Goal: Task Accomplishment & Management: Use online tool/utility

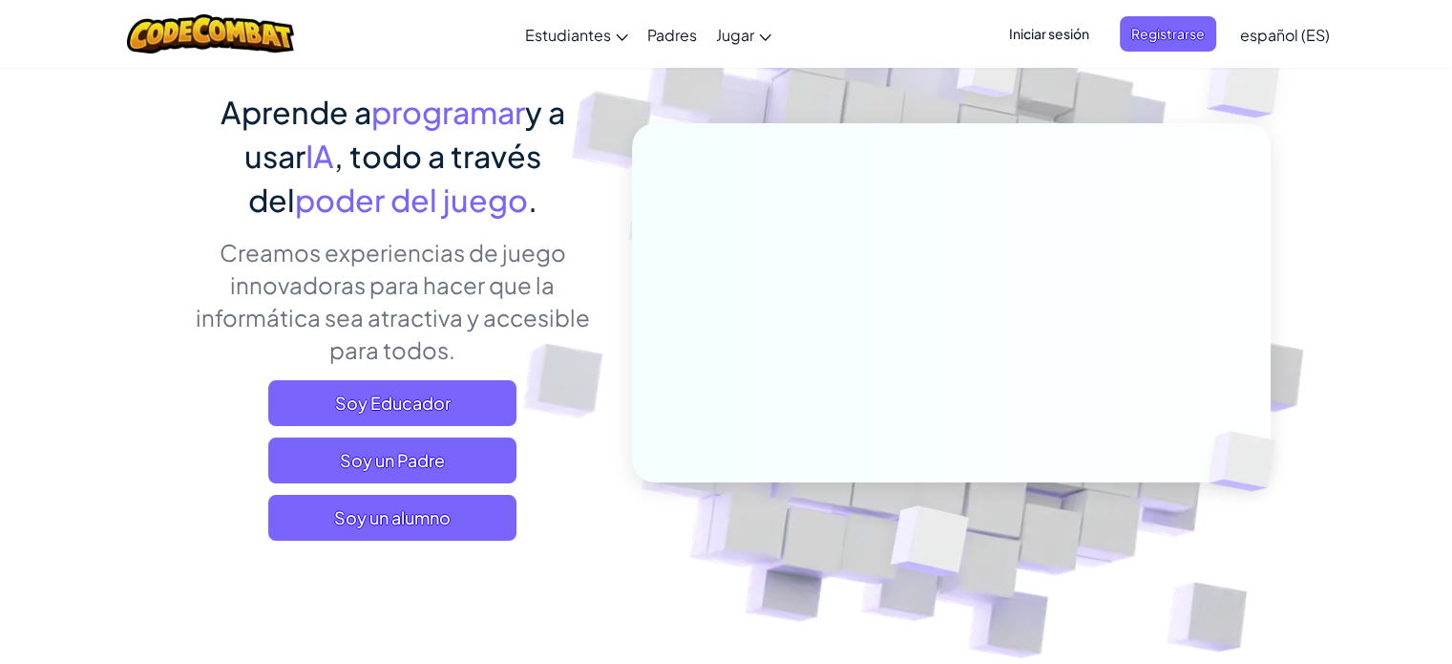
scroll to position [286, 0]
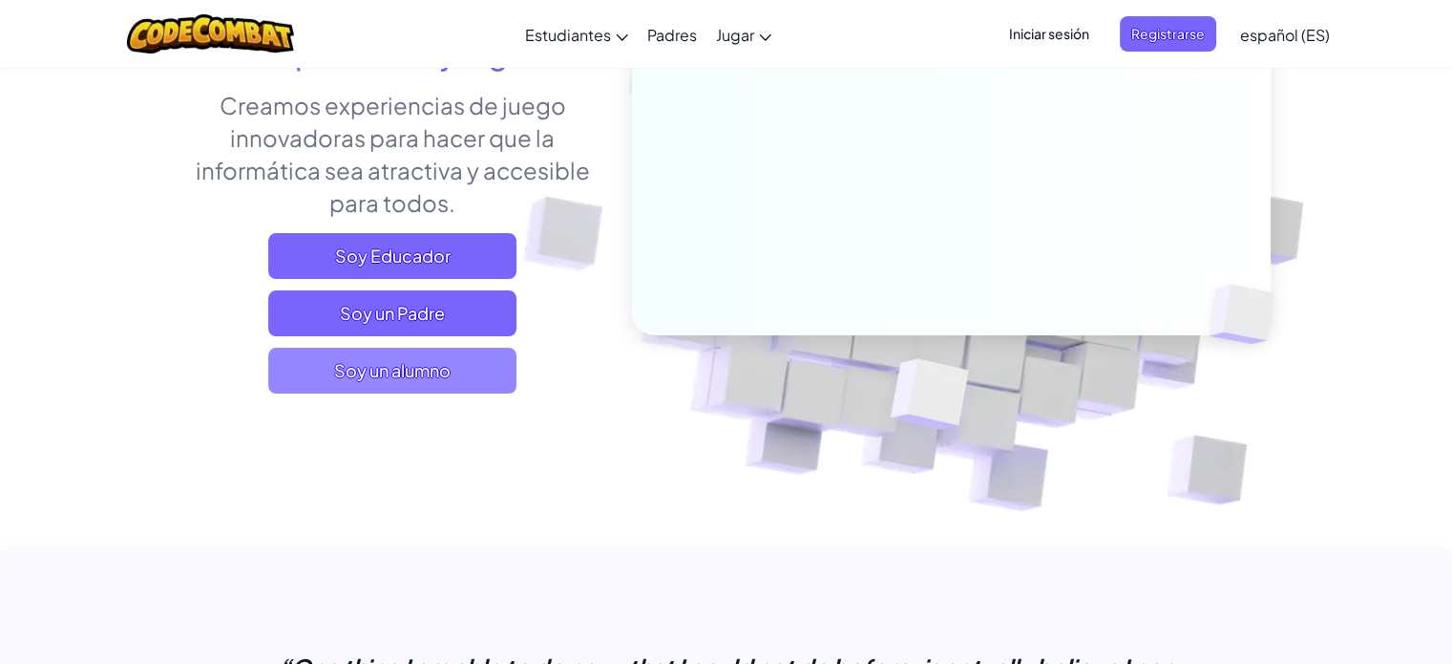
click at [412, 373] on span "Soy un alumno" at bounding box center [392, 371] width 248 height 46
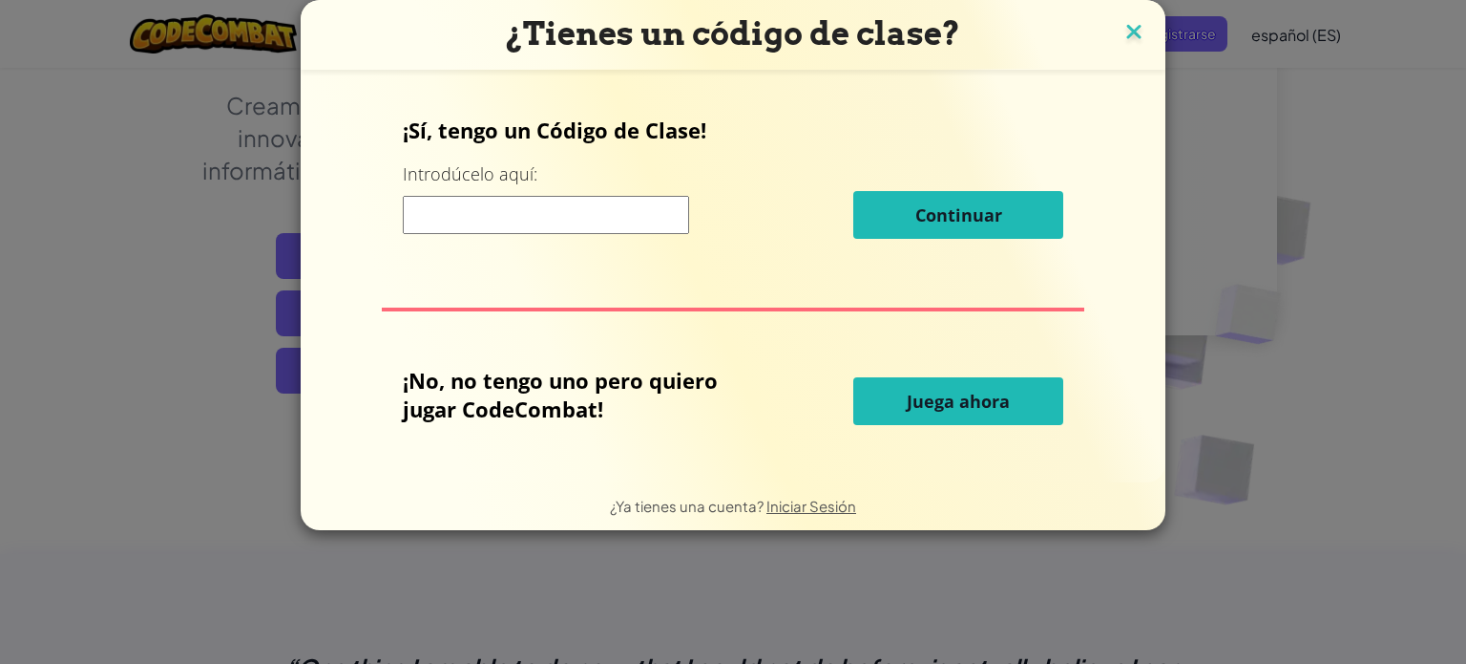
click at [1133, 29] on img at bounding box center [1134, 33] width 25 height 29
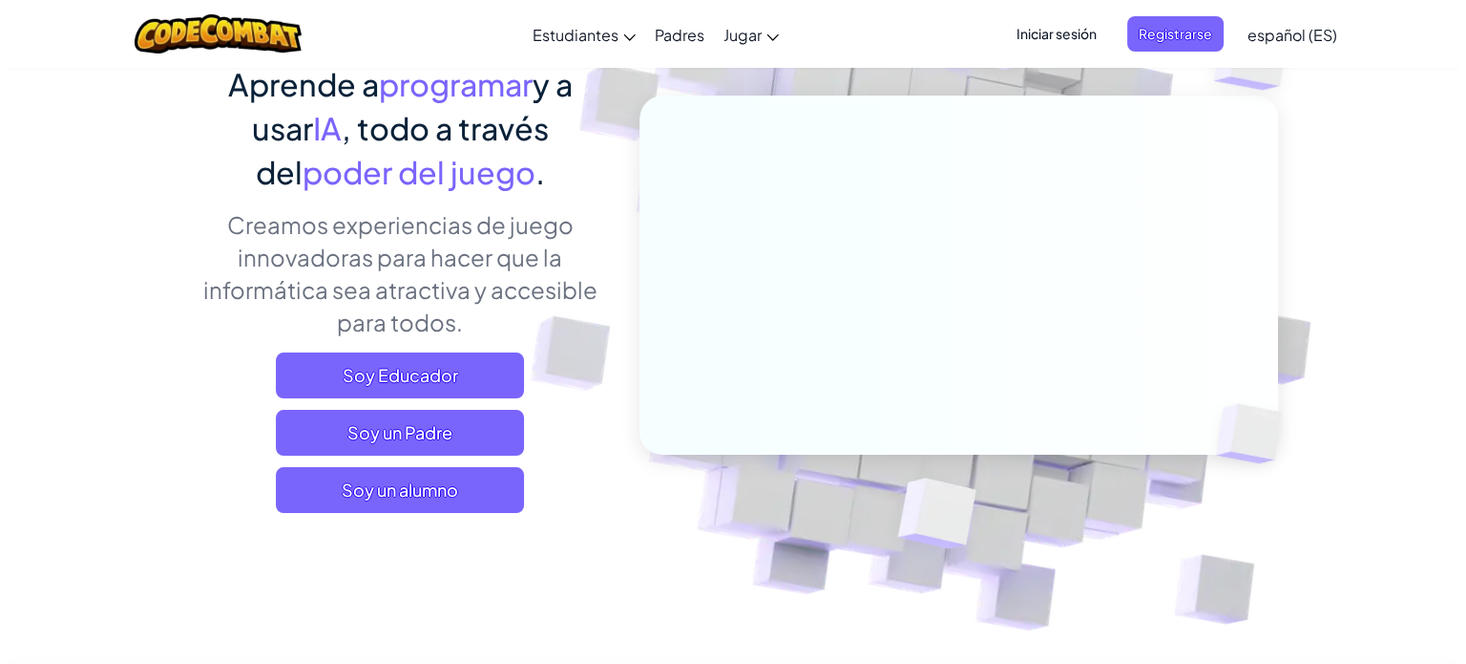
scroll to position [95, 0]
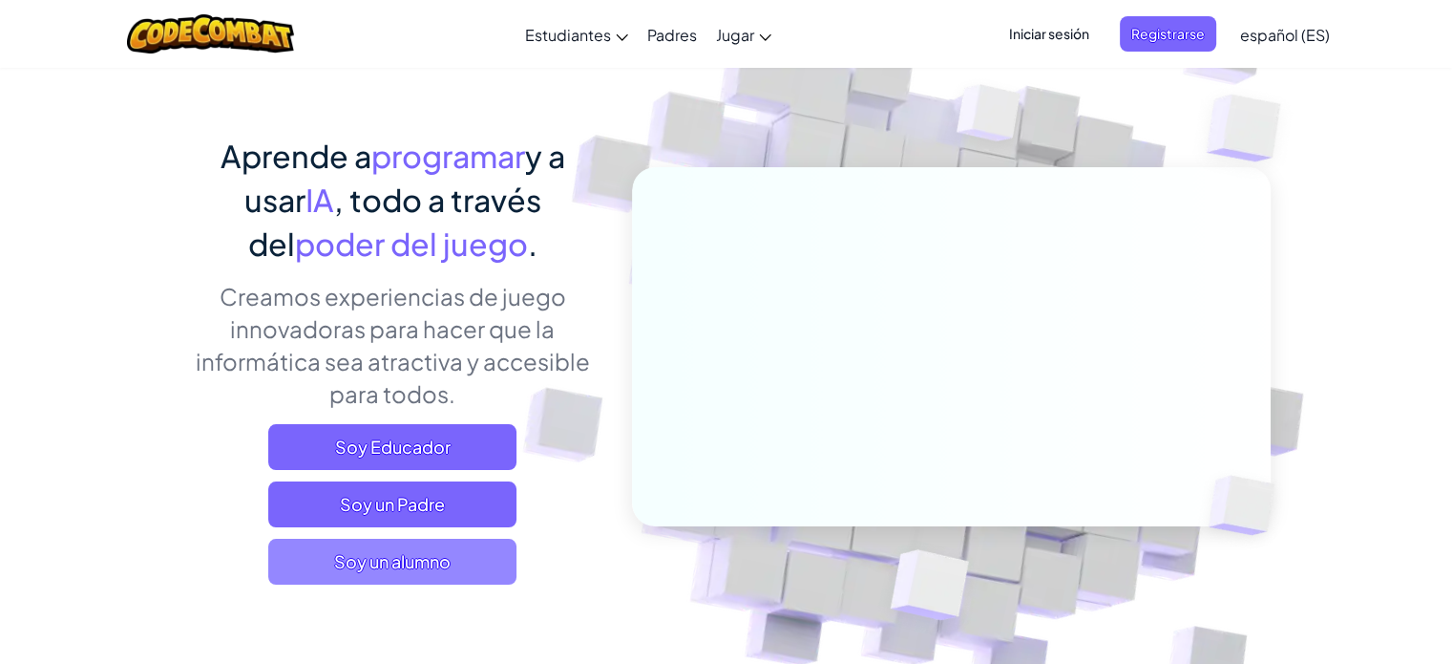
click at [386, 580] on span "Soy un alumno" at bounding box center [392, 561] width 248 height 46
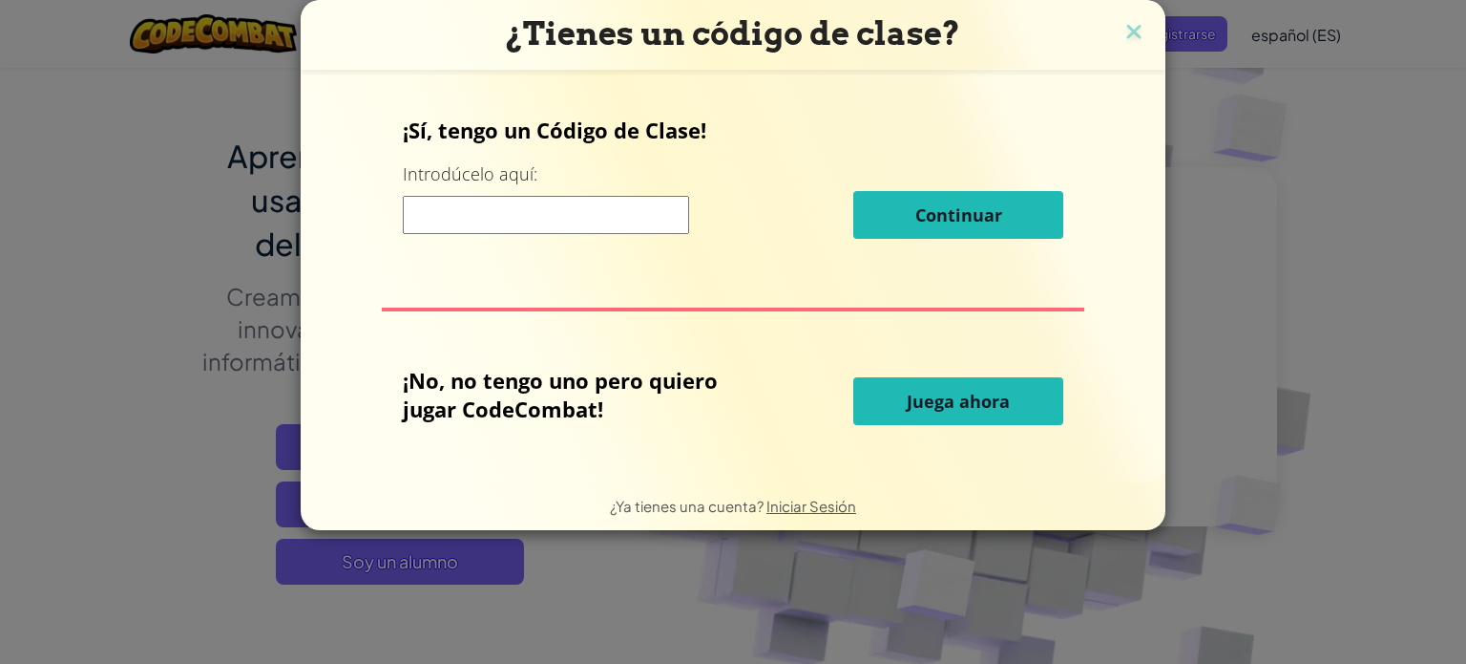
click at [907, 406] on button "Juega ahora" at bounding box center [959, 401] width 210 height 48
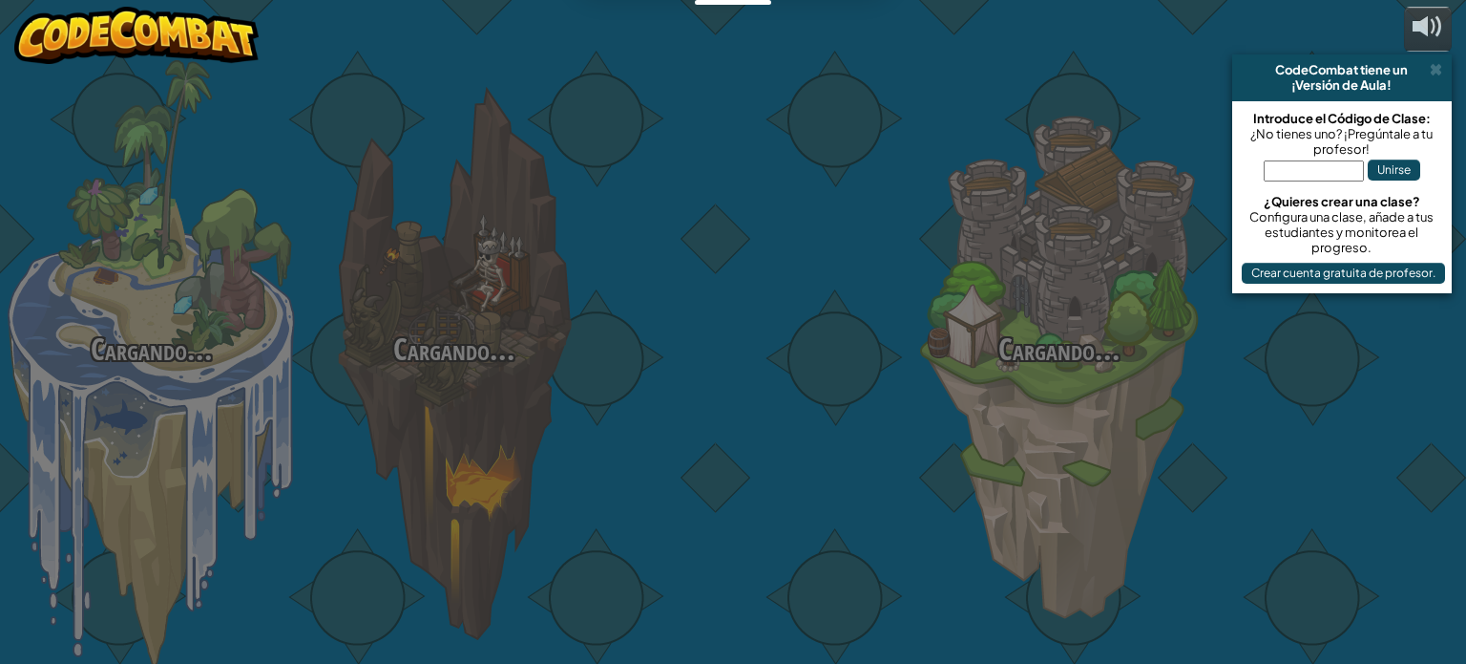
select select "es-ES"
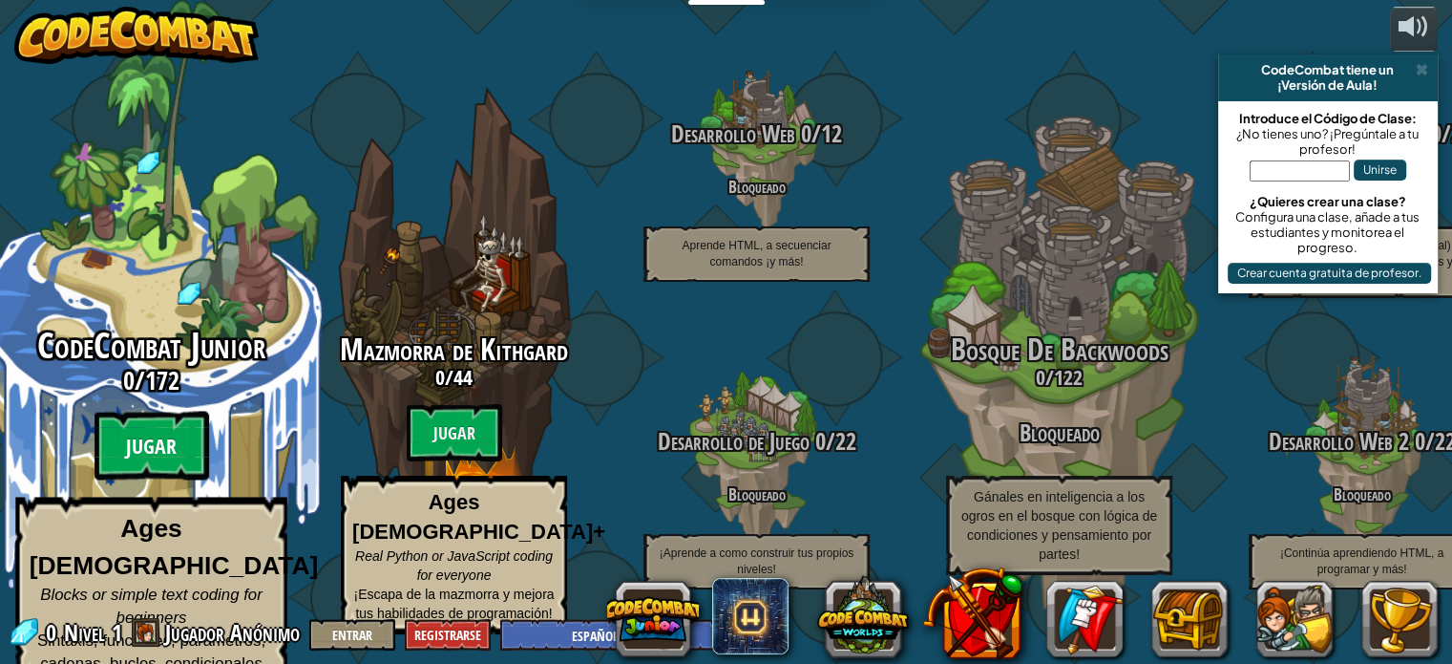
click at [164, 435] on btn "Jugar" at bounding box center [152, 445] width 115 height 69
select select "es-ES"
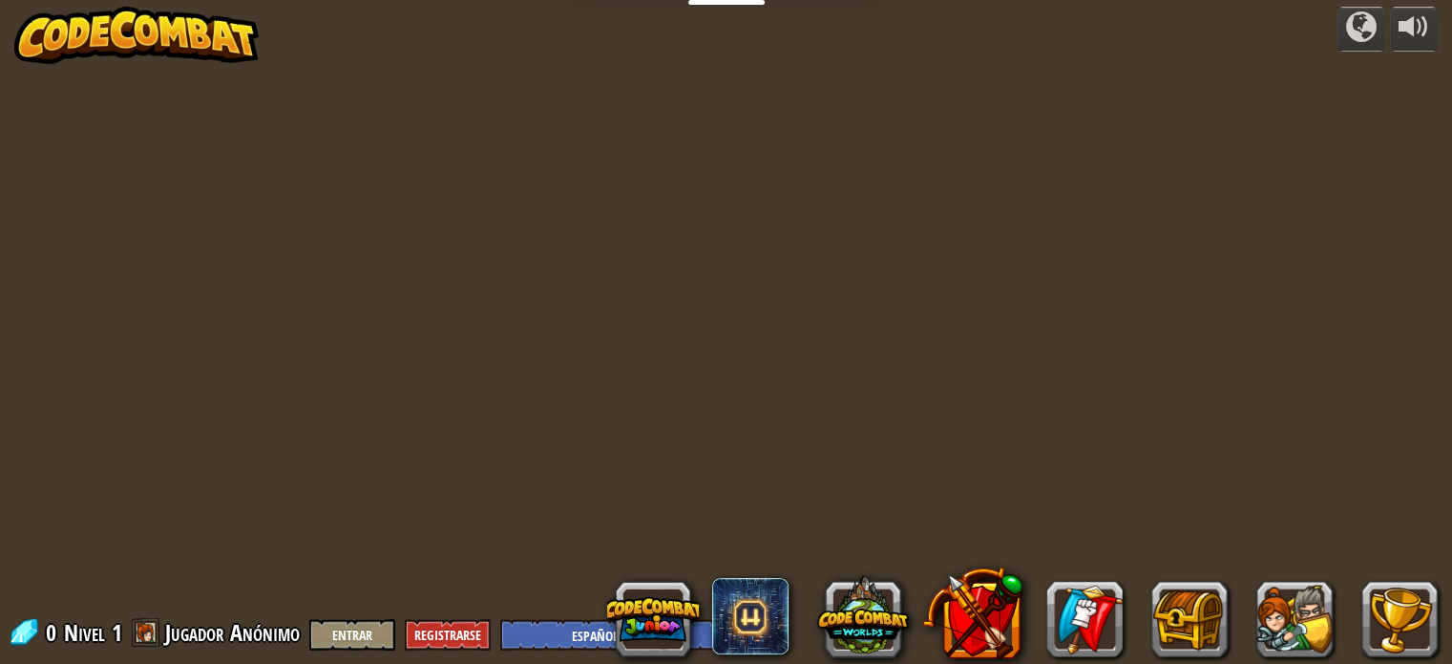
select select "es-ES"
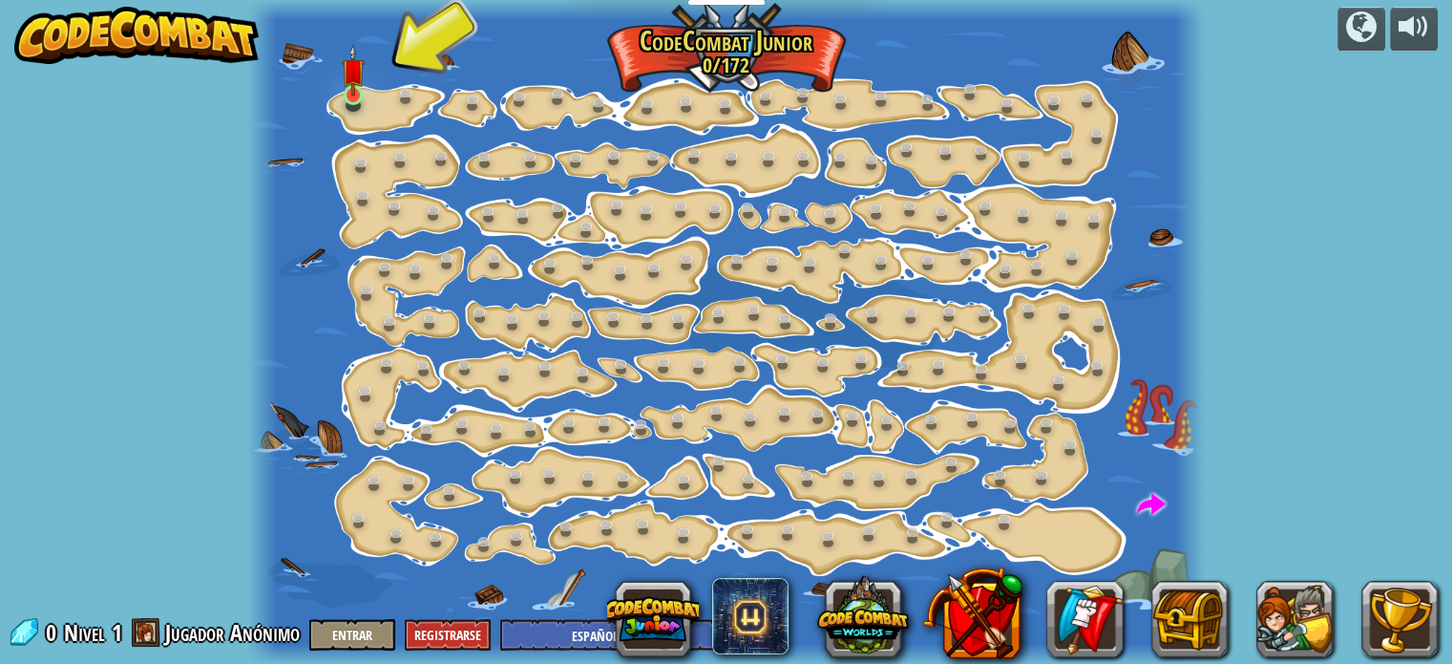
click at [365, 94] on img at bounding box center [353, 70] width 23 height 53
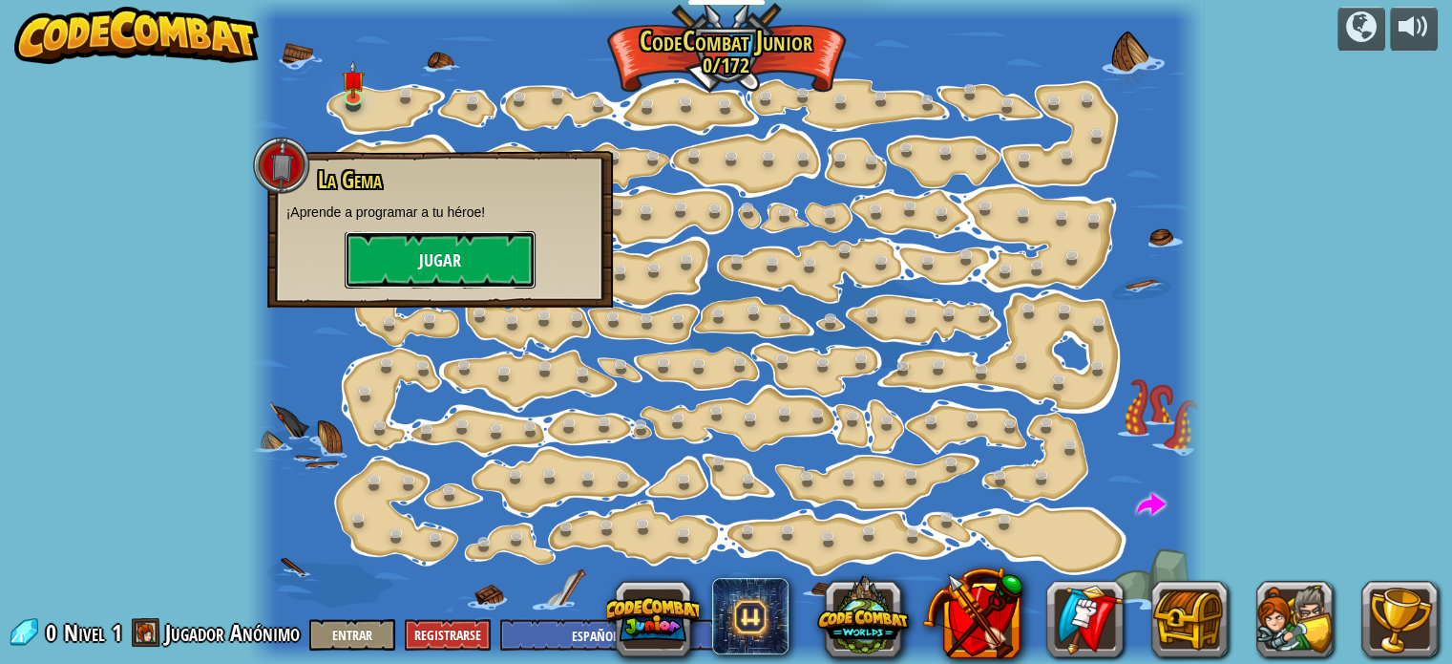
click at [404, 241] on button "Jugar" at bounding box center [440, 259] width 191 height 57
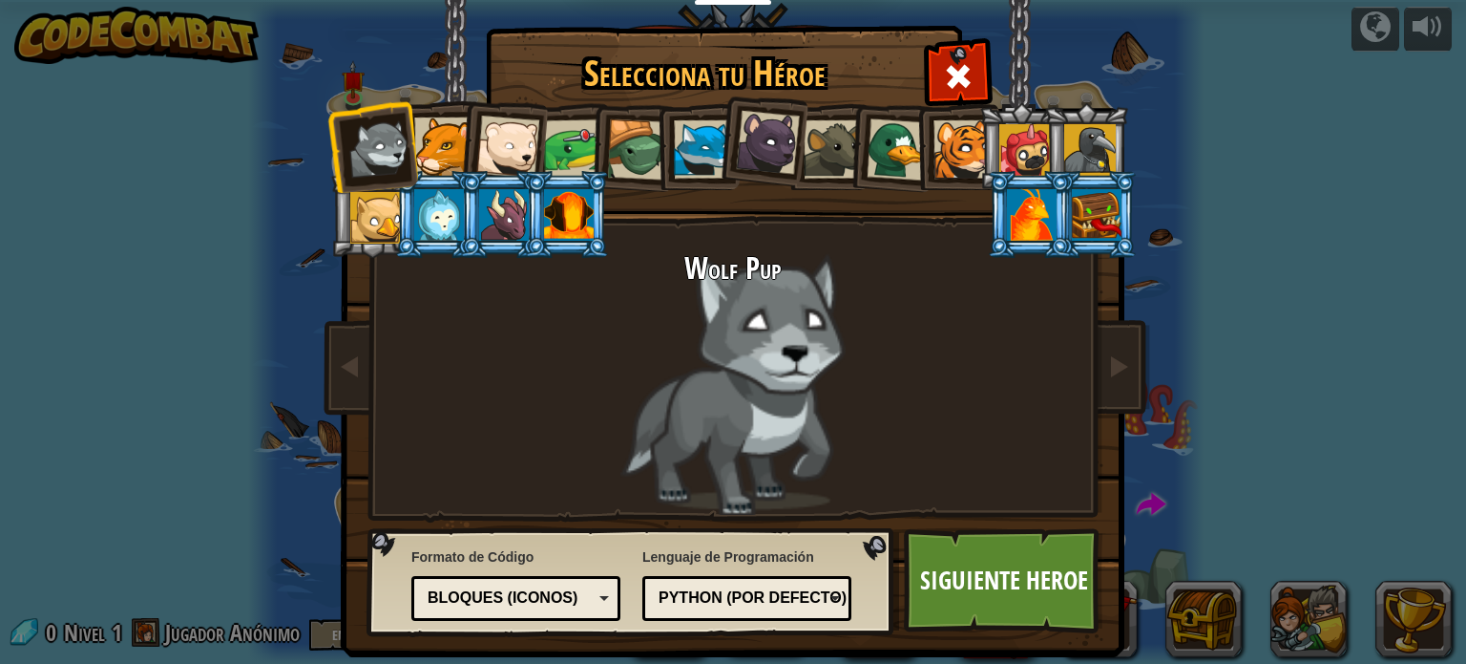
click at [876, 137] on div at bounding box center [898, 149] width 62 height 62
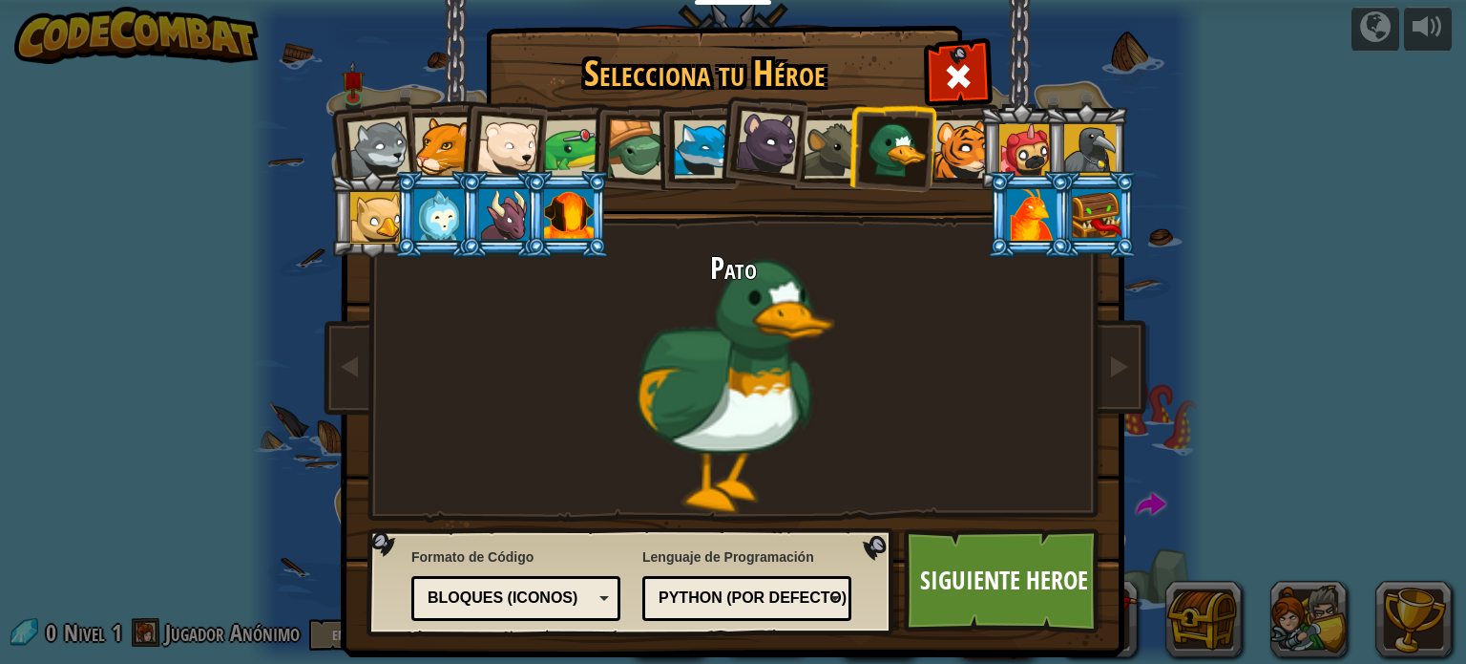
click at [830, 155] on div at bounding box center [833, 149] width 58 height 58
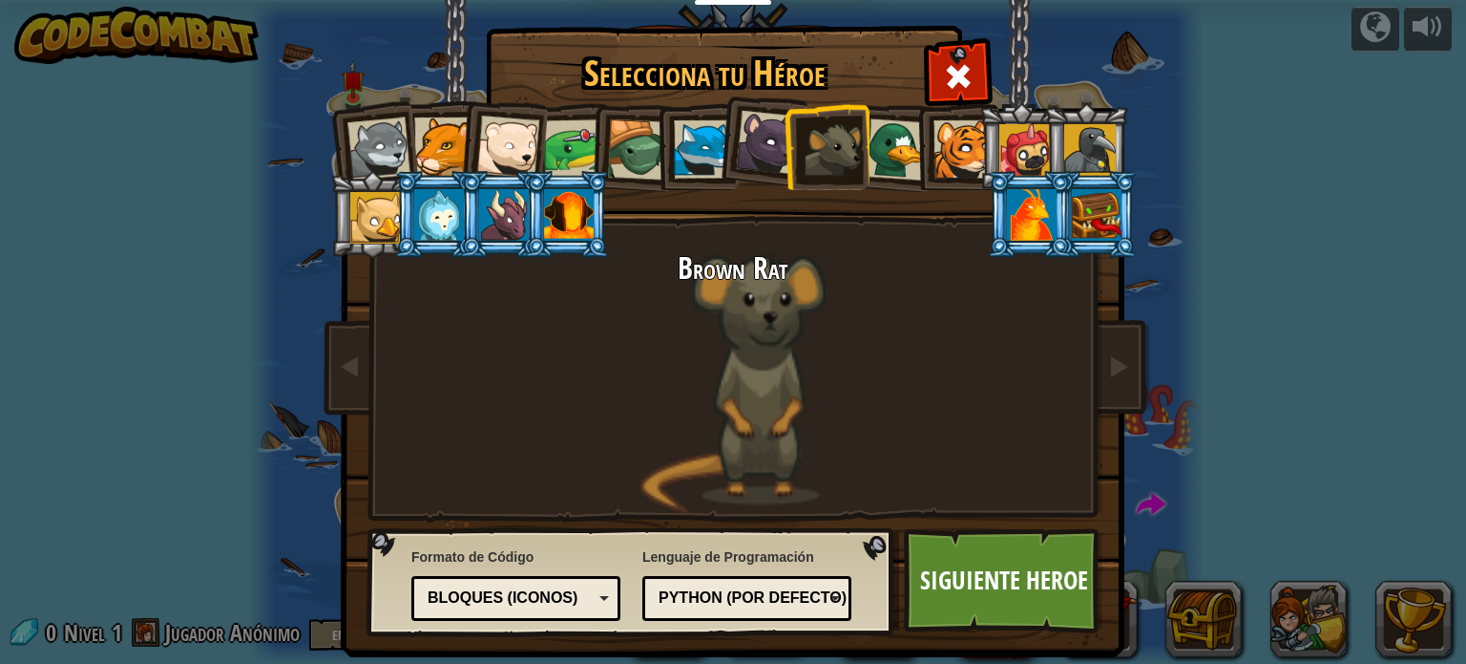
click at [578, 137] on div at bounding box center [573, 148] width 59 height 59
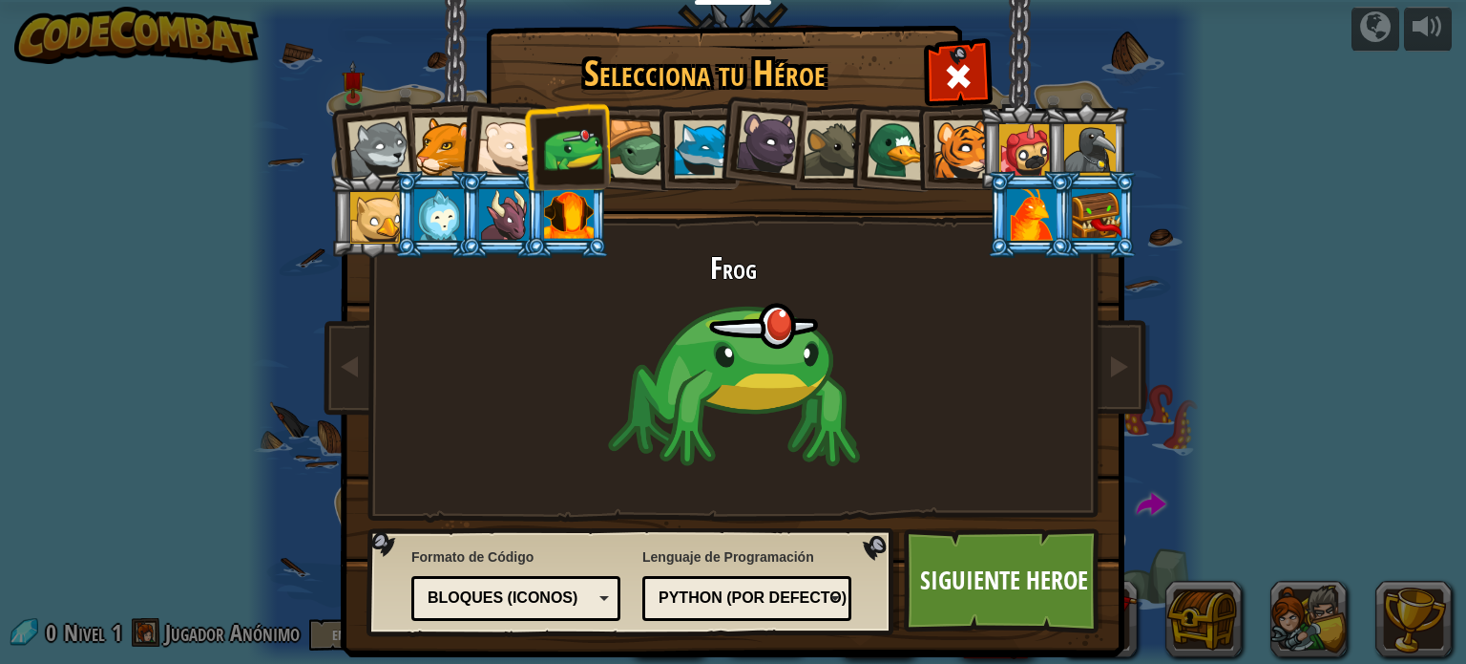
click at [947, 153] on div at bounding box center [963, 149] width 58 height 58
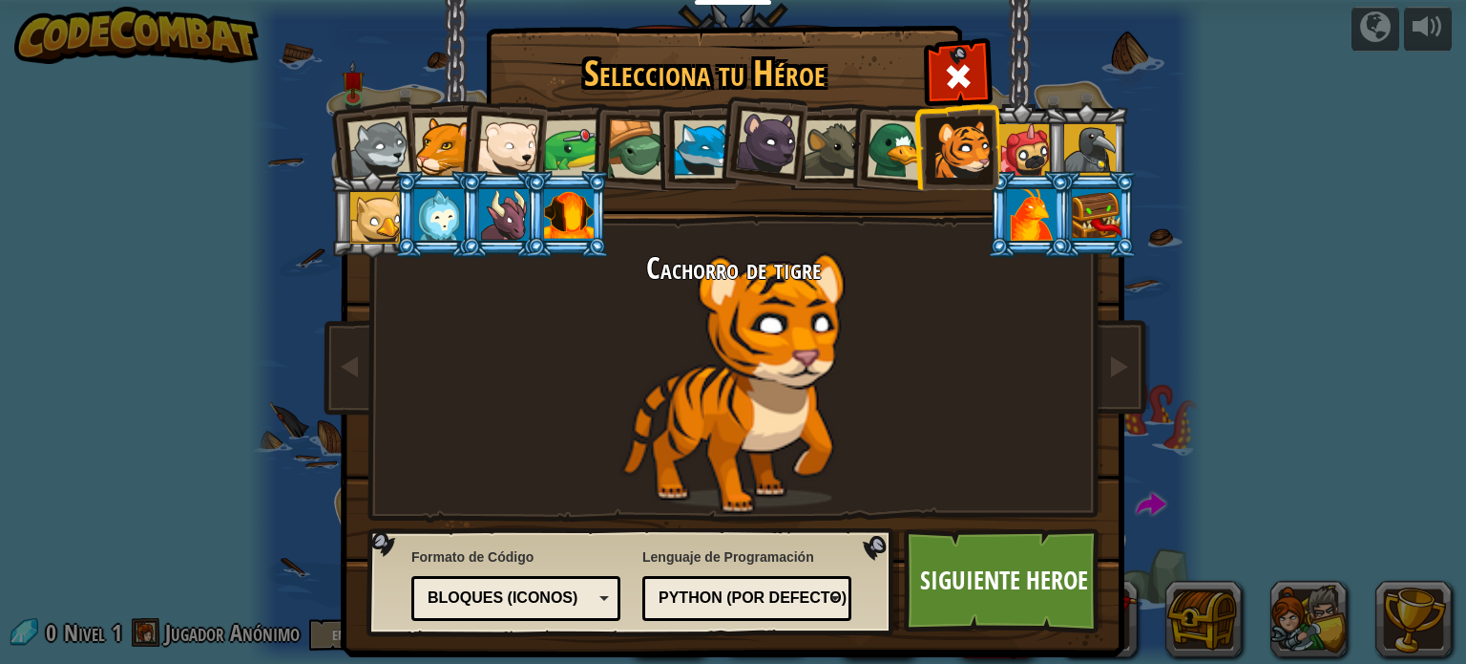
click at [1004, 141] on div at bounding box center [1026, 150] width 52 height 52
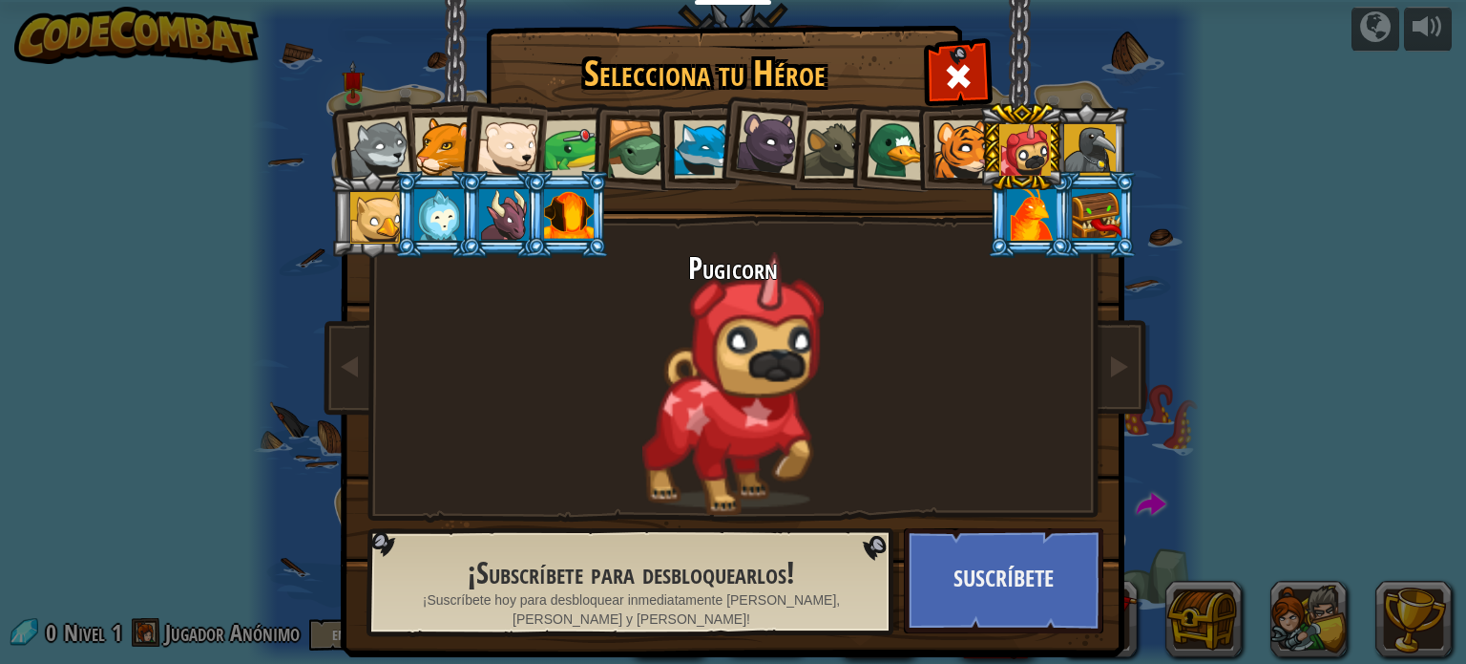
click at [428, 221] on div at bounding box center [439, 215] width 50 height 52
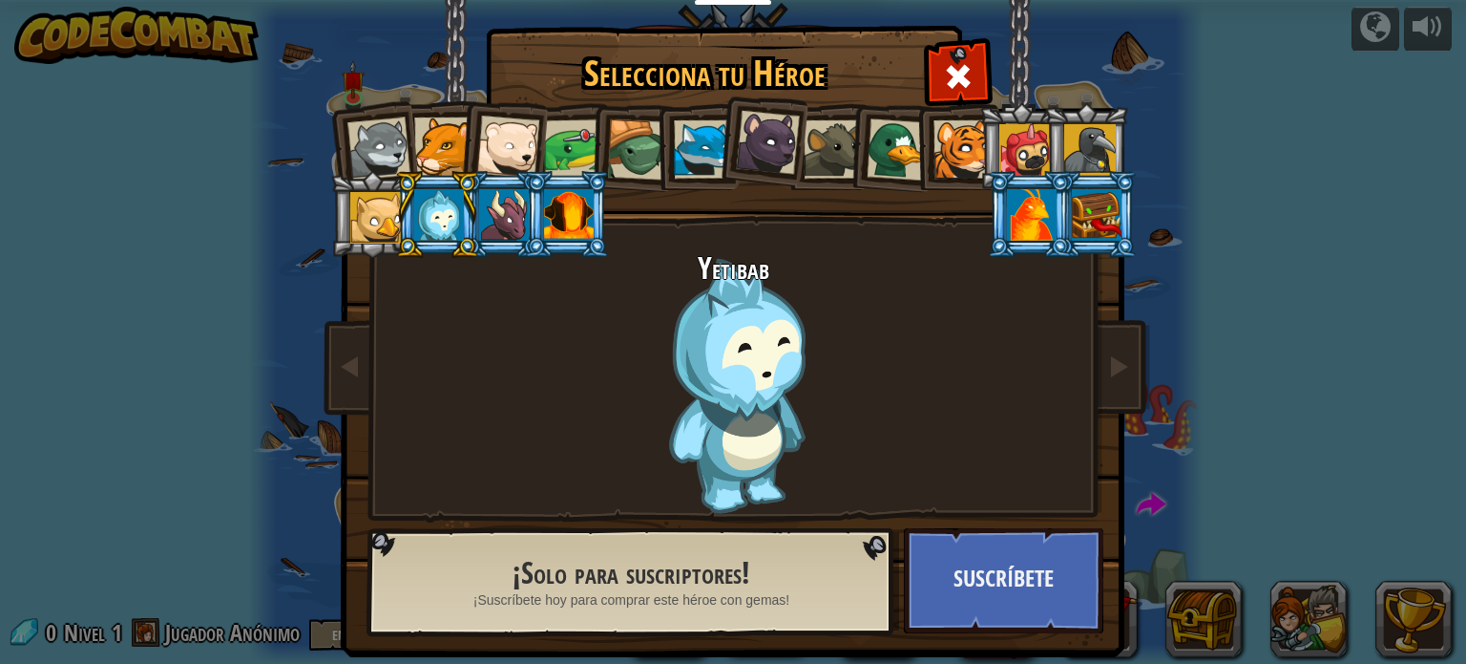
click at [530, 116] on li at bounding box center [502, 143] width 94 height 94
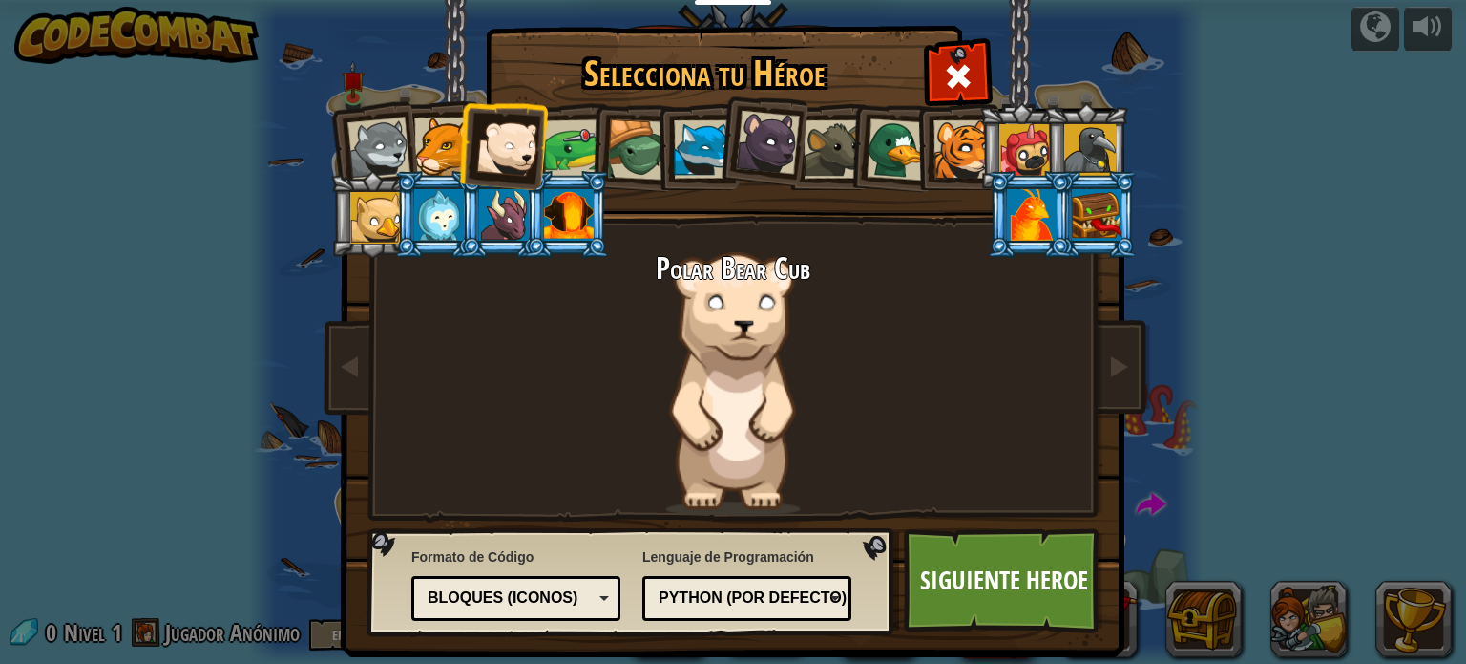
click at [443, 139] on div at bounding box center [443, 146] width 58 height 58
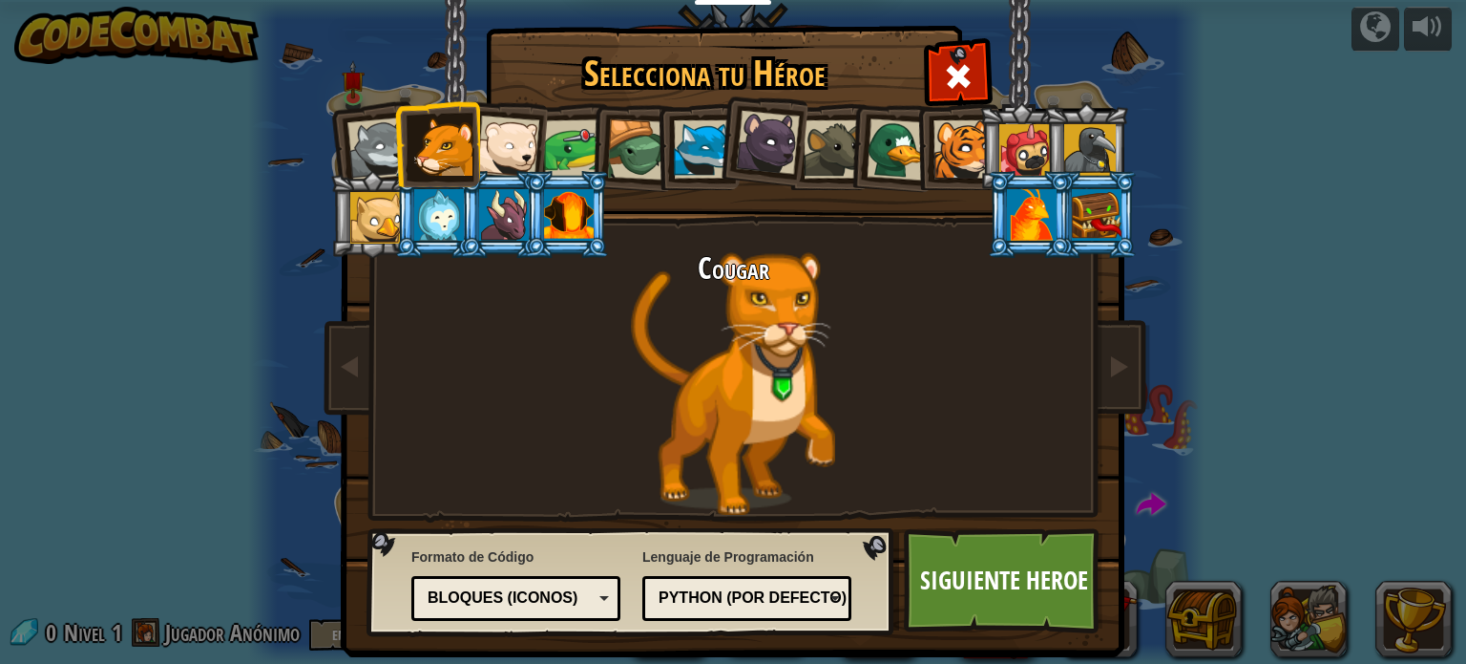
click at [646, 103] on ol at bounding box center [734, 103] width 788 height 0
click at [657, 137] on li at bounding box center [697, 146] width 86 height 87
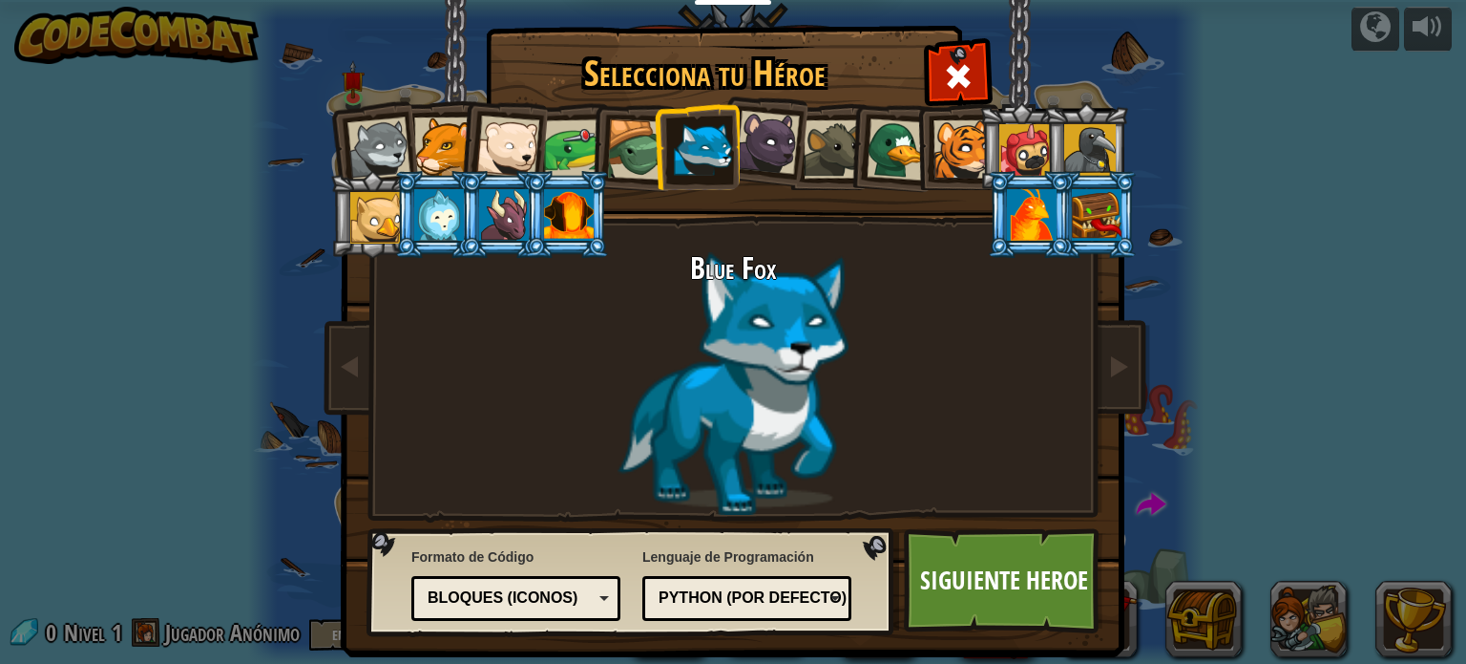
click at [626, 149] on div at bounding box center [637, 149] width 61 height 61
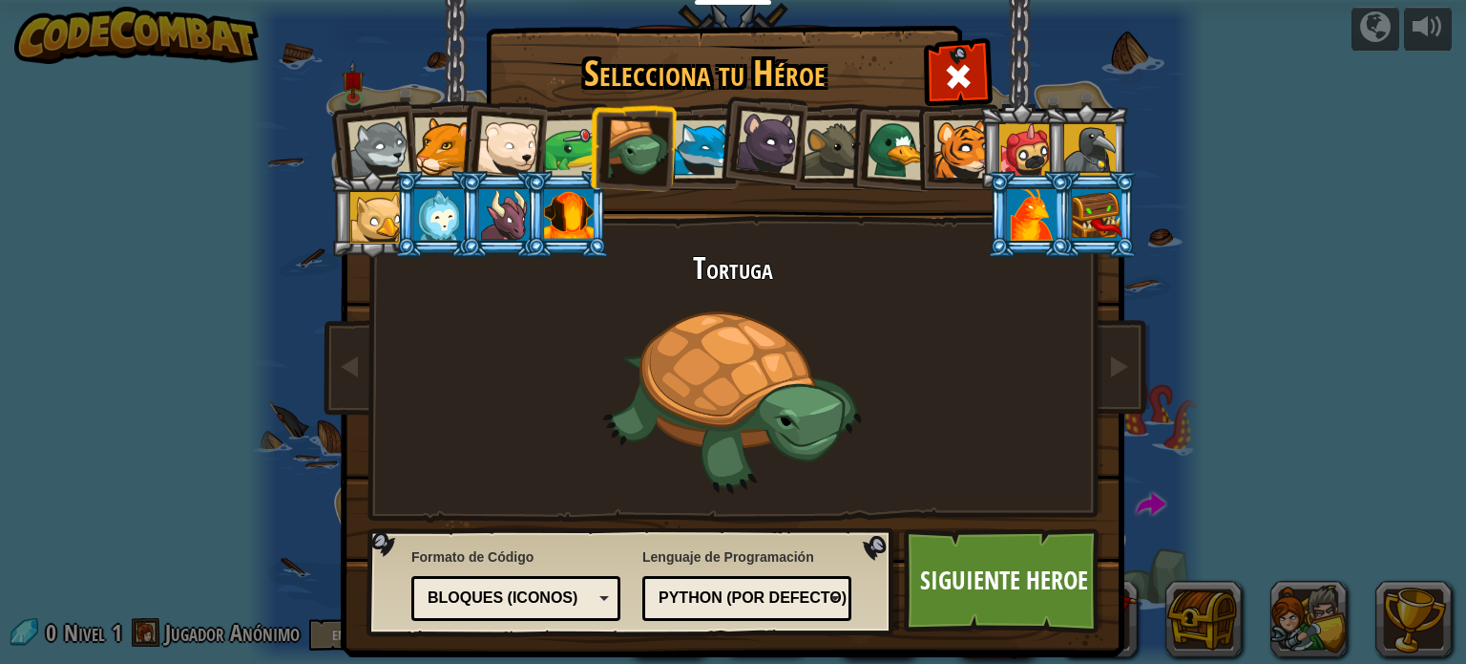
click at [881, 144] on div at bounding box center [898, 149] width 62 height 62
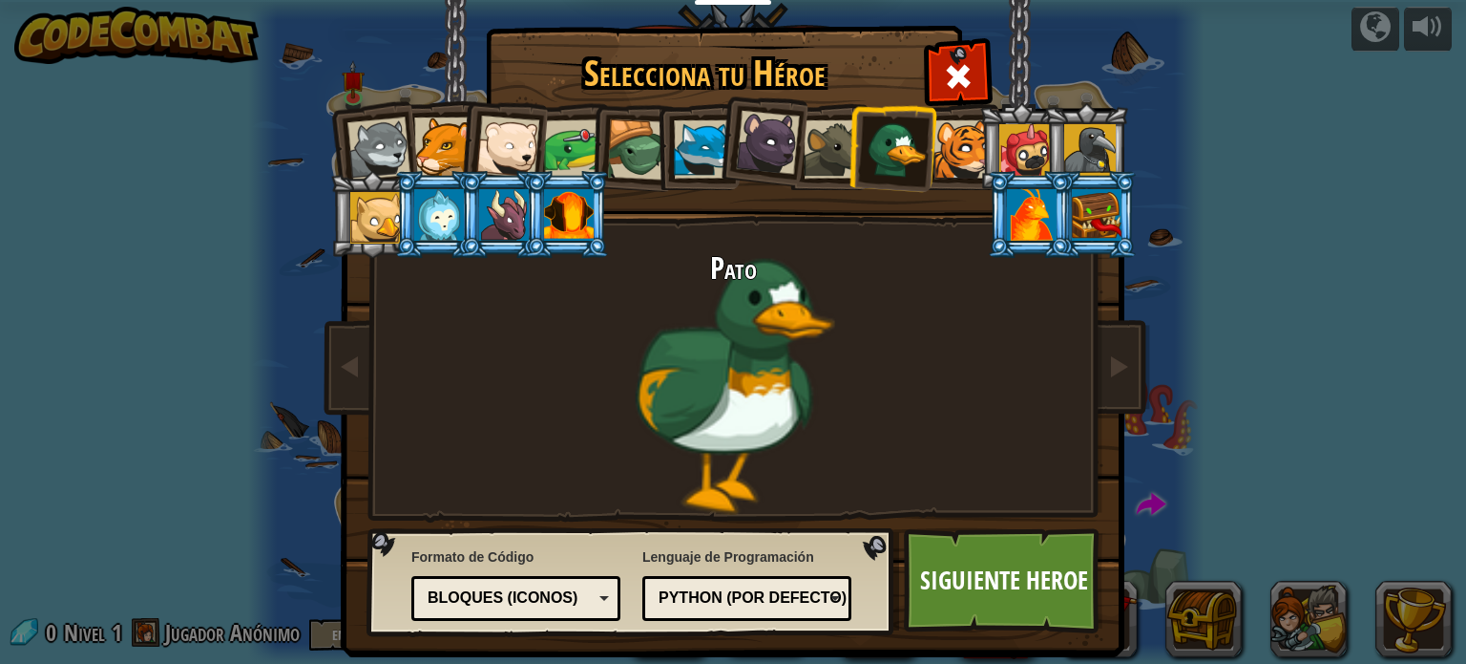
drag, startPoint x: 982, startPoint y: 557, endPoint x: 860, endPoint y: 331, distance: 256.3
click at [860, 331] on div "Pato" at bounding box center [733, 383] width 716 height 263
click at [536, 593] on div "Bloques (iconos)" at bounding box center [510, 598] width 165 height 22
click at [976, 589] on link "Siguiente Heroe" at bounding box center [1004, 580] width 200 height 105
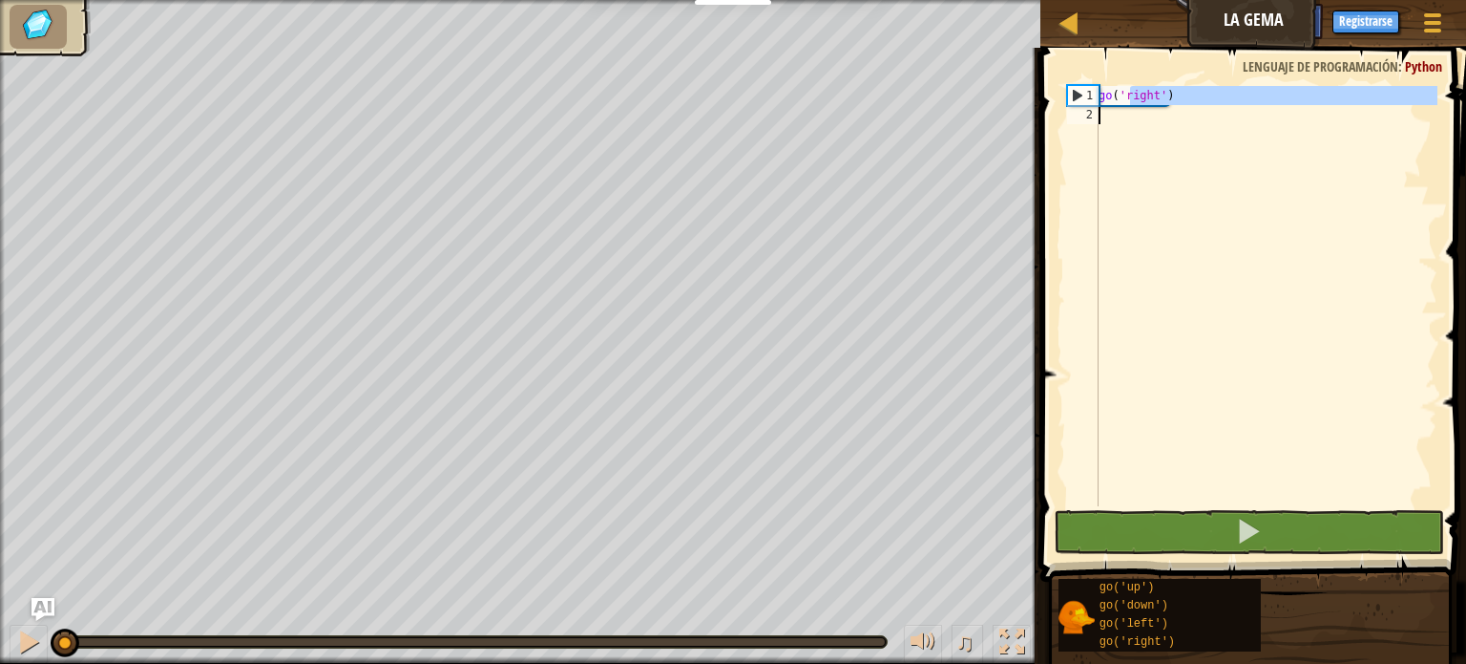
drag, startPoint x: 1131, startPoint y: 98, endPoint x: 1185, endPoint y: 109, distance: 54.5
click at [1185, 109] on div "go ( 'right' )" at bounding box center [1266, 315] width 343 height 458
type textarea "go('right')"
click at [1189, 110] on div "go ( 'right' )" at bounding box center [1266, 296] width 343 height 420
click at [985, 103] on div "Mapa La [PERSON_NAME] Menú del Juego Registrarse Ask AI 1 ההההההההההההההההההההה…" at bounding box center [733, 332] width 1466 height 664
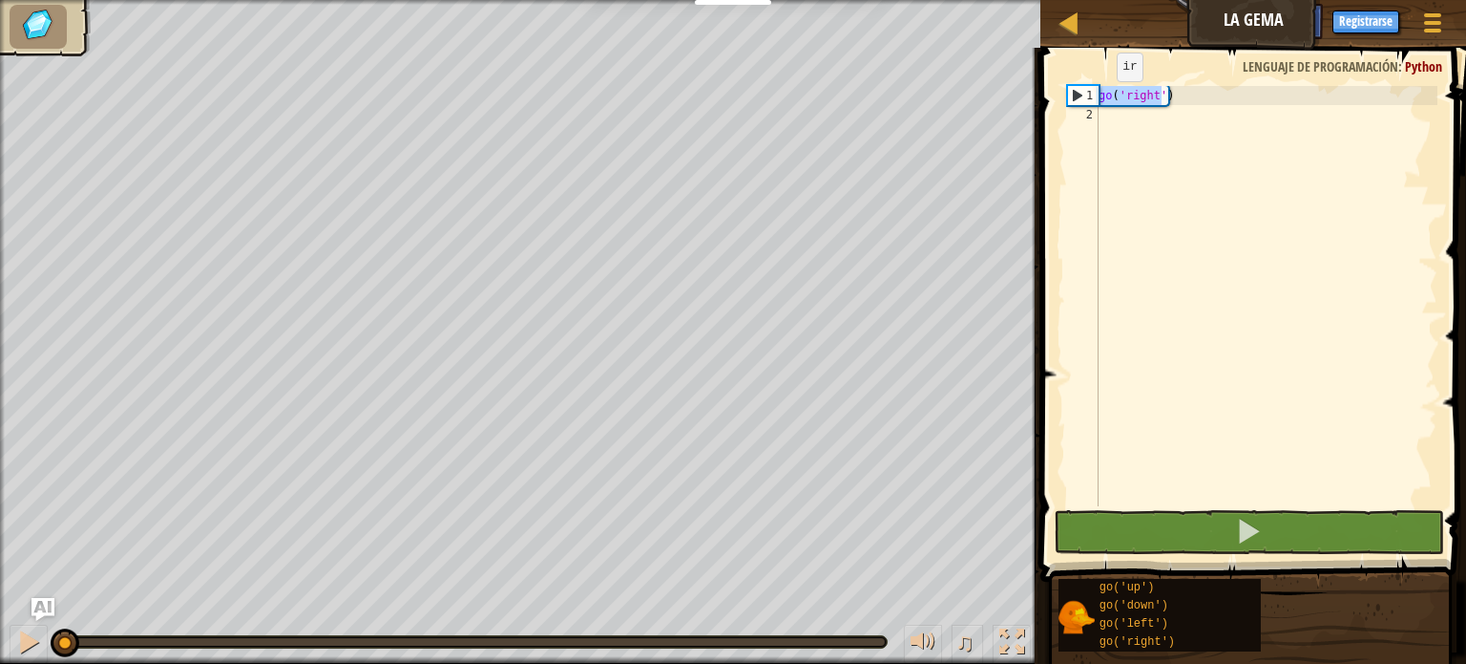
type textarea "go('right')"
click at [1268, 235] on div "go ( 'right' )" at bounding box center [1266, 315] width 343 height 458
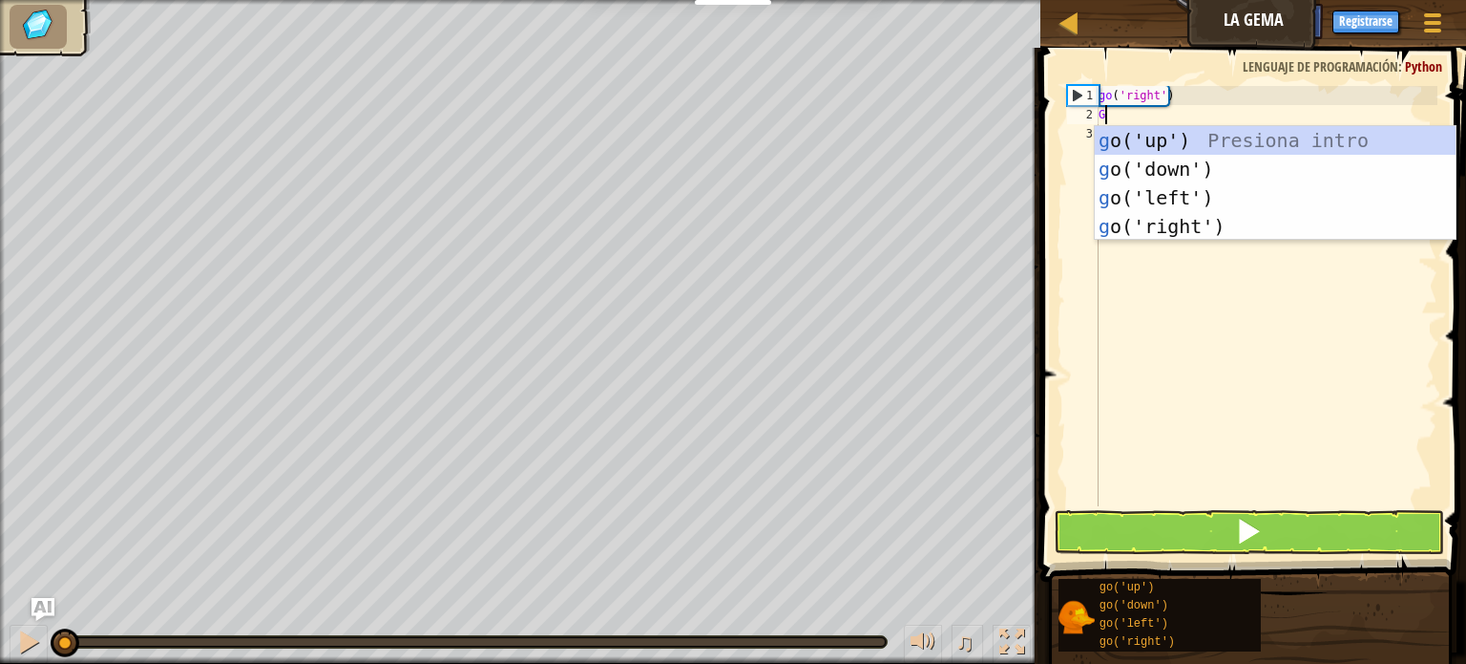
type textarea "GO"
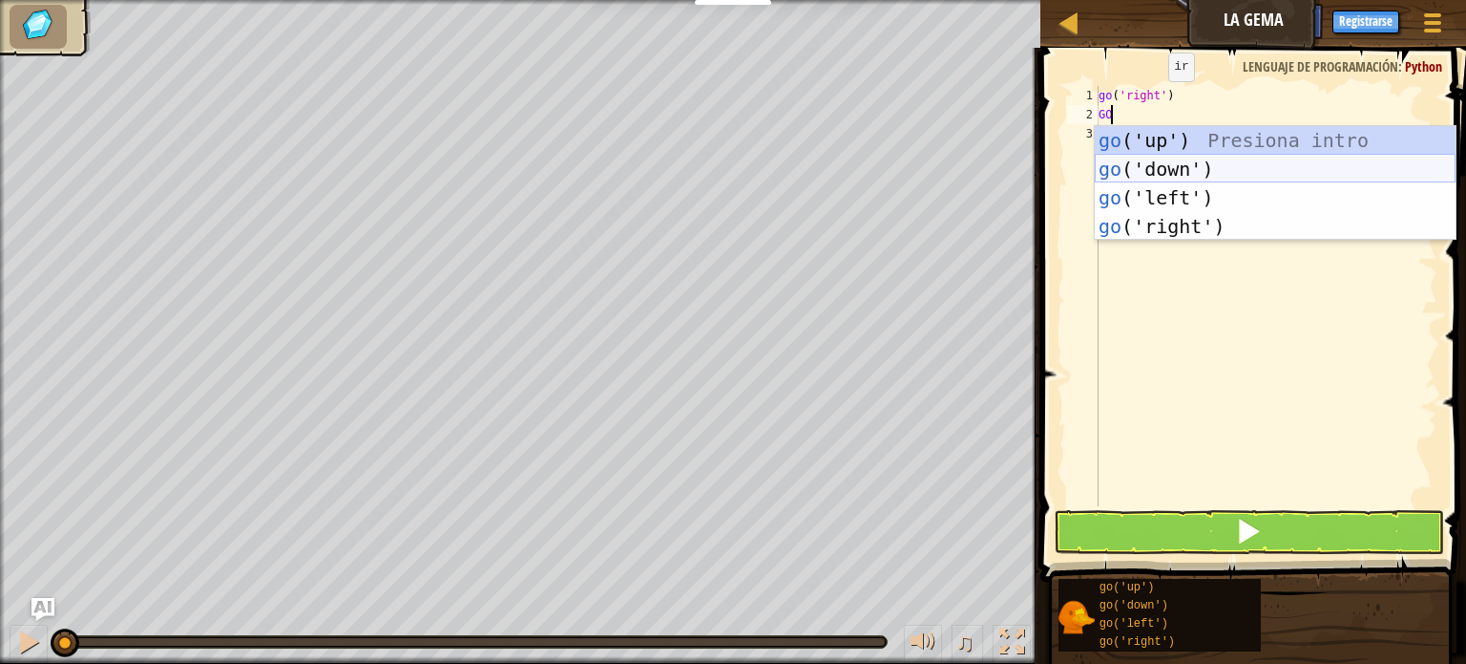
click at [1191, 168] on div "go ('up') Presiona intro go ('down') Presiona intro go ('left') Presiona intro …" at bounding box center [1275, 212] width 361 height 172
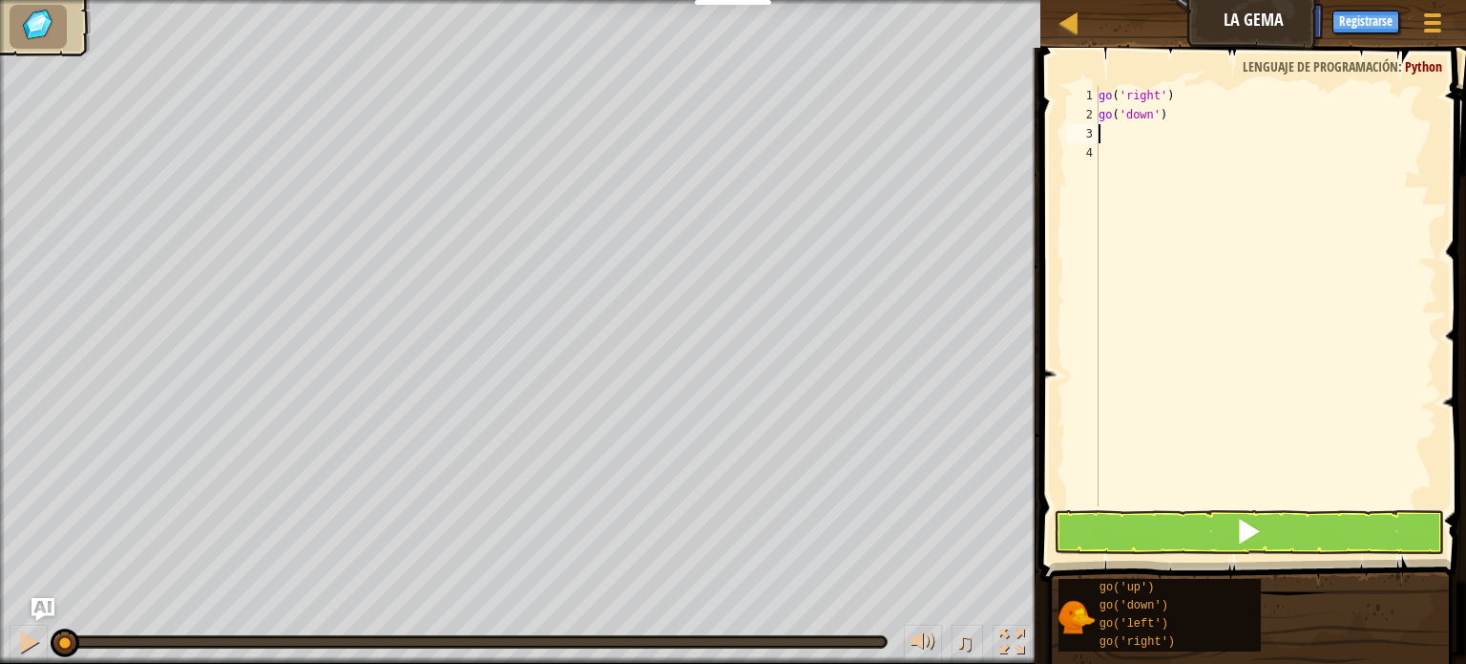
type textarea "G"
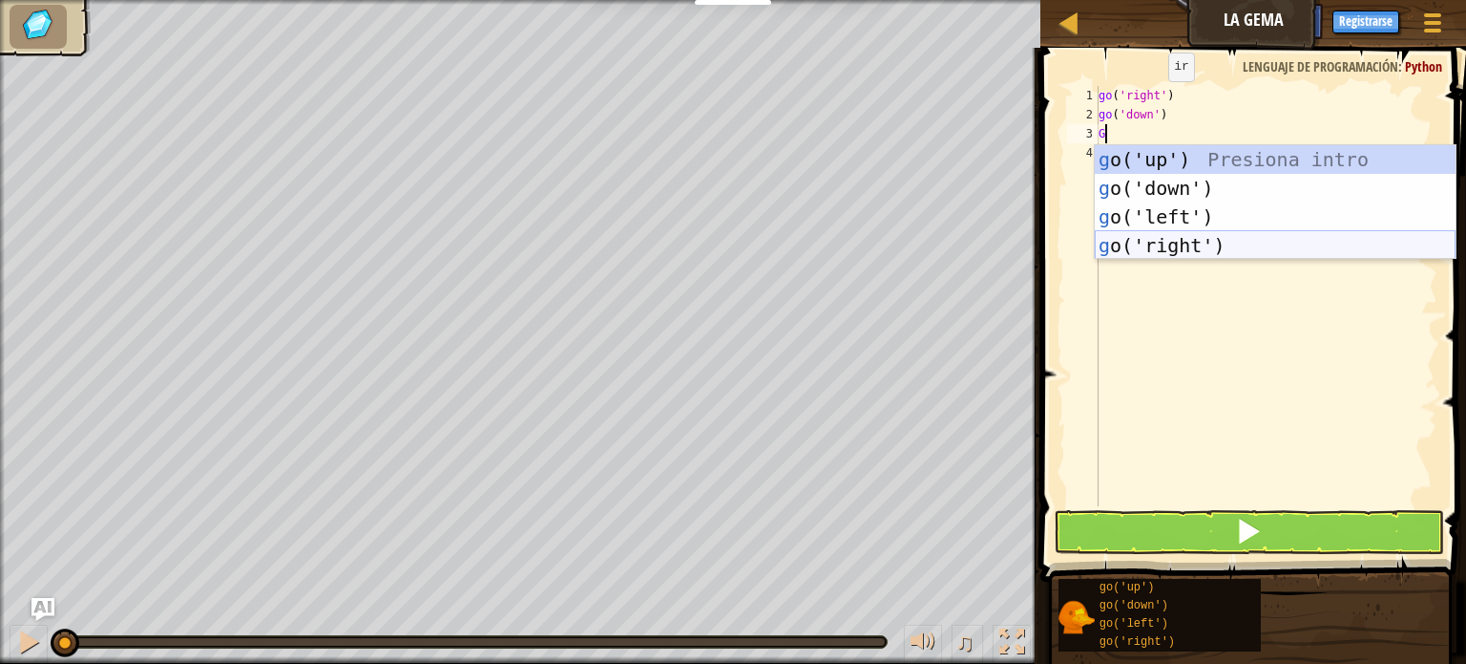
click at [1169, 245] on div "g o('up') Presiona intro g o('down') Presiona intro g o('left') Presiona intro …" at bounding box center [1275, 231] width 361 height 172
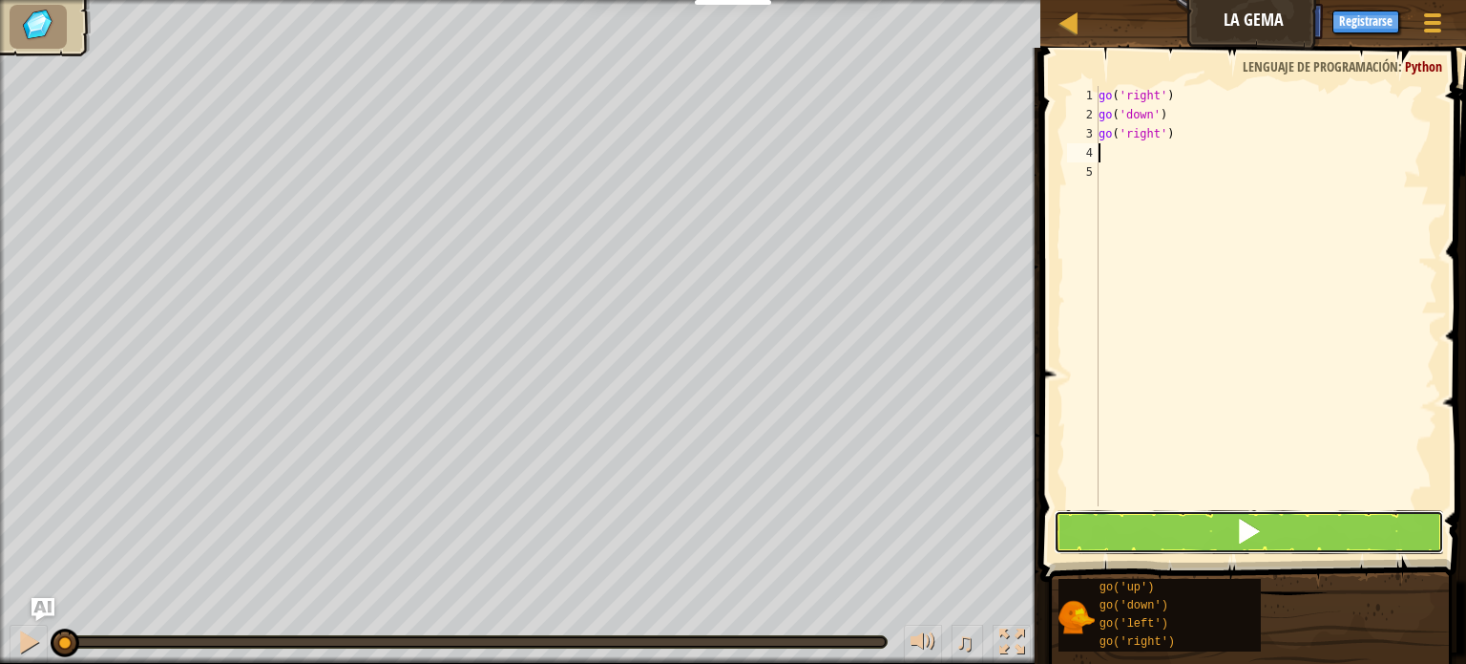
click at [1171, 518] on button at bounding box center [1249, 532] width 390 height 44
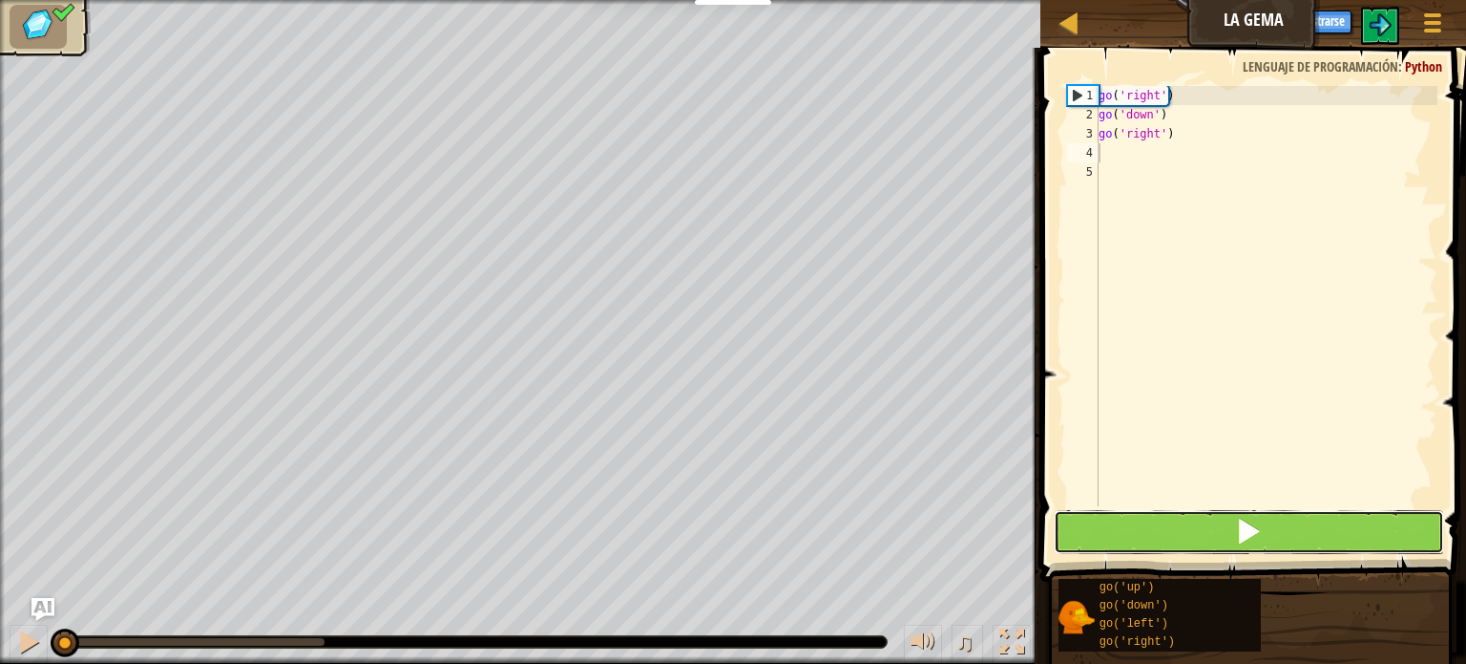
click at [1165, 520] on button at bounding box center [1249, 532] width 390 height 44
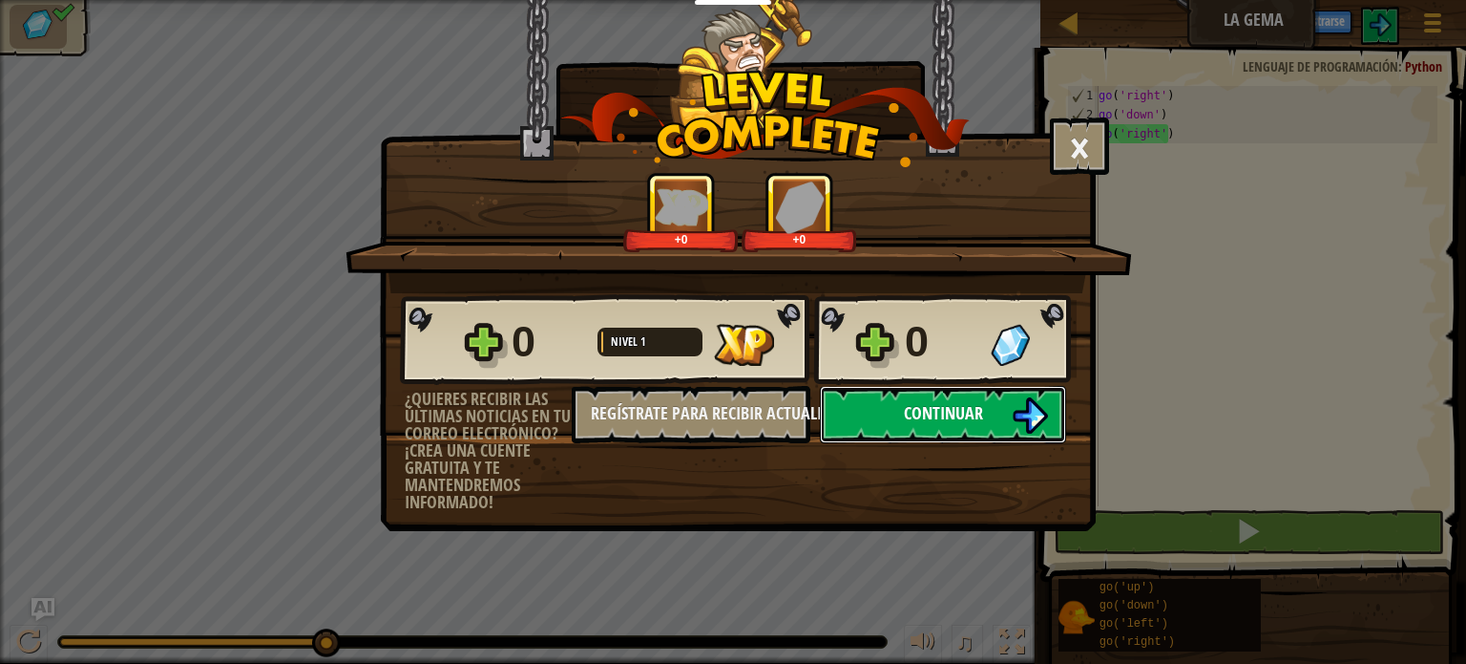
click at [940, 396] on button "Continuar" at bounding box center [943, 414] width 246 height 57
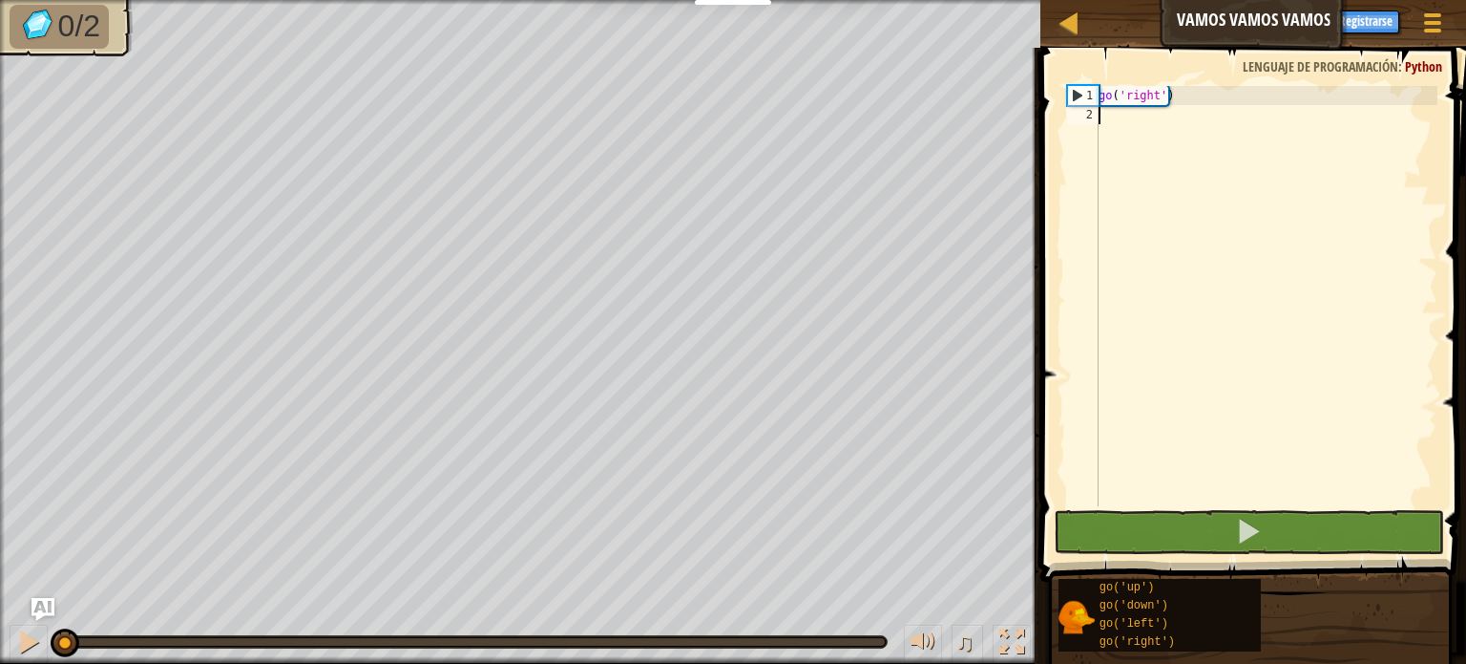
type textarea "G"
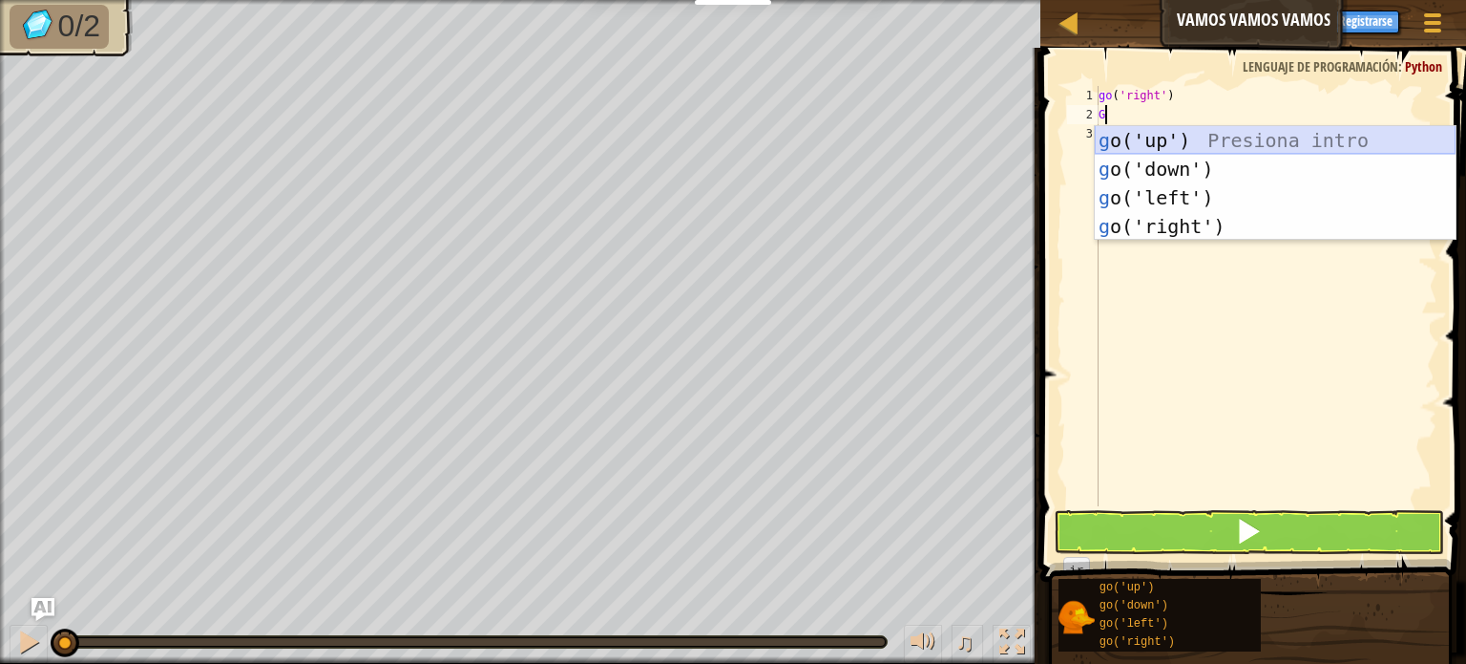
click at [1168, 146] on div "g o('up') Presiona intro g o('down') Presiona intro g o('left') Presiona intro …" at bounding box center [1275, 212] width 361 height 172
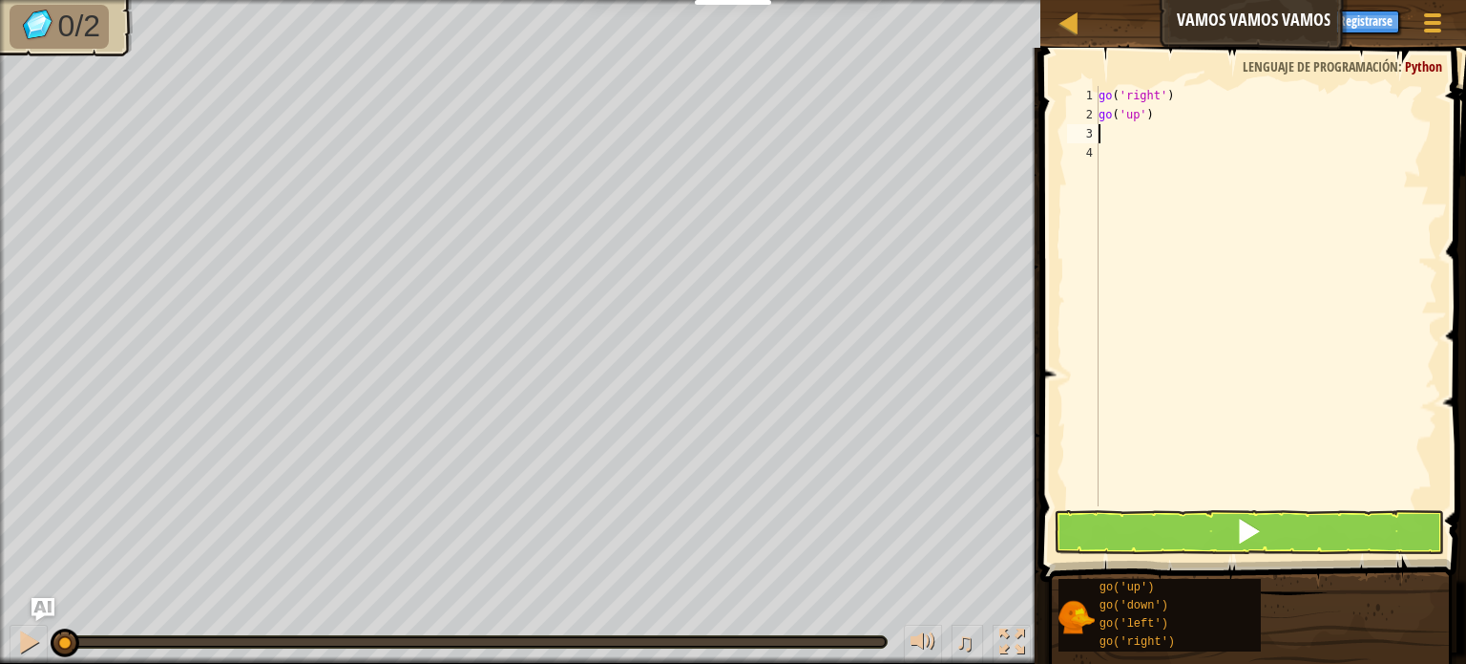
type textarea "G"
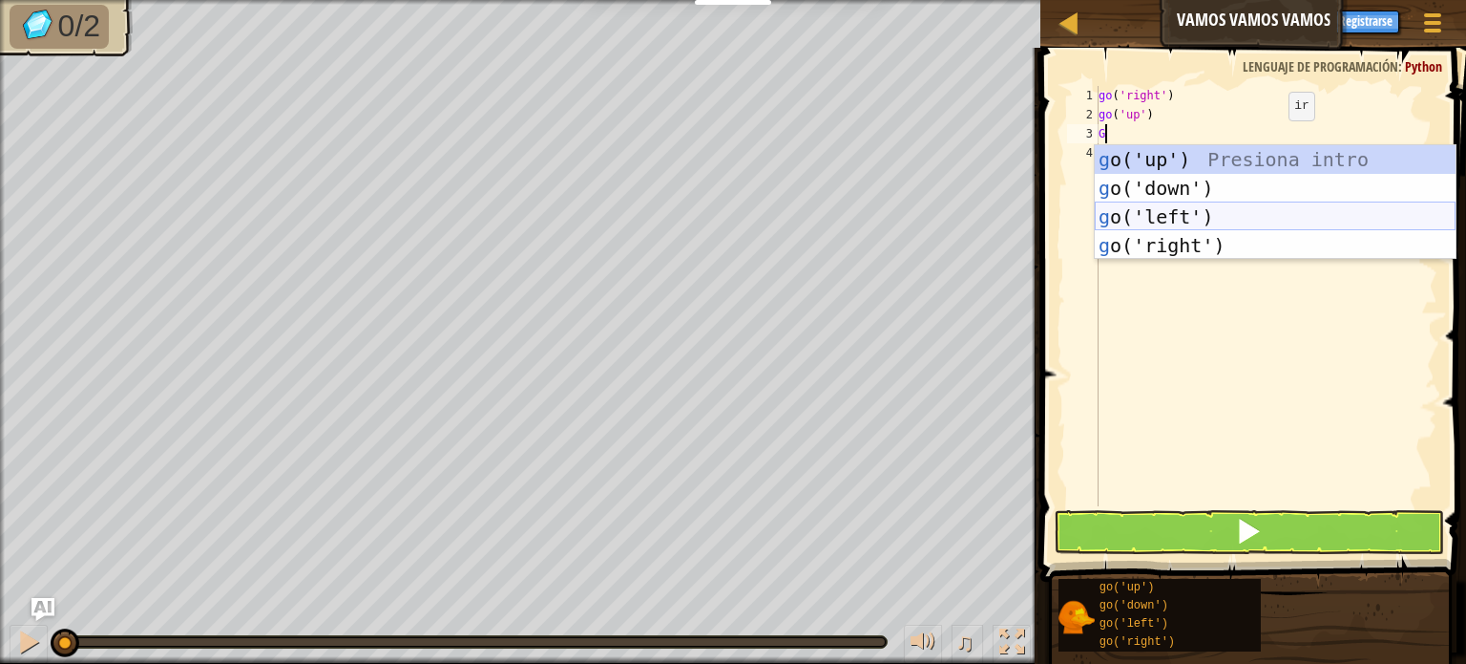
click at [1169, 220] on div "g o('up') Presiona intro g o('down') Presiona intro g o('left') Presiona intro …" at bounding box center [1275, 231] width 361 height 172
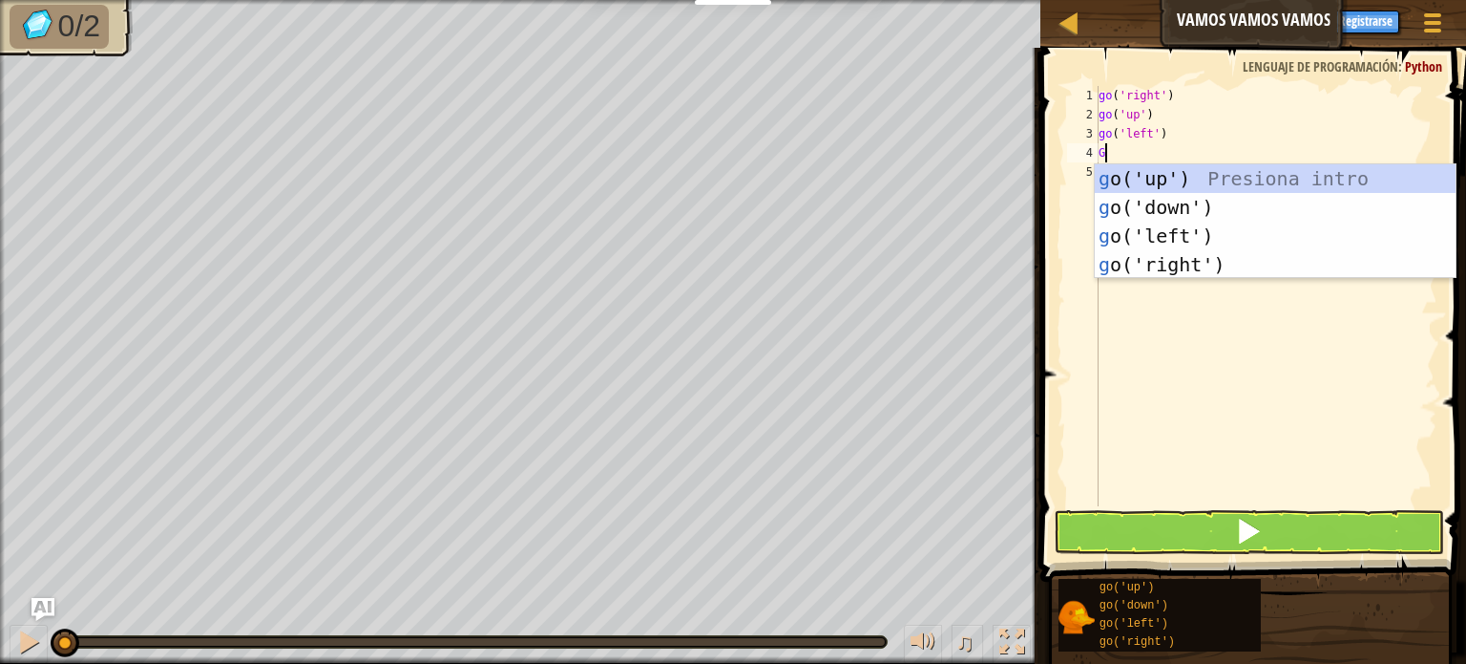
type textarea "G"
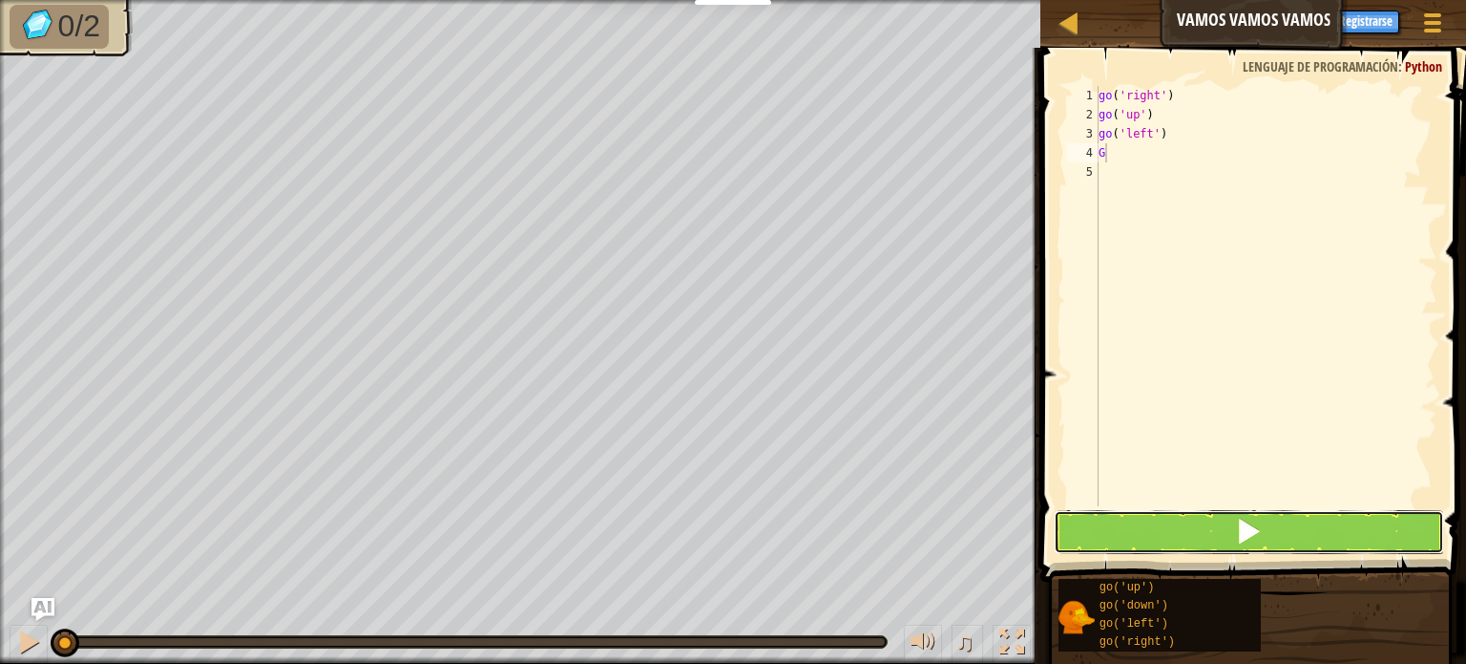
click at [1129, 516] on button at bounding box center [1249, 532] width 390 height 44
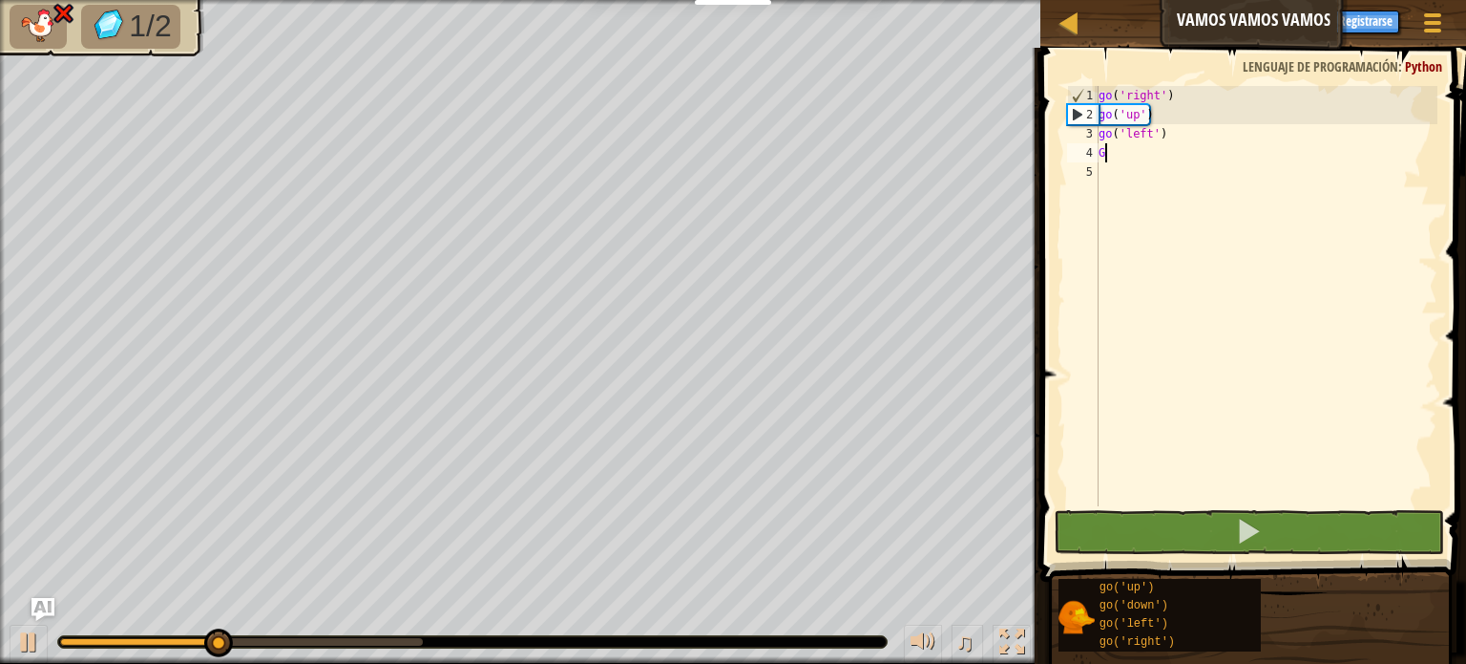
click at [1137, 165] on div "go ( 'right' ) go ( 'up' ) go ( 'left' ) G" at bounding box center [1266, 315] width 343 height 458
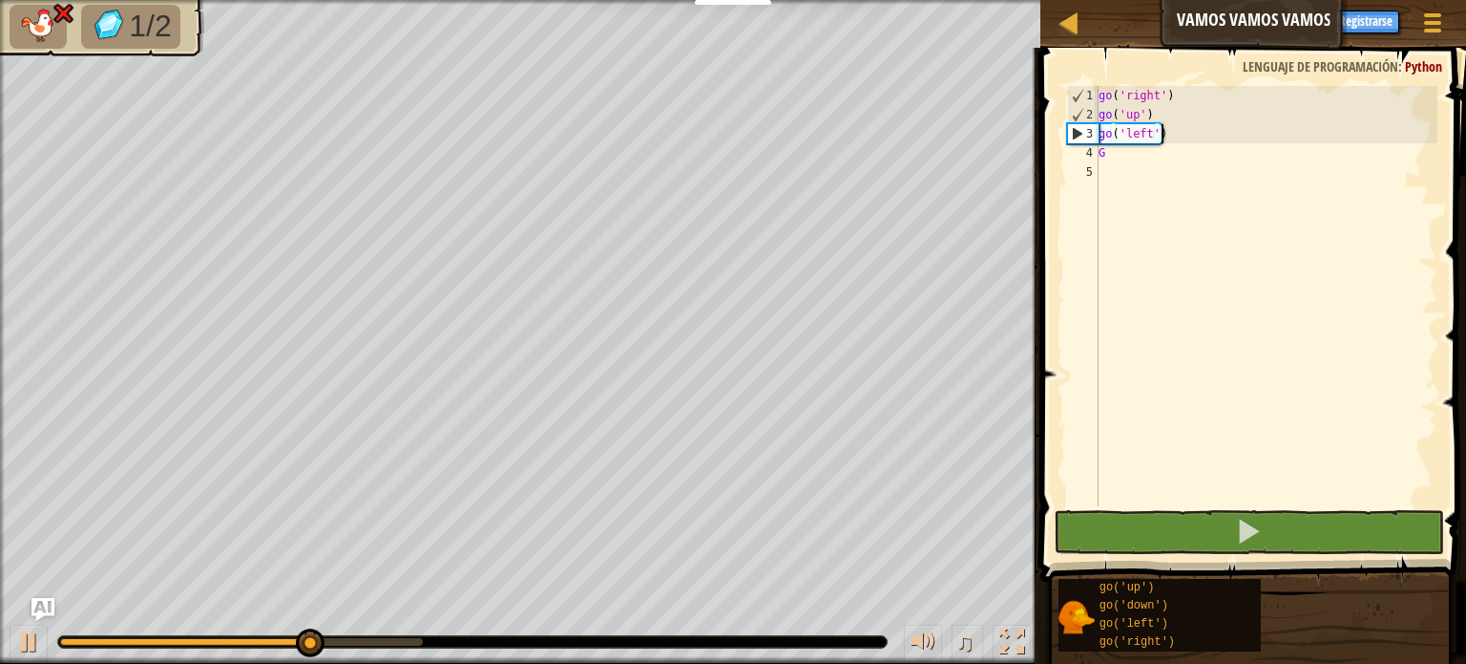
click at [1187, 138] on div "go ( 'right' ) go ( 'up' ) go ( 'left' ) G" at bounding box center [1266, 315] width 343 height 458
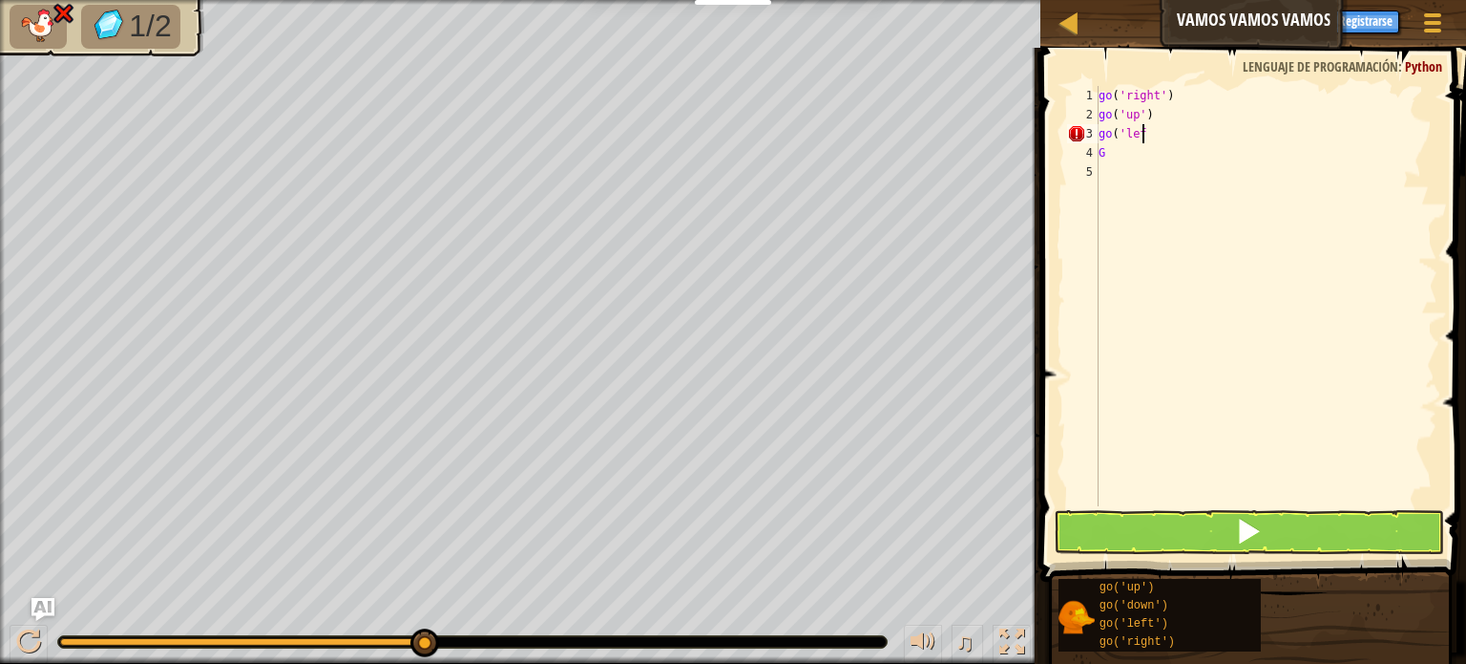
type textarea "g"
type textarea "G"
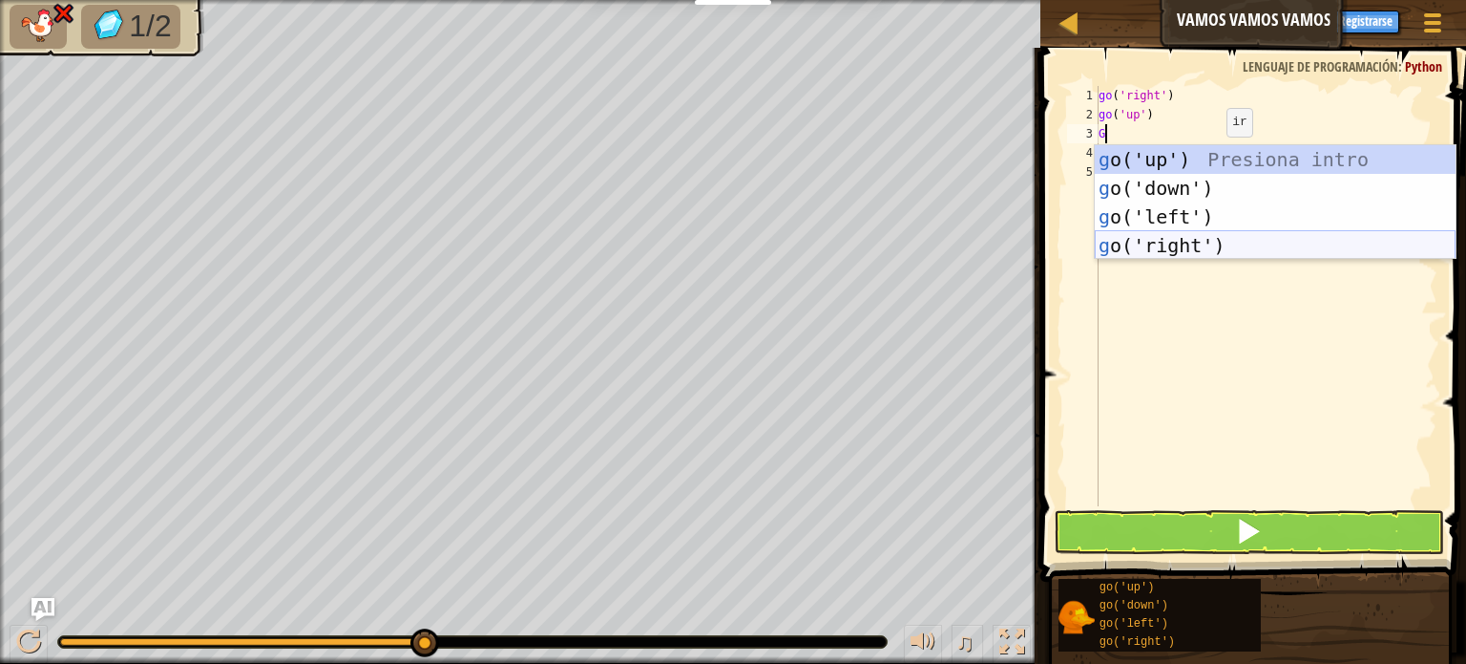
click at [1176, 250] on div "g o('up') Presiona intro g o('down') Presiona intro g o('left') Presiona intro …" at bounding box center [1275, 231] width 361 height 172
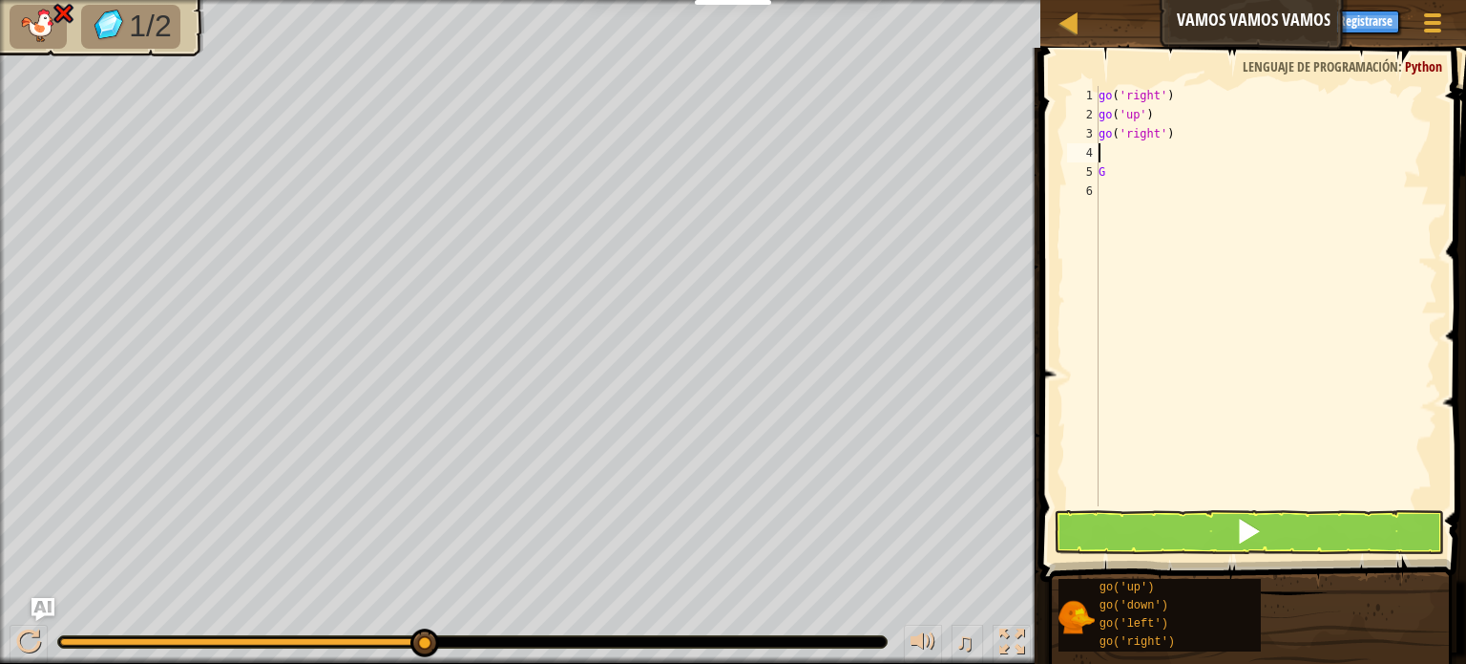
type textarea "G"
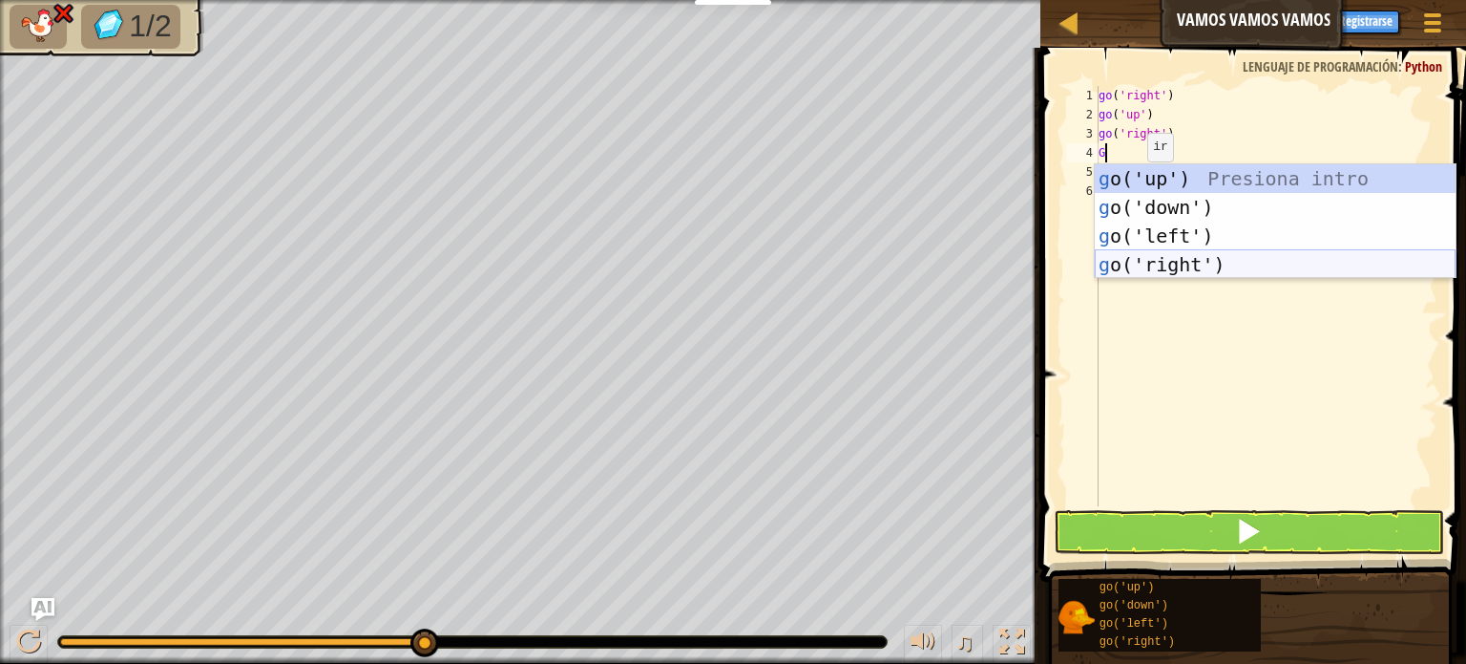
click at [1177, 258] on div "g o('up') Presiona intro g o('down') Presiona intro g o('left') Presiona intro …" at bounding box center [1275, 250] width 361 height 172
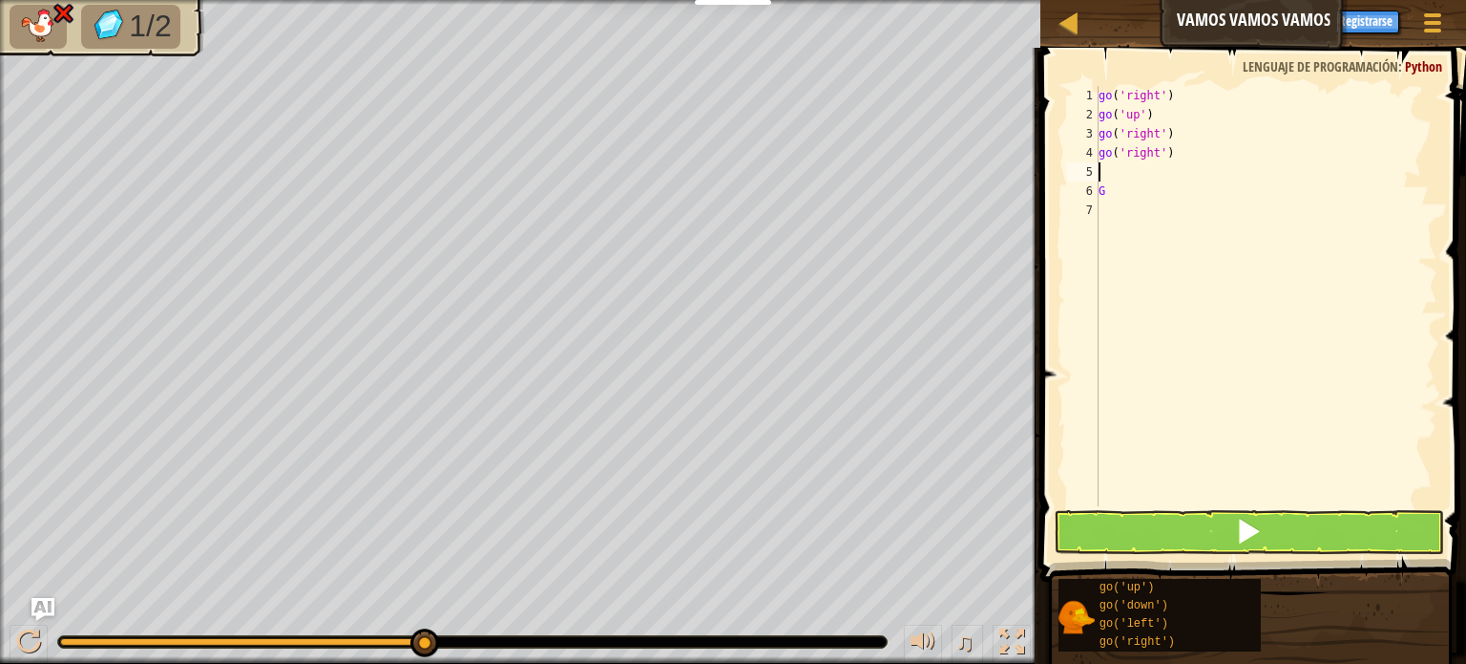
click at [1123, 194] on div "go ( 'right' ) go ( 'up' ) go ( 'right' ) go ( 'right' ) G" at bounding box center [1266, 315] width 343 height 458
type textarea "G"
click at [1280, 523] on button at bounding box center [1249, 532] width 390 height 44
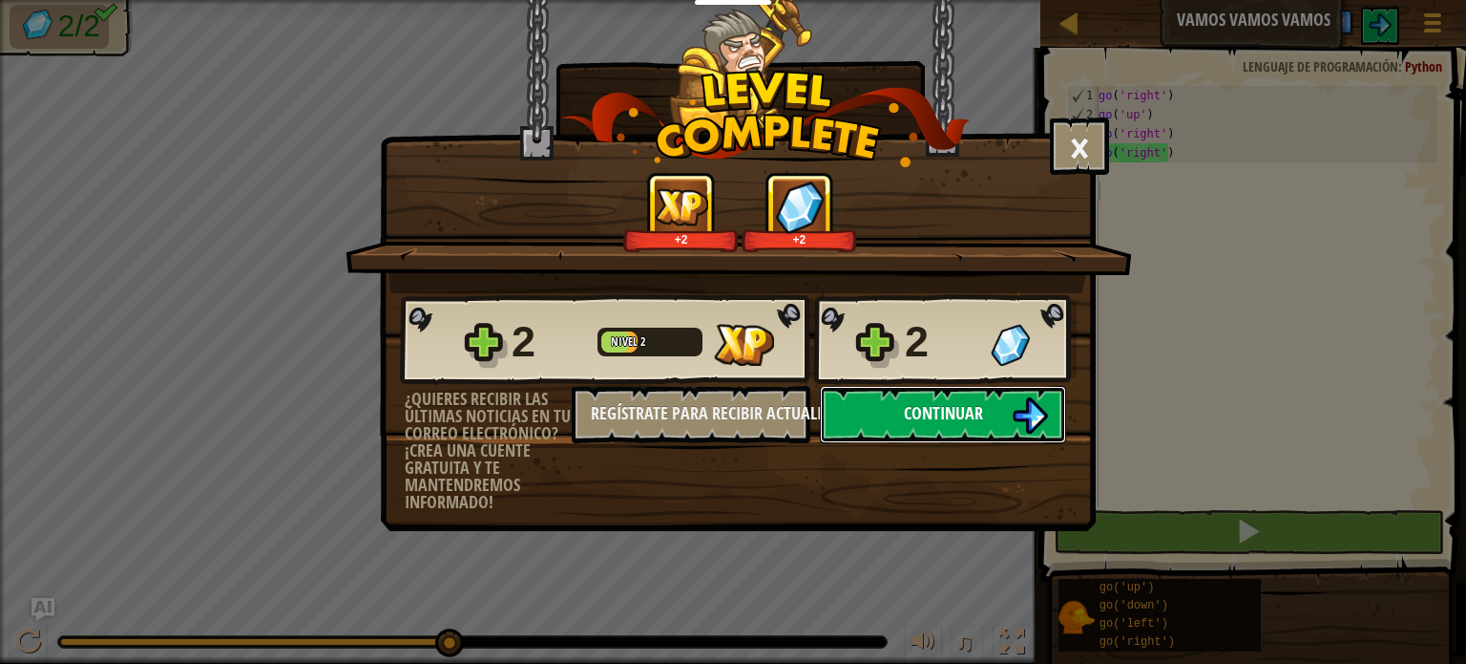
click at [910, 401] on span "Continuar" at bounding box center [943, 413] width 79 height 24
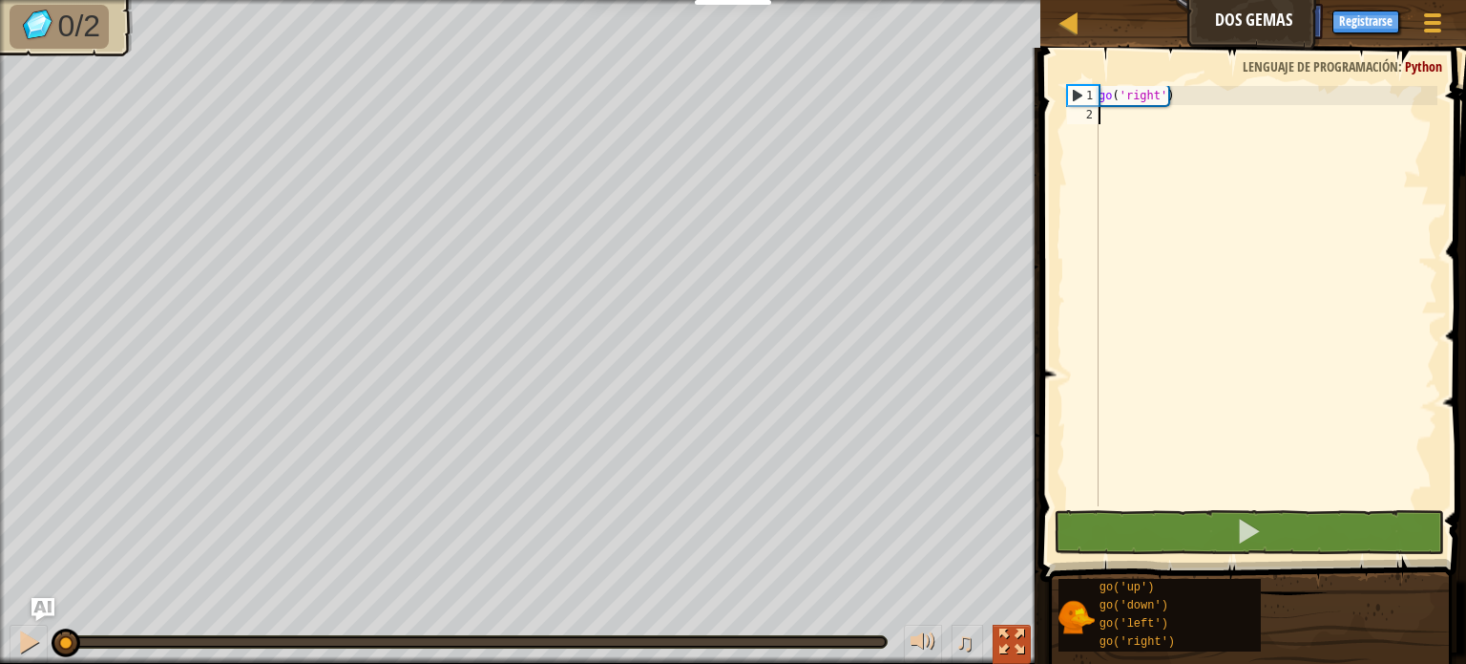
type textarea "G"
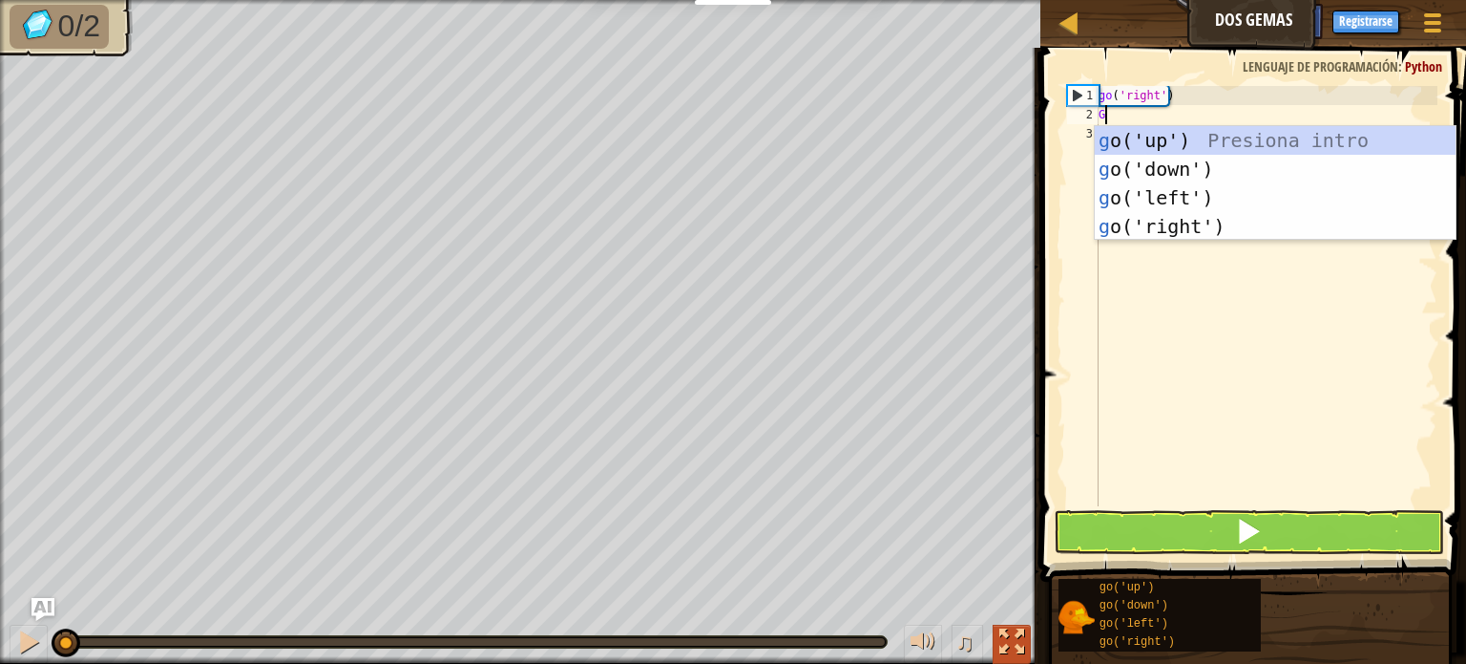
scroll to position [9, 0]
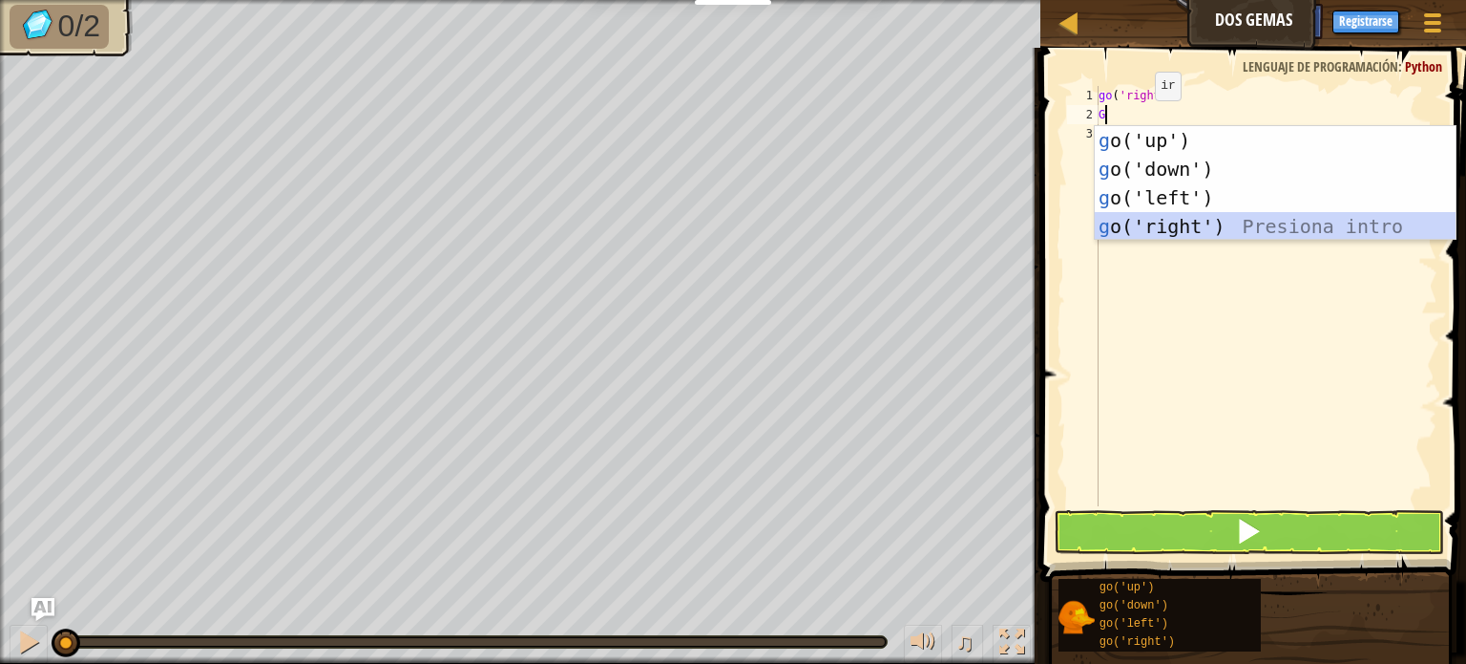
click at [1172, 234] on div "g o('up') Presiona intro g o('down') Presiona intro g o('left') Presiona intro …" at bounding box center [1275, 212] width 361 height 172
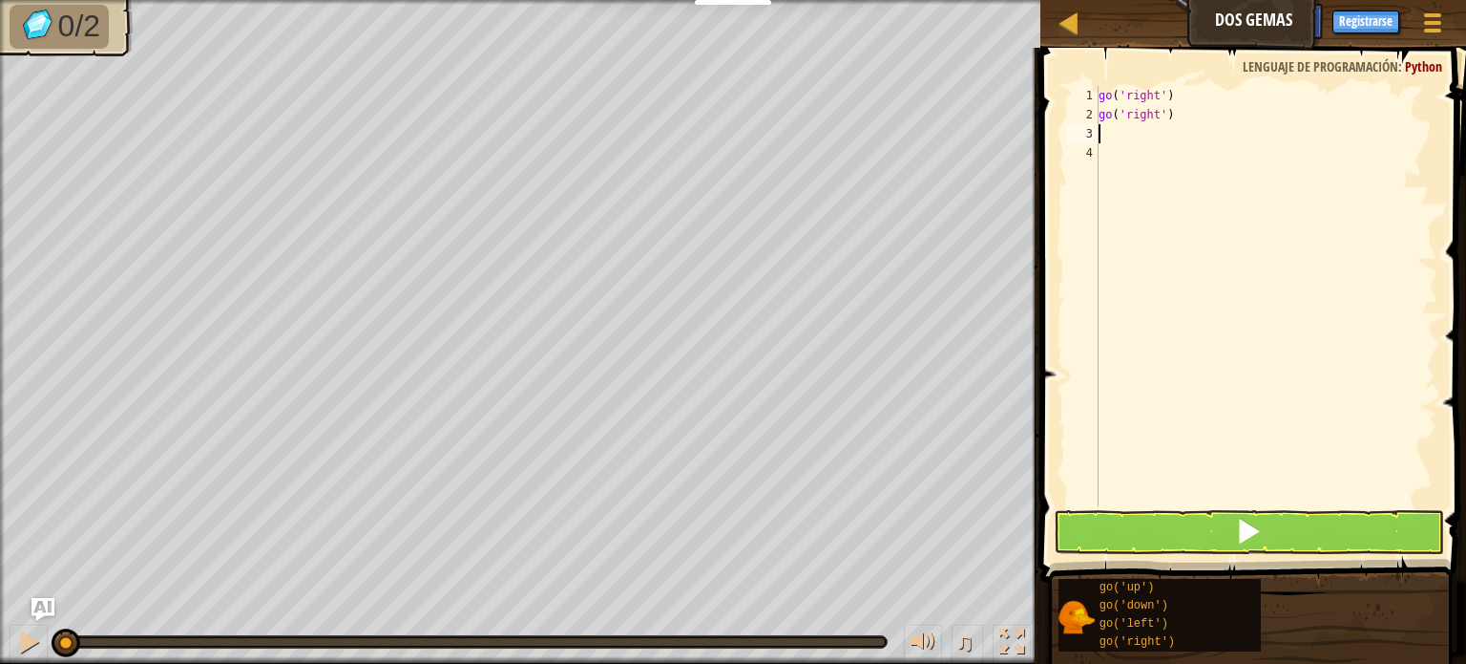
type textarea "G"
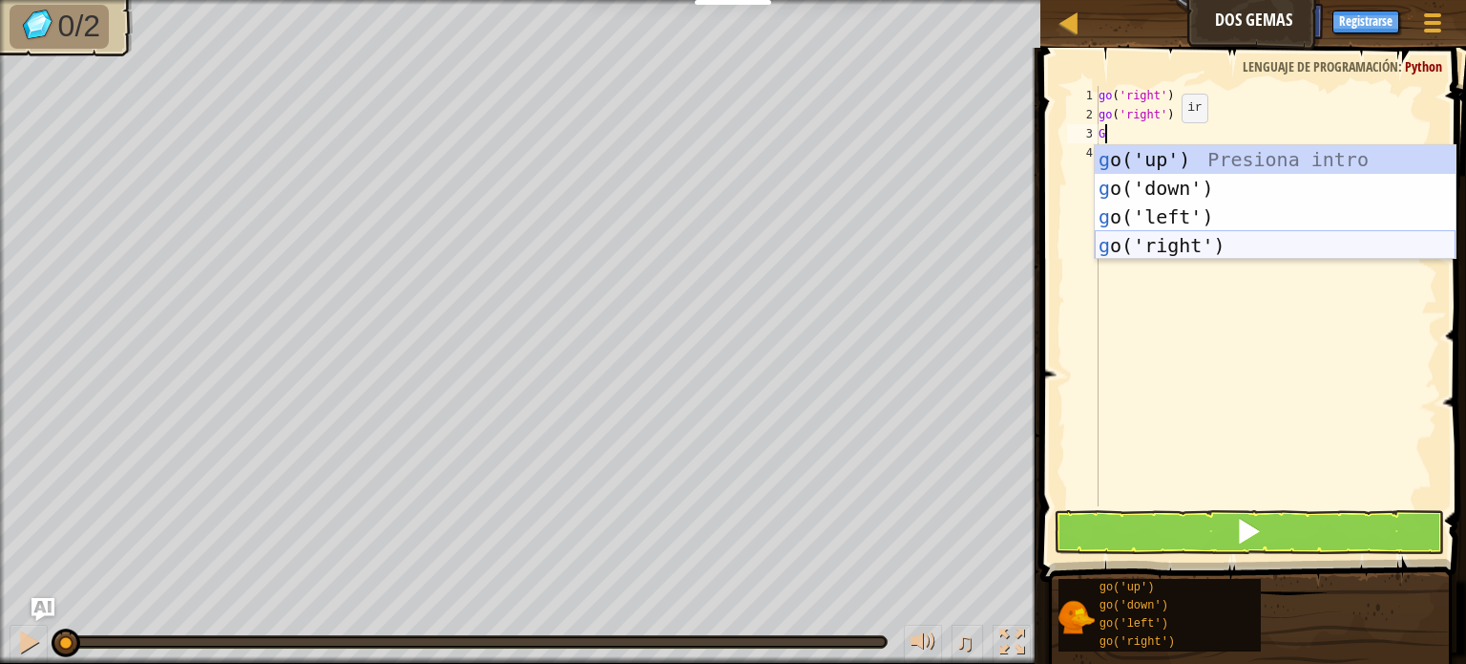
click at [1155, 248] on div "g o('up') Presiona intro g o('down') Presiona intro g o('left') Presiona intro …" at bounding box center [1275, 231] width 361 height 172
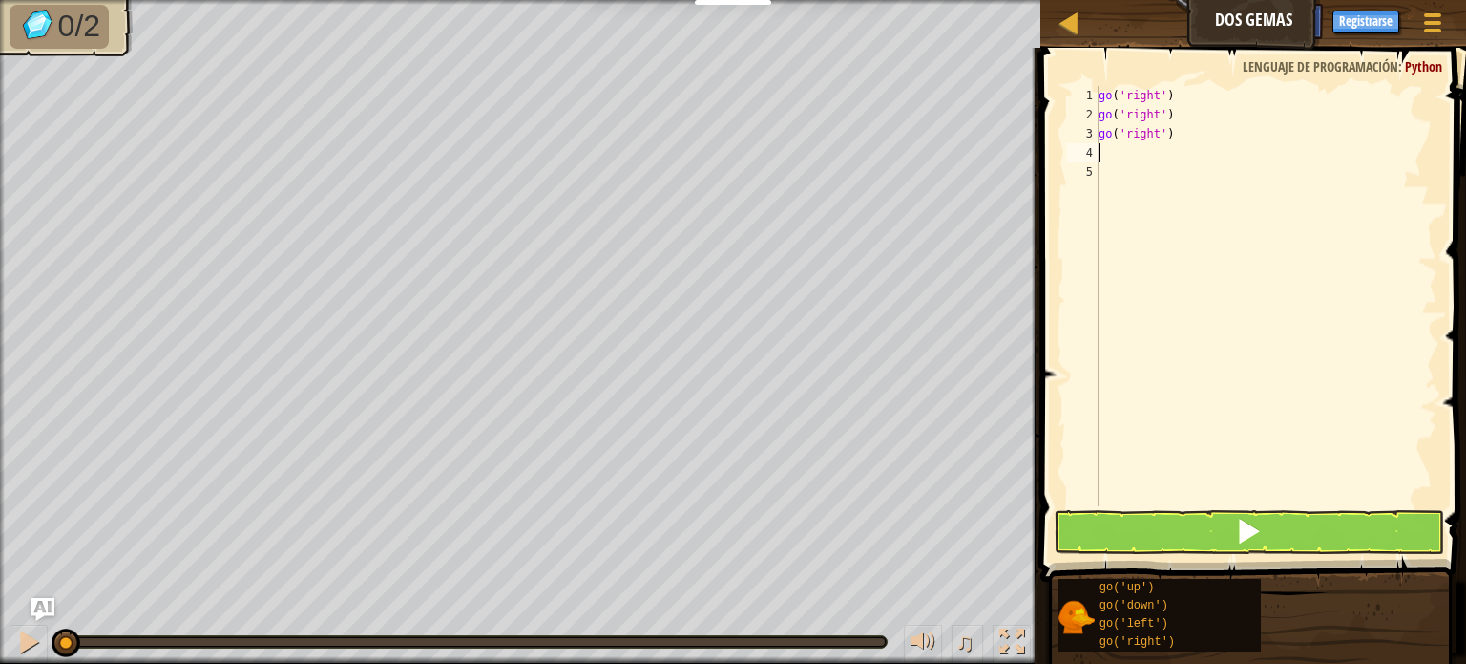
type textarea "G"
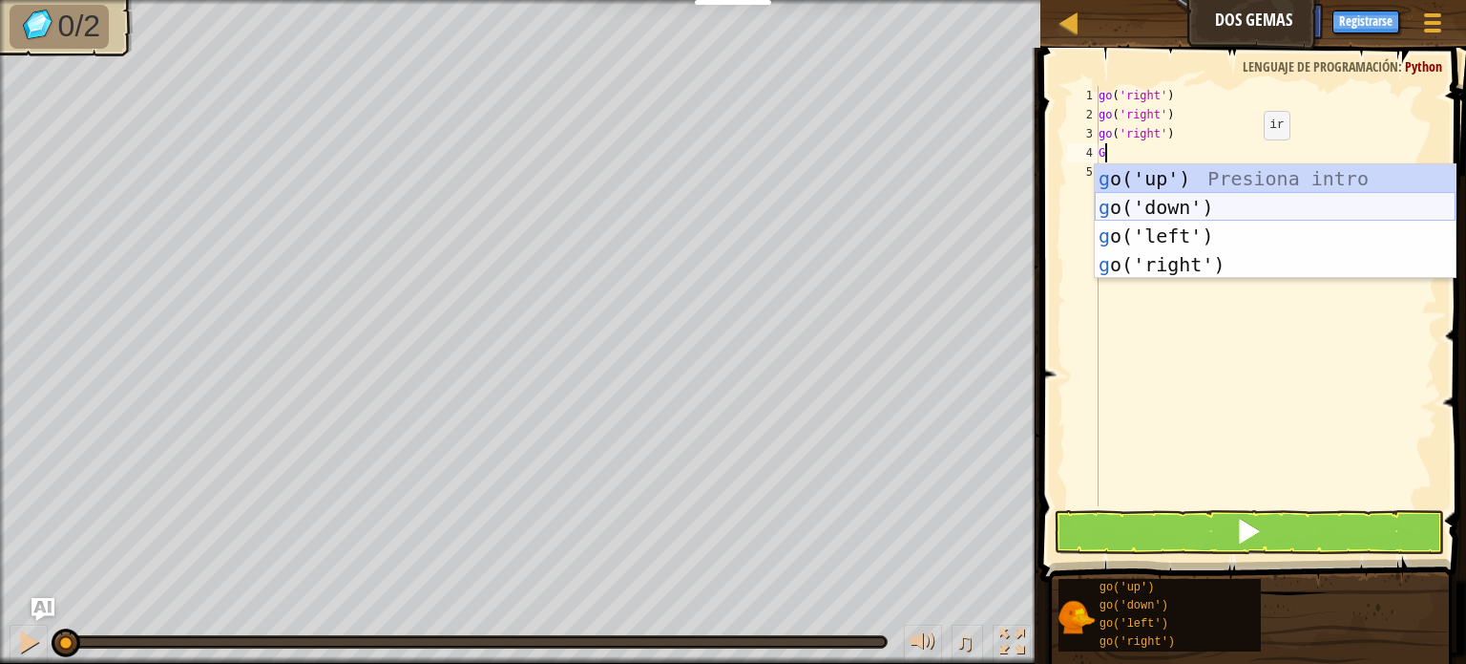
click at [1145, 207] on div "g o('up') Presiona intro g o('down') Presiona intro g o('left') Presiona intro …" at bounding box center [1275, 250] width 361 height 172
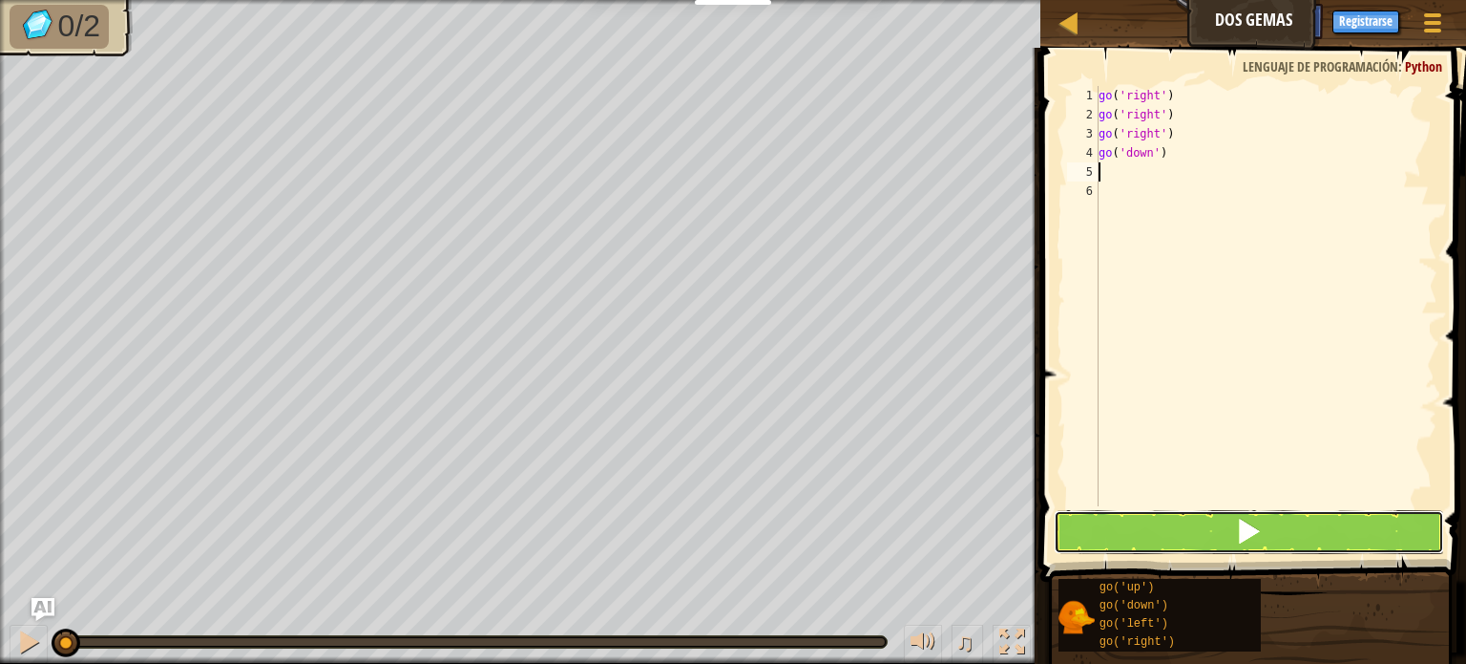
click at [1130, 540] on button at bounding box center [1249, 532] width 390 height 44
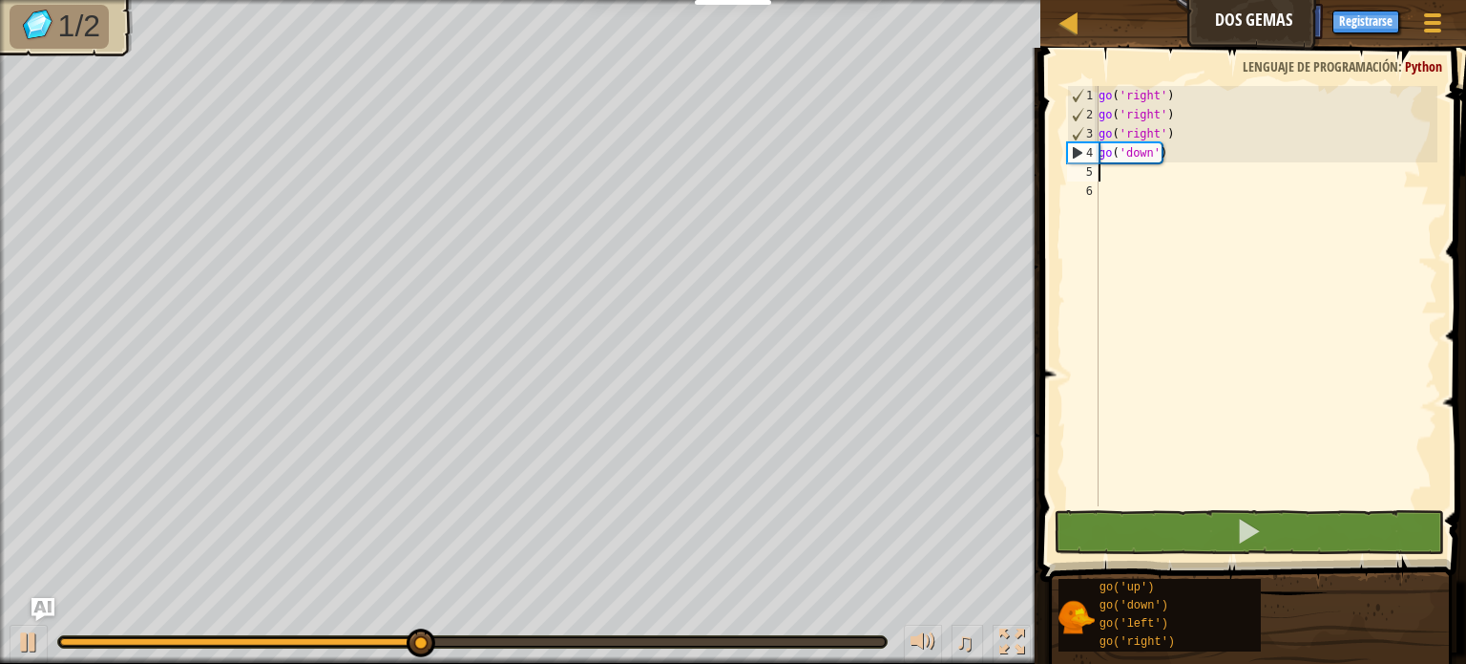
type textarea "G"
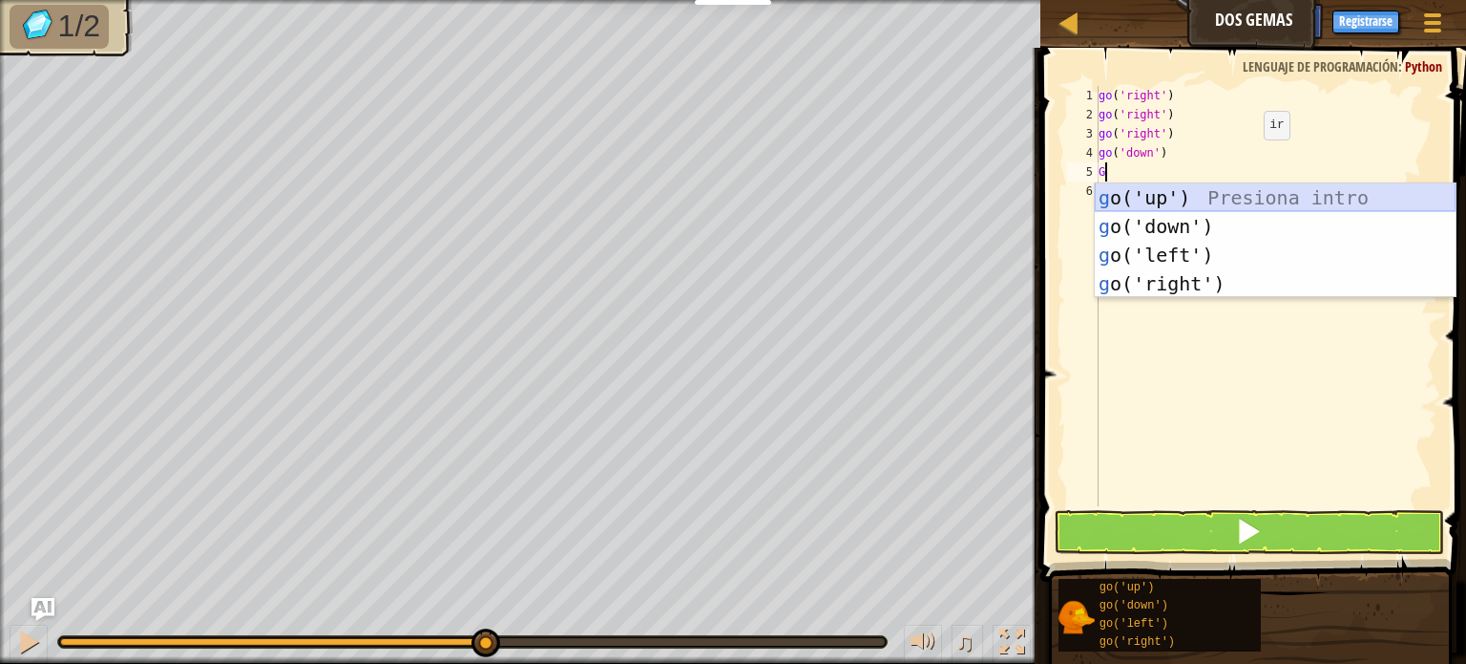
click at [1142, 200] on div "g o('up') Presiona intro g o('down') Presiona intro g o('left') Presiona intro …" at bounding box center [1275, 269] width 361 height 172
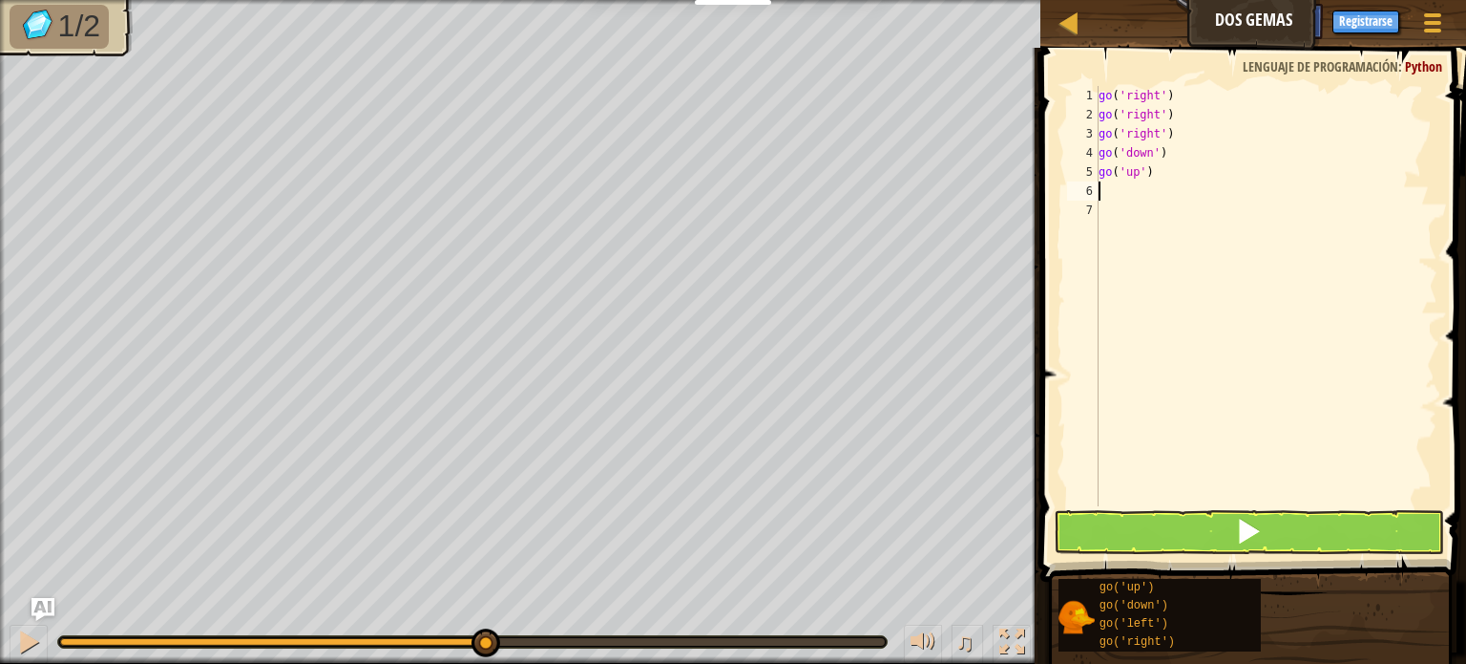
type textarea "G"
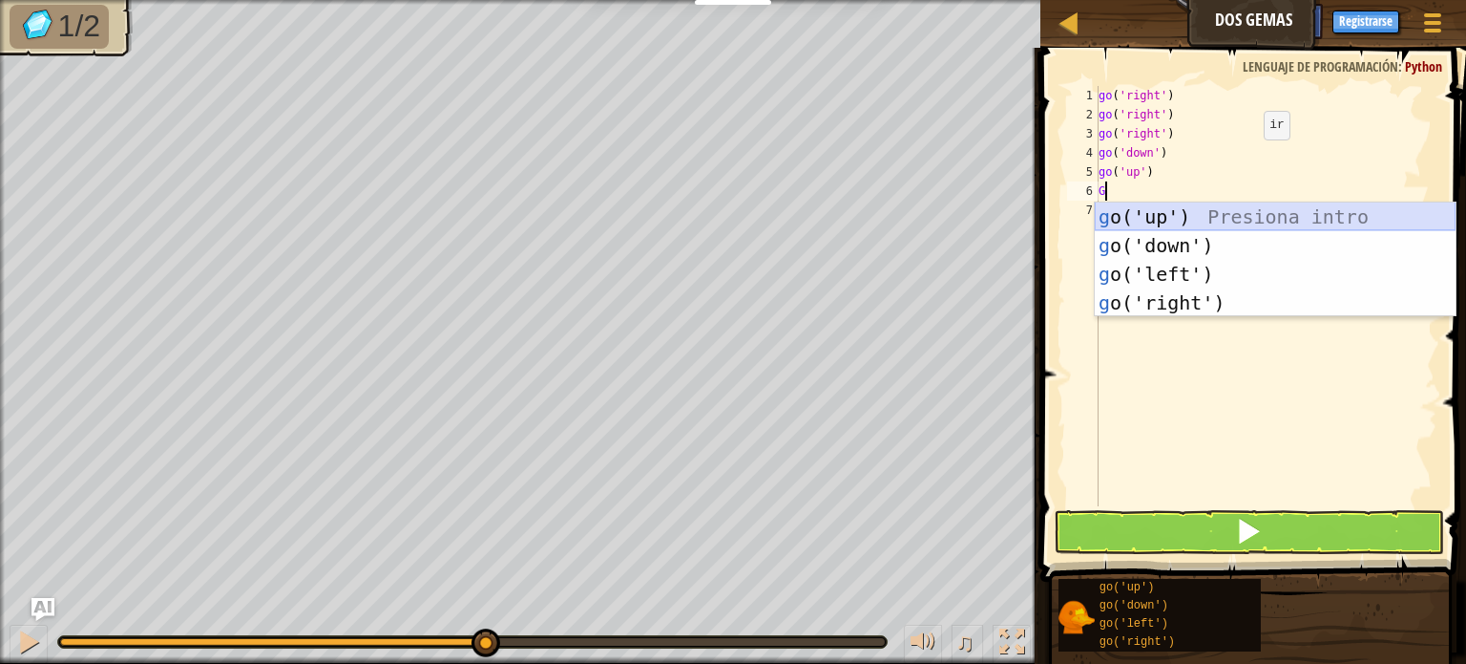
click at [1147, 220] on div "g o('up') Presiona intro g o('down') Presiona intro g o('left') Presiona intro …" at bounding box center [1275, 288] width 361 height 172
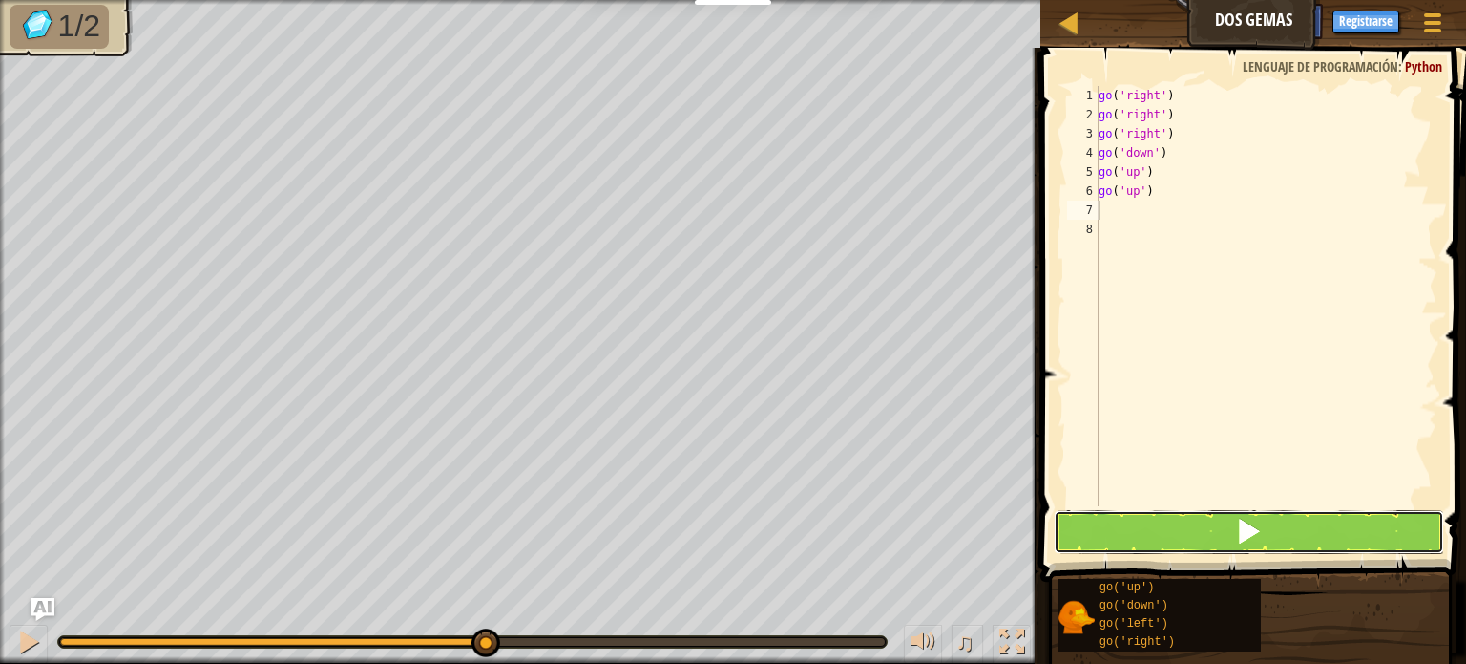
click at [1134, 522] on button at bounding box center [1249, 532] width 390 height 44
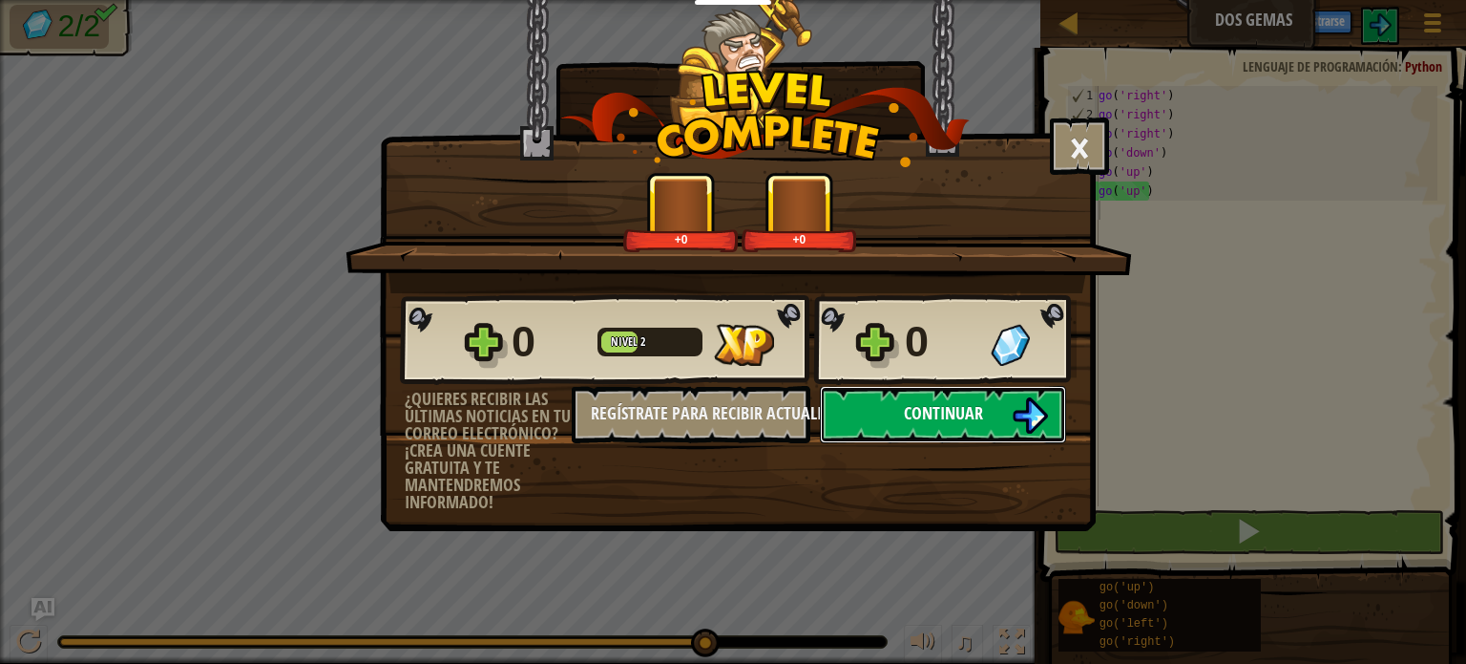
click at [878, 421] on button "Continuar" at bounding box center [943, 414] width 246 height 57
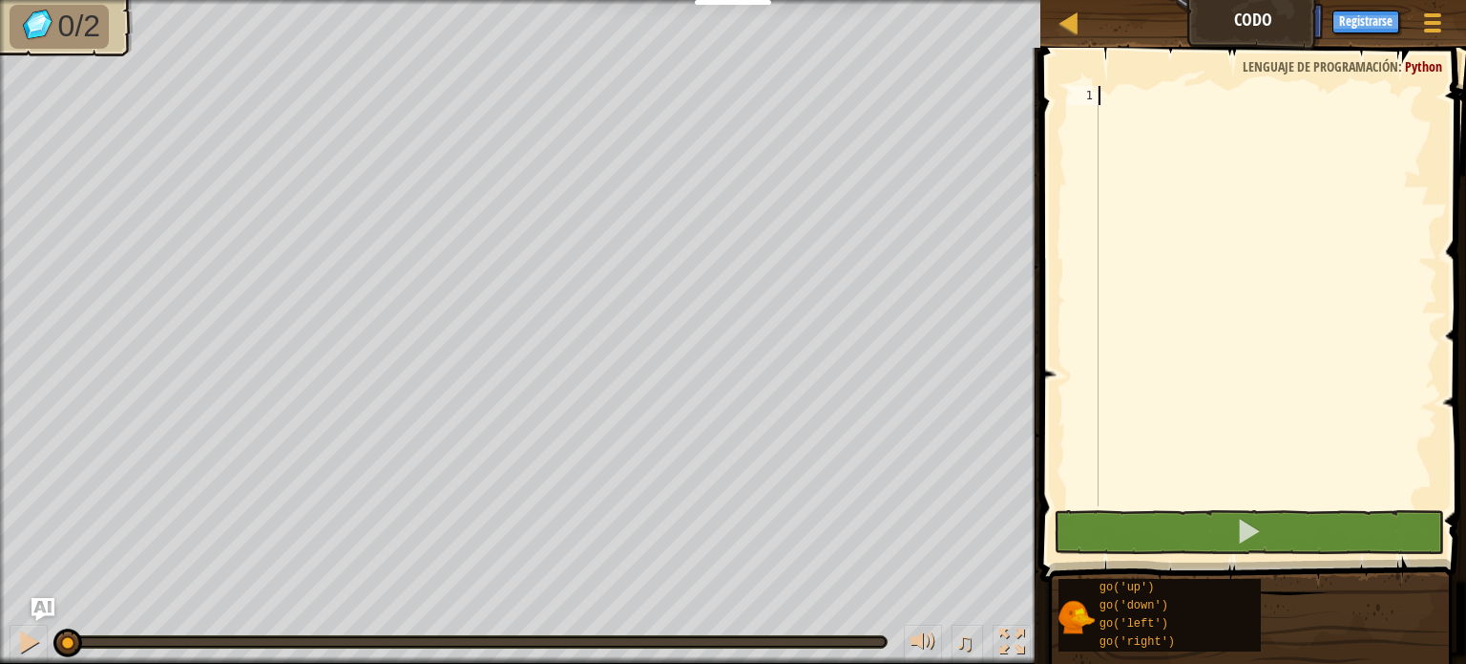
type textarea "G"
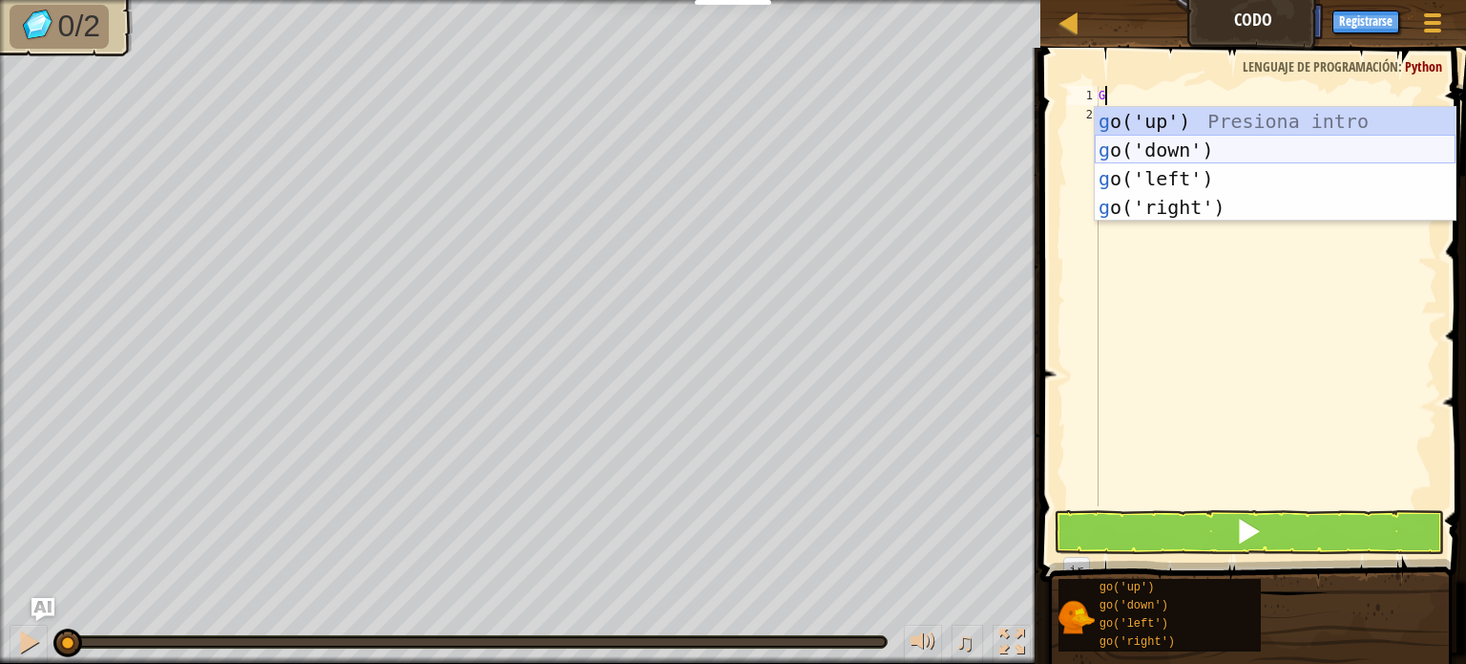
click at [1176, 137] on div "g o('up') Presiona intro g o('down') Presiona intro g o('left') Presiona intro …" at bounding box center [1275, 193] width 361 height 172
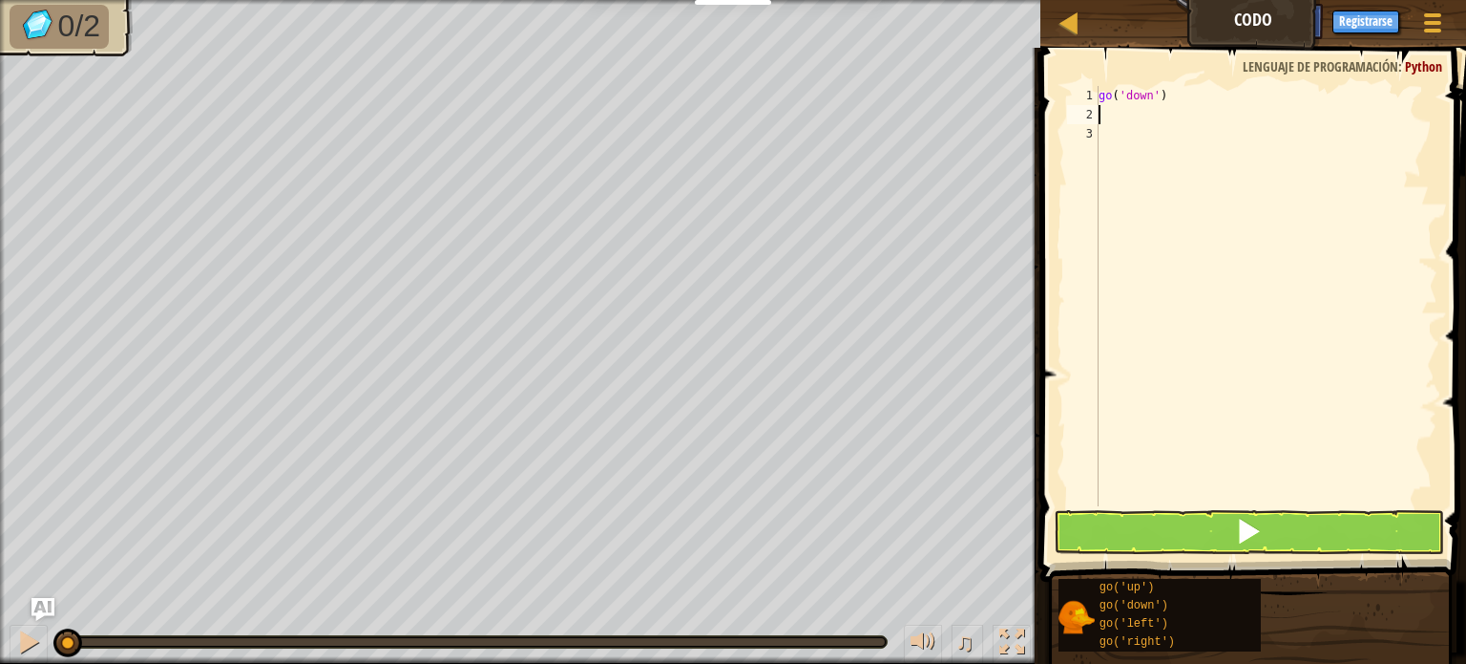
type textarea "G"
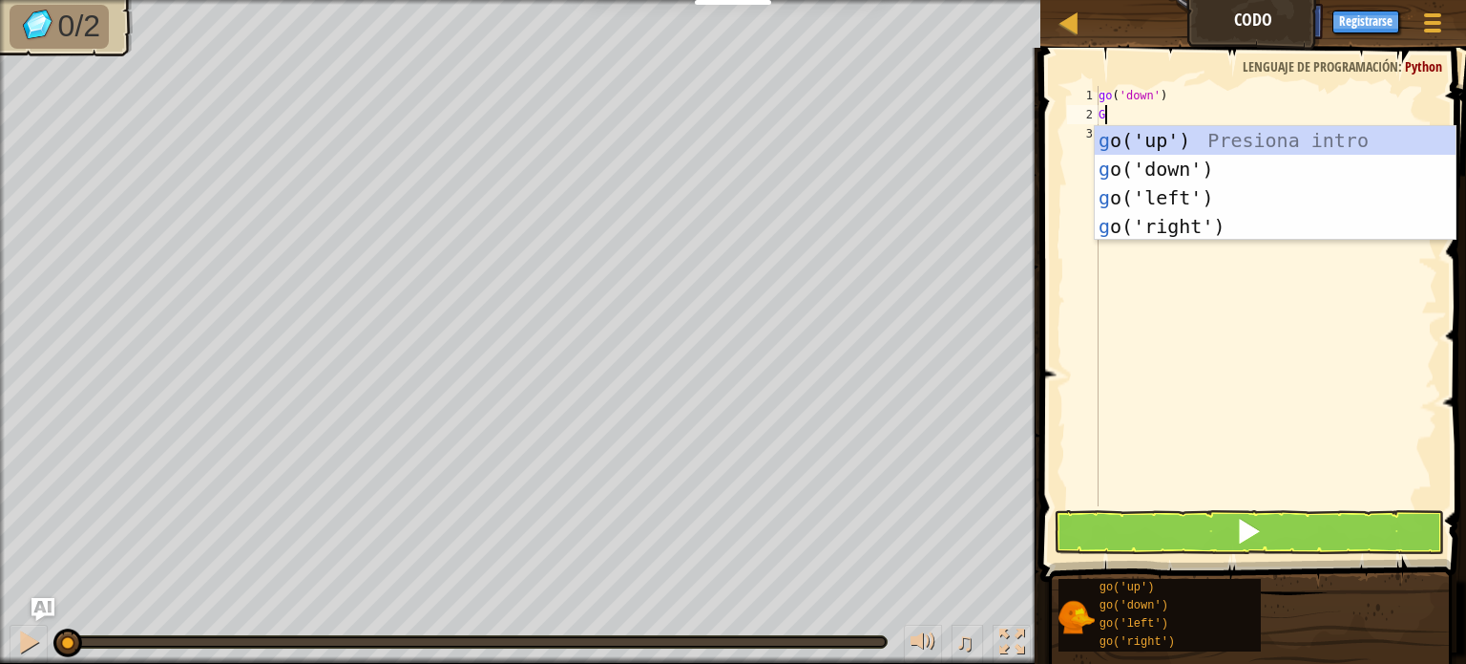
click at [1146, 122] on div "go ( 'down' ) G" at bounding box center [1266, 315] width 343 height 458
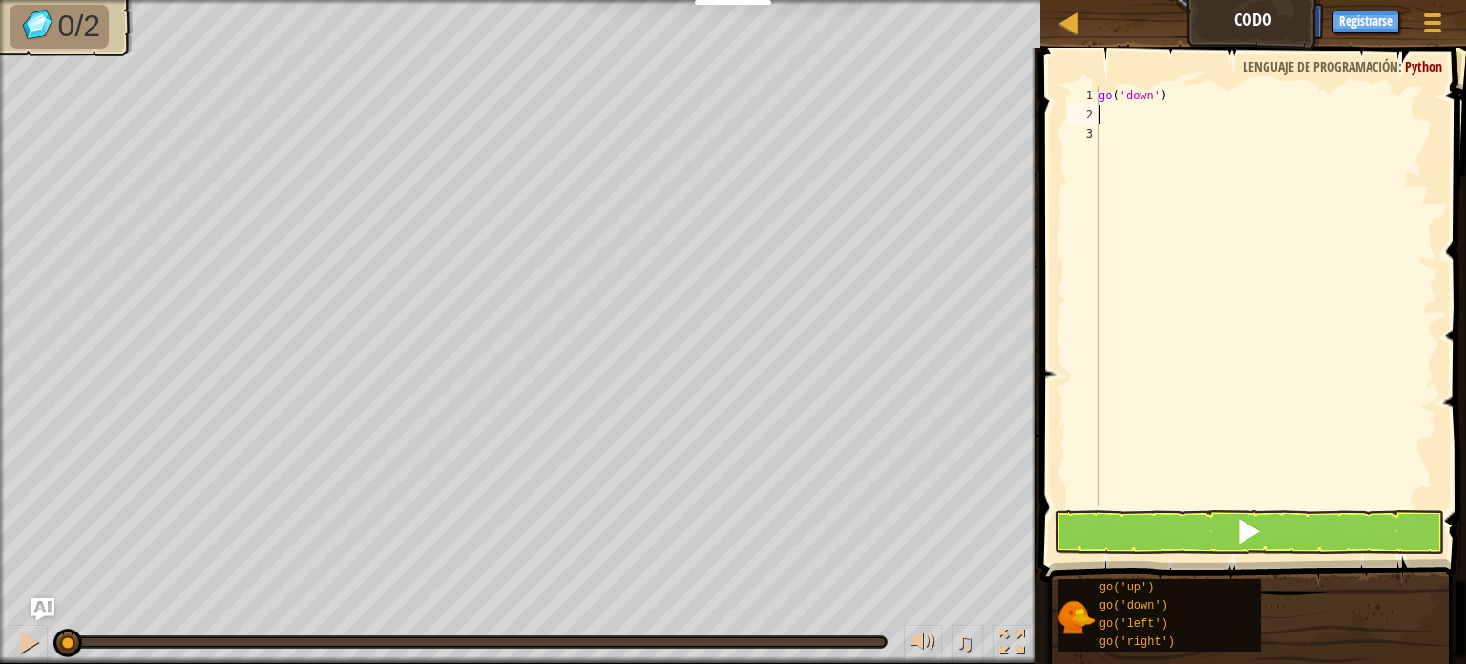
type textarea "G"
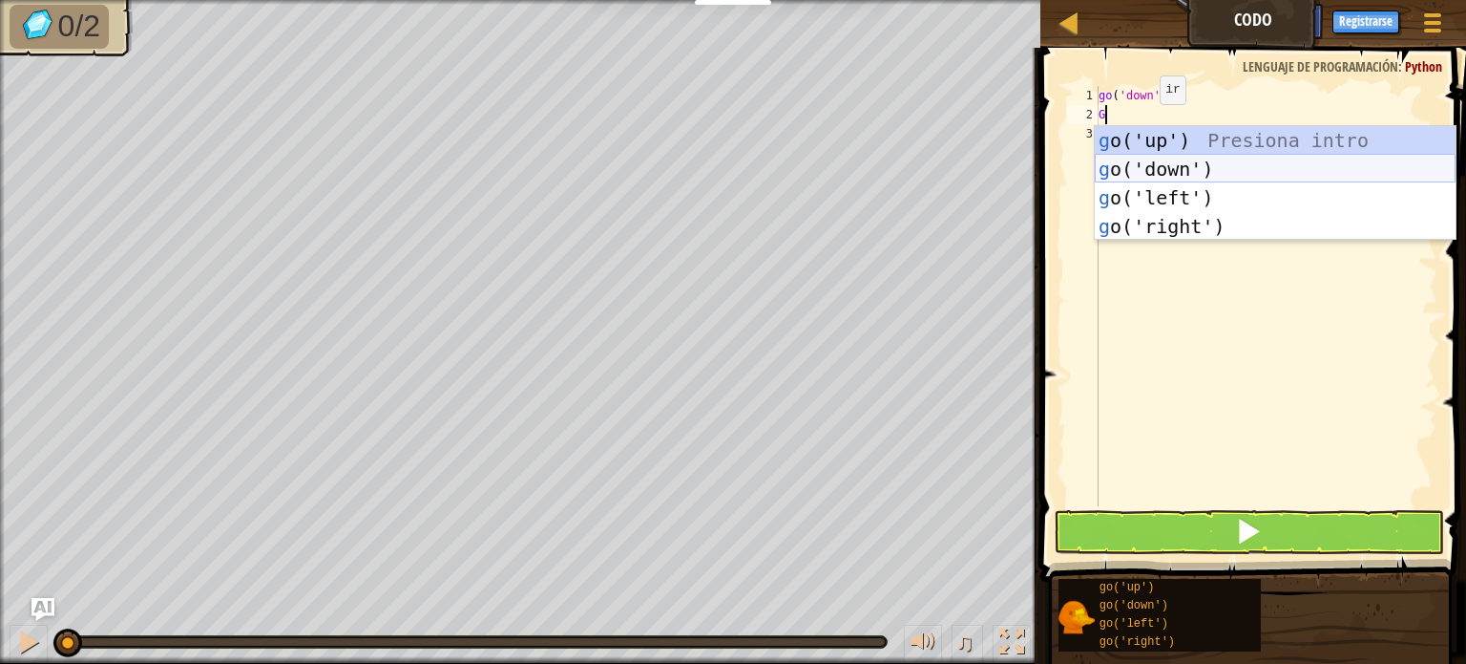
click at [1192, 171] on div "g o('up') Presiona intro g o('down') Presiona intro g o('left') Presiona intro …" at bounding box center [1275, 212] width 361 height 172
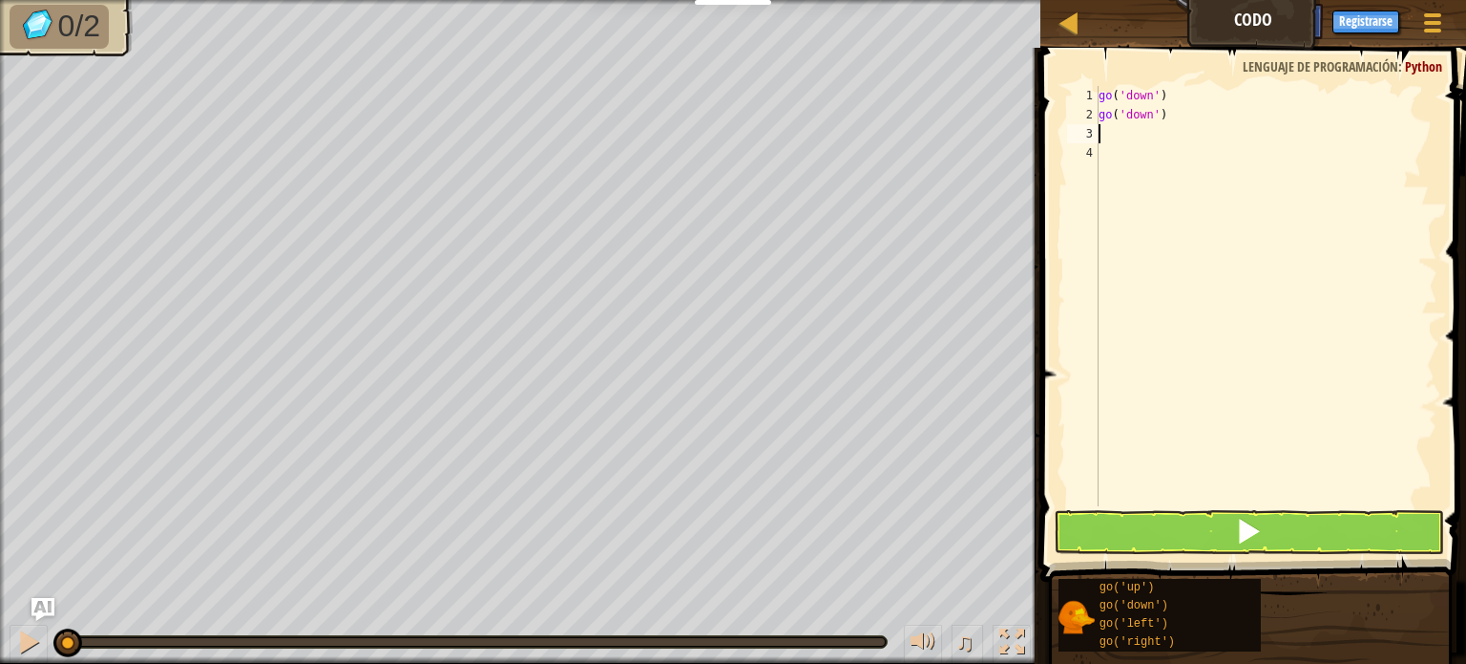
type textarea "G"
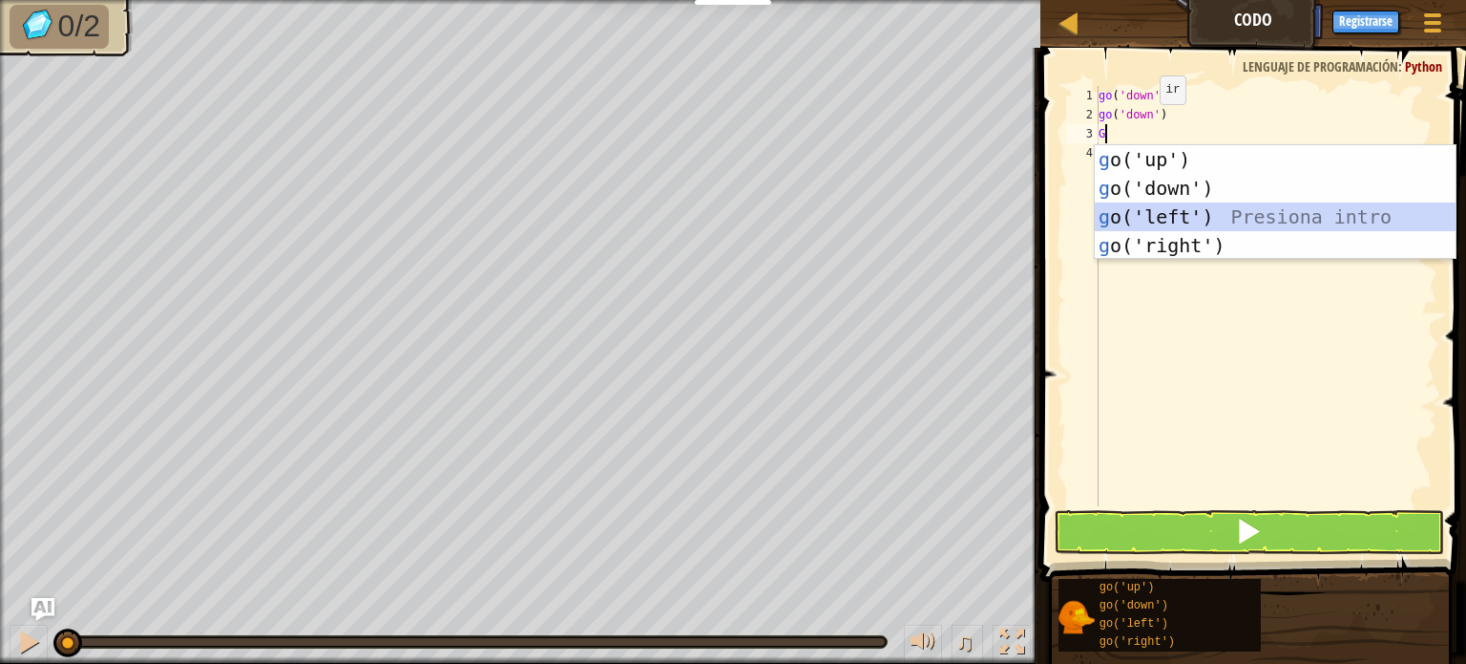
click at [1141, 207] on div "g o('up') Presiona intro g o('down') Presiona intro g o('left') Presiona intro …" at bounding box center [1275, 231] width 361 height 172
type textarea "G"
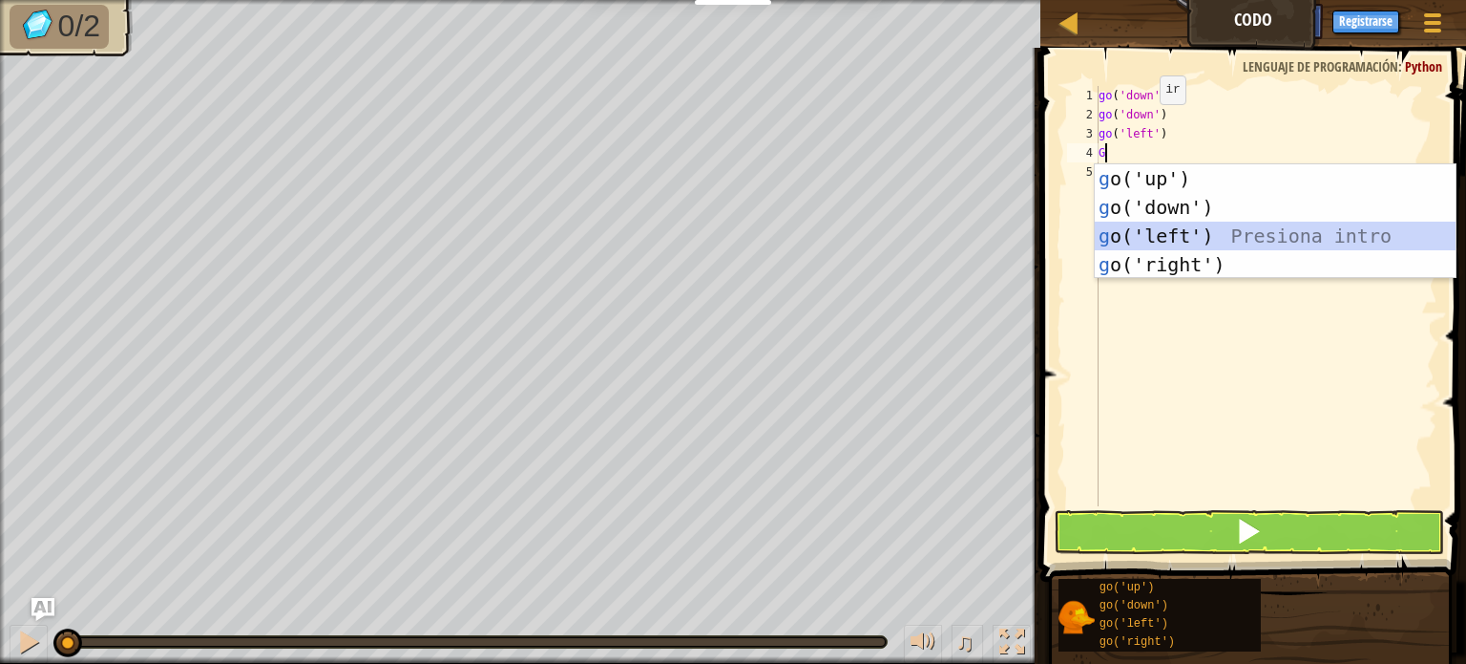
click at [1123, 225] on div "g o('up') Presiona intro g o('down') Presiona intro g o('left') Presiona intro …" at bounding box center [1275, 250] width 361 height 172
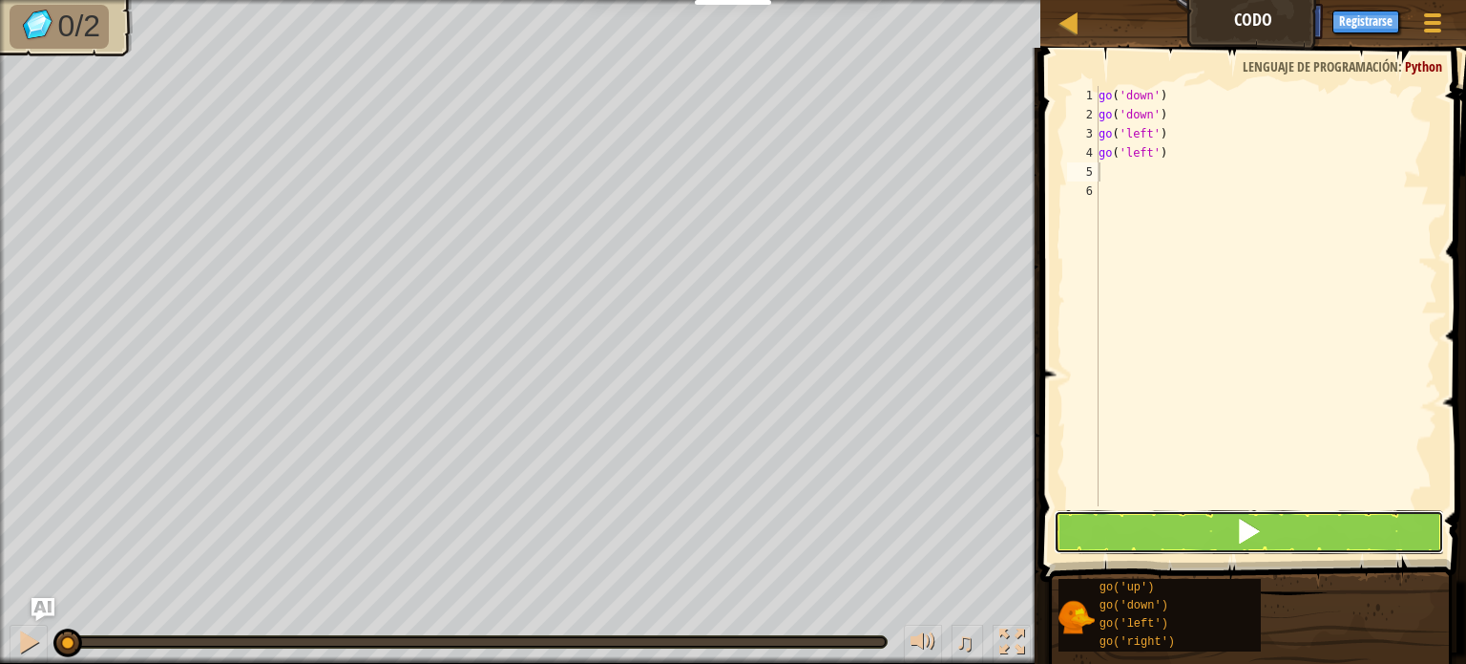
click at [1165, 532] on button at bounding box center [1249, 532] width 390 height 44
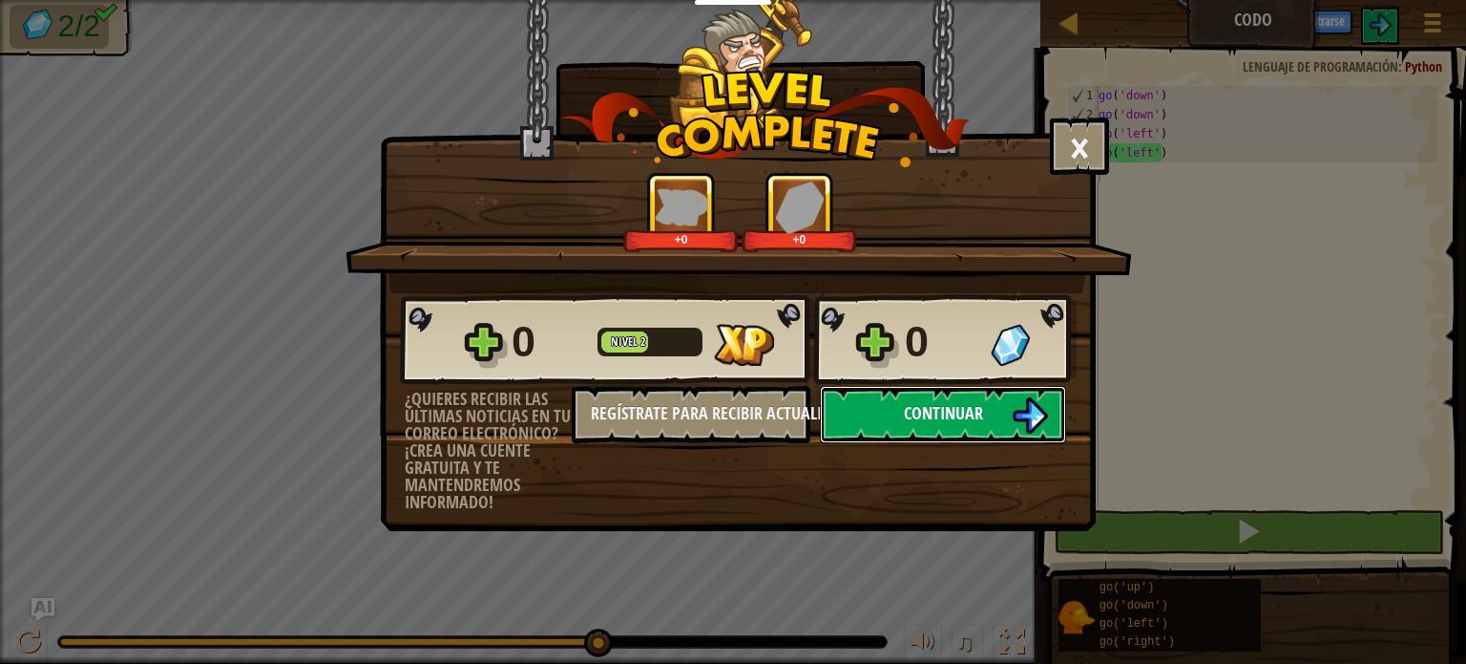
click at [965, 419] on span "Continuar" at bounding box center [943, 413] width 79 height 24
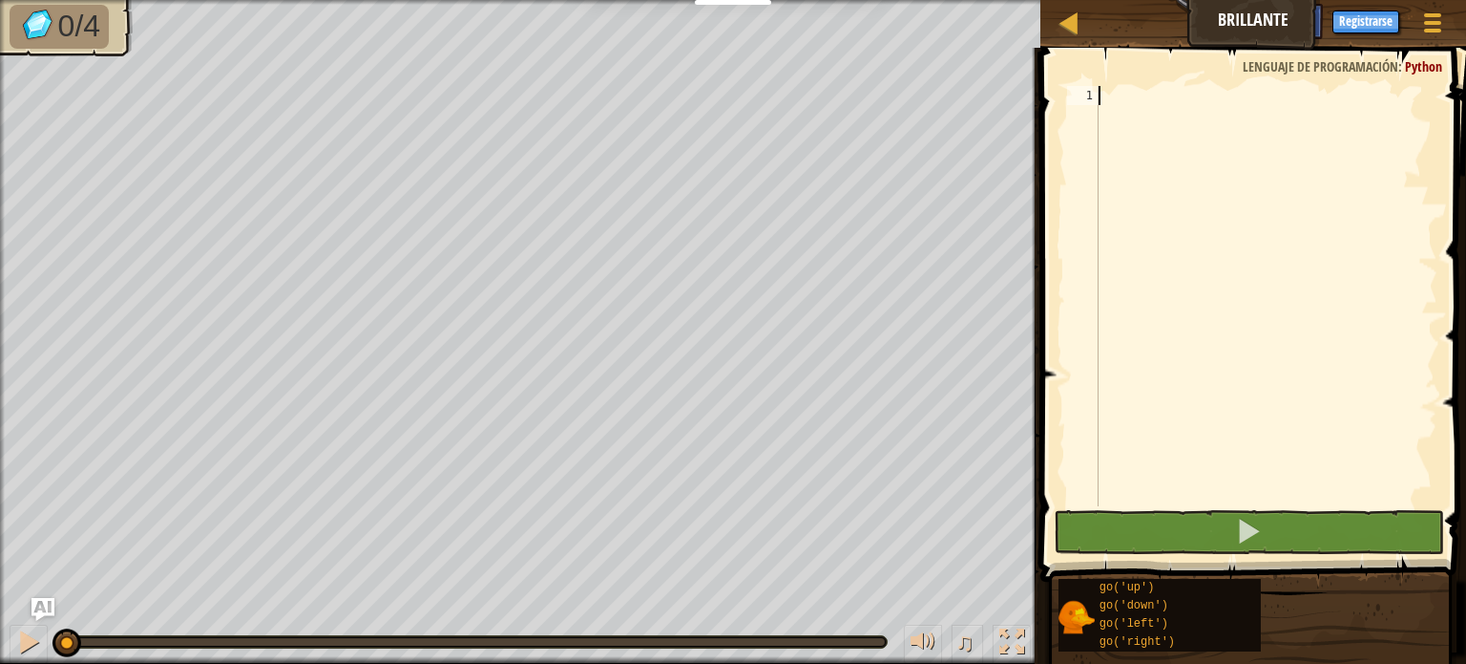
type textarea "G"
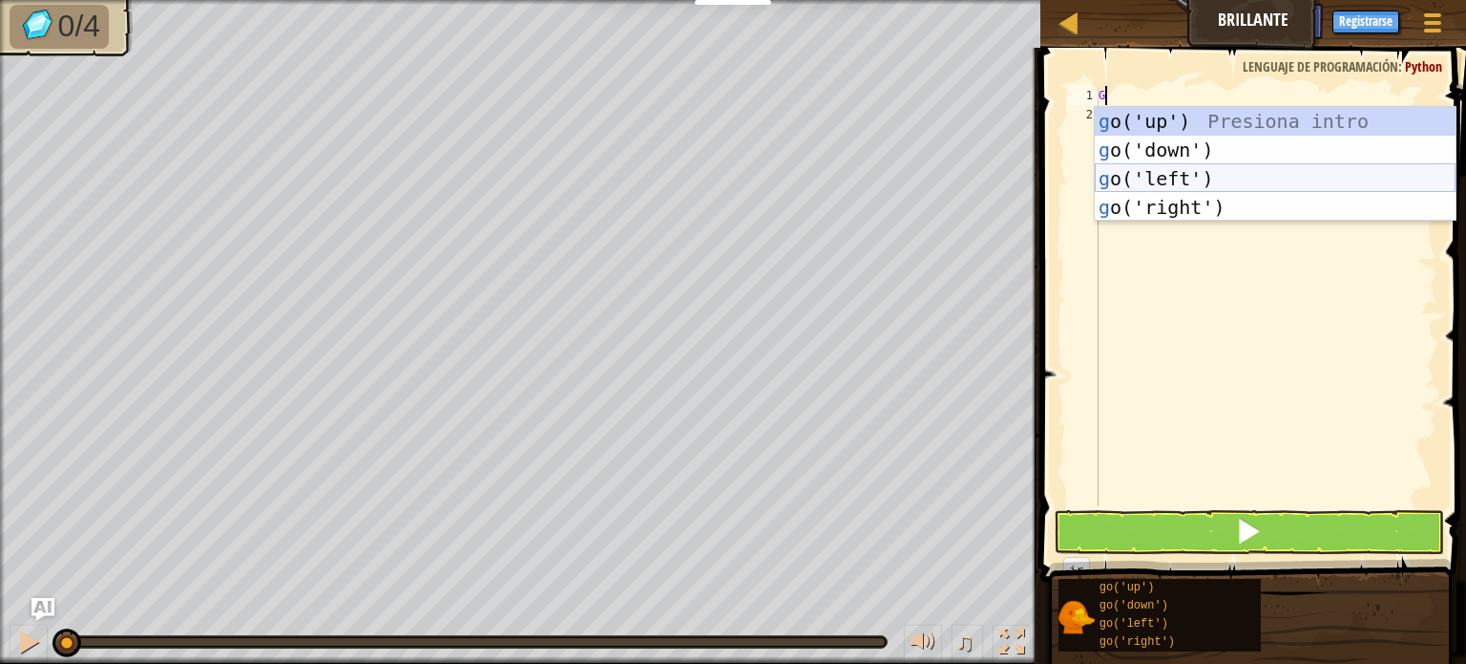
click at [1207, 182] on div "g o('up') Presiona intro g o('down') Presiona intro g o('left') Presiona intro …" at bounding box center [1275, 193] width 361 height 172
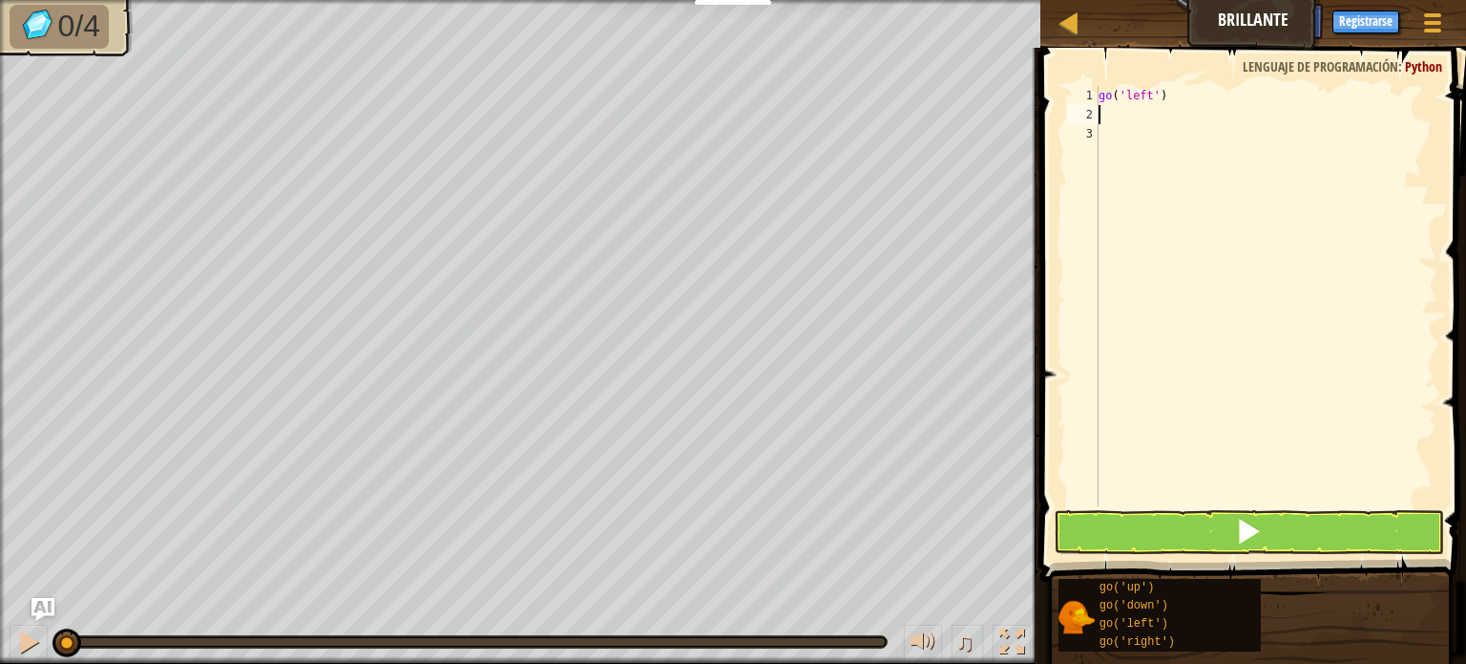
type textarea "G"
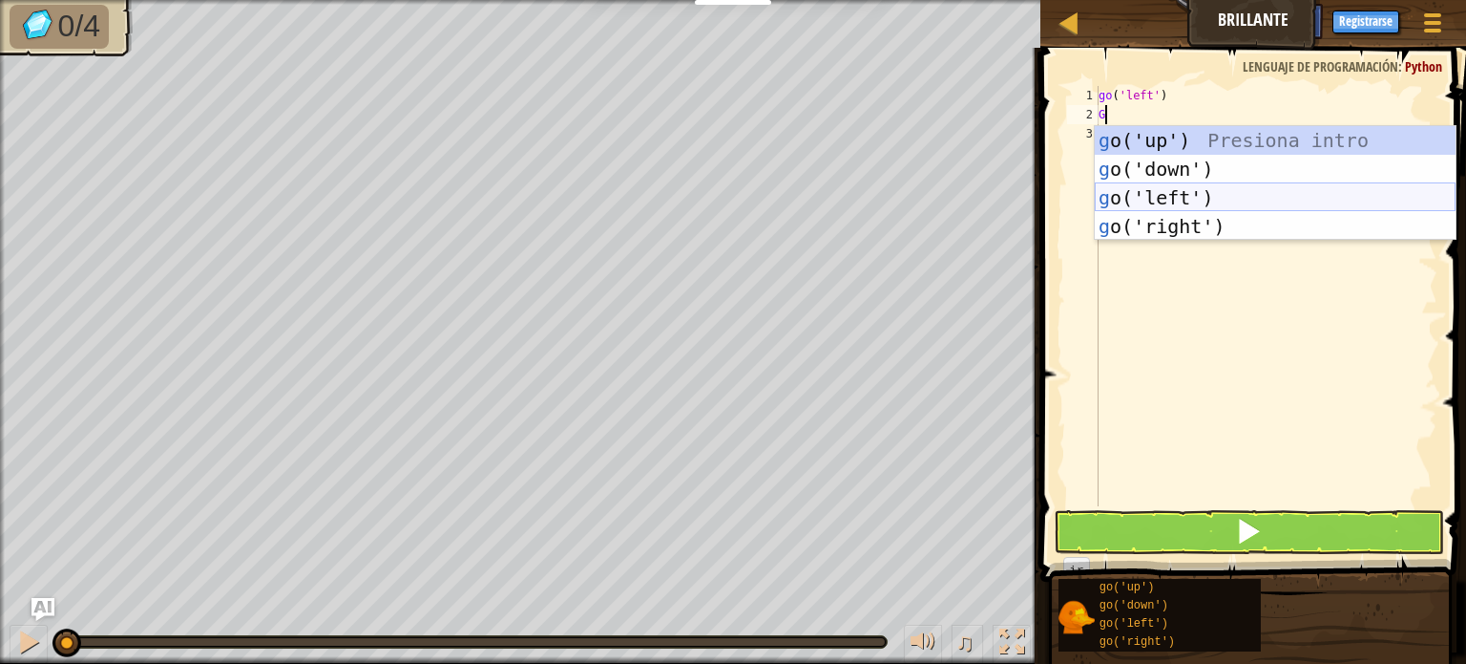
click at [1117, 198] on div "g o('up') Presiona intro g o('down') Presiona intro g o('left') Presiona intro …" at bounding box center [1275, 212] width 361 height 172
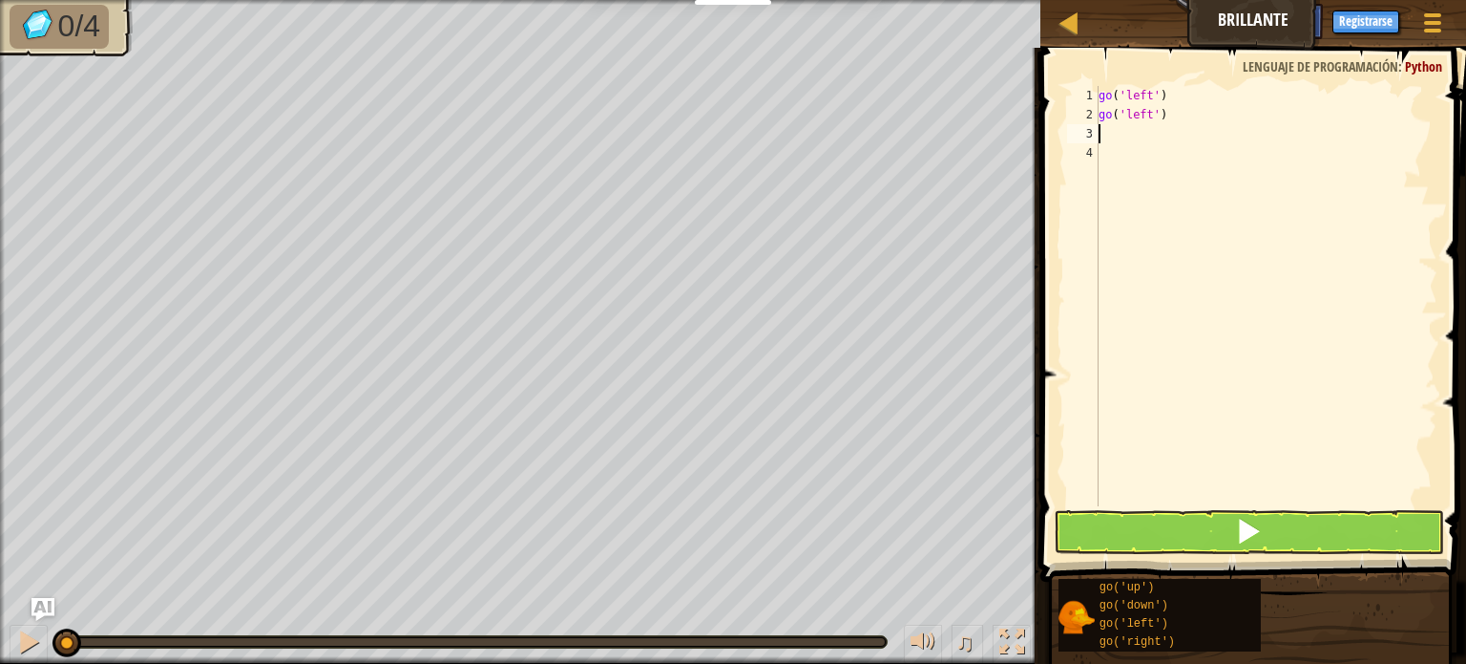
type textarea "G"
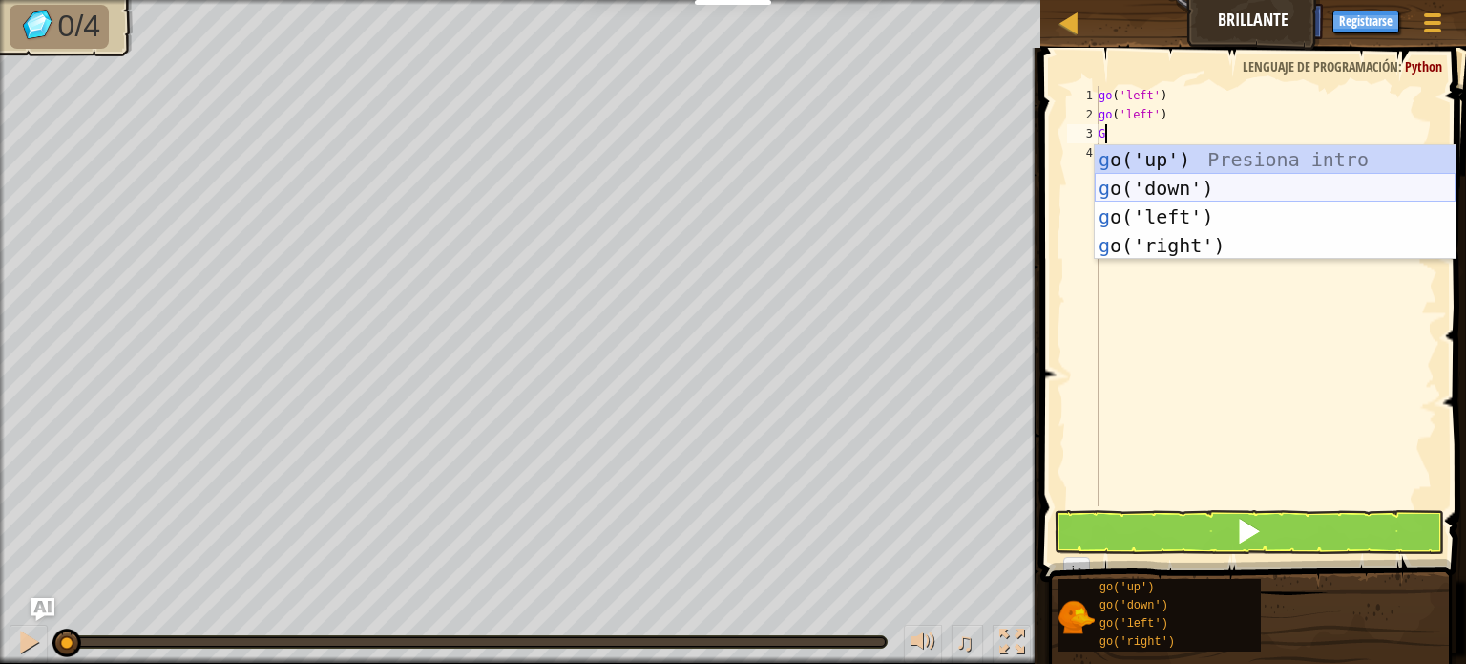
click at [1149, 190] on div "g o('up') Presiona intro g o('down') Presiona intro g o('left') Presiona intro …" at bounding box center [1275, 231] width 361 height 172
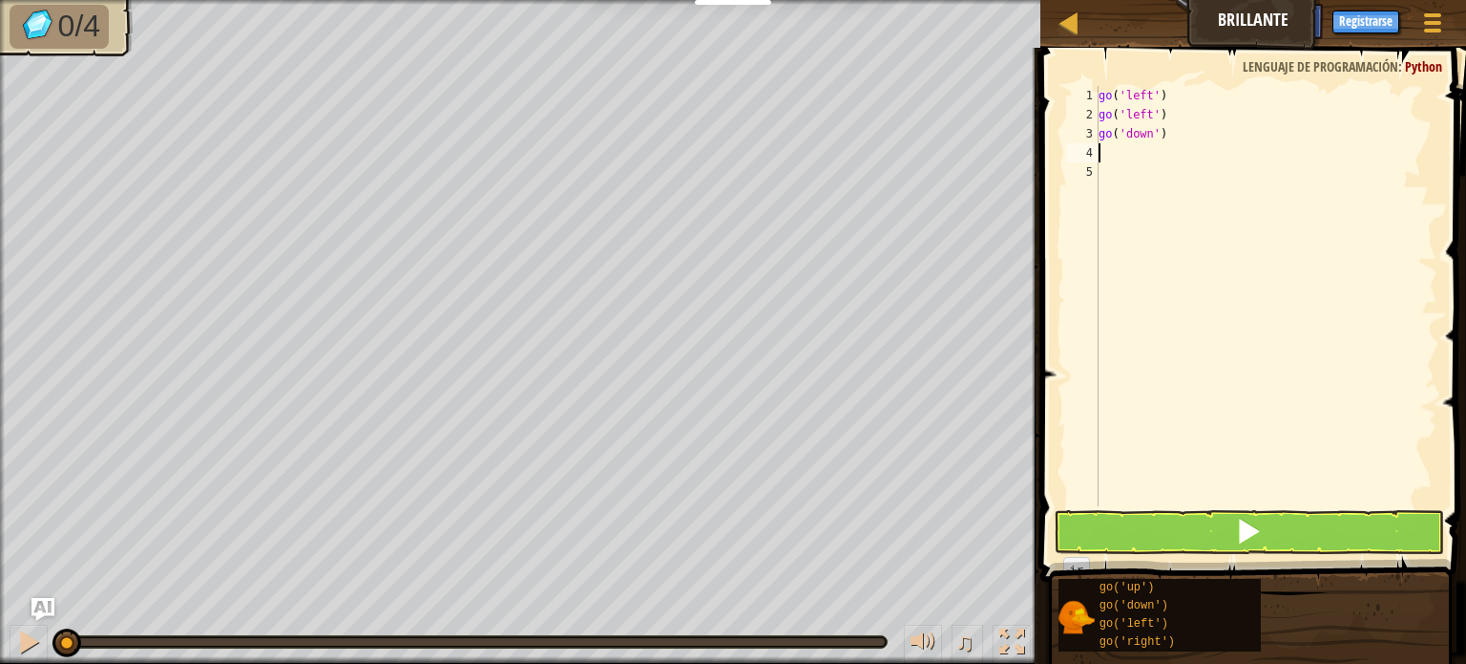
type textarea "G"
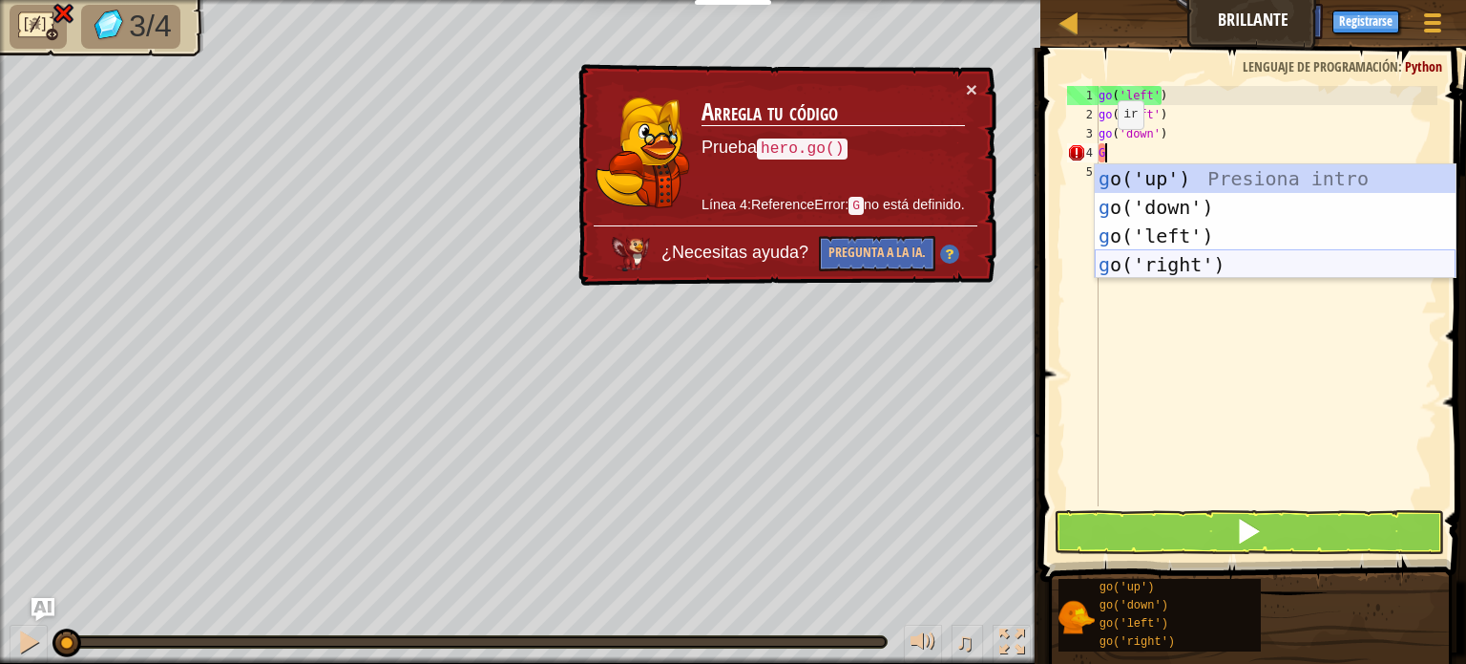
click at [1163, 262] on div "g o('up') Presiona intro g o('down') Presiona intro g o('left') Presiona intro …" at bounding box center [1275, 250] width 361 height 172
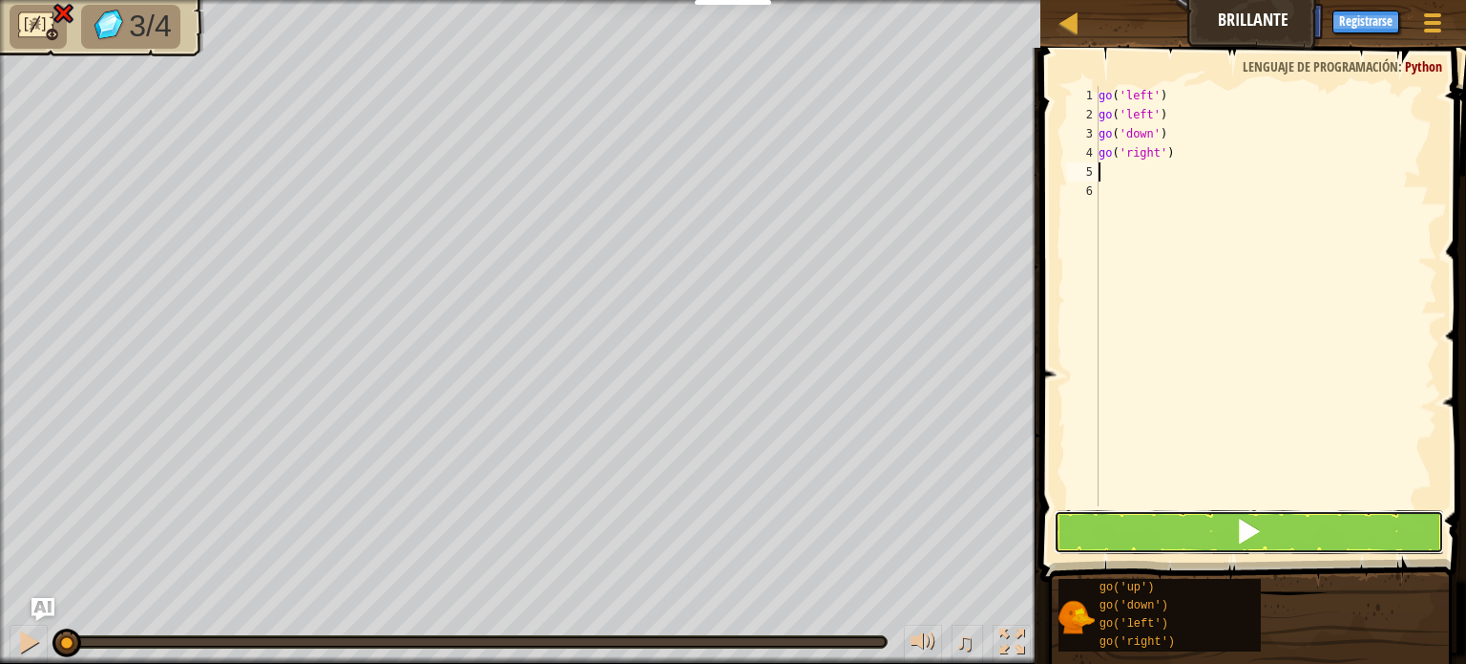
click at [1184, 510] on button at bounding box center [1249, 532] width 390 height 44
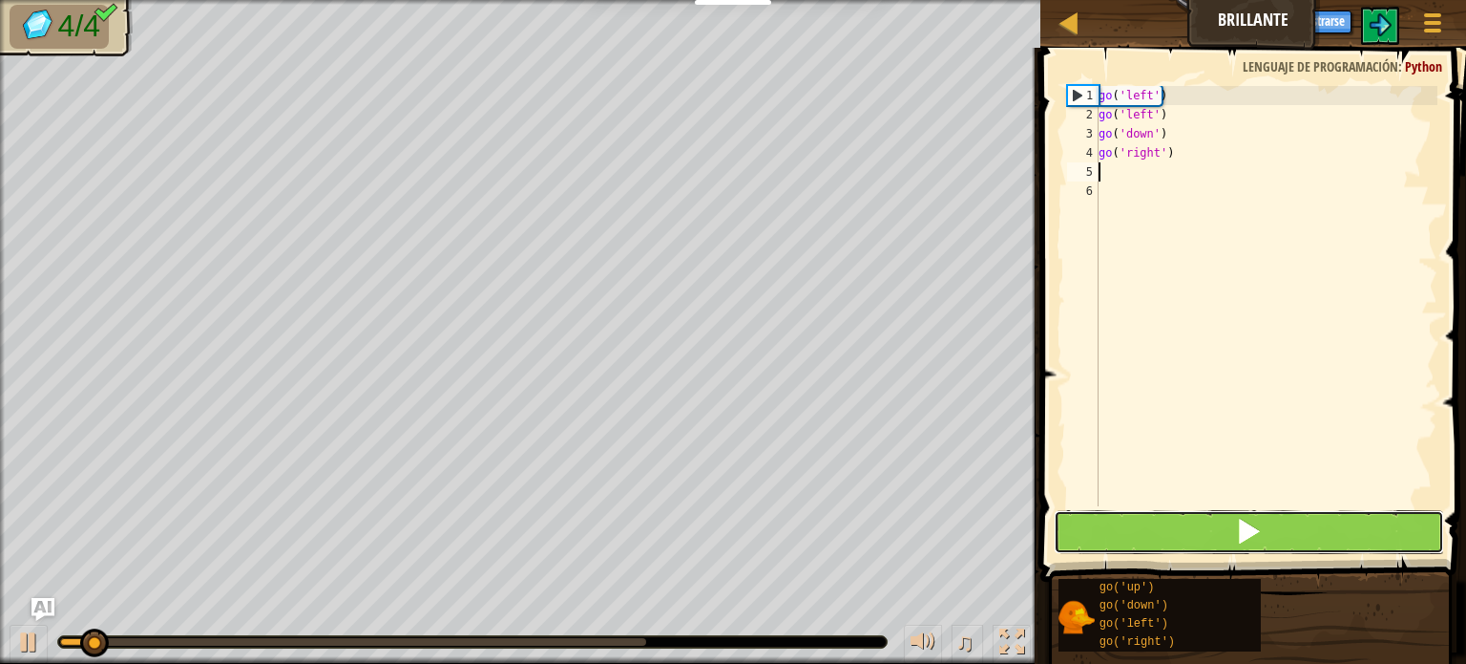
click at [1184, 519] on button at bounding box center [1249, 532] width 390 height 44
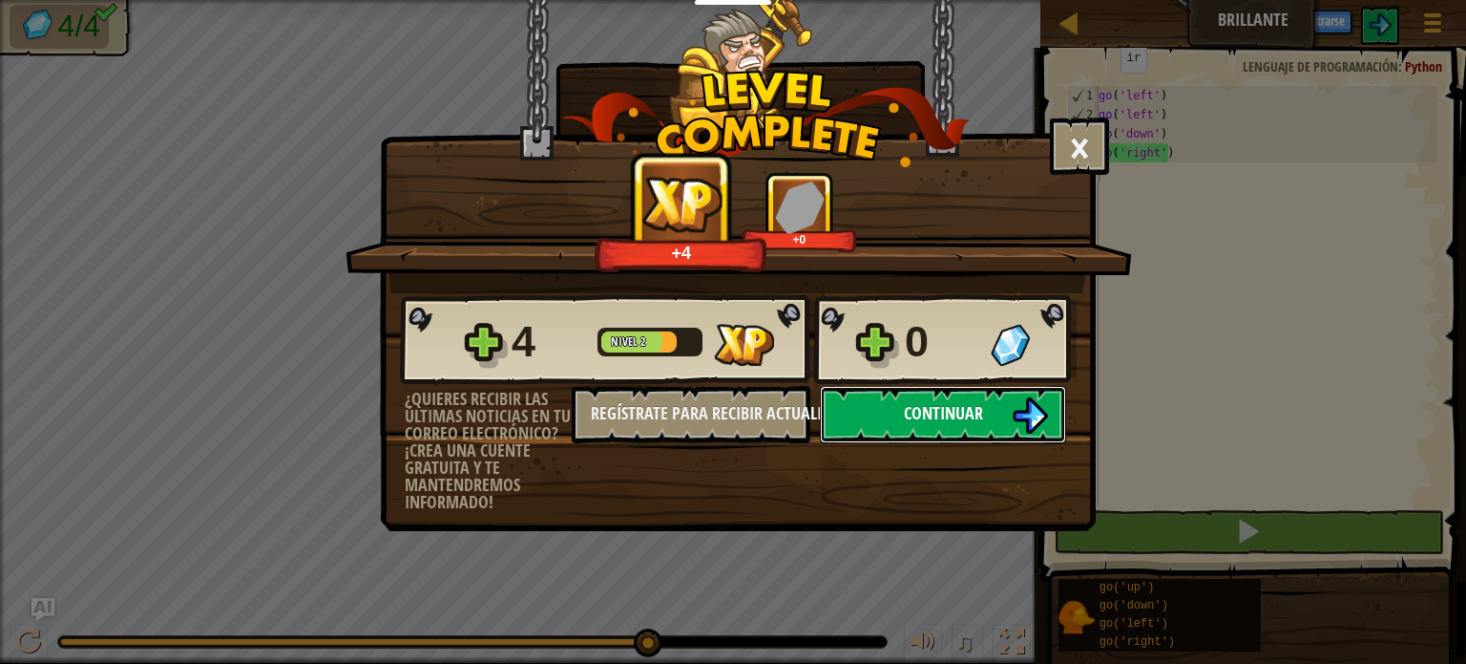
click at [963, 398] on button "Continuar" at bounding box center [943, 414] width 246 height 57
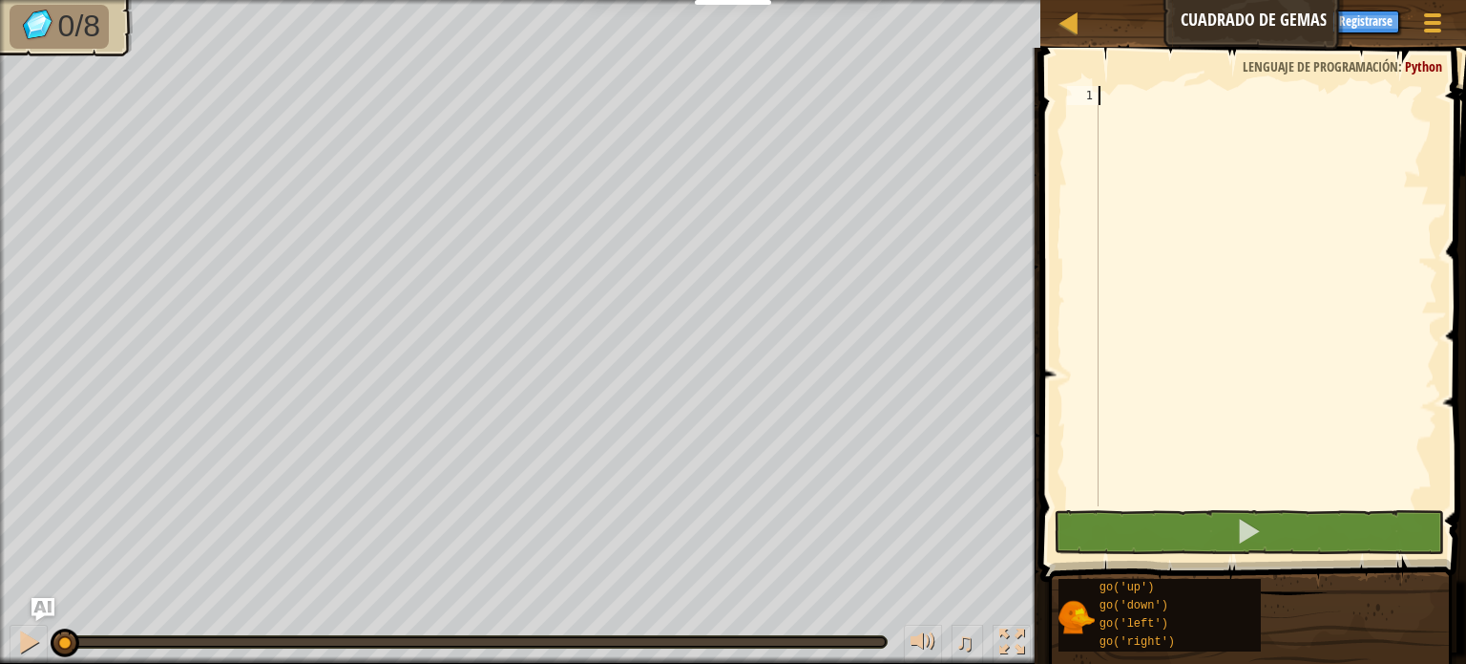
click at [1314, 340] on div at bounding box center [1266, 315] width 343 height 458
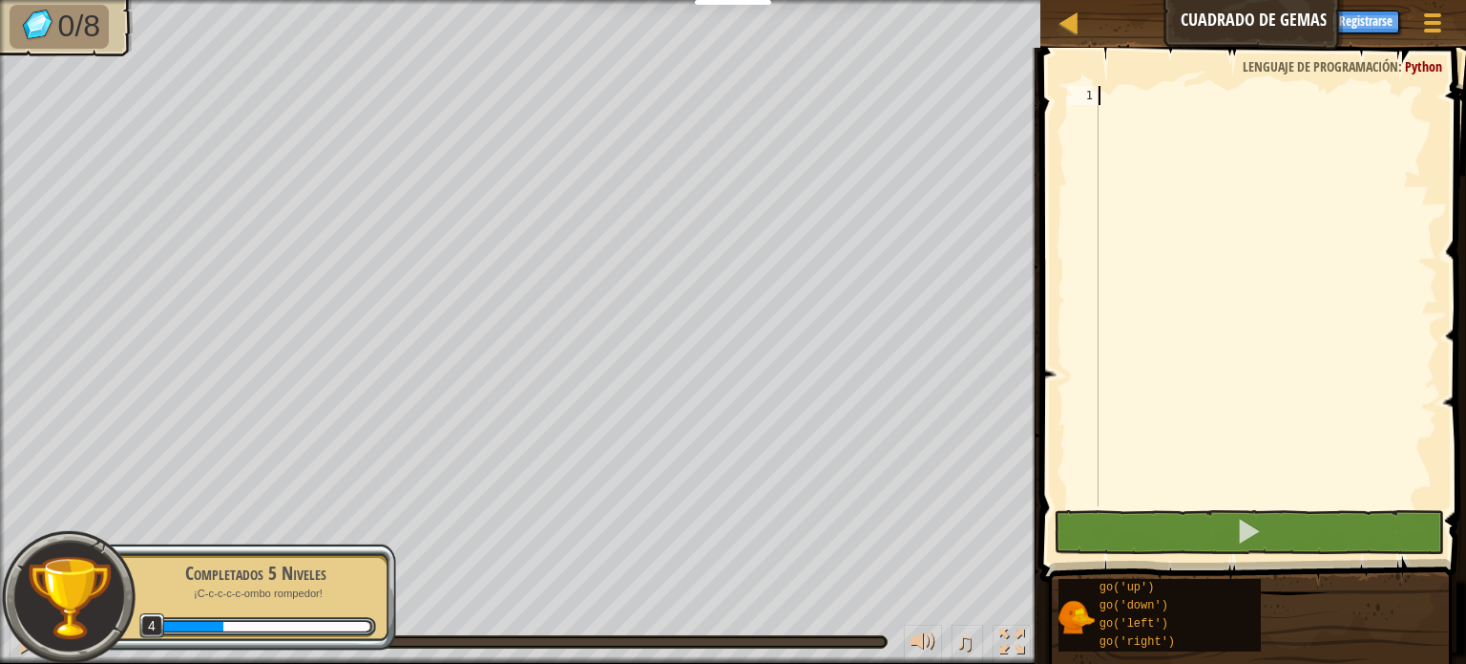
type textarea "G"
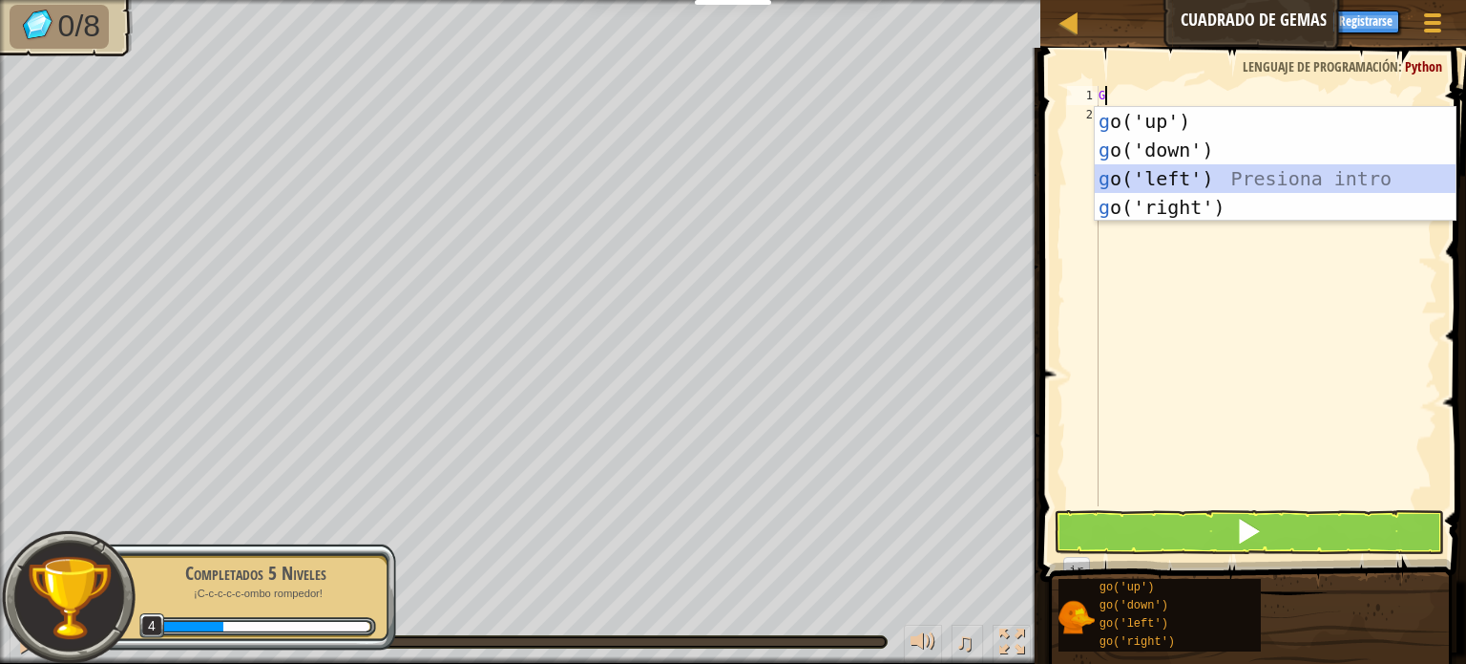
click at [1181, 180] on div "g o('up') Presiona intro g o('down') Presiona intro g o('left') Presiona intro …" at bounding box center [1275, 193] width 361 height 172
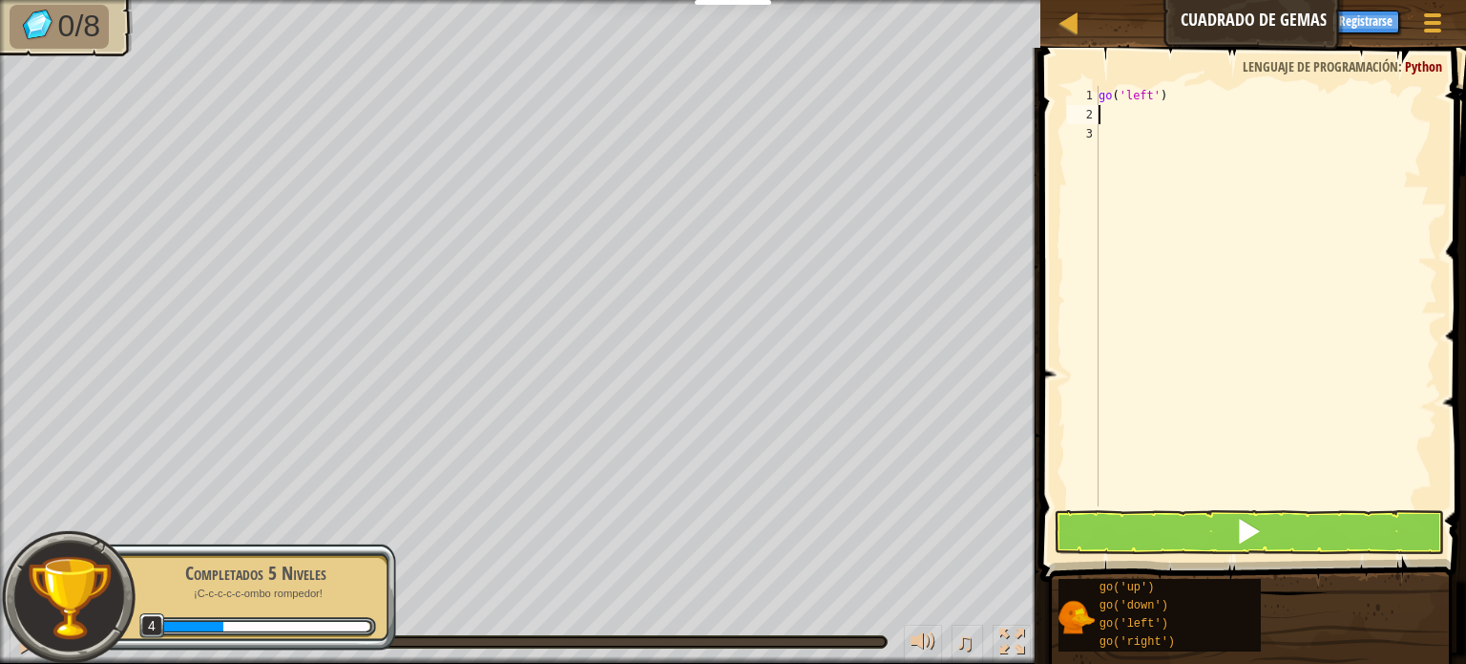
type textarea "G"
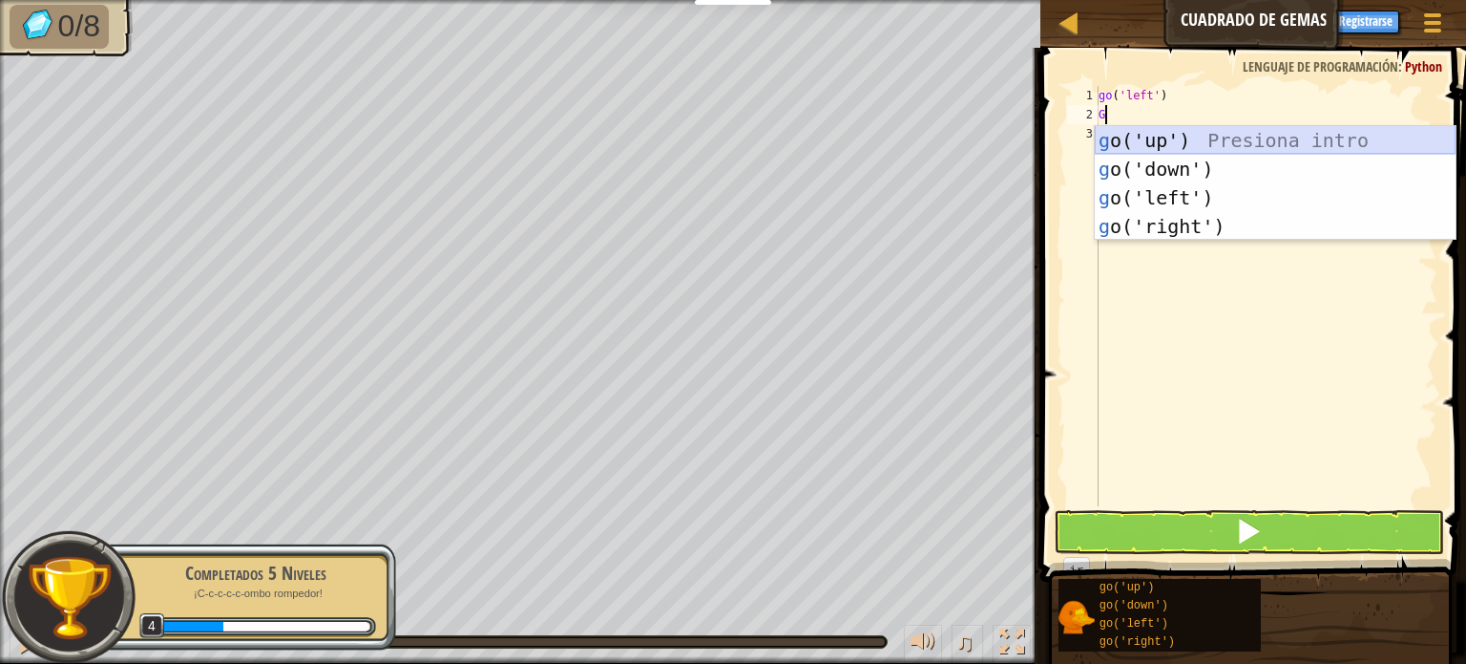
click at [1157, 137] on div "g o('up') Presiona intro g o('down') Presiona intro g o('left') Presiona intro …" at bounding box center [1275, 212] width 361 height 172
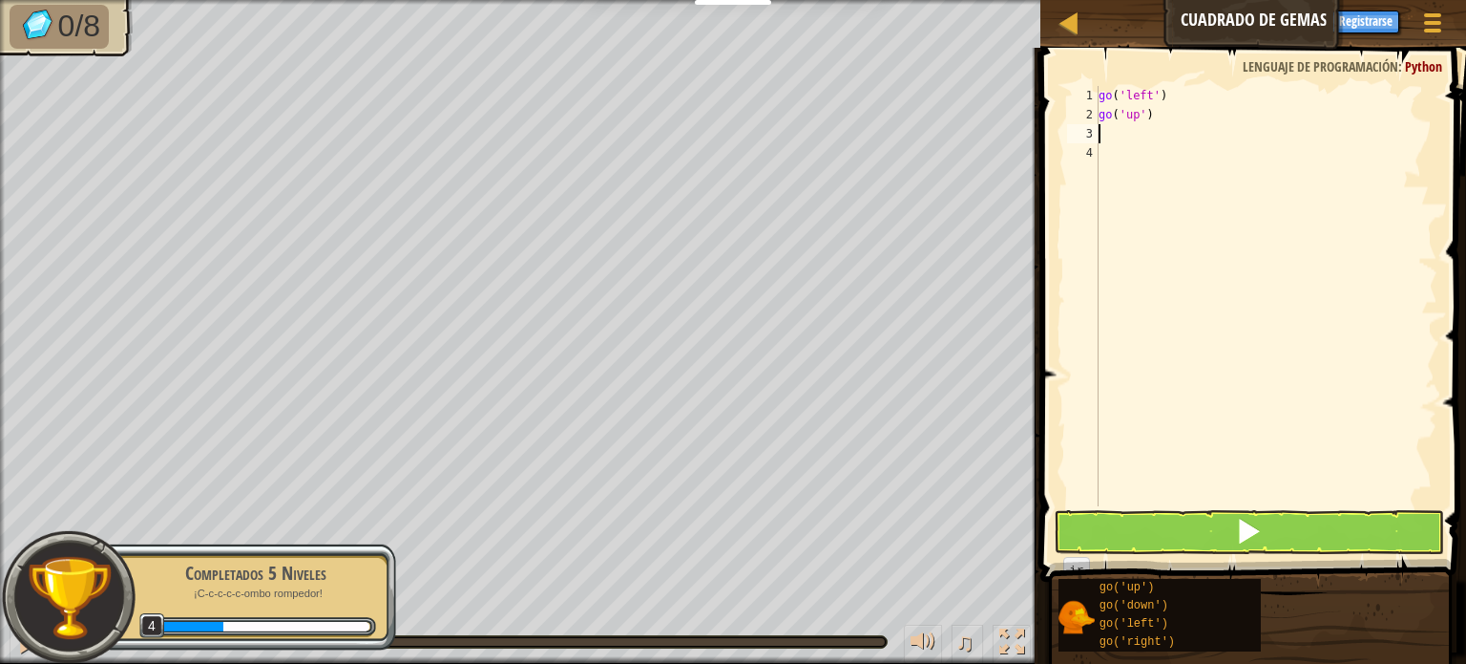
type textarea "G"
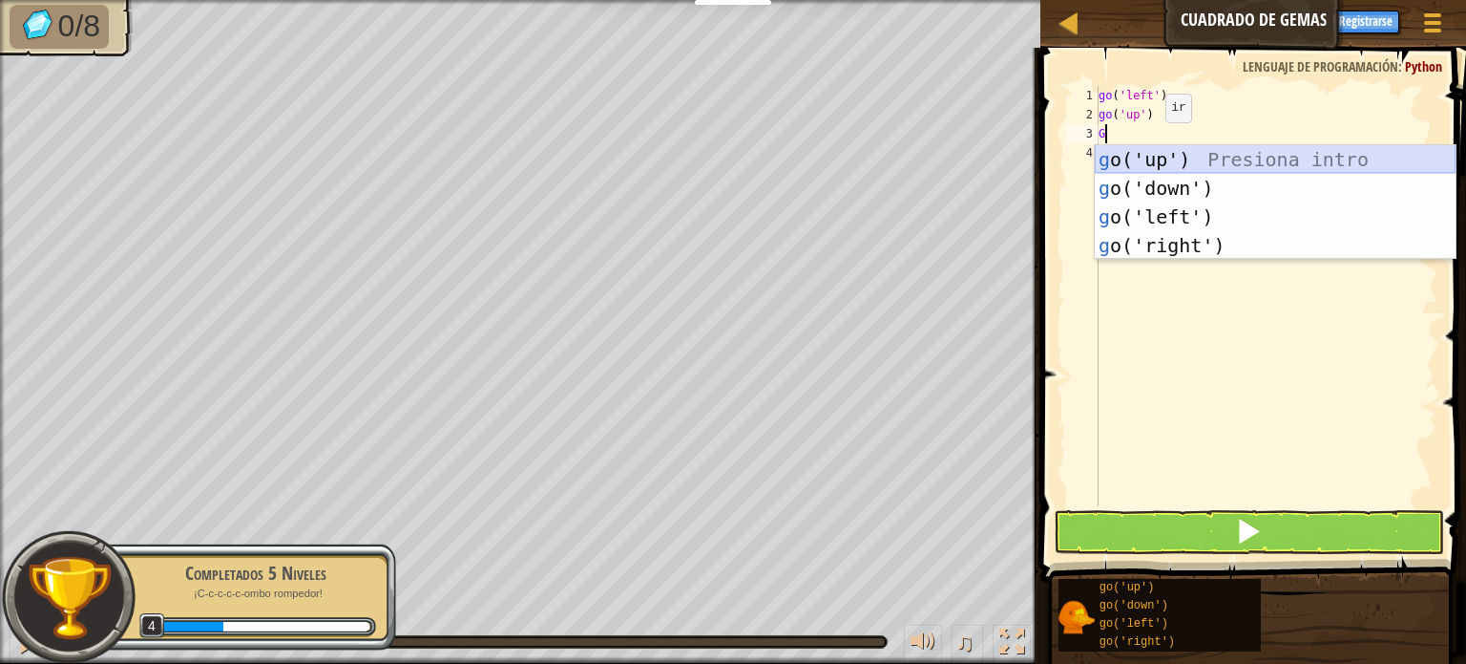
click at [1143, 171] on div "g o('up') Presiona intro g o('down') Presiona intro g o('left') Presiona intro …" at bounding box center [1275, 231] width 361 height 172
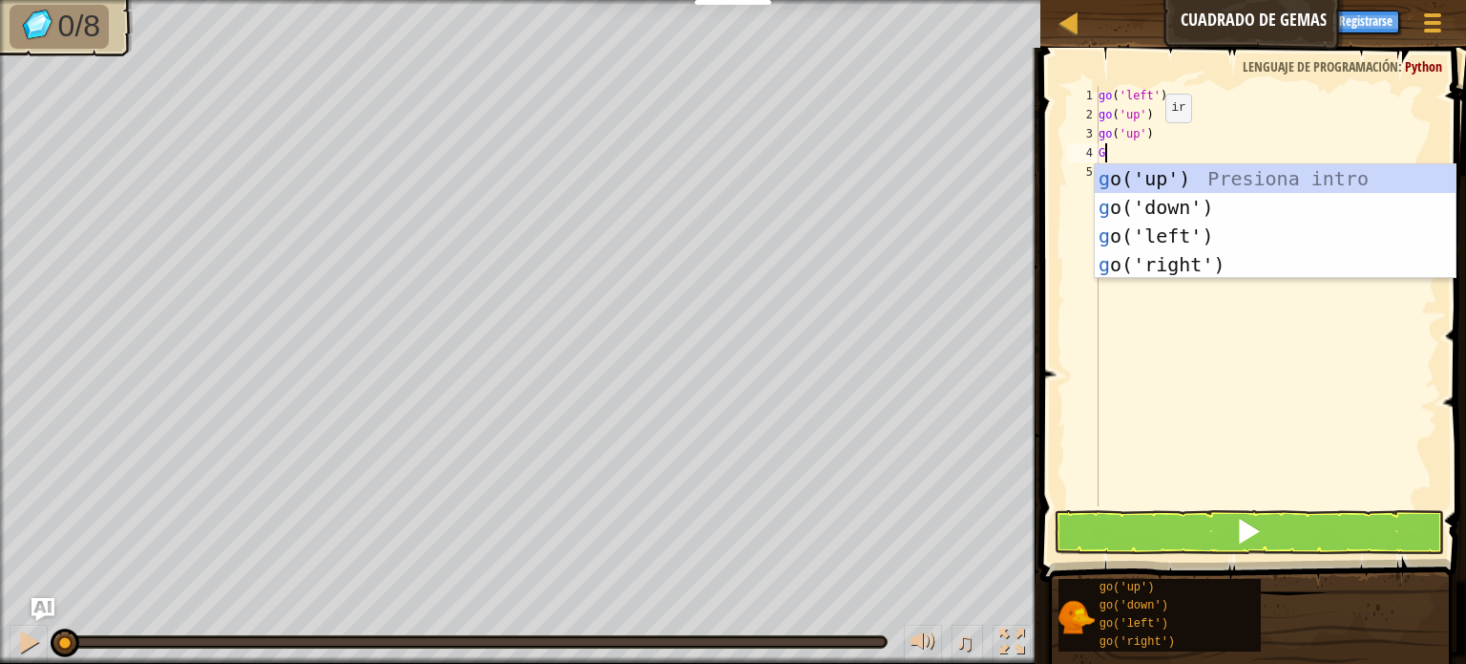
type textarea "G"
click at [1131, 0] on body "Estudiantes Crear Cuenta Gratis. Soluciones para escuelas y distritos Vista pre…" at bounding box center [733, 0] width 1466 height 0
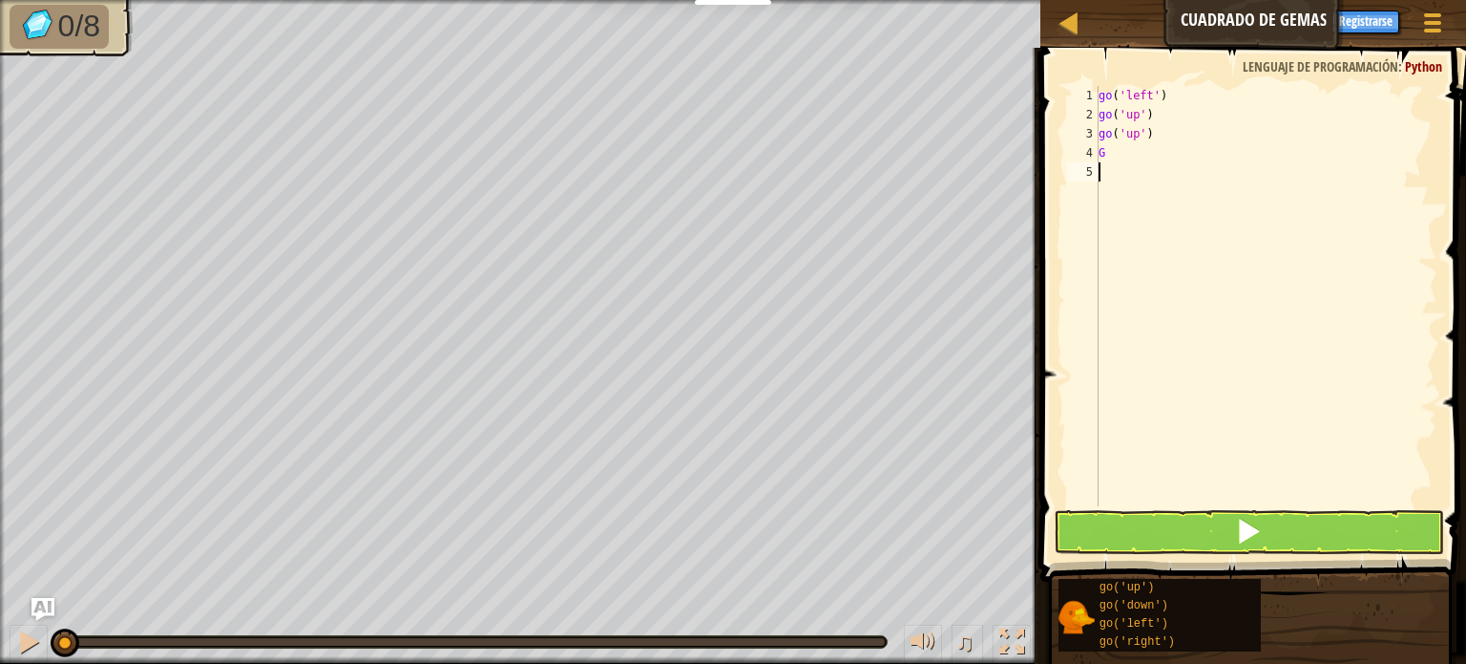
click at [1138, 172] on div "go ( 'left' ) go ( 'up' ) go ( 'up' ) G" at bounding box center [1266, 315] width 343 height 458
click at [1125, 159] on div "go ( 'left' ) go ( 'up' ) go ( 'up' ) G" at bounding box center [1266, 315] width 343 height 458
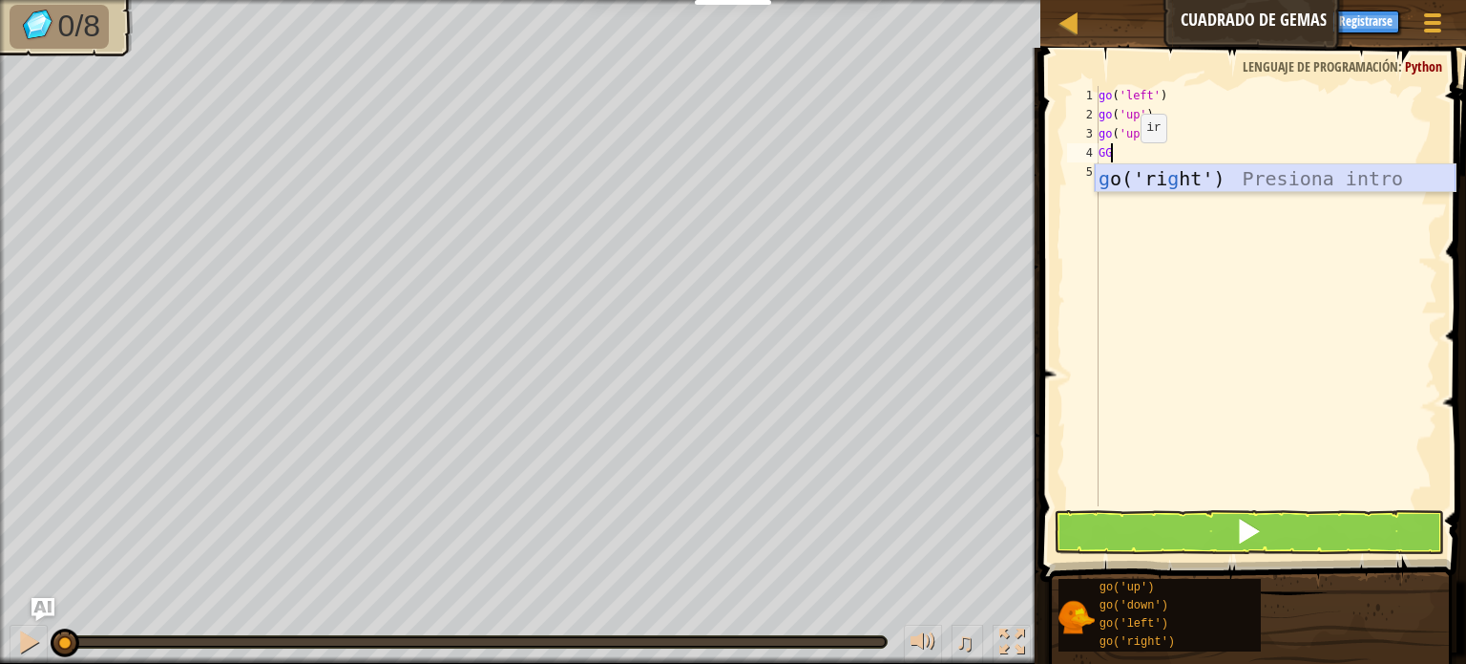
type textarea "G"
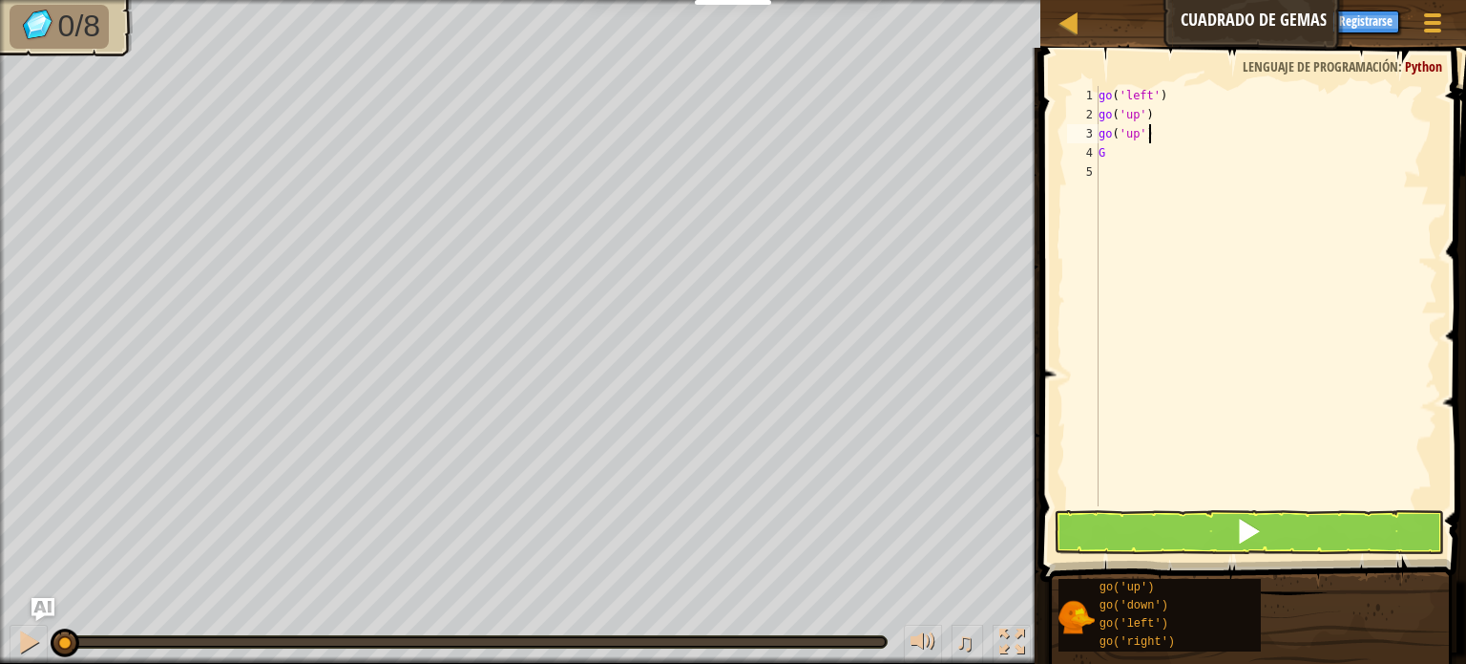
click at [1159, 133] on div "go ( 'left' ) go ( 'up' ) go ( 'up' ) G" at bounding box center [1266, 315] width 343 height 458
type textarea "g"
type textarea "G"
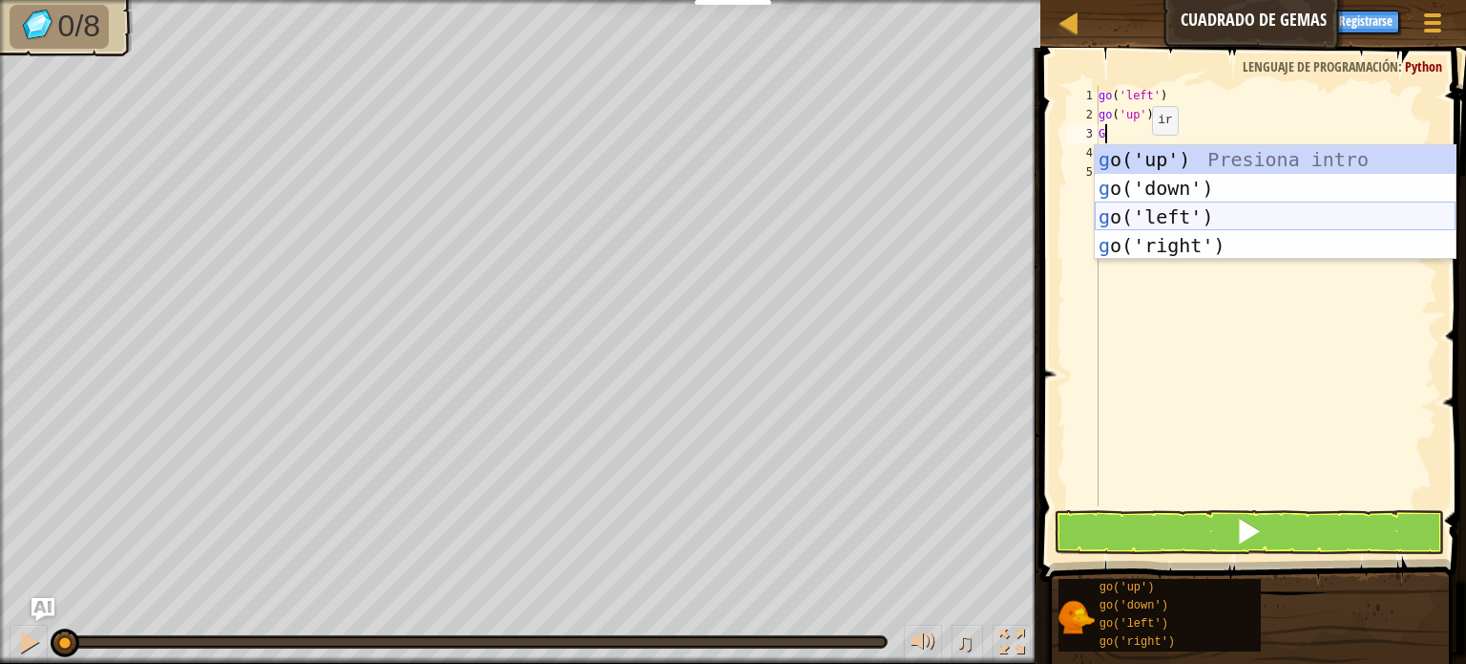
click at [1169, 213] on div "g o('up') Presiona intro g o('down') Presiona intro g o('left') Presiona intro …" at bounding box center [1275, 231] width 361 height 172
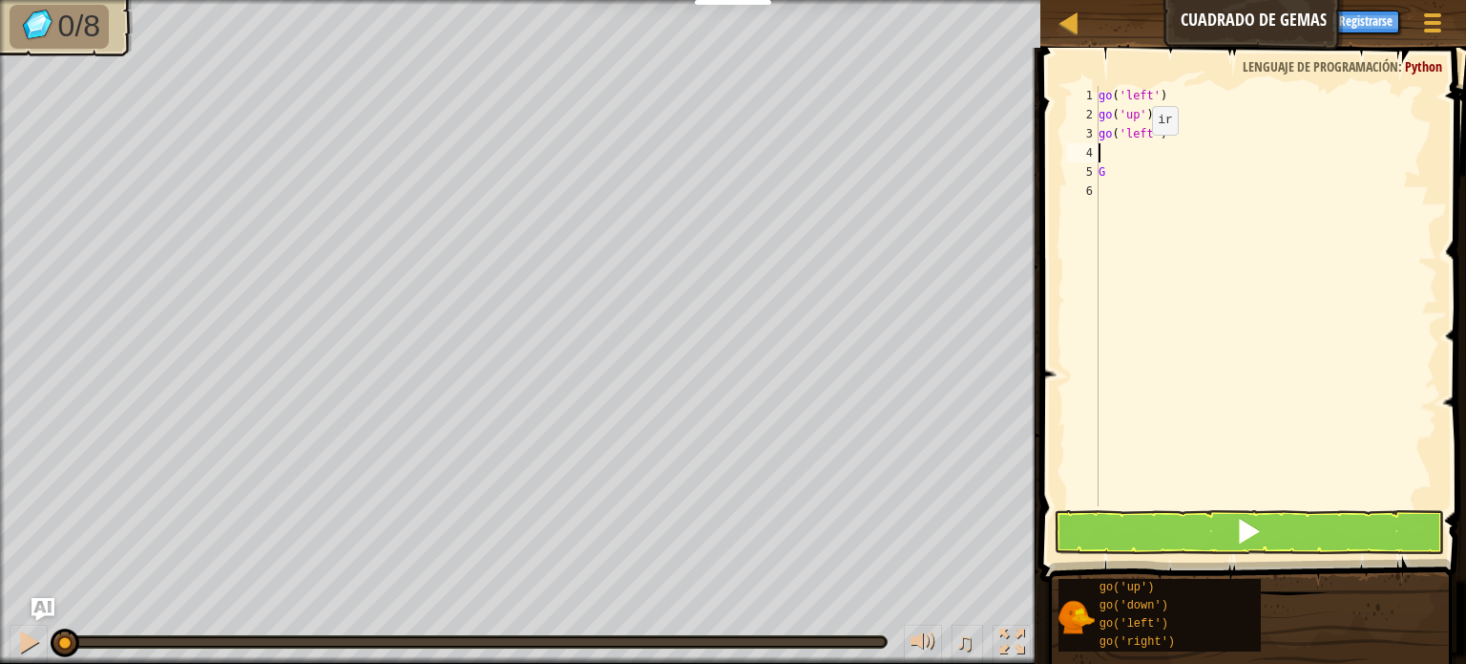
type textarea "G"
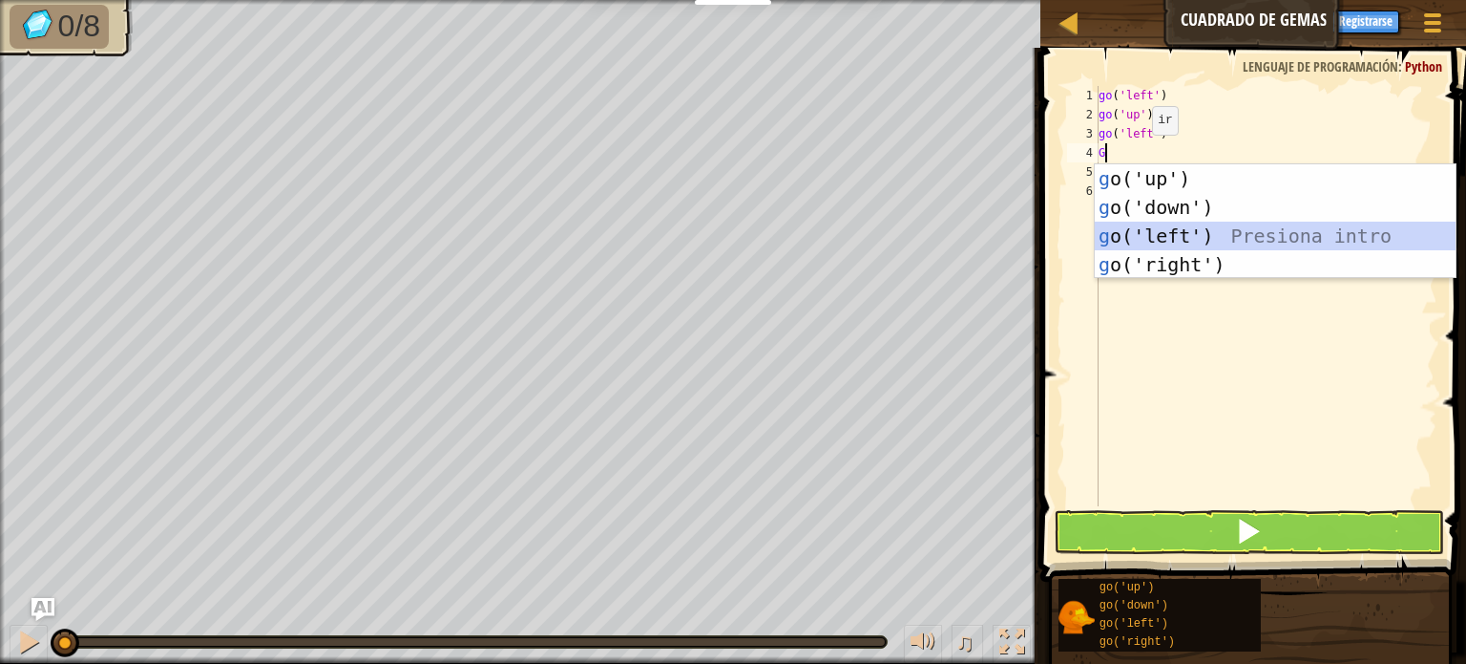
click at [1159, 232] on div "g o('up') Presiona intro g o('down') Presiona intro g o('left') Presiona intro …" at bounding box center [1275, 250] width 361 height 172
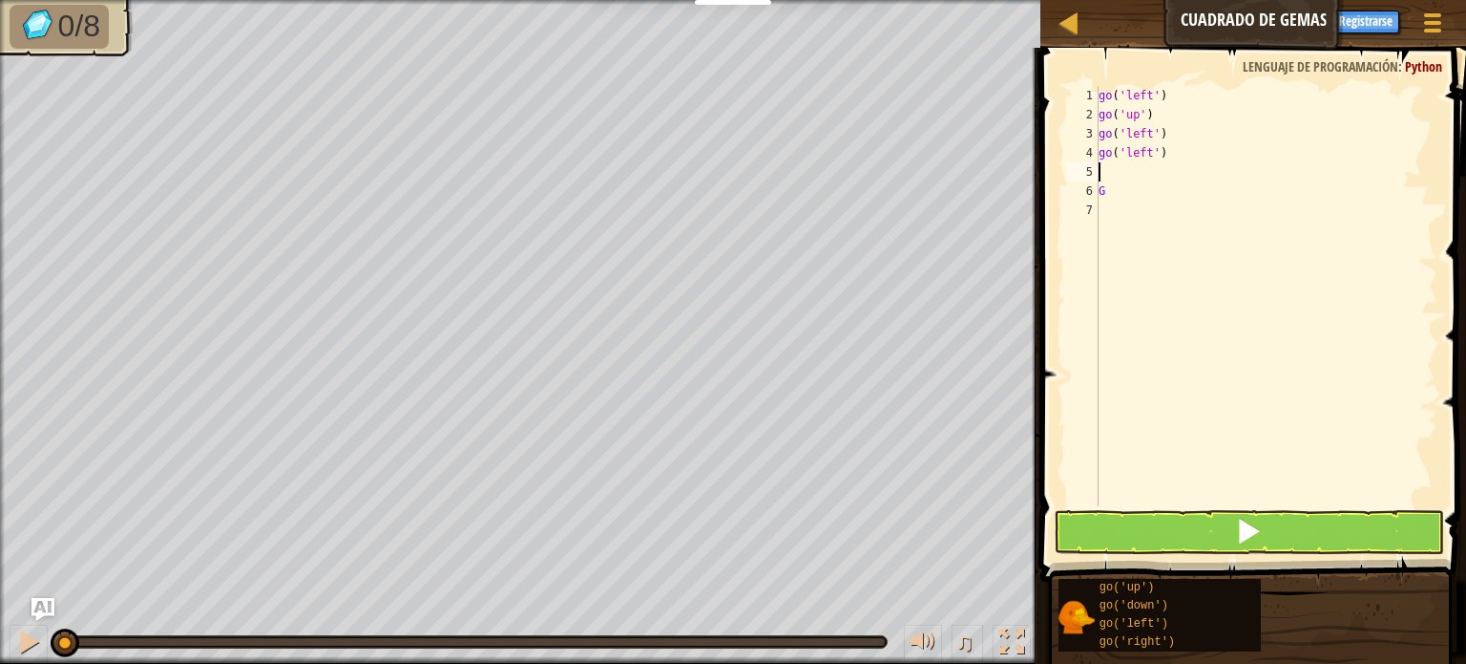
type textarea "G"
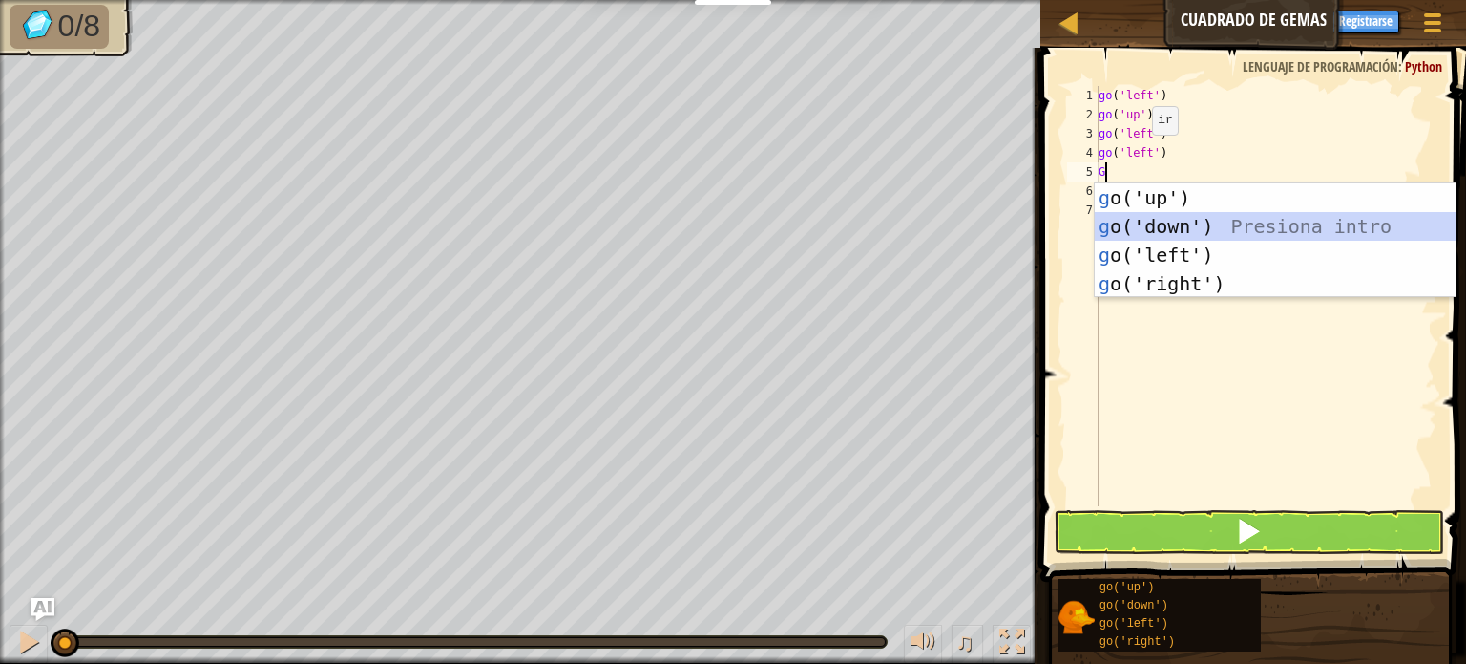
click at [1165, 225] on div "g o('up') Presiona intro g o('down') Presiona intro g o('left') Presiona intro …" at bounding box center [1275, 269] width 361 height 172
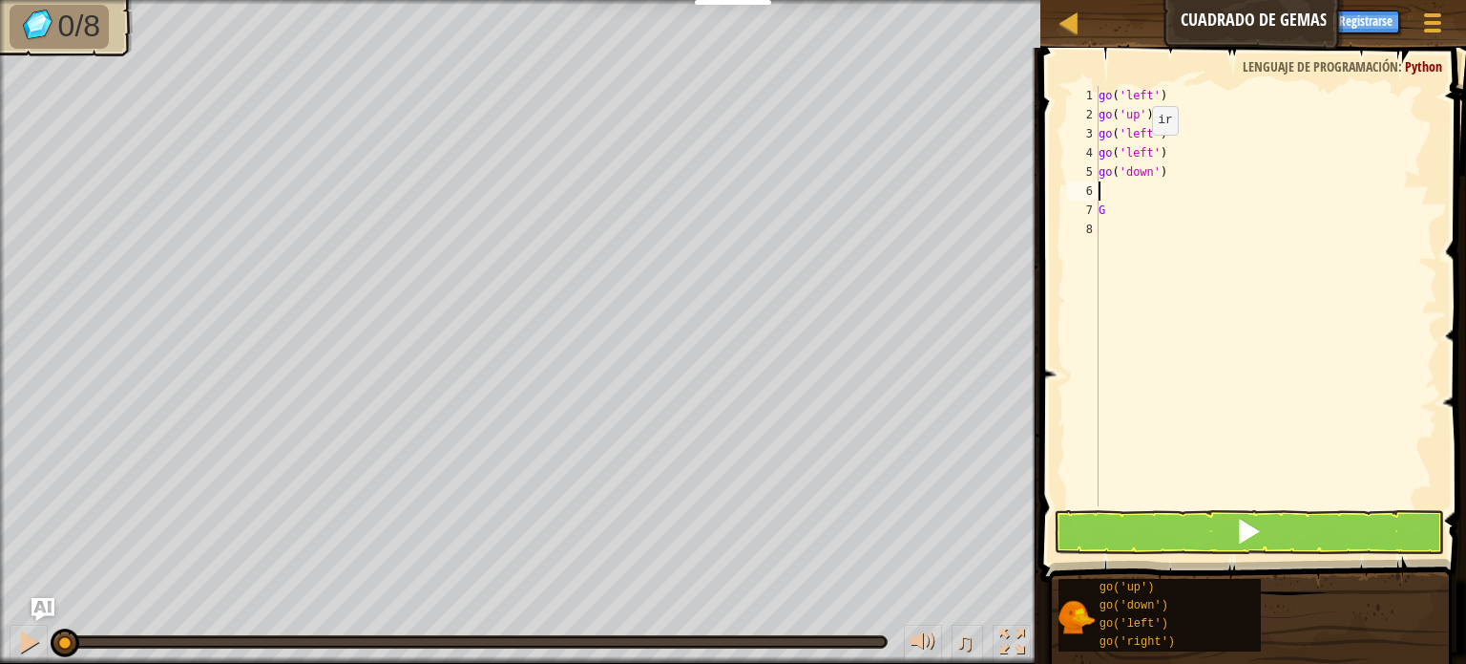
type textarea "G"
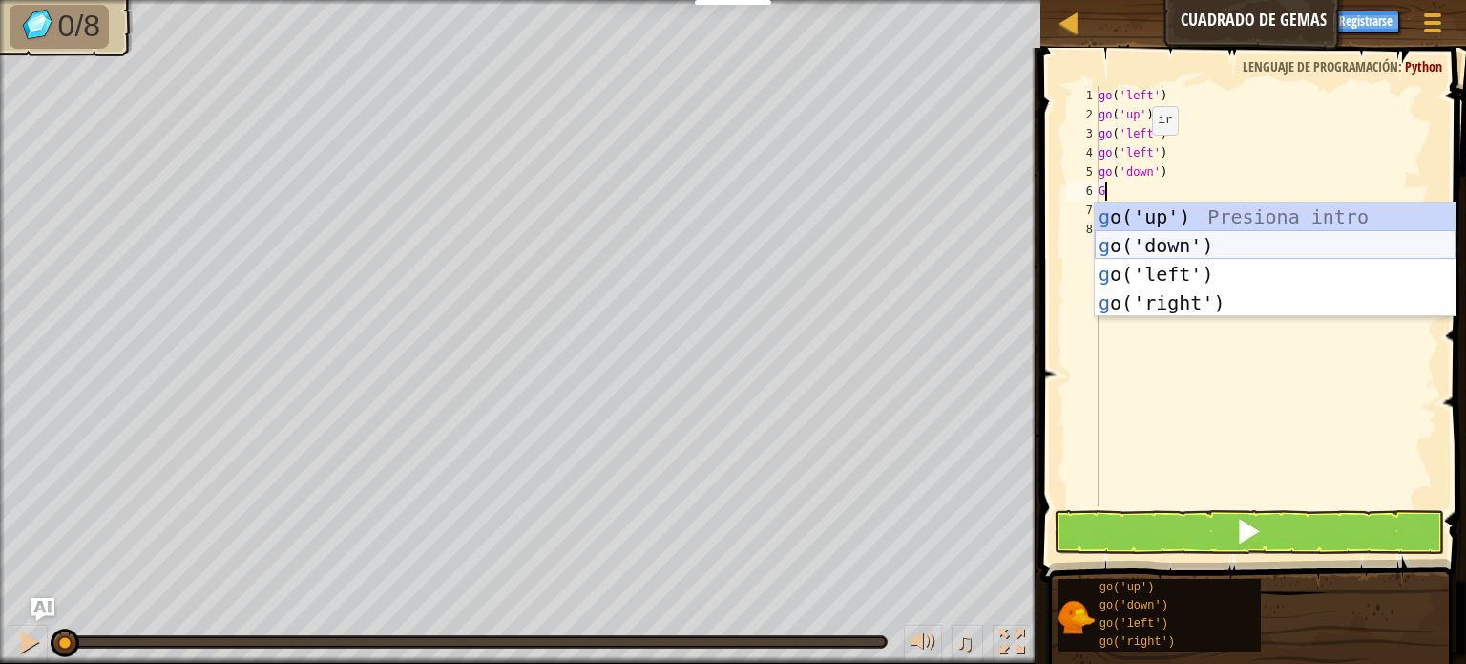
click at [1146, 243] on div "g o('up') Presiona intro g o('down') Presiona intro g o('left') Presiona intro …" at bounding box center [1275, 288] width 361 height 172
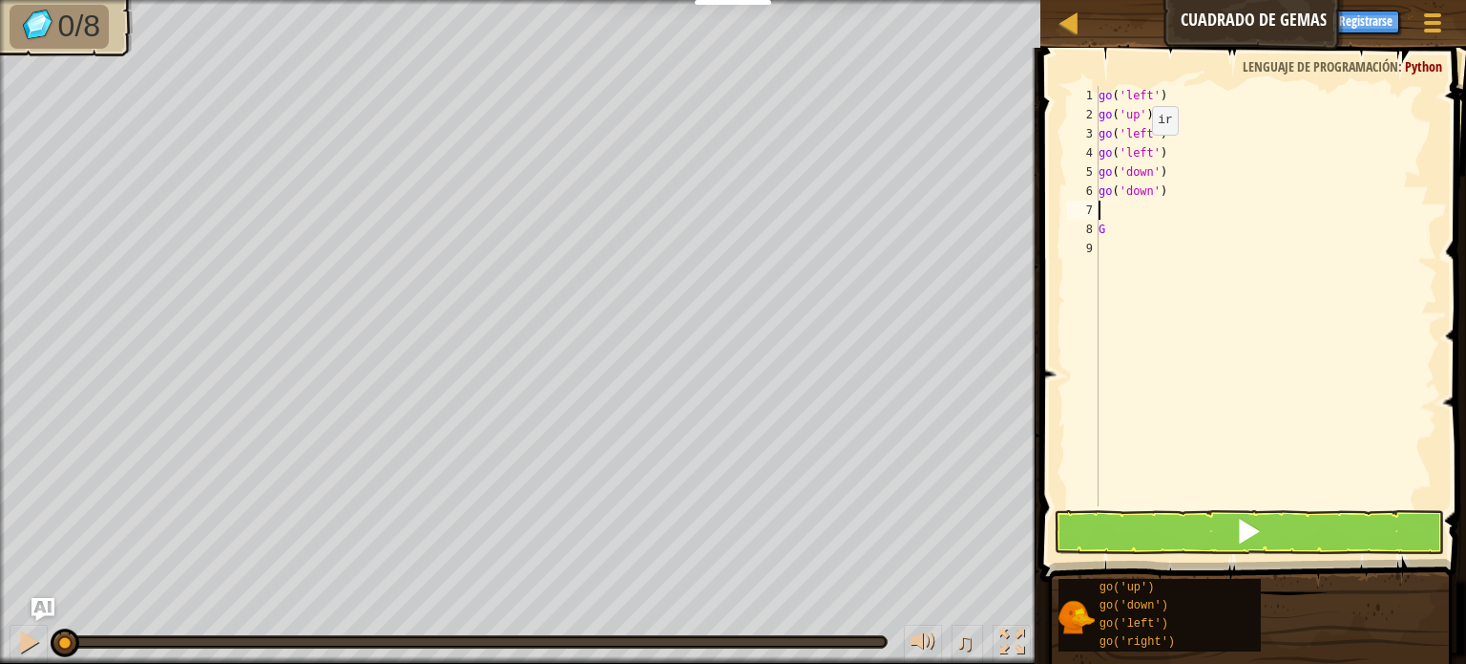
type textarea "G"
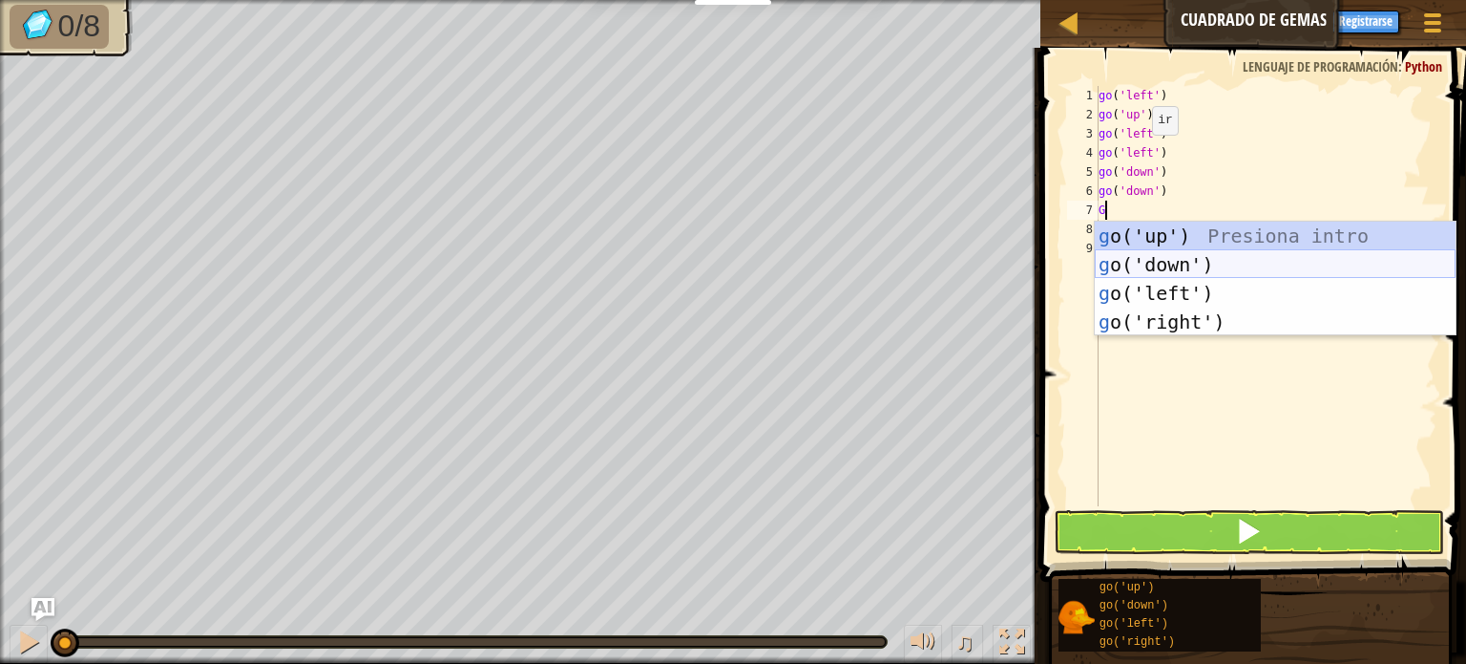
click at [1148, 264] on div "g o('up') Presiona intro g o('down') Presiona intro g o('left') Presiona intro …" at bounding box center [1275, 307] width 361 height 172
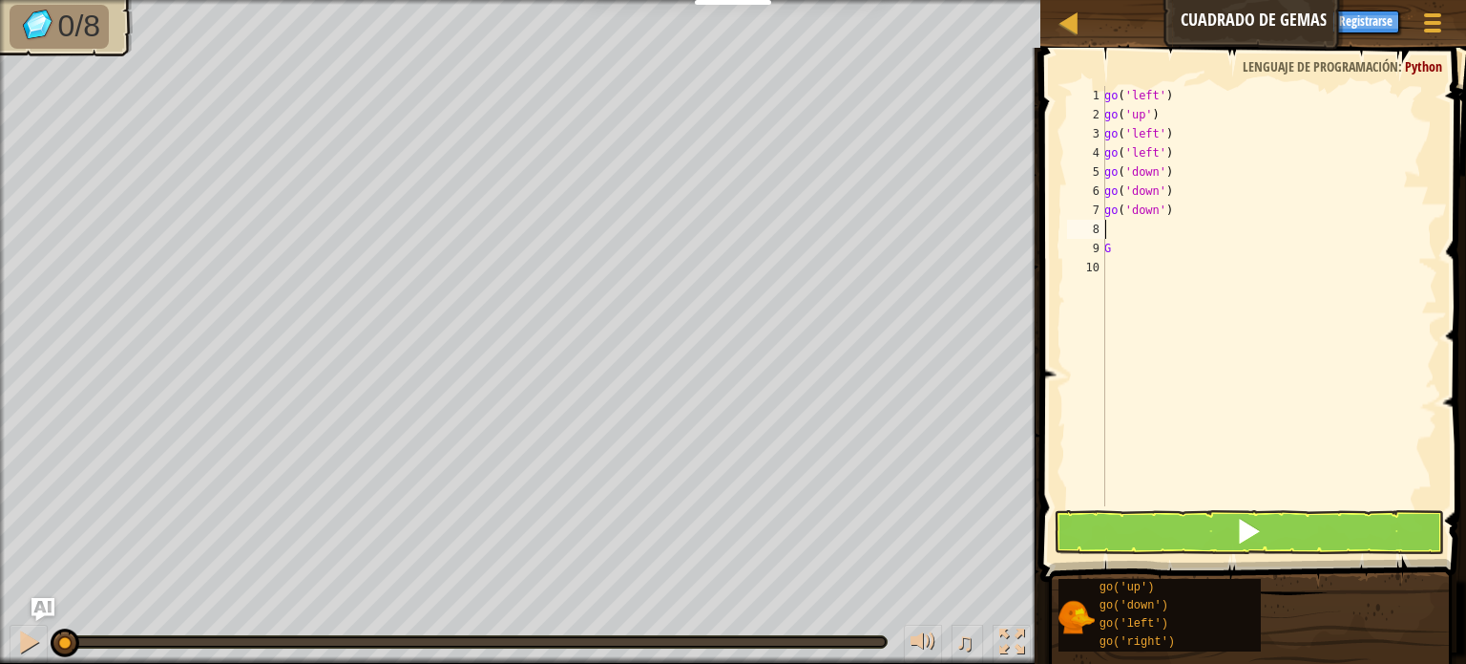
type textarea "G"
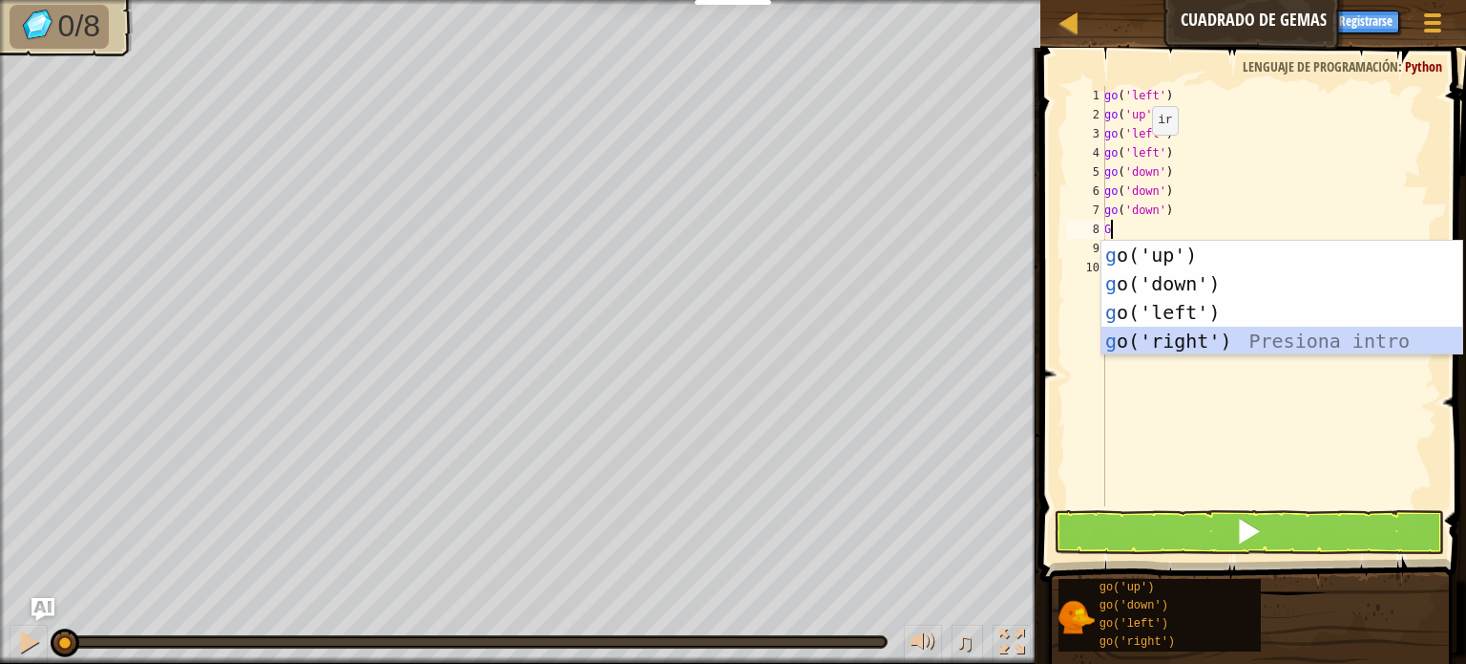
click at [1188, 350] on div "g o('up') Presiona intro g o('down') Presiona intro g o('left') Presiona intro …" at bounding box center [1282, 327] width 361 height 172
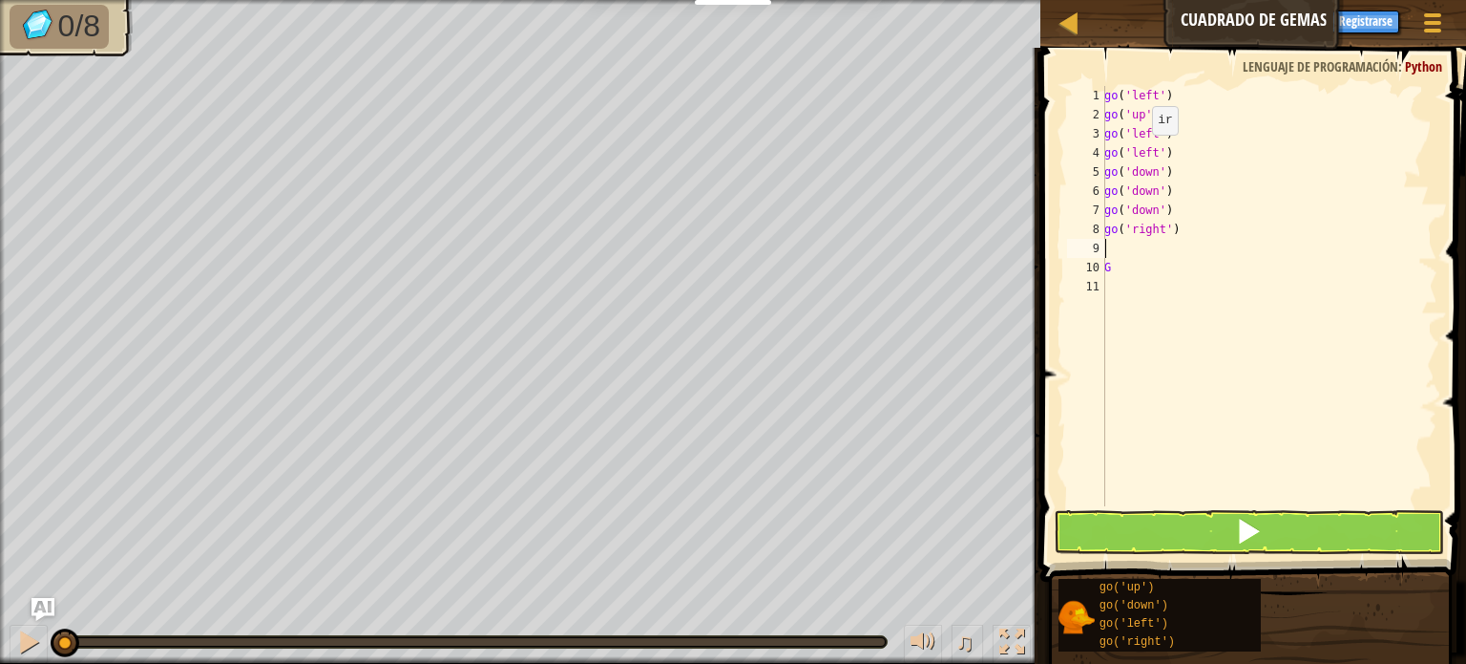
type textarea "G"
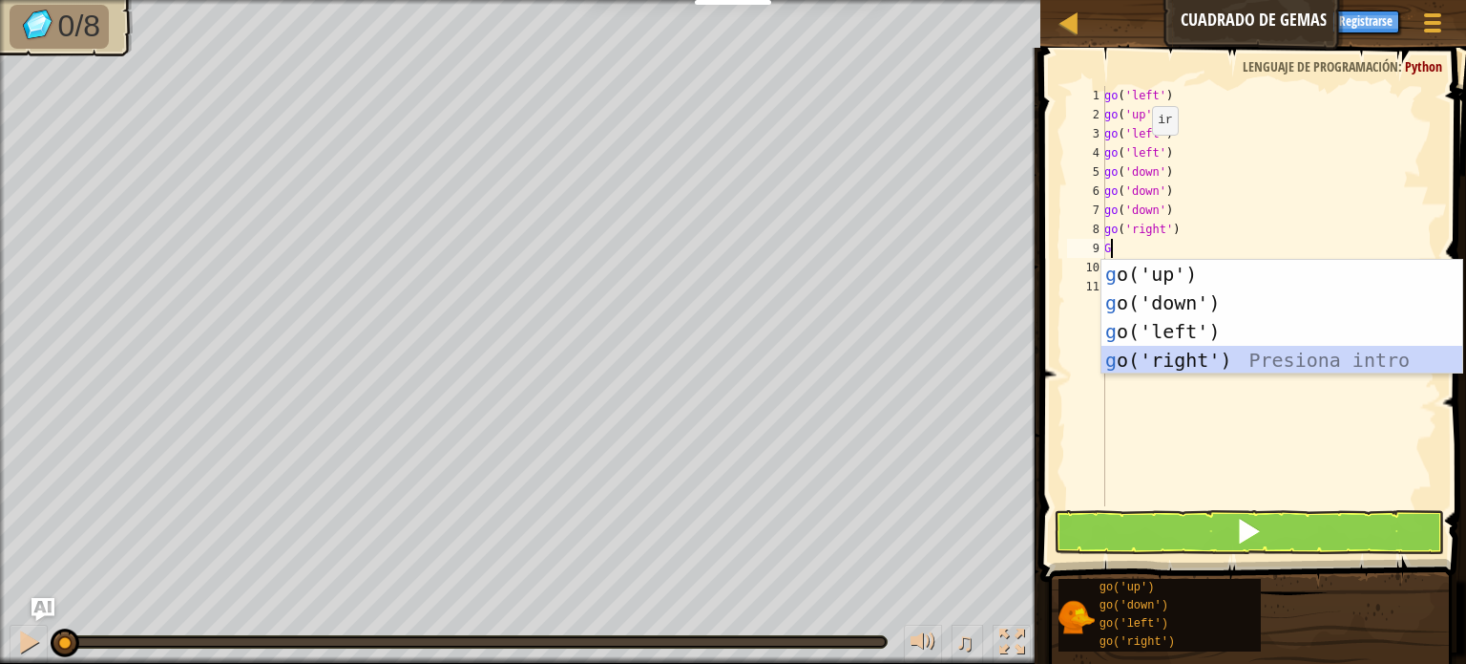
click at [1180, 354] on div "g o('up') Presiona intro g o('down') Presiona intro g o('left') Presiona intro …" at bounding box center [1282, 346] width 361 height 172
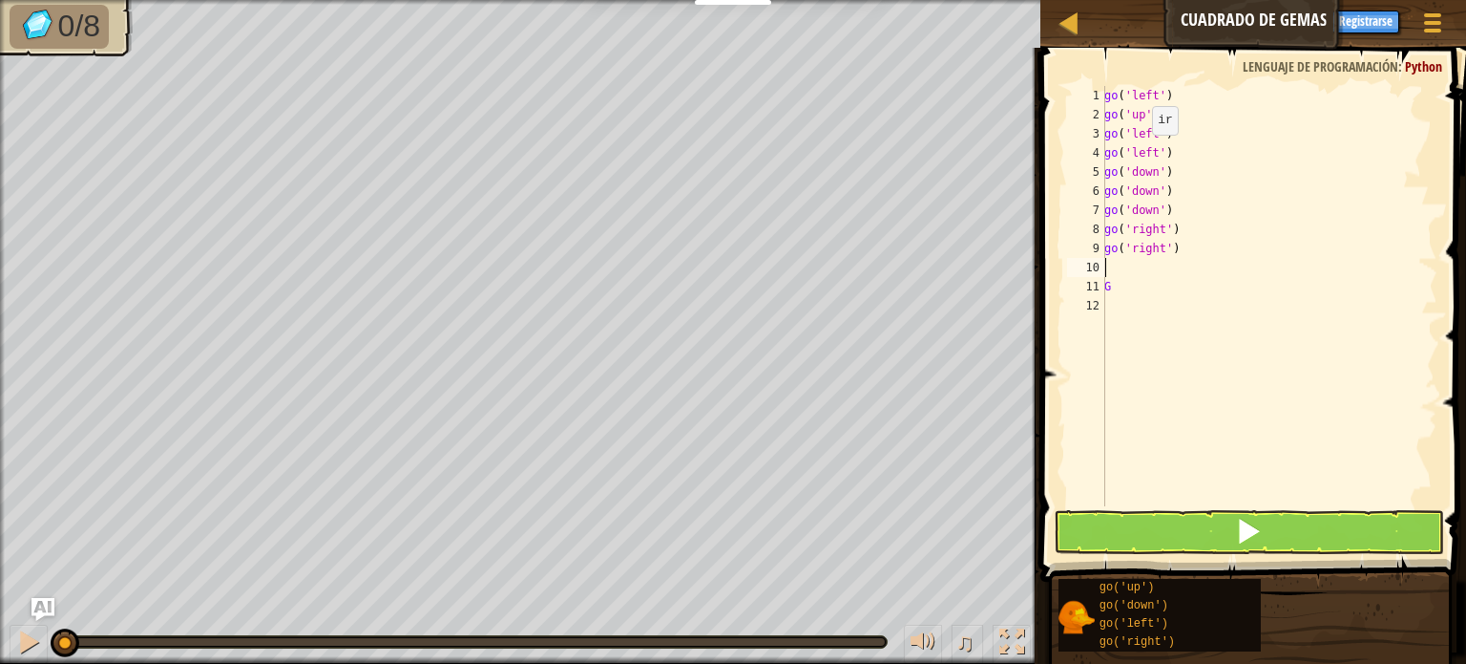
type textarea "G"
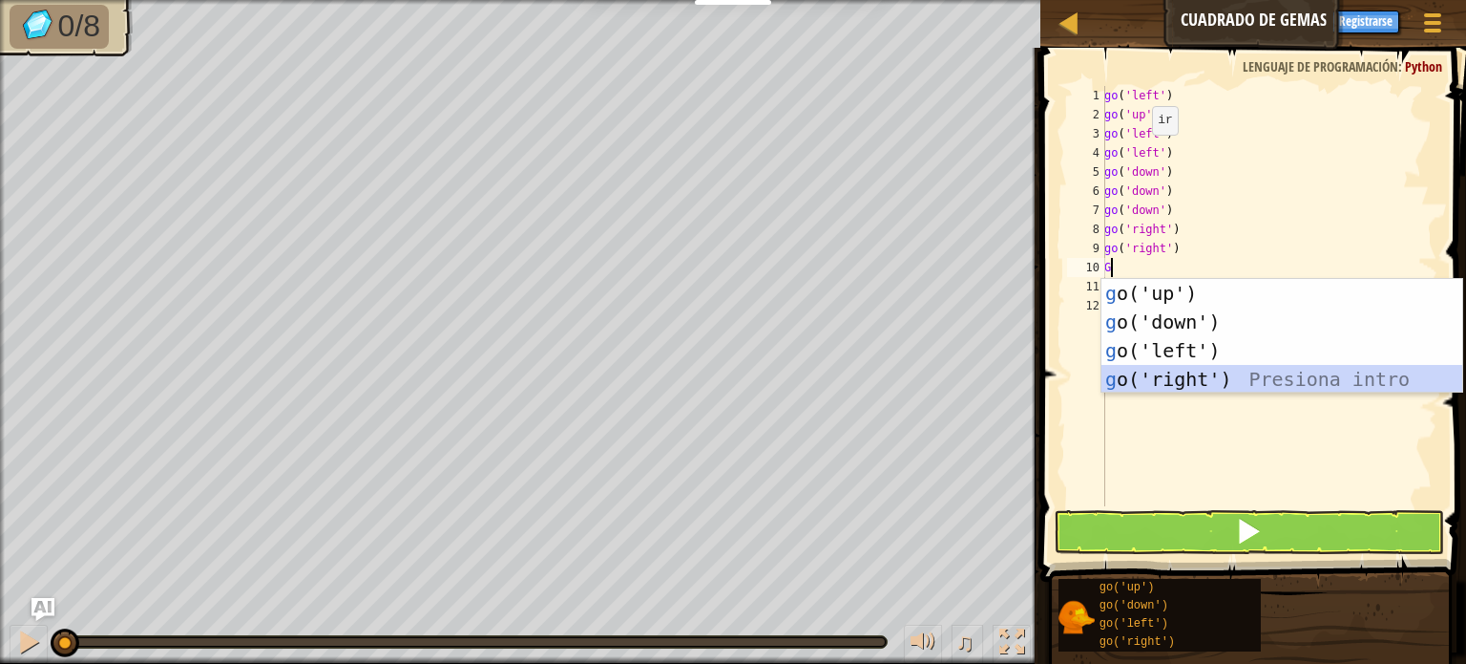
click at [1156, 377] on div "g o('up') Presiona intro g o('down') Presiona intro g o('left') Presiona intro …" at bounding box center [1282, 365] width 361 height 172
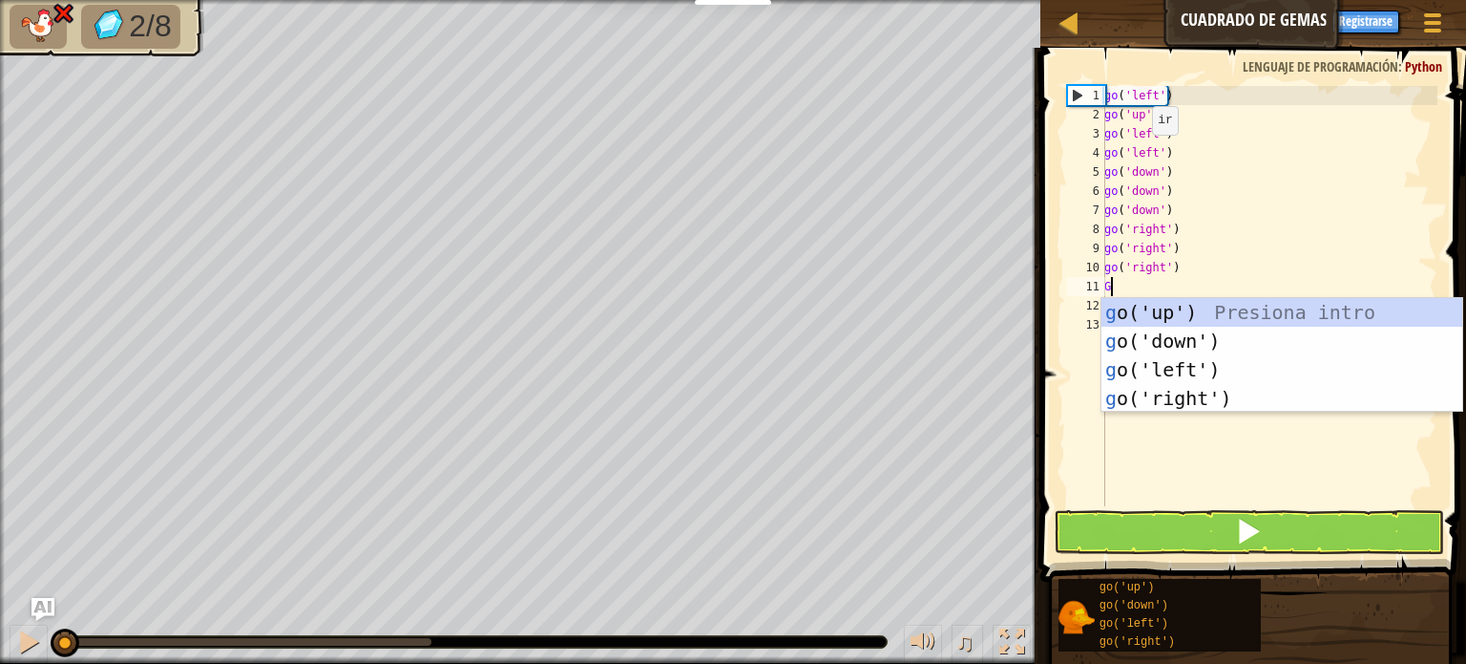
click at [1042, 361] on span at bounding box center [1255, 287] width 441 height 590
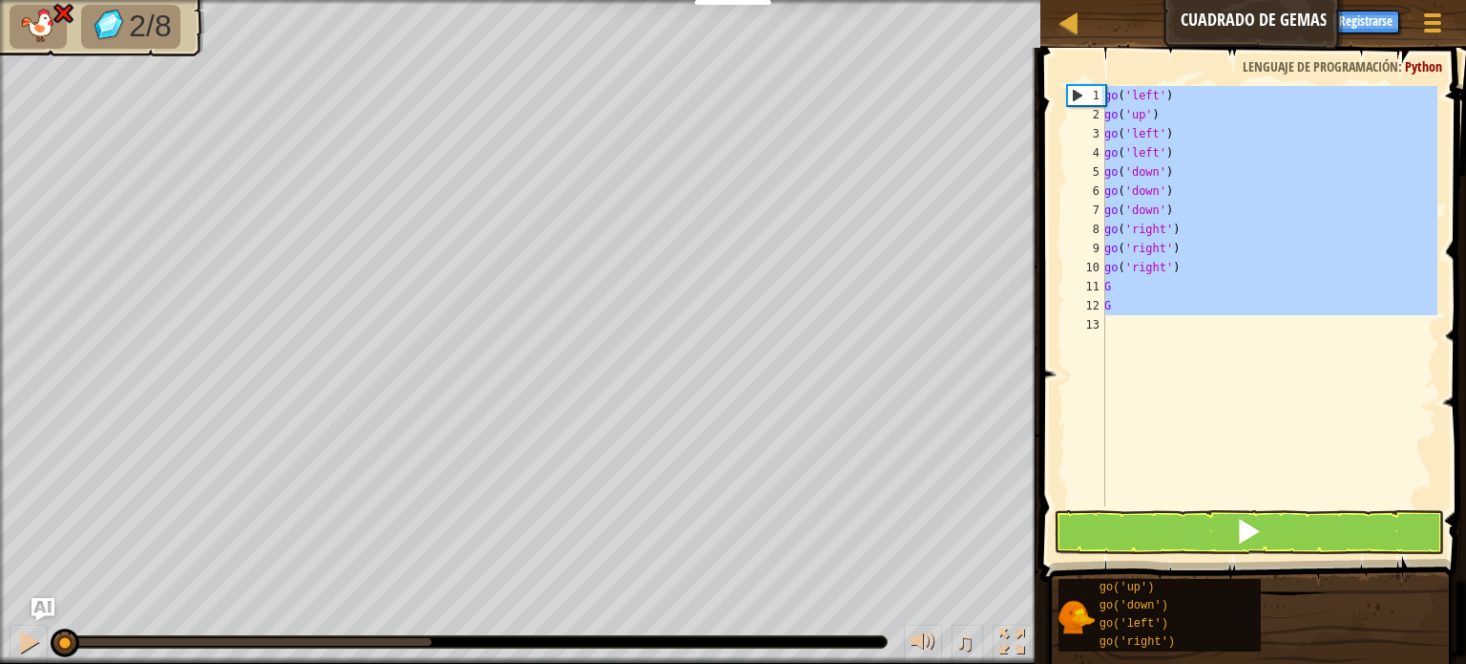
drag, startPoint x: 1199, startPoint y: 337, endPoint x: 1069, endPoint y: 73, distance: 294.6
click at [1069, 73] on div "G 1 2 3 4 5 6 7 8 9 10 11 12 13 go ( 'left' ) go ( 'up' ) go ( 'left' ) go ( 'l…" at bounding box center [1251, 352] width 432 height 590
type textarea "go('left') go('up')"
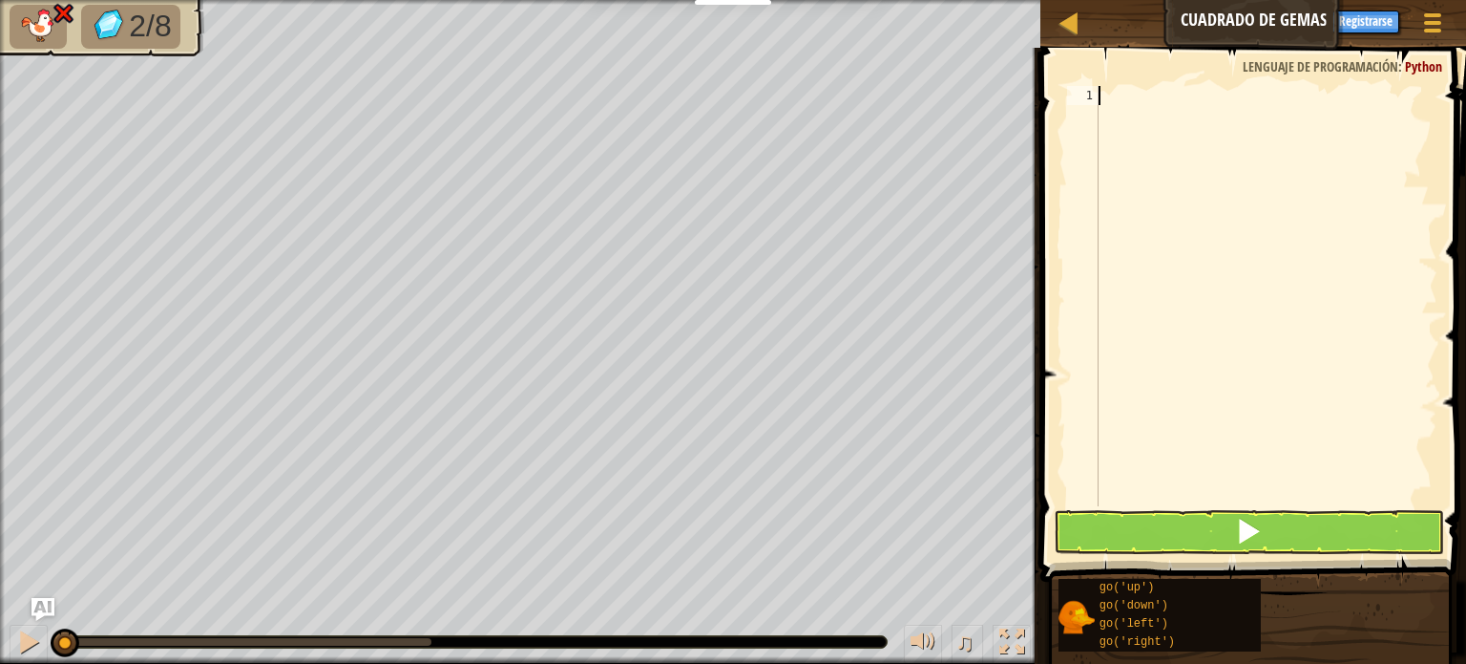
type textarea "G"
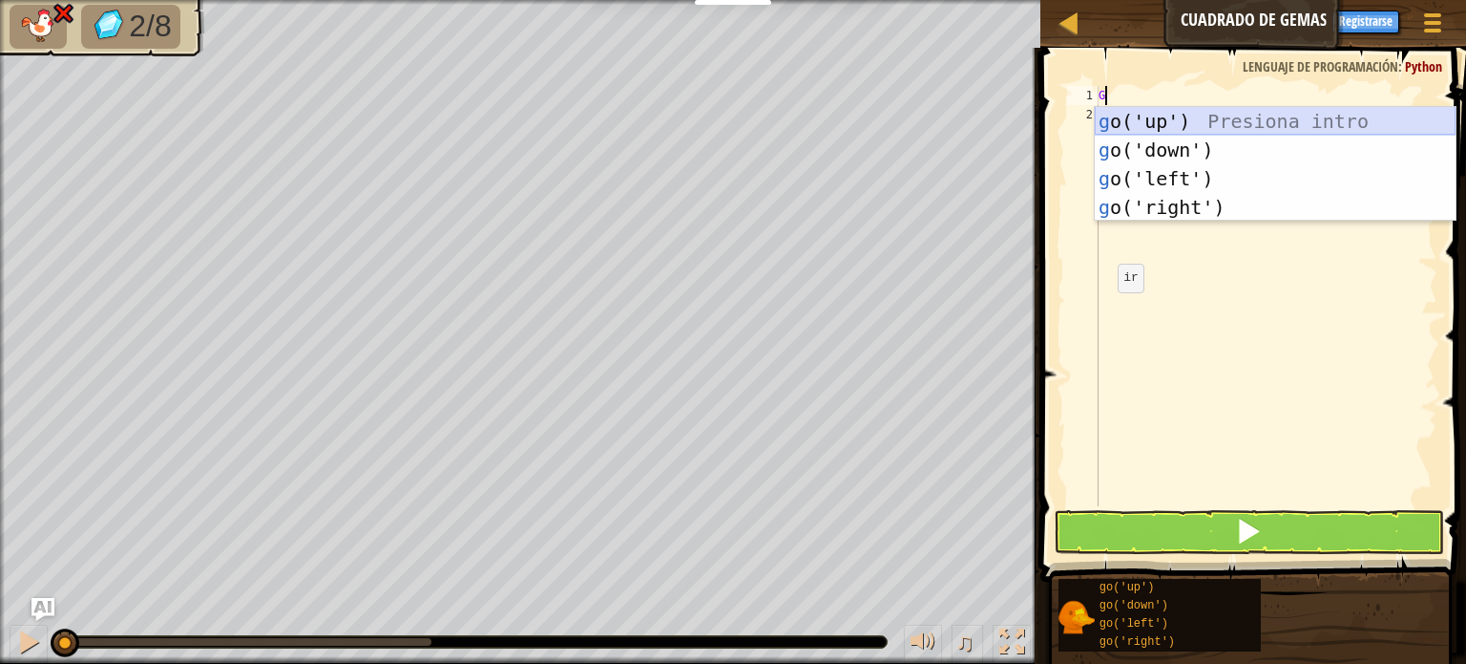
click at [1137, 128] on div "g o('up') Presiona intro g o('down') Presiona intro g o('left') Presiona intro …" at bounding box center [1275, 193] width 361 height 172
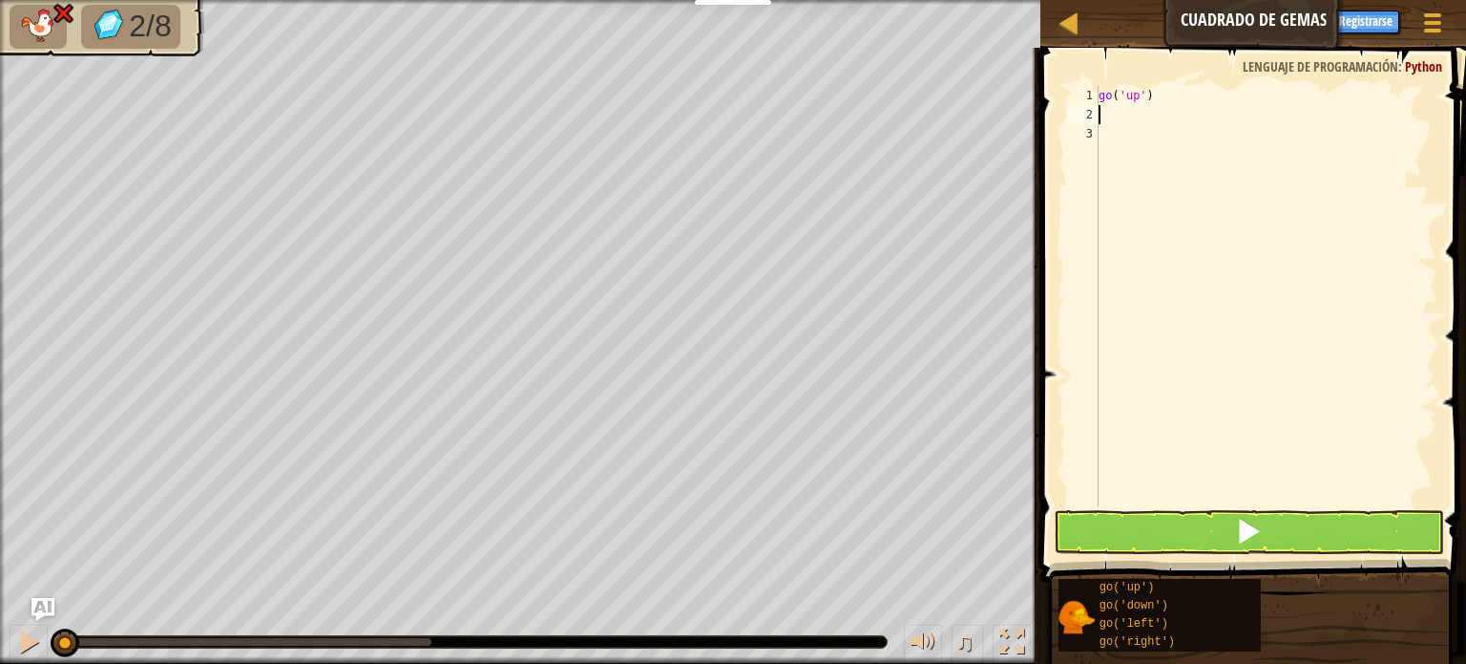
type textarea "G"
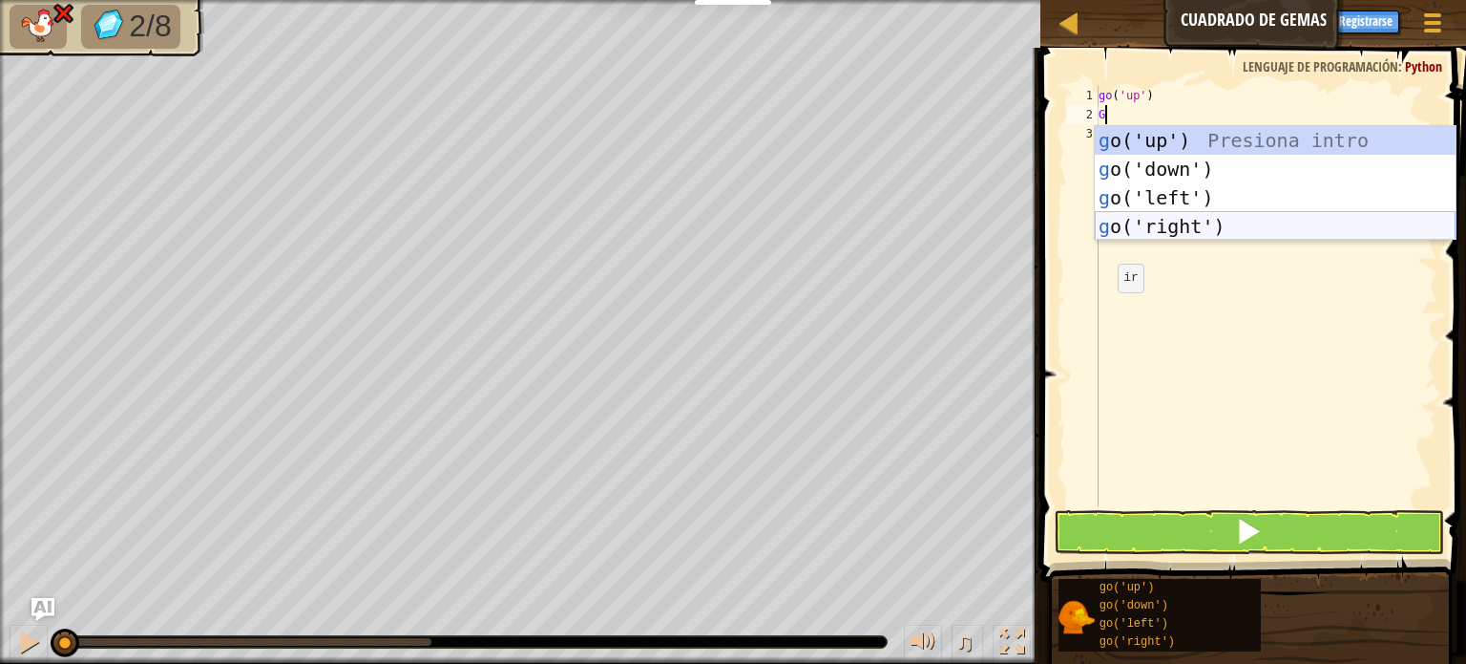
click at [1163, 227] on div "g o('up') Presiona intro g o('down') Presiona intro g o('left') Presiona intro …" at bounding box center [1275, 212] width 361 height 172
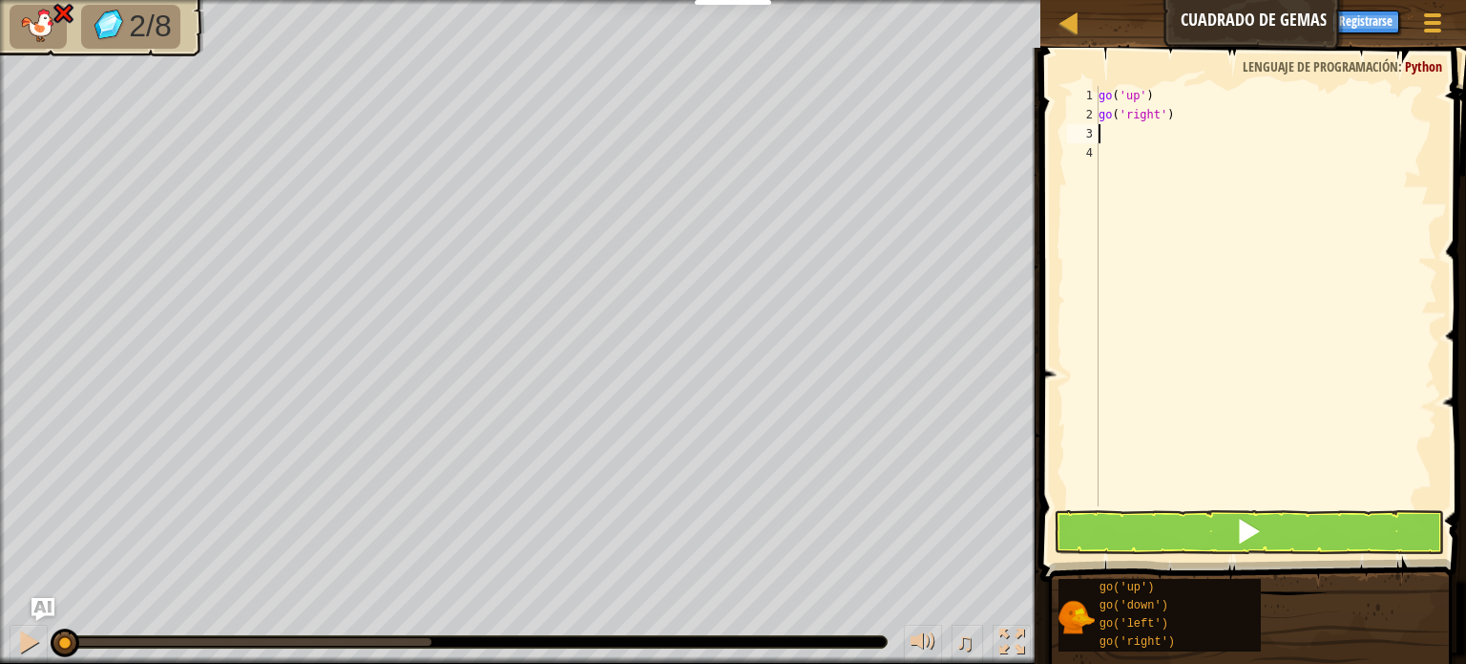
type textarea "G"
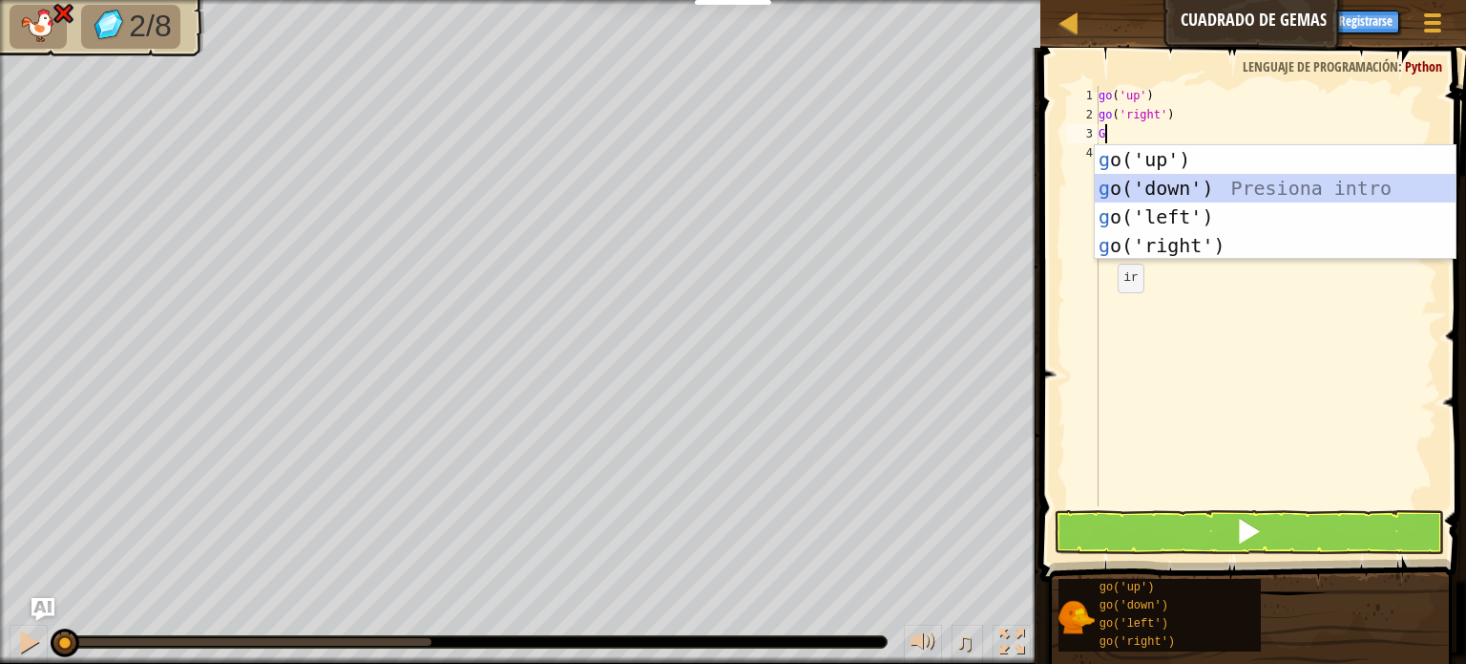
click at [1172, 190] on div "g o('up') Presiona intro g o('down') Presiona intro g o('left') Presiona intro …" at bounding box center [1275, 231] width 361 height 172
type textarea "G"
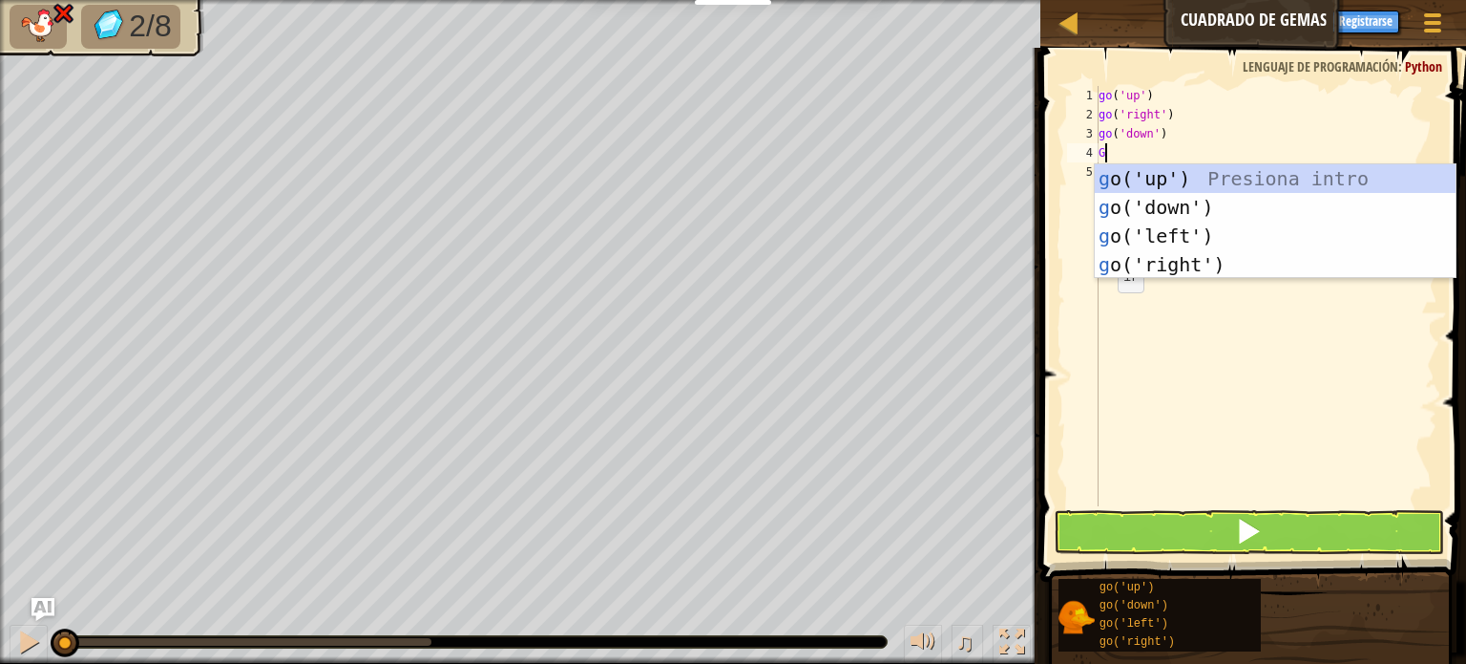
click at [1172, 190] on div "g o('up') Presiona intro g o('down') Presiona intro g o('left') Presiona intro …" at bounding box center [1275, 250] width 361 height 172
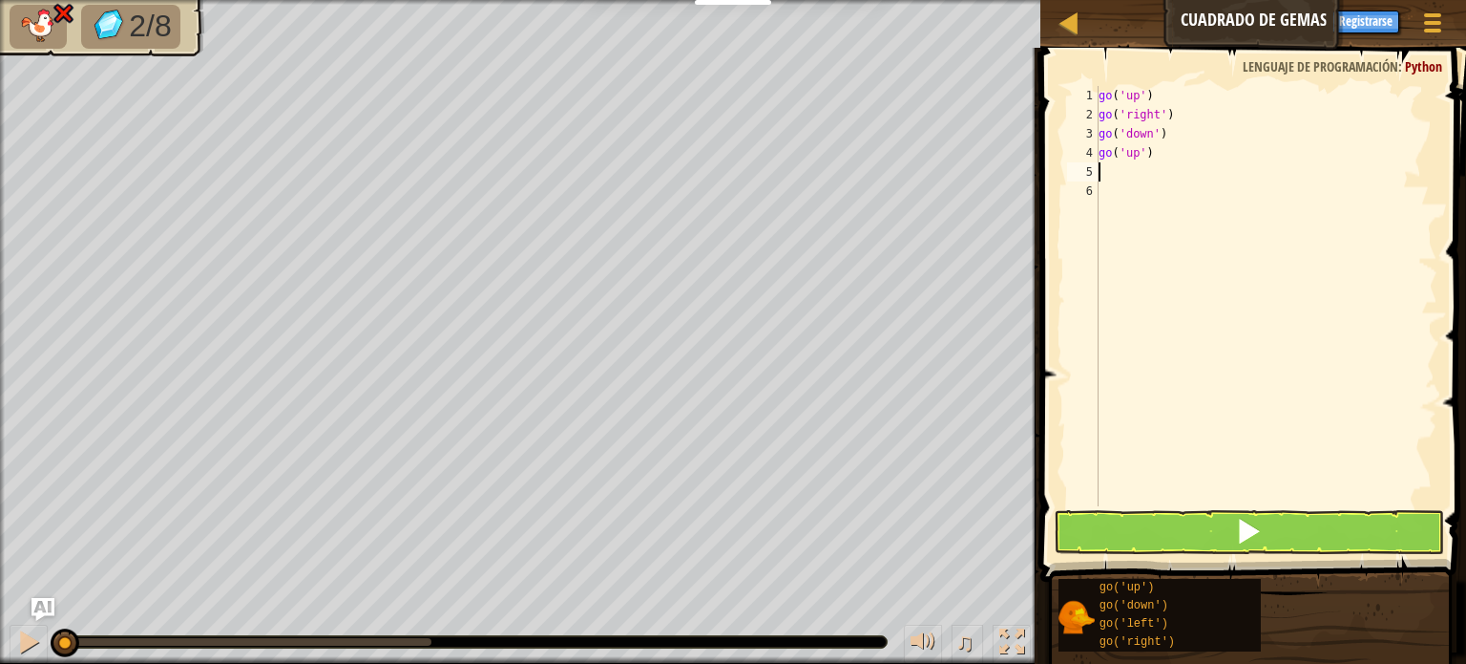
type textarea "G"
click at [1162, 160] on div "go ( 'up' ) go ( 'right' ) go ( 'down' ) go ( 'up' )" at bounding box center [1266, 315] width 343 height 458
type textarea "g"
type textarea "G"
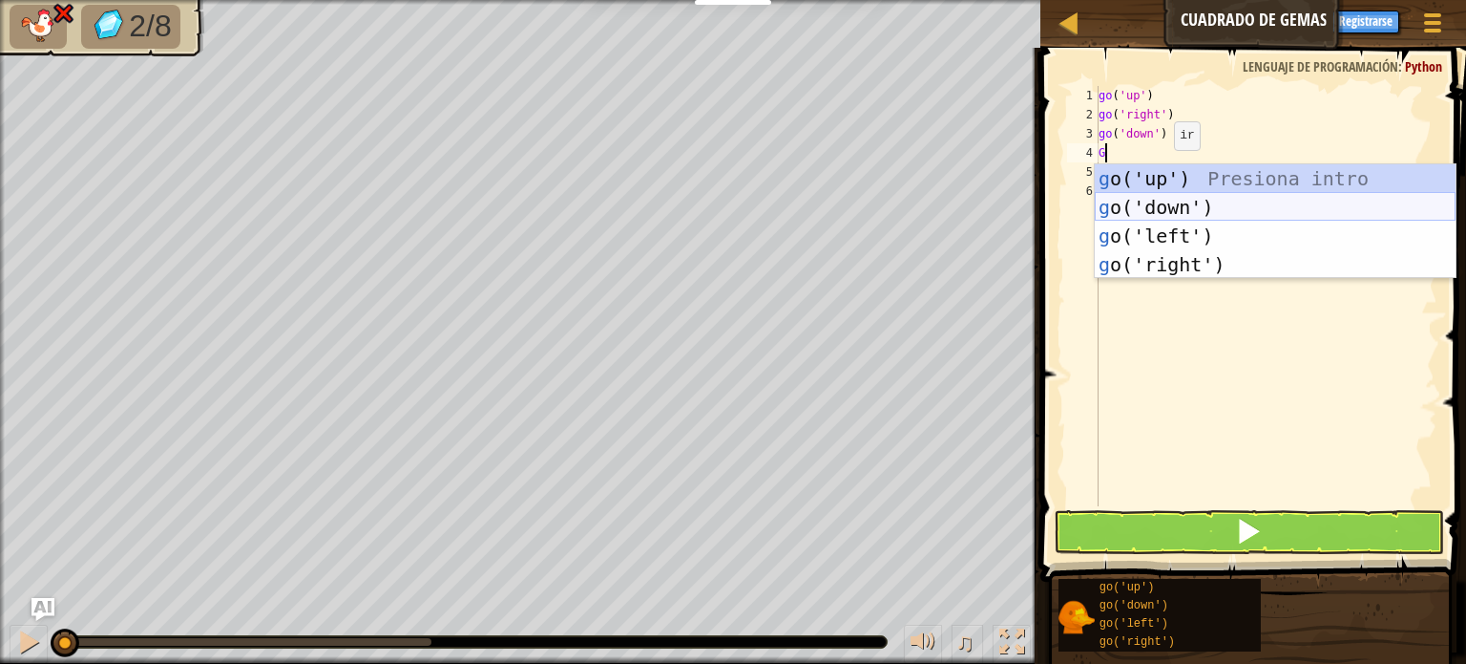
click at [1164, 198] on div "g o('up') Presiona intro g o('down') Presiona intro g o('left') Presiona intro …" at bounding box center [1275, 250] width 361 height 172
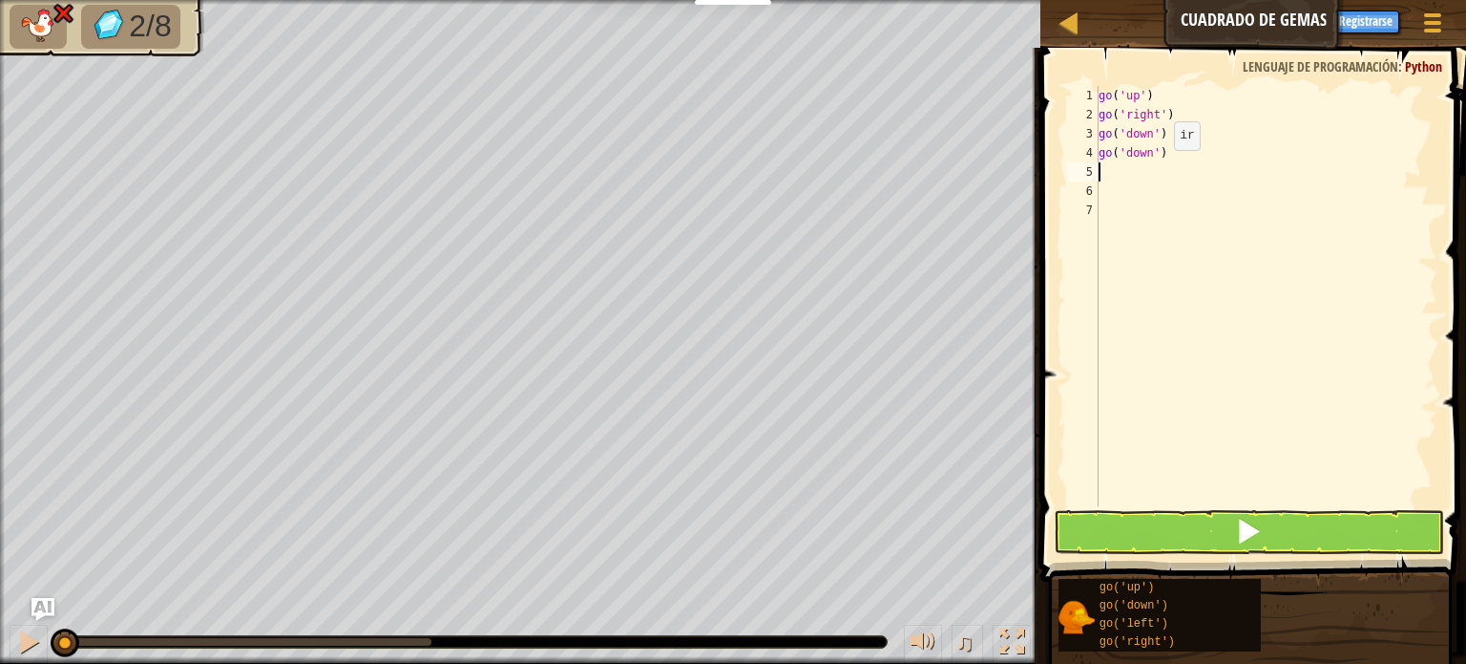
type textarea "D"
type textarea "G"
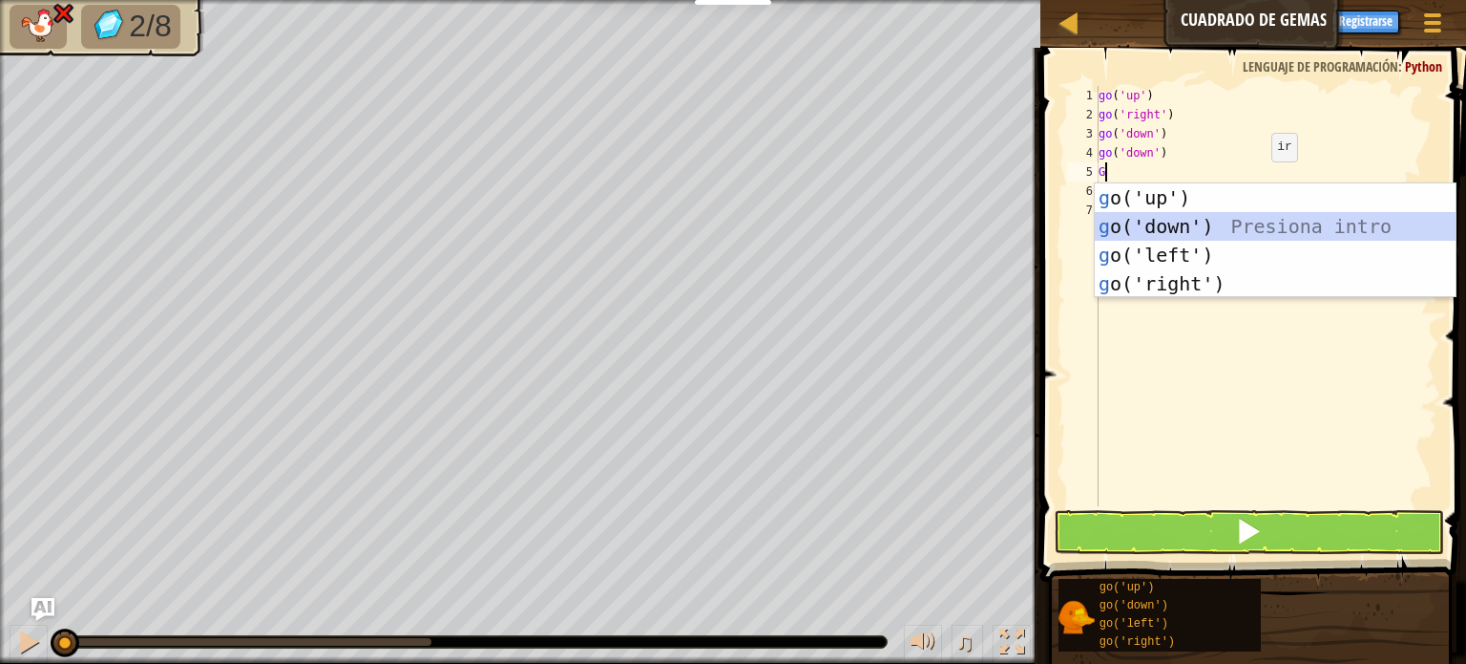
click at [1151, 233] on div "g o('up') Presiona intro g o('down') Presiona intro g o('left') Presiona intro …" at bounding box center [1275, 269] width 361 height 172
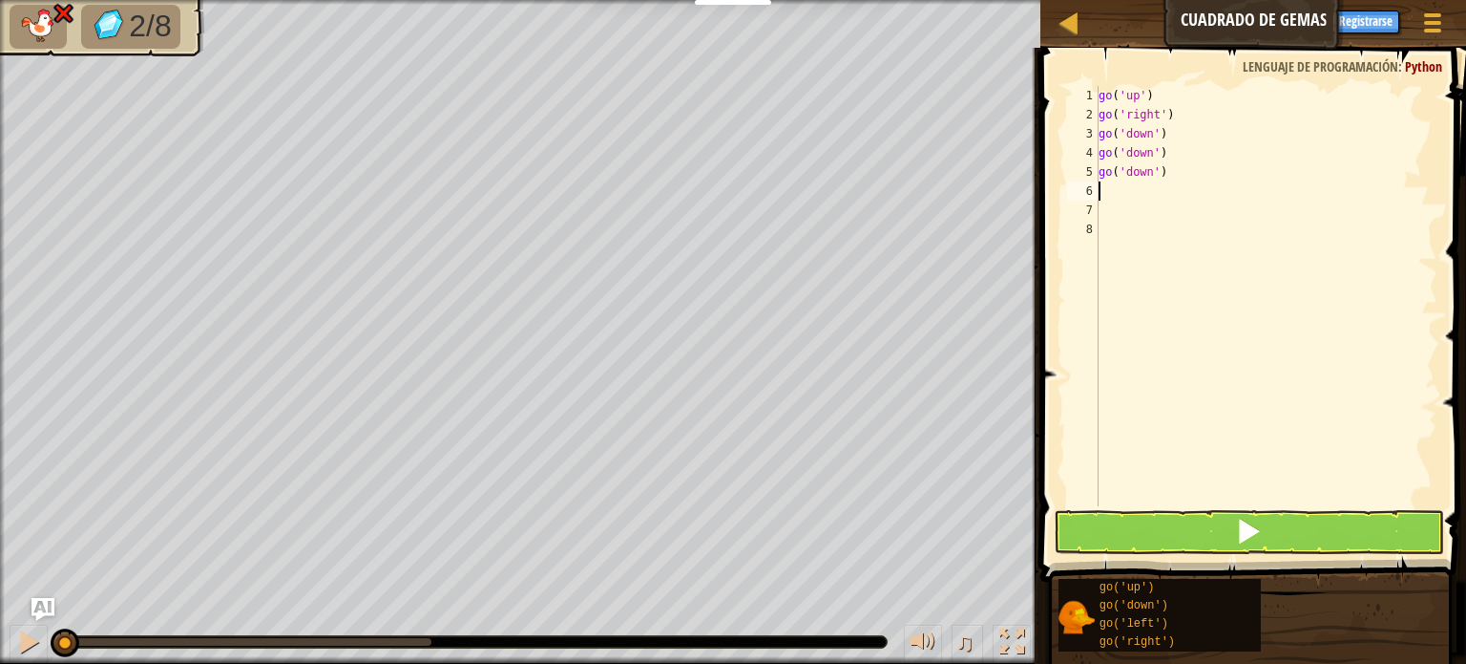
type textarea "G"
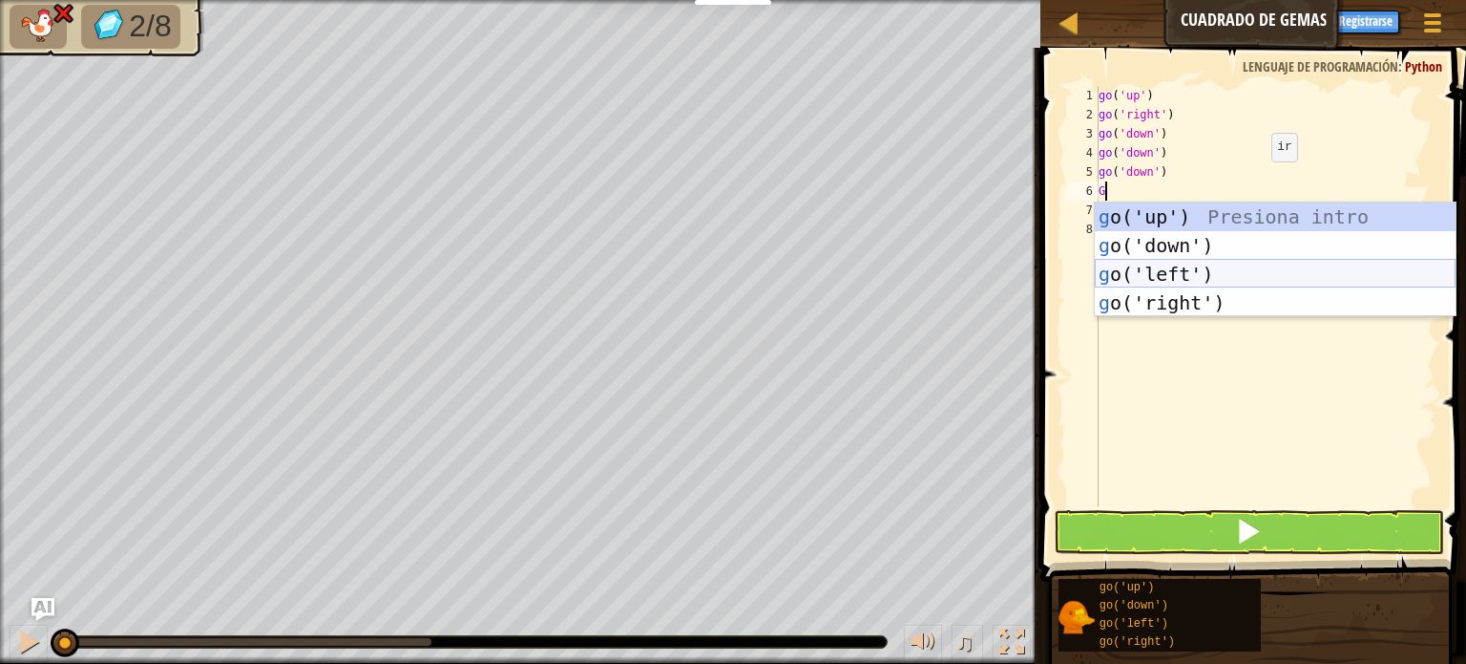
click at [1134, 278] on div "g o('up') Presiona intro g o('down') Presiona intro g o('left') Presiona intro …" at bounding box center [1275, 288] width 361 height 172
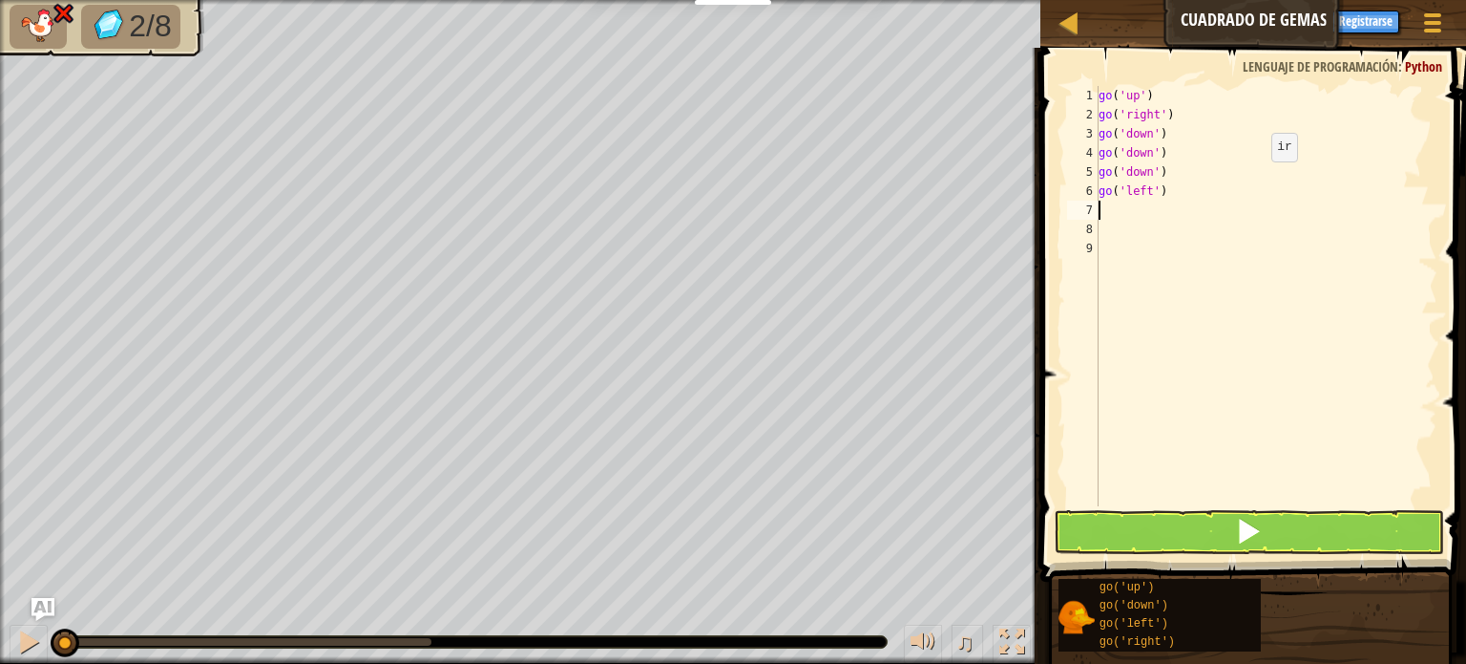
type textarea "F"
type textarea "G"
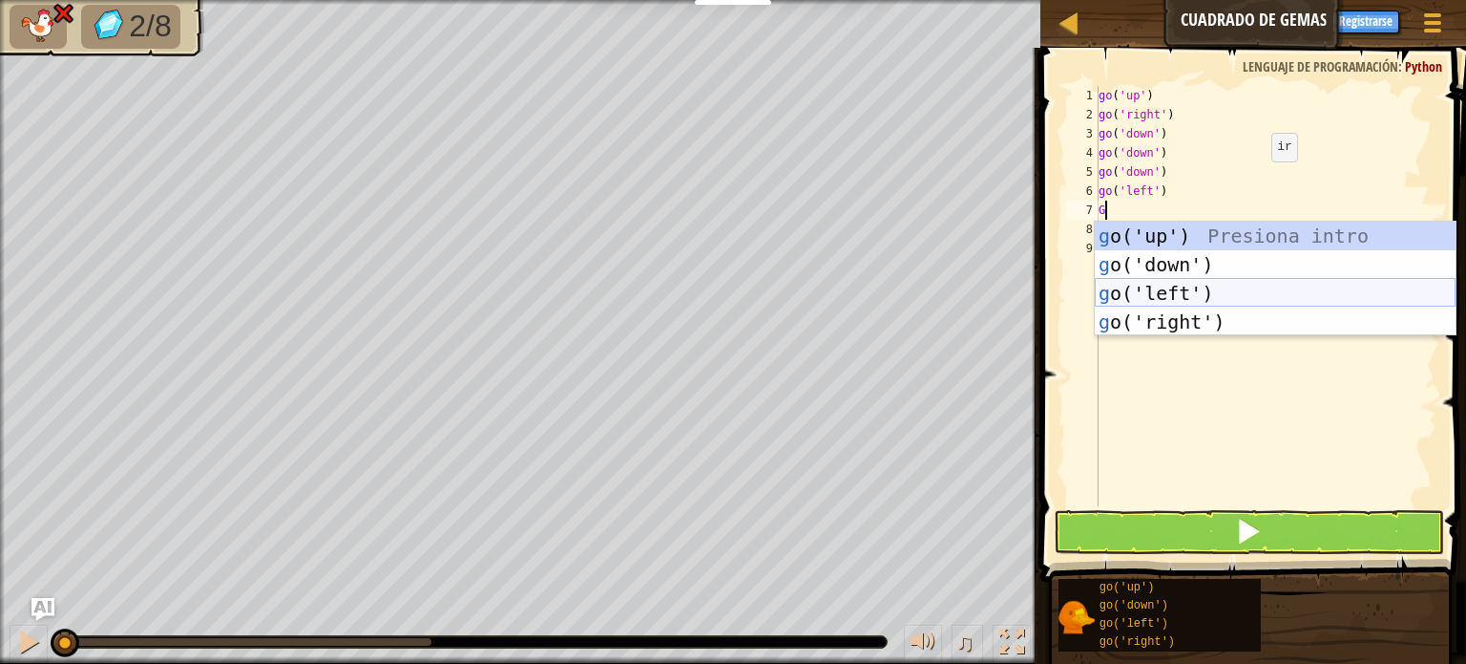
click at [1164, 292] on div "g o('up') Presiona intro g o('down') Presiona intro g o('left') Presiona intro …" at bounding box center [1275, 307] width 361 height 172
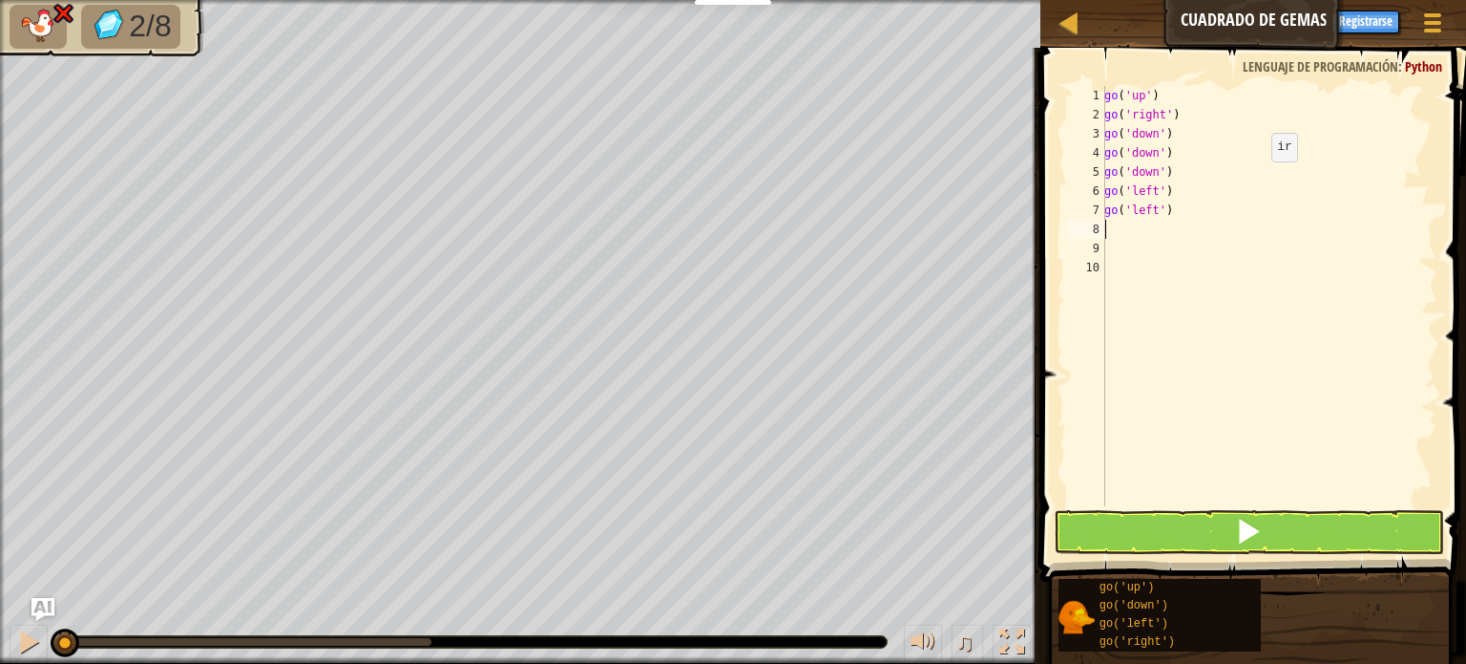
type textarea "G"
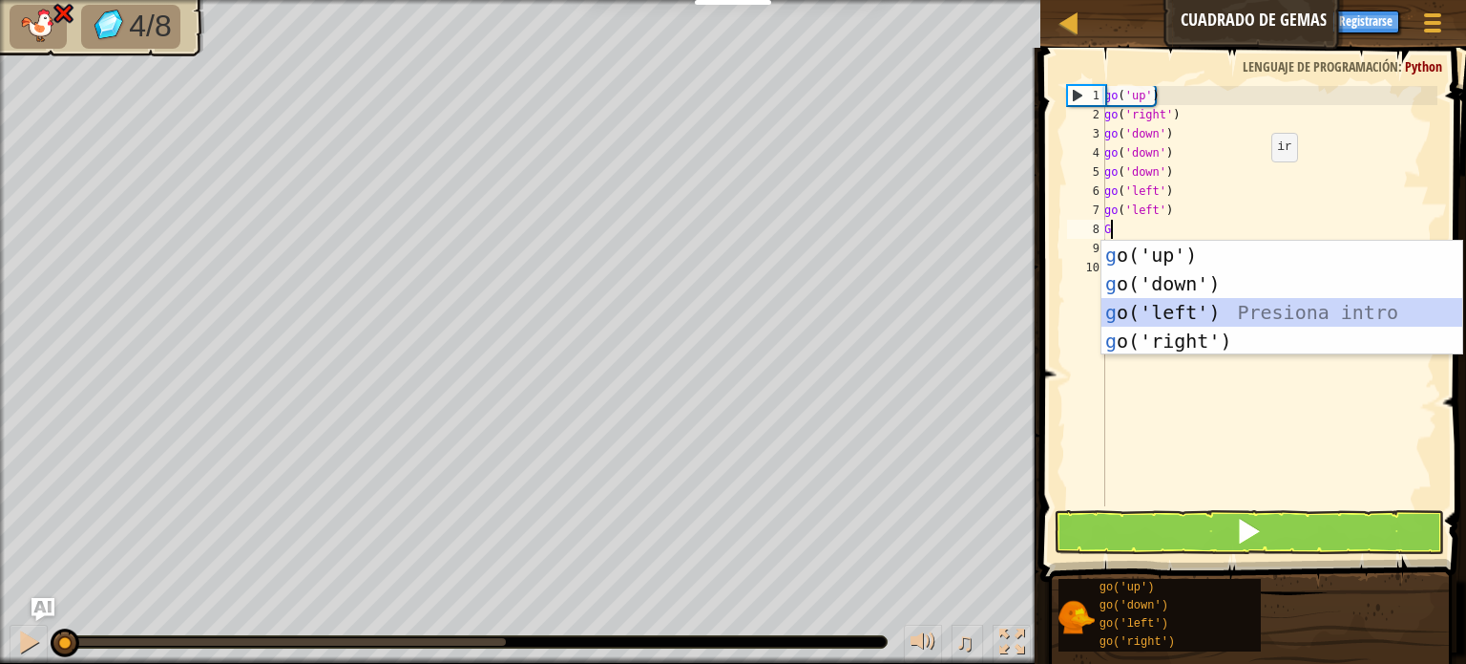
click at [1163, 311] on div "g o('up') Presiona intro g o('down') Presiona intro g o('left') Presiona intro …" at bounding box center [1282, 327] width 361 height 172
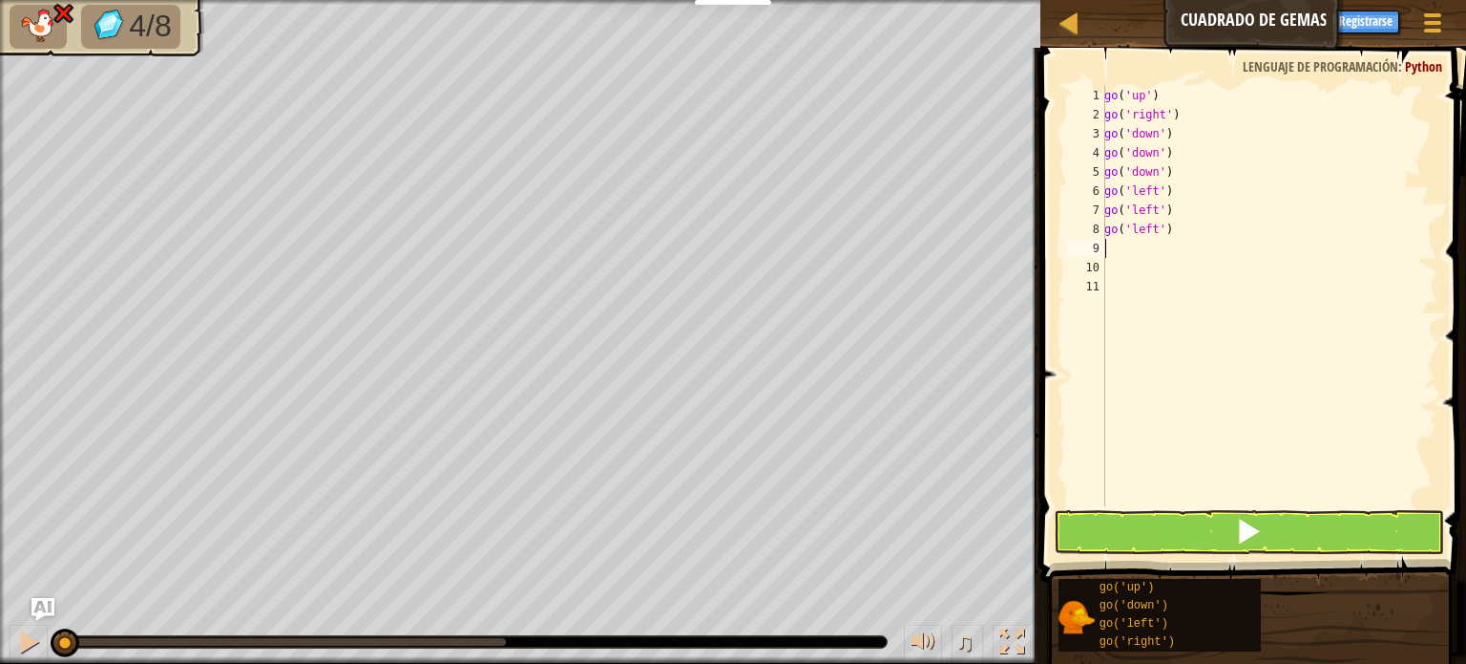
type textarea "G"
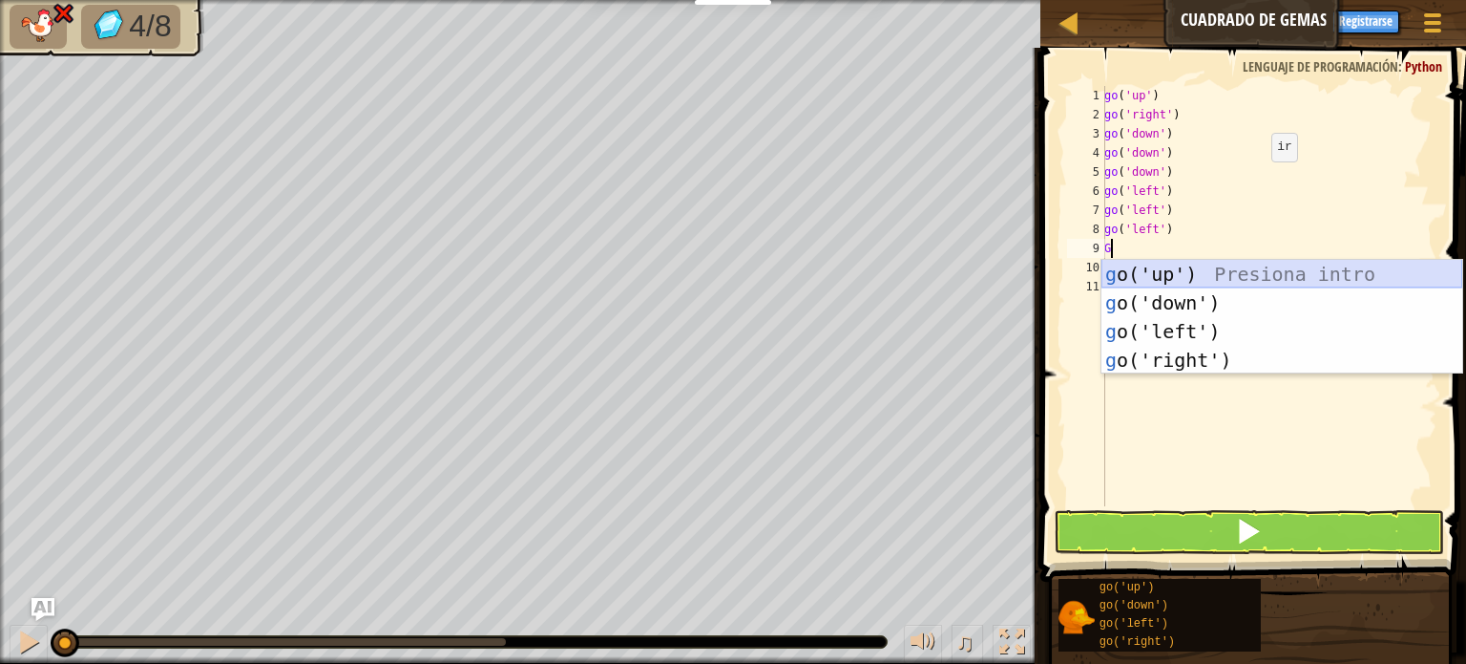
click at [1183, 268] on div "g o('up') Presiona intro g o('down') Presiona intro g o('left') Presiona intro …" at bounding box center [1282, 346] width 361 height 172
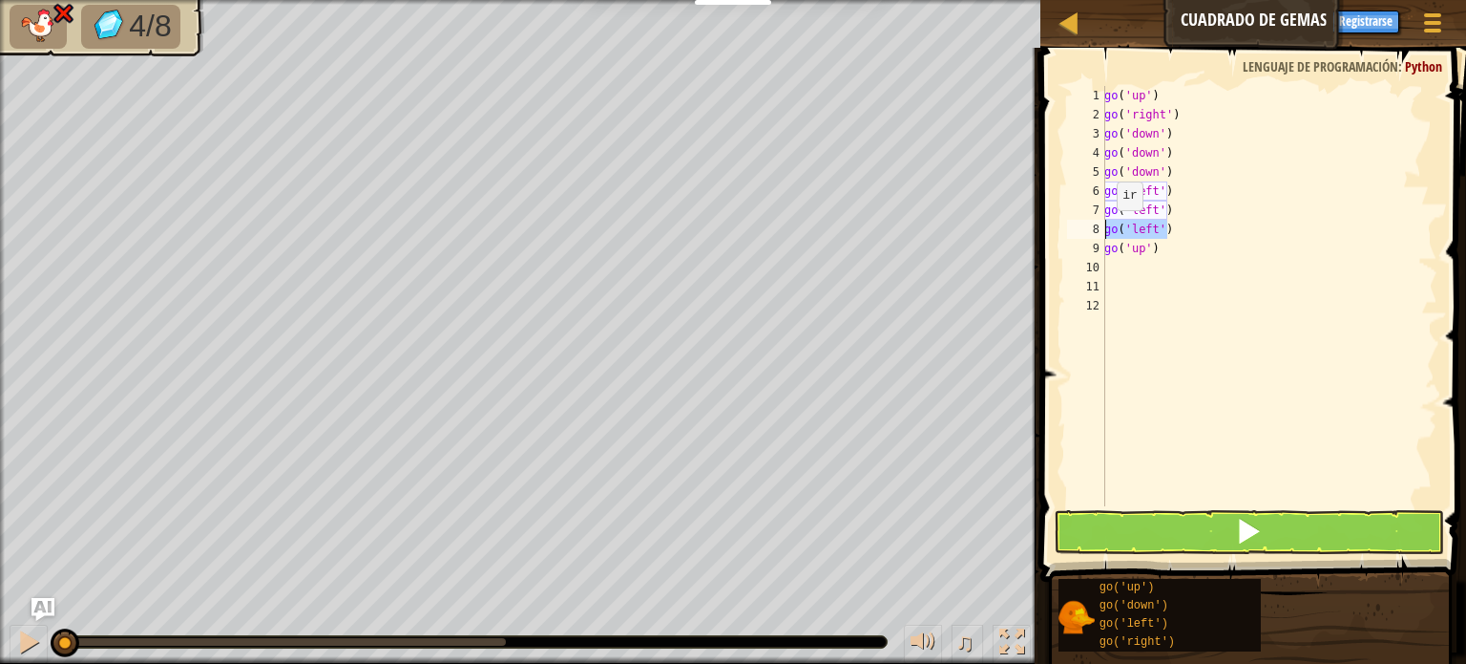
drag, startPoint x: 1193, startPoint y: 227, endPoint x: 1104, endPoint y: 228, distance: 89.8
click at [1104, 228] on div "1 2 3 4 5 6 7 8 9 10 11 12 go ( 'up' ) go ( 'right' ) go ( 'down' ) go ( 'down'…" at bounding box center [1251, 296] width 374 height 420
type textarea "go('left')"
click at [1172, 258] on div "go ( 'up' ) go ( 'right' ) go ( 'down' ) go ( 'down' ) go ( 'down' ) go ( 'left…" at bounding box center [1269, 315] width 337 height 458
click at [1167, 260] on div "go ( 'up' ) go ( 'right' ) go ( 'down' ) go ( 'down' ) go ( 'down' ) go ( 'left…" at bounding box center [1269, 315] width 337 height 458
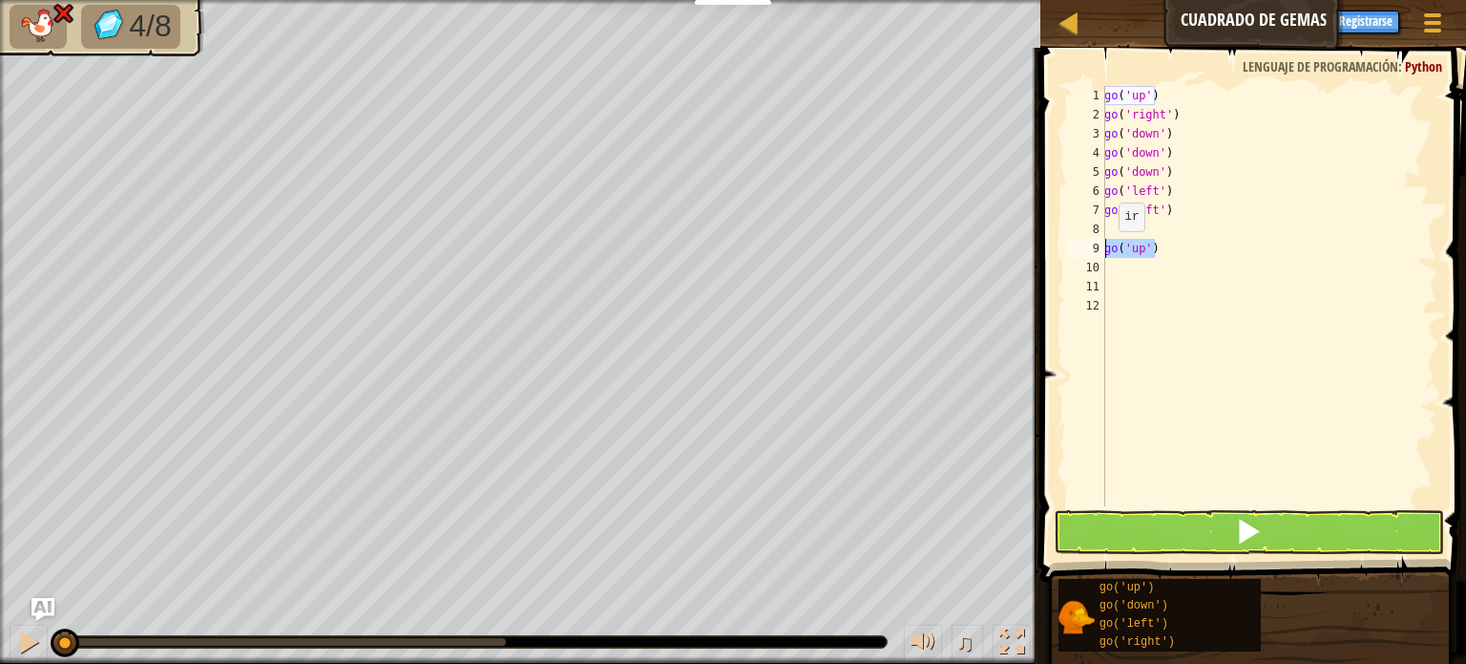
drag, startPoint x: 1153, startPoint y: 255, endPoint x: 1063, endPoint y: 246, distance: 91.1
click at [1064, 246] on div "1 2 3 4 5 6 7 8 9 10 11 12 go ( 'up' ) go ( 'right' ) go ( 'down' ) go ( 'down'…" at bounding box center [1251, 296] width 374 height 420
type textarea "go('up')"
click at [1111, 228] on div "go ( 'up' ) go ( 'right' ) go ( 'down' ) go ( 'down' ) go ( 'down' ) go ( 'left…" at bounding box center [1269, 315] width 337 height 458
type textarea "G"
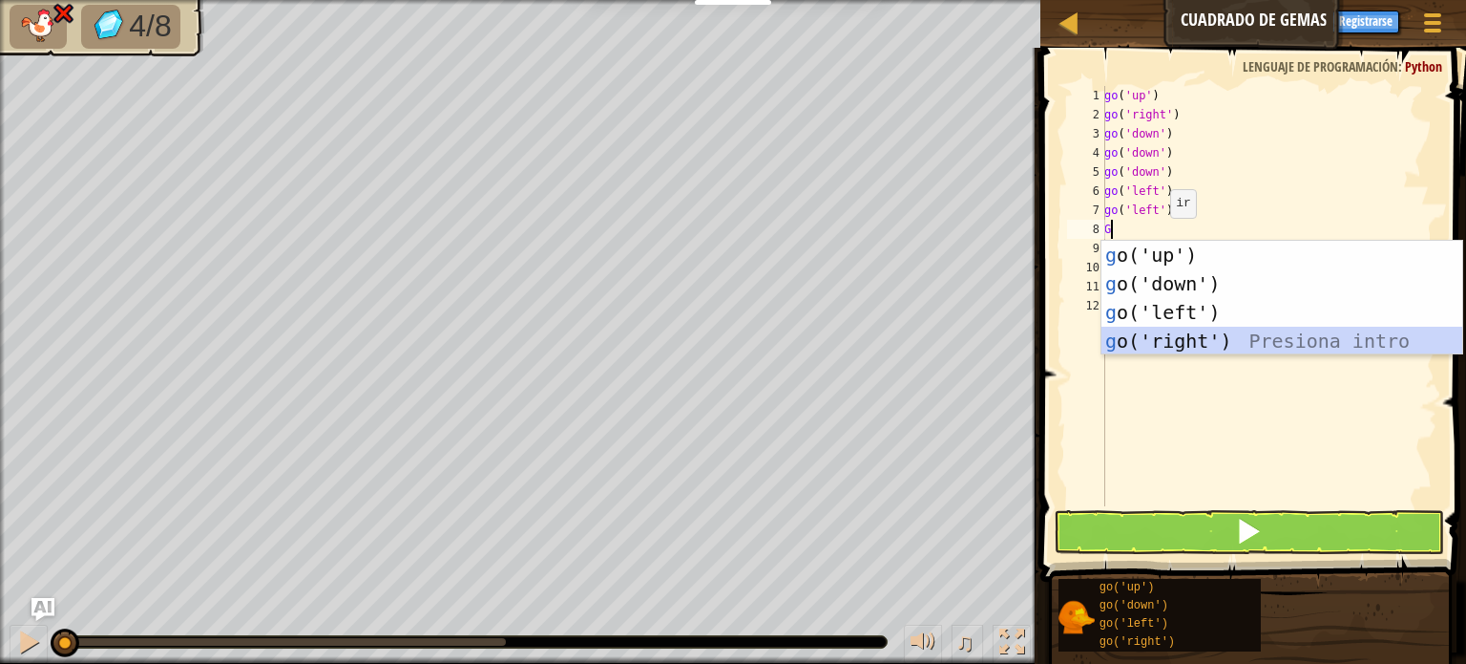
click at [1197, 331] on div "g o('up') Presiona intro g o('down') Presiona intro g o('left') Presiona intro …" at bounding box center [1282, 327] width 361 height 172
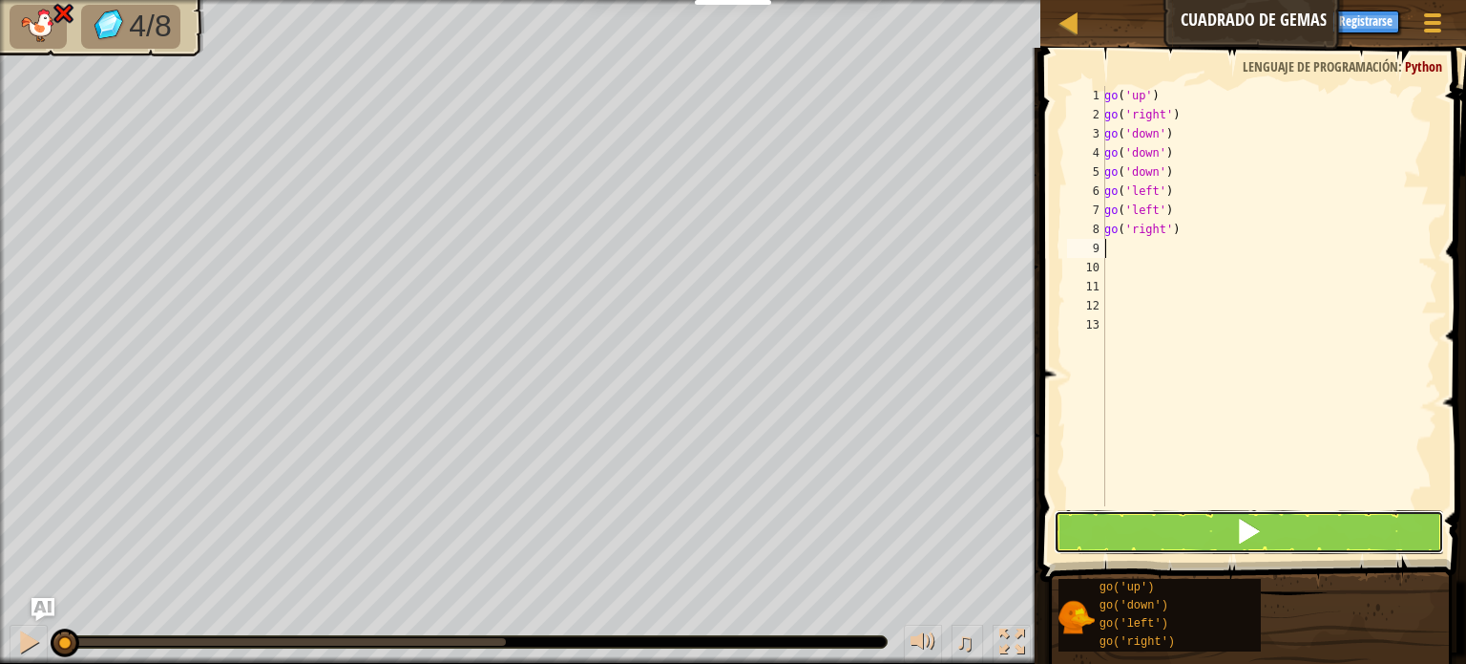
click at [1245, 540] on span at bounding box center [1248, 530] width 27 height 27
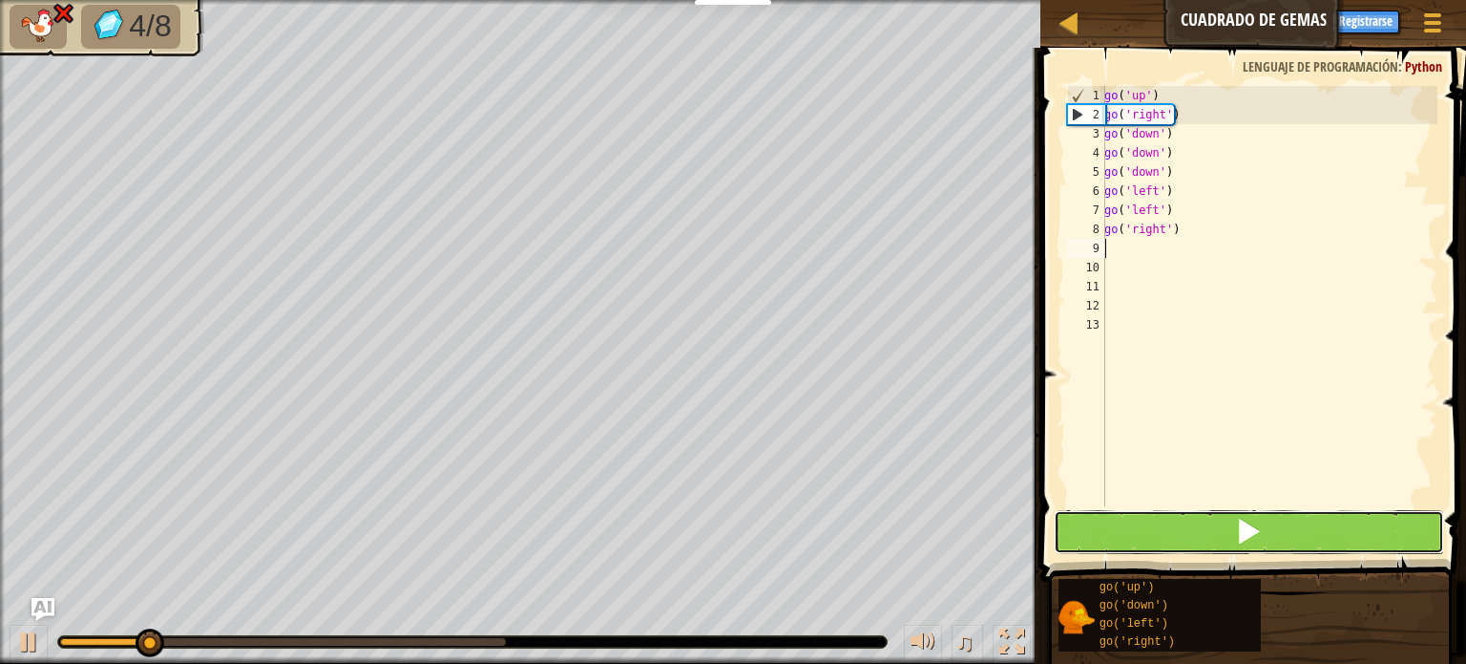
click at [1247, 540] on span at bounding box center [1248, 530] width 27 height 27
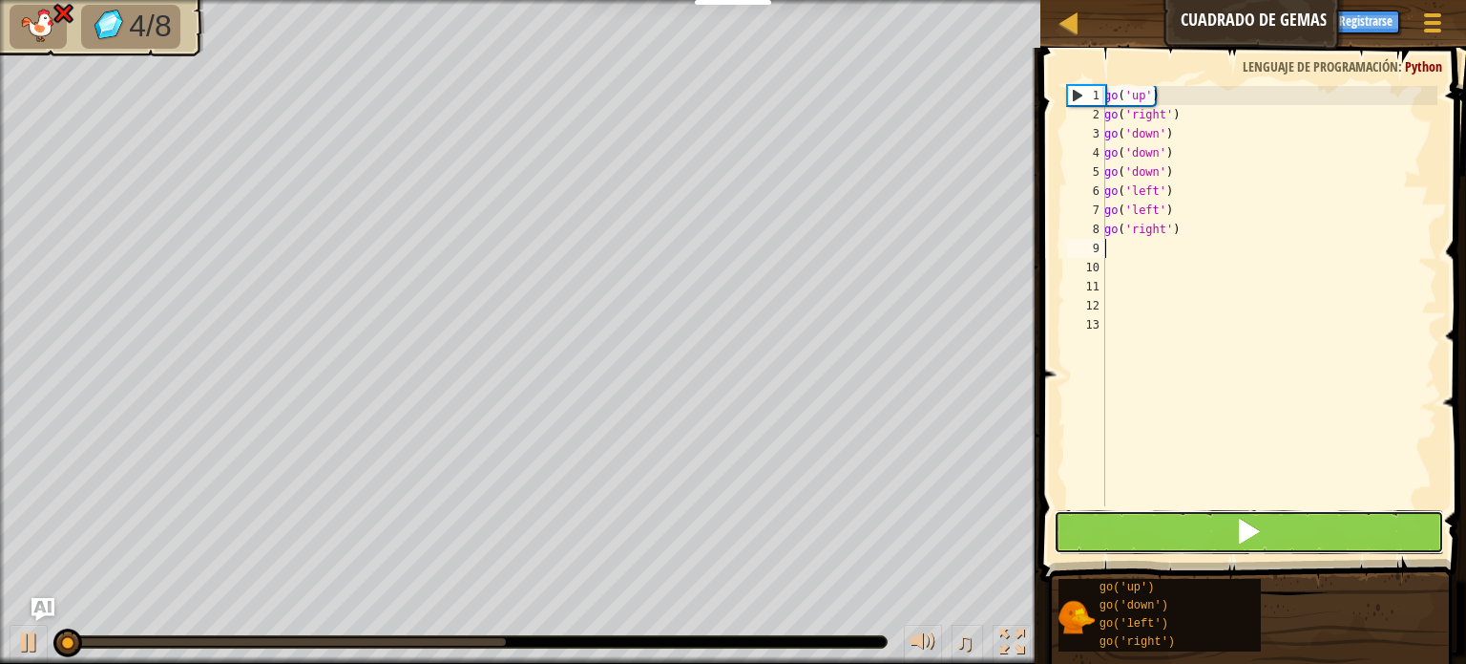
click at [1247, 540] on span at bounding box center [1248, 530] width 27 height 27
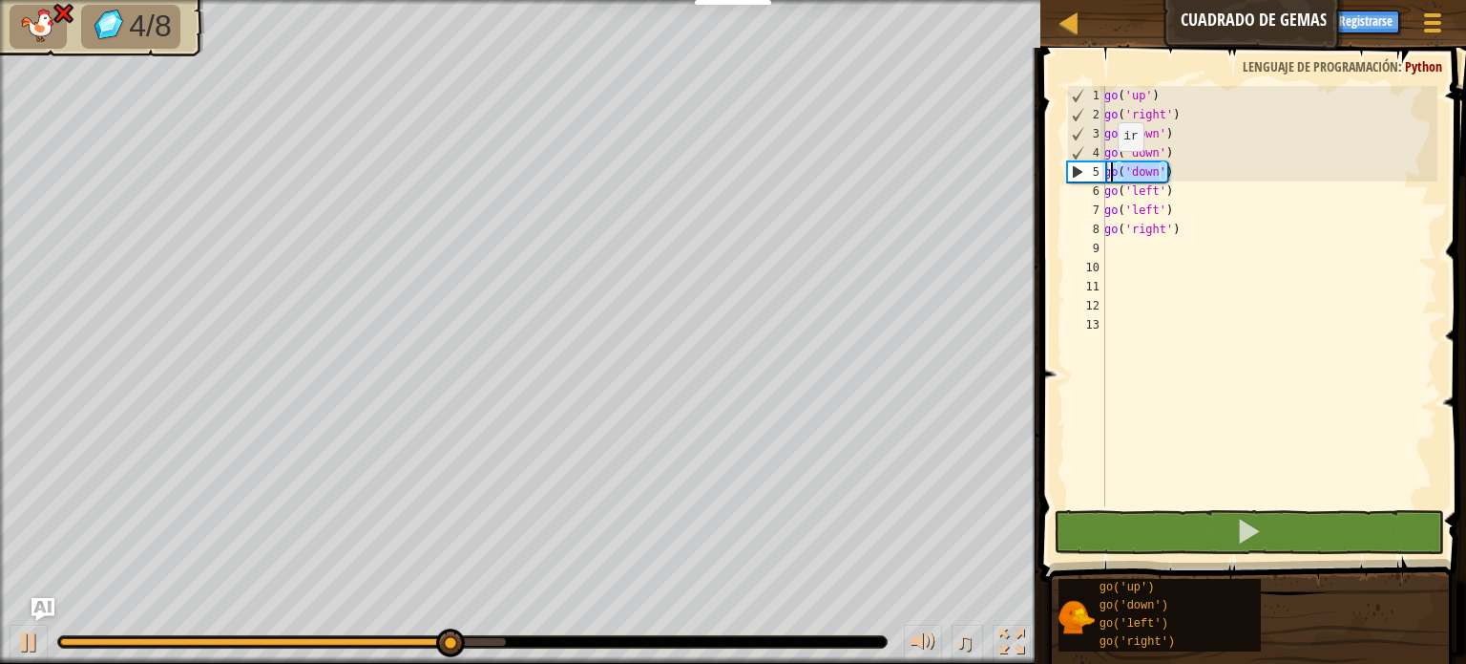
drag, startPoint x: 1171, startPoint y: 170, endPoint x: 1104, endPoint y: 170, distance: 67.8
click at [1104, 170] on div "1 2 3 4 5 6 7 8 9 10 11 12 13 go ( 'up' ) go ( 'right' ) go ( 'down' ) go ( 'do…" at bounding box center [1251, 296] width 374 height 420
type textarea "go('down')"
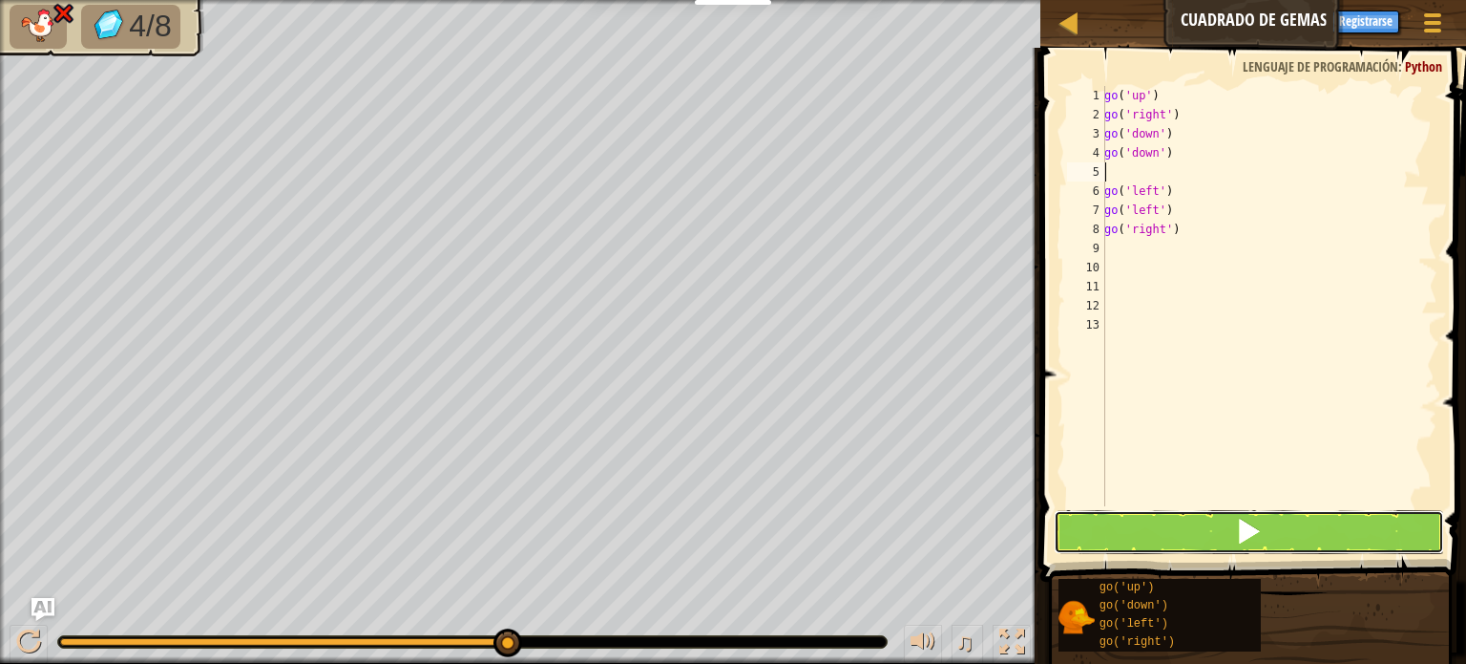
click at [1127, 543] on button at bounding box center [1249, 532] width 390 height 44
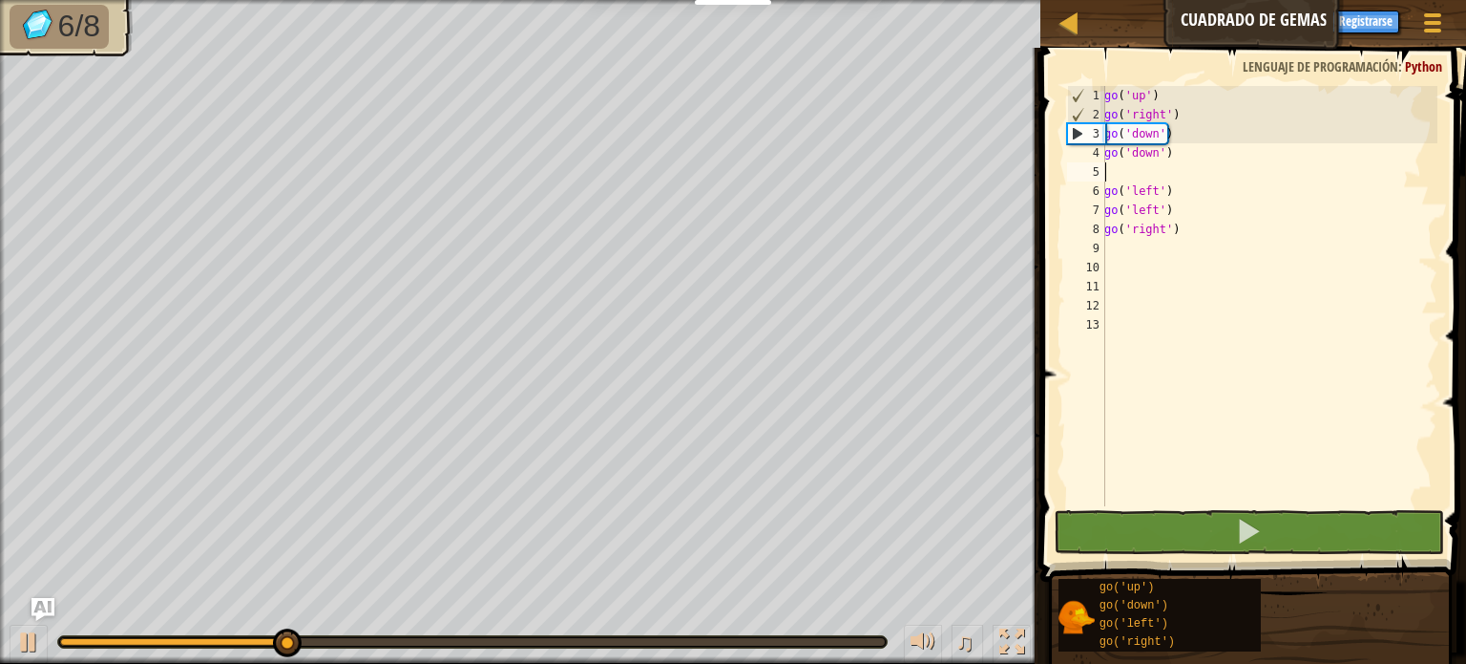
click at [1169, 243] on div "go ( 'up' ) go ( 'right' ) go ( 'down' ) go ( 'down' ) go ( 'left' ) go ( 'left…" at bounding box center [1269, 315] width 337 height 458
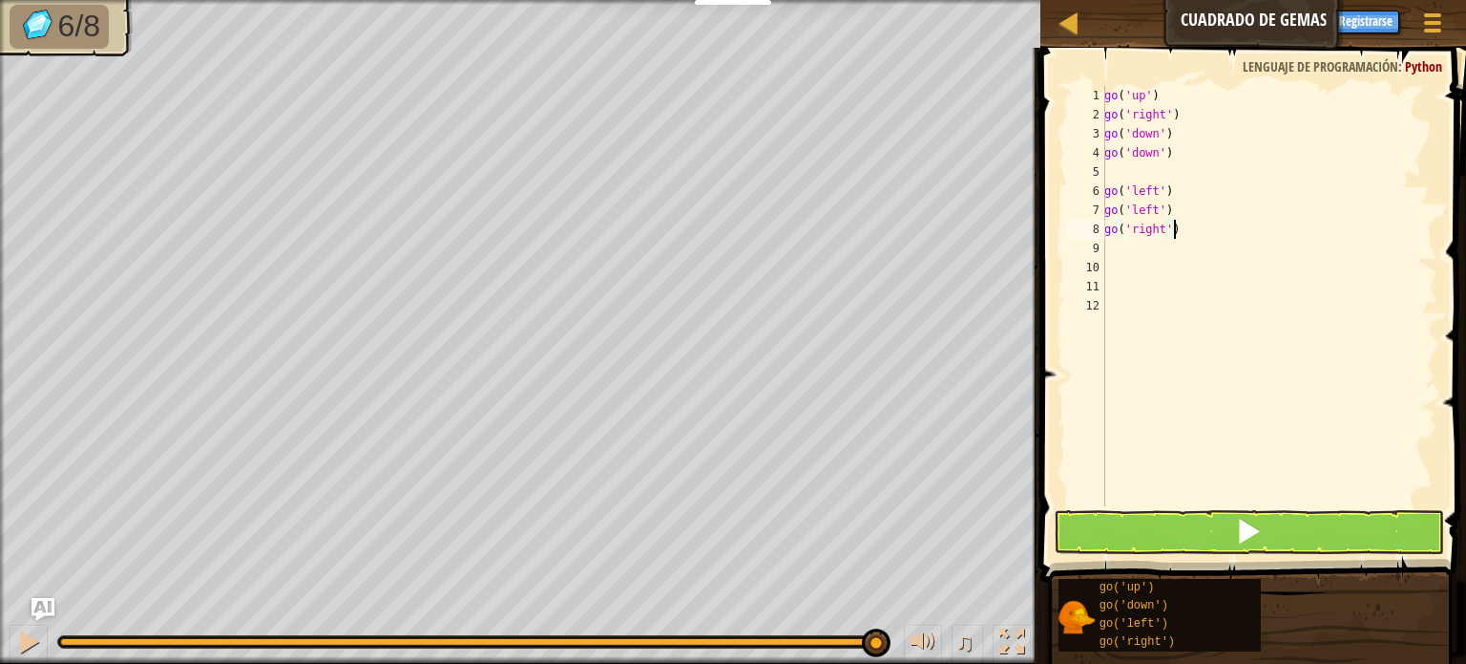
click at [1174, 230] on div "go ( 'up' ) go ( 'right' ) go ( 'down' ) go ( 'down' ) go ( 'left' ) go ( 'left…" at bounding box center [1269, 315] width 337 height 458
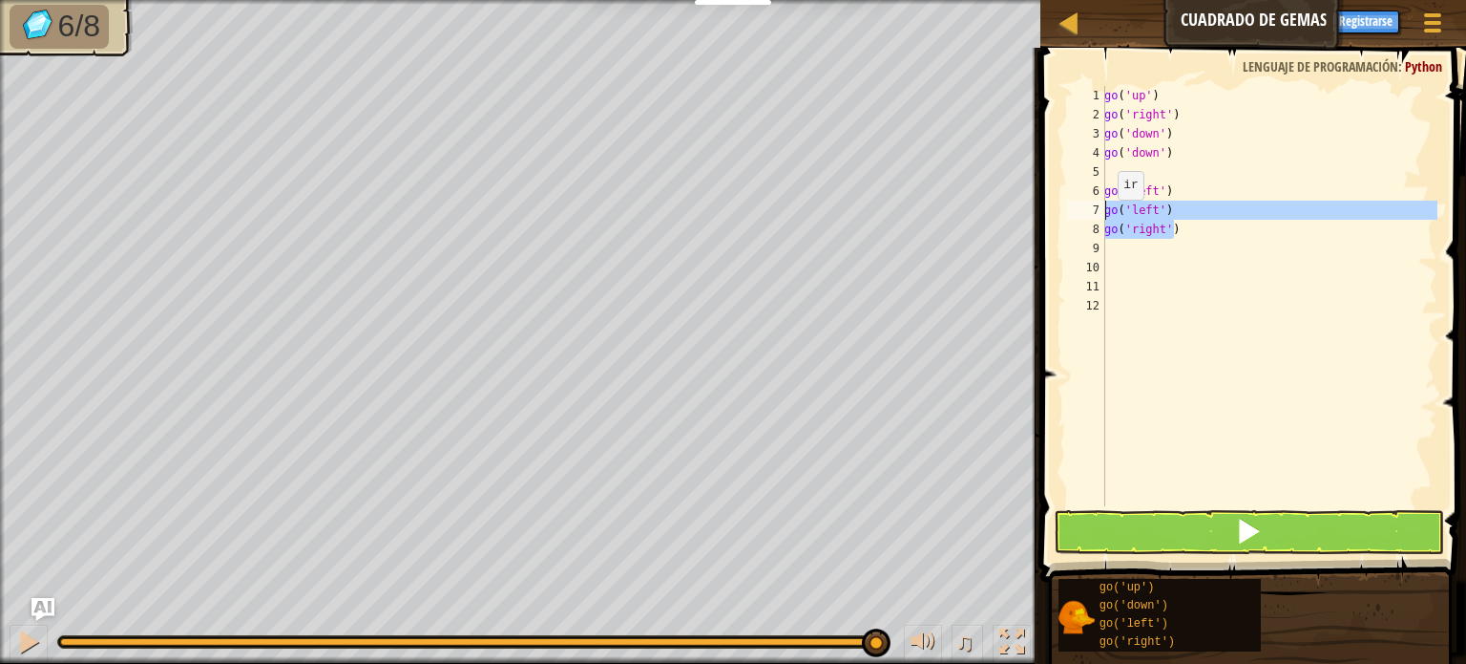
click at [1028, 213] on div "Mapa [PERSON_NAME] [PERSON_NAME] Menú del Juego Registrarse Ask AI 1 הההההההההה…" at bounding box center [733, 332] width 1466 height 664
type textarea "go('right')"
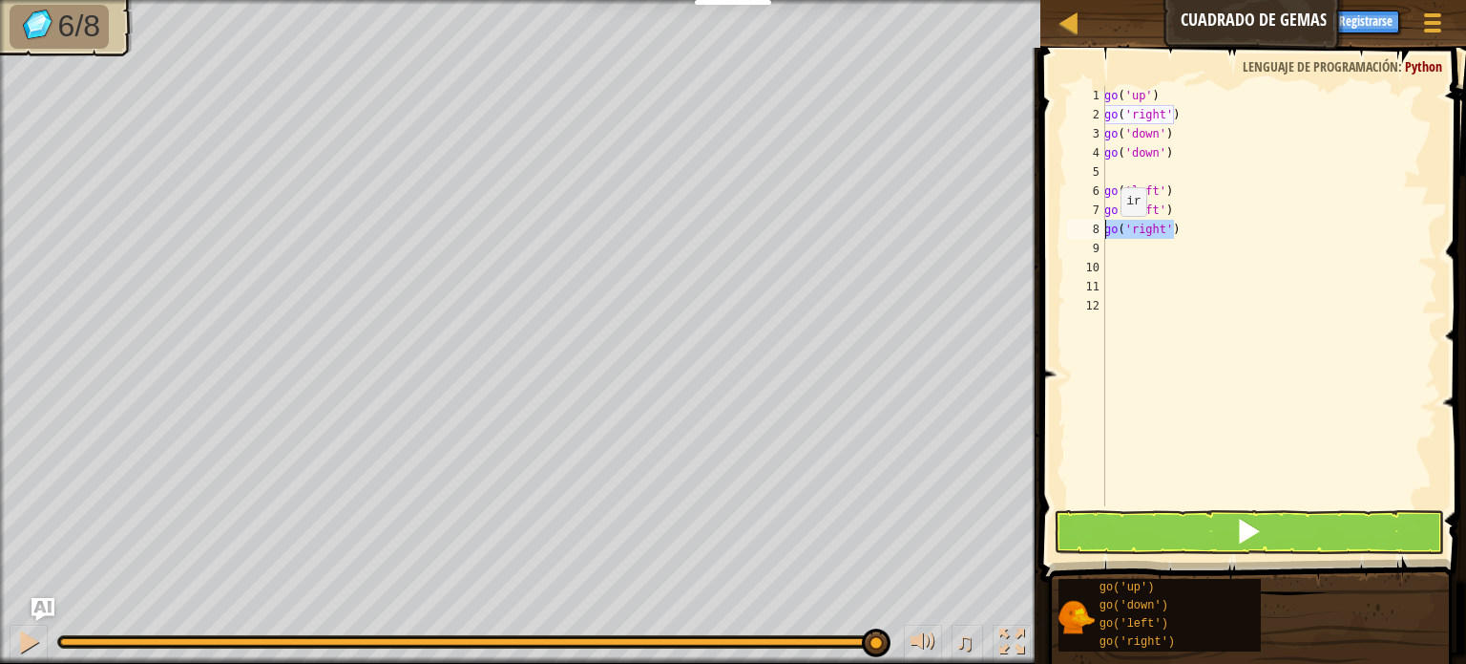
drag, startPoint x: 1199, startPoint y: 233, endPoint x: 1082, endPoint y: 235, distance: 117.4
click at [1082, 235] on div "go('right') 1 2 3 4 5 6 7 8 9 10 11 12 go ( 'up' ) go ( 'right' ) go ( 'down' )…" at bounding box center [1251, 296] width 374 height 420
type textarea "G"
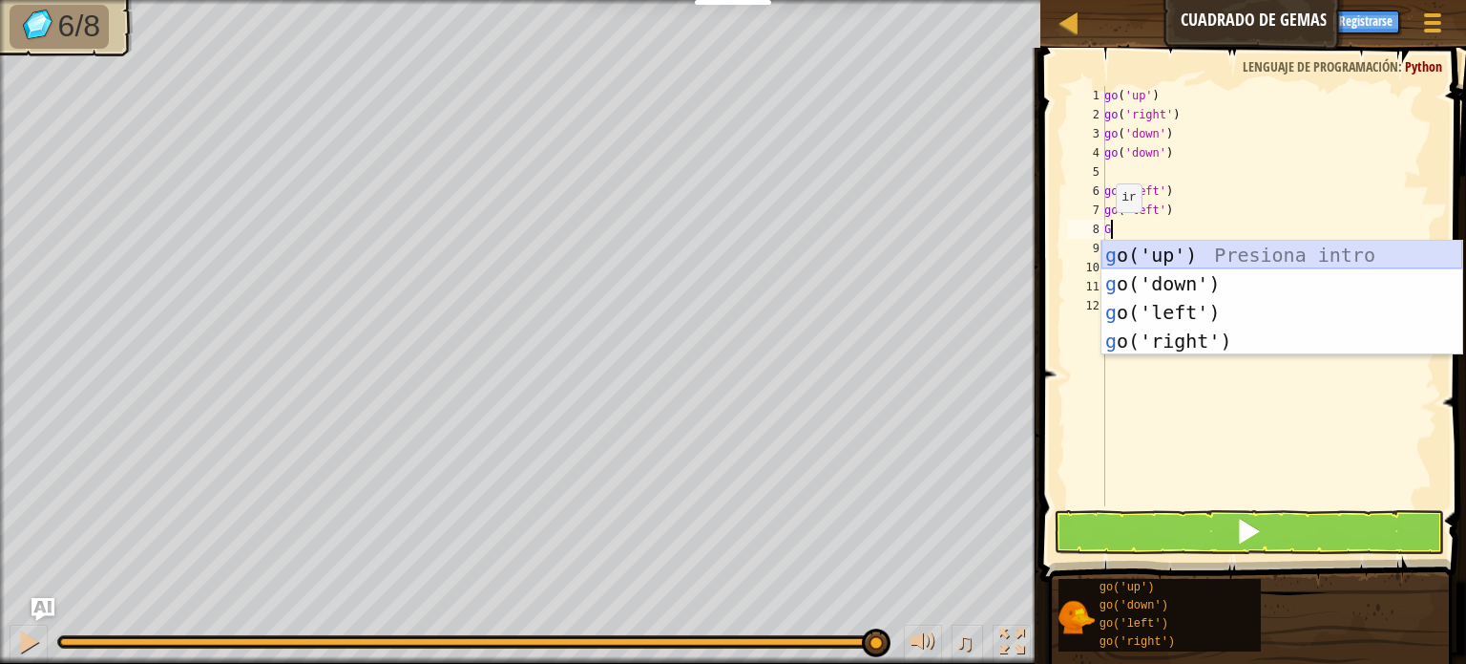
click at [1170, 255] on div "g o('up') Presiona intro g o('down') Presiona intro g o('left') Presiona intro …" at bounding box center [1282, 327] width 361 height 172
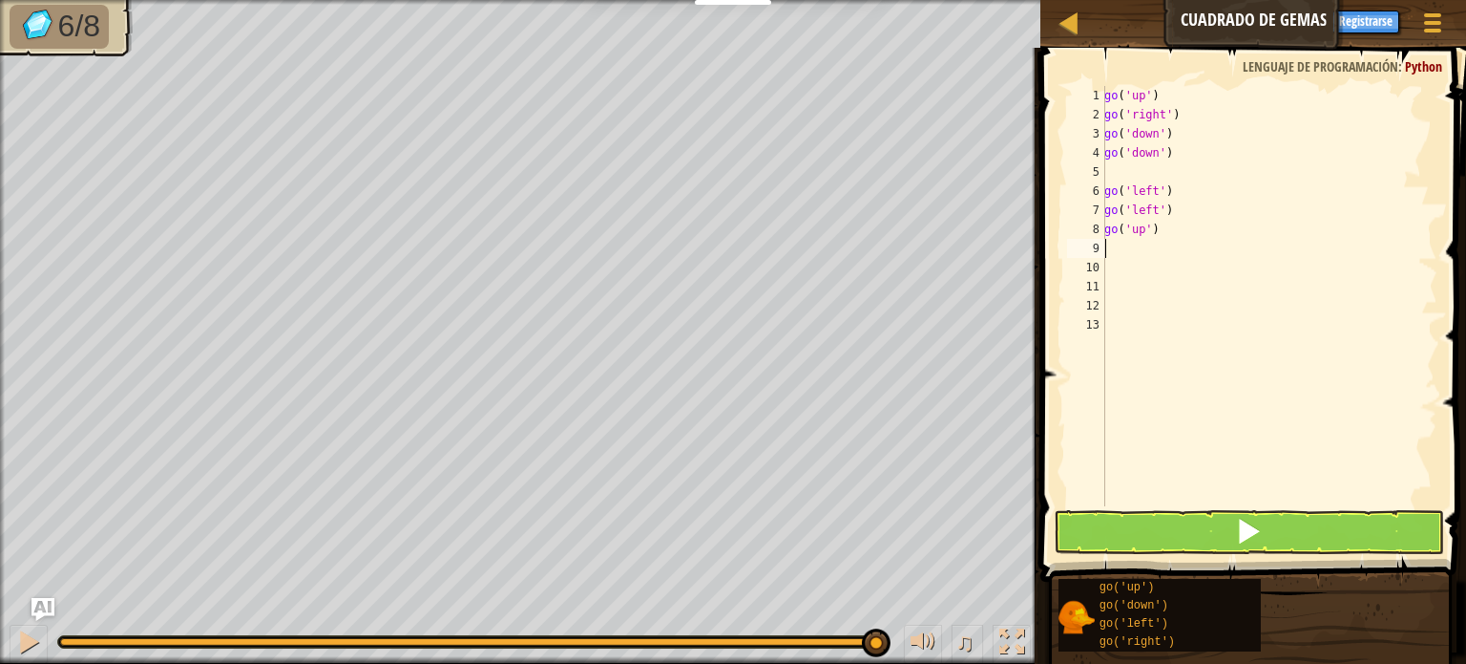
type textarea "G"
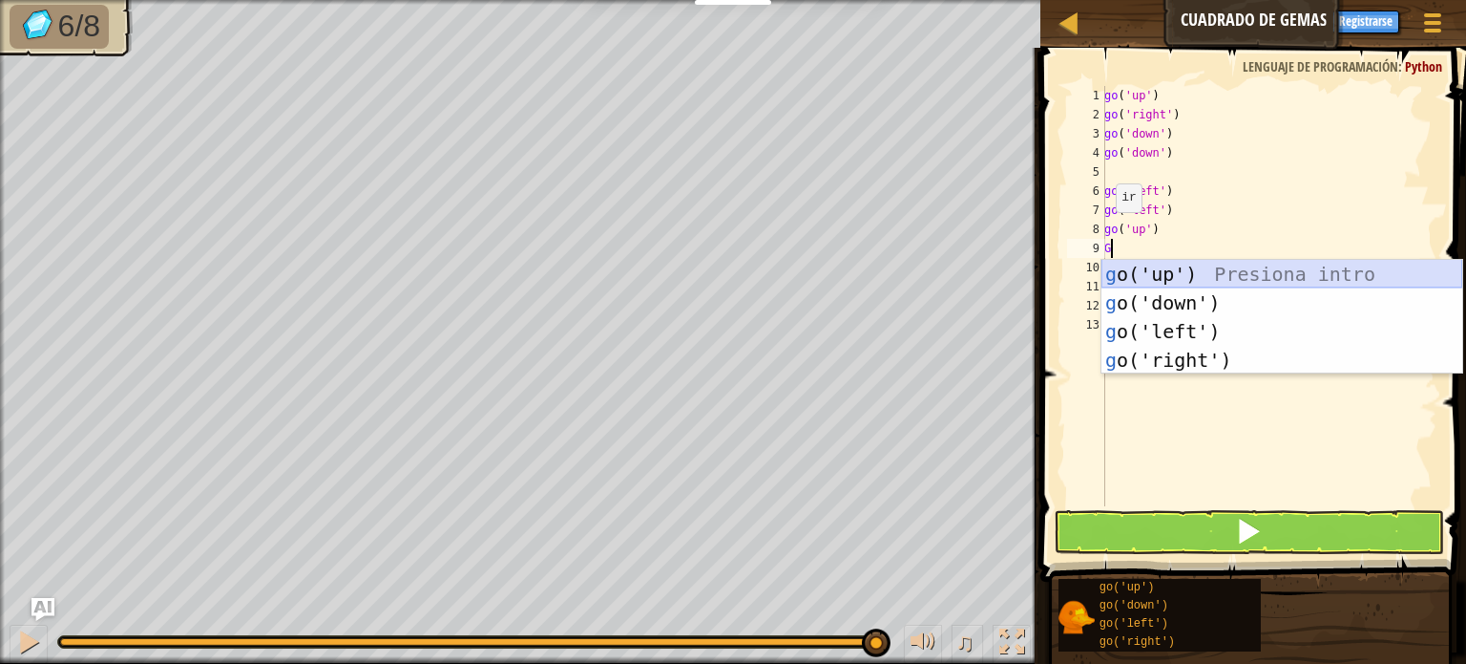
click at [1188, 266] on div "g o('up') Presiona intro g o('down') Presiona intro g o('left') Presiona intro …" at bounding box center [1282, 346] width 361 height 172
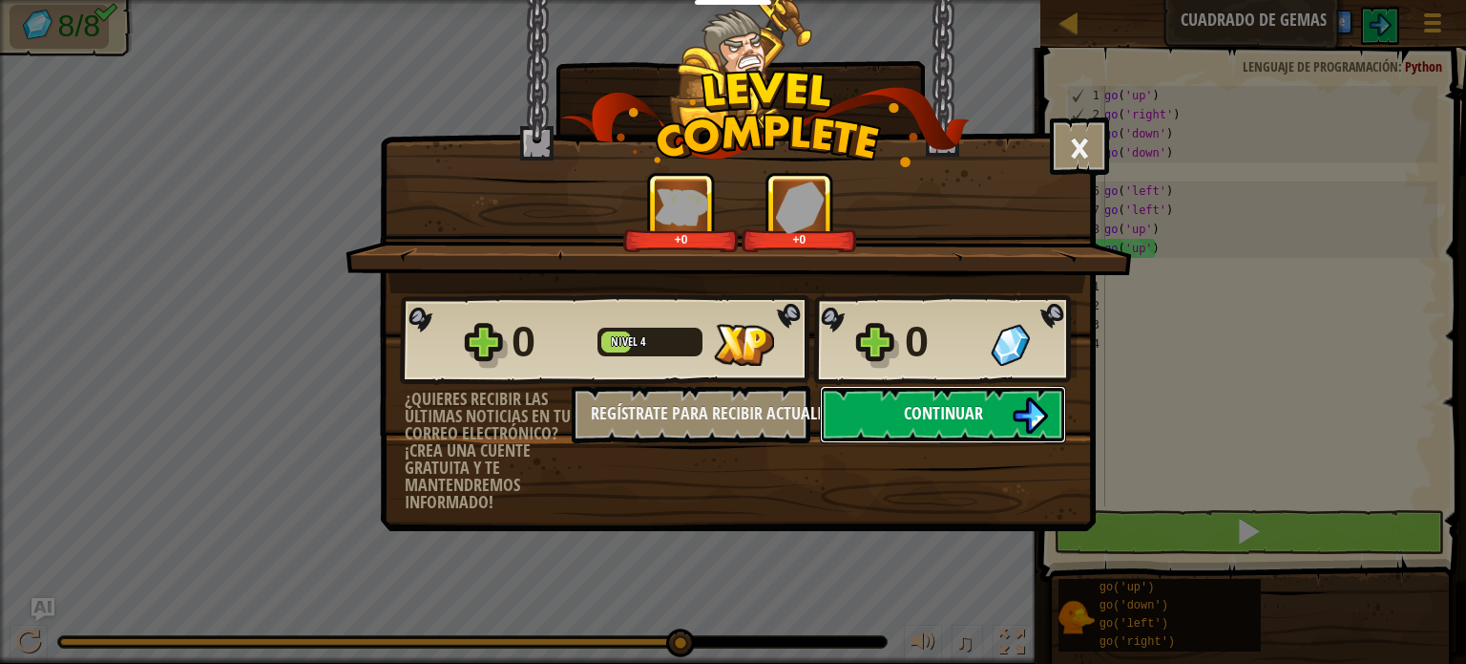
click at [1016, 423] on img at bounding box center [1030, 415] width 36 height 36
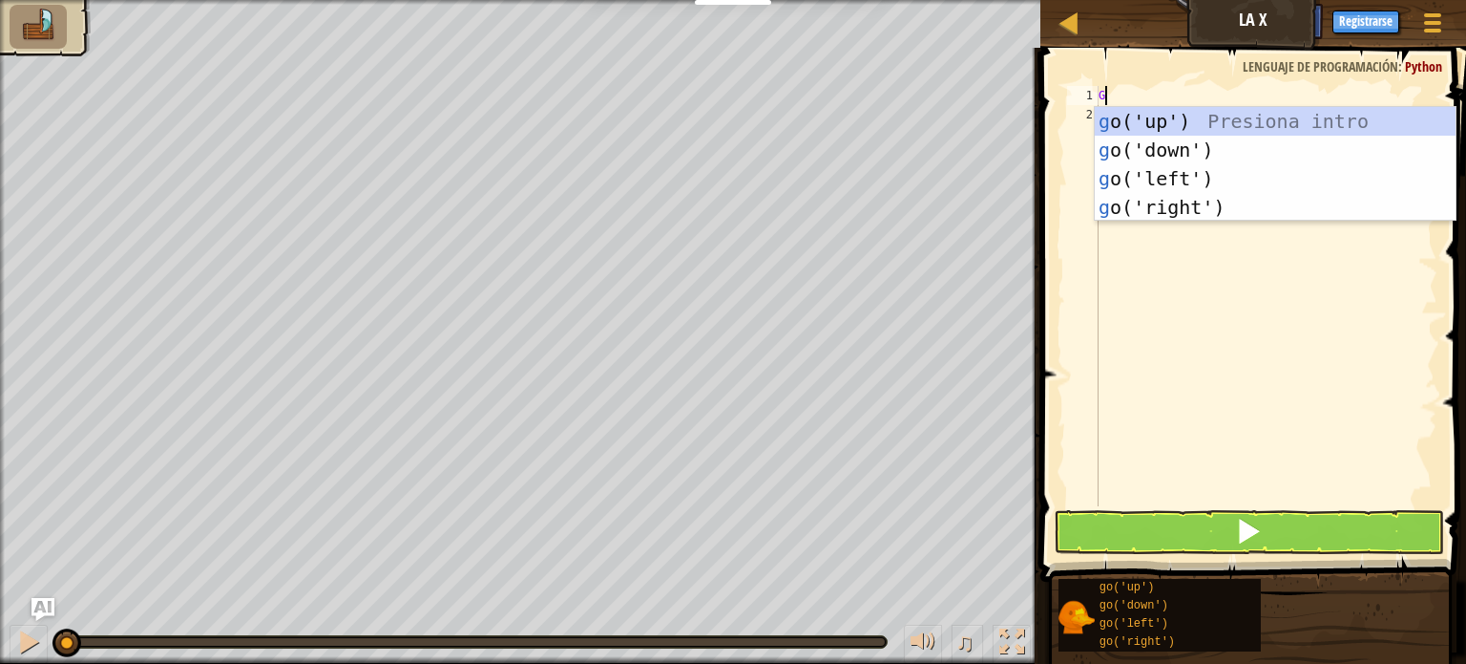
scroll to position [9, 0]
type textarea "G"
click at [44, 604] on img "Ask AI" at bounding box center [43, 609] width 25 height 25
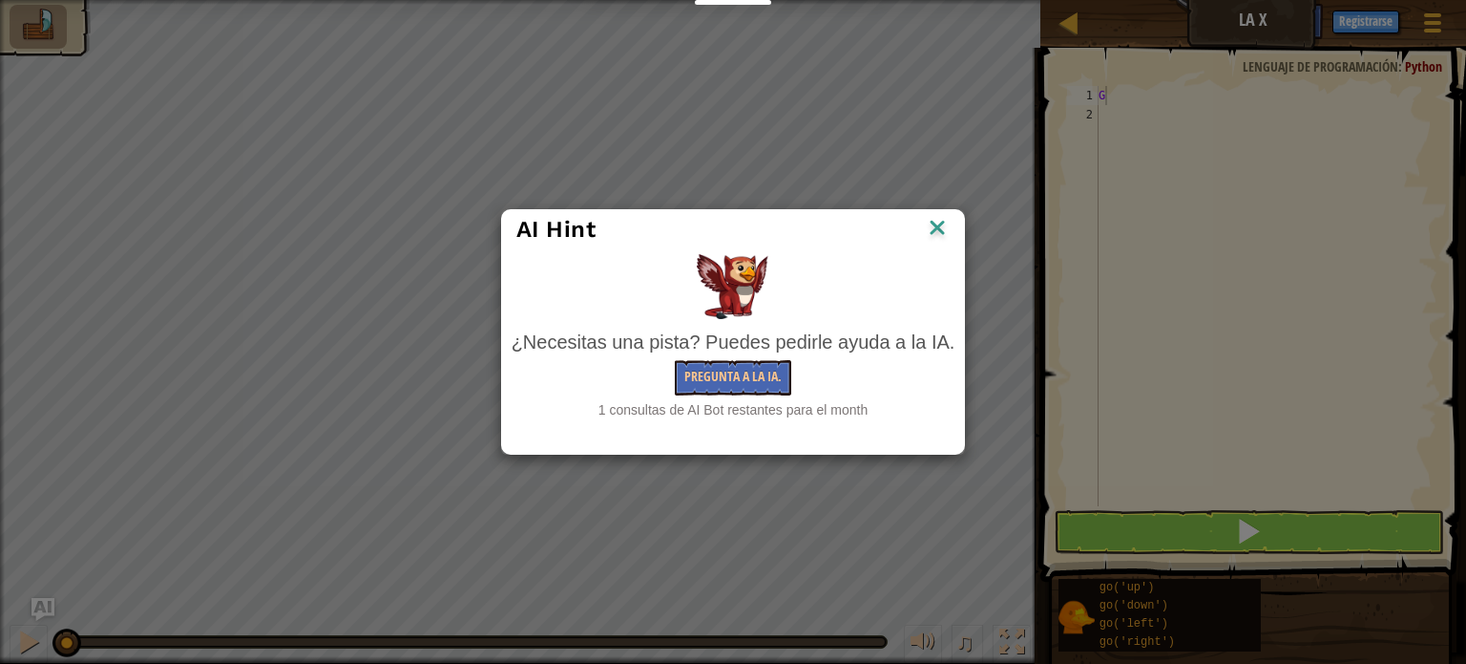
click at [945, 223] on img at bounding box center [937, 229] width 25 height 29
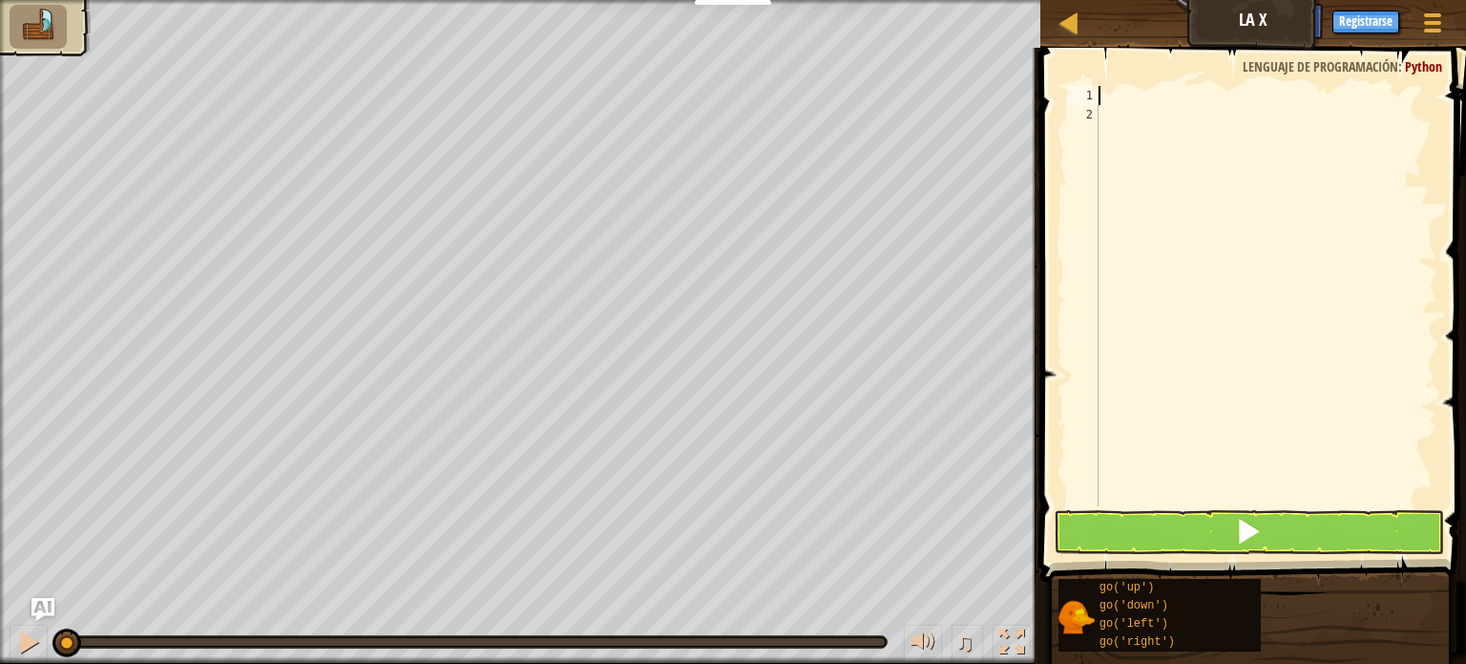
type textarea "G"
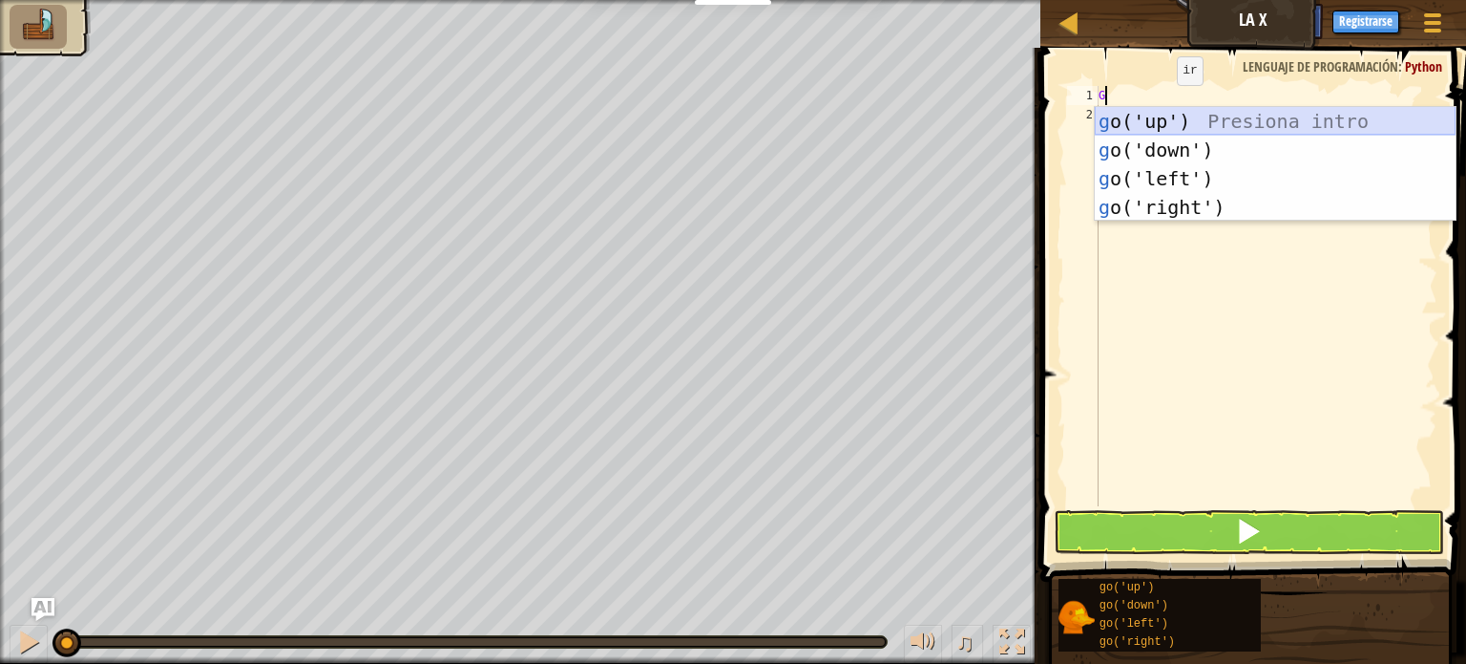
click at [1150, 123] on div "g o('up') Presiona intro g o('down') Presiona intro g o('left') Presiona intro …" at bounding box center [1275, 193] width 361 height 172
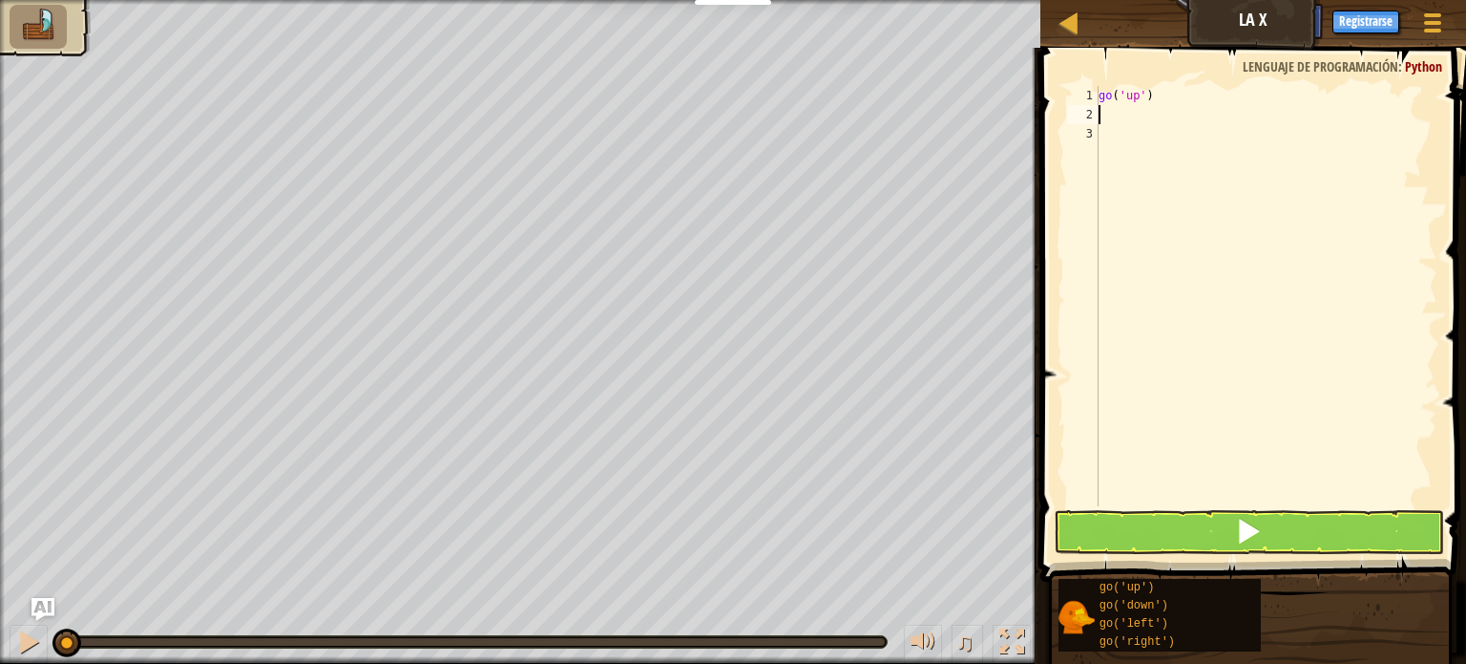
type textarea "G"
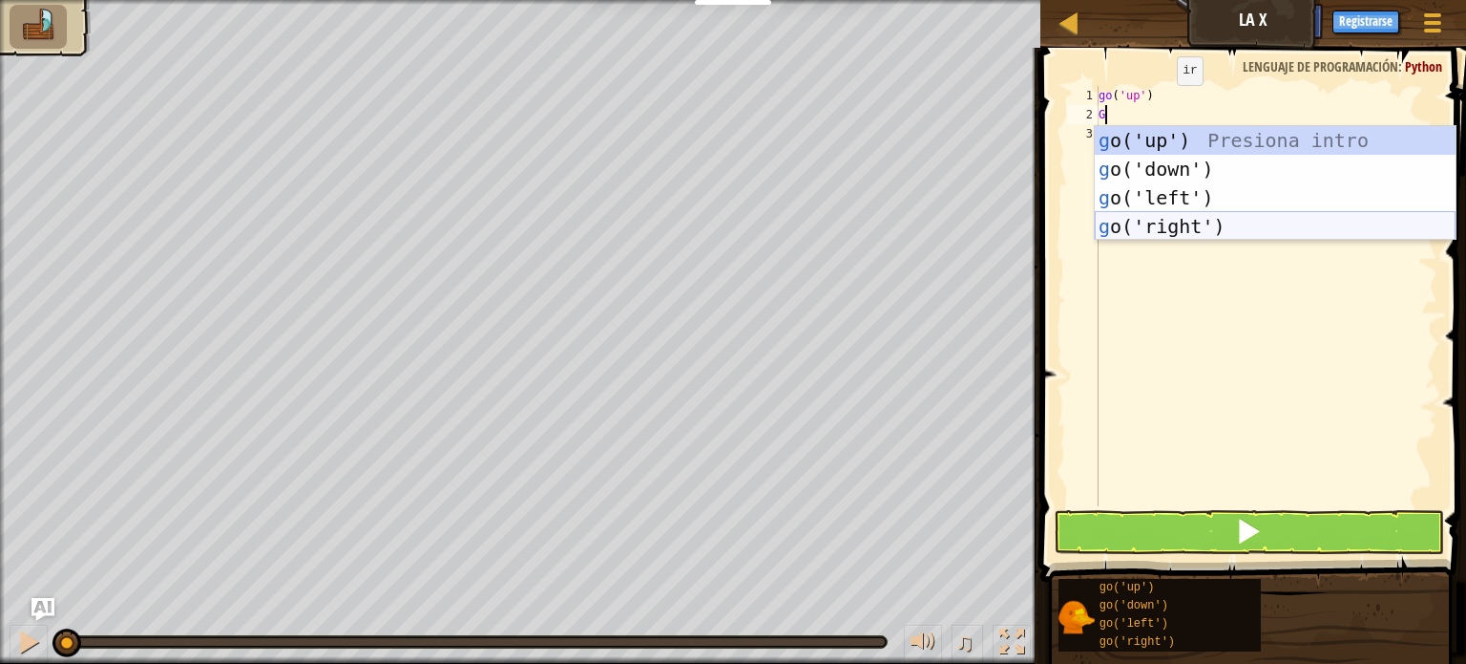
click at [1153, 224] on div "g o('up') Presiona intro g o('down') Presiona intro g o('left') Presiona intro …" at bounding box center [1275, 212] width 361 height 172
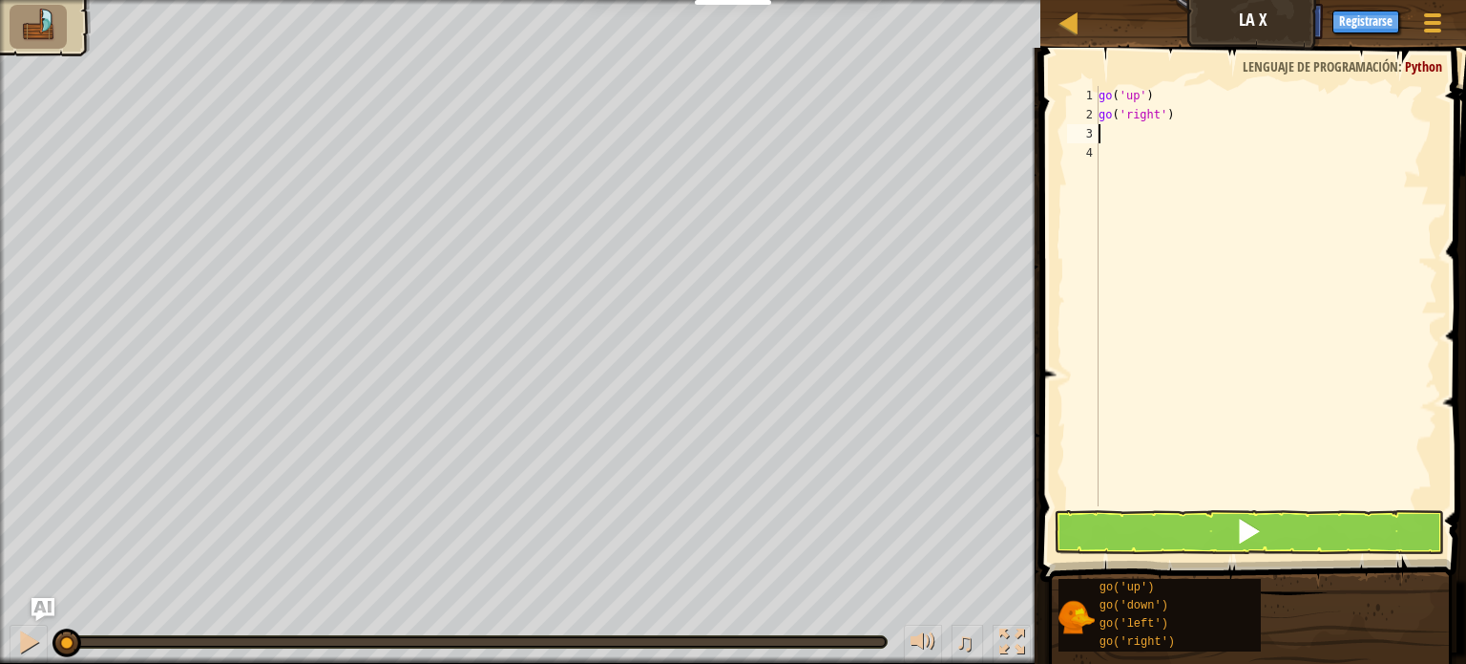
type textarea "G"
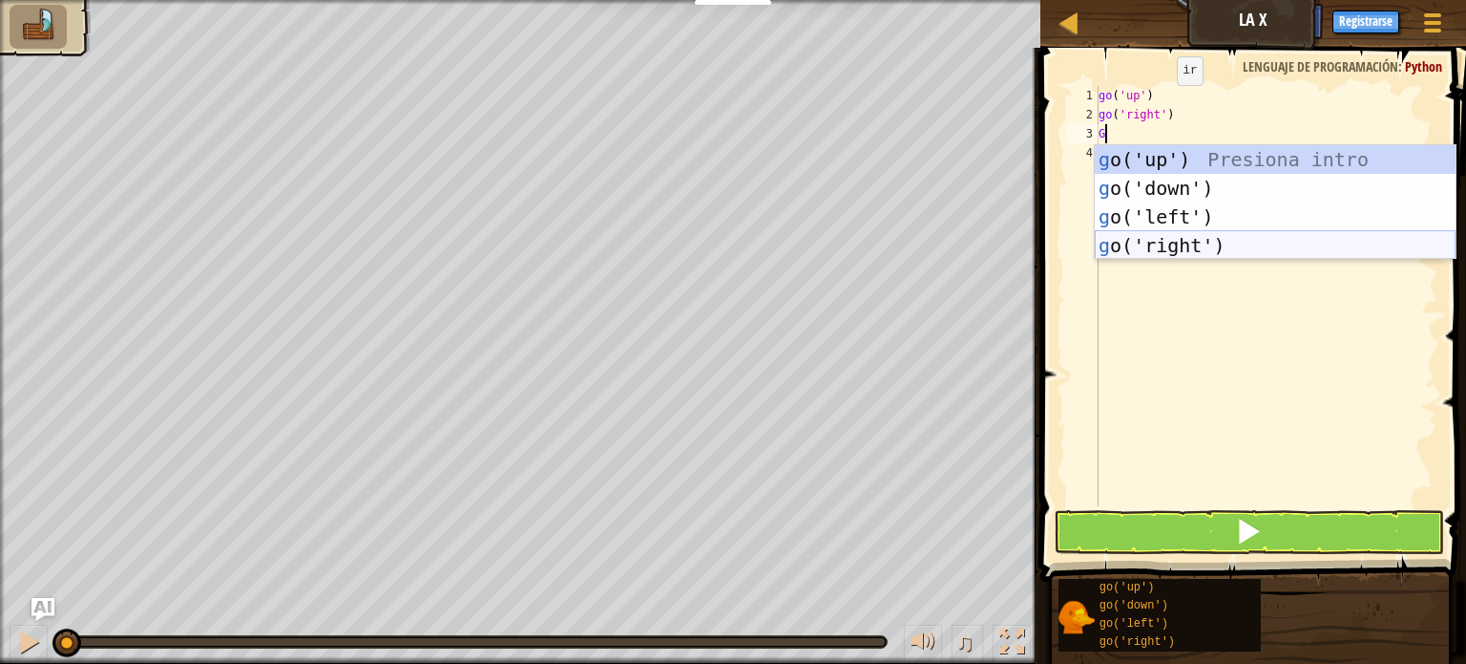
click at [1176, 250] on div "g o('up') Presiona intro g o('down') Presiona intro g o('left') Presiona intro …" at bounding box center [1275, 231] width 361 height 172
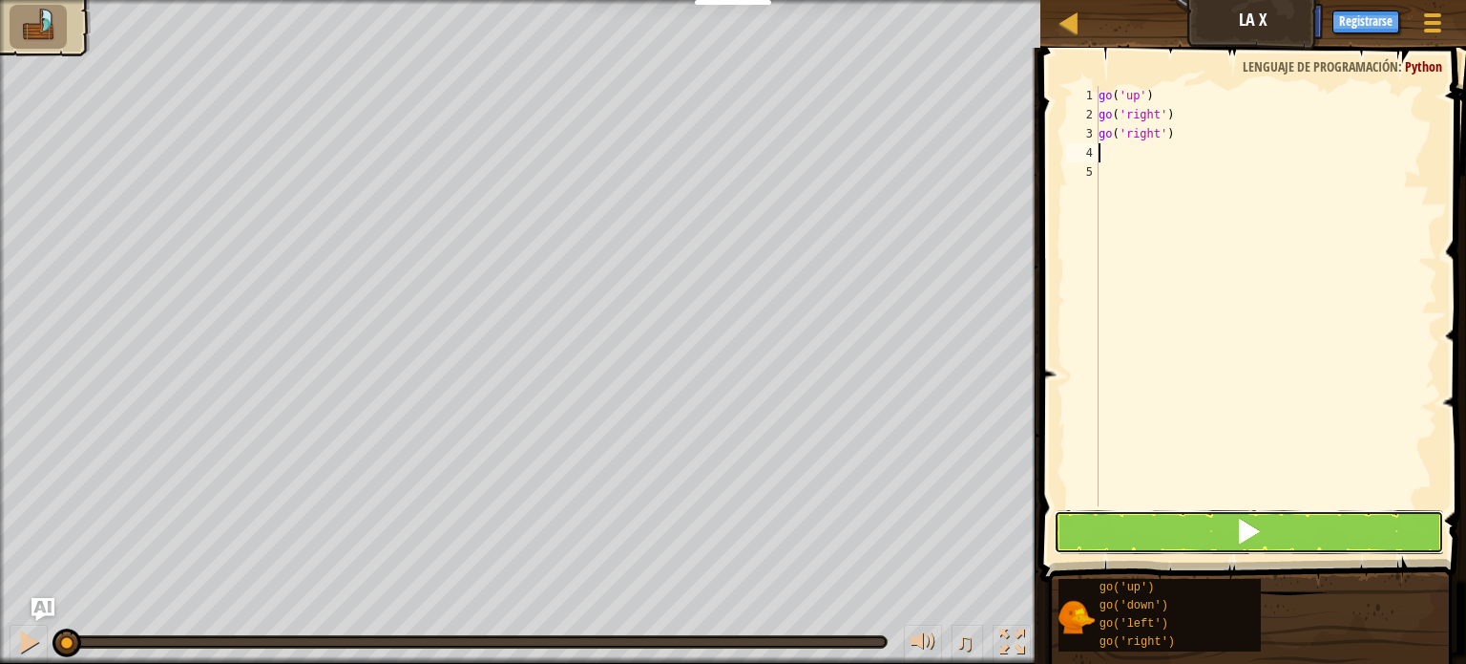
click at [1139, 518] on button at bounding box center [1249, 532] width 390 height 44
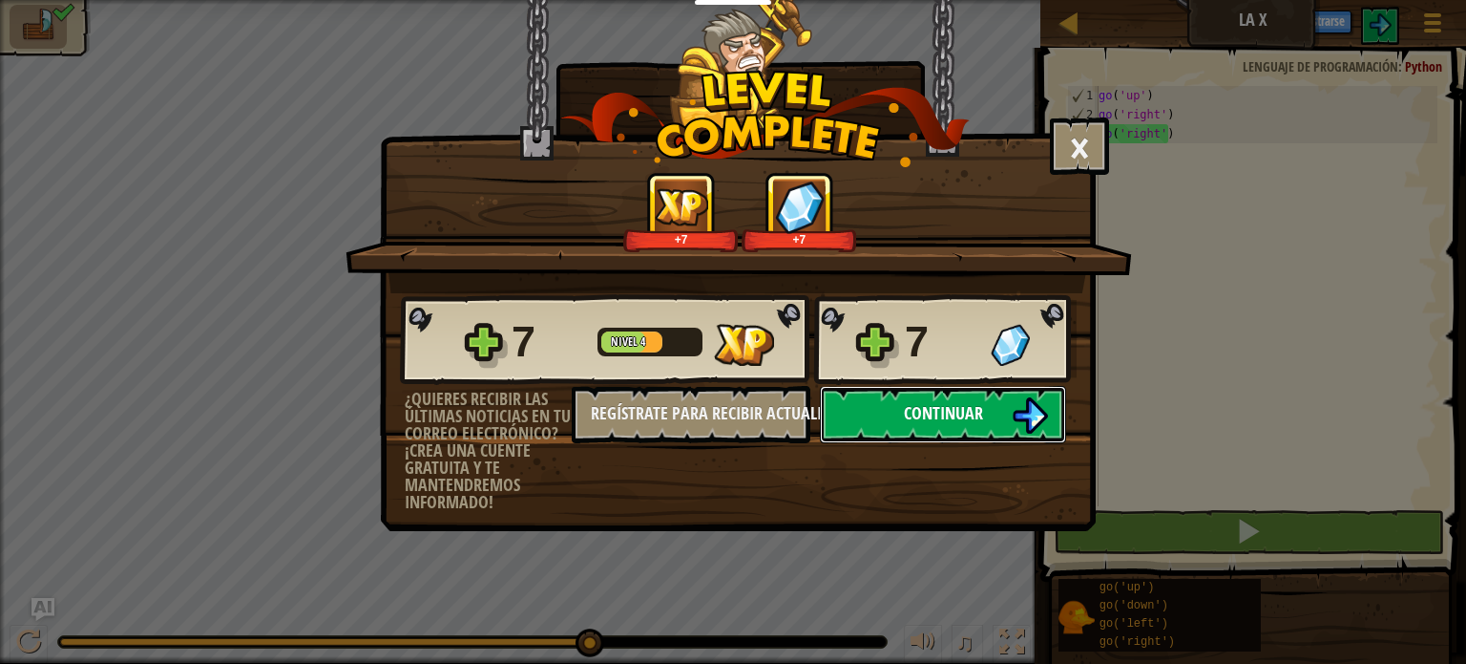
click at [909, 396] on button "Continuar" at bounding box center [943, 414] width 246 height 57
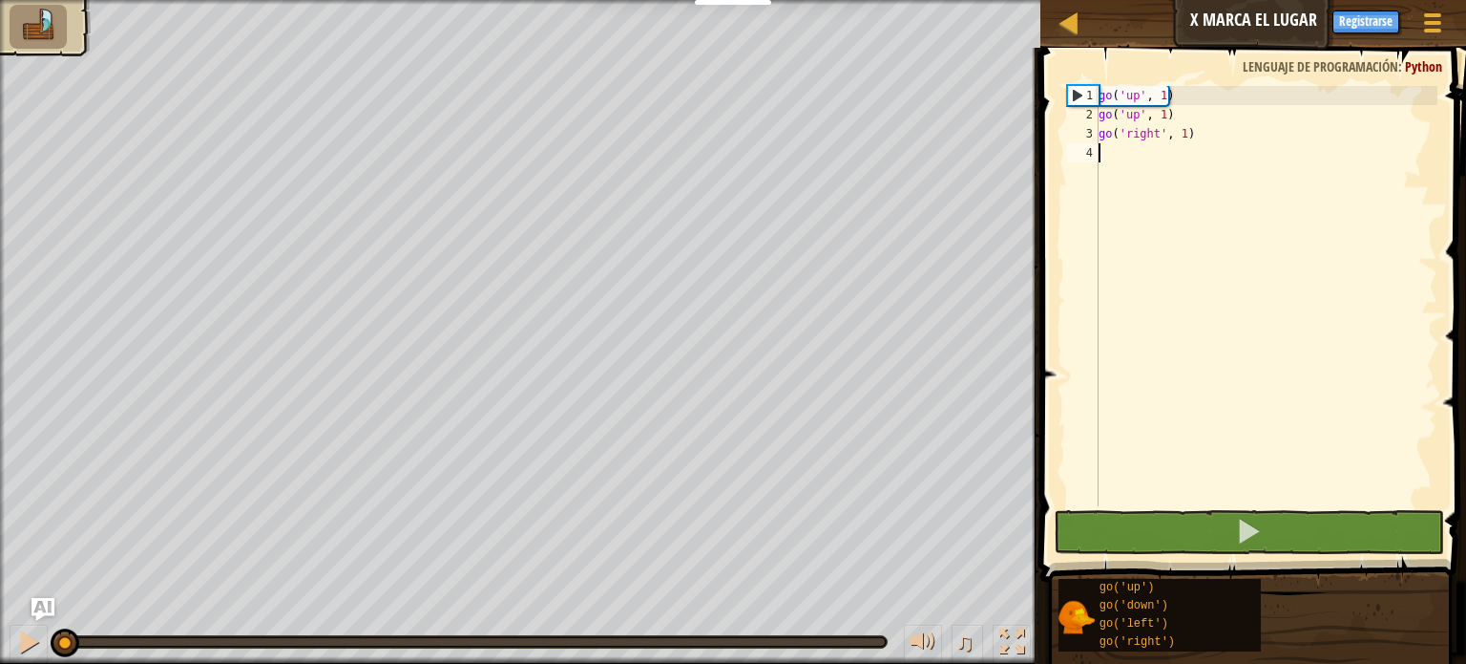
click at [1180, 101] on div "go ( 'up' , 1 ) go ( 'up' , 1 ) go ( 'right' , 1 )" at bounding box center [1266, 315] width 343 height 458
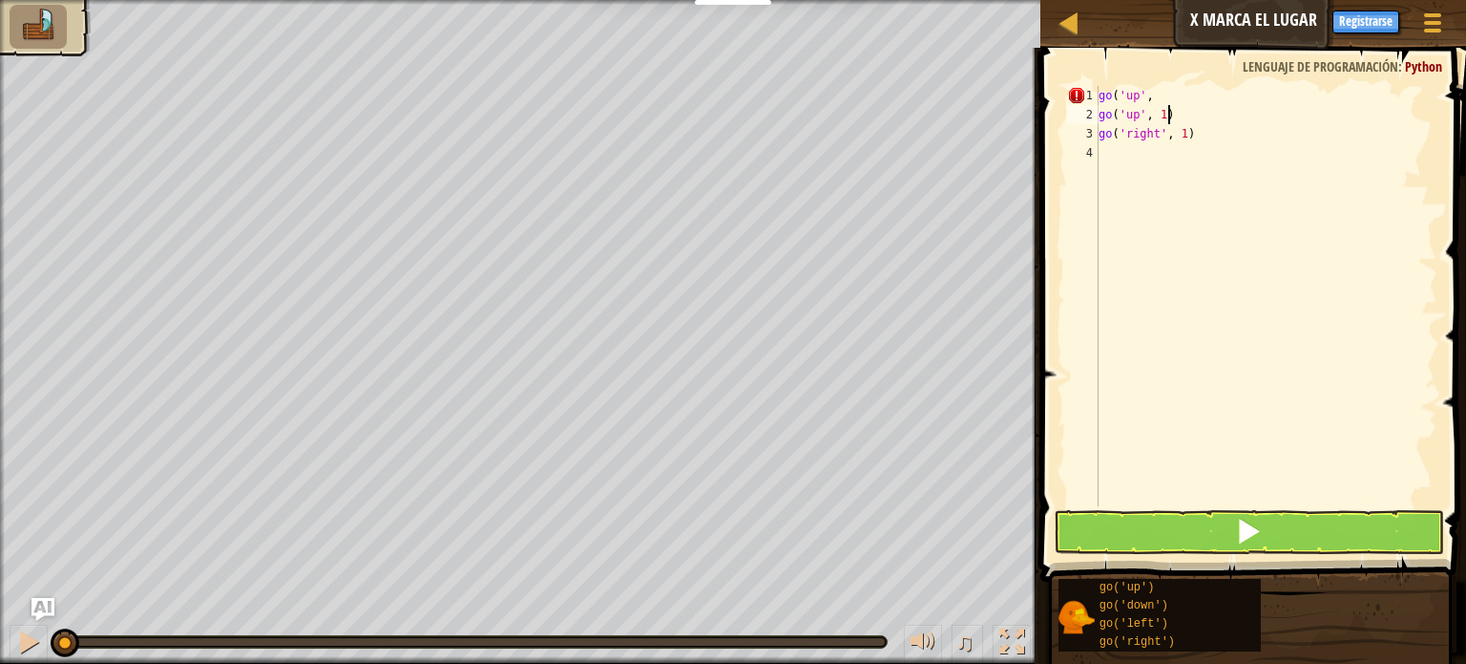
click at [1172, 117] on div "go ( 'up' , go ( 'up' , 1 ) go ( 'right' , 1 )" at bounding box center [1266, 315] width 343 height 458
type textarea "g"
click at [1157, 87] on div "go ( 'up' , go ( 'right' , 1 )" at bounding box center [1266, 315] width 343 height 458
type textarea "go('up', 2"
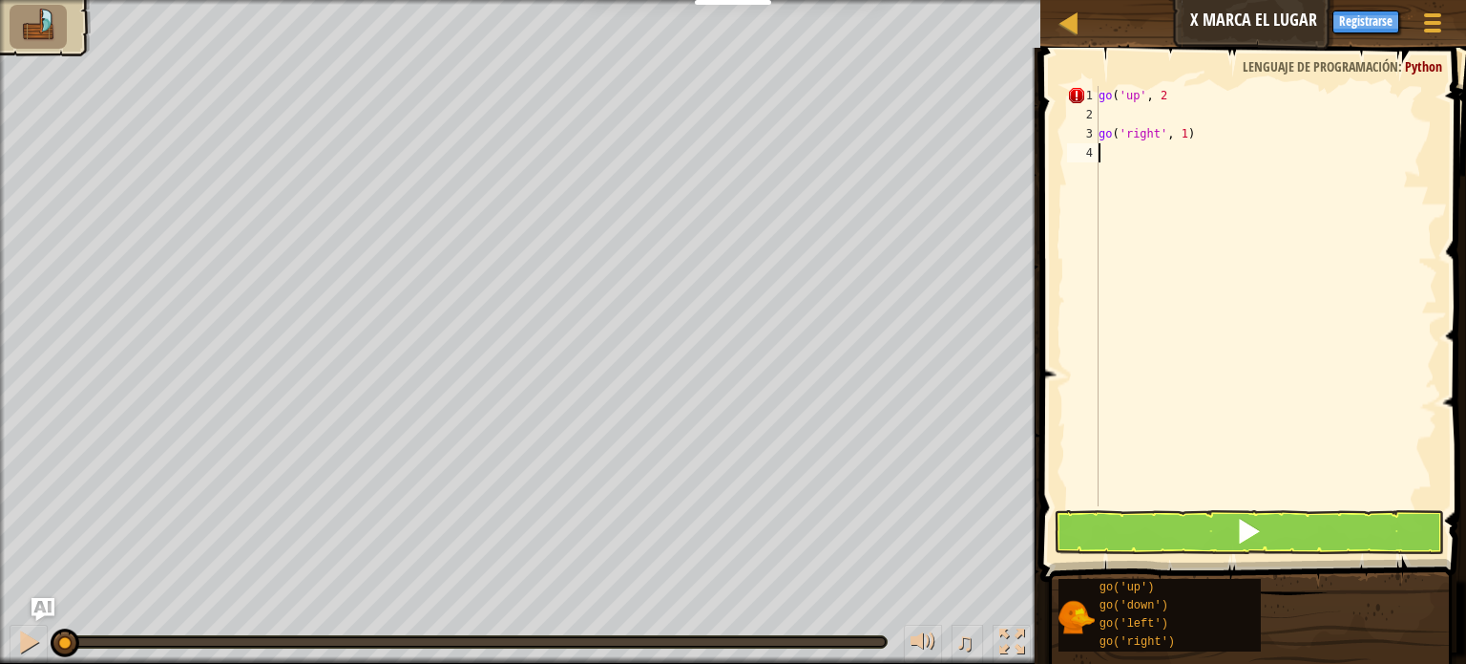
click at [1226, 178] on div "go ( 'up' , 2 go ( 'right' , 1 )" at bounding box center [1266, 315] width 343 height 458
click at [1202, 134] on div "go ( 'up' , 2 go ( 'right' , 1 )" at bounding box center [1266, 315] width 343 height 458
click at [1356, 531] on button at bounding box center [1249, 532] width 390 height 44
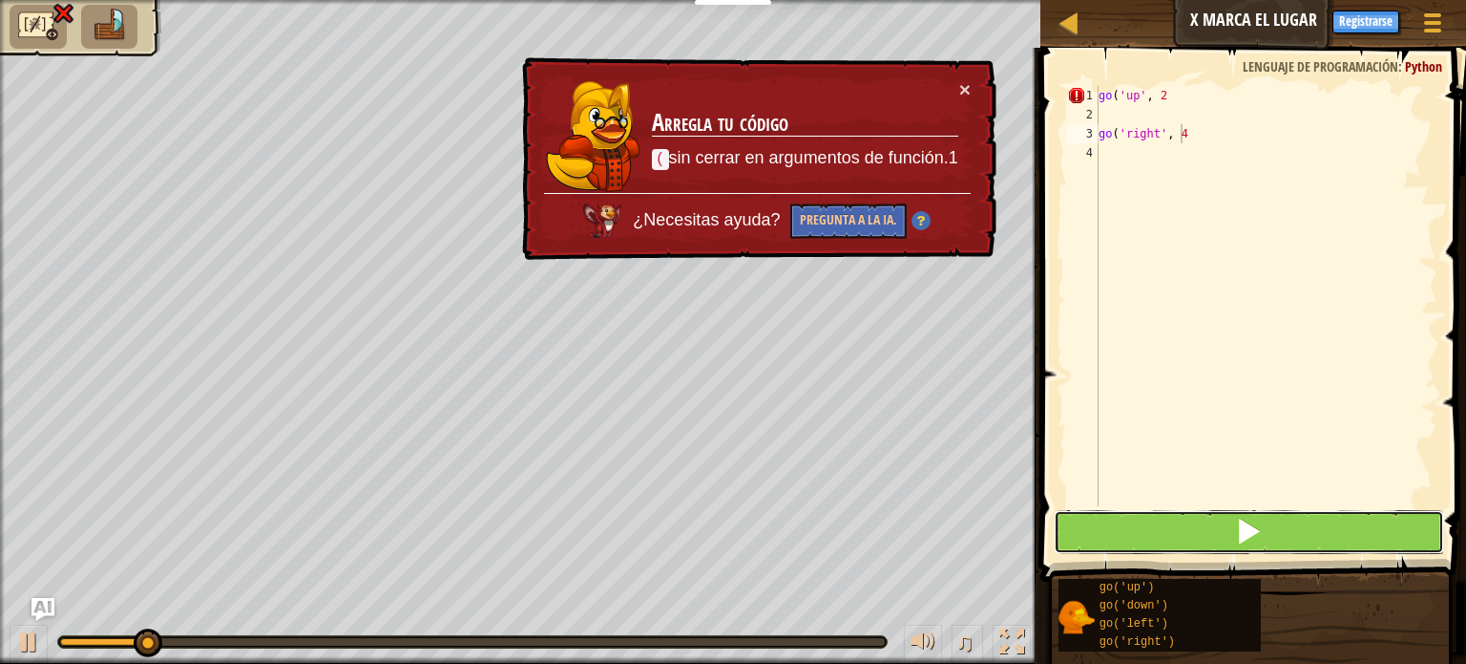
click at [1348, 522] on button at bounding box center [1249, 532] width 390 height 44
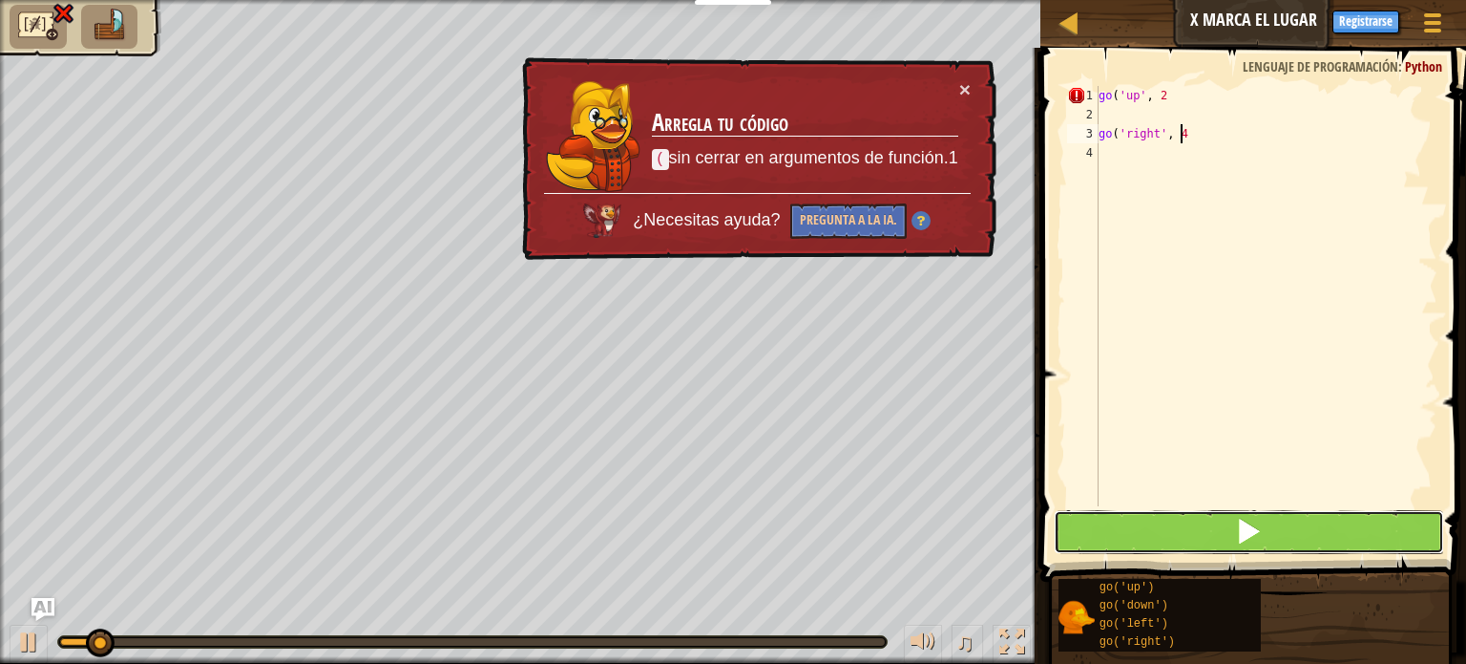
click at [1337, 523] on button at bounding box center [1249, 532] width 390 height 44
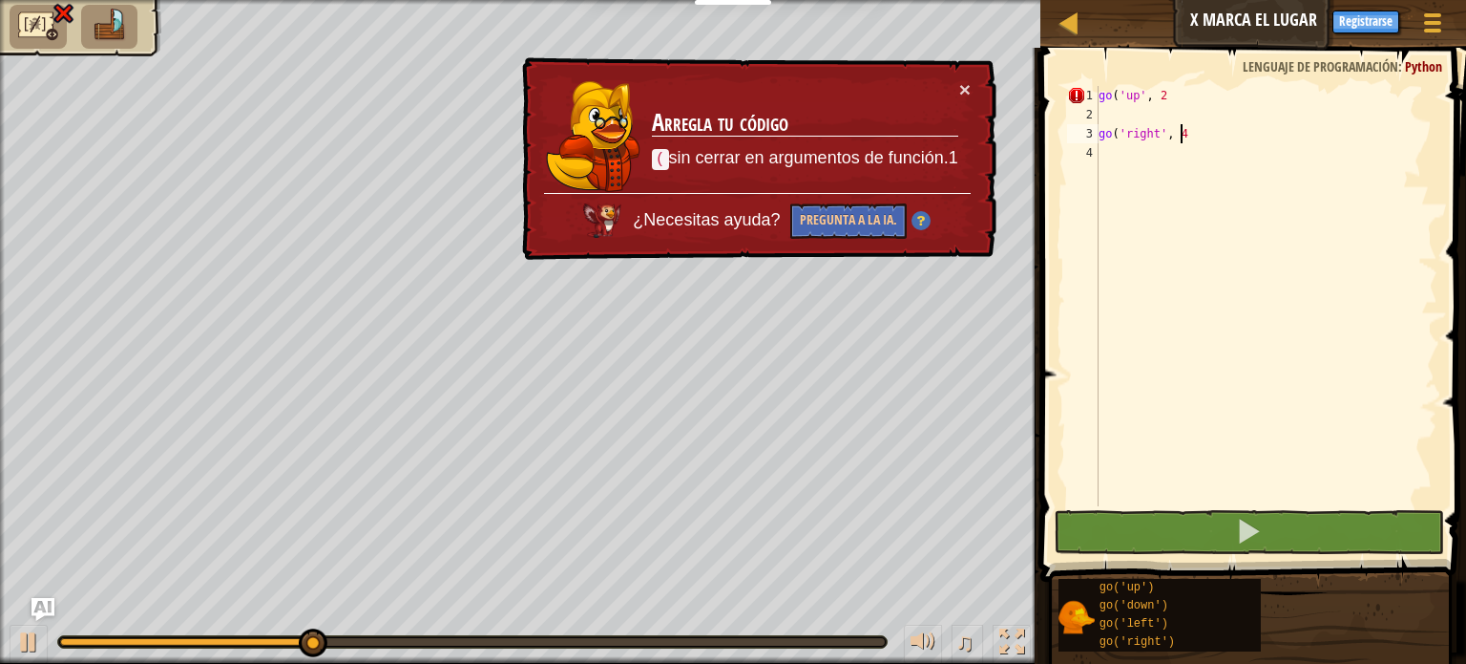
click at [1171, 103] on div "go ( 'up' , 2 go ( 'right' , 4" at bounding box center [1266, 315] width 343 height 458
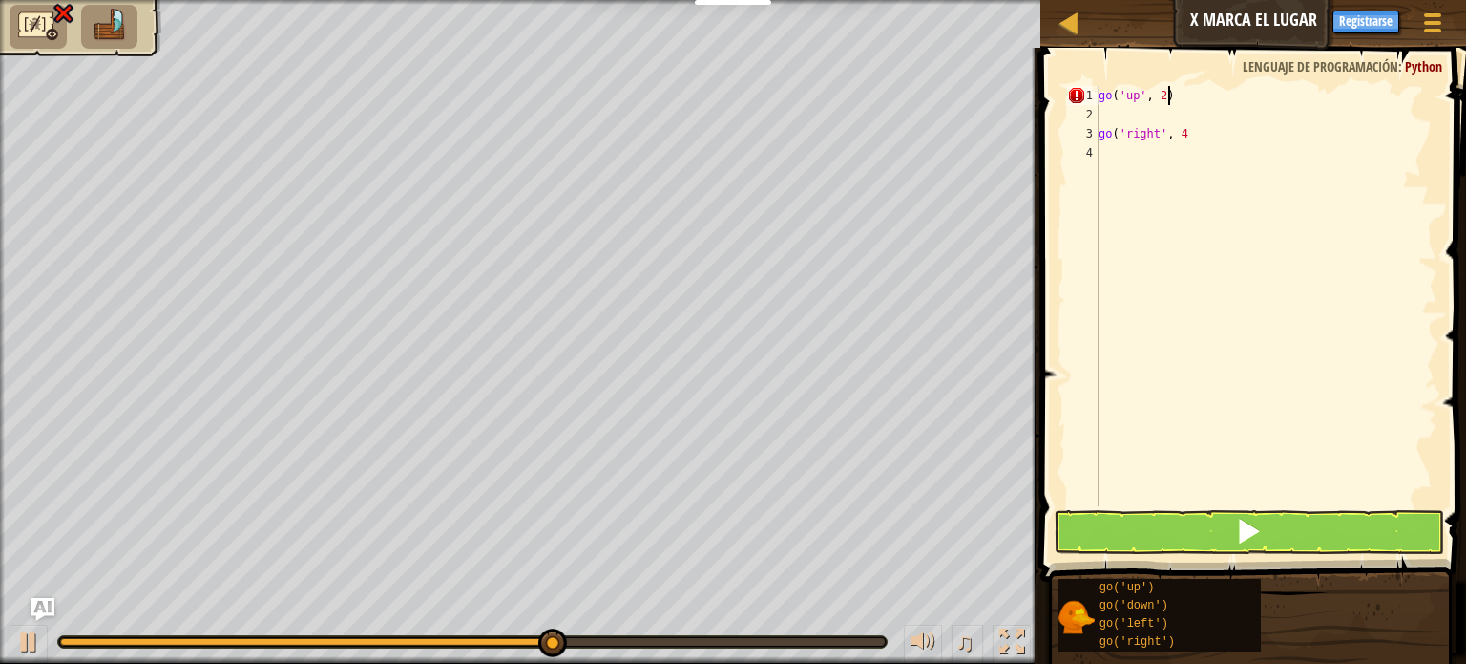
scroll to position [9, 4]
click at [1203, 132] on div "go ( 'up' , 2 ) go ( 'right' , 4" at bounding box center [1266, 315] width 343 height 458
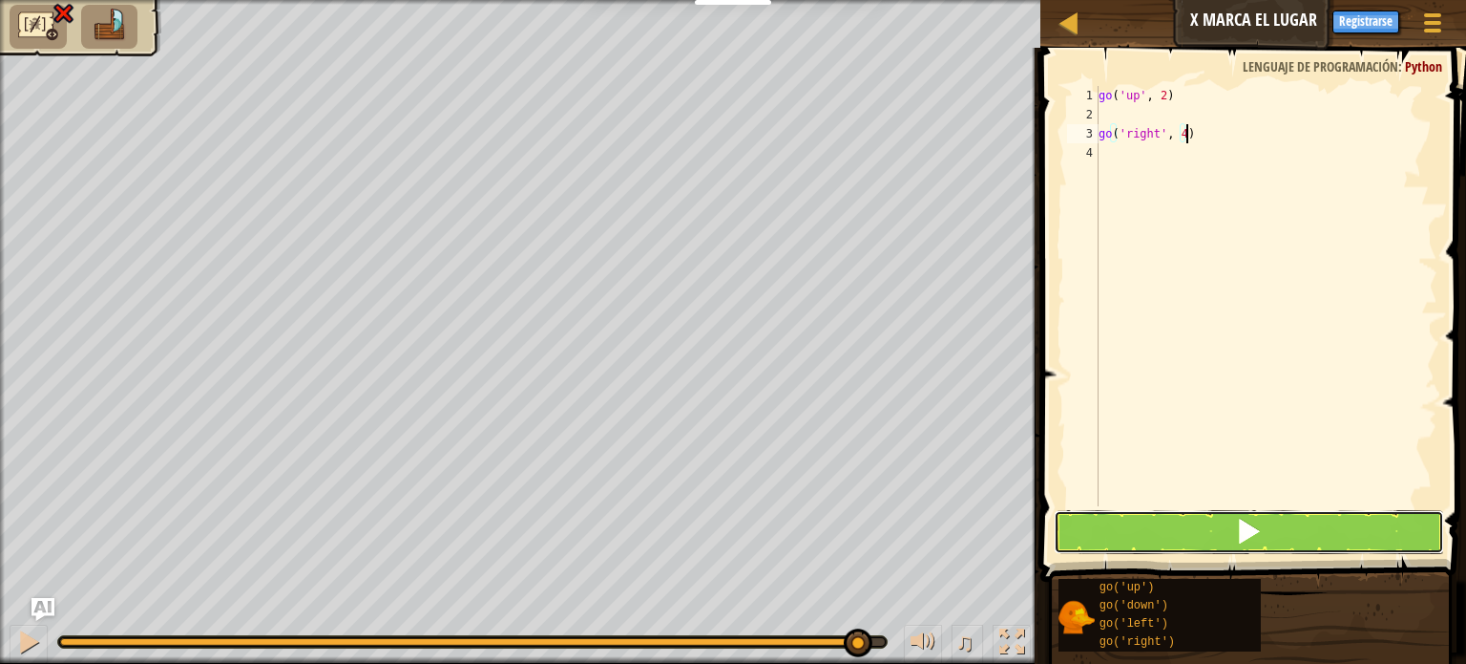
click at [1211, 518] on button at bounding box center [1249, 532] width 390 height 44
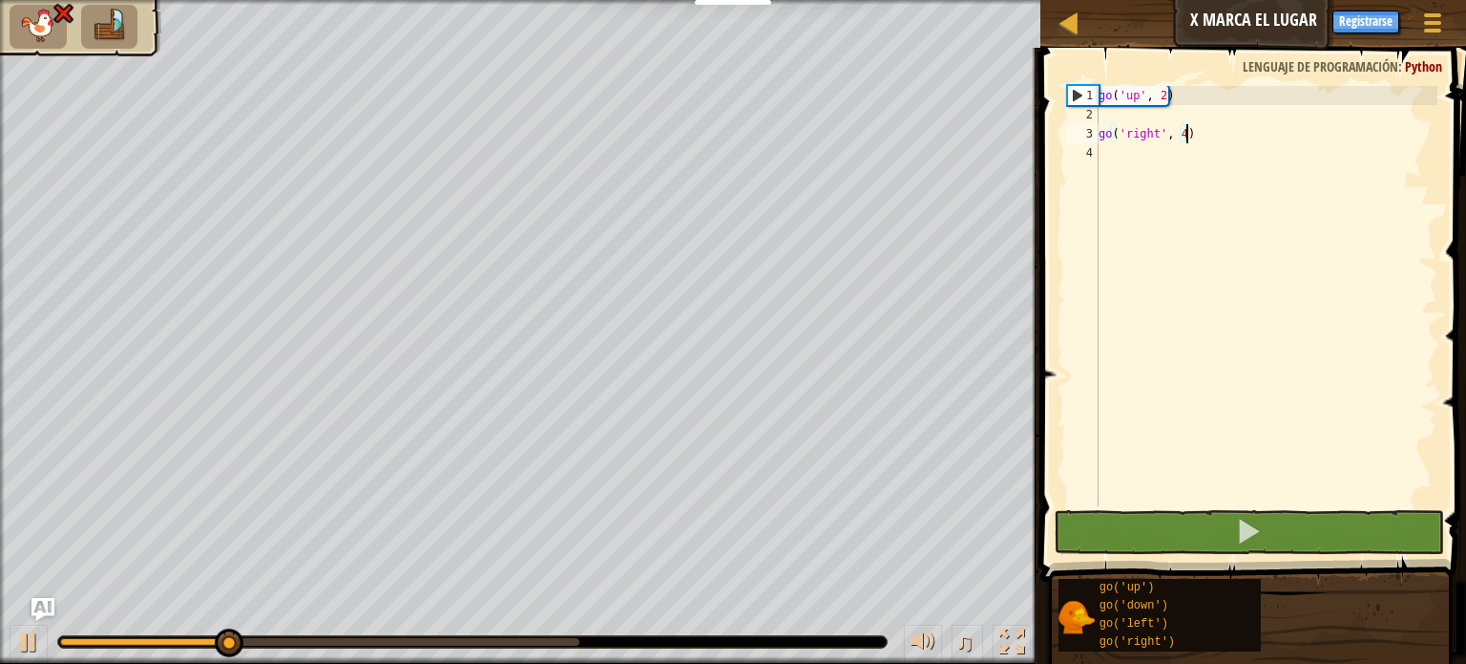
scroll to position [9, 5]
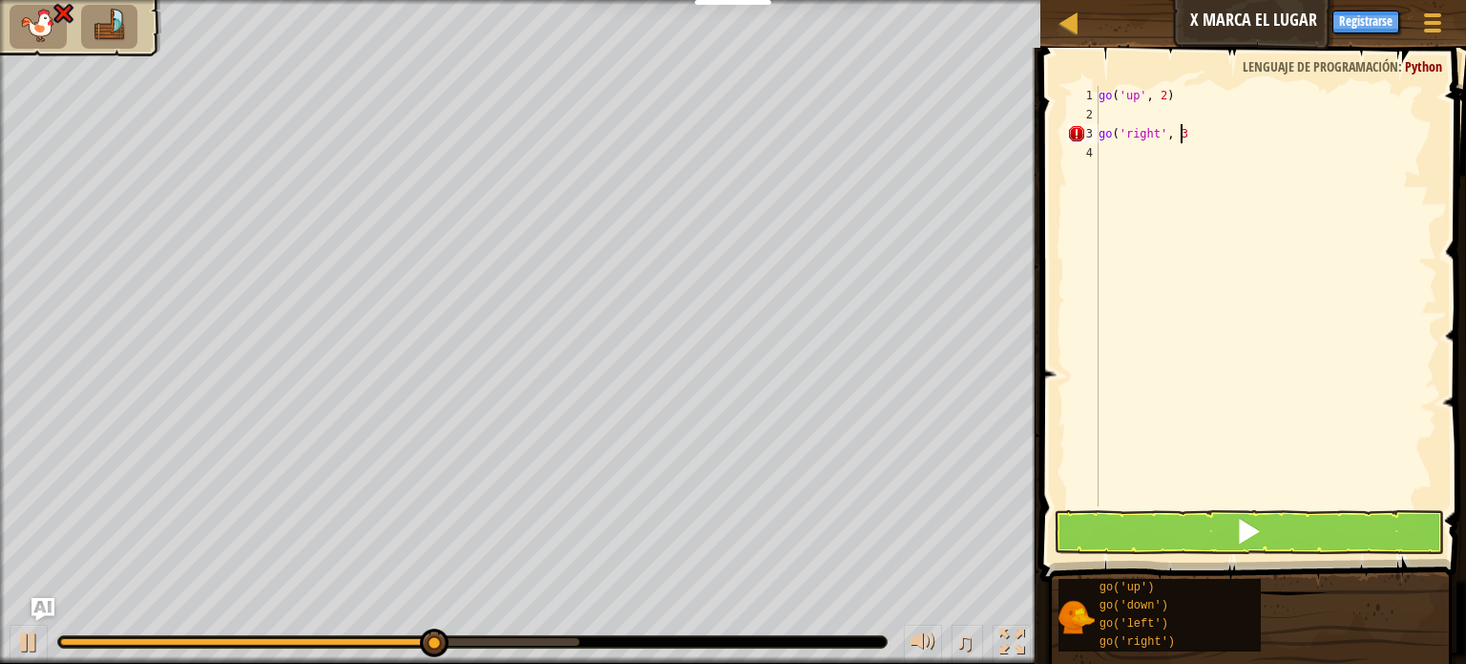
type textarea "go('right', 3)"
drag, startPoint x: 1099, startPoint y: 517, endPoint x: 1088, endPoint y: 519, distance: 10.7
click at [1098, 517] on button at bounding box center [1249, 532] width 390 height 44
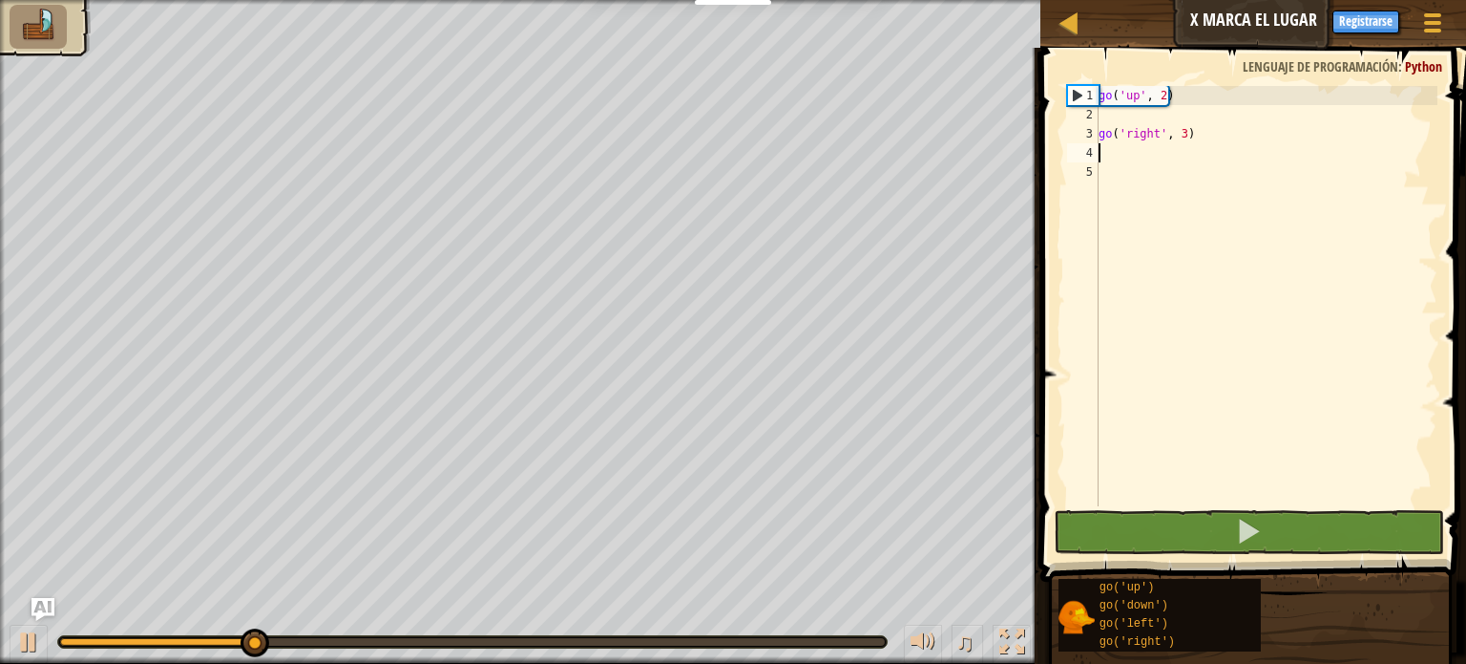
type textarea "G"
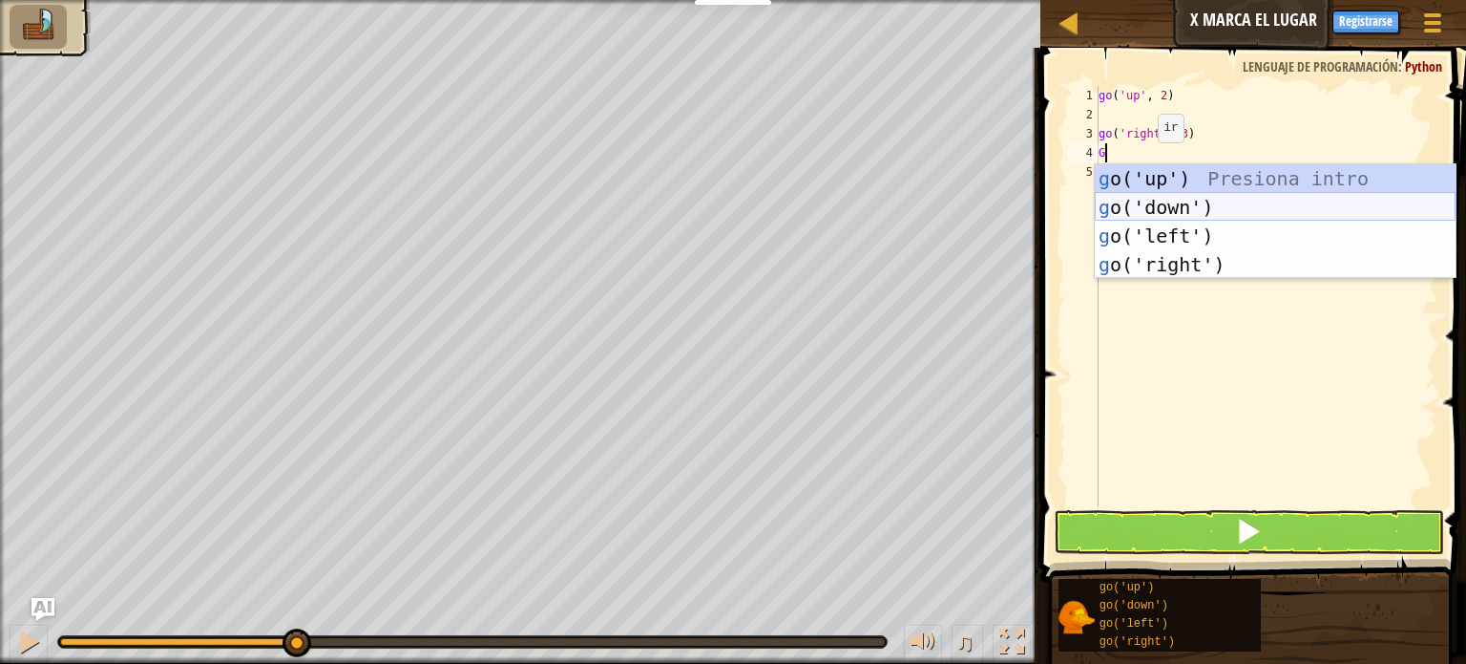
click at [1189, 212] on div "g o('up') Presiona intro g o('down') Presiona intro g o('left') Presiona intro …" at bounding box center [1275, 250] width 361 height 172
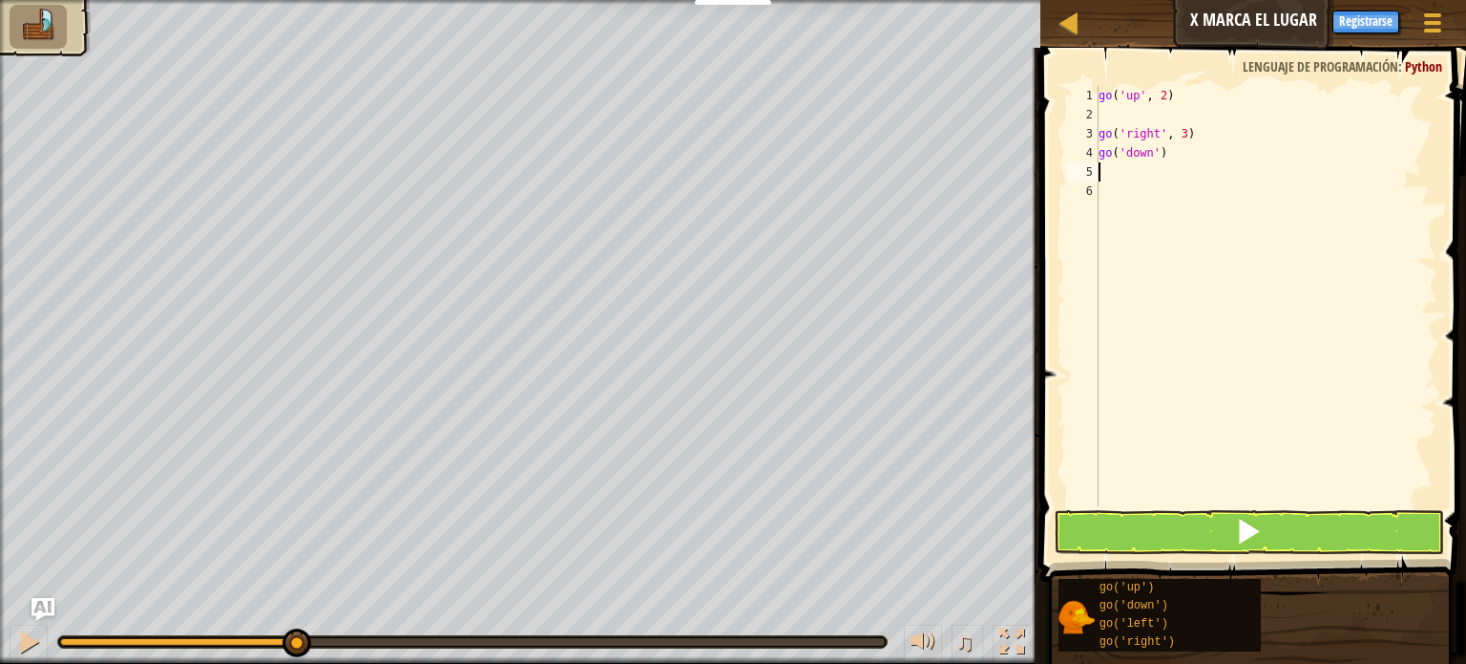
click at [1172, 162] on div "go ( 'up' , 2 ) go ( 'right' , 3 ) go ( 'down' )" at bounding box center [1266, 315] width 343 height 458
click at [1171, 157] on div "go ( 'up' , 2 ) go ( 'right' , 3 ) go ( 'down' )" at bounding box center [1266, 315] width 343 height 458
type textarea "go('down'3)"
click at [1164, 528] on button at bounding box center [1249, 532] width 390 height 44
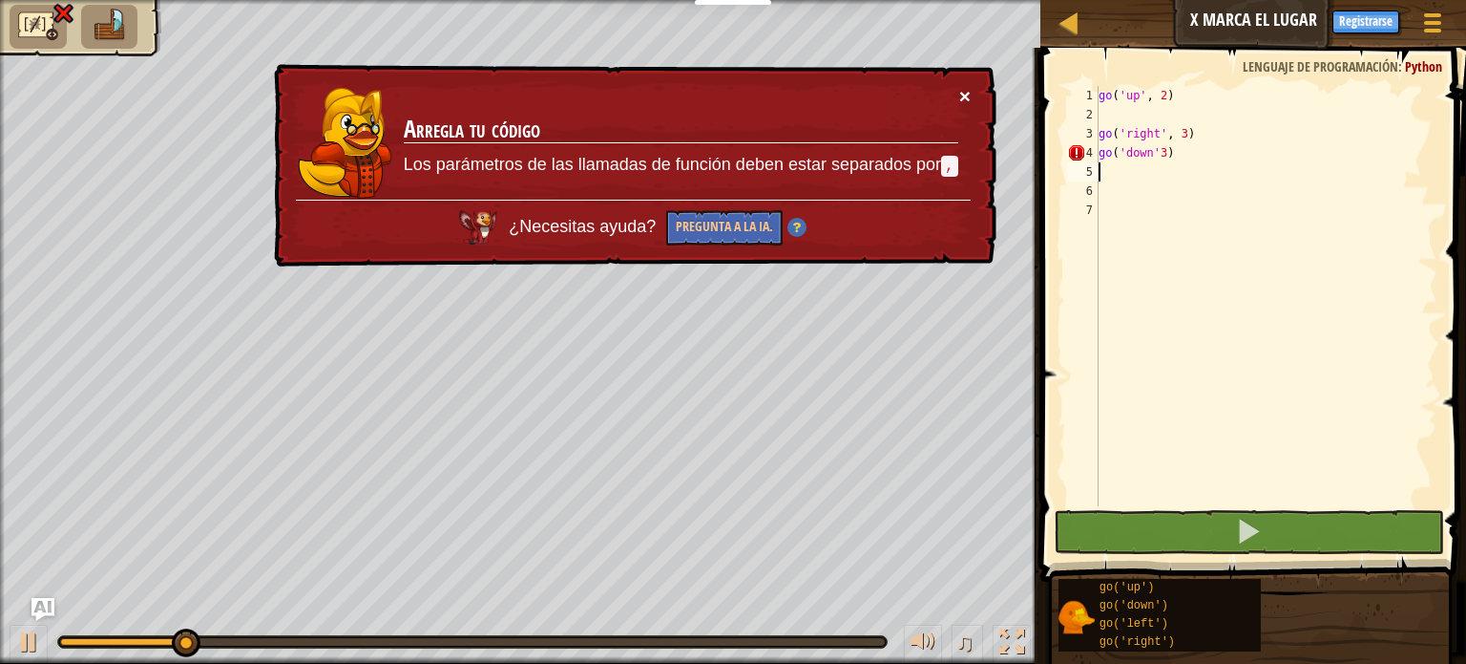
click at [960, 93] on button "×" at bounding box center [965, 96] width 11 height 20
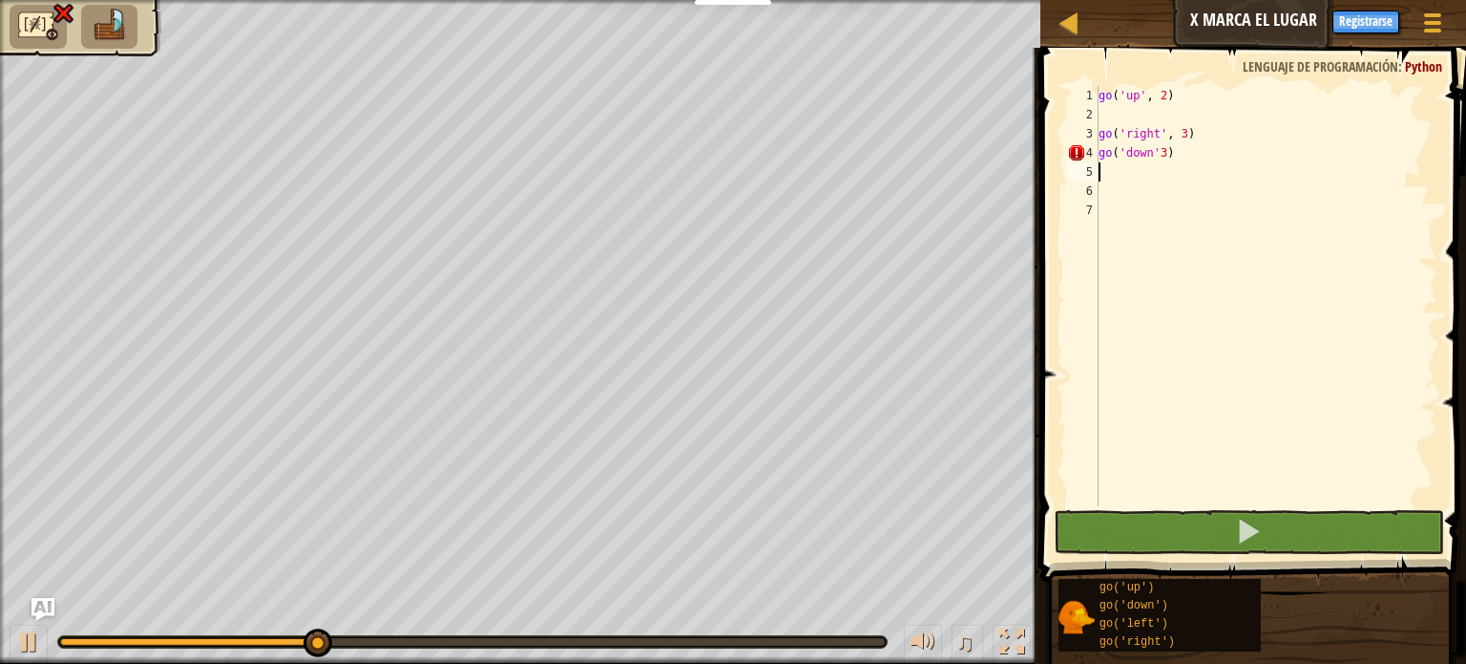
click at [1170, 159] on div "go ( 'up' , 2 ) go ( 'right' , 3 ) go ( 'down' 3 )" at bounding box center [1266, 315] width 343 height 458
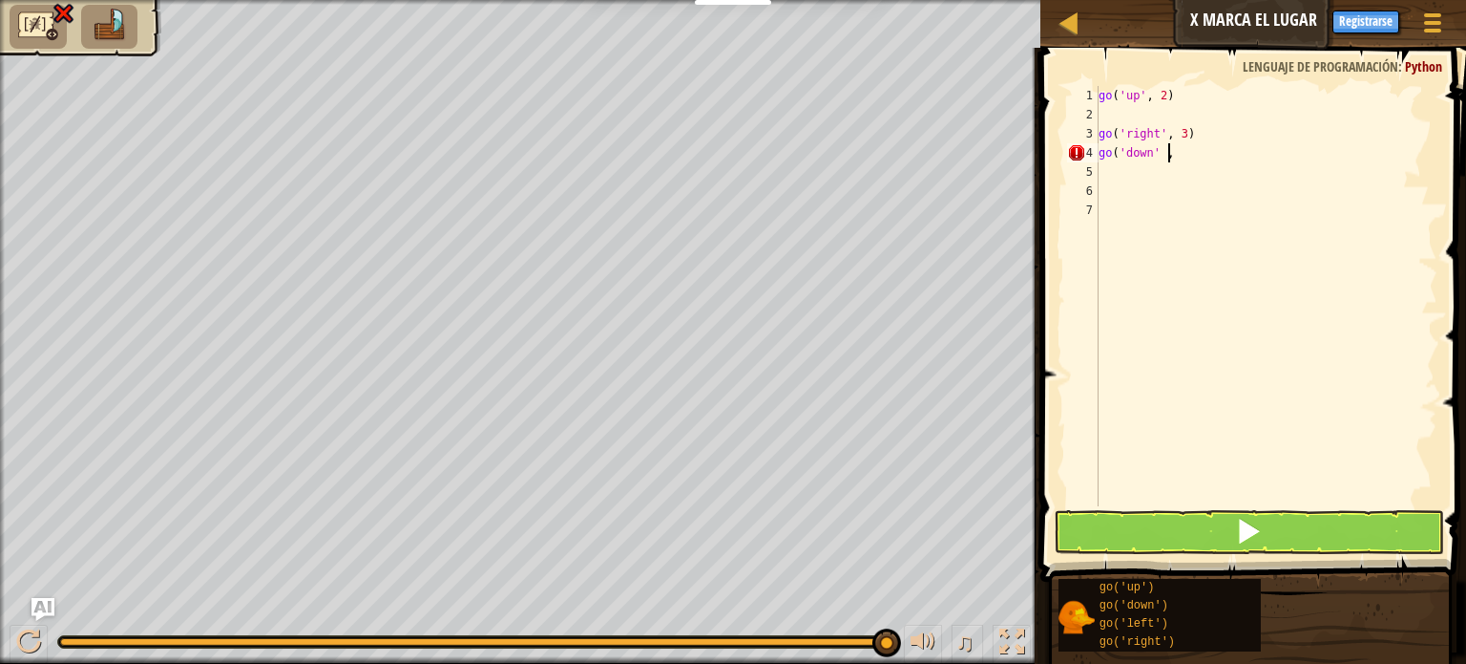
scroll to position [9, 4]
type textarea "go('down' , 3)"
click at [1242, 534] on span at bounding box center [1248, 530] width 27 height 27
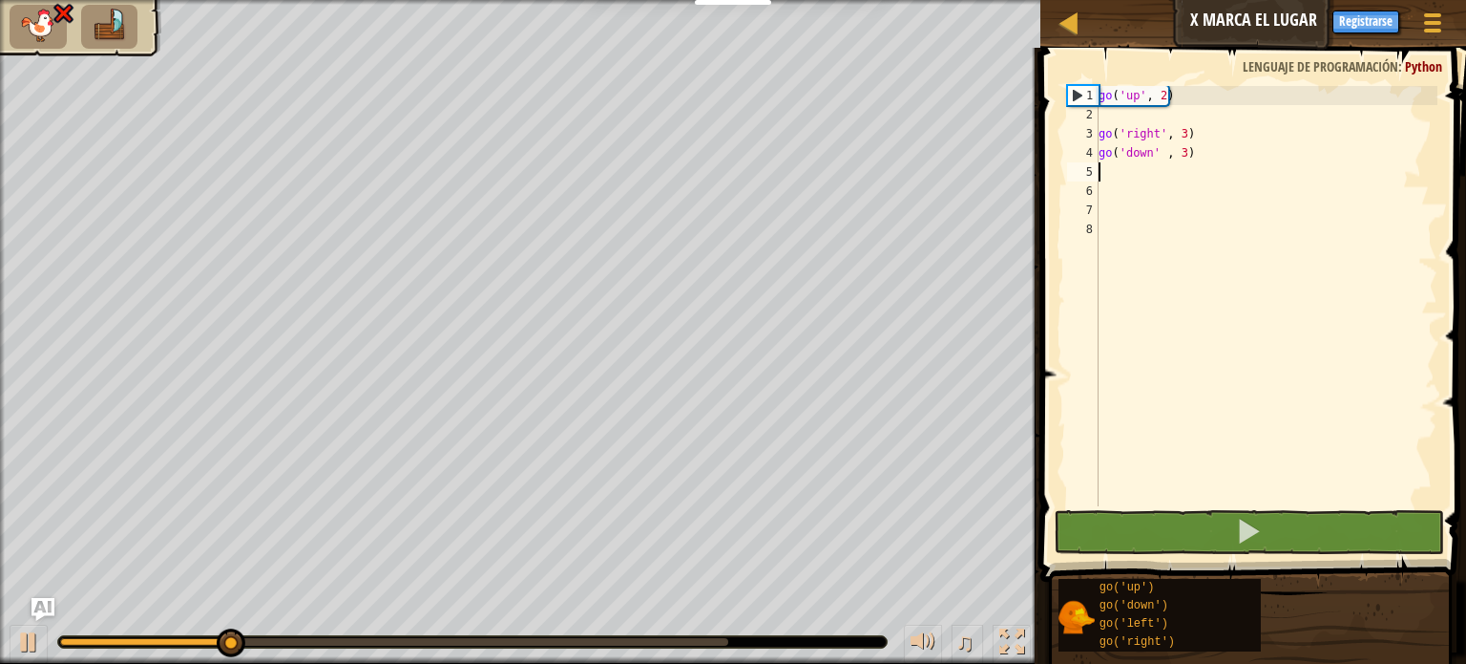
click at [1206, 150] on div "go ( 'up' , 2 ) go ( 'right' , 3 ) go ( 'down' , 3 )" at bounding box center [1266, 315] width 343 height 458
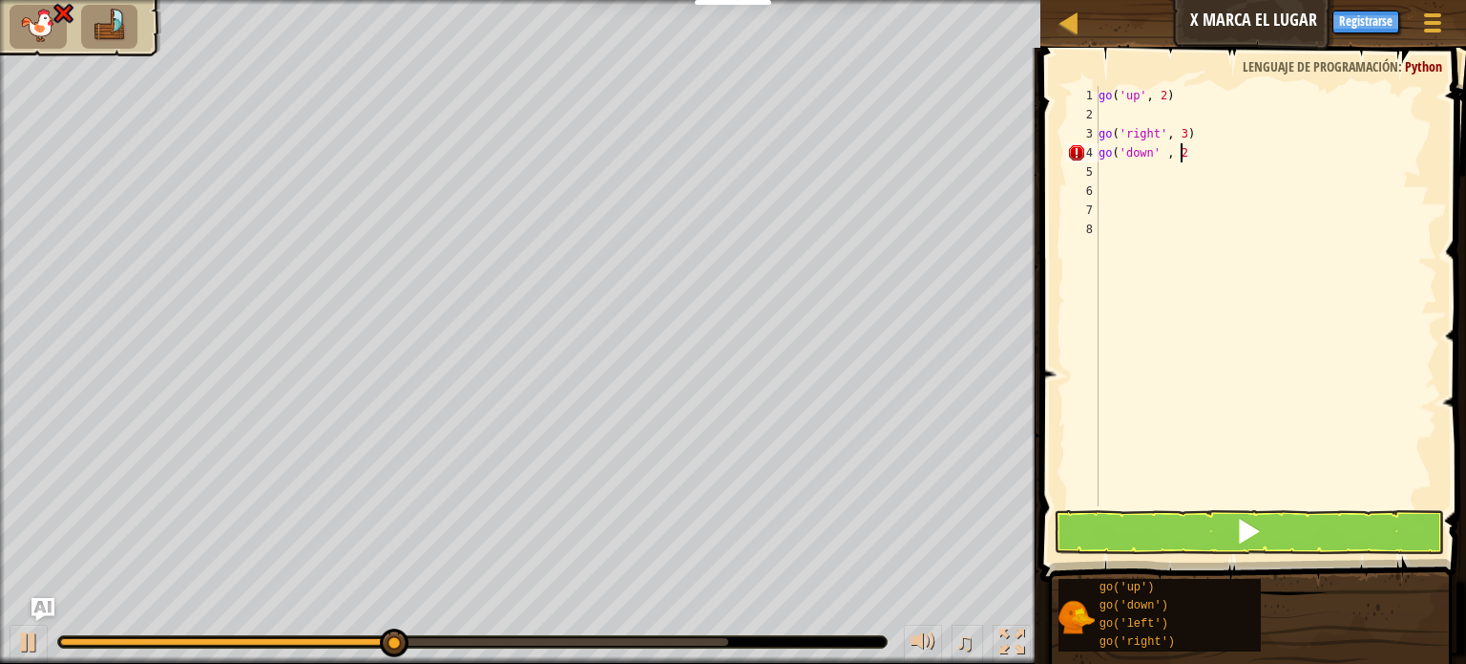
scroll to position [9, 5]
type textarea "go('down' , 2)"
click at [1129, 539] on button at bounding box center [1249, 532] width 390 height 44
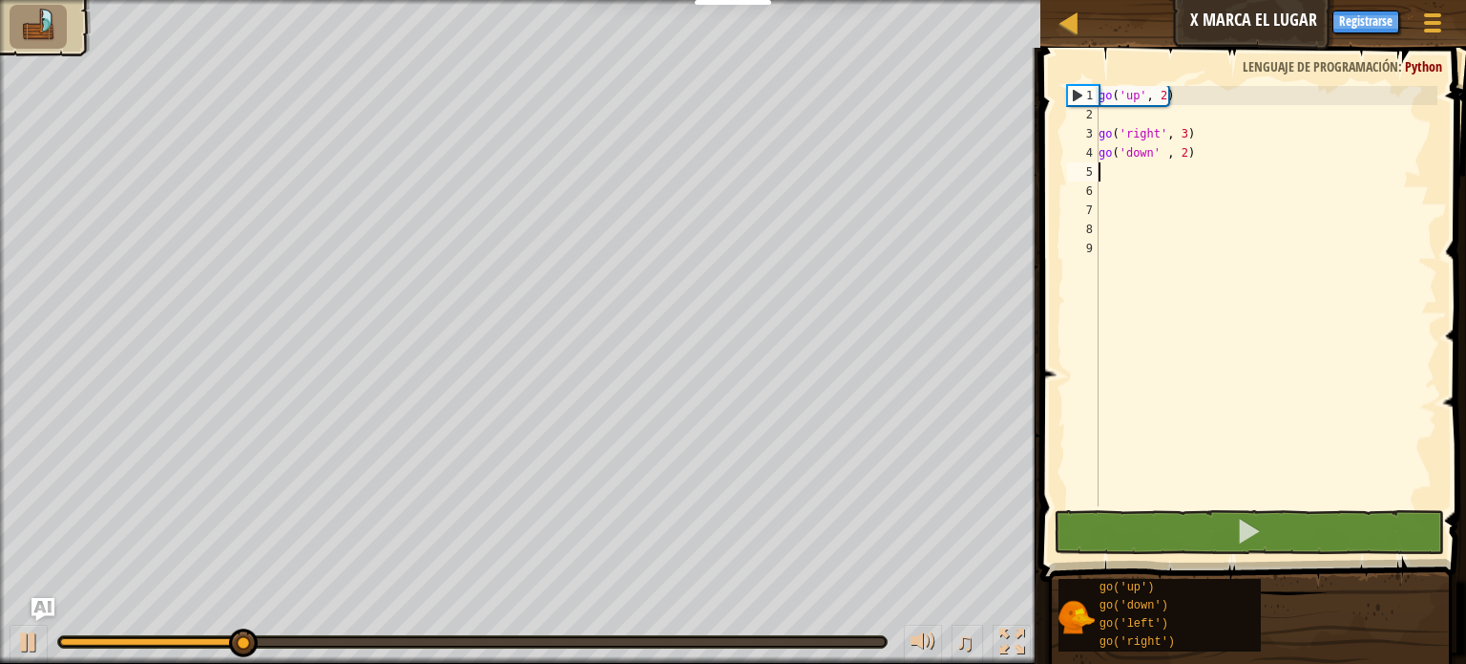
type textarea "G"
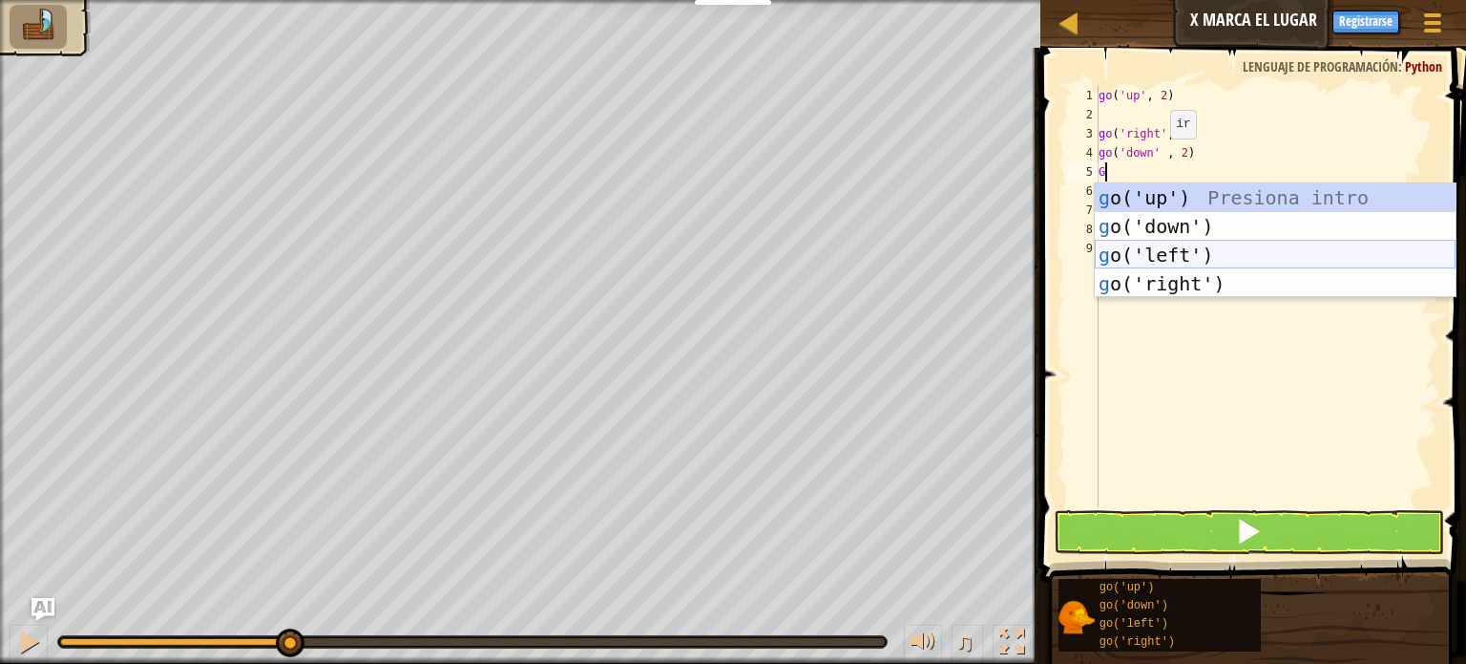
click at [1188, 255] on div "g o('up') Presiona intro g o('down') Presiona intro g o('left') Presiona intro …" at bounding box center [1275, 269] width 361 height 172
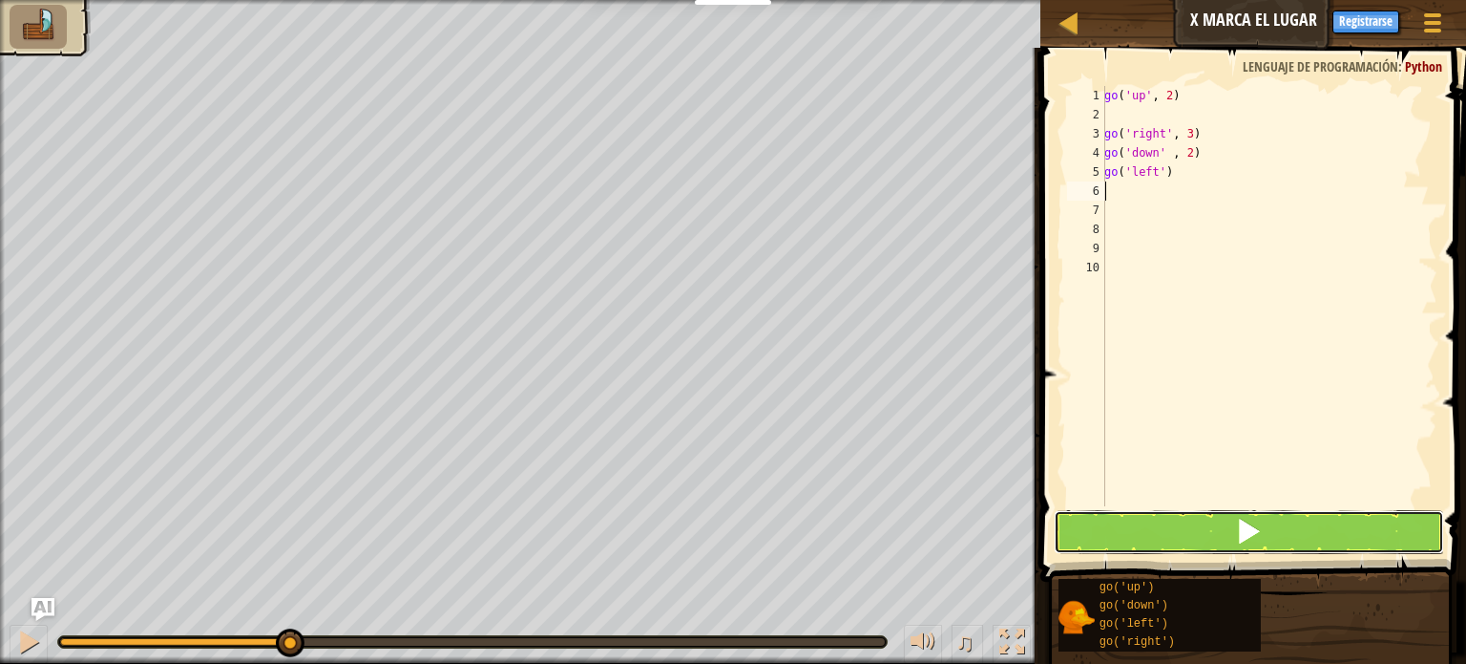
click at [1218, 514] on button at bounding box center [1249, 532] width 390 height 44
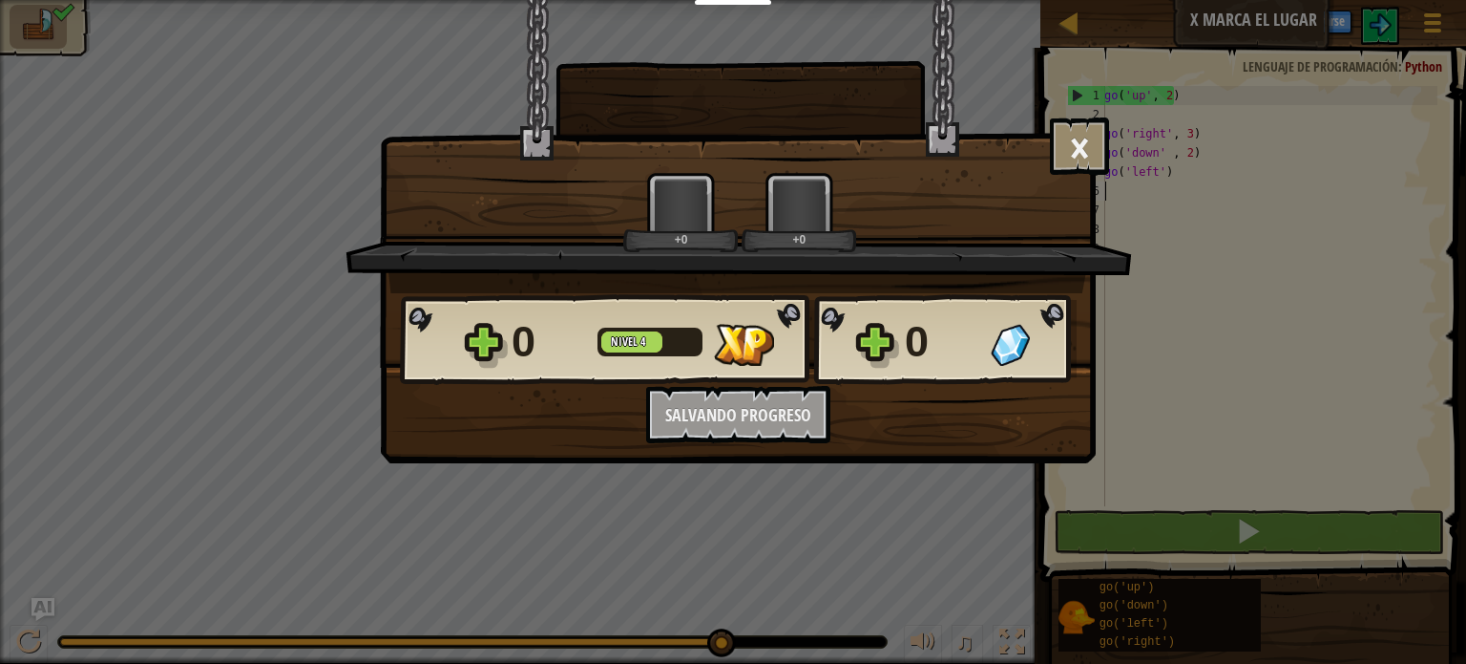
drag, startPoint x: 682, startPoint y: 641, endPoint x: 985, endPoint y: 648, distance: 303.7
click at [981, 2] on html "Estudiantes Crear Cuenta Gratis. Soluciones para escuelas y distritos Vista pre…" at bounding box center [733, 1] width 1466 height 2
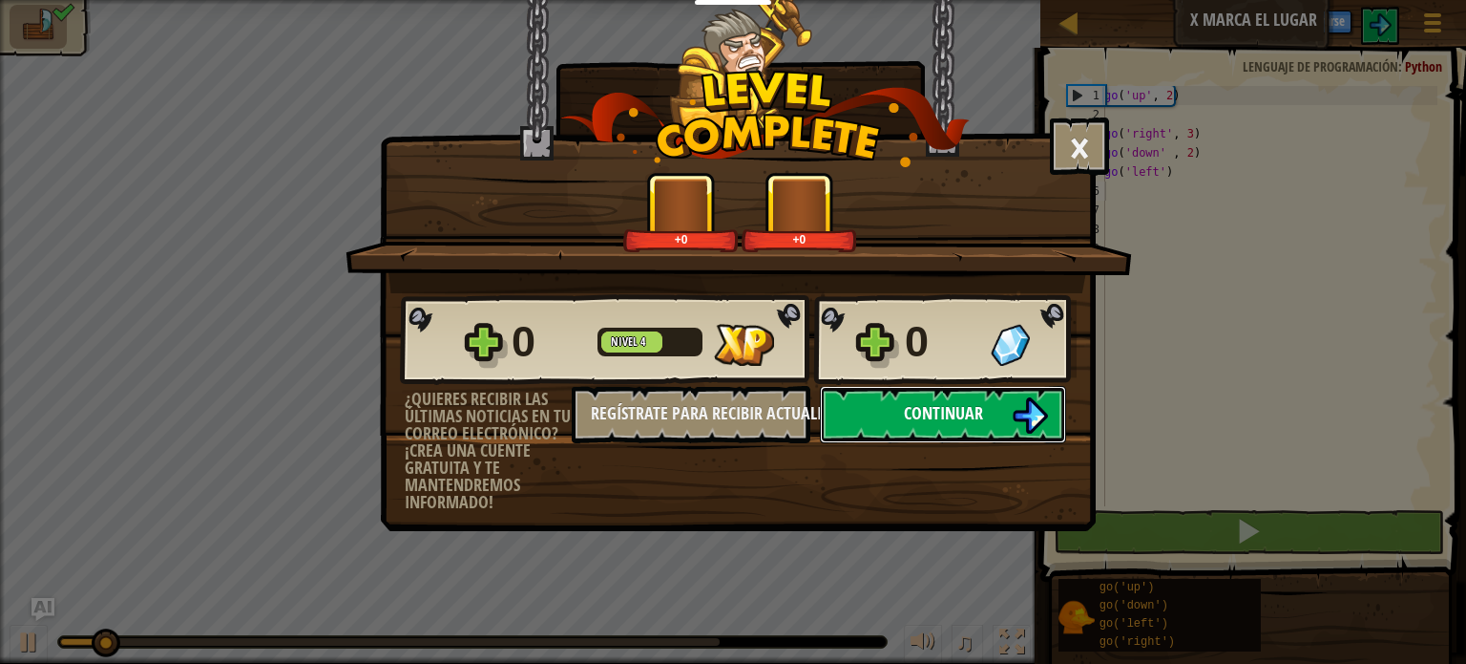
click at [936, 408] on span "Continuar" at bounding box center [943, 413] width 79 height 24
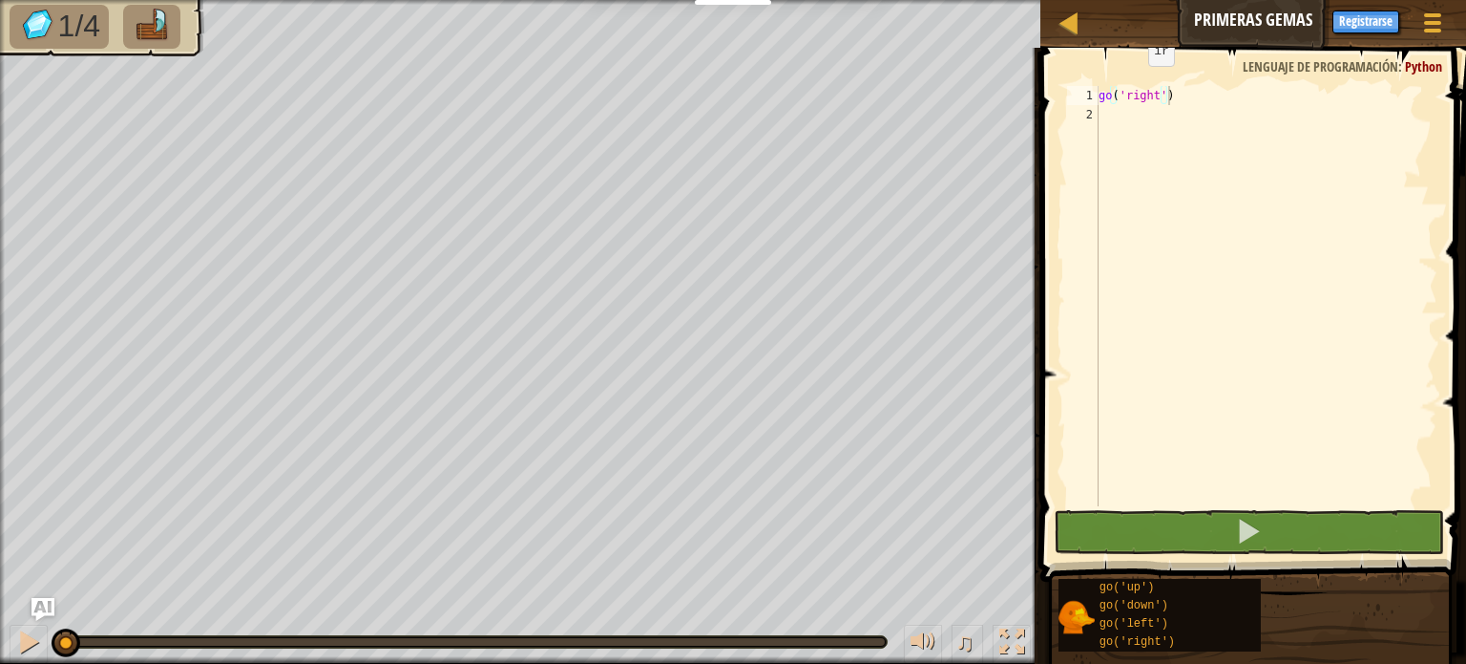
drag, startPoint x: 1132, startPoint y: 84, endPoint x: 1119, endPoint y: 118, distance: 36.9
click at [1130, 87] on div "go('right') 1 2 go ( 'right' ) הההההההההההההההההההההההההההההההההההההההההההההההה…" at bounding box center [1251, 352] width 432 height 590
click at [1121, 125] on div "go ( 'right' )" at bounding box center [1266, 315] width 343 height 458
type textarea "G"
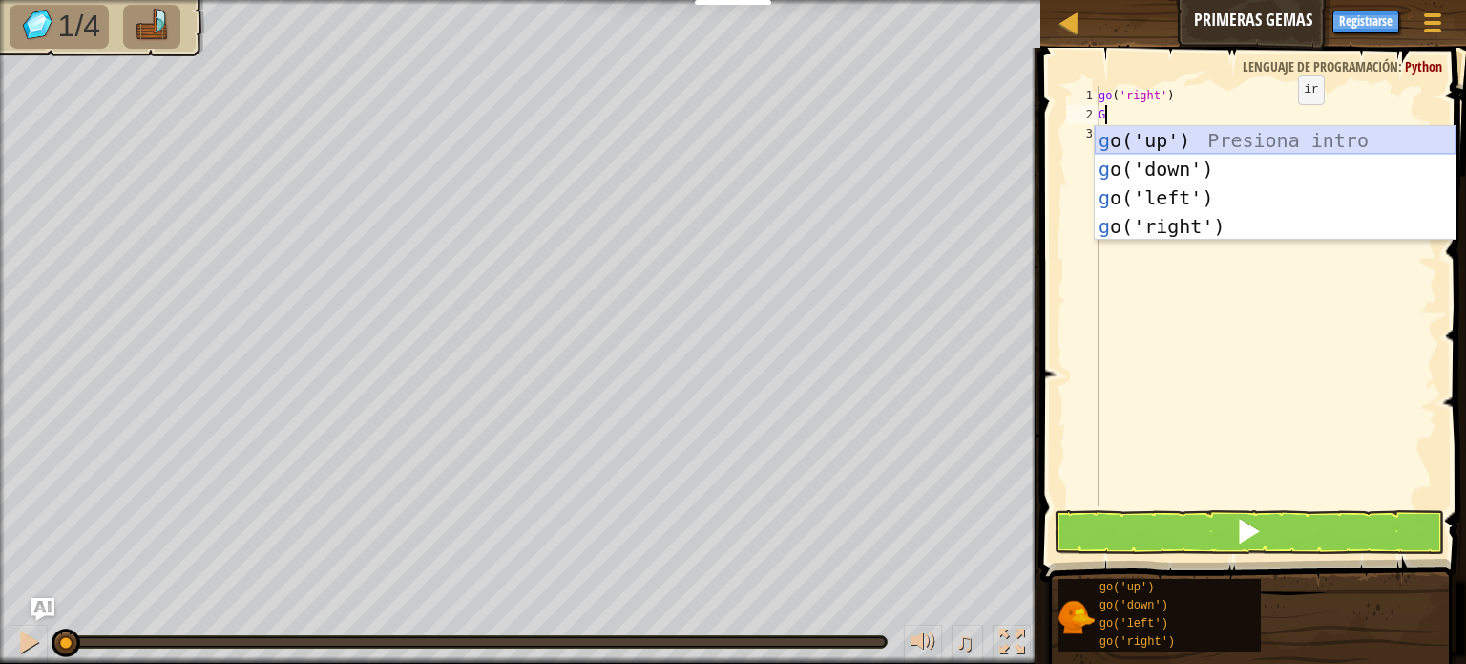
click at [1181, 130] on div "g o('up') Presiona intro g o('down') Presiona intro g o('left') Presiona intro …" at bounding box center [1275, 212] width 361 height 172
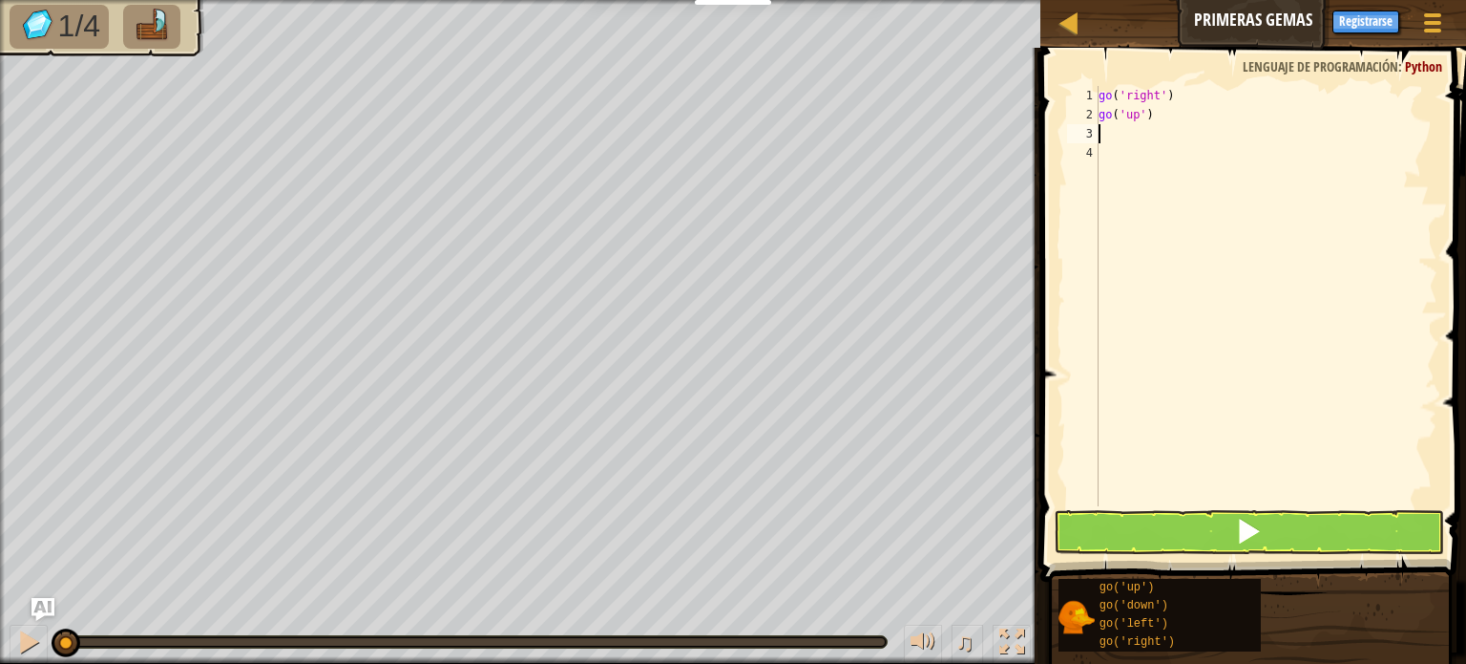
click at [1166, 120] on div "go ( 'right' ) go ( 'up' )" at bounding box center [1266, 315] width 343 height 458
type textarea "go('up',2)"
click at [1153, 538] on button at bounding box center [1249, 532] width 390 height 44
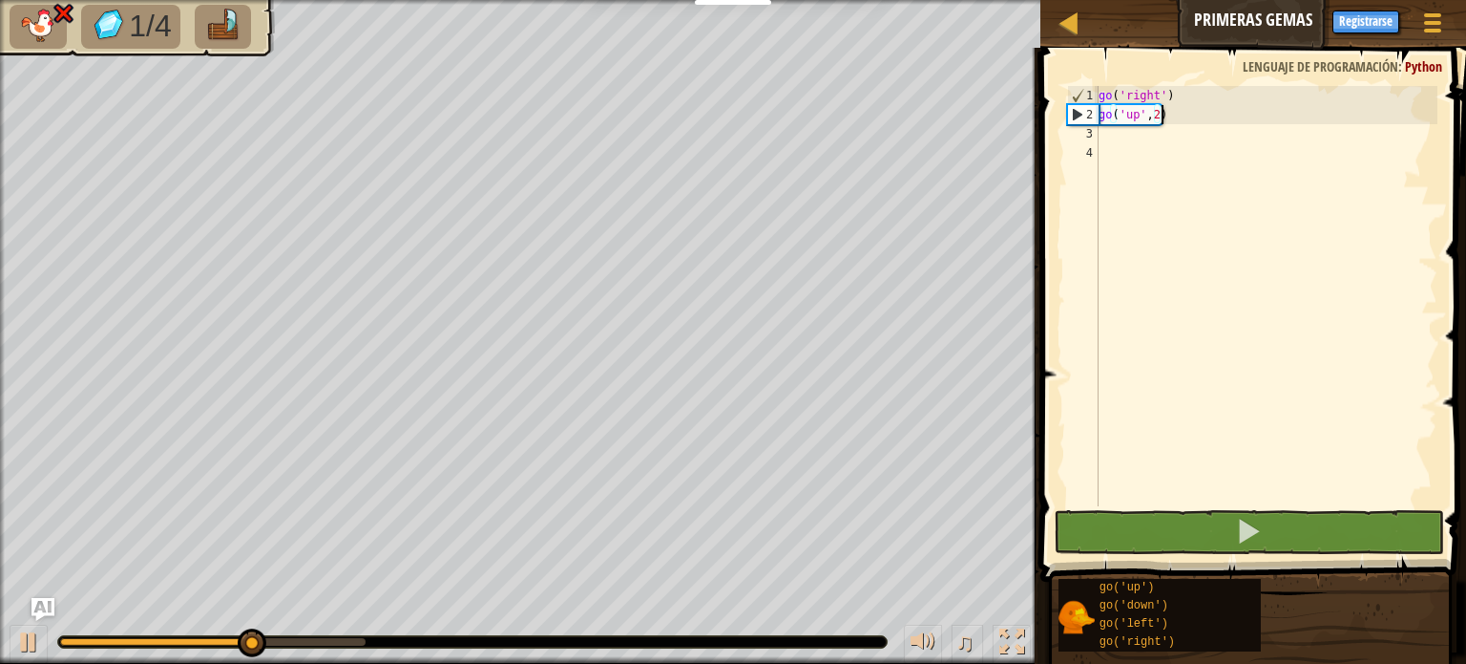
click at [1214, 135] on div "go ( 'right' ) go ( 'up' , 2 )" at bounding box center [1266, 315] width 343 height 458
click at [1179, 98] on div "go ( 'right' ) go ( 'up' , 2 )" at bounding box center [1266, 315] width 343 height 458
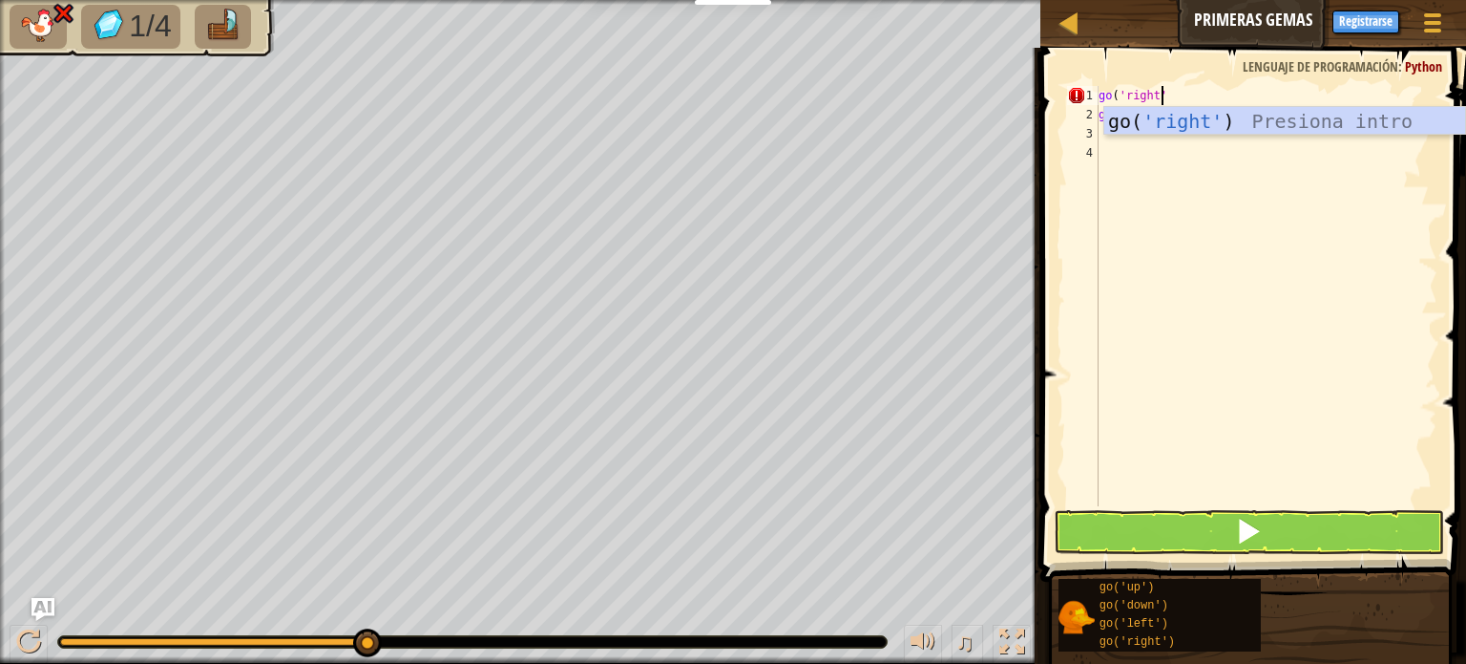
scroll to position [9, 4]
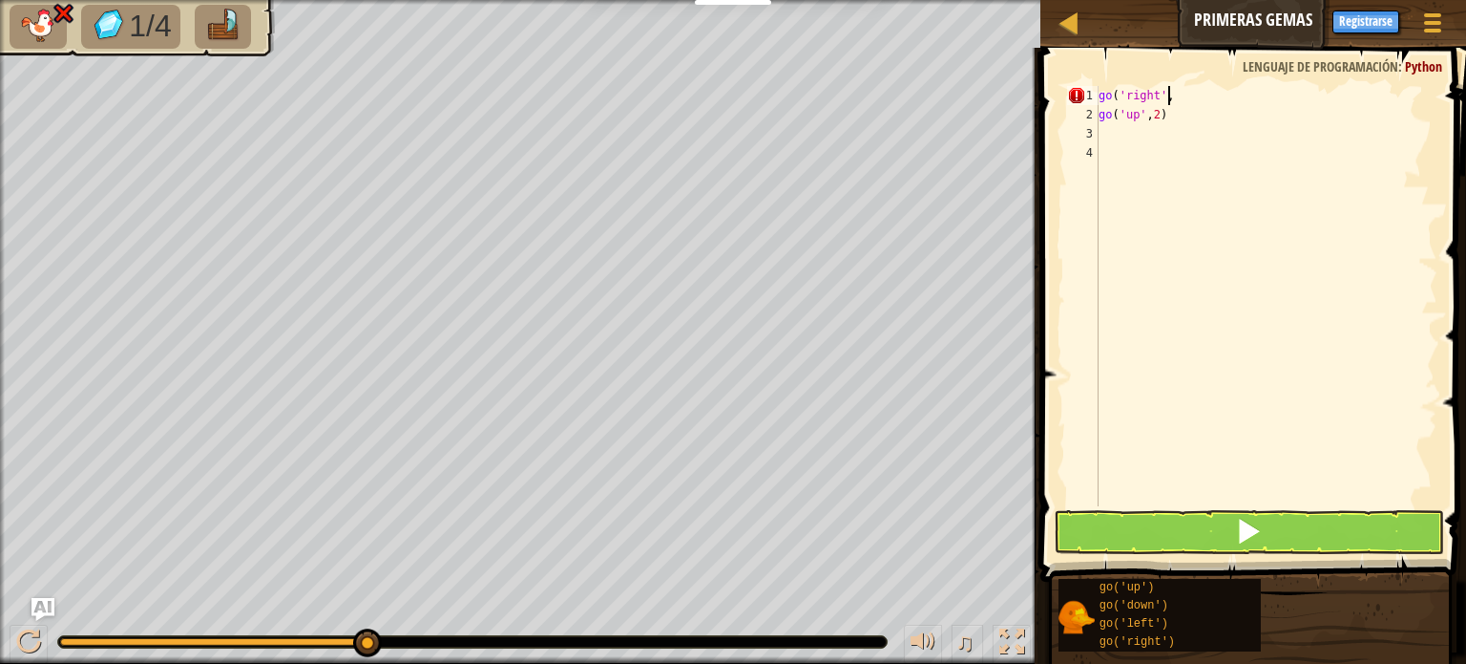
type textarea "go('right',2"
click at [1138, 518] on button at bounding box center [1249, 532] width 390 height 44
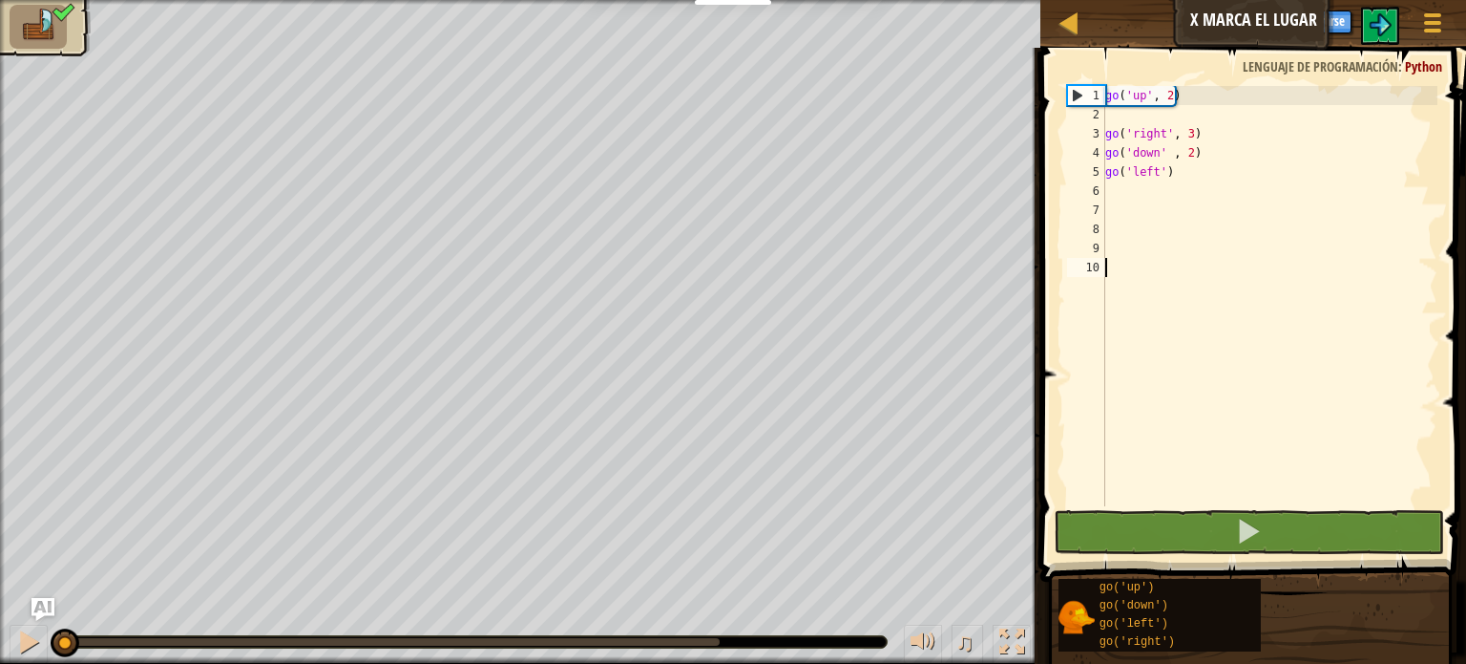
drag, startPoint x: 1127, startPoint y: 490, endPoint x: 1142, endPoint y: 487, distance: 15.5
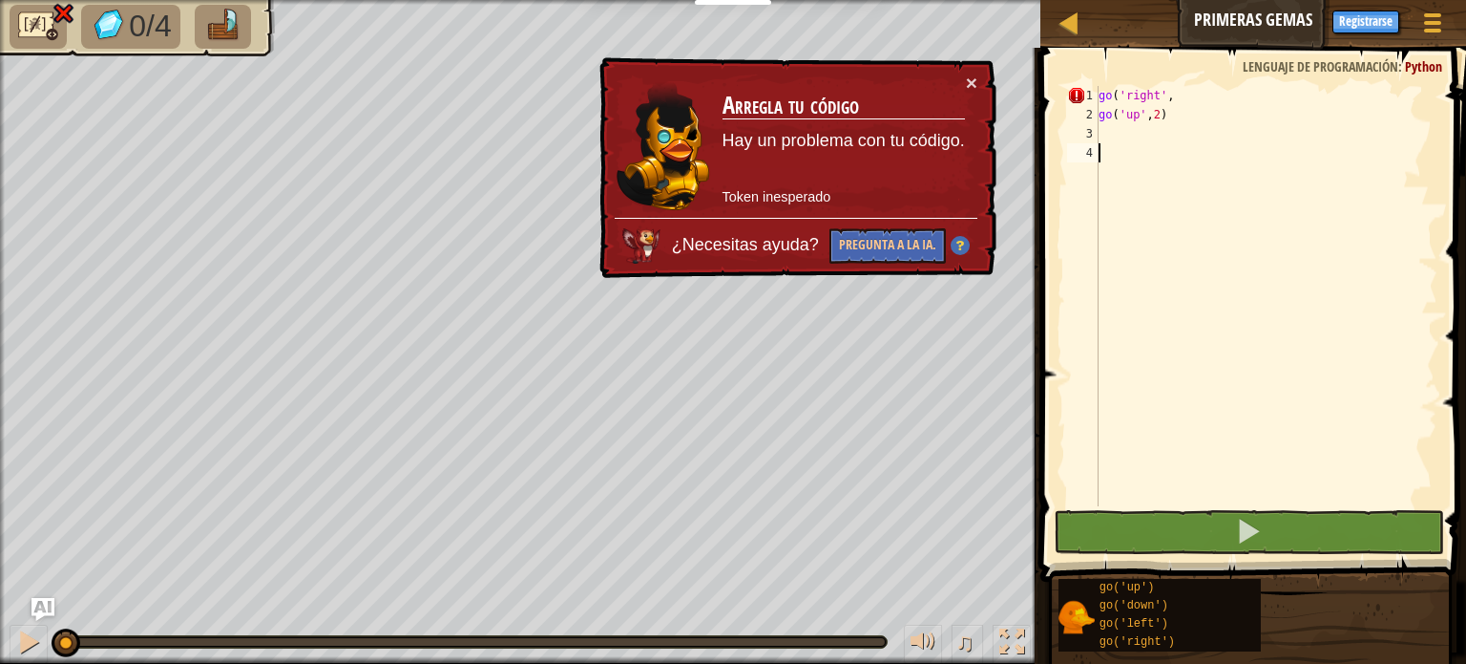
click at [963, 79] on td "Arregla tu código Hay un problema con tu código. Token inesperado" at bounding box center [844, 145] width 244 height 145
click at [969, 79] on button "×" at bounding box center [971, 83] width 11 height 20
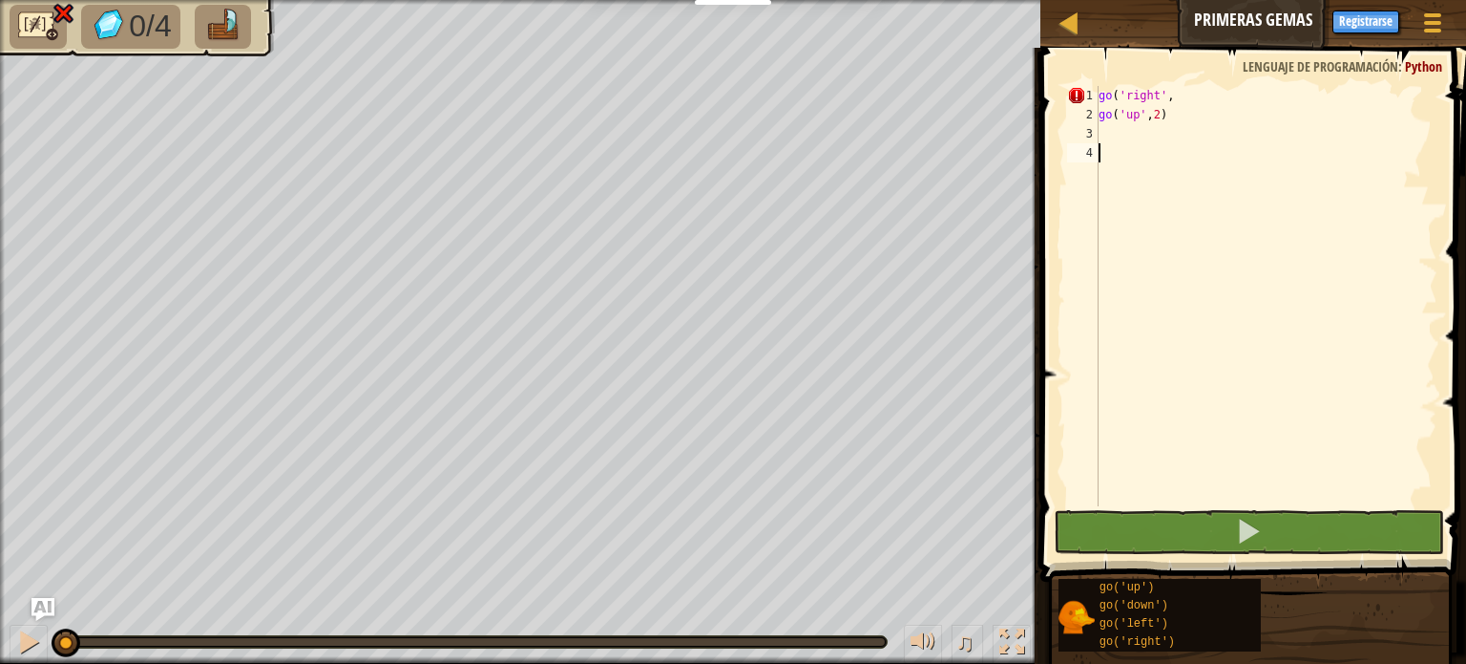
click at [1180, 93] on div "go ( 'right' , go ( 'up' , 2 )" at bounding box center [1266, 315] width 343 height 458
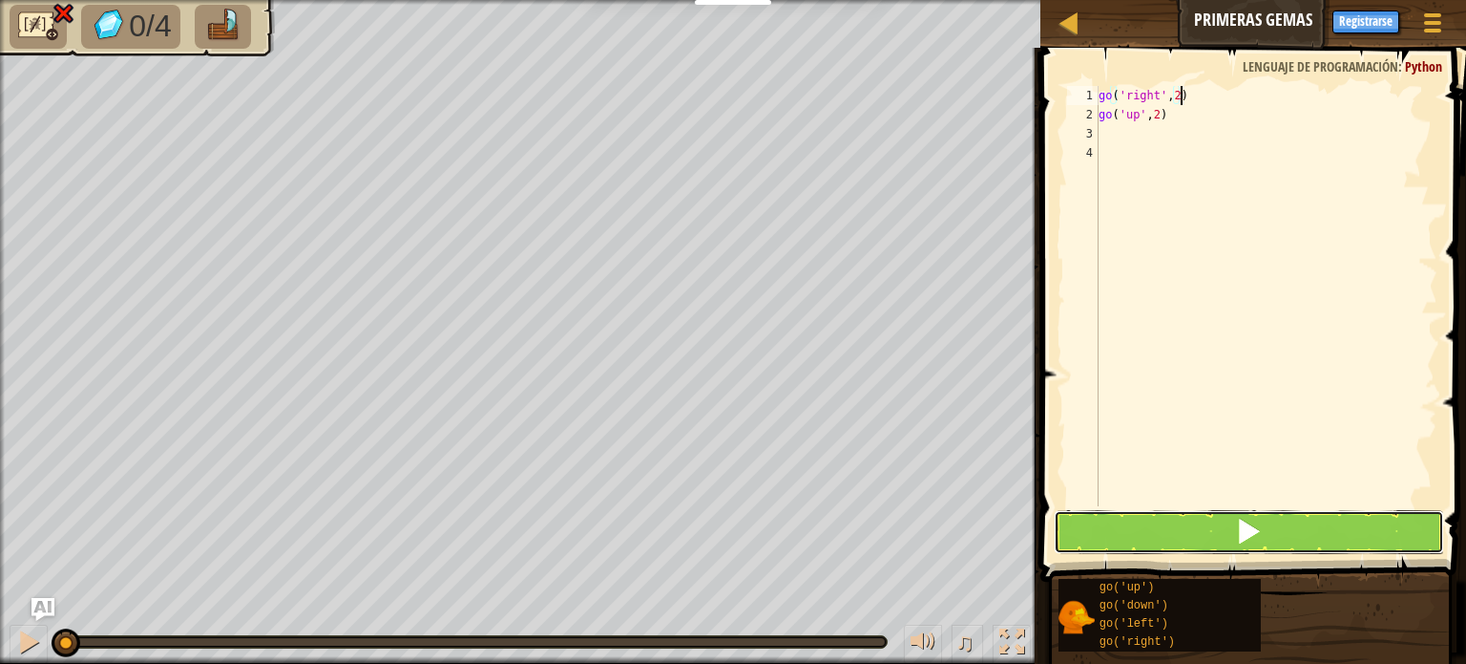
click at [1222, 524] on button at bounding box center [1249, 532] width 390 height 44
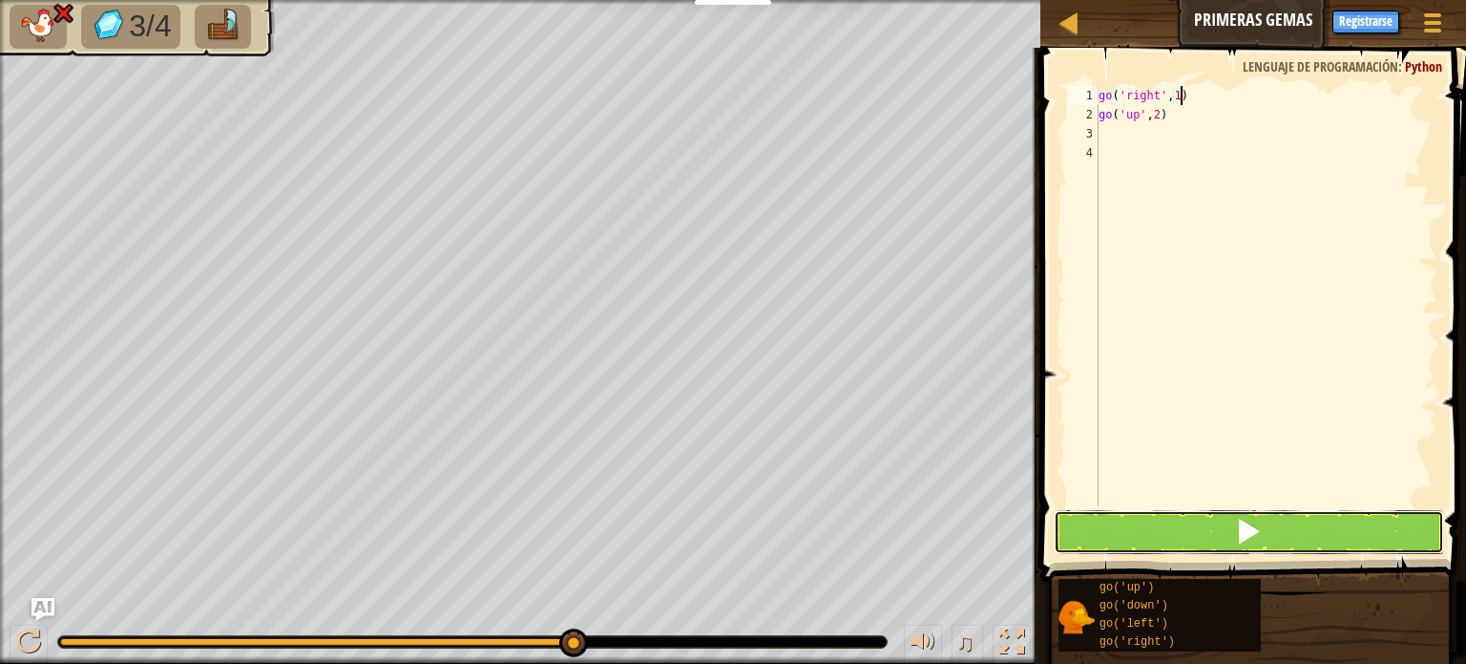
click at [1190, 529] on button at bounding box center [1249, 532] width 390 height 44
type textarea "go('right',2)"
click at [1174, 127] on div "go ( 'right' , 2 ) go ( 'up' , 2 )" at bounding box center [1266, 315] width 343 height 458
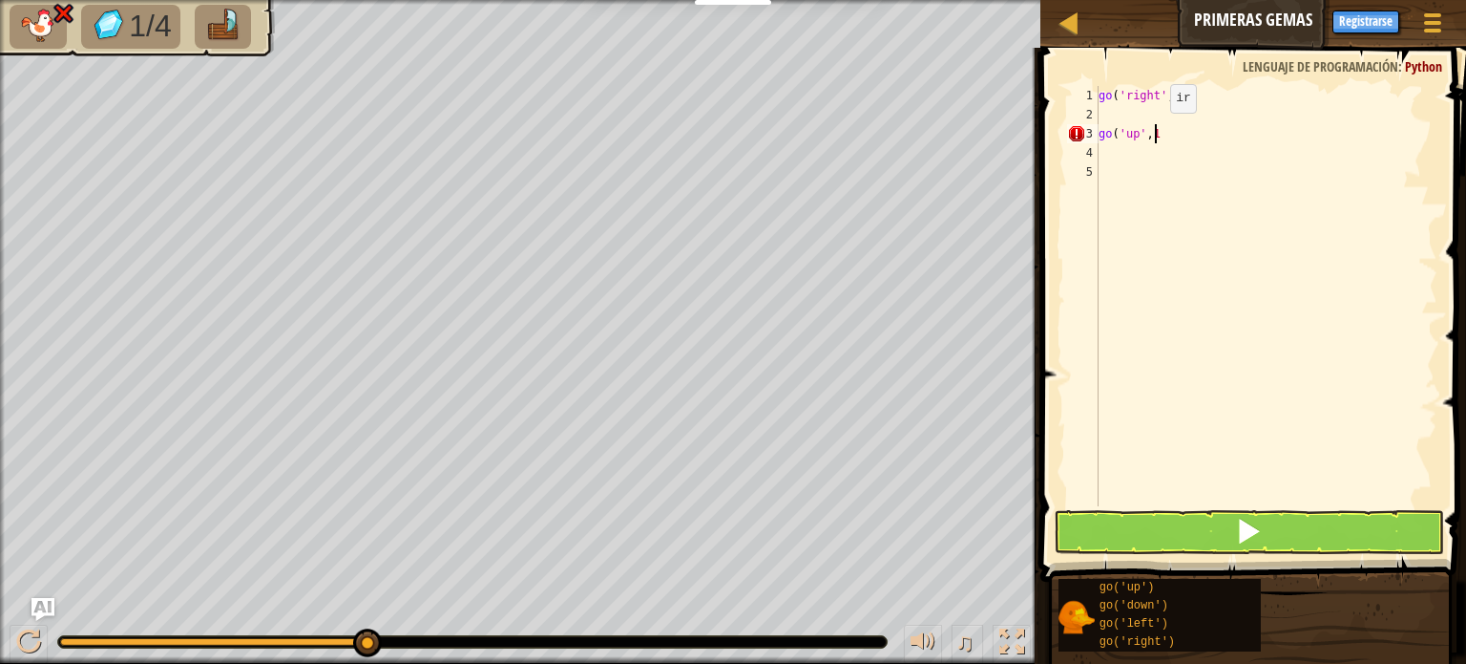
type textarea "go('up',1)"
click at [1234, 229] on div "go ( 'right' , 2 ) go ( 'up' , 1 )" at bounding box center [1266, 315] width 343 height 458
type textarea "G"
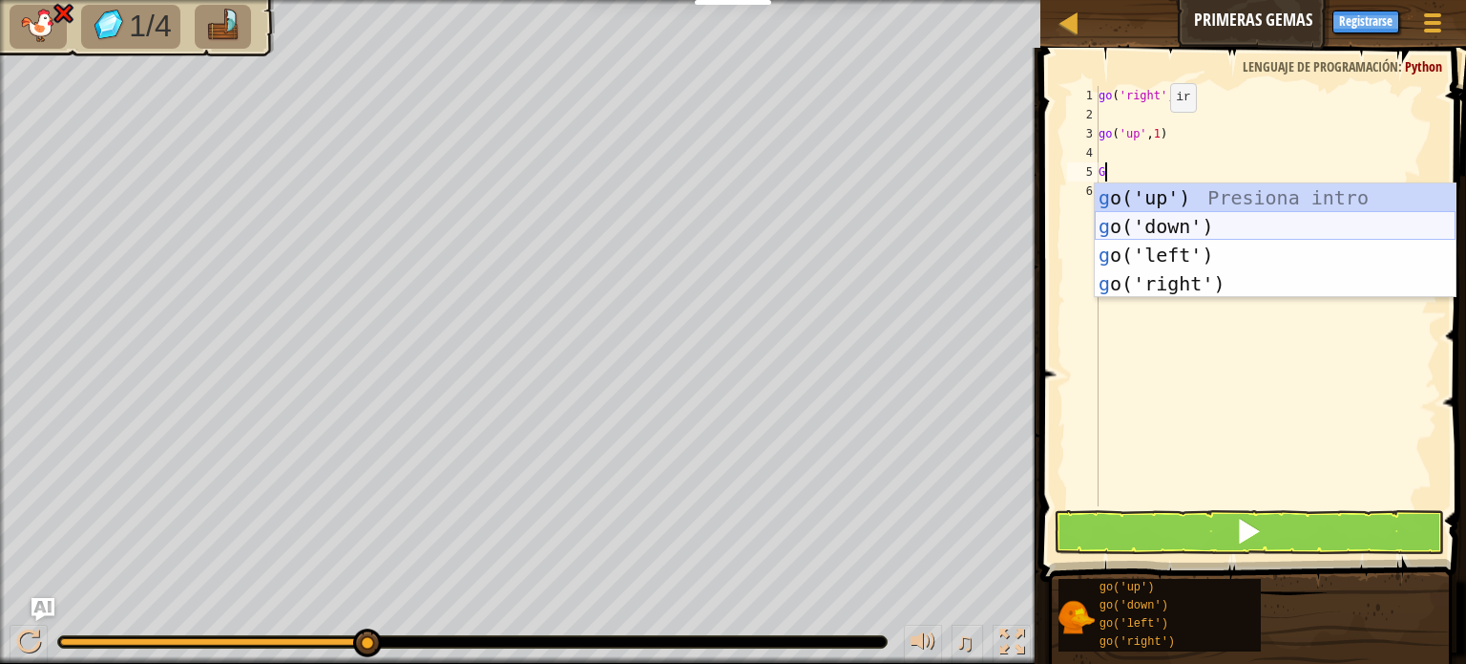
click at [1169, 216] on div "g o('up') Presiona intro g o('down') Presiona intro g o('left') Presiona intro …" at bounding box center [1275, 269] width 361 height 172
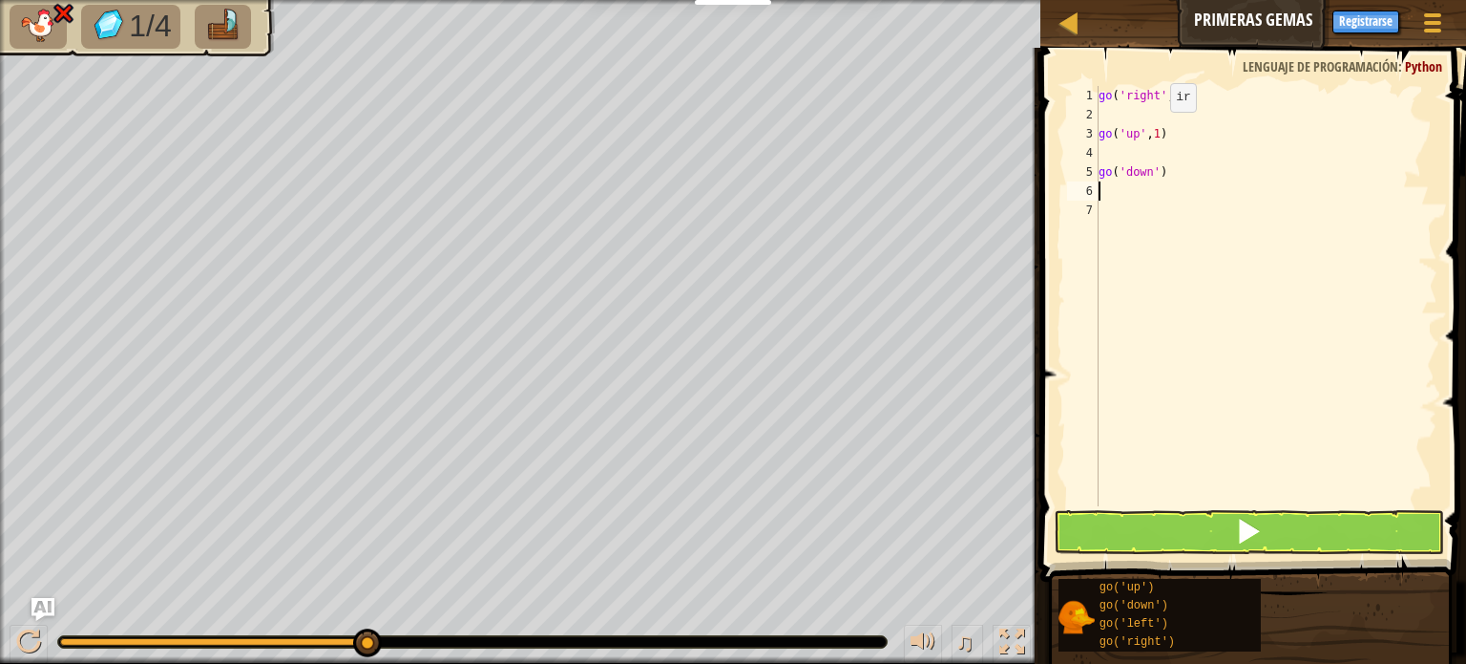
type textarea "G"
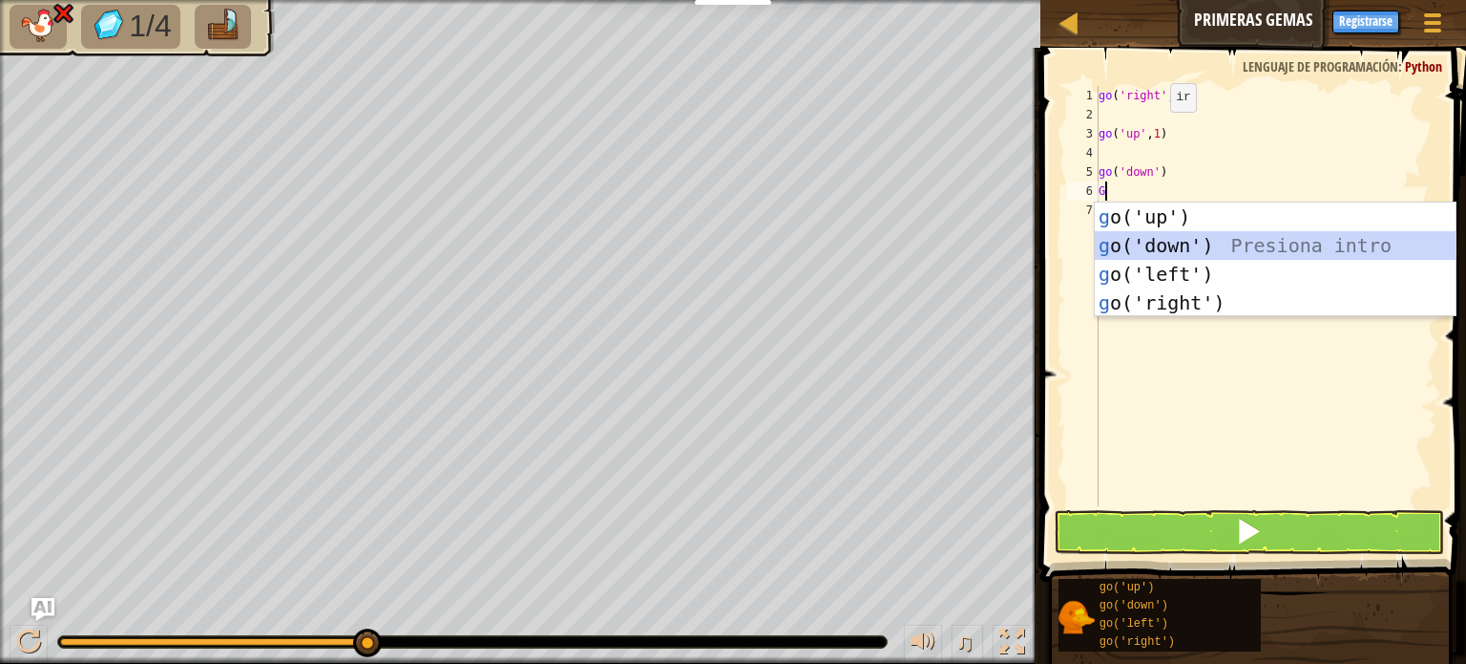
click at [1147, 240] on div "g o('up') Presiona intro g o('down') Presiona intro g o('left') Presiona intro …" at bounding box center [1275, 288] width 361 height 172
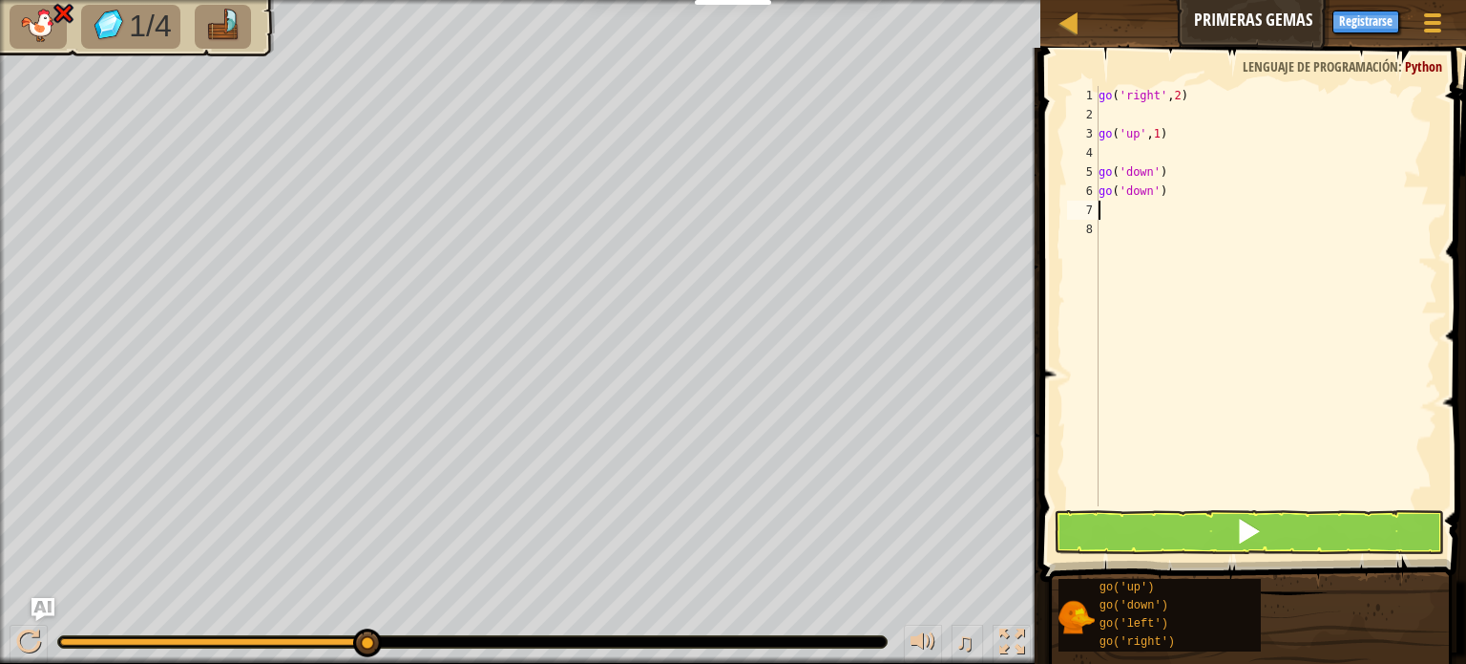
type textarea "G"
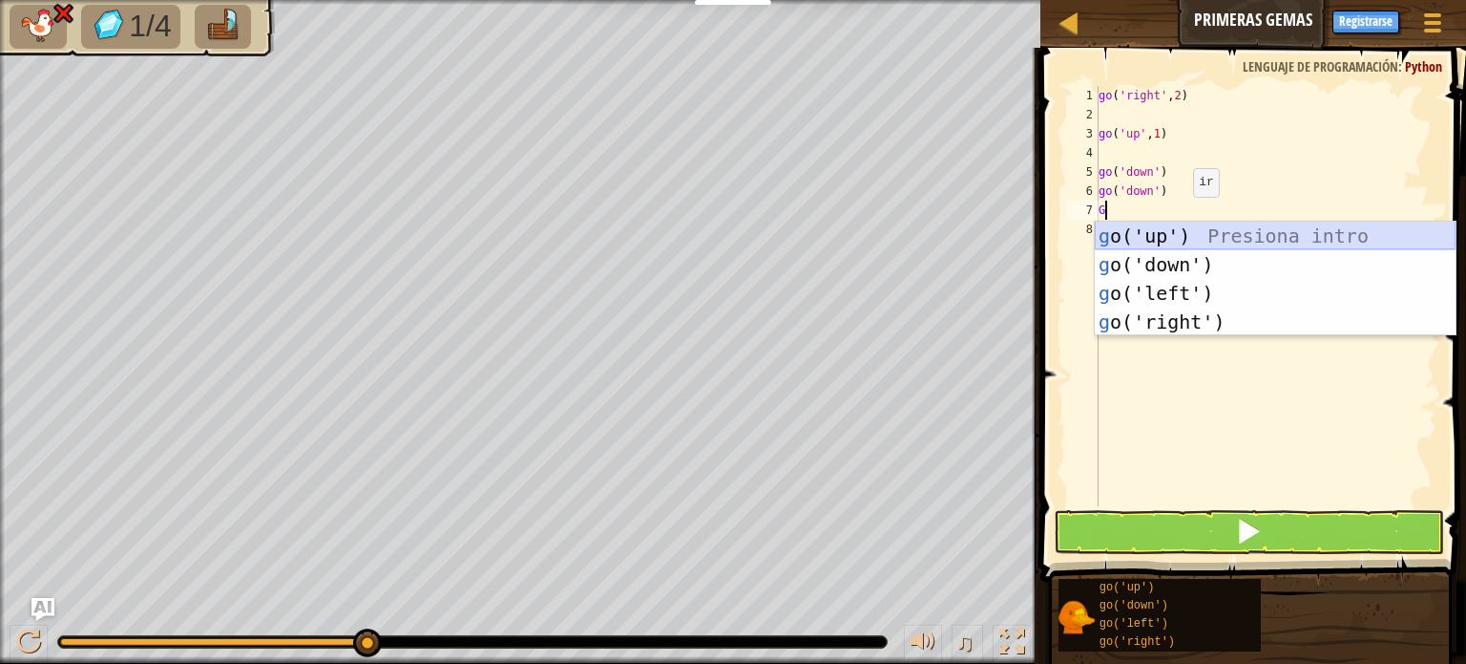
click at [1170, 232] on div "g o('up') Presiona intro g o('down') Presiona intro g o('left') Presiona intro …" at bounding box center [1275, 307] width 361 height 172
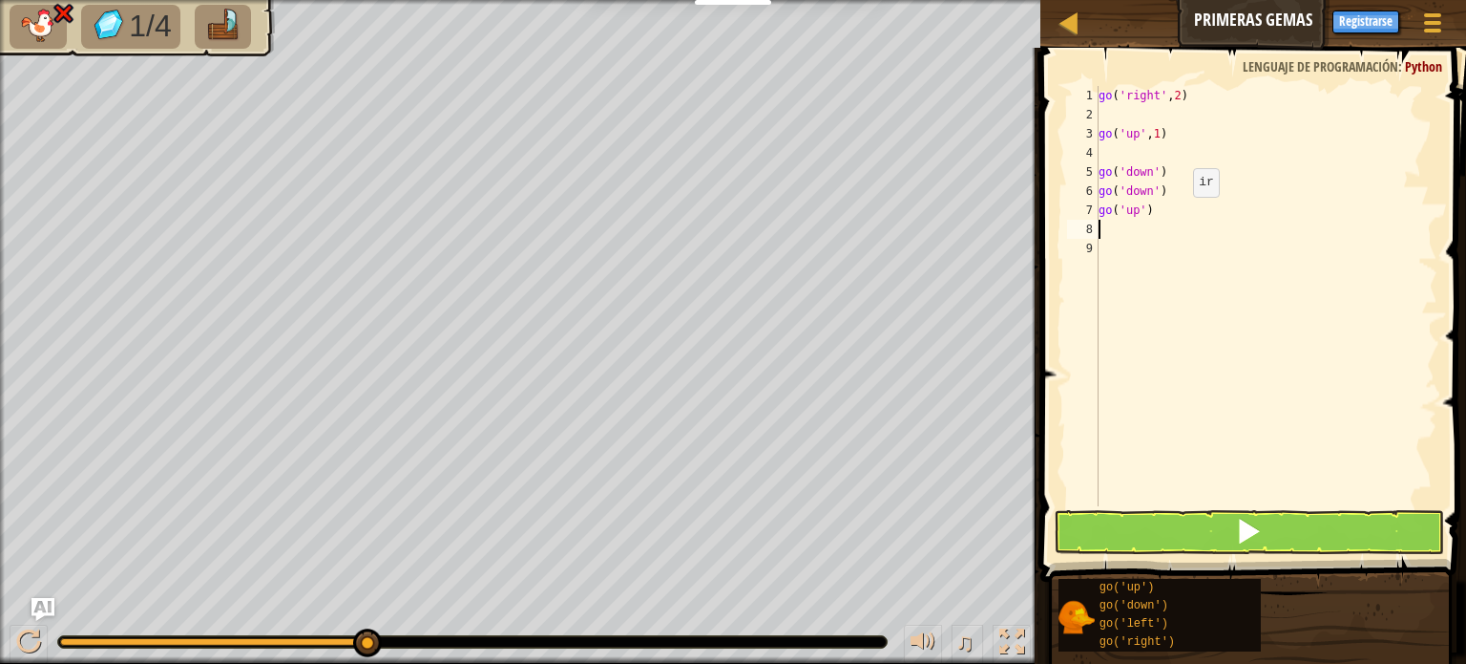
type textarea "G"
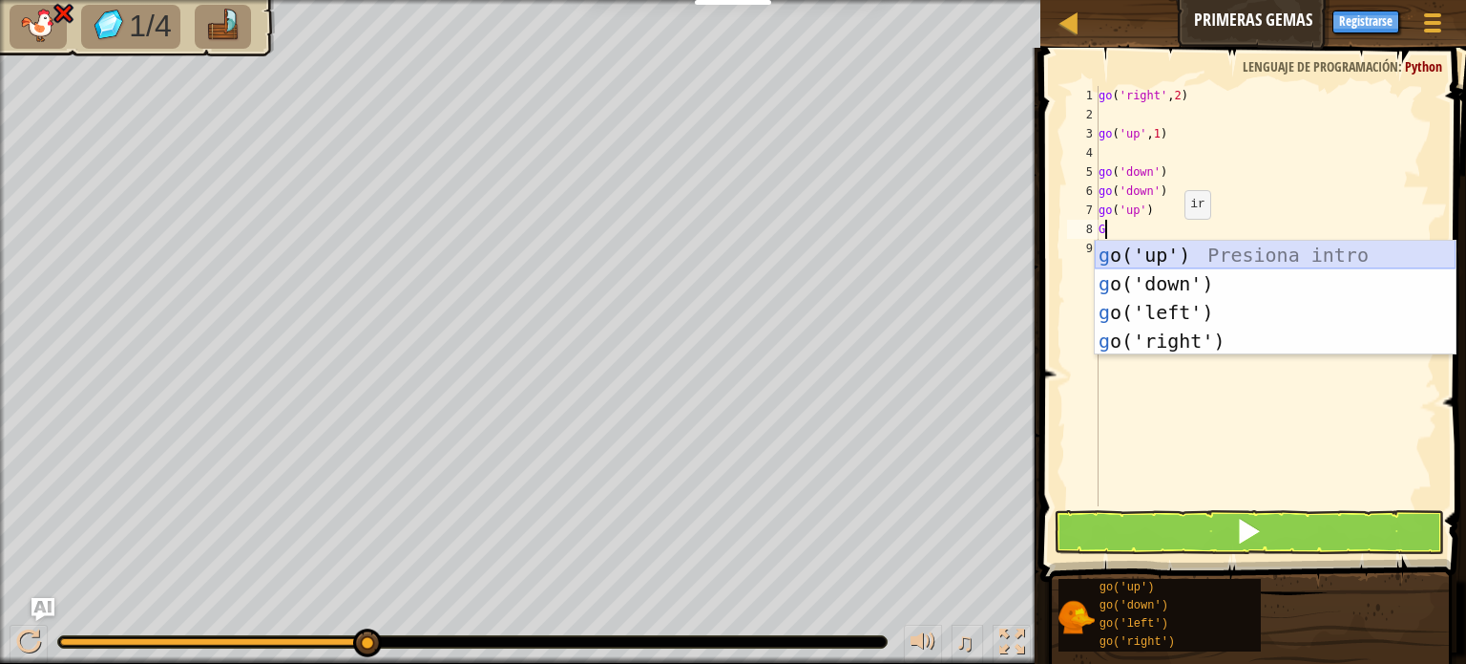
click at [1166, 259] on div "g o('up') Presiona intro g o('down') Presiona intro g o('left') Presiona intro …" at bounding box center [1275, 327] width 361 height 172
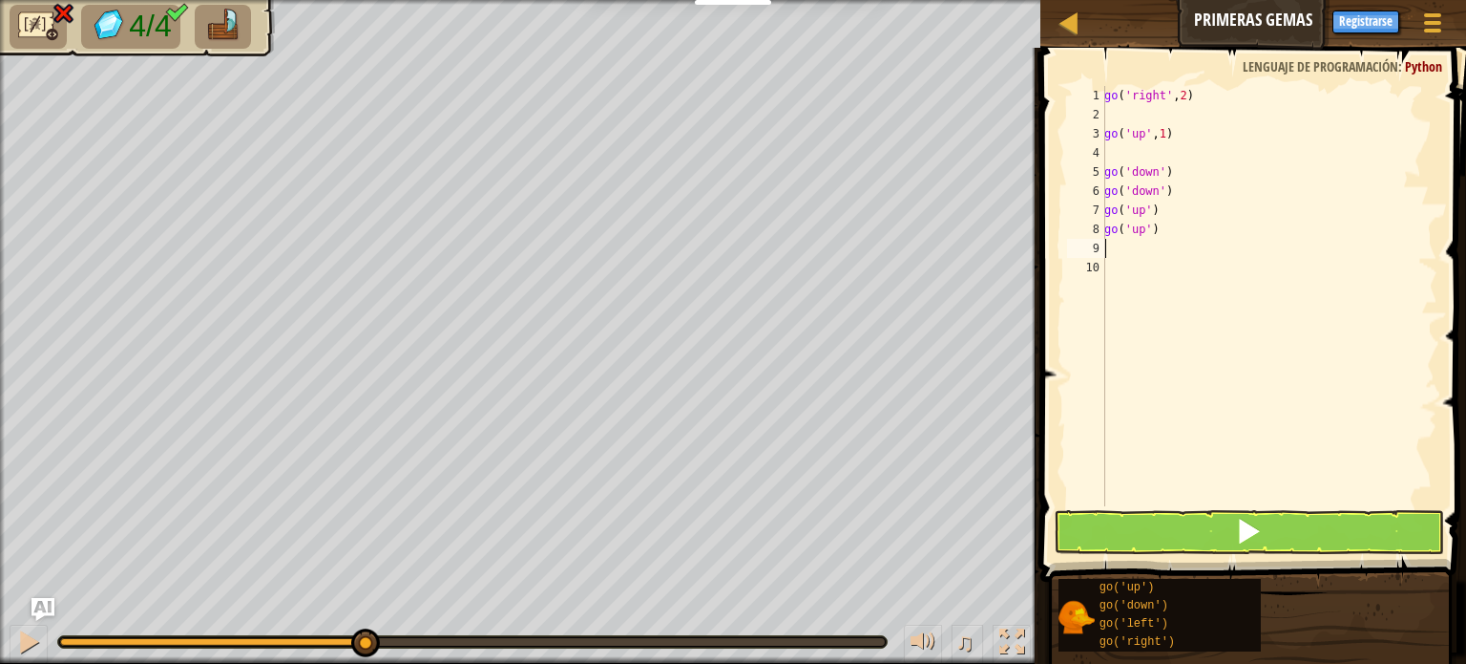
type textarea "G"
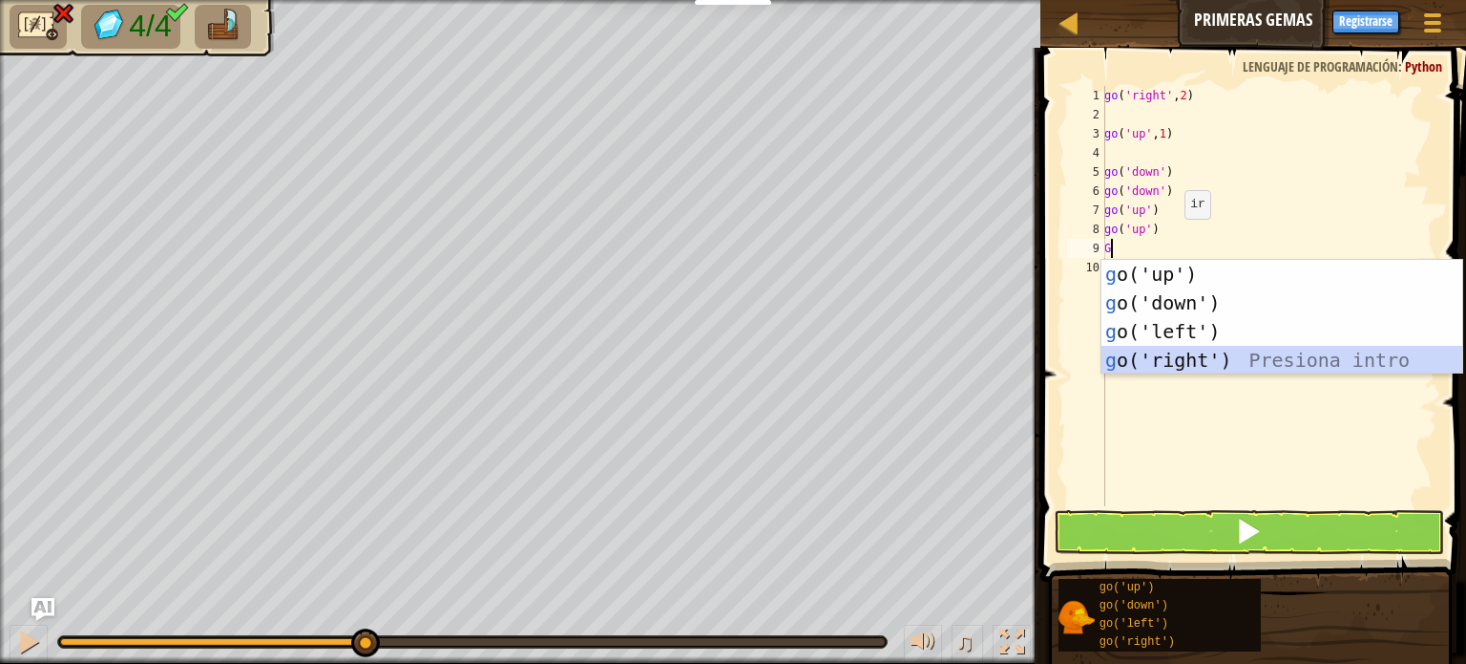
click at [1166, 354] on div "g o('up') Presiona intro g o('down') Presiona intro g o('left') Presiona intro …" at bounding box center [1282, 346] width 361 height 172
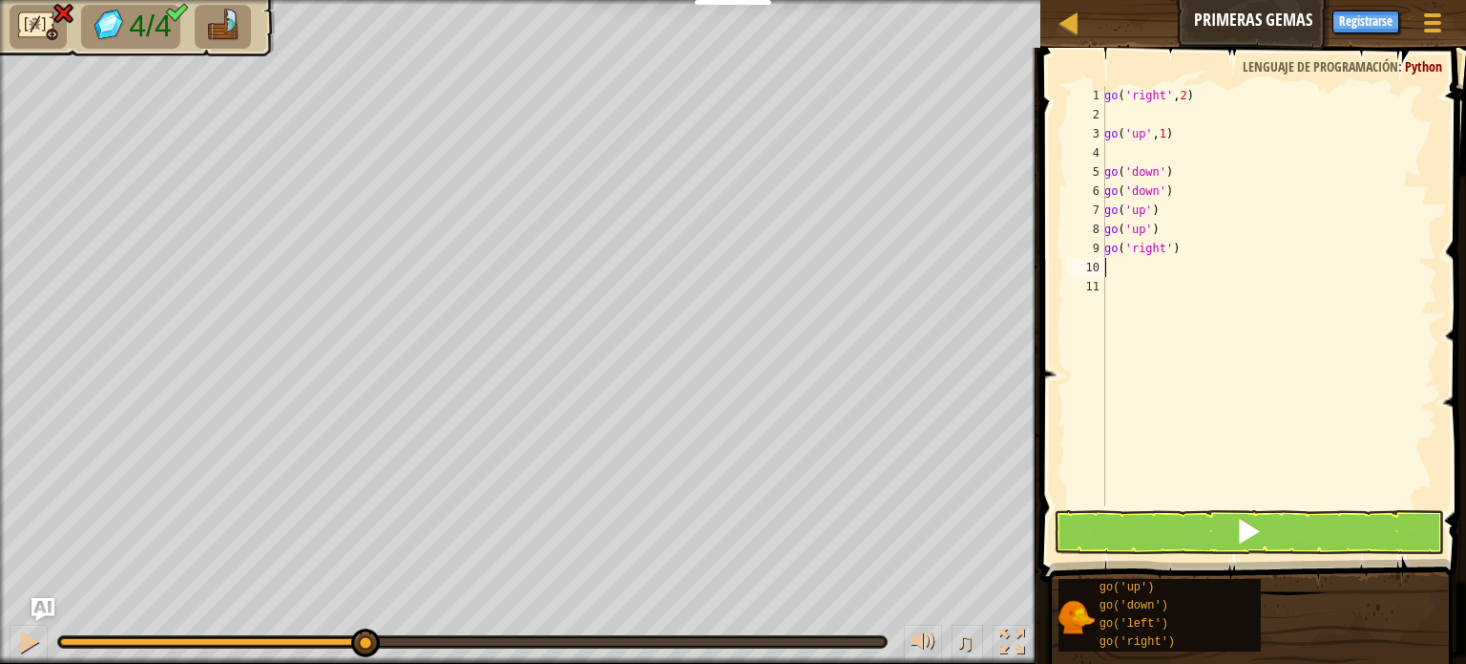
click at [1180, 494] on div "go ( 'right' , 2 ) go ( 'up' , 1 ) go ( 'down' ) go ( 'down' ) go ( 'up' ) go (…" at bounding box center [1269, 315] width 337 height 458
click at [1179, 522] on button at bounding box center [1249, 532] width 390 height 44
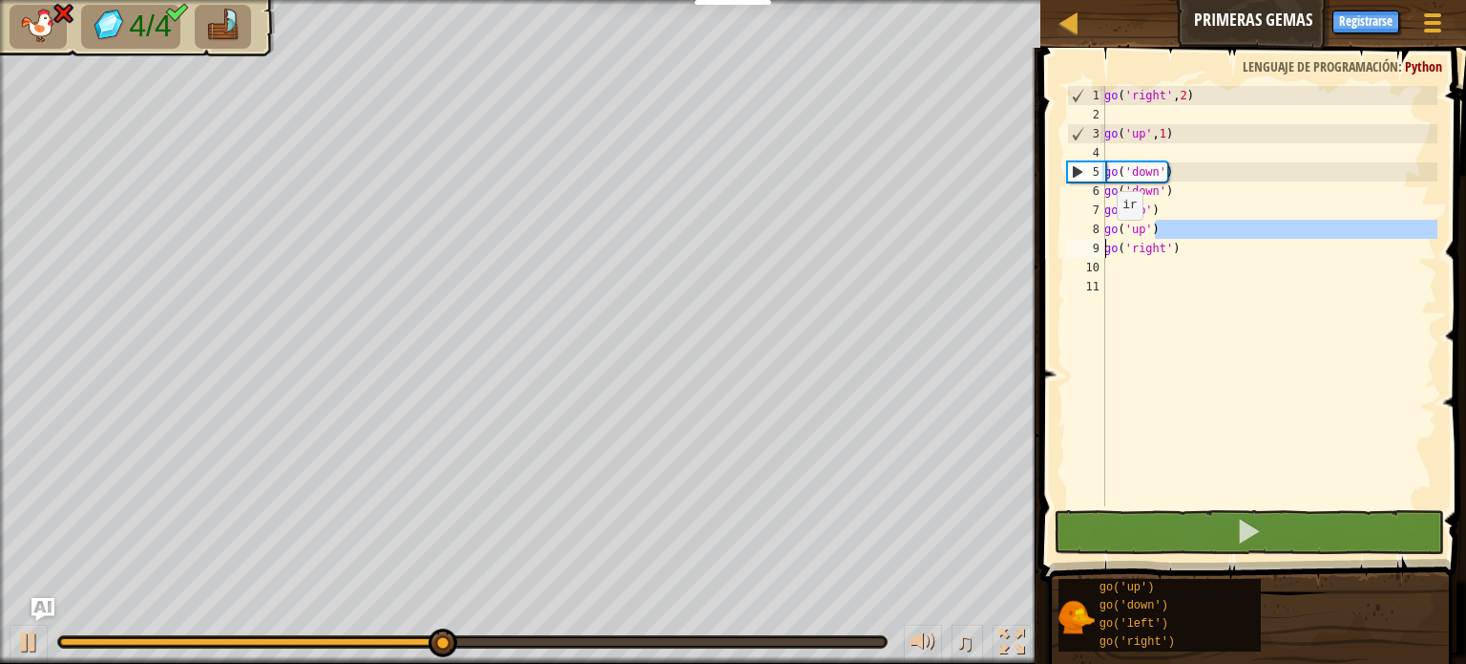
drag, startPoint x: 1152, startPoint y: 234, endPoint x: 1075, endPoint y: 240, distance: 77.5
click at [1075, 240] on div "1 2 3 4 5 6 7 8 9 10 11 go ( 'right' , 2 ) go ( 'up' , 1 ) go ( 'down' ) go ( '…" at bounding box center [1251, 296] width 374 height 420
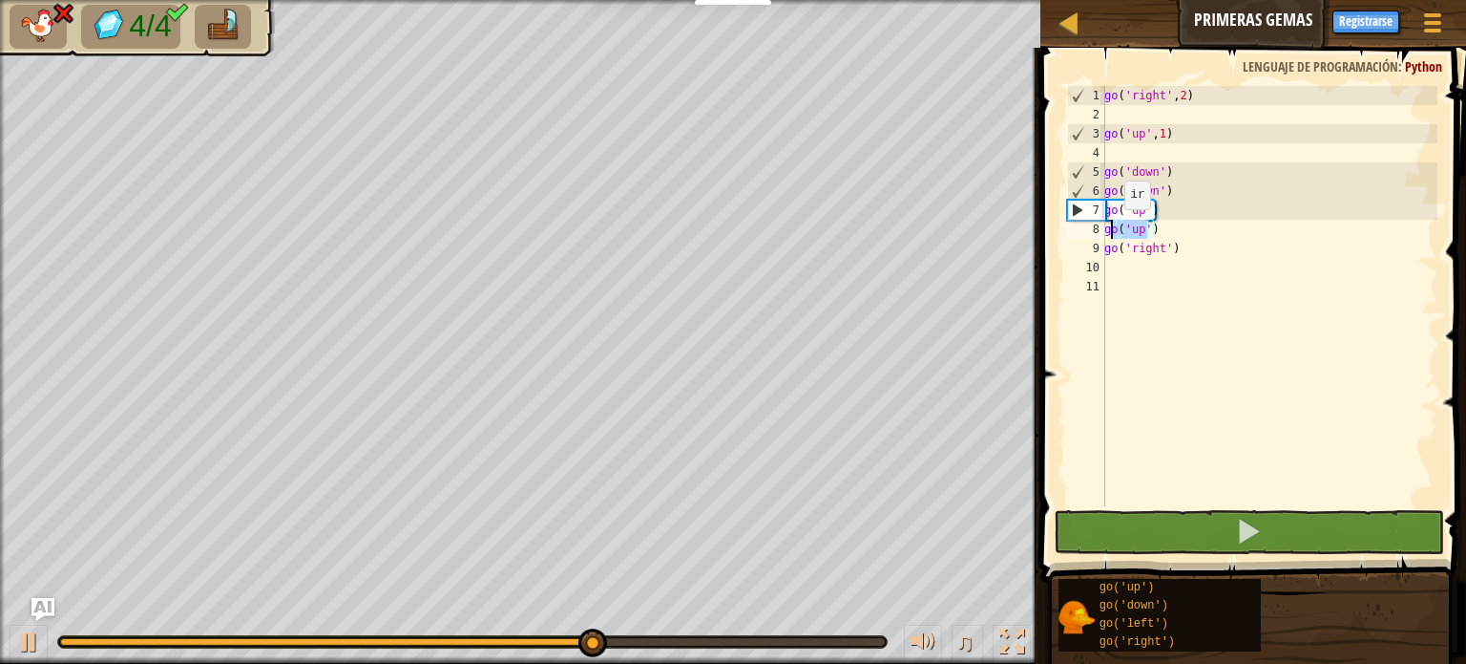
drag, startPoint x: 1150, startPoint y: 228, endPoint x: 1072, endPoint y: 229, distance: 78.3
click at [1086, 228] on div "go('up') go('right') 1 2 3 4 5 6 7 8 9 10 11 go ( 'right' , 2 ) go ( 'up' , 1 )…" at bounding box center [1251, 296] width 374 height 420
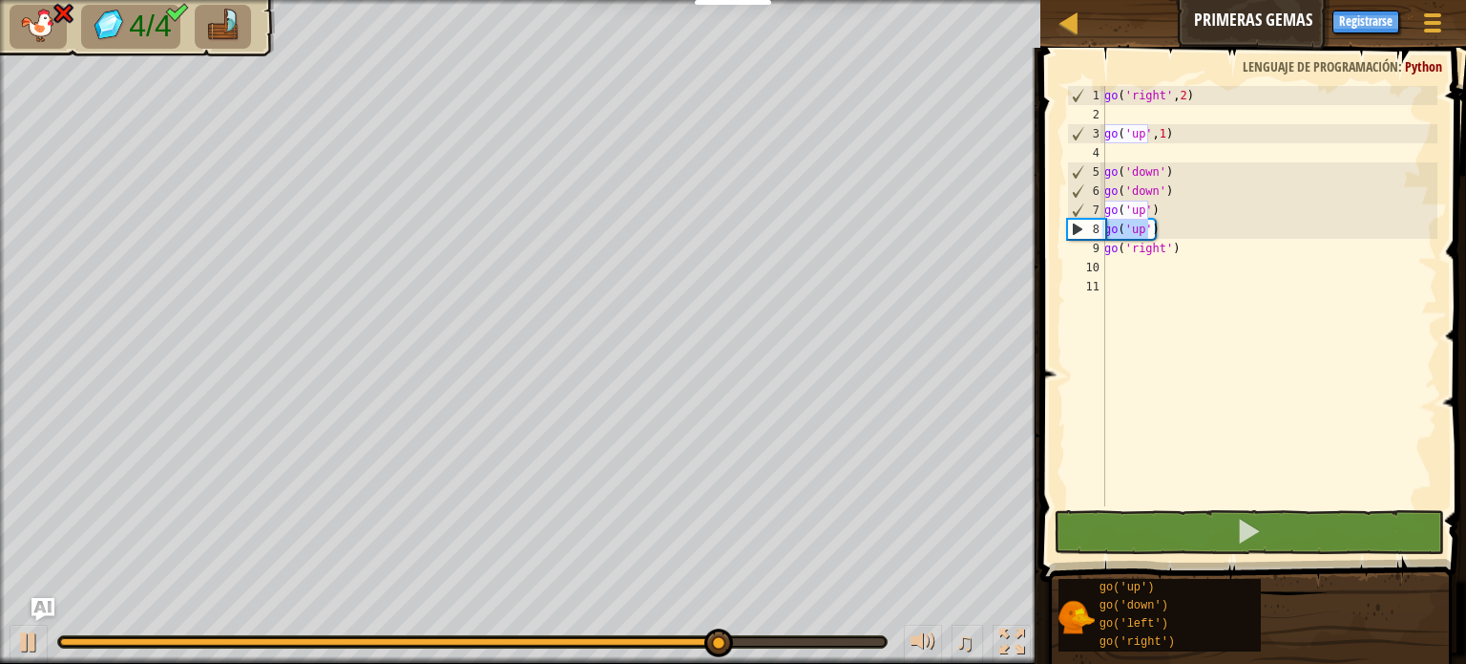
type textarea ")"
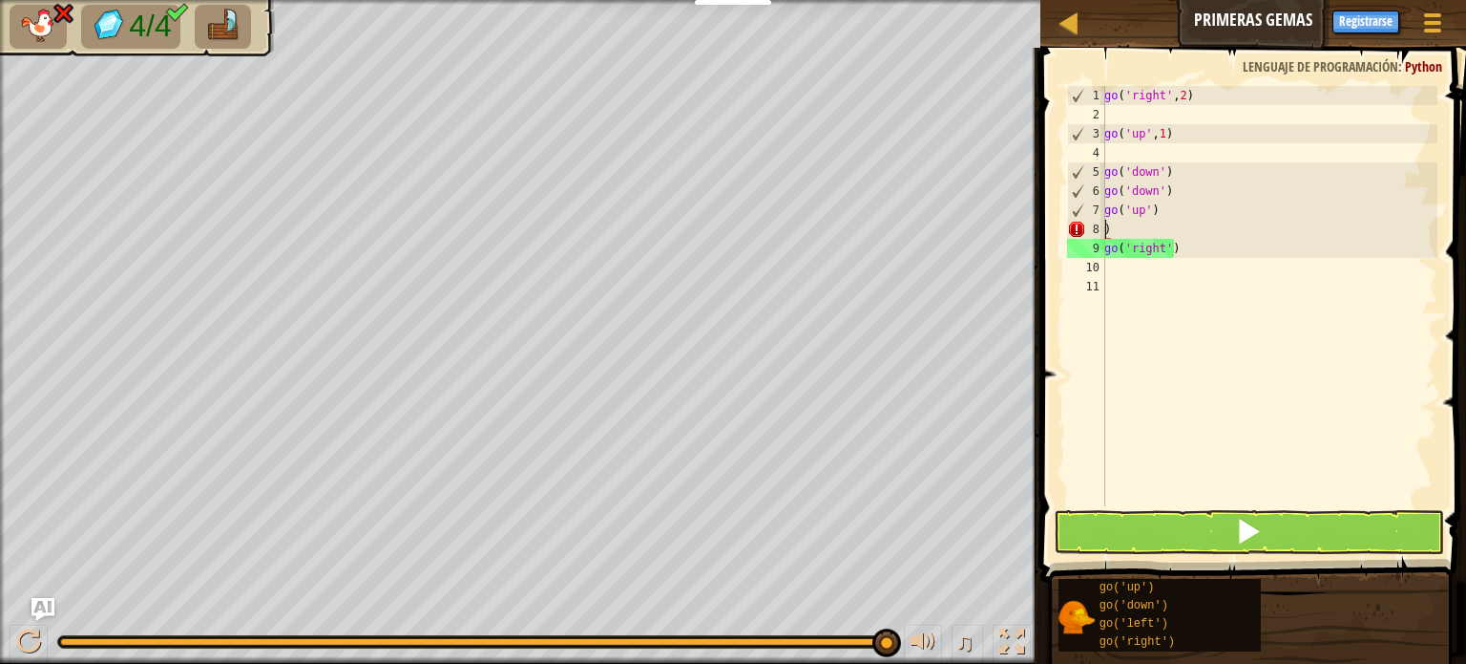
click at [1154, 358] on div "go ( 'right' , 2 ) go ( 'up' , 1 ) go ( 'down' ) go ( 'down' ) go ( 'up' ) ) go…" at bounding box center [1269, 315] width 337 height 458
click at [1150, 522] on button at bounding box center [1249, 532] width 390 height 44
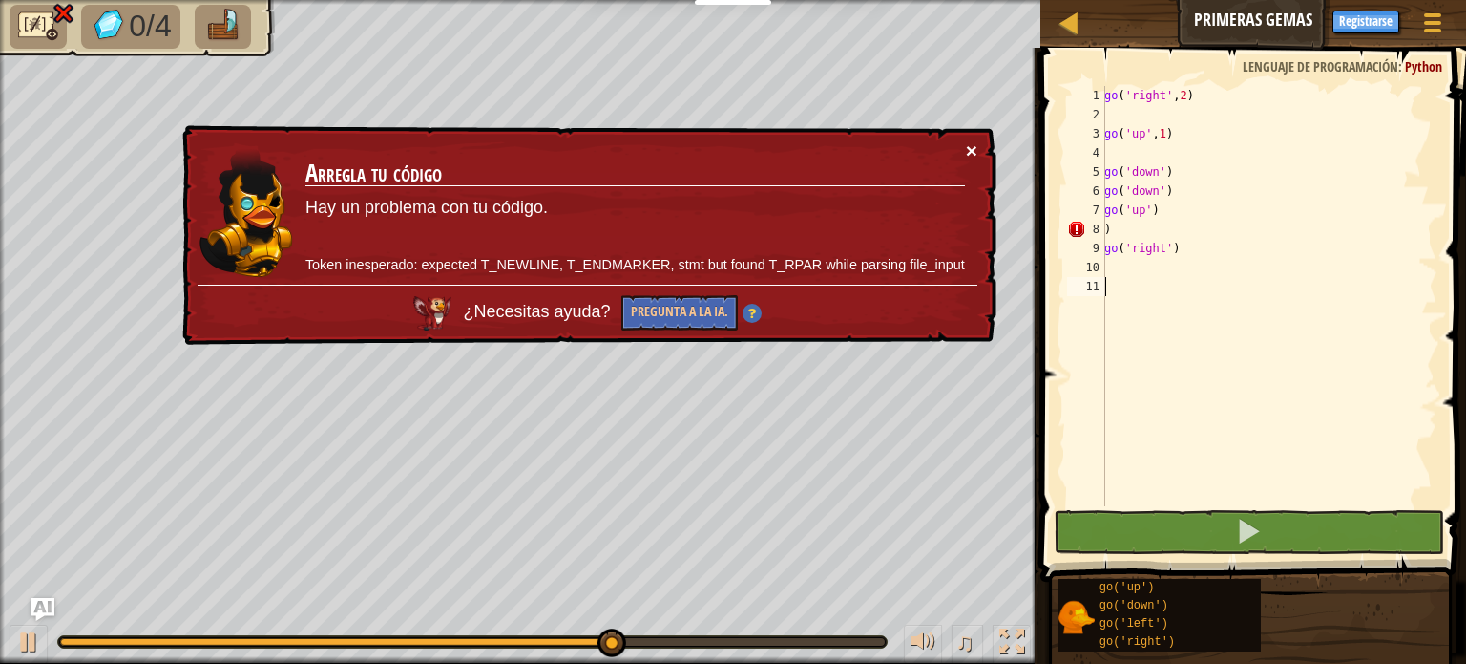
click at [968, 151] on button "×" at bounding box center [971, 150] width 11 height 20
click at [967, 148] on button "×" at bounding box center [971, 150] width 11 height 20
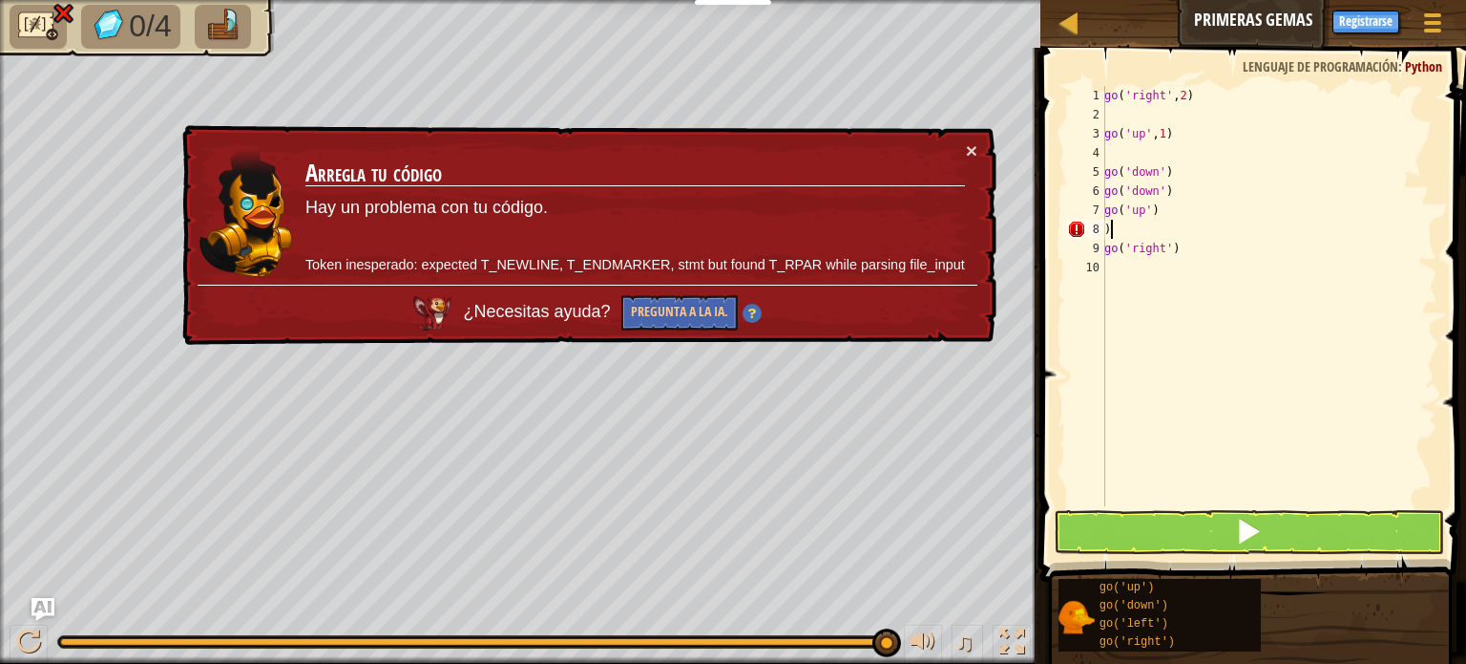
click at [1140, 227] on div "go ( 'right' , 2 ) go ( 'up' , 1 ) go ( 'down' ) go ( 'down' ) go ( 'up' ) ) go…" at bounding box center [1269, 315] width 337 height 458
type textarea ")"
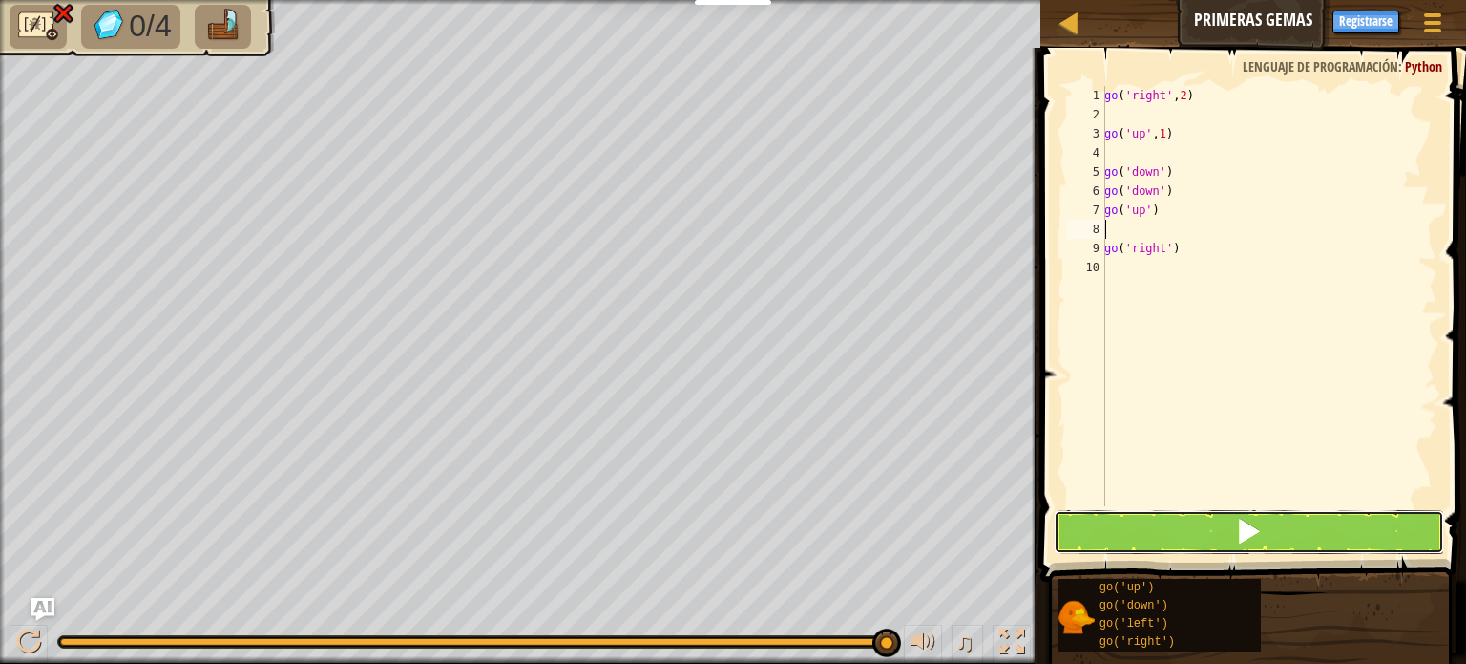
click at [1241, 535] on span at bounding box center [1248, 530] width 27 height 27
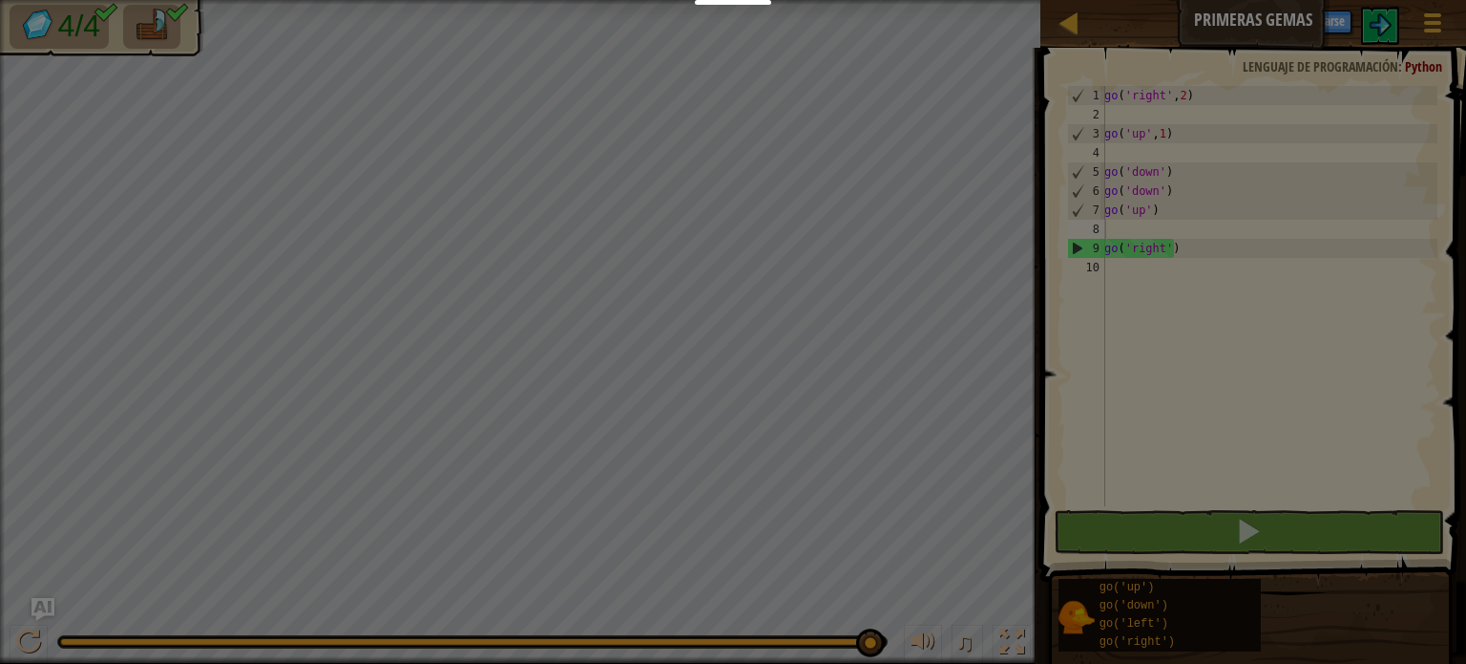
drag, startPoint x: 723, startPoint y: 649, endPoint x: 1135, endPoint y: 622, distance: 413.4
click at [1135, 2] on body "Estudiantes Crear Cuenta Gratis. Soluciones para escuelas y distritos Vista pre…" at bounding box center [733, 1] width 1466 height 2
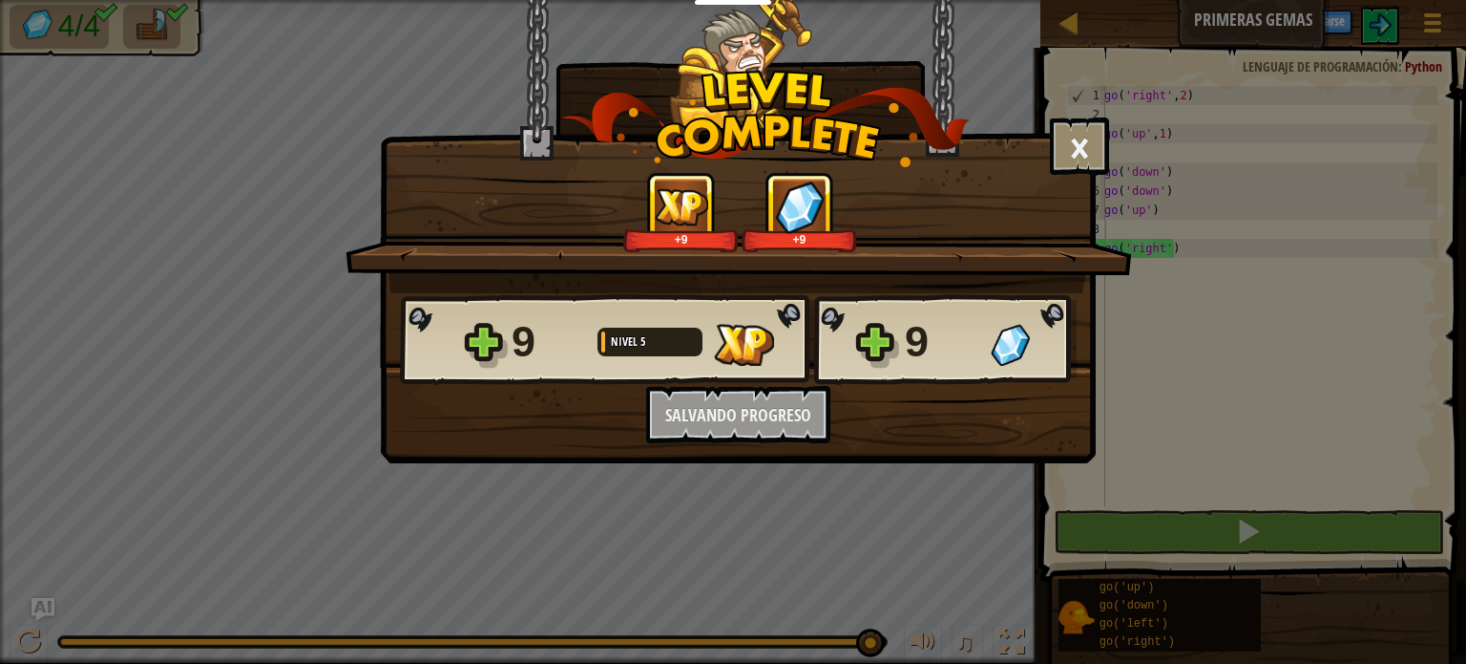
click at [756, 412] on div "9 Nivel 5 9 ¿Quieres recibir las últimas noticias en tu correo electrónico? ¡Cr…" at bounding box center [738, 368] width 714 height 150
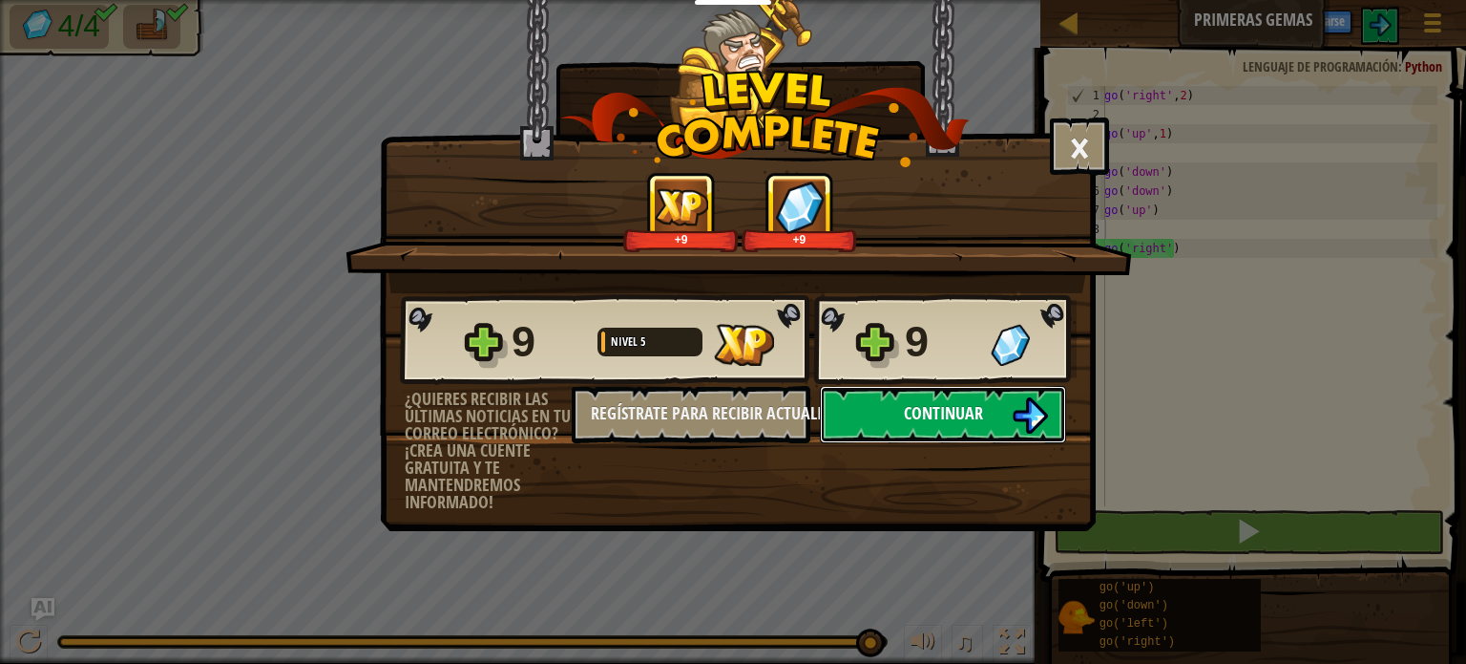
click at [929, 421] on span "Continuar" at bounding box center [943, 413] width 79 height 24
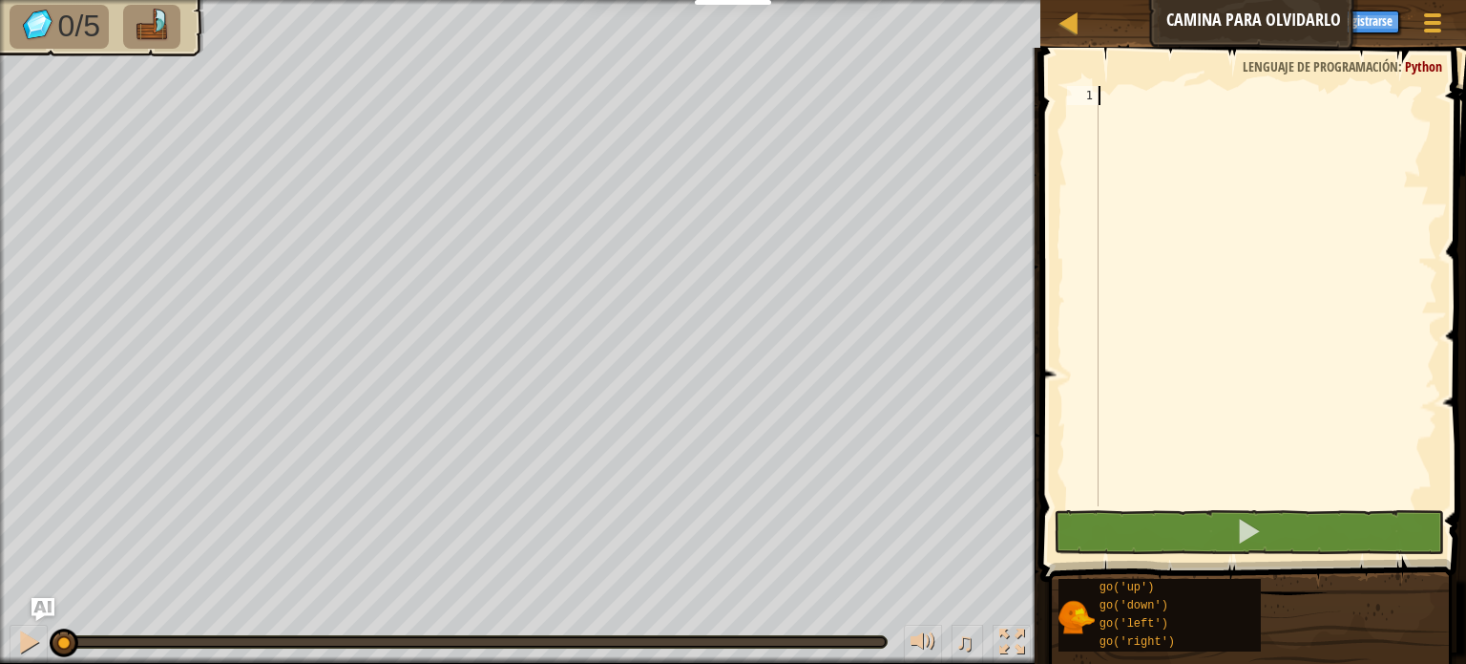
type textarea "G"
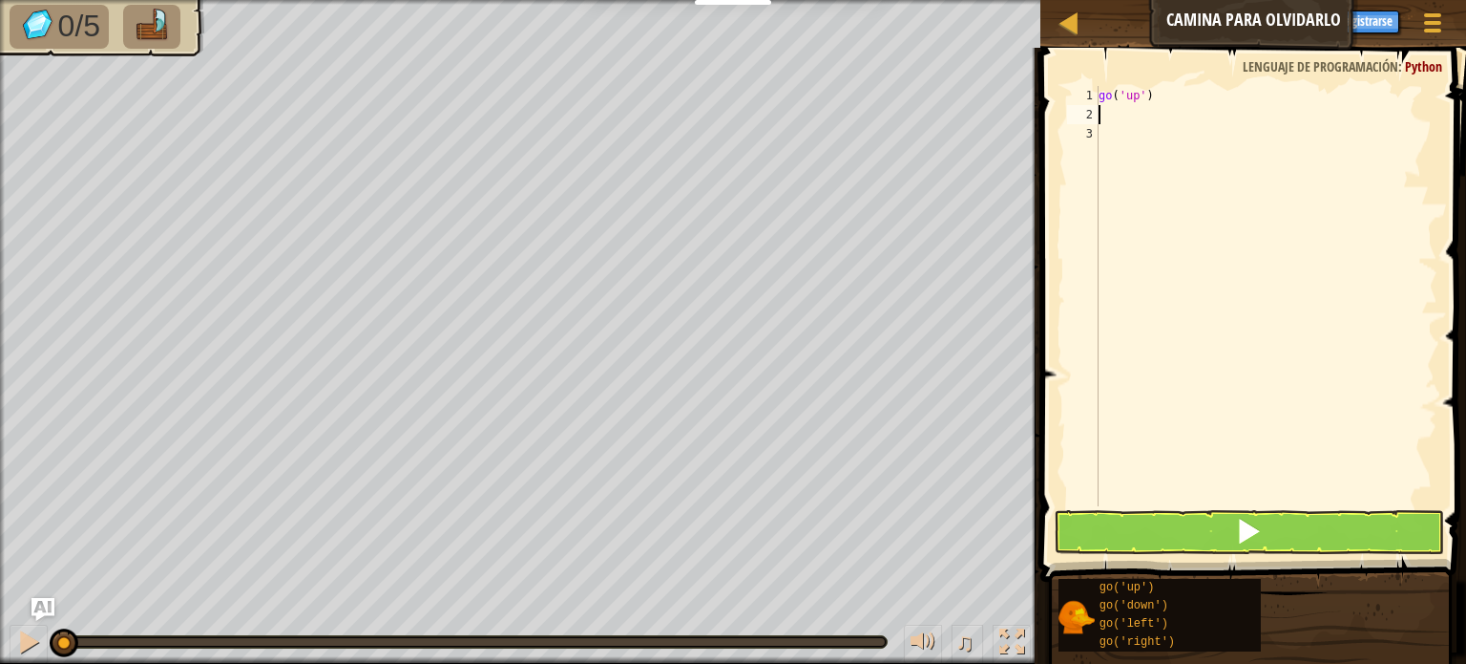
type textarea "G"
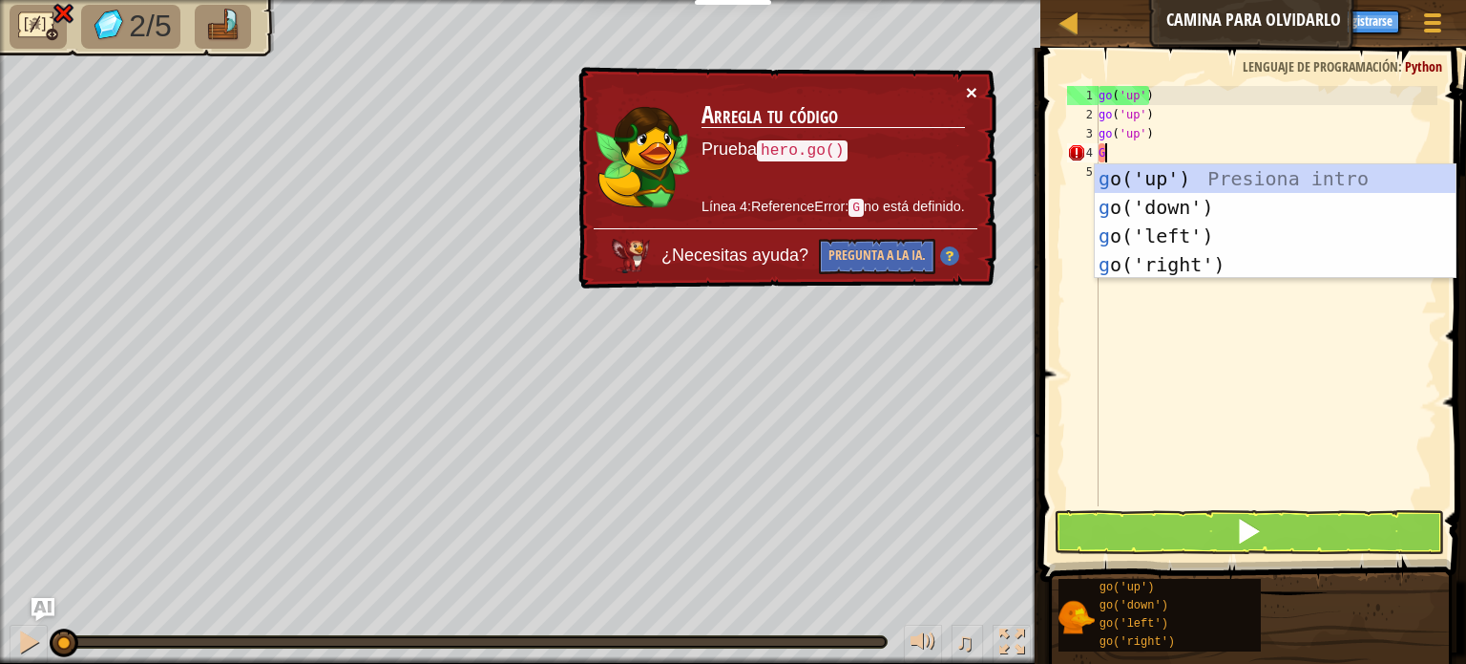
type textarea "G"
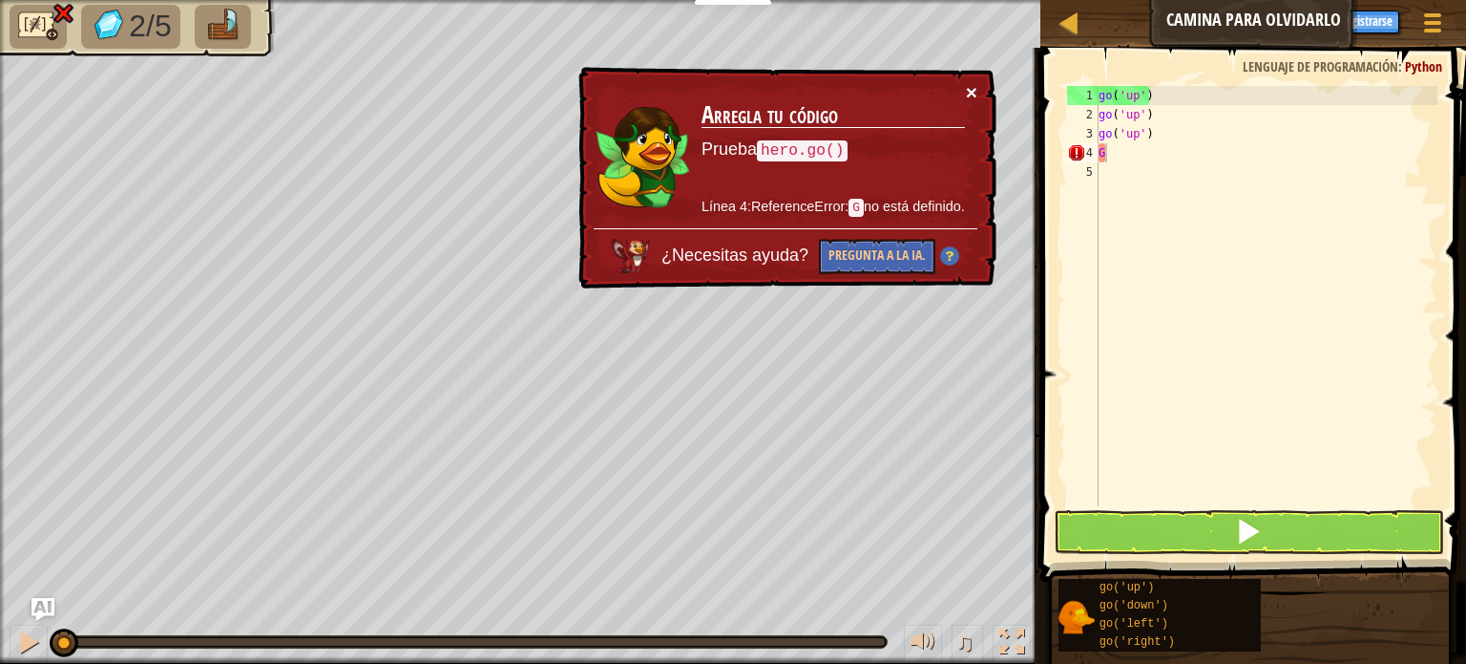
click at [976, 92] on button "×" at bounding box center [971, 92] width 11 height 20
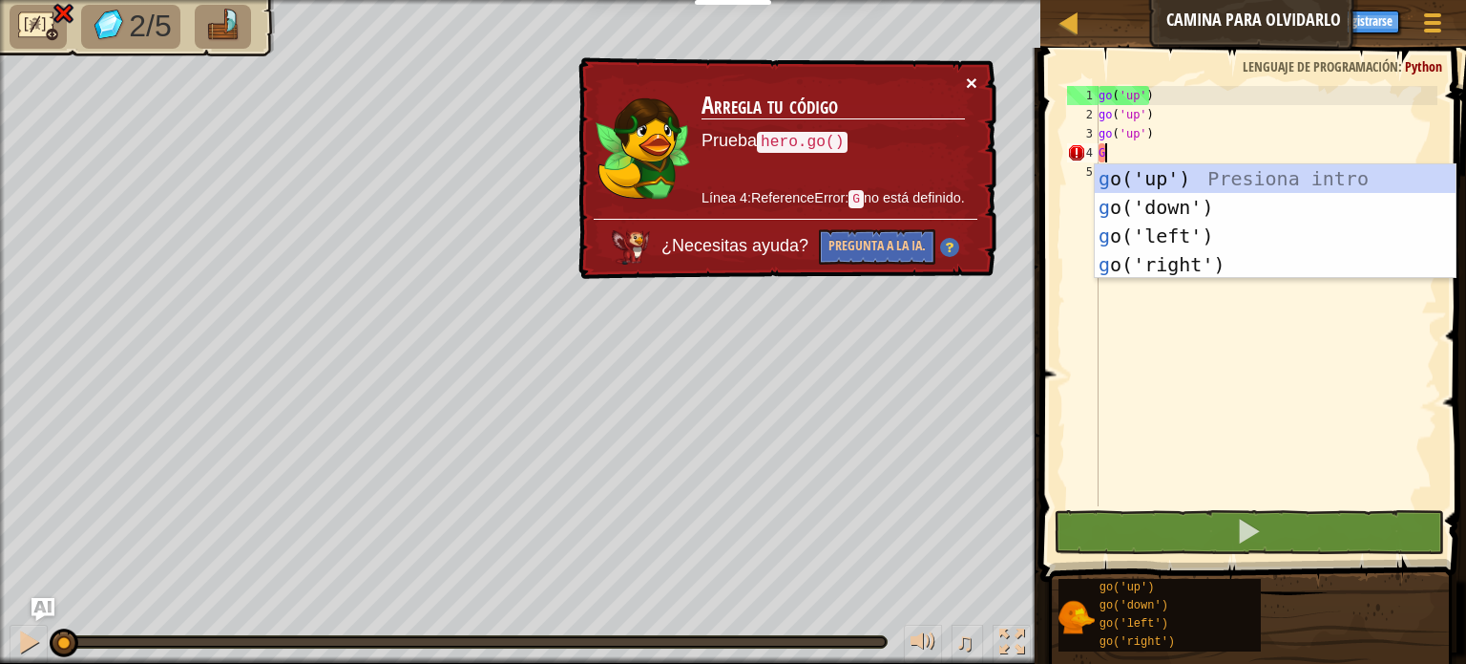
type textarea "G"
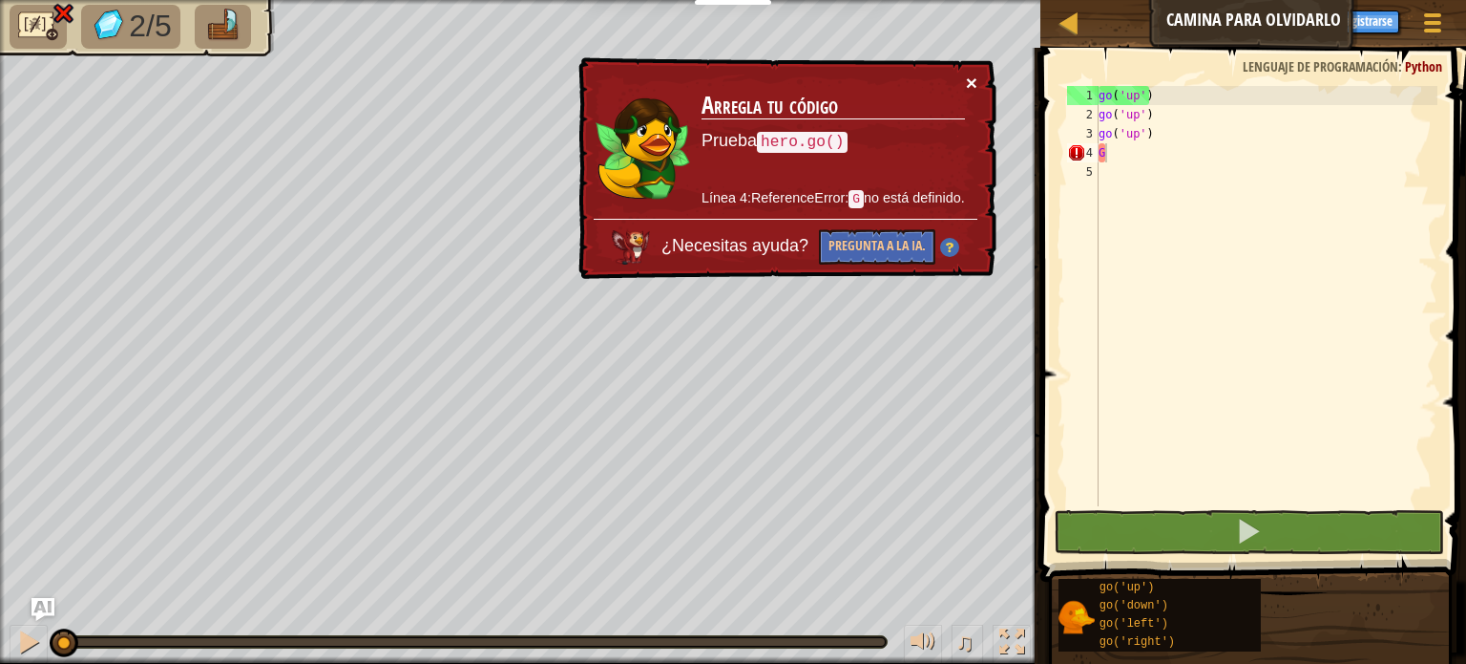
click at [972, 79] on button "×" at bounding box center [971, 83] width 11 height 20
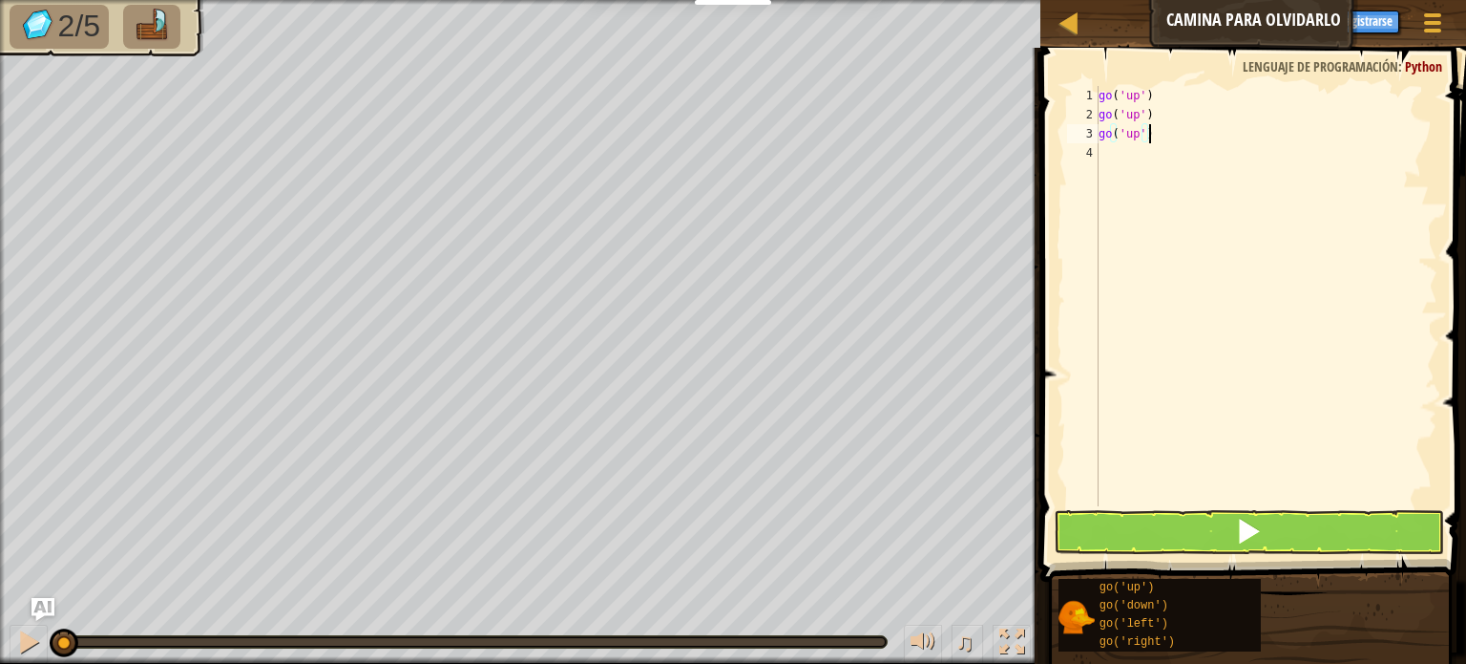
scroll to position [9, 3]
type textarea "go('up')"
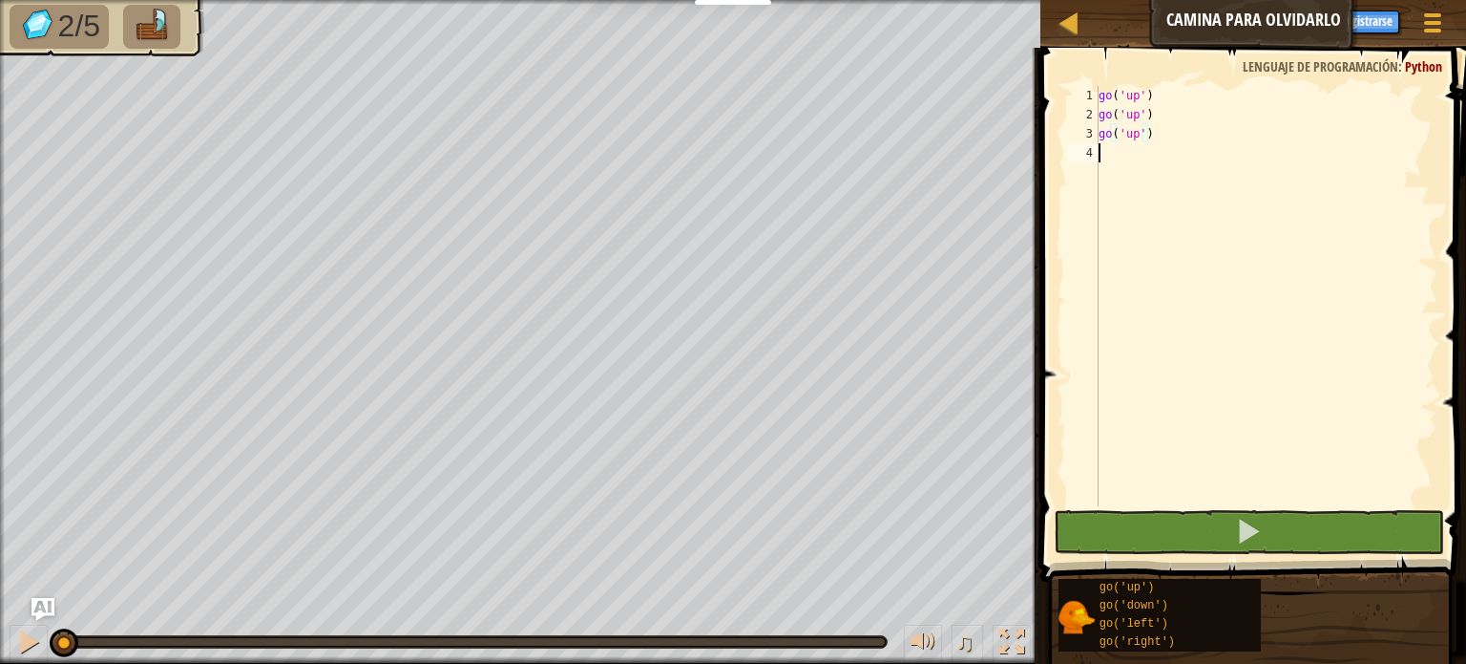
drag, startPoint x: 1143, startPoint y: 237, endPoint x: 1092, endPoint y: 183, distance: 73.6
click at [1141, 236] on div "go ( 'up' ) go ( 'up' ) go ( 'up' )" at bounding box center [1266, 315] width 343 height 458
type textarea "G"
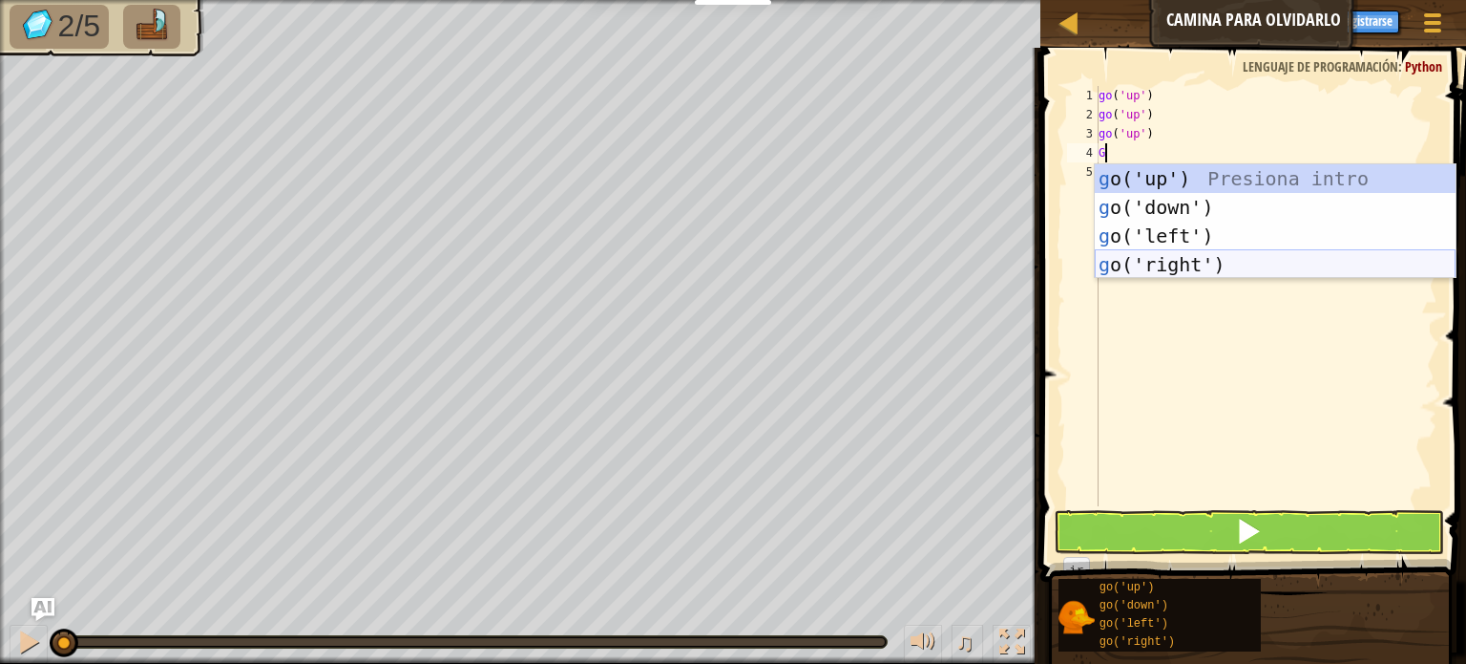
click at [1165, 266] on div "g o('up') Presiona intro g o('down') Presiona intro g o('left') Presiona intro …" at bounding box center [1275, 250] width 361 height 172
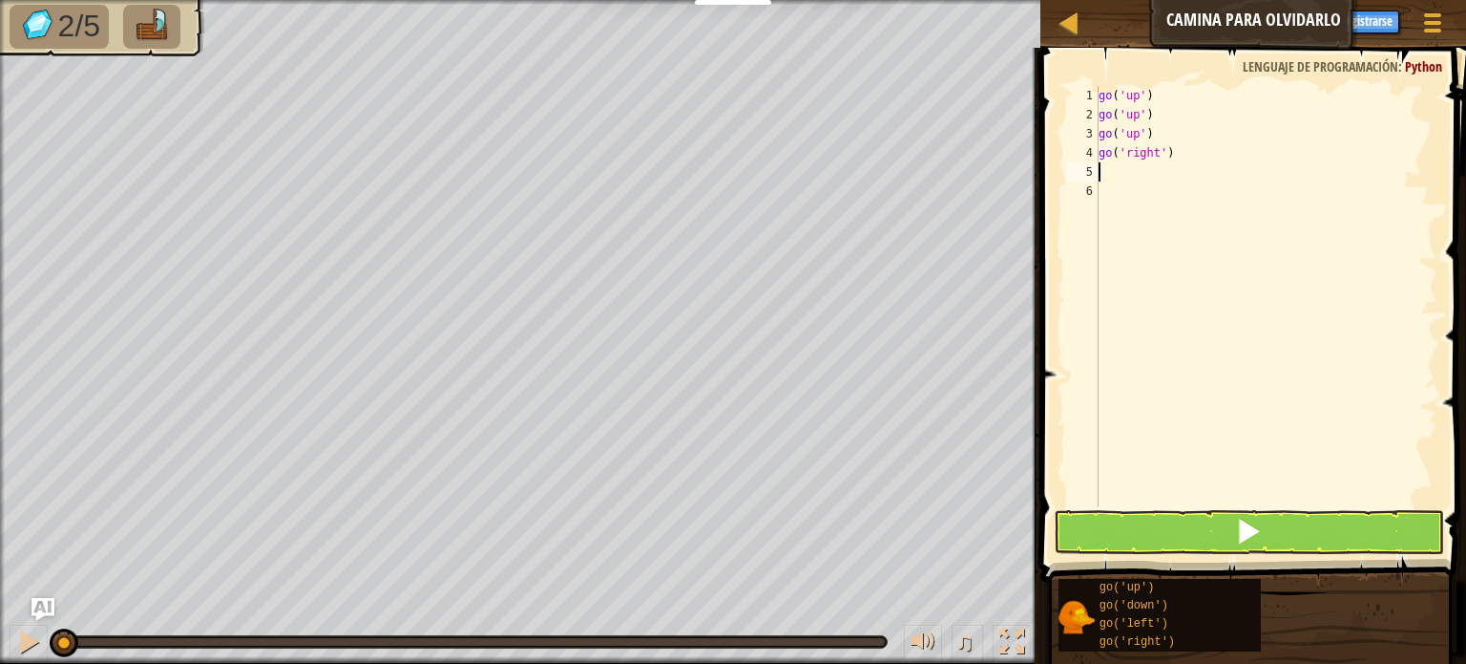
type textarea "G"
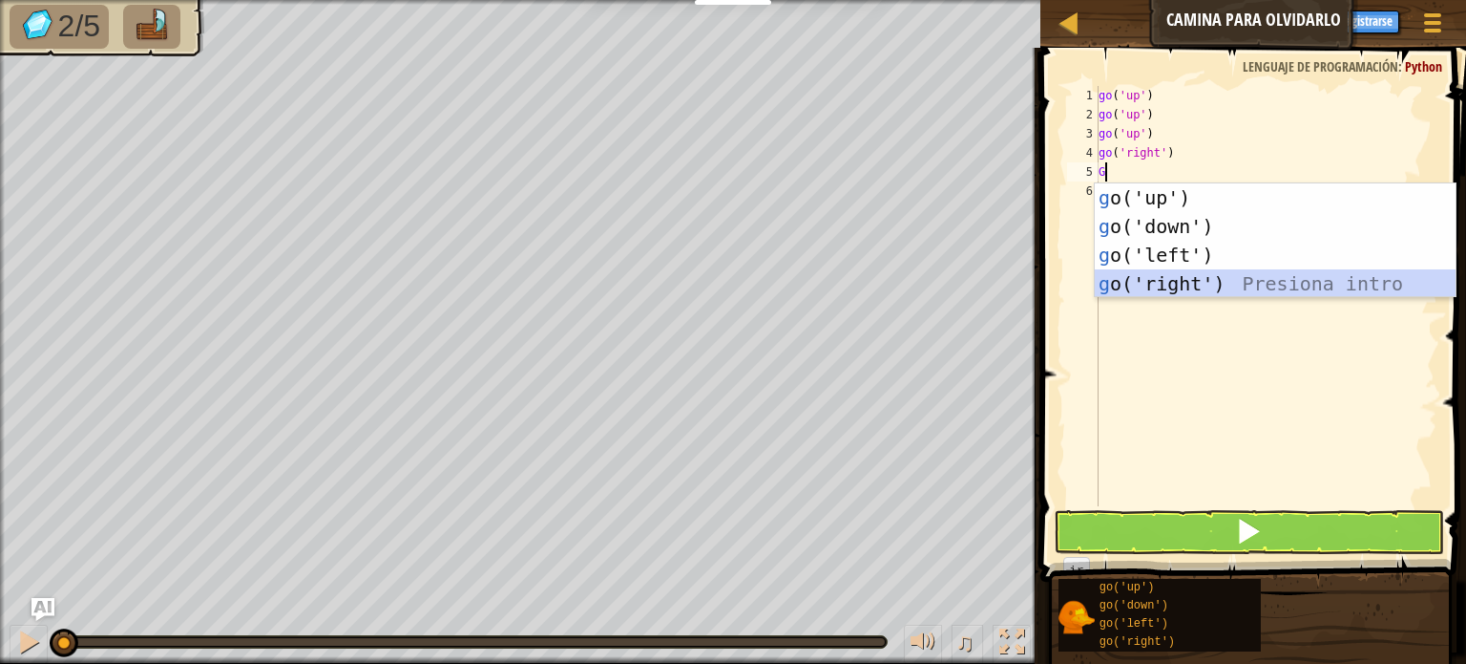
click at [1157, 289] on div "g o('up') Presiona intro g o('down') Presiona intro g o('left') Presiona intro …" at bounding box center [1275, 269] width 361 height 172
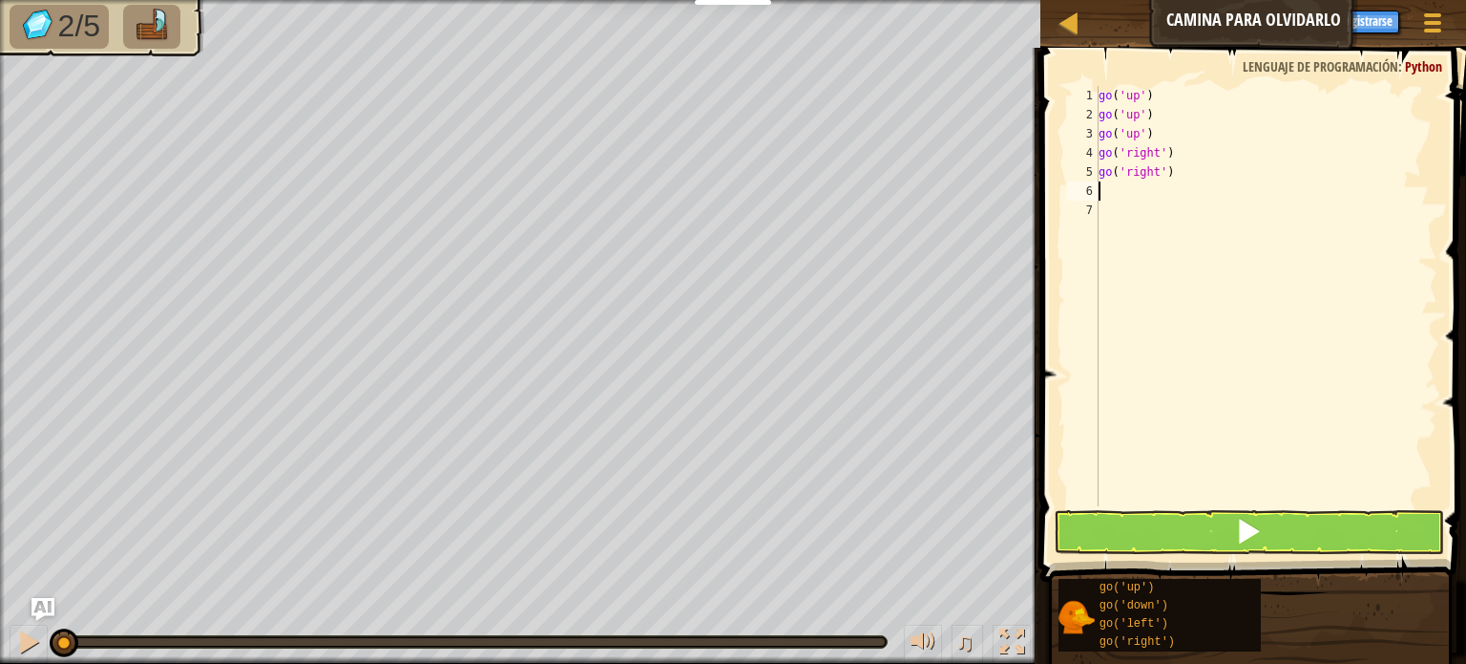
type textarea "G"
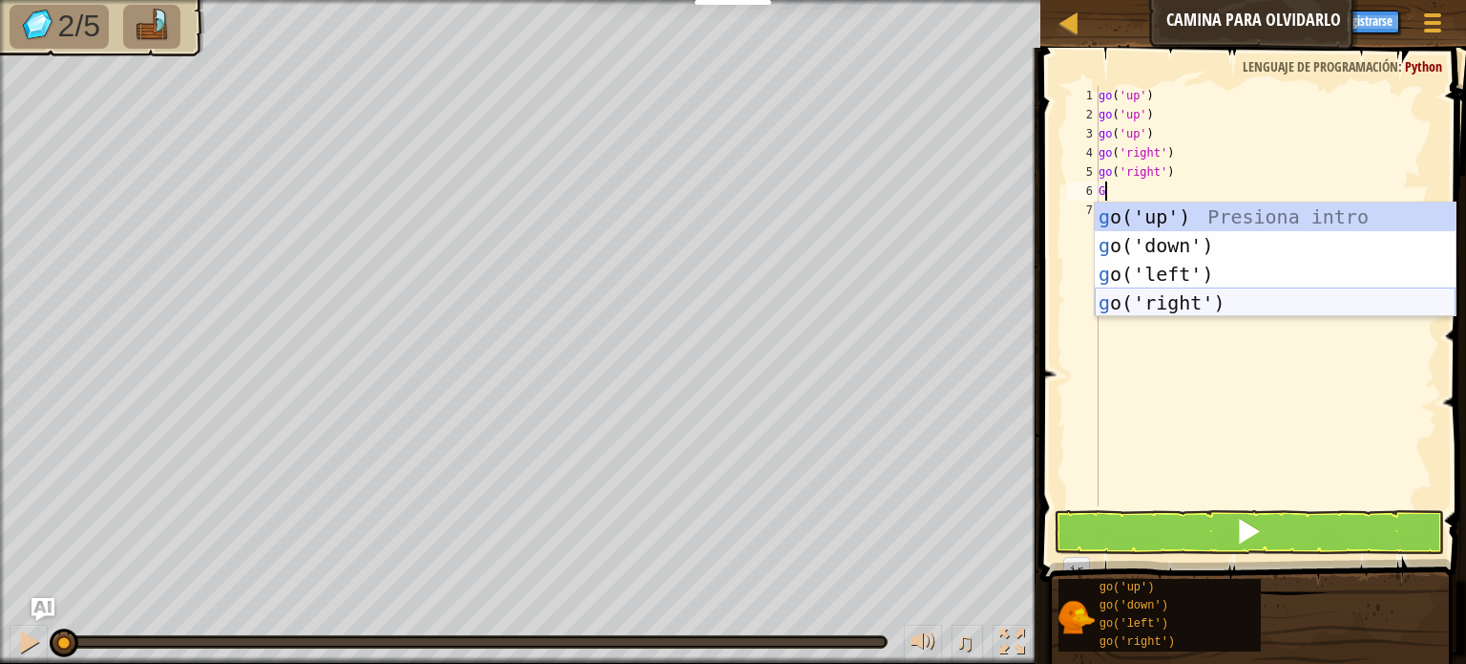
click at [1173, 300] on div "g o('up') Presiona intro g o('down') Presiona intro g o('left') Presiona intro …" at bounding box center [1275, 288] width 361 height 172
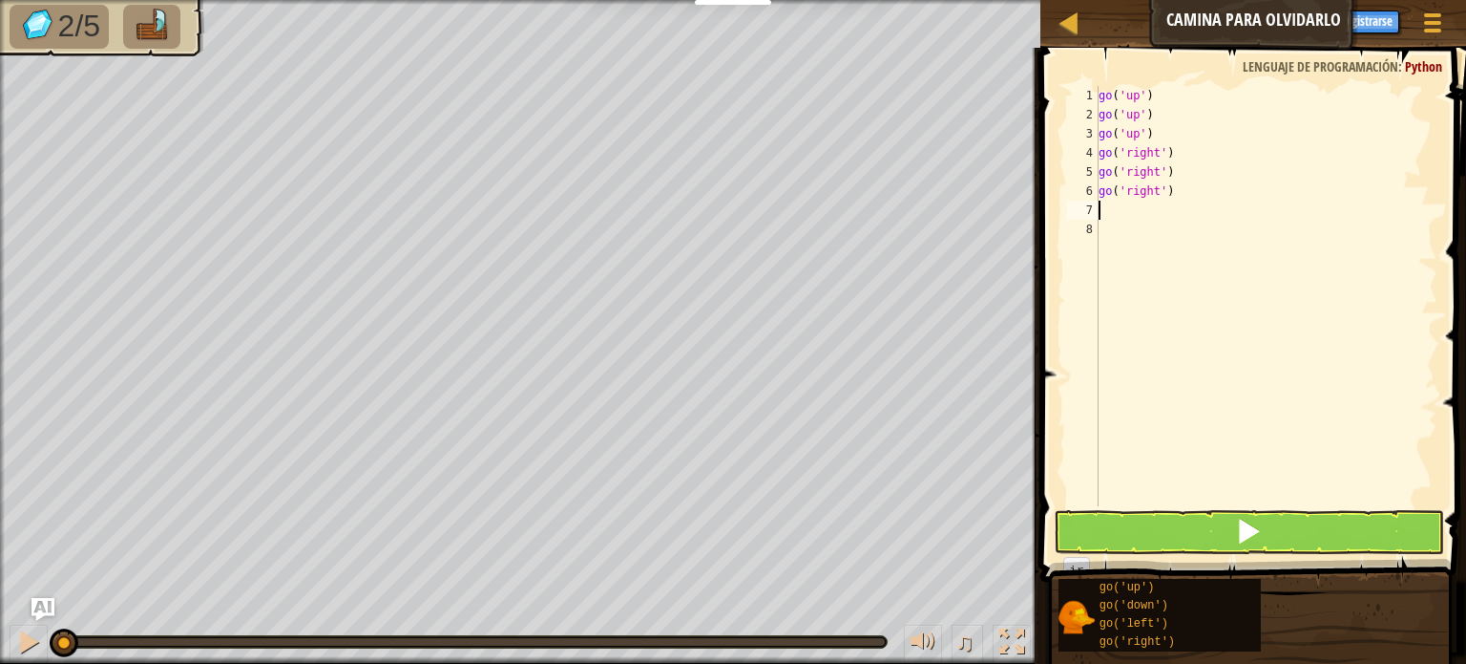
type textarea "G"
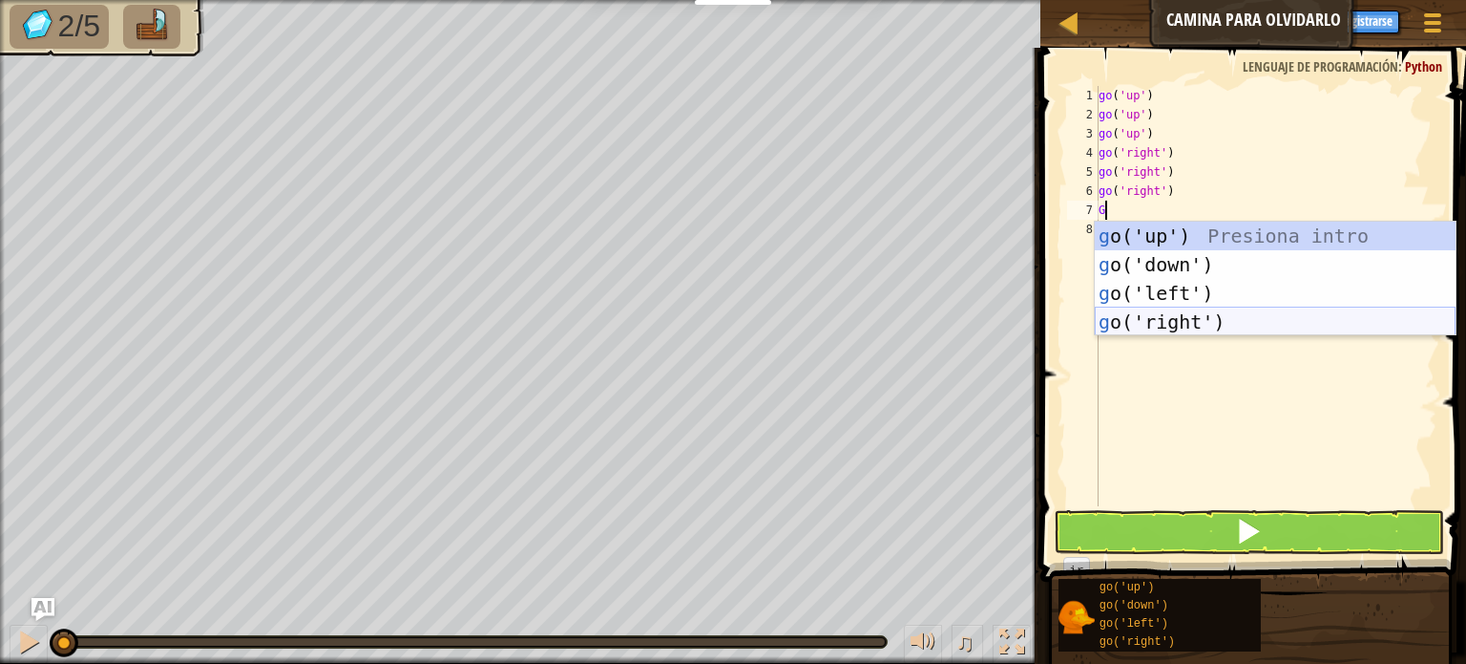
click at [1167, 320] on div "g o('up') Presiona intro g o('down') Presiona intro g o('left') Presiona intro …" at bounding box center [1275, 307] width 361 height 172
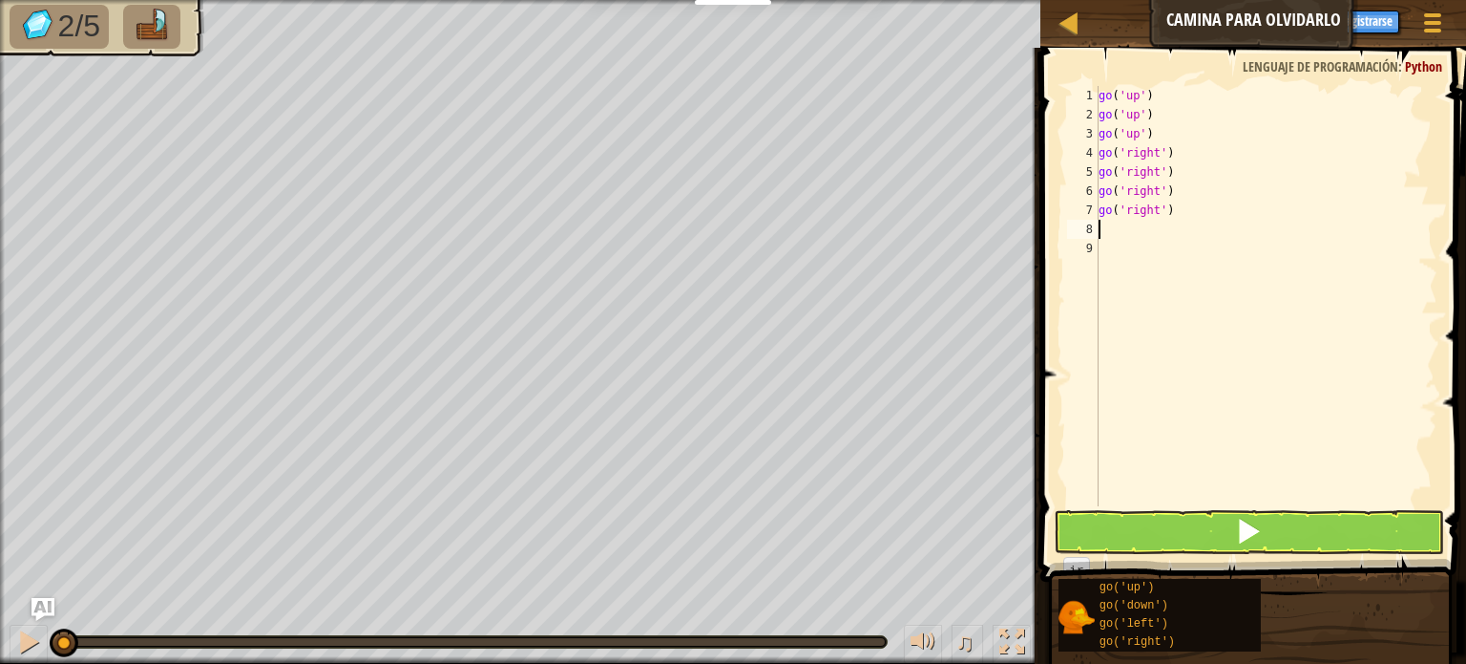
type textarea "G"
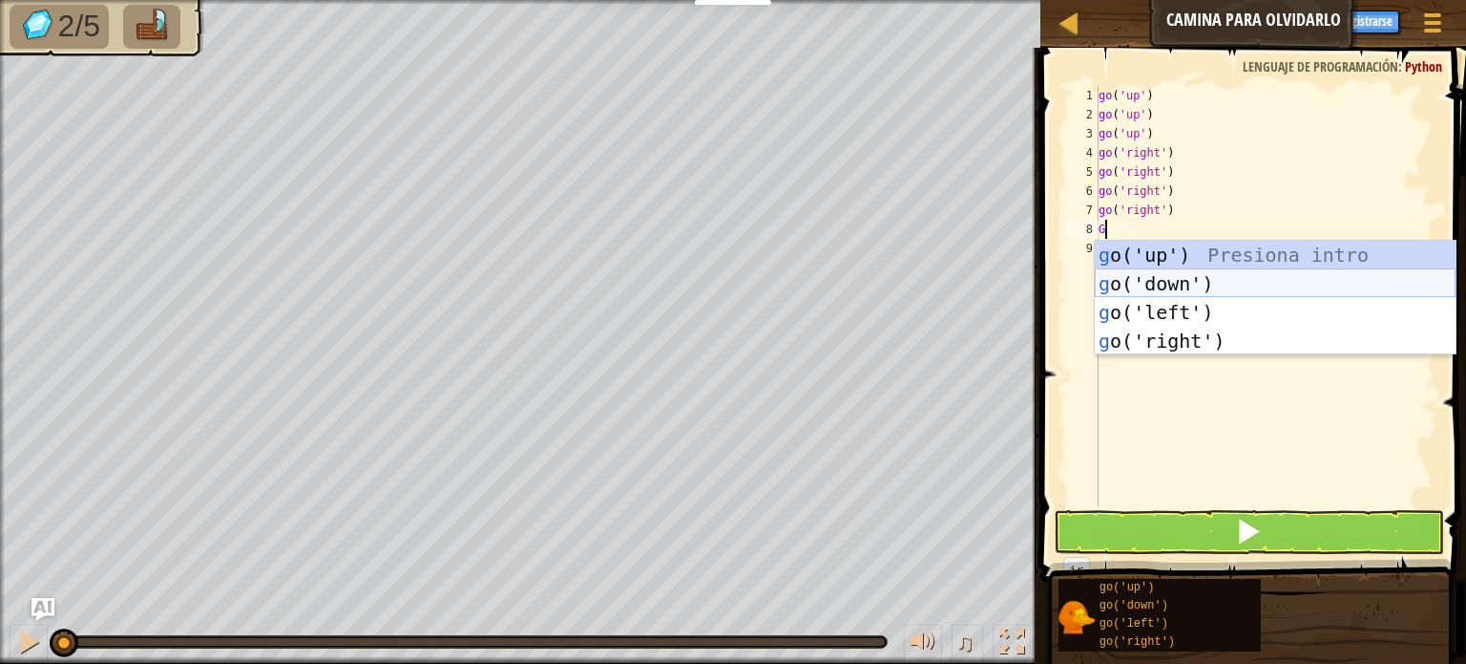
click at [1177, 289] on div "g o('up') Presiona intro g o('down') Presiona intro g o('left') Presiona intro …" at bounding box center [1275, 327] width 361 height 172
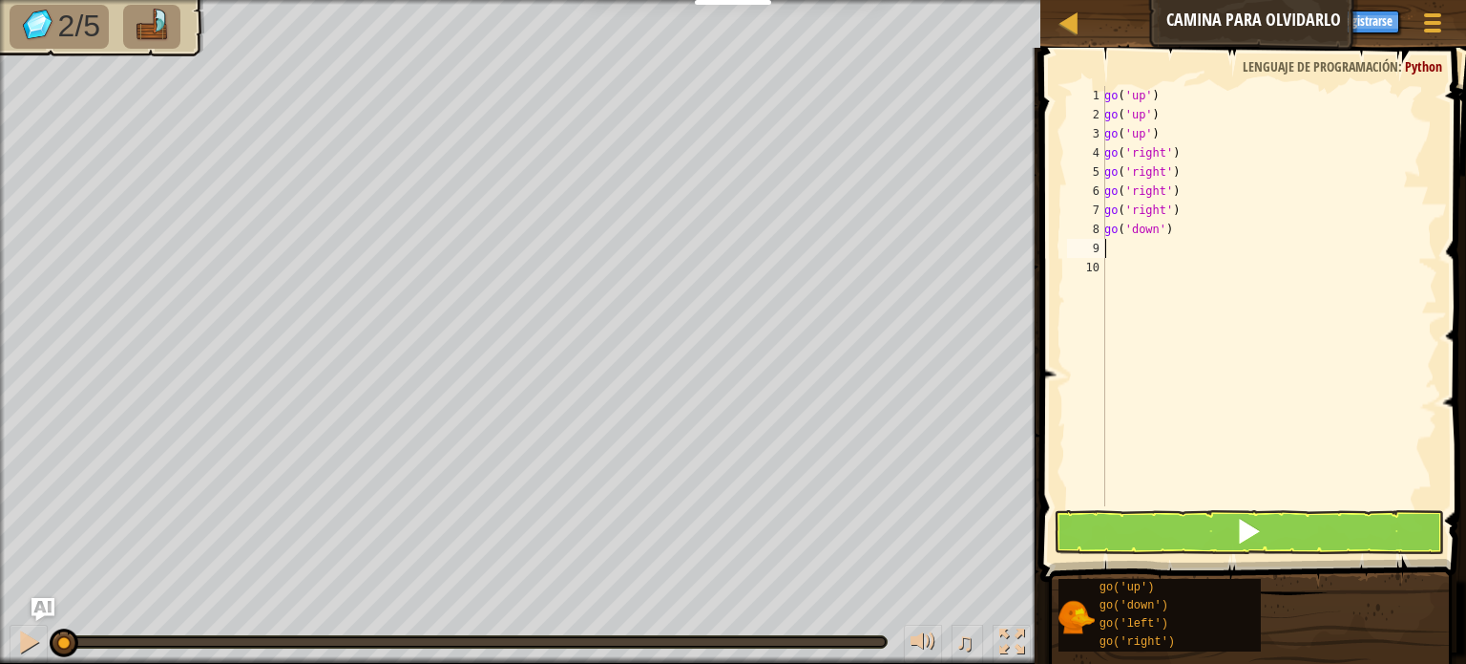
type textarea "G"
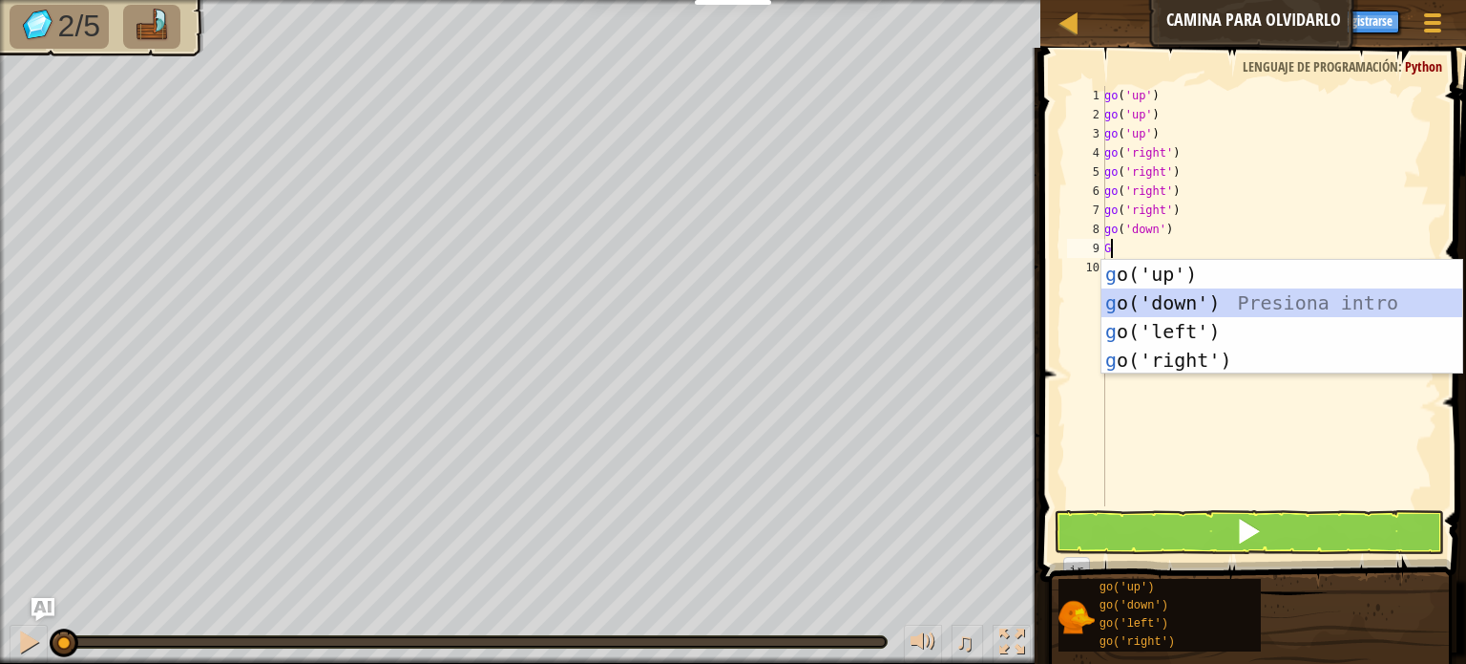
click at [1173, 297] on div "g o('up') Presiona intro g o('down') Presiona intro g o('left') Presiona intro …" at bounding box center [1282, 346] width 361 height 172
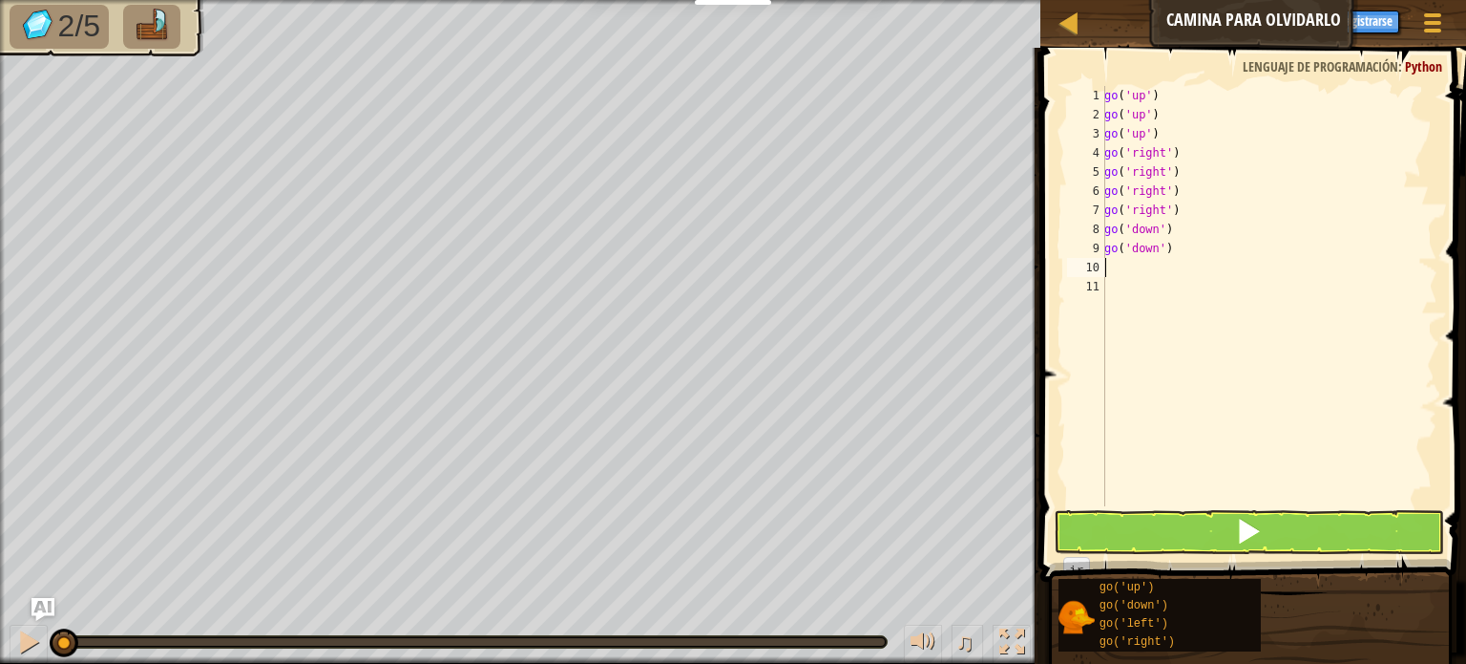
type textarea "G"
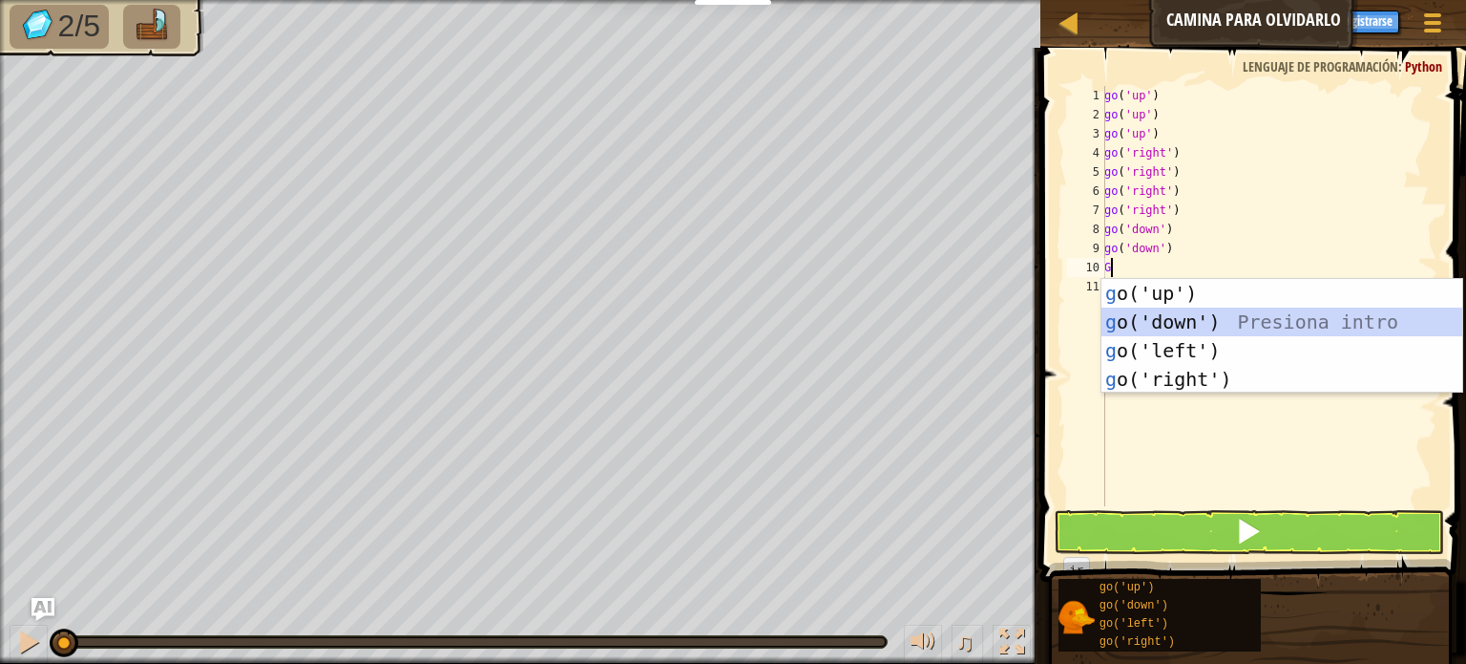
click at [1159, 316] on div "g o('up') Presiona intro g o('down') Presiona intro g o('left') Presiona intro …" at bounding box center [1282, 365] width 361 height 172
type textarea "G"
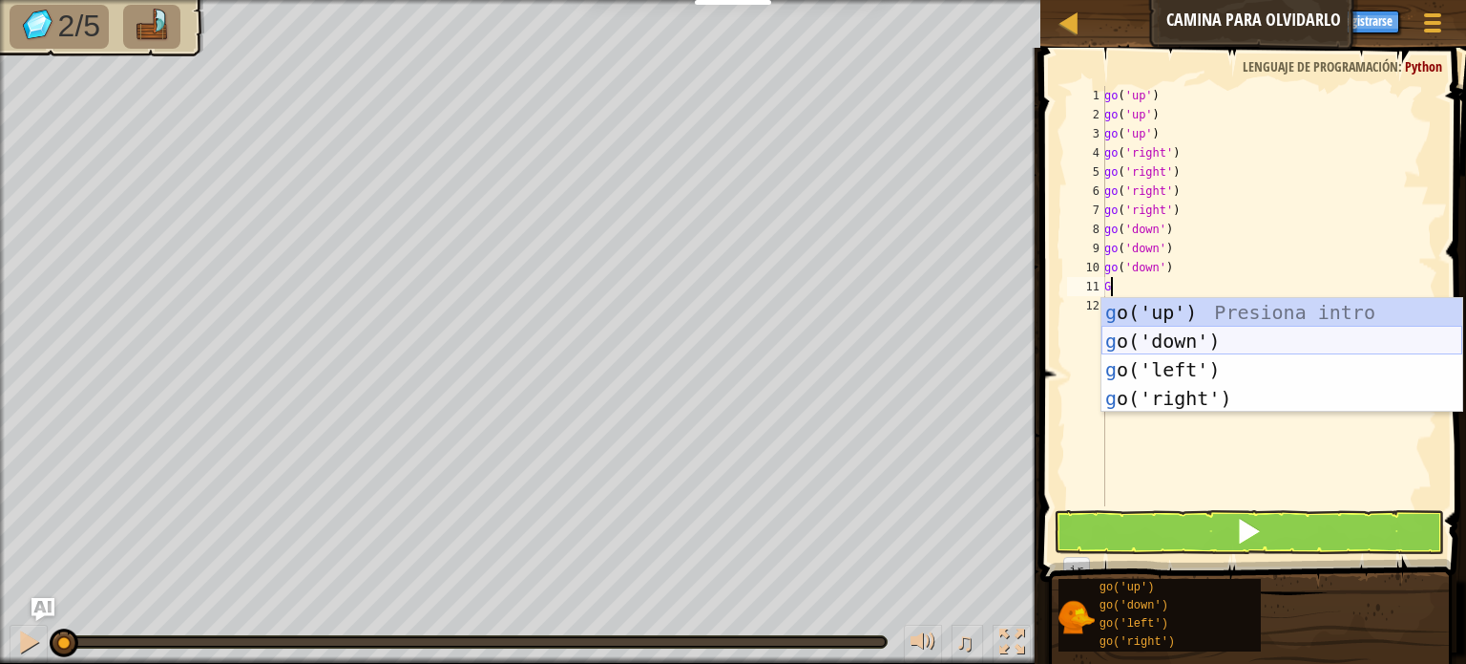
click at [1162, 328] on div "g o('up') Presiona intro g o('down') Presiona intro g o('left') Presiona intro …" at bounding box center [1282, 384] width 361 height 172
type textarea "G"
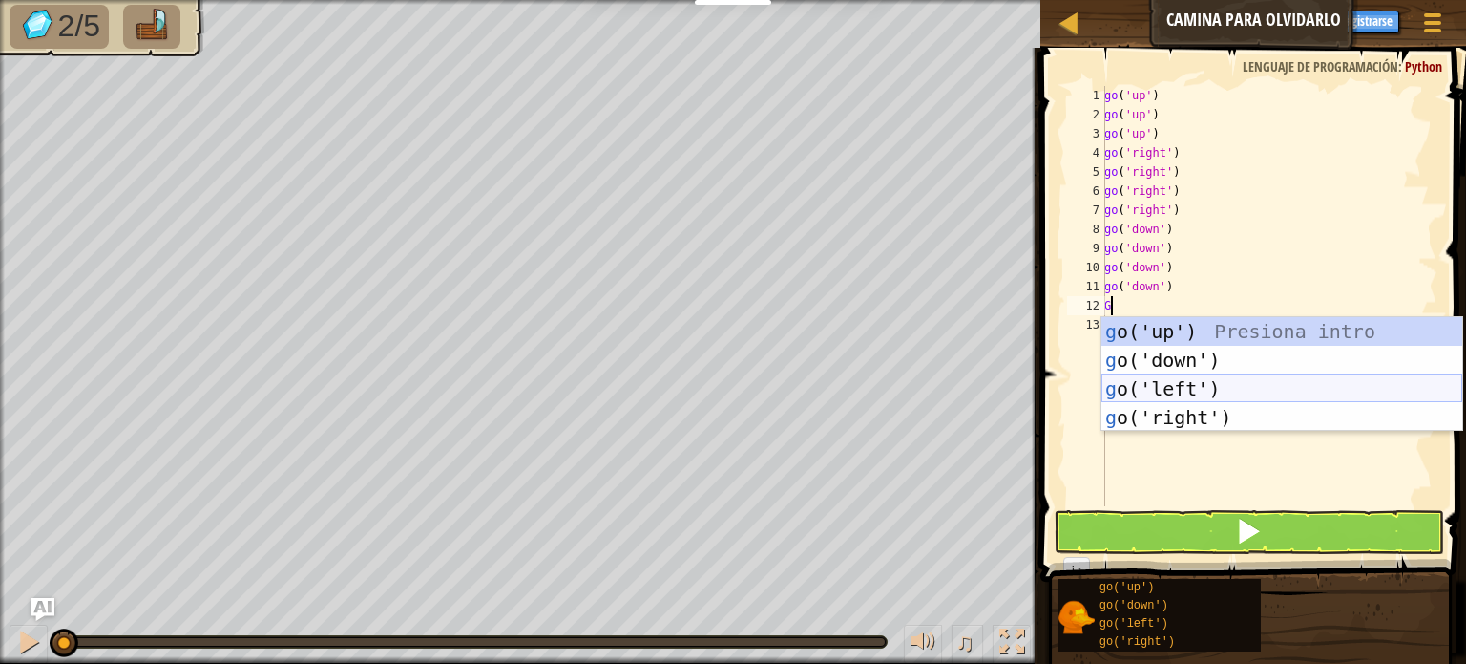
click at [1191, 388] on div "g o('up') Presiona intro g o('down') Presiona intro g o('left') Presiona intro …" at bounding box center [1282, 403] width 361 height 172
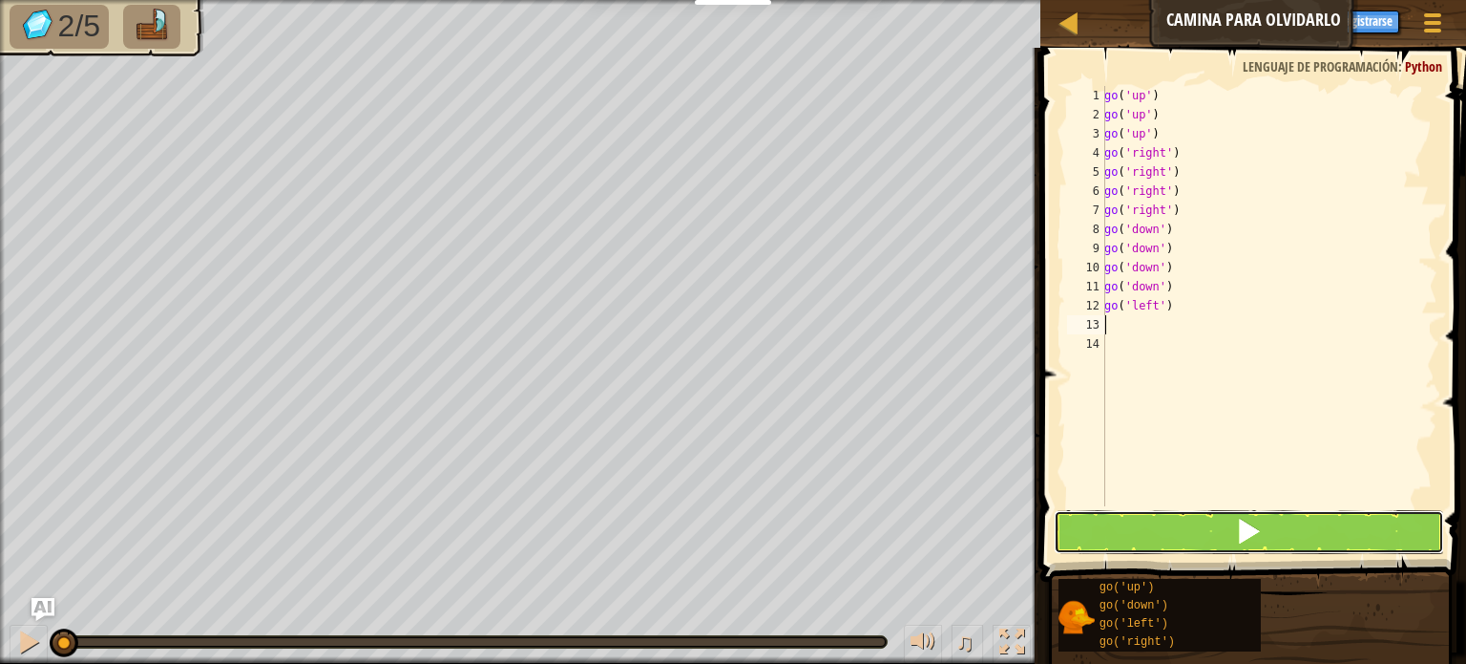
click at [1321, 545] on button at bounding box center [1249, 532] width 390 height 44
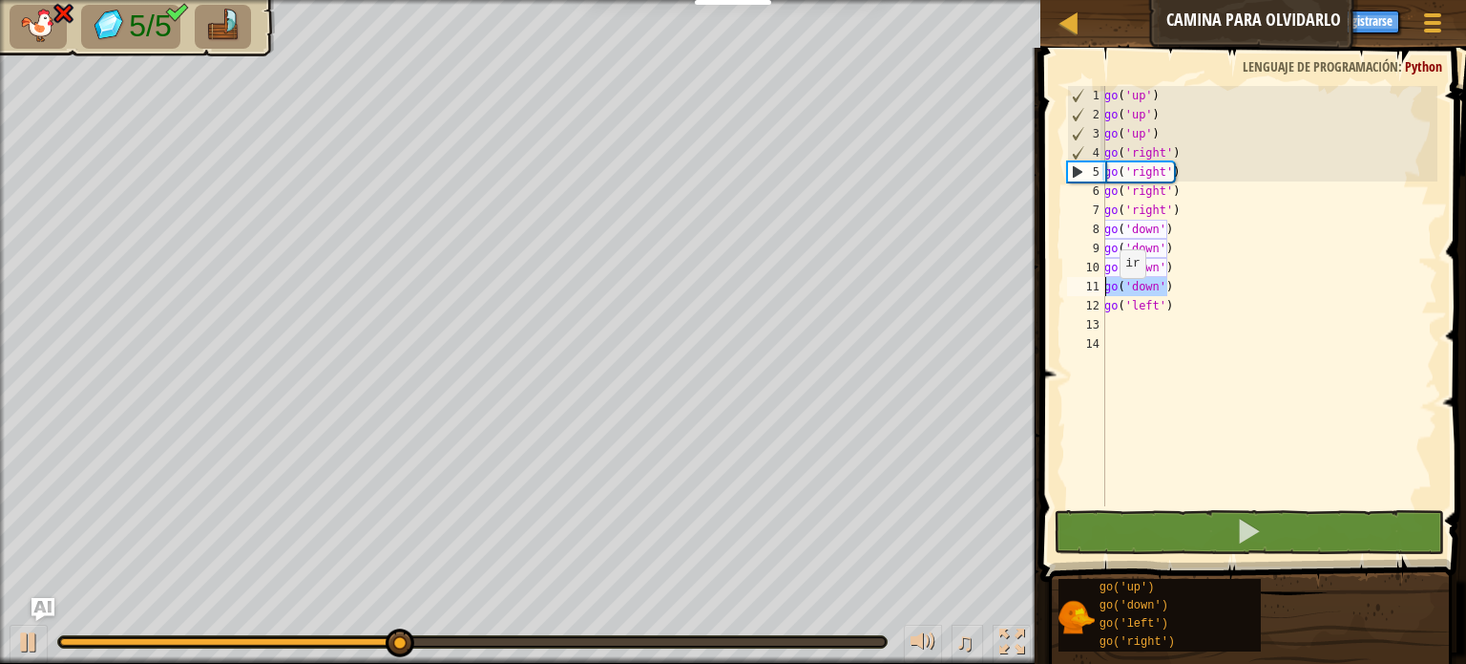
drag, startPoint x: 1177, startPoint y: 295, endPoint x: 1073, endPoint y: 290, distance: 104.2
click at [1076, 290] on div "1 2 3 4 5 6 7 8 9 10 11 12 13 14 go ( 'up' ) go ( 'up' ) go ( 'up' ) go ( 'righ…" at bounding box center [1251, 296] width 374 height 420
type textarea "go('down')"
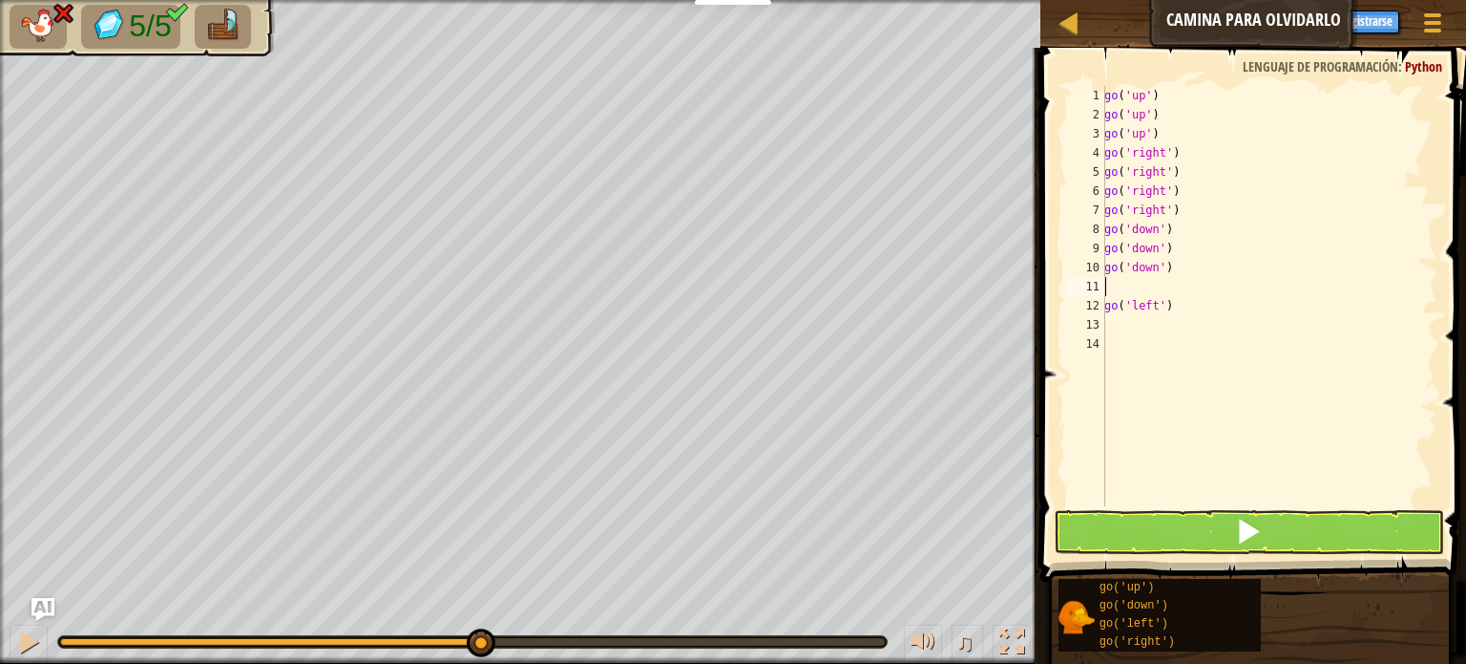
click at [1154, 290] on div "go ( 'up' ) go ( 'up' ) go ( 'up' ) go ( 'right' ) go ( 'right' ) go ( 'right' …" at bounding box center [1269, 315] width 337 height 458
click at [1240, 520] on span at bounding box center [1248, 530] width 27 height 27
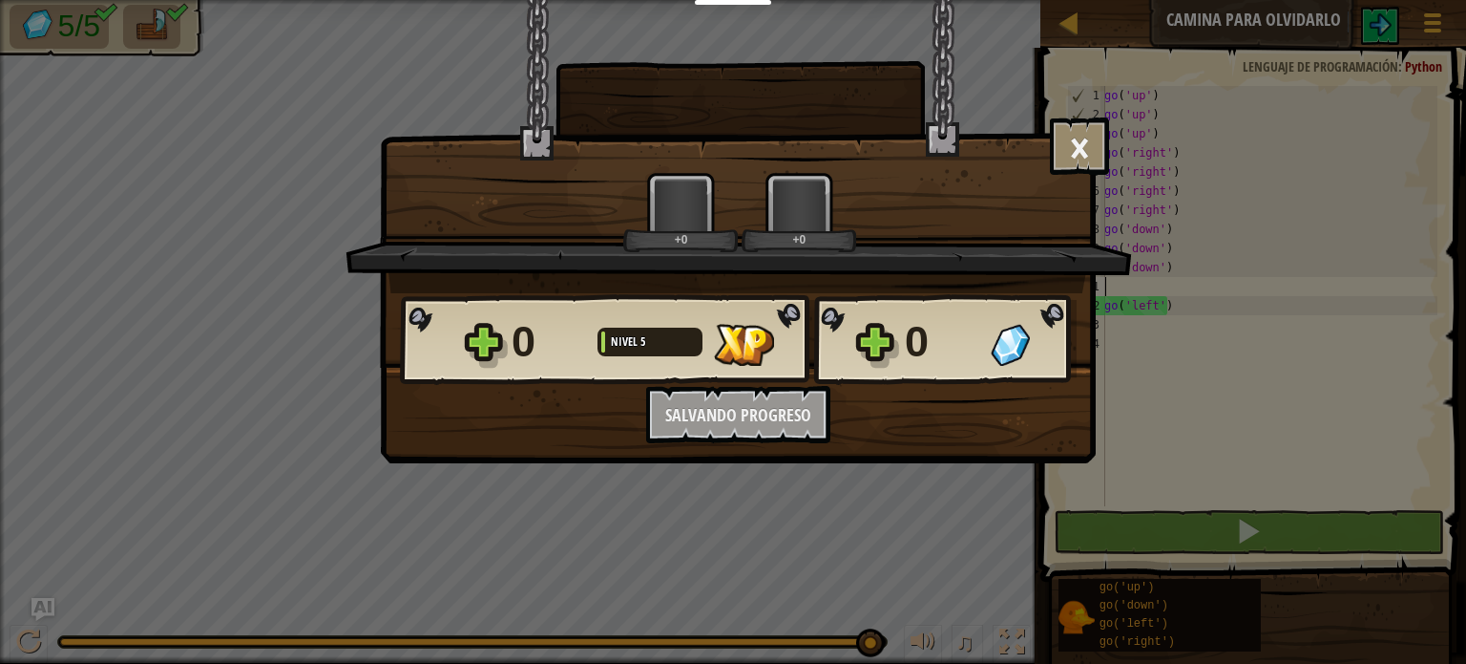
drag, startPoint x: 191, startPoint y: 640, endPoint x: 1466, endPoint y: 663, distance: 1274.8
click at [1451, 2] on body "Estudiantes Crear Cuenta Gratis. Soluciones para escuelas y distritos Vista pre…" at bounding box center [733, 1] width 1466 height 2
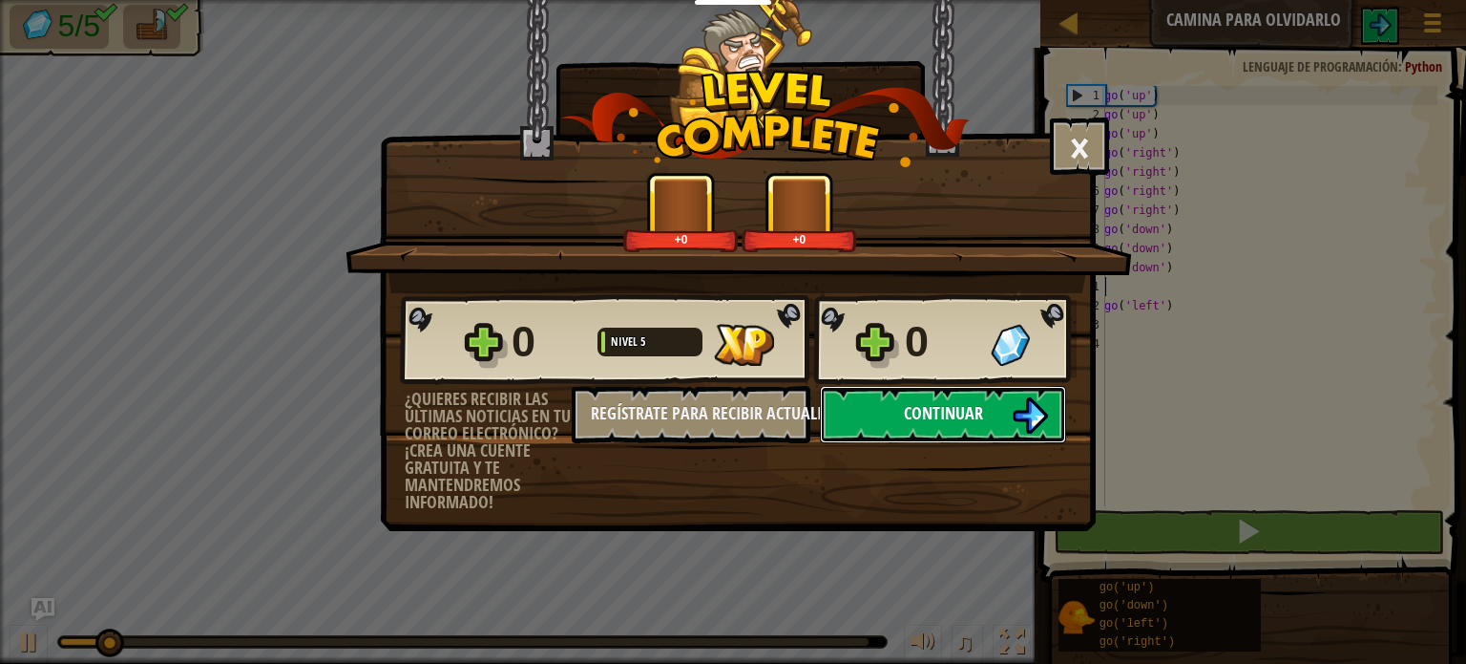
click at [949, 428] on button "Continuar" at bounding box center [943, 414] width 246 height 57
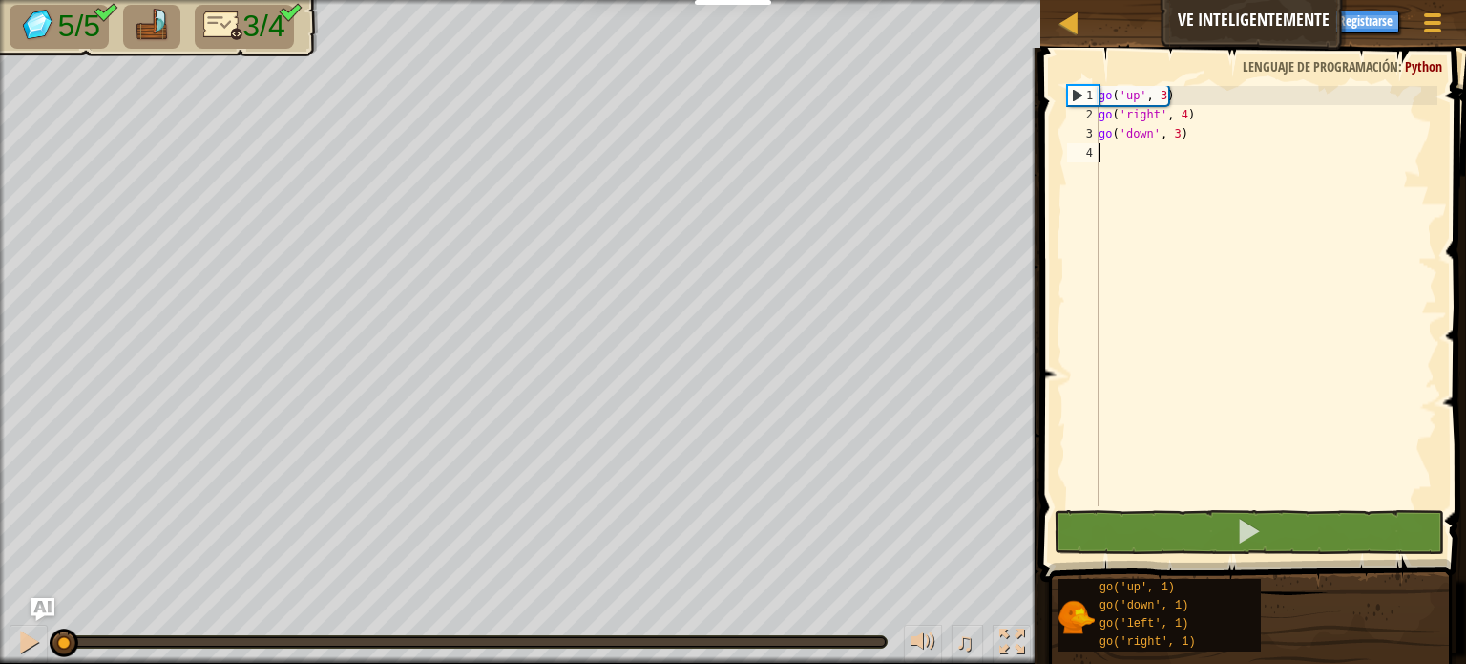
type textarea "G"
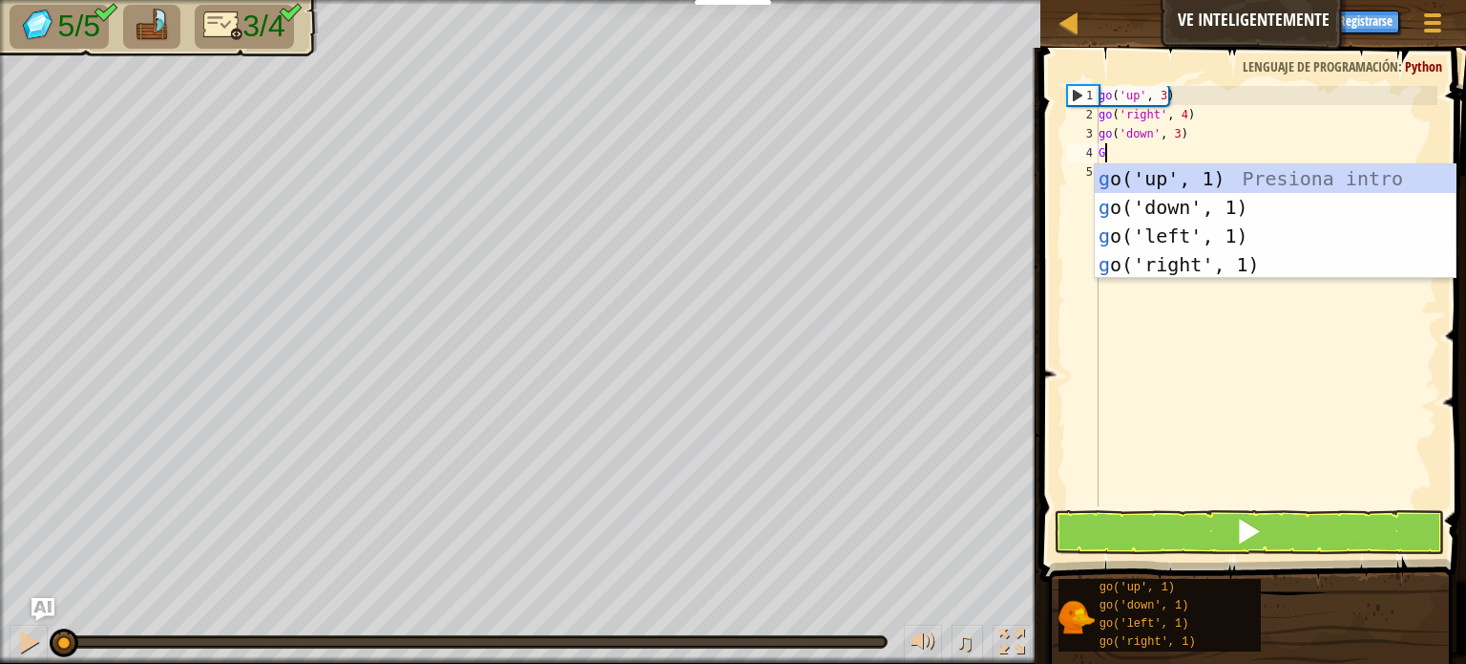
scroll to position [9, 0]
drag, startPoint x: 1185, startPoint y: 241, endPoint x: 1185, endPoint y: 251, distance: 10.5
click at [1185, 241] on div "g o('up', 1) Presiona intro g o('down', 1) Presiona intro g o('left', 1) Presio…" at bounding box center [1275, 250] width 361 height 172
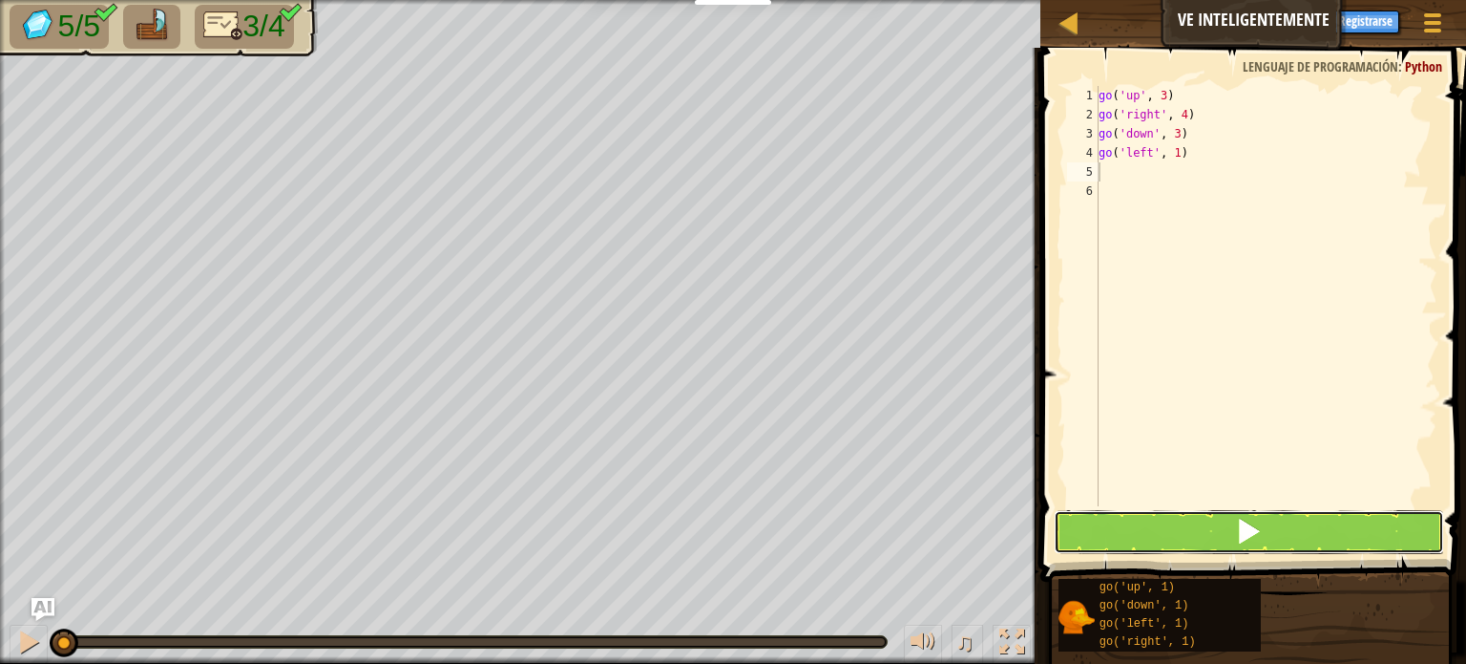
click at [1175, 540] on button at bounding box center [1249, 532] width 390 height 44
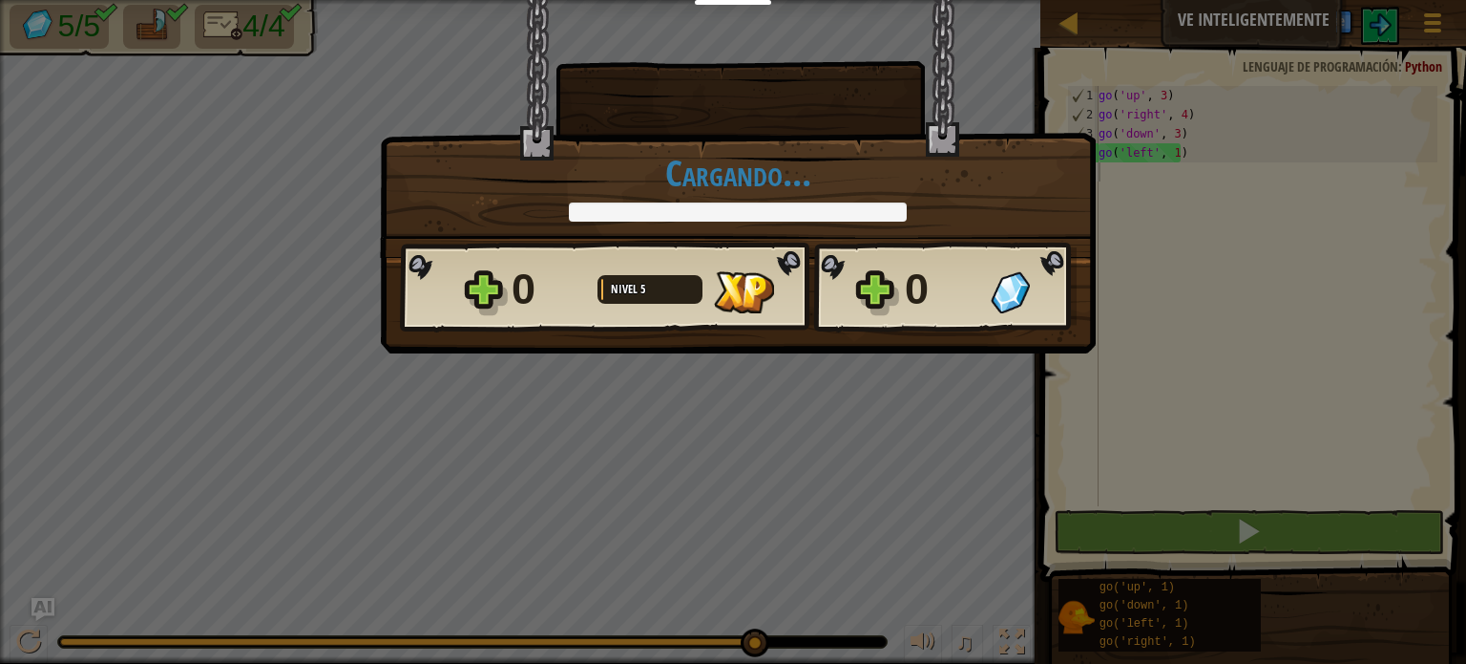
drag, startPoint x: 278, startPoint y: 643, endPoint x: 1371, endPoint y: 606, distance: 1093.8
click at [1358, 2] on body "Estudiantes Crear Cuenta Gratis. Soluciones para escuelas y distritos Vista pre…" at bounding box center [733, 1] width 1466 height 2
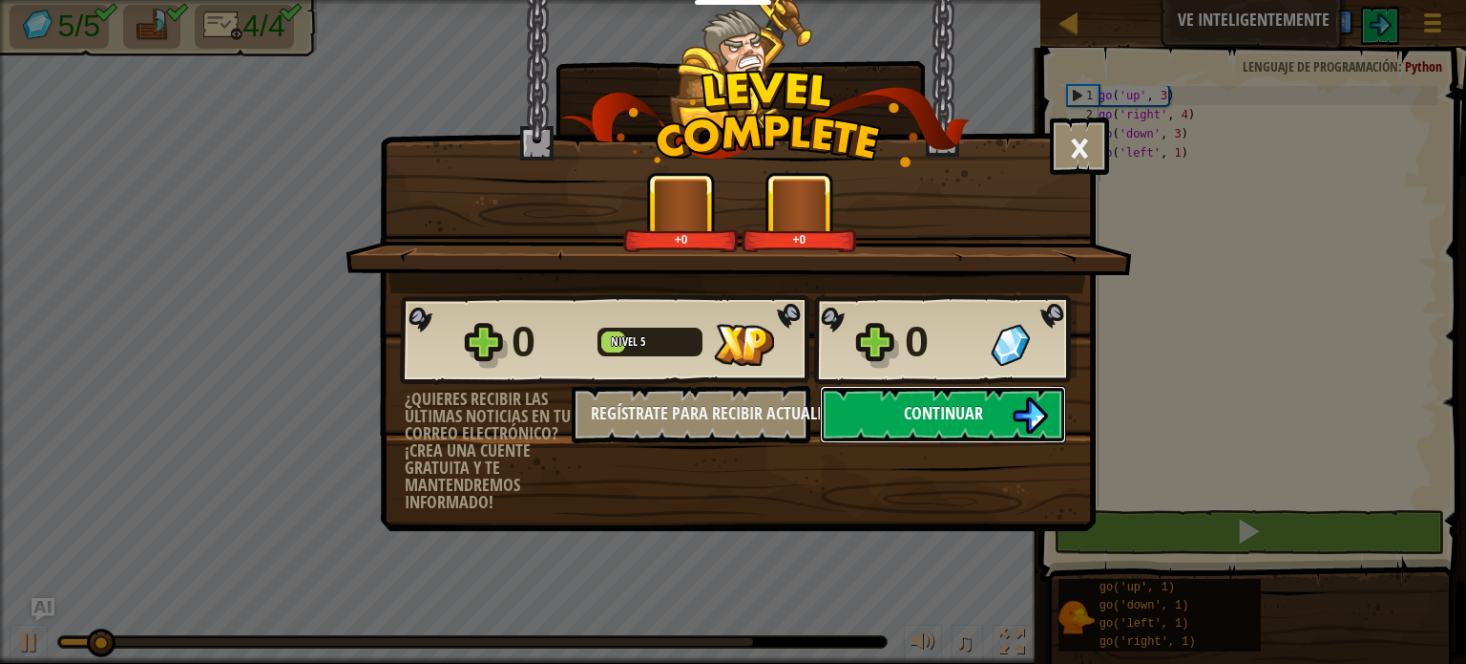
click at [966, 431] on button "Continuar" at bounding box center [943, 414] width 246 height 57
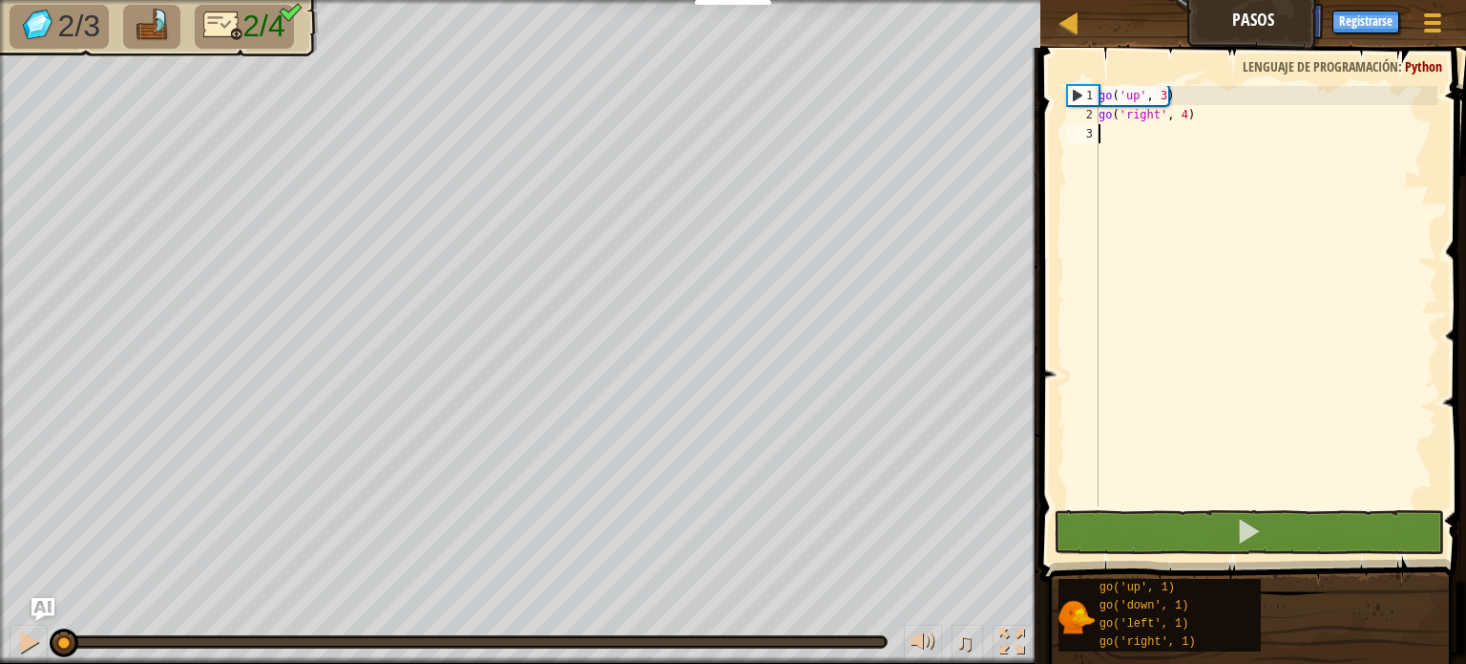
scroll to position [9, 0]
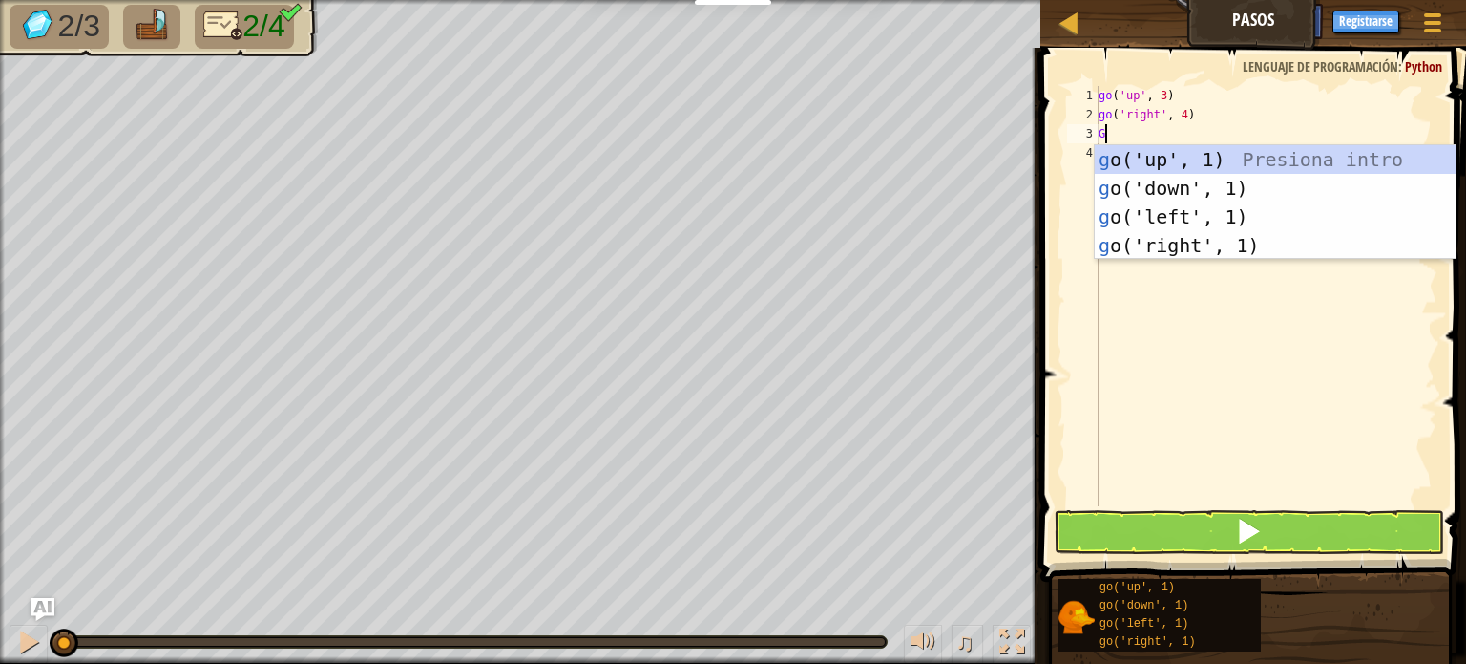
type textarea "GO"
click at [1213, 198] on div "go ('up', 1) Presiona intro go ('down', 1) Presiona intro go ('left', 1) Presio…" at bounding box center [1275, 231] width 361 height 172
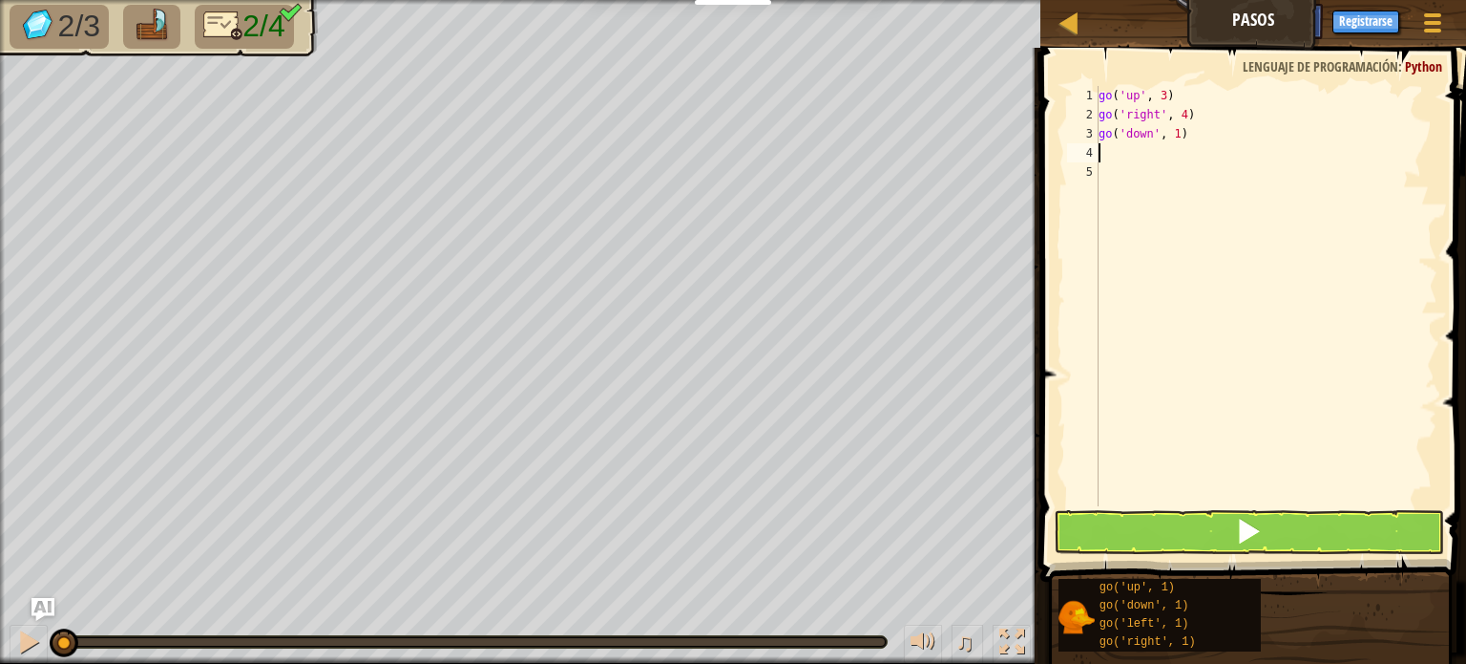
click at [1196, 130] on div "go ( 'up' , 3 ) go ( 'right' , 4 ) go ( 'down' , 1 )" at bounding box center [1266, 315] width 343 height 458
type textarea "go('down', 3)"
type textarea "G"
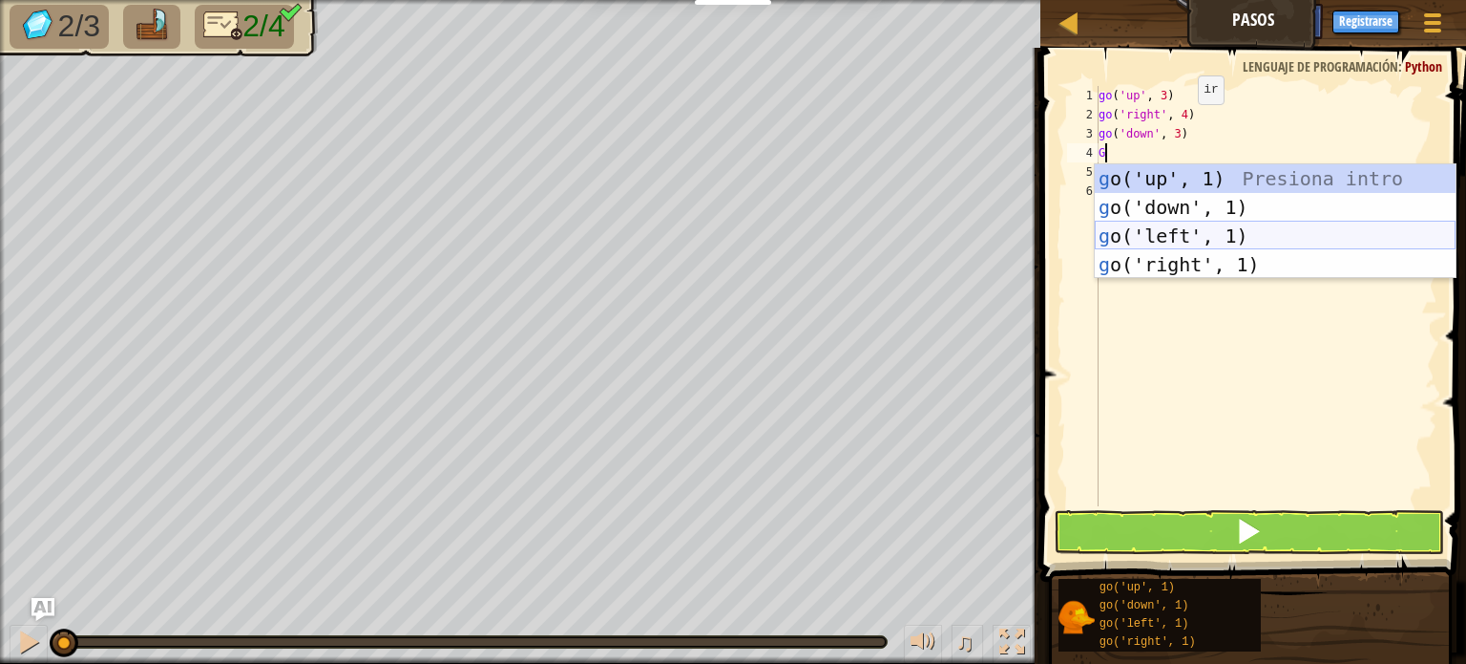
click at [1185, 244] on div "g o('up', 1) Presiona intro g o('down', 1) Presiona intro g o('left', 1) Presio…" at bounding box center [1275, 250] width 361 height 172
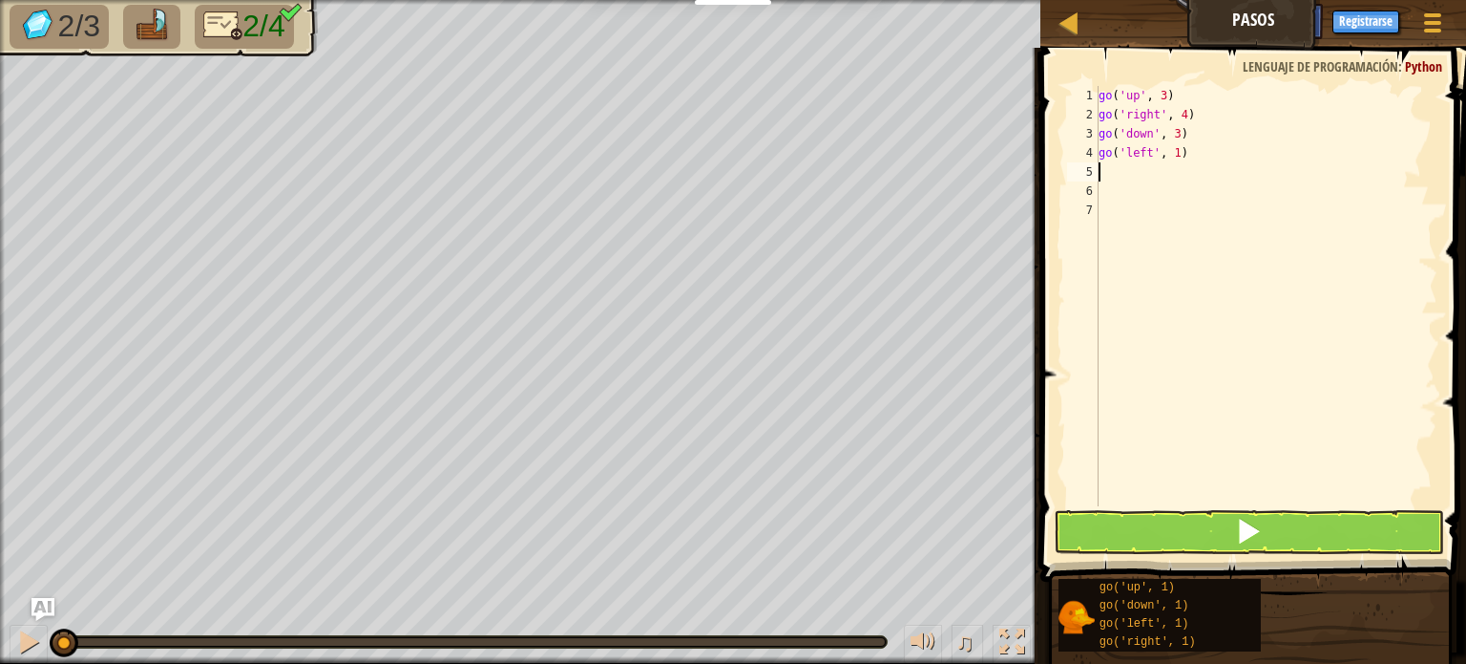
click at [1193, 160] on div "go ( 'up' , 3 ) go ( 'right' , 4 ) go ( 'down' , 3 ) go ( 'left' , 1 )" at bounding box center [1266, 315] width 343 height 458
type textarea "go('left', 3)"
click at [1240, 539] on span at bounding box center [1248, 530] width 27 height 27
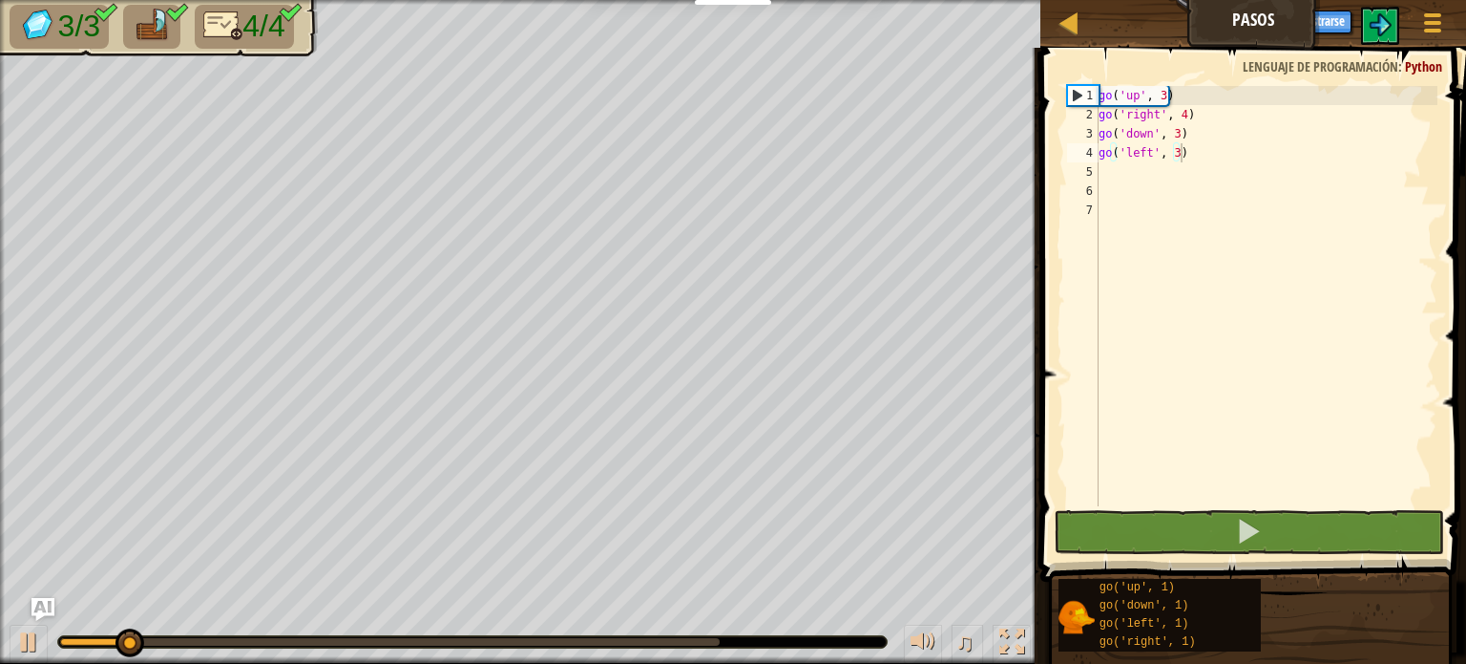
drag, startPoint x: 286, startPoint y: 618, endPoint x: 875, endPoint y: 612, distance: 589.1
click at [973, 633] on div "♫" at bounding box center [520, 636] width 1041 height 57
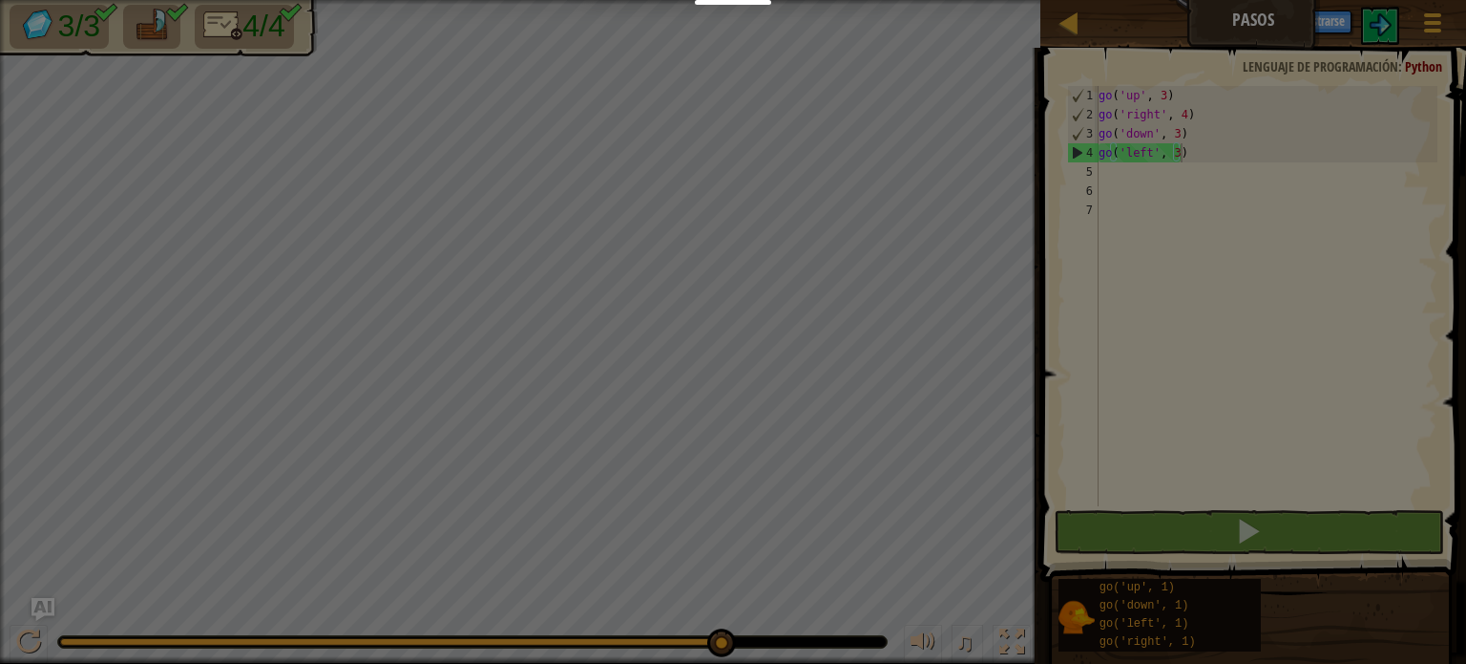
drag, startPoint x: 176, startPoint y: 636, endPoint x: 1466, endPoint y: 572, distance: 1291.4
click at [1451, 2] on body "Estudiantes Crear Cuenta Gratis. Soluciones para escuelas y distritos Vista pre…" at bounding box center [733, 1] width 1466 height 2
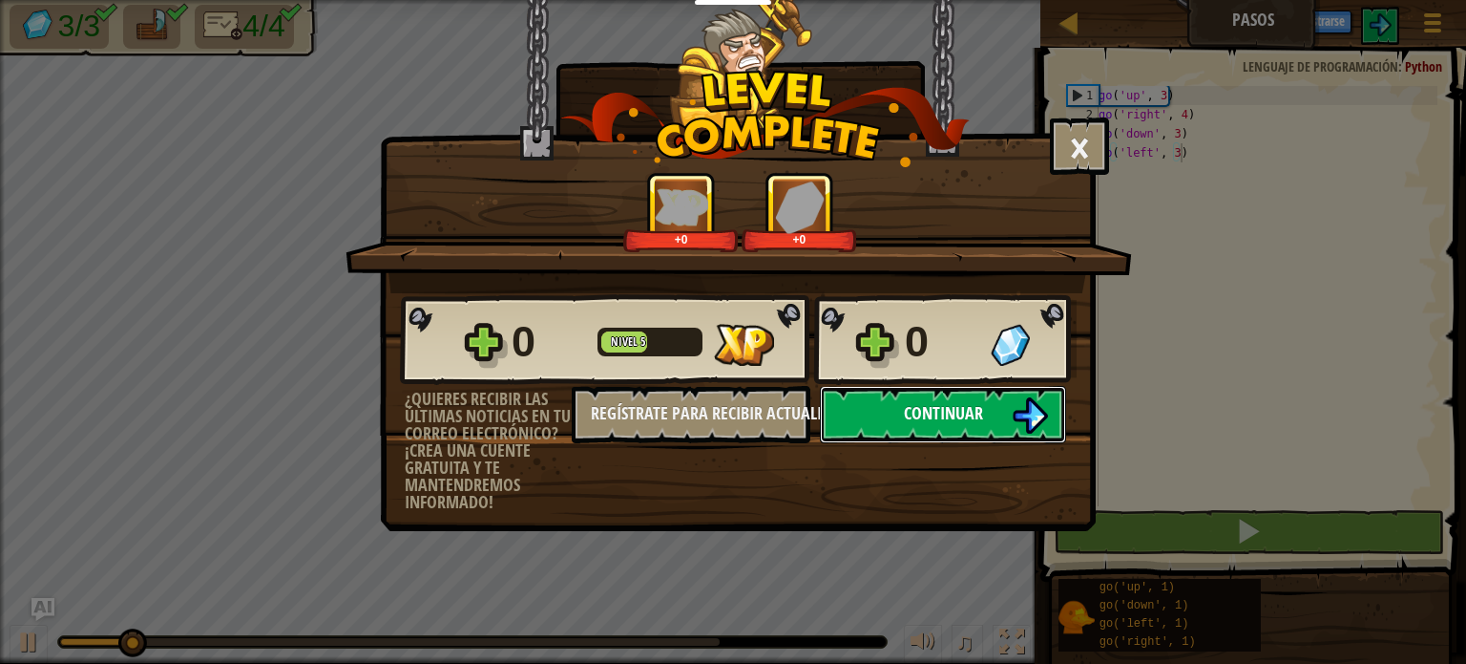
click at [912, 427] on button "Continuar" at bounding box center [943, 414] width 246 height 57
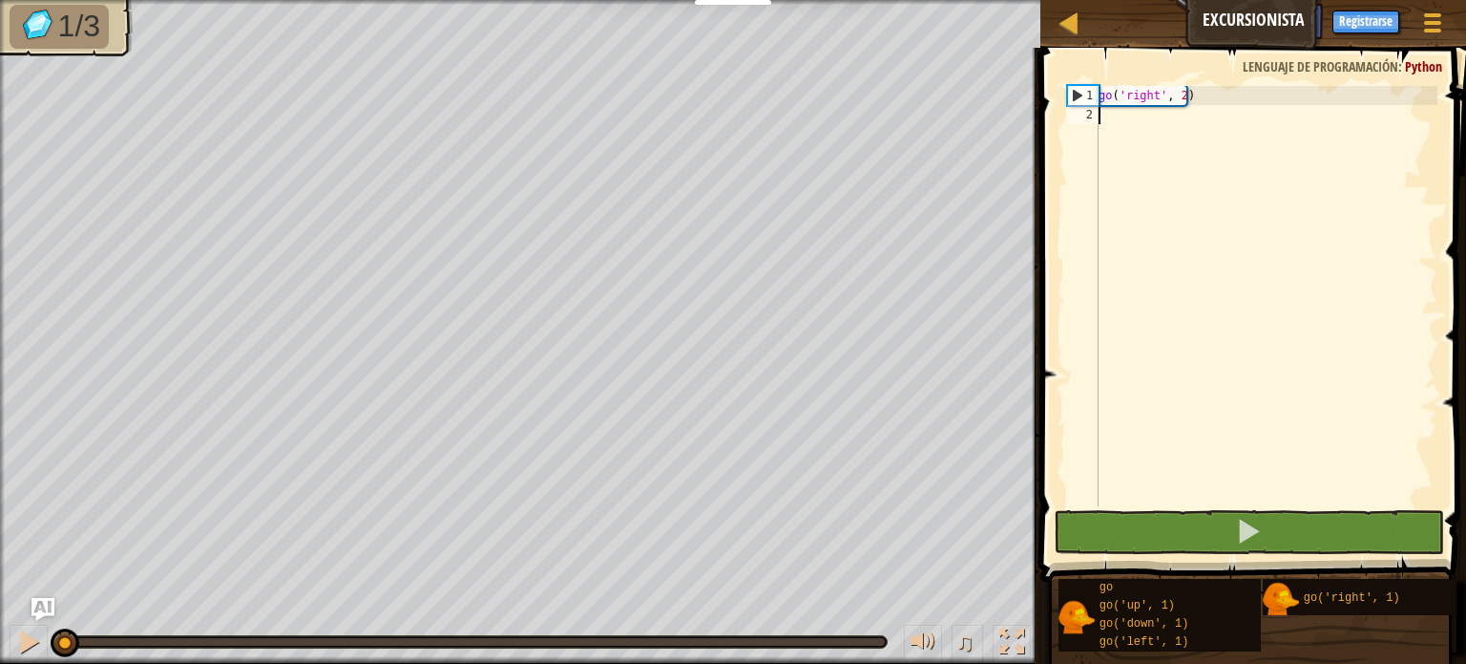
click at [1201, 247] on div "go ( 'right' , 2 )" at bounding box center [1266, 315] width 343 height 458
click at [1164, 137] on div "go ( 'right' , 2 )" at bounding box center [1266, 315] width 343 height 458
type textarea "G"
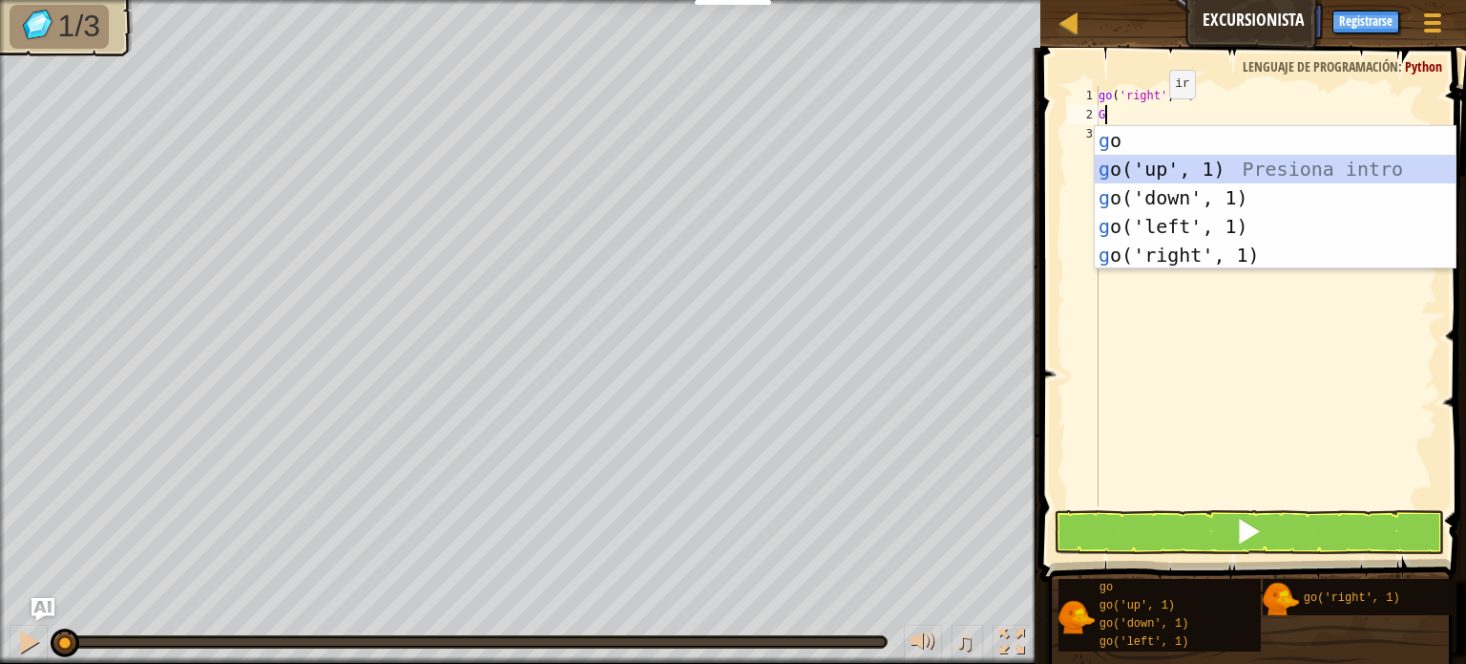
click at [1176, 167] on div "g o Presiona intro g o('up', 1) Presiona intro g o('down', 1) Presiona intro g …" at bounding box center [1275, 226] width 361 height 200
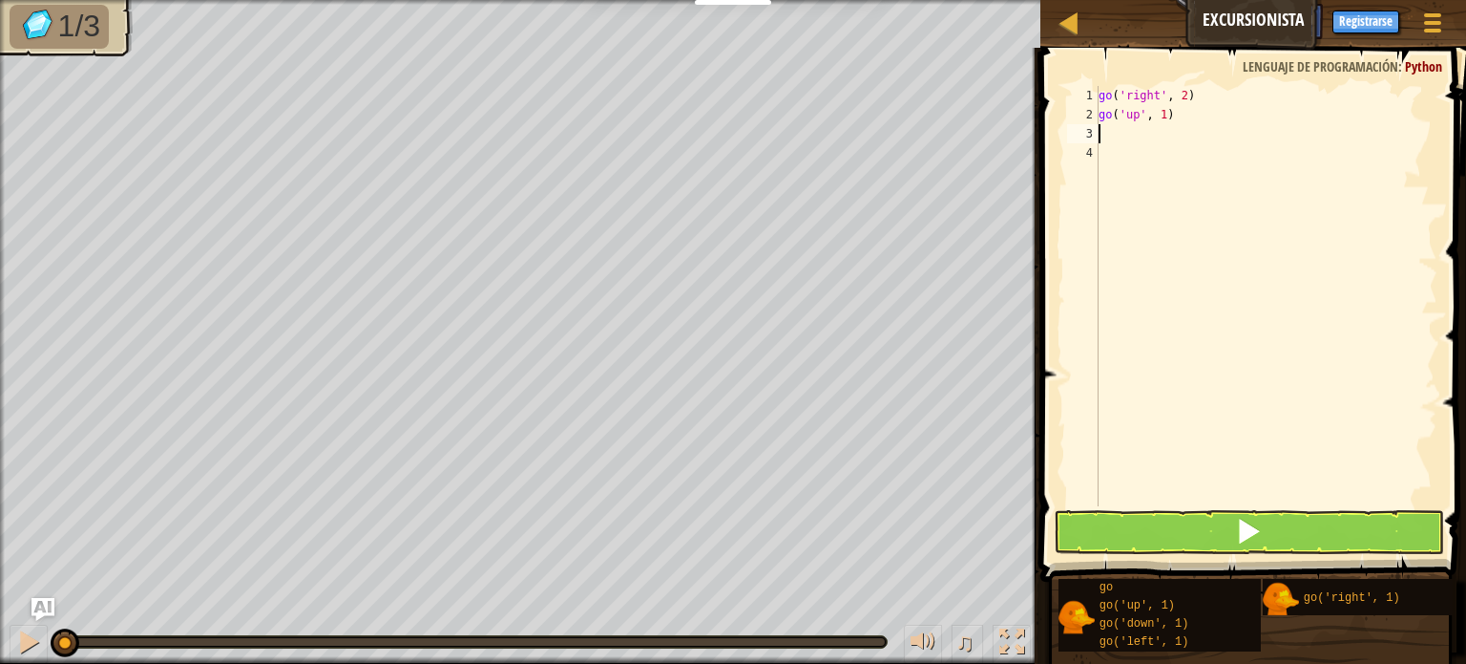
click at [1188, 123] on div "go ( 'right' , 2 ) go ( 'up' , 1 )" at bounding box center [1266, 315] width 343 height 458
type textarea "go('up', 3)"
click at [1172, 167] on div "go ( 'right' , 2 ) go ( 'up' , 3 )" at bounding box center [1266, 315] width 343 height 458
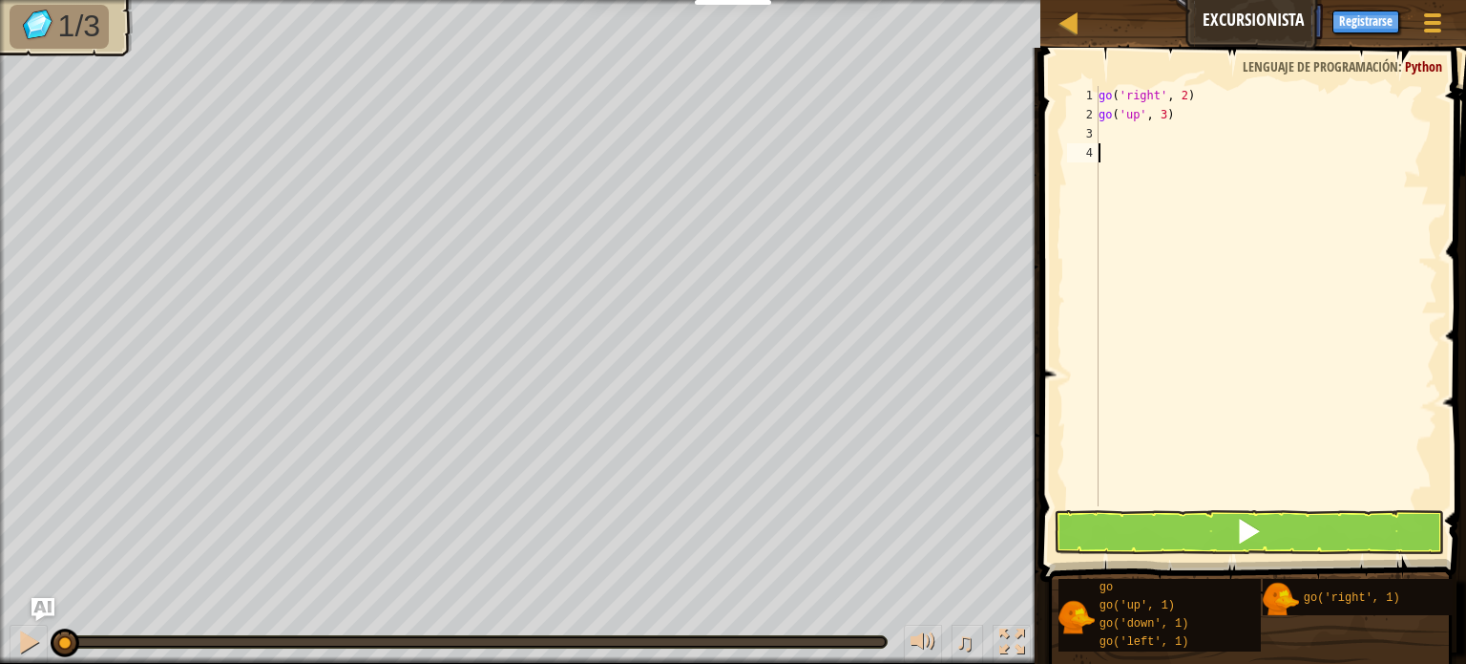
type textarea "G"
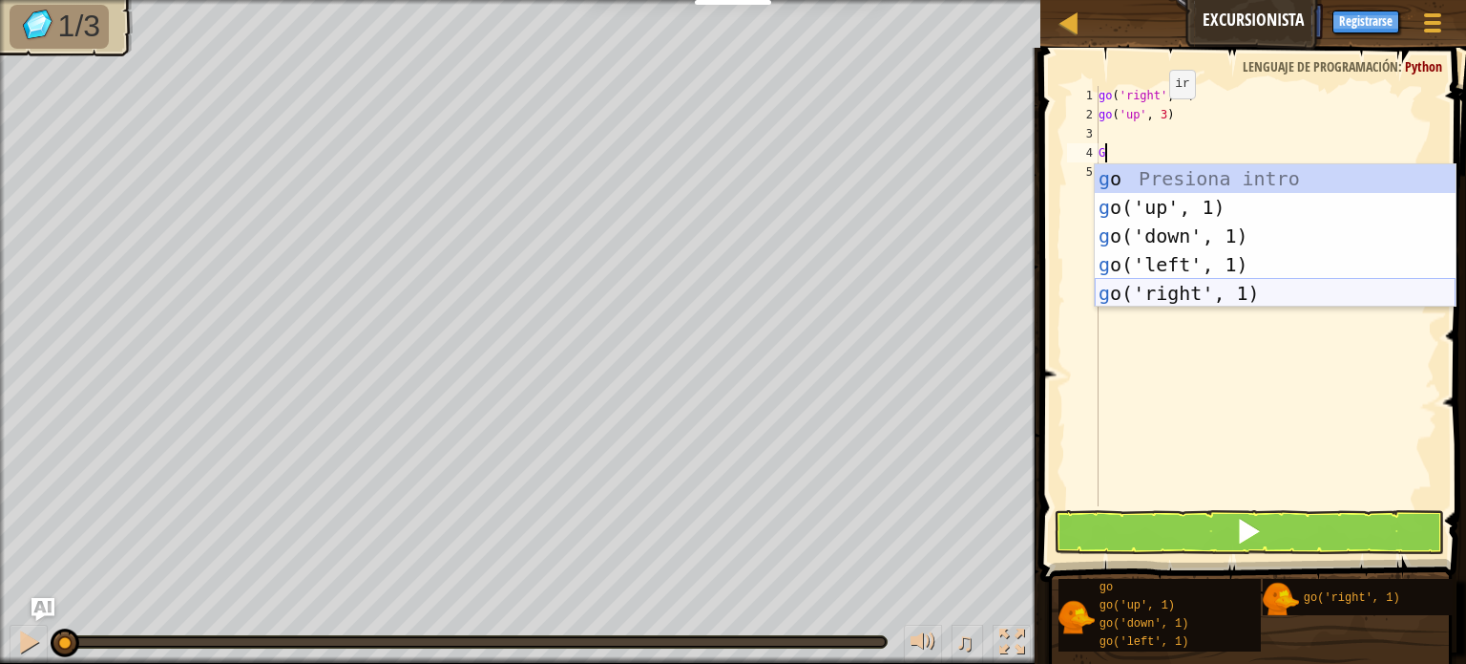
click at [1157, 287] on div "g o Presiona intro g o('up', 1) Presiona intro g o('down', 1) Presiona intro g …" at bounding box center [1275, 264] width 361 height 200
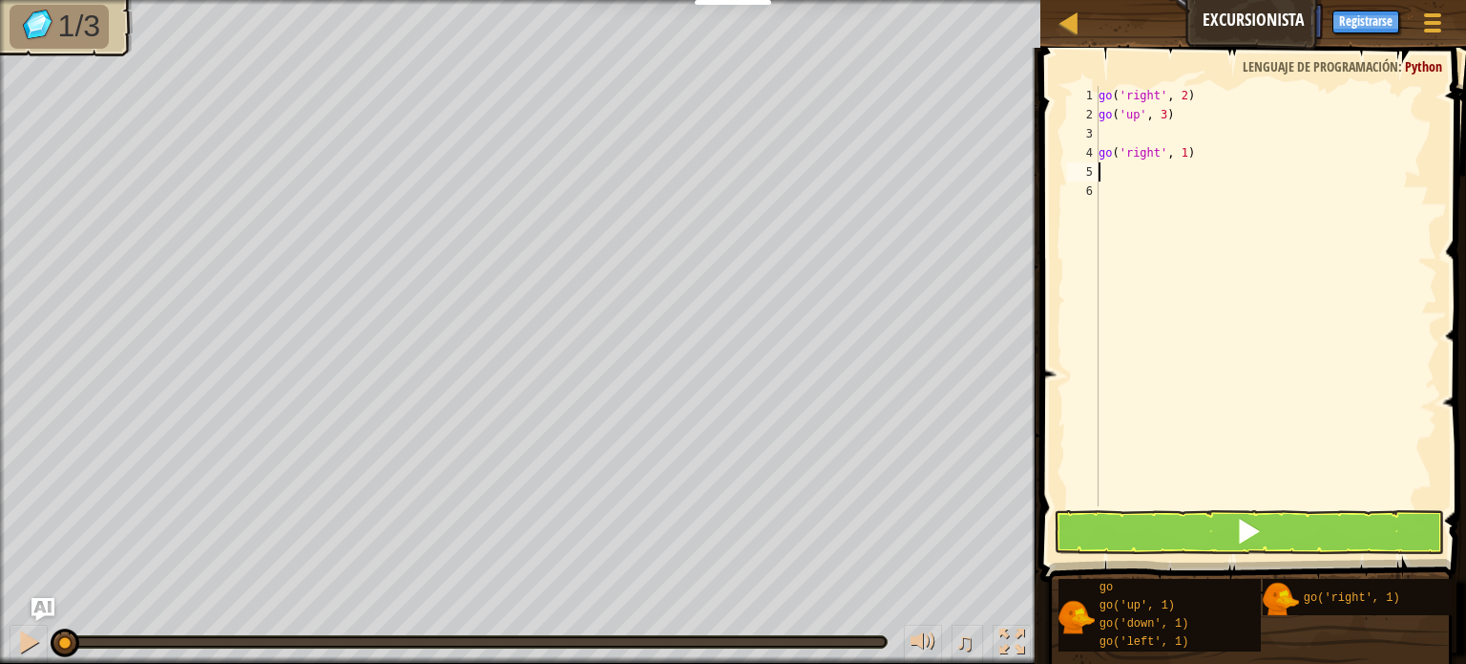
click at [1195, 159] on div "go ( 'right' , 2 ) go ( 'up' , 3 ) go ( 'right' , 1 )" at bounding box center [1266, 315] width 343 height 458
type textarea "go('right', 3)"
click at [1218, 533] on button at bounding box center [1249, 532] width 390 height 44
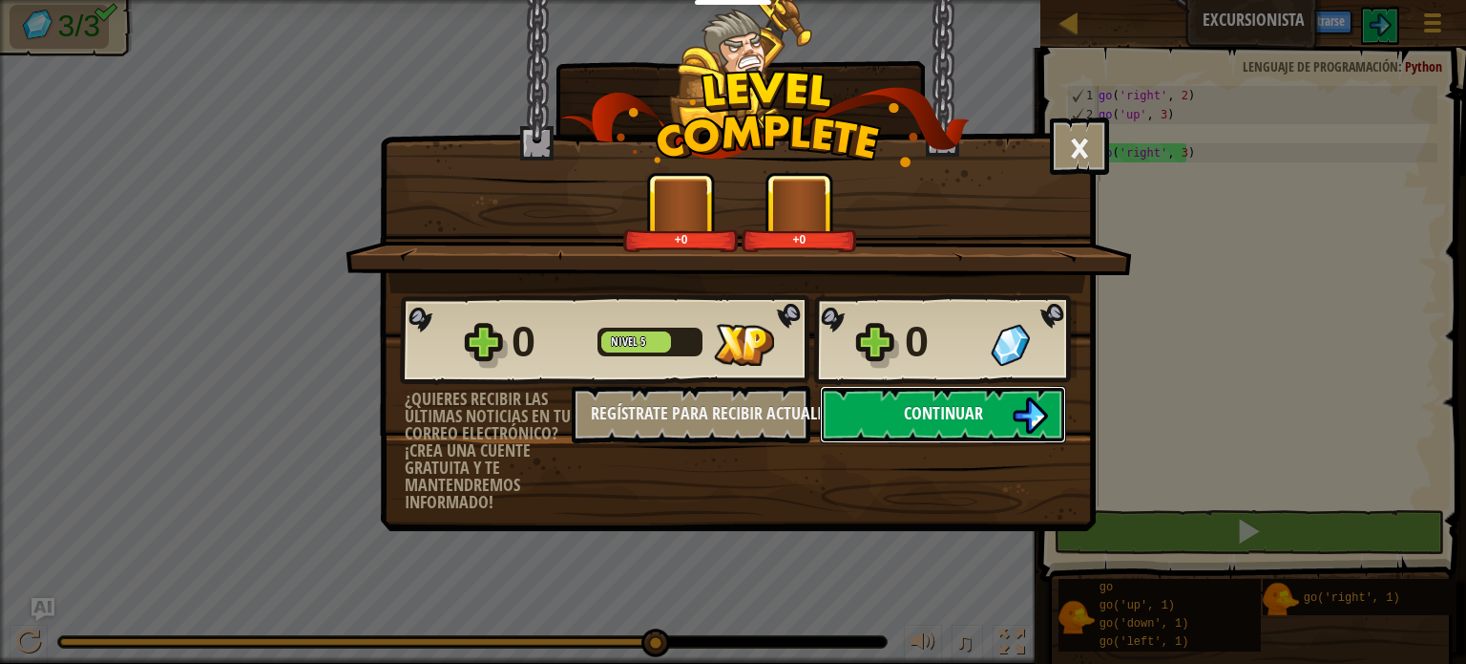
click at [906, 425] on button "Continuar" at bounding box center [943, 414] width 246 height 57
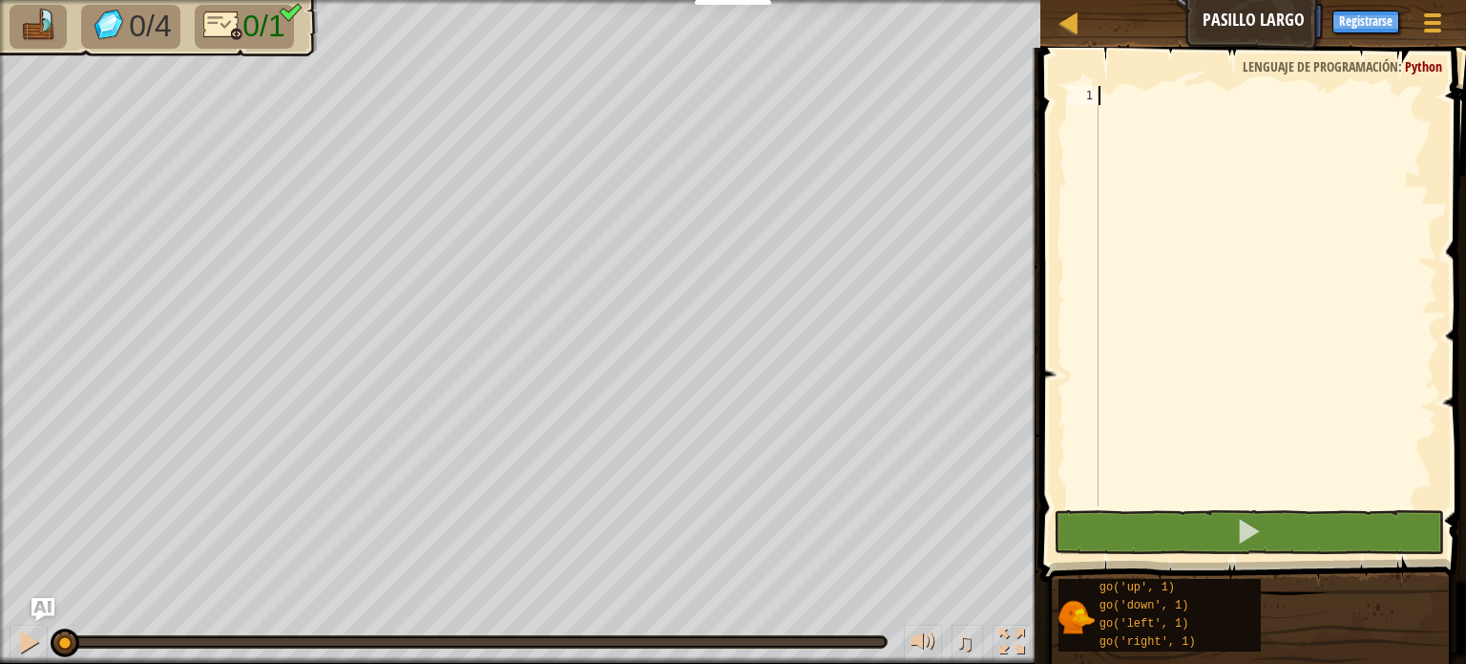
type textarea "G"
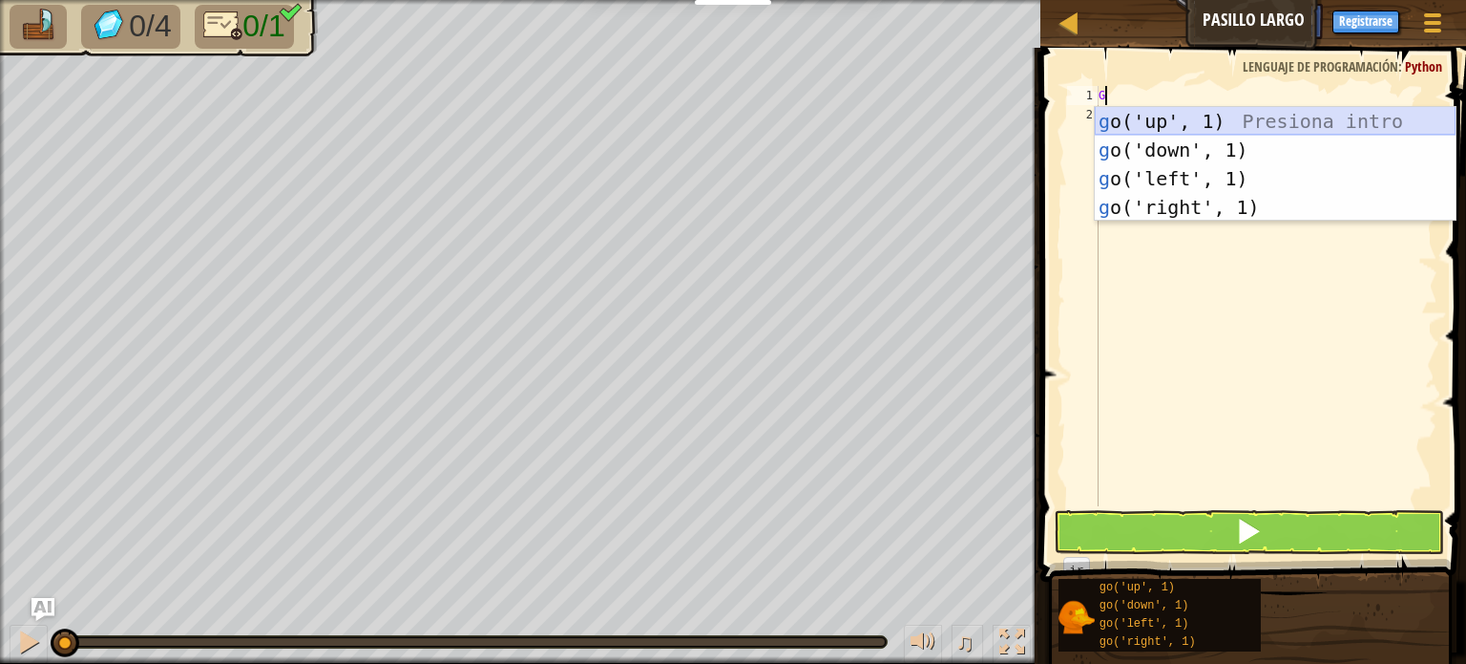
click at [1186, 116] on div "g o('up', 1) Presiona intro g o('down', 1) Presiona intro g o('left', 1) Presio…" at bounding box center [1275, 193] width 361 height 172
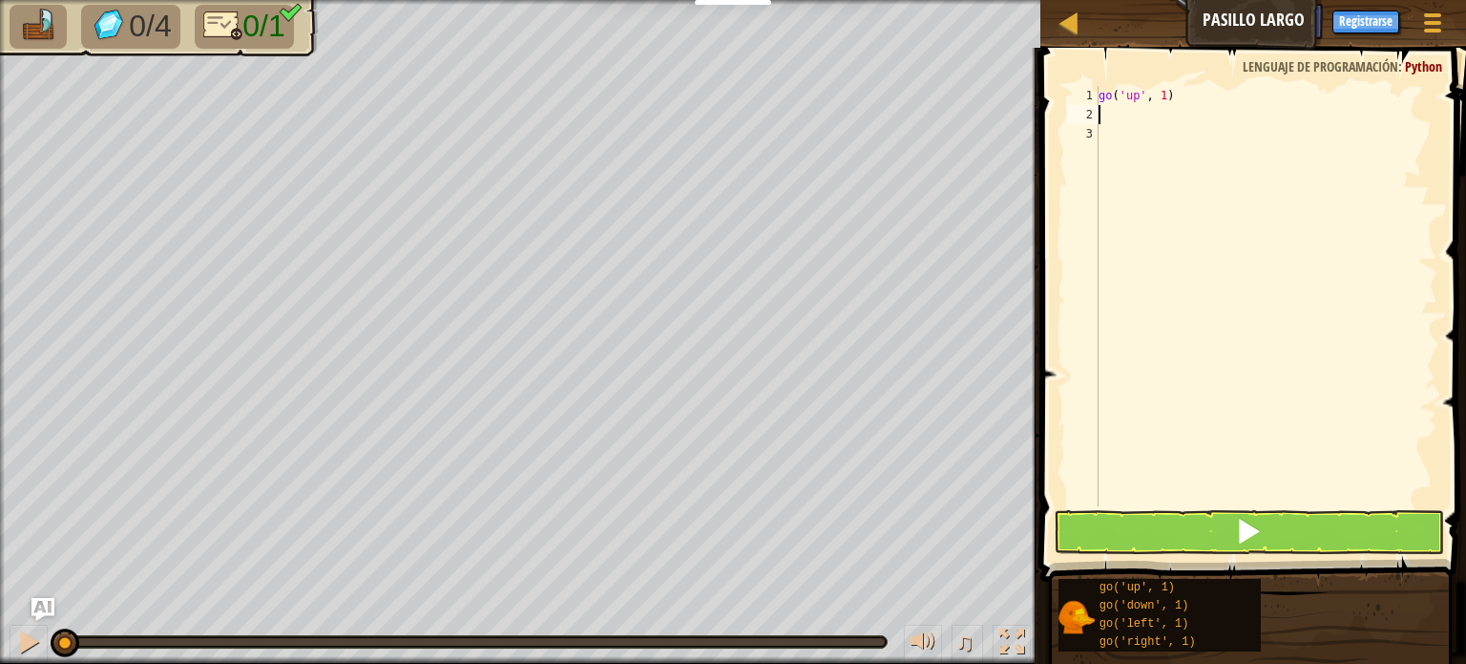
click at [1186, 93] on div "go ( 'up' , 1 )" at bounding box center [1266, 315] width 343 height 458
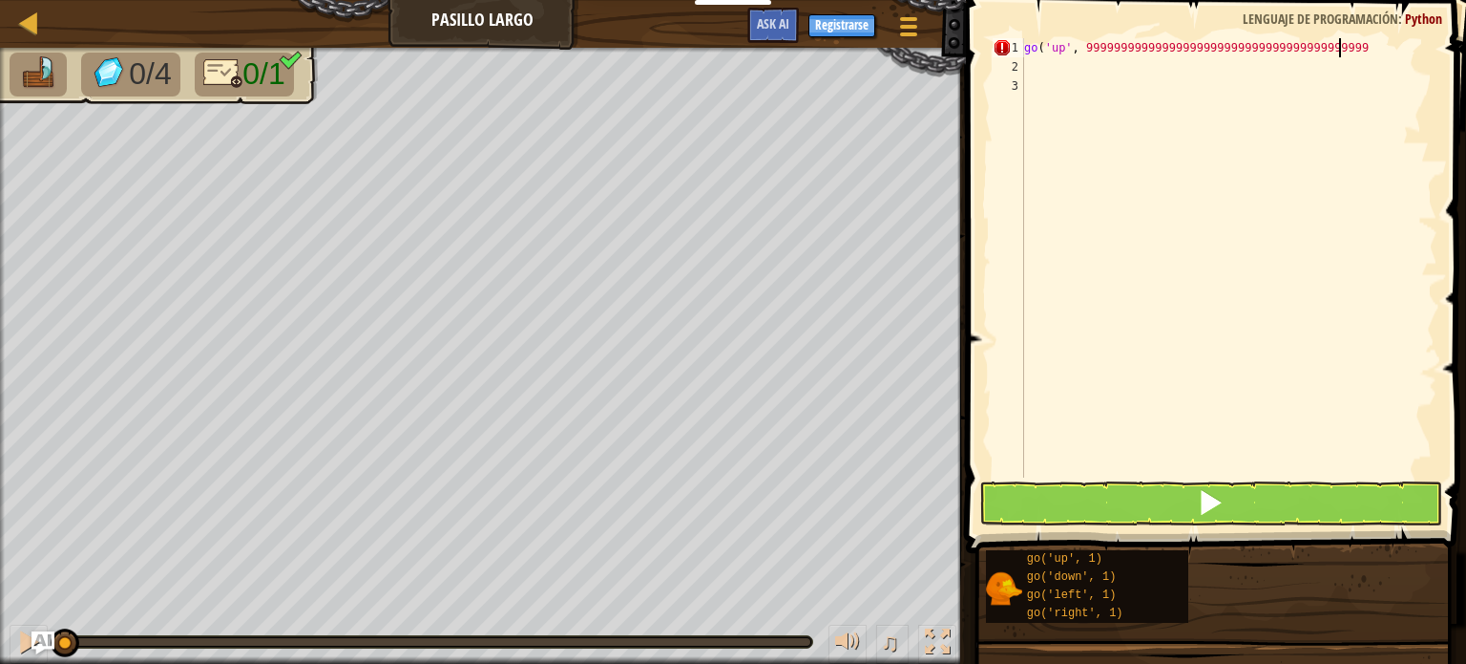
type textarea "go('up', 99999999999999999999999999999999999999999)"
click at [1197, 506] on button at bounding box center [1211, 503] width 463 height 44
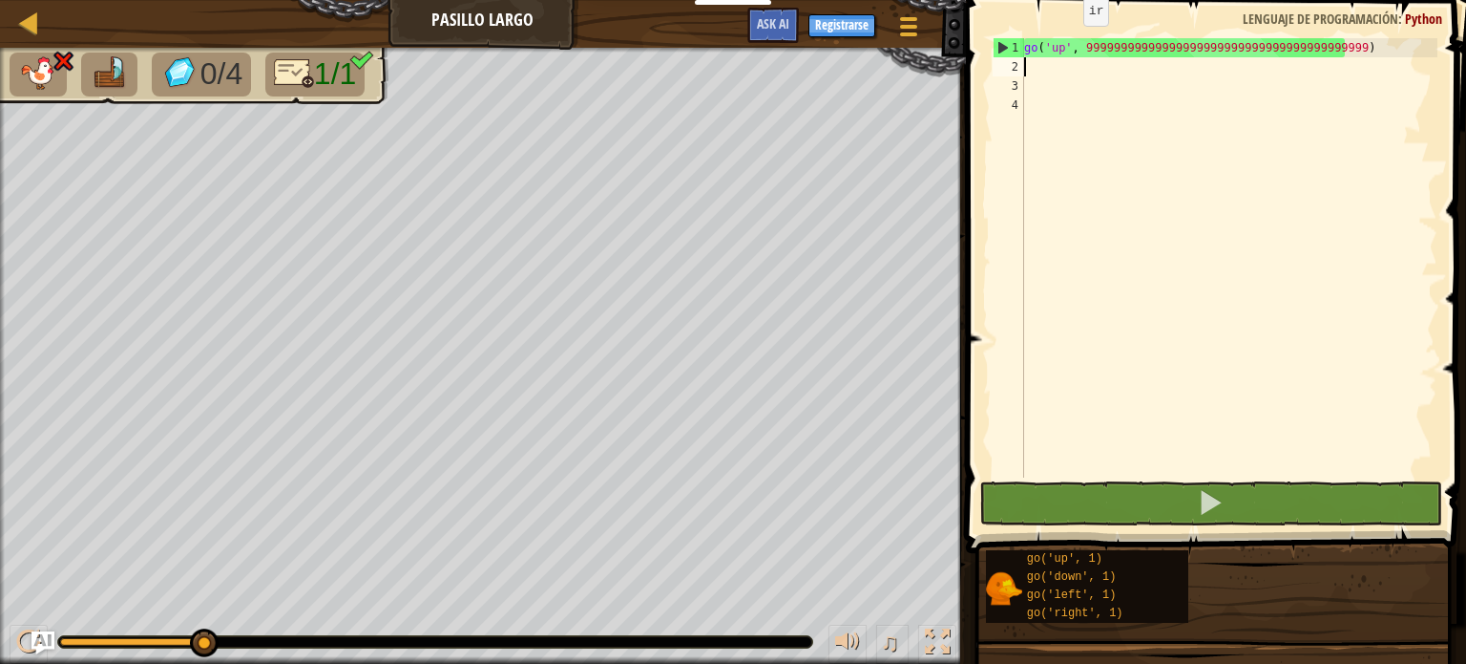
click at [1066, 45] on div "go ( 'up' , 99999999999999999999999999999999999999999 )" at bounding box center [1229, 276] width 417 height 477
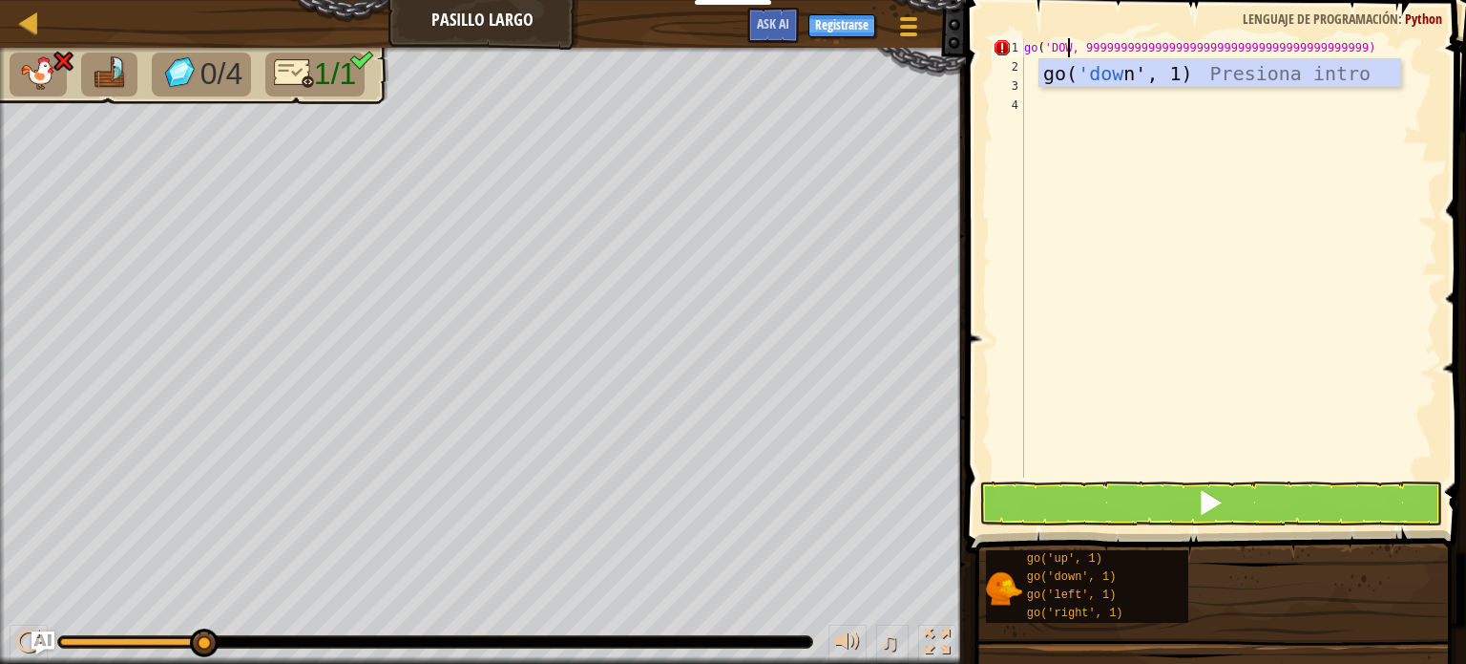
scroll to position [9, 4]
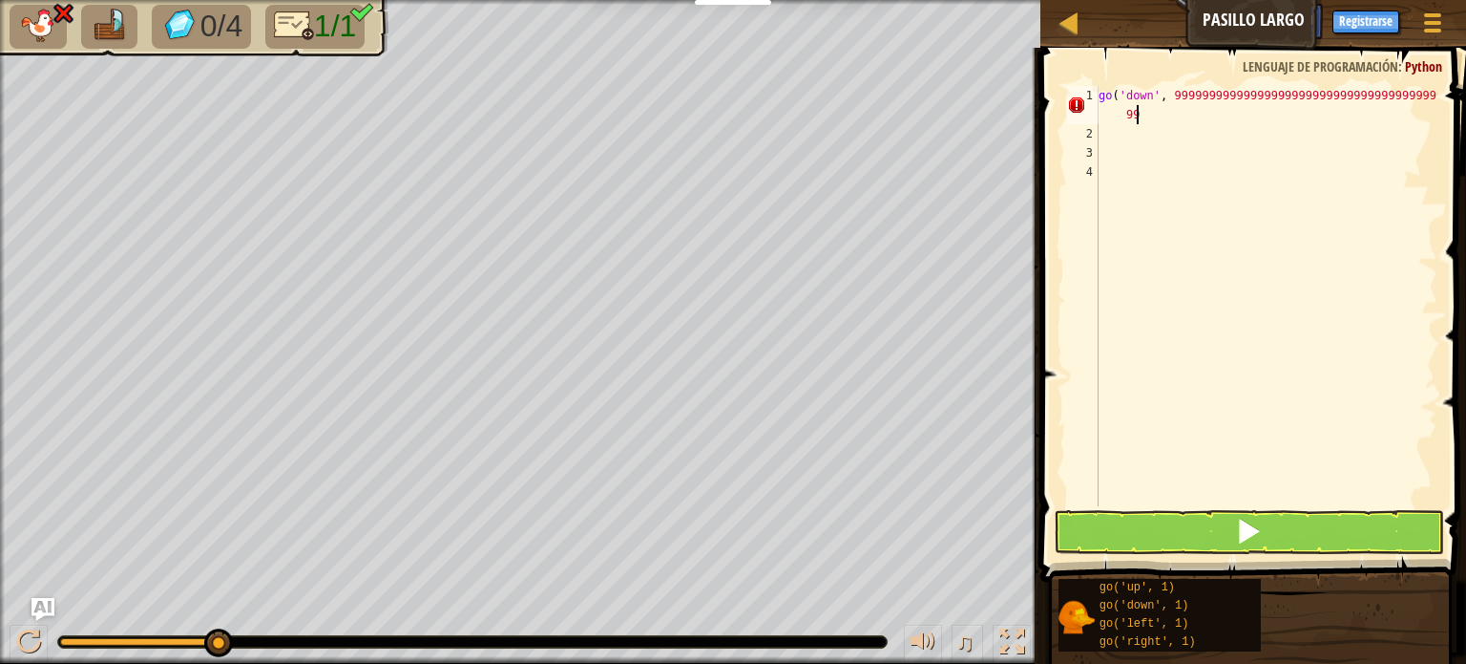
type textarea "go('down', 99999999999999999999999999999999999999999999)"
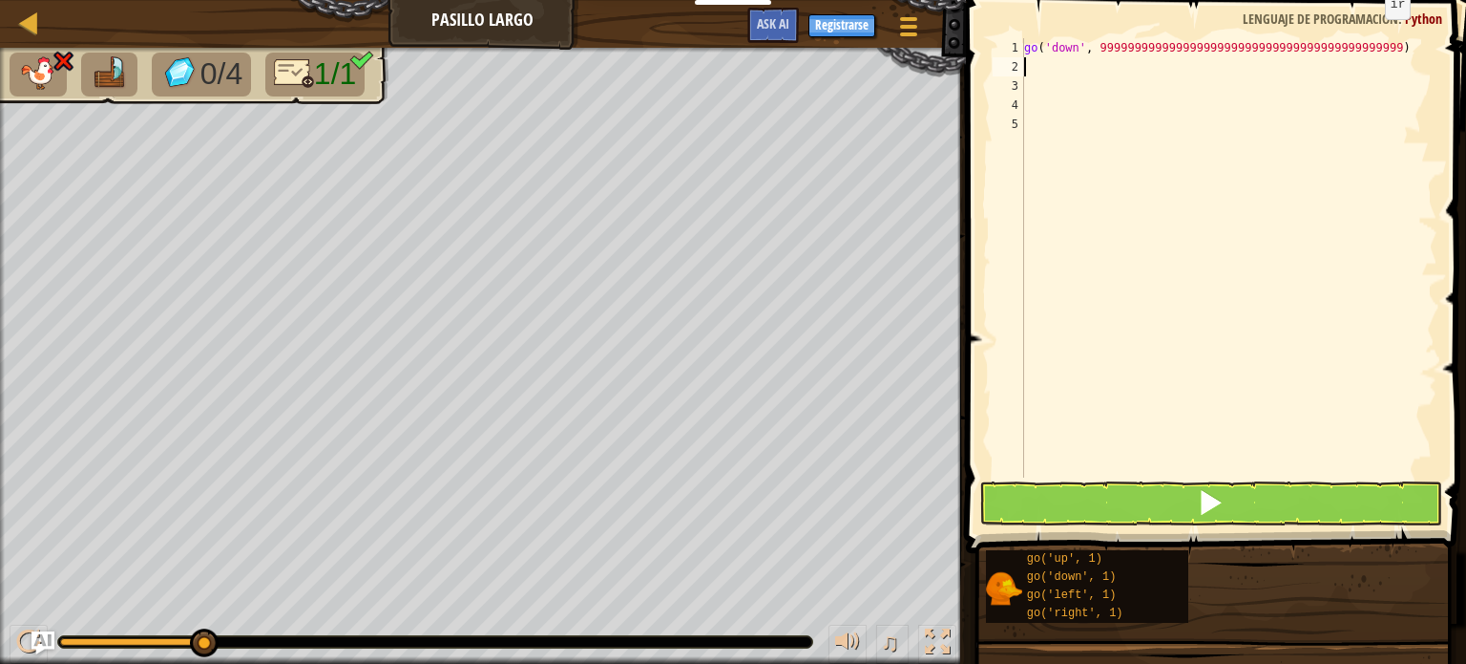
click at [1392, 30] on span at bounding box center [1218, 249] width 516 height 609
click at [1392, 58] on div "go ( 'down' , 99999999999999999999999999999999999999999999 )" at bounding box center [1229, 276] width 417 height 477
click at [1382, 45] on div "go ( 'down' , 99999999999999999999999999999999999999999999 )" at bounding box center [1229, 276] width 417 height 477
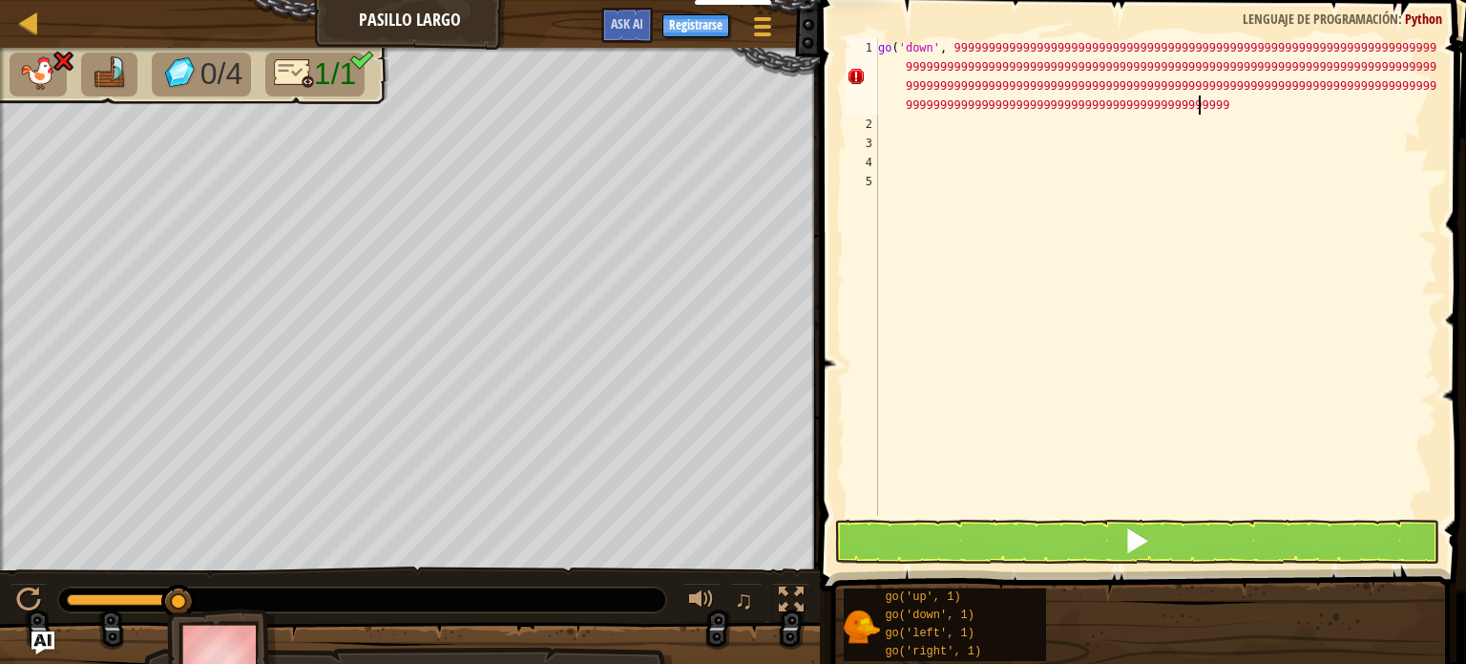
scroll to position [9, 159]
click at [1089, 535] on button at bounding box center [1136, 541] width 605 height 44
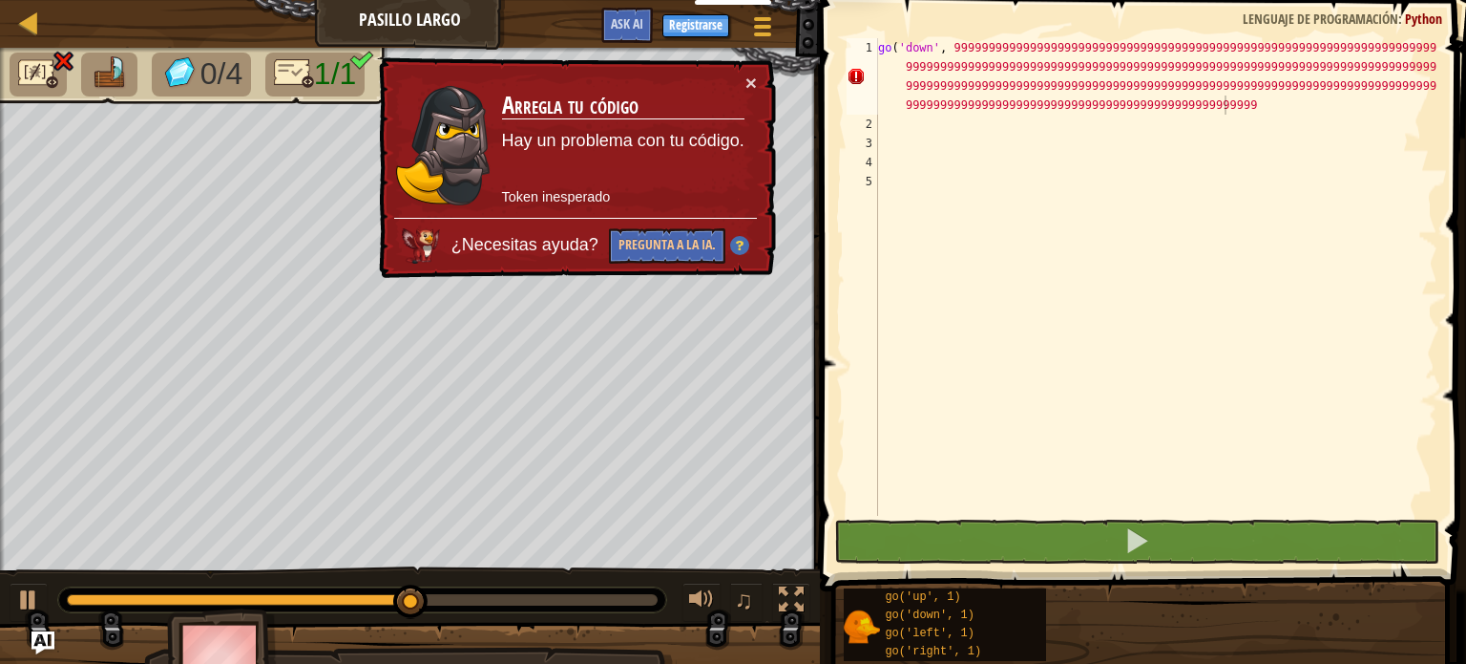
click at [740, 79] on td "Arregla tu código Hay un problema con tu código. Token inesperado" at bounding box center [623, 145] width 244 height 145
click at [744, 81] on td "Arregla tu código Hay un problema con tu código. Token inesperado" at bounding box center [623, 145] width 244 height 145
click at [749, 83] on button "×" at bounding box center [751, 83] width 11 height 20
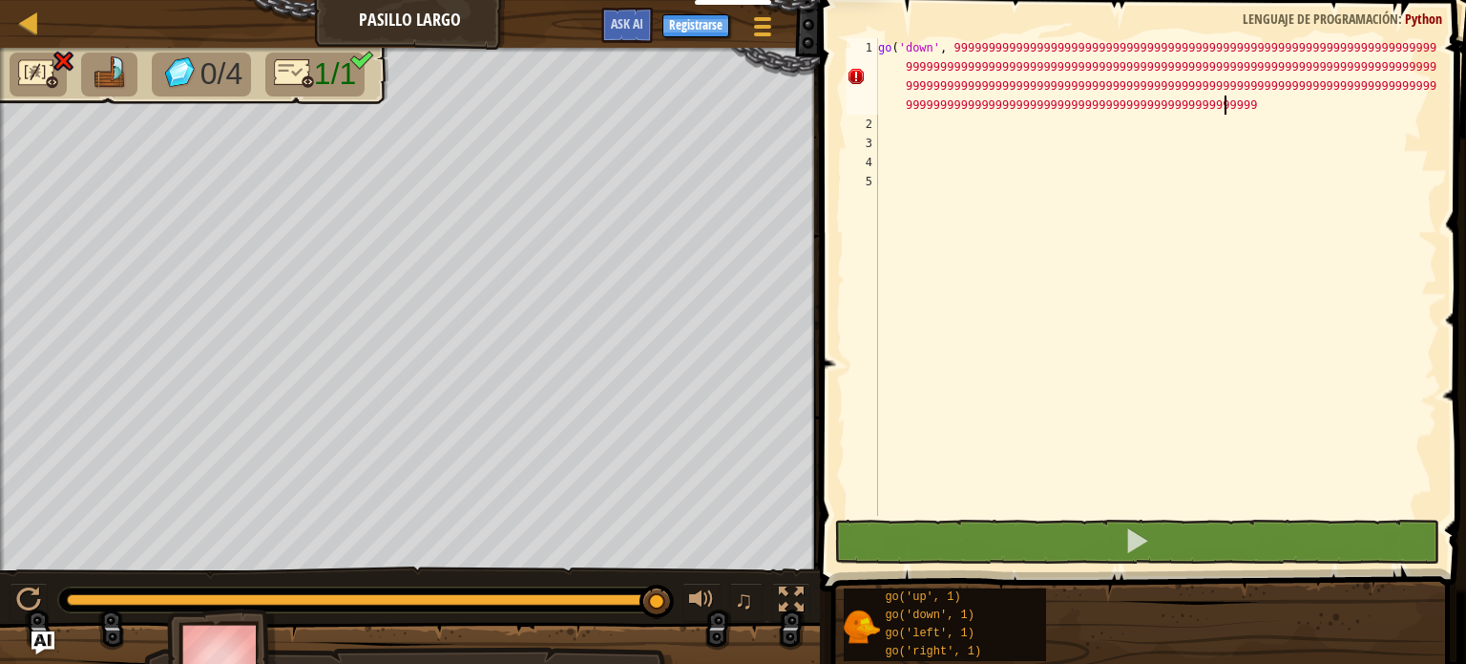
type textarea "go('down', 99999999999999999999999999999999999999999999999999999999999999999999…"
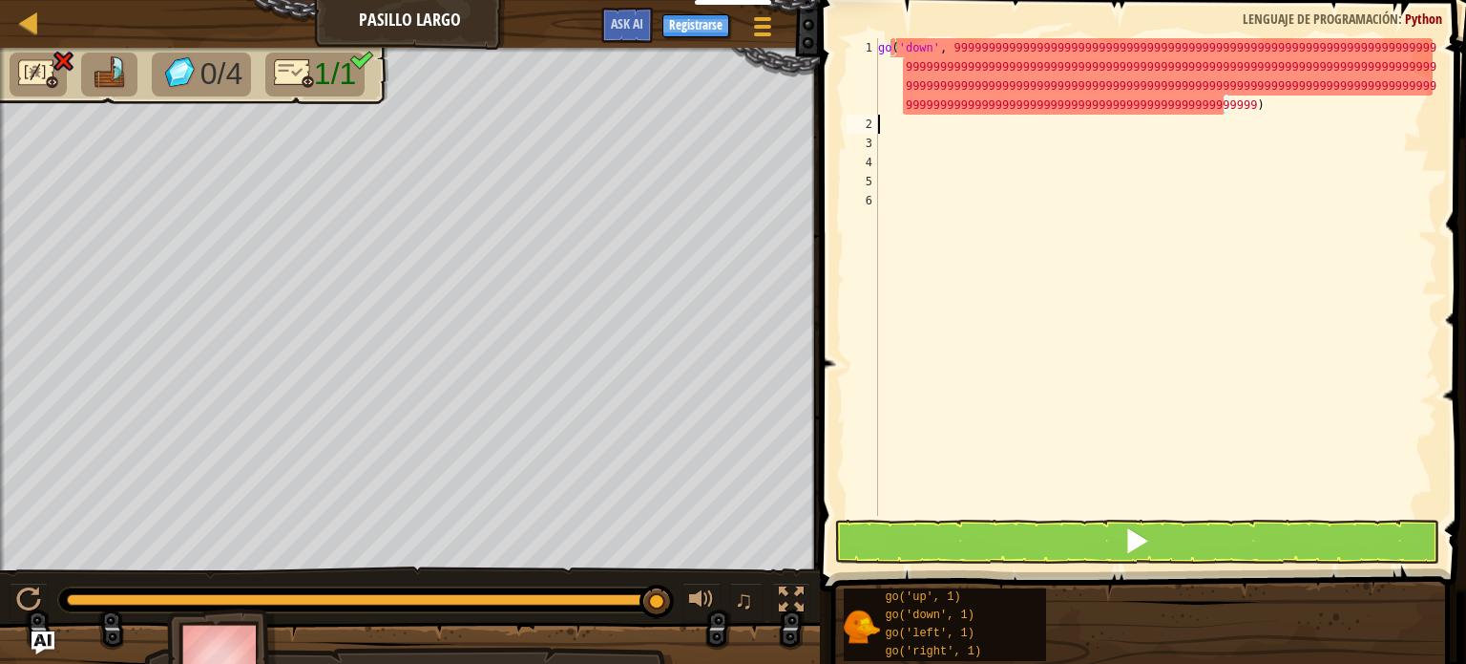
scroll to position [9, 0]
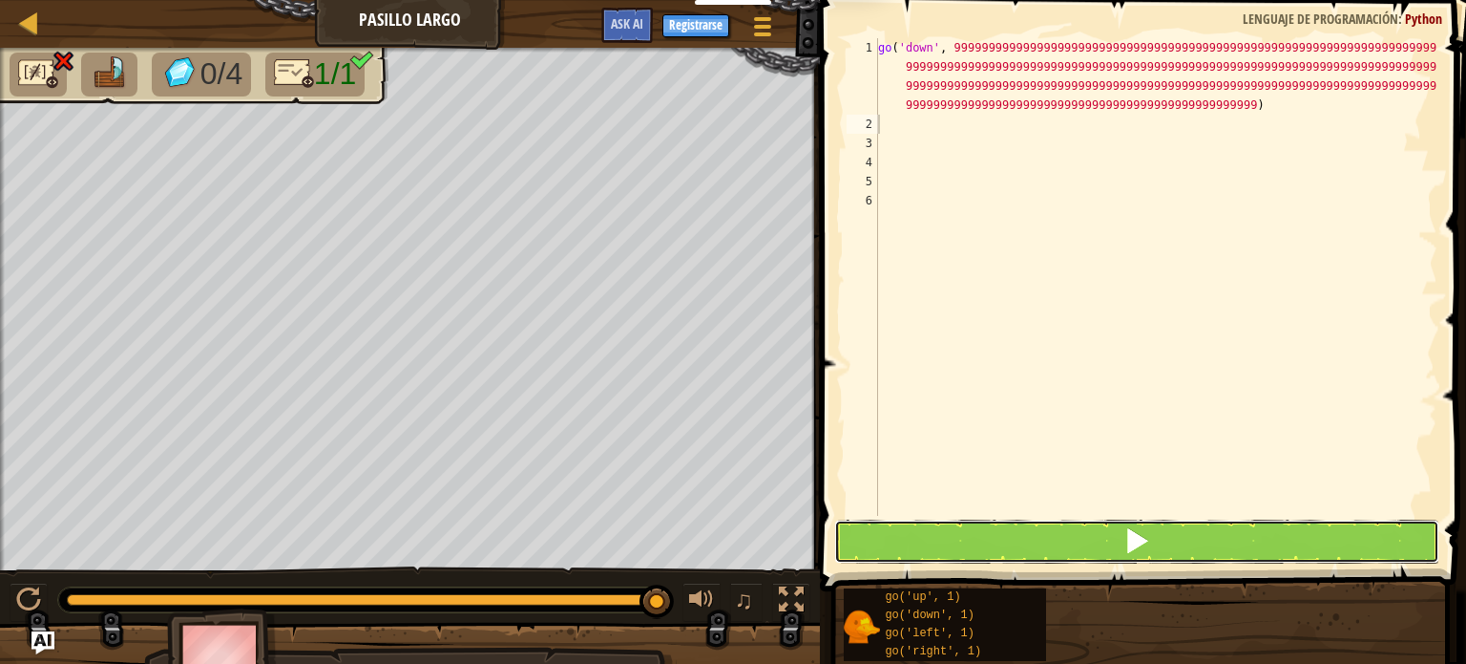
click at [1270, 542] on button at bounding box center [1136, 541] width 605 height 44
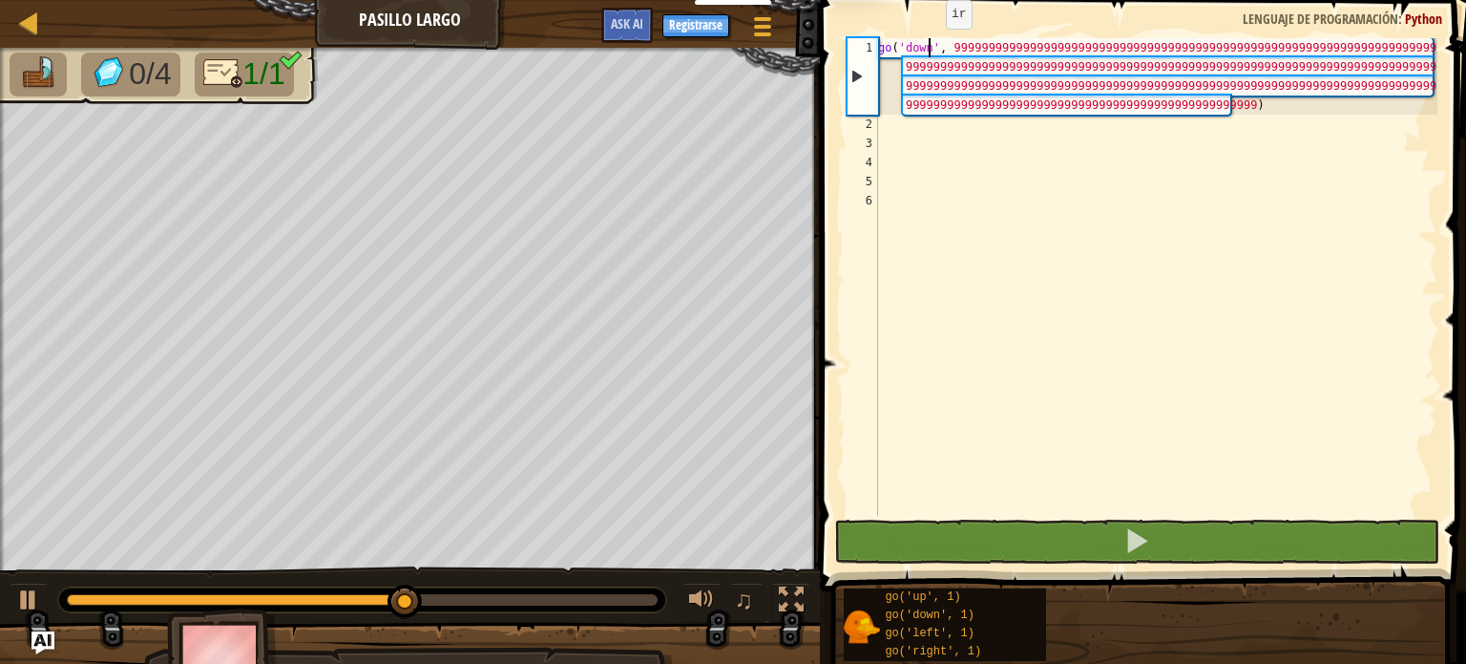
click at [930, 48] on div "go ( 'down' , 99999999999999999999999999999999999999999999999999999999999999999…" at bounding box center [1156, 324] width 563 height 573
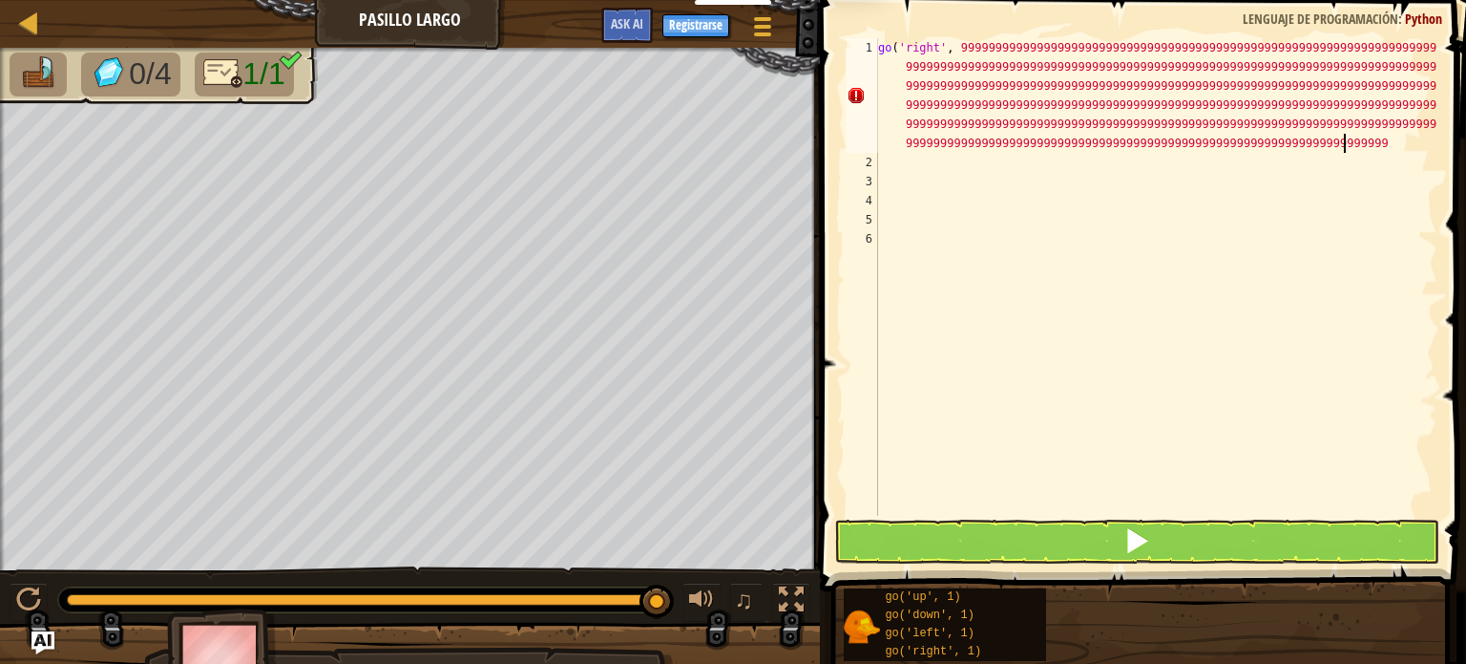
scroll to position [9, 260]
type textarea "go('right', 9999999999999999999999999999999999999999999999999999999999999999999…"
type textarea "99999999999999999999999999999999999999999999999999)"
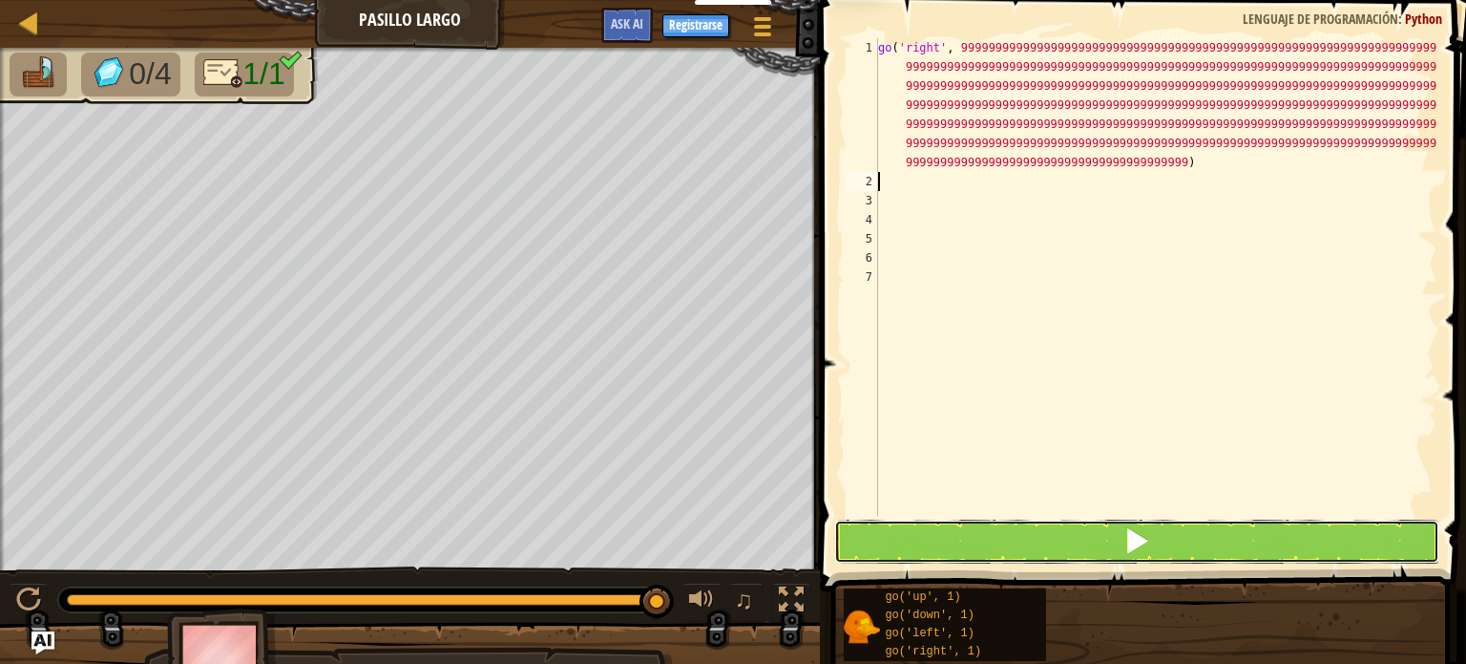
click at [1074, 538] on button at bounding box center [1136, 541] width 605 height 44
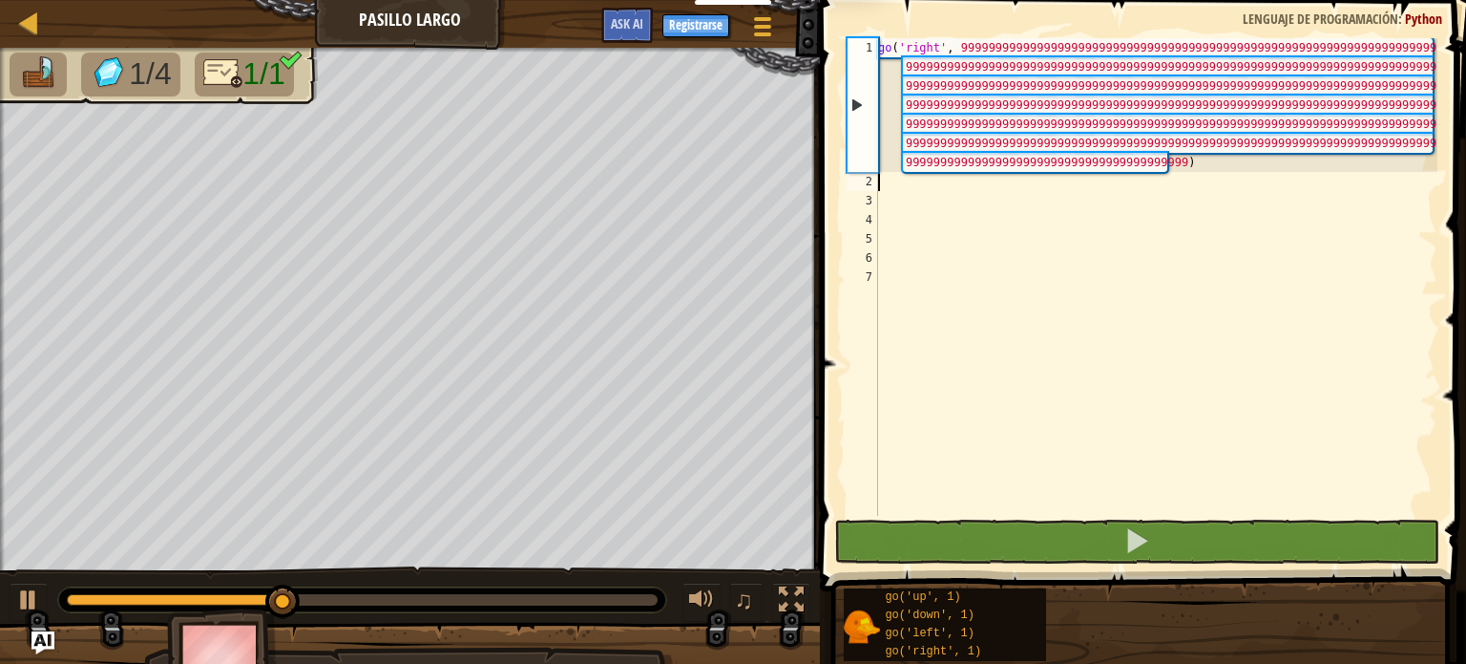
drag, startPoint x: 1213, startPoint y: 180, endPoint x: 1213, endPoint y: 190, distance: 9.6
click at [1213, 180] on div "go ( 'right' , 9999999999999999999999999999999999999999999999999999999999999999…" at bounding box center [1156, 353] width 563 height 630
click at [1208, 213] on div "go ( 'right' , 9999999999999999999999999999999999999999999999999999999999999999…" at bounding box center [1156, 353] width 563 height 630
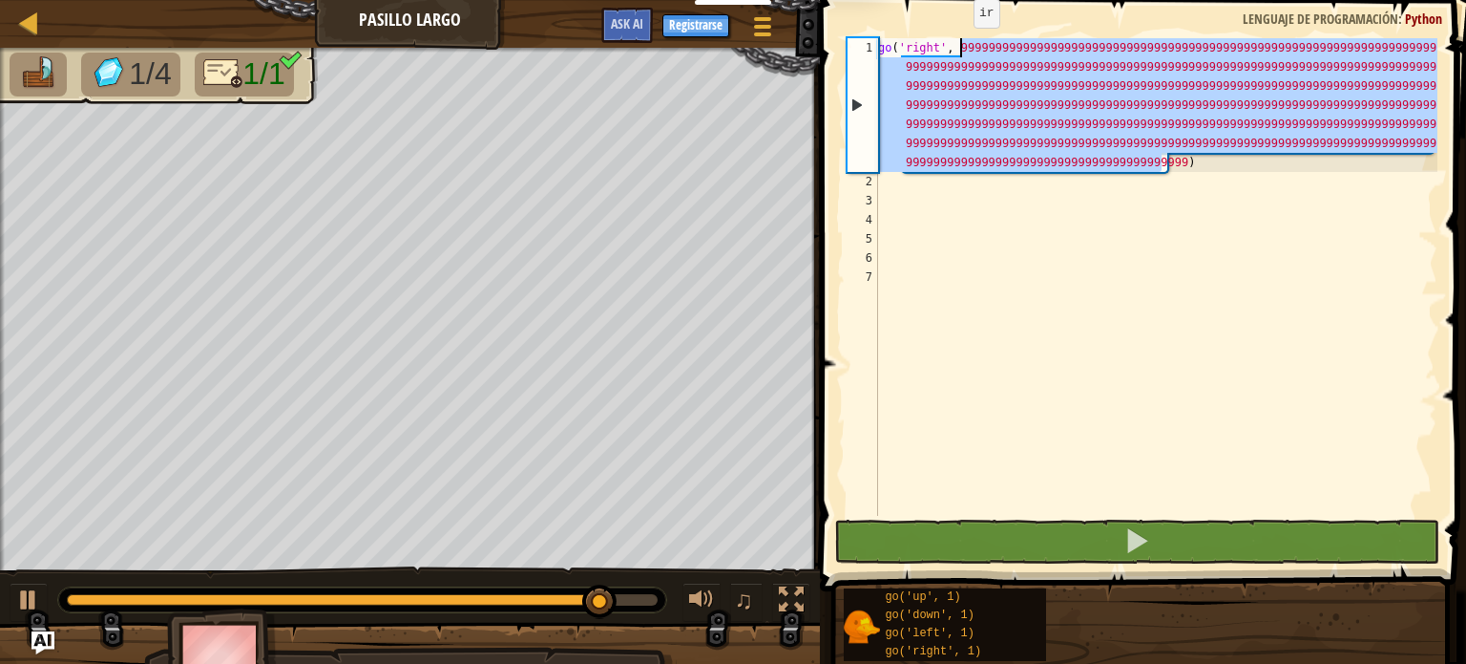
drag, startPoint x: 1161, startPoint y: 156, endPoint x: 958, endPoint y: 46, distance: 231.1
click at [958, 46] on div "go ( 'right' , 9999999999999999999999999999999999999999999999999999999999999999…" at bounding box center [1156, 353] width 563 height 630
type textarea "go('right', 9)"
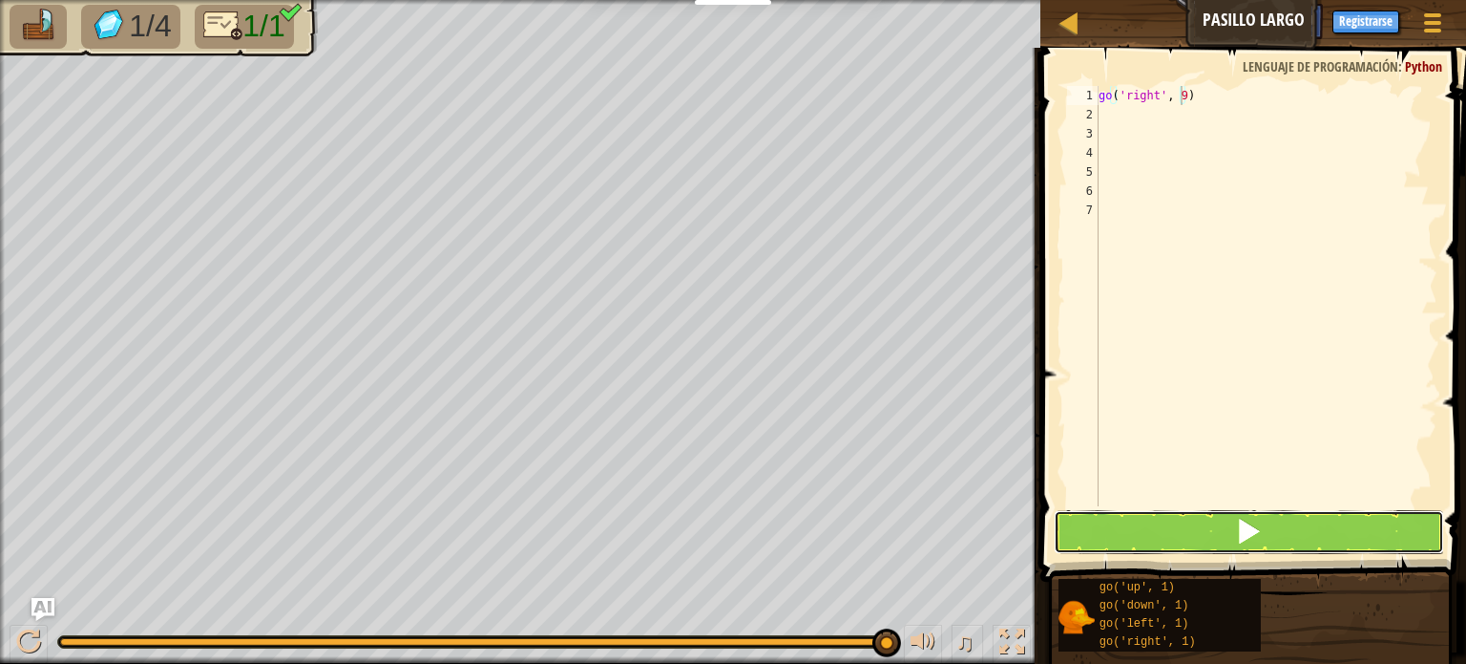
click at [1173, 527] on button at bounding box center [1249, 532] width 390 height 44
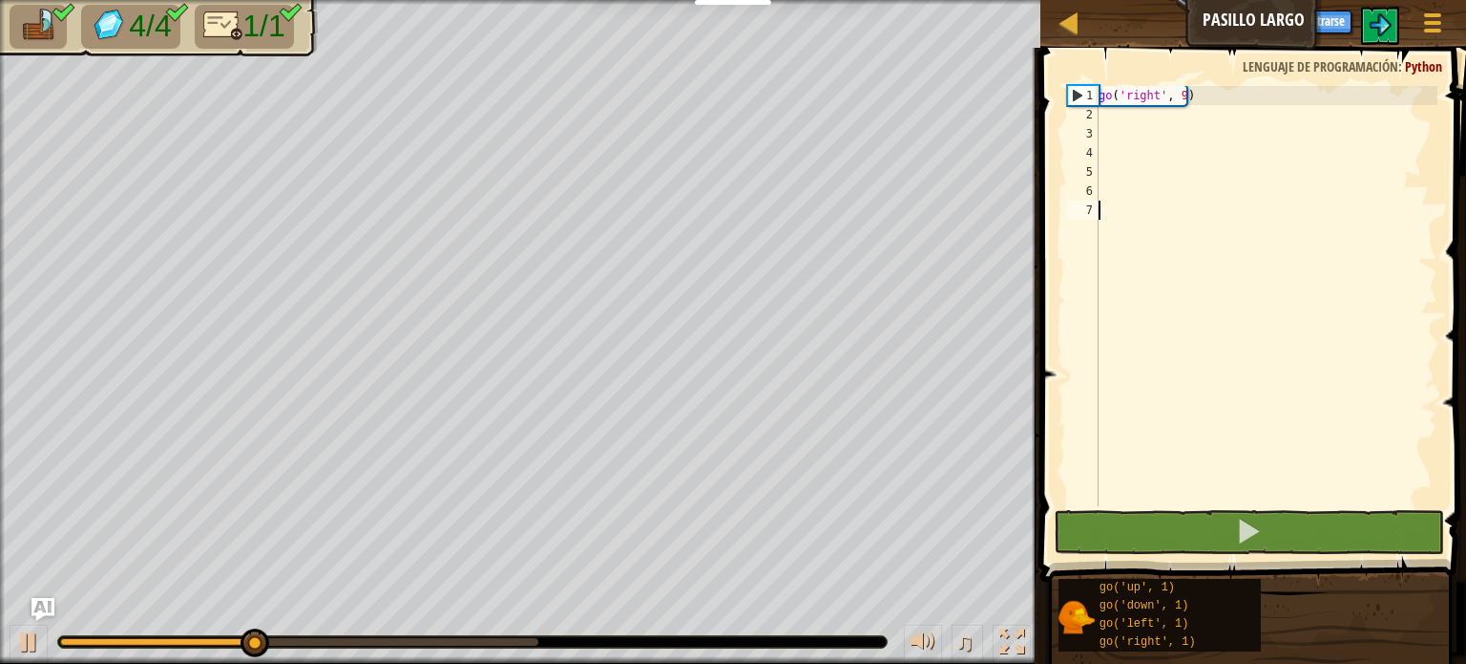
click at [1253, 405] on div "go ( 'right' , 9 )" at bounding box center [1266, 315] width 343 height 458
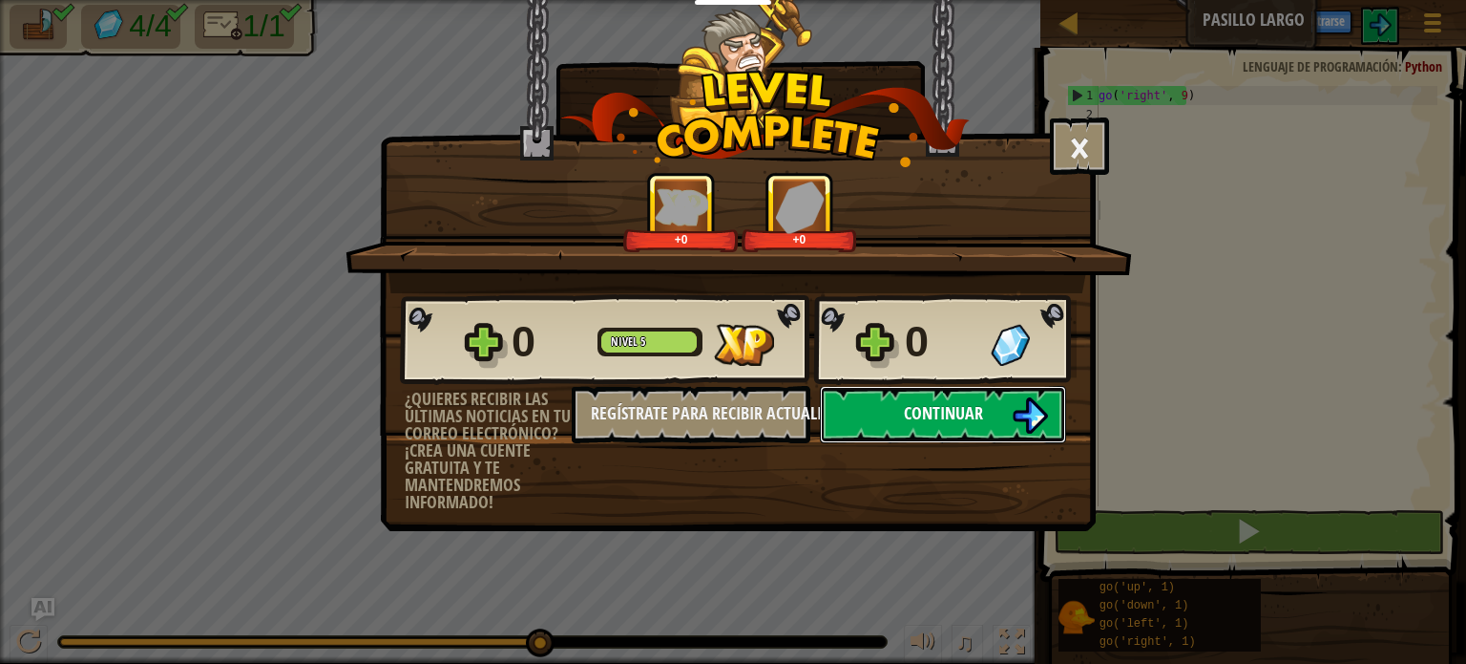
click at [981, 419] on span "Continuar" at bounding box center [943, 413] width 79 height 24
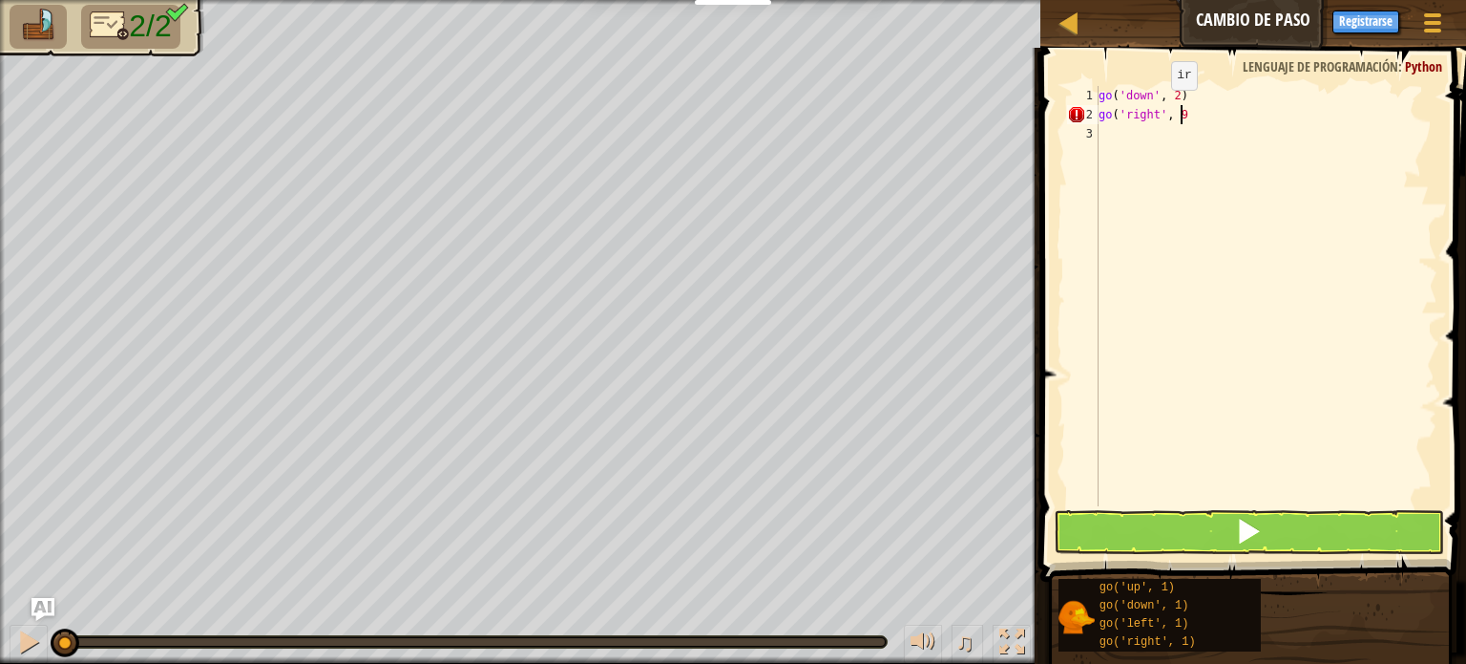
type textarea "go('right', 9)"
click at [1103, 519] on button at bounding box center [1249, 532] width 390 height 44
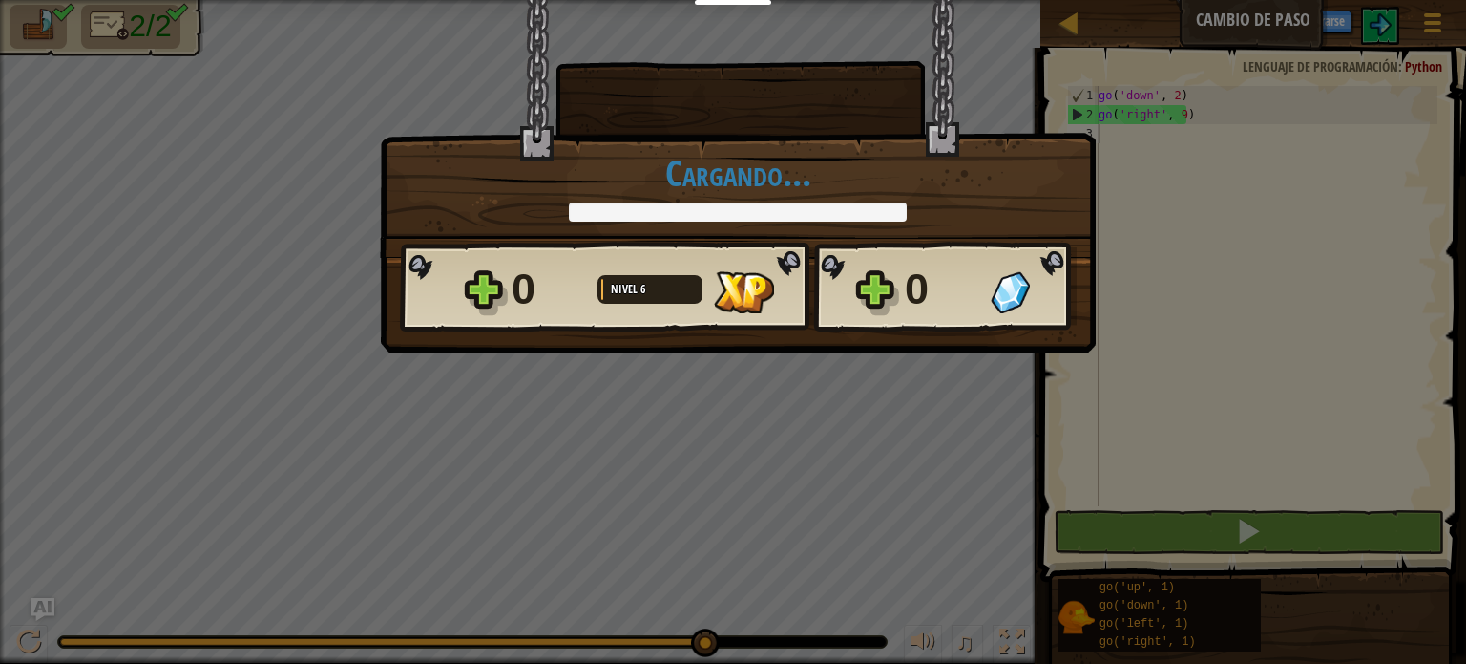
drag, startPoint x: 265, startPoint y: 637, endPoint x: 1466, endPoint y: 589, distance: 1201.1
click at [1451, 2] on body "Estudiantes Crear Cuenta Gratis. Soluciones para escuelas y distritos Vista pre…" at bounding box center [733, 1] width 1466 height 2
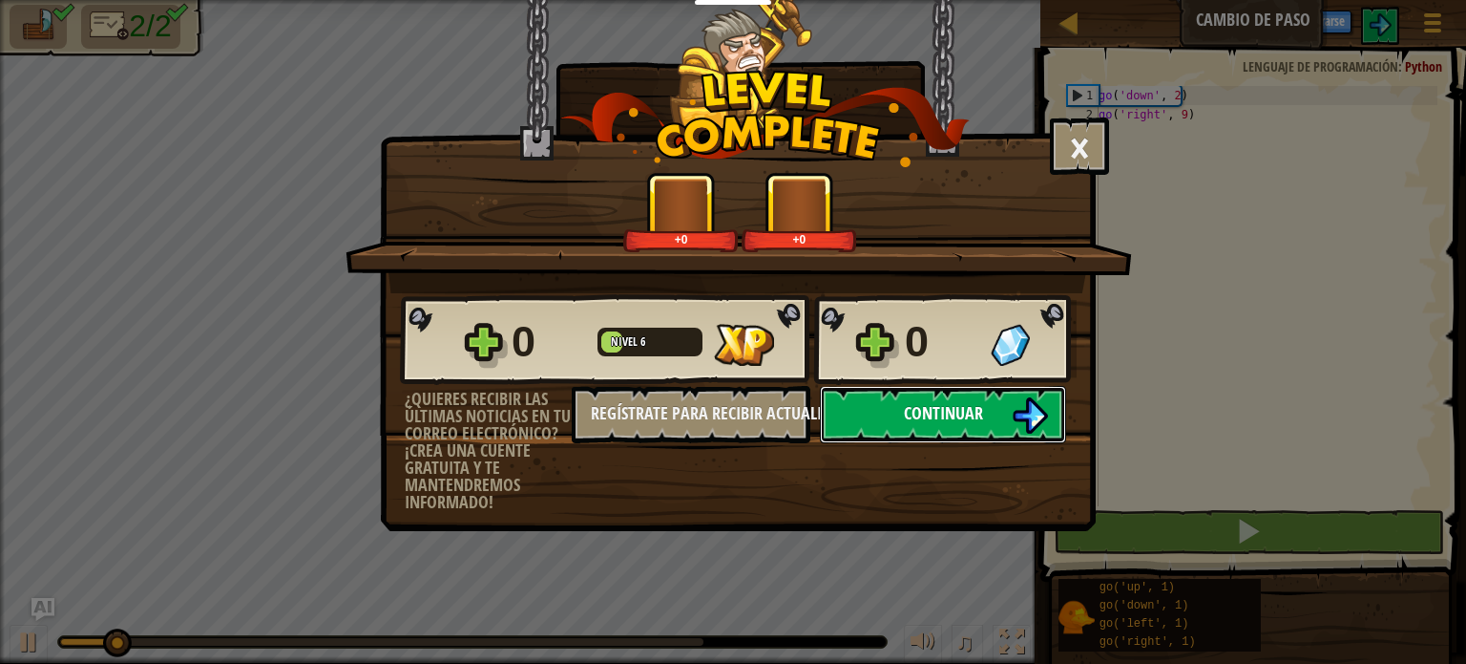
click at [904, 438] on button "Continuar" at bounding box center [943, 414] width 246 height 57
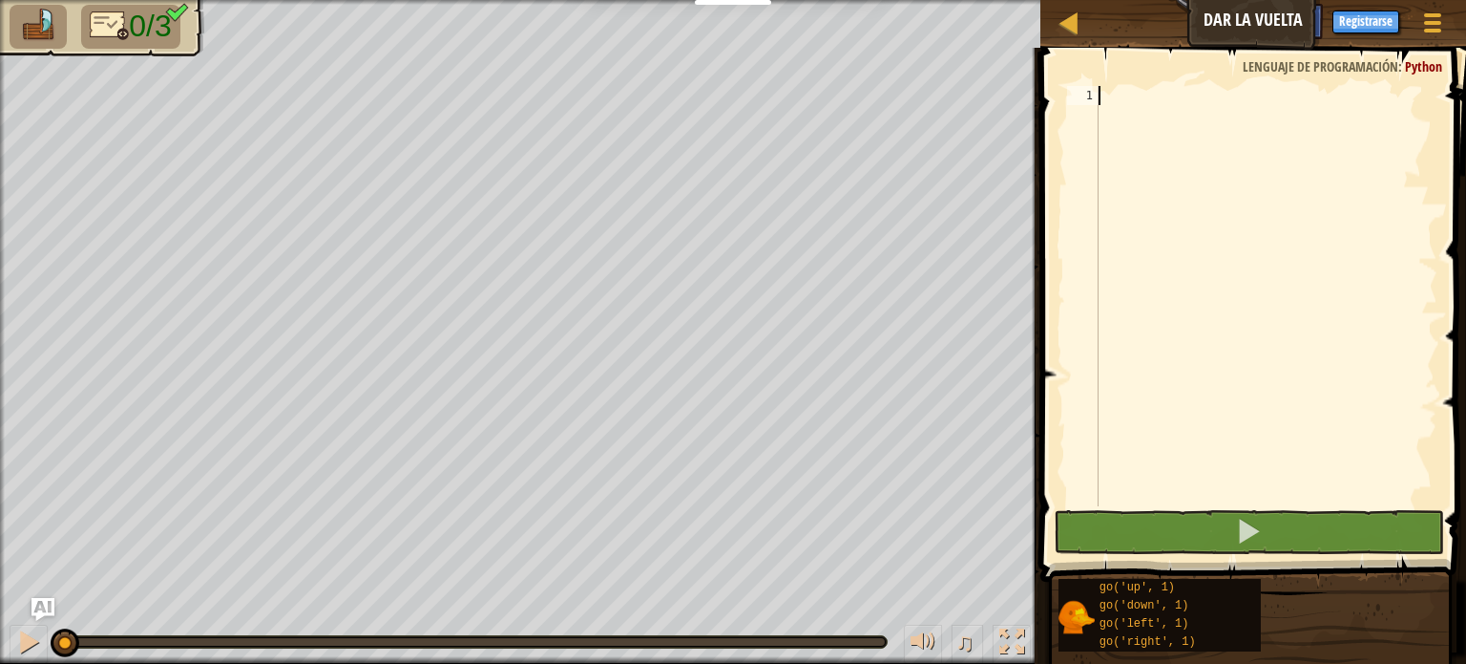
type textarea "G"
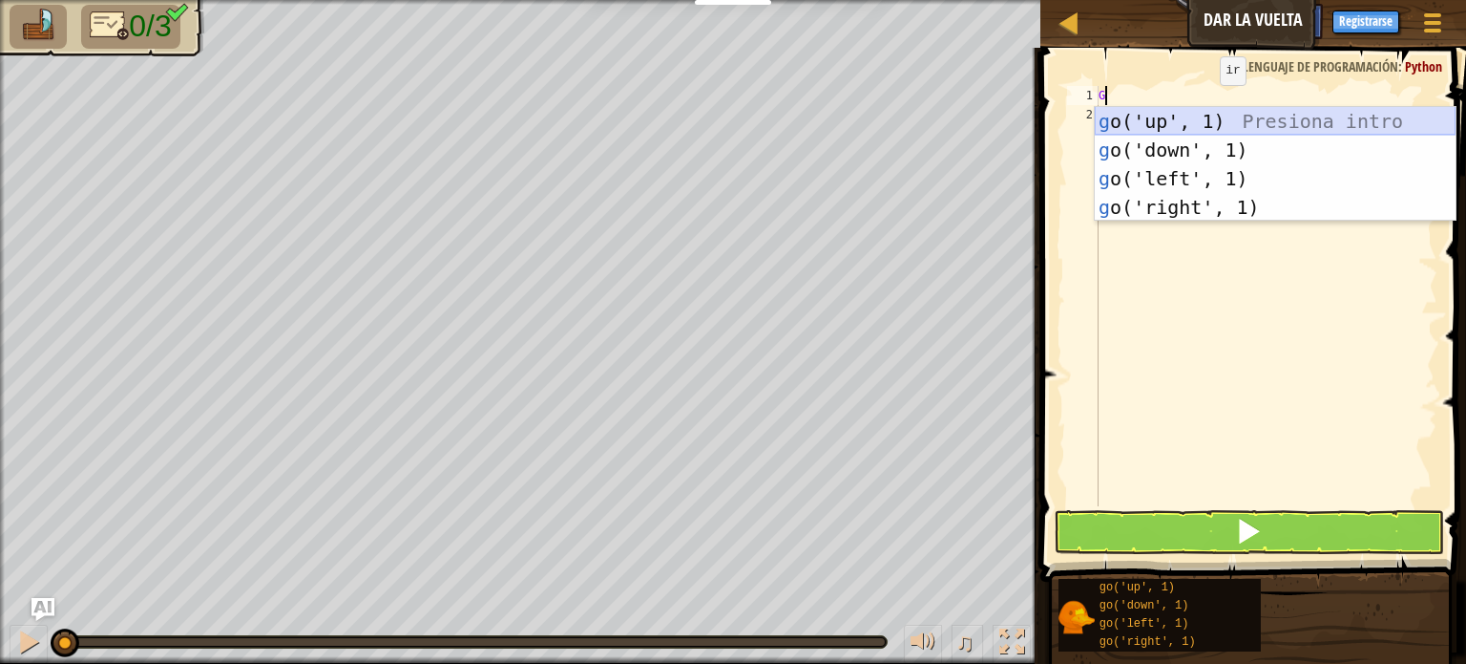
click at [1211, 126] on div "g o('up', 1) Presiona intro g o('down', 1) Presiona intro g o('left', 1) Presio…" at bounding box center [1275, 193] width 361 height 172
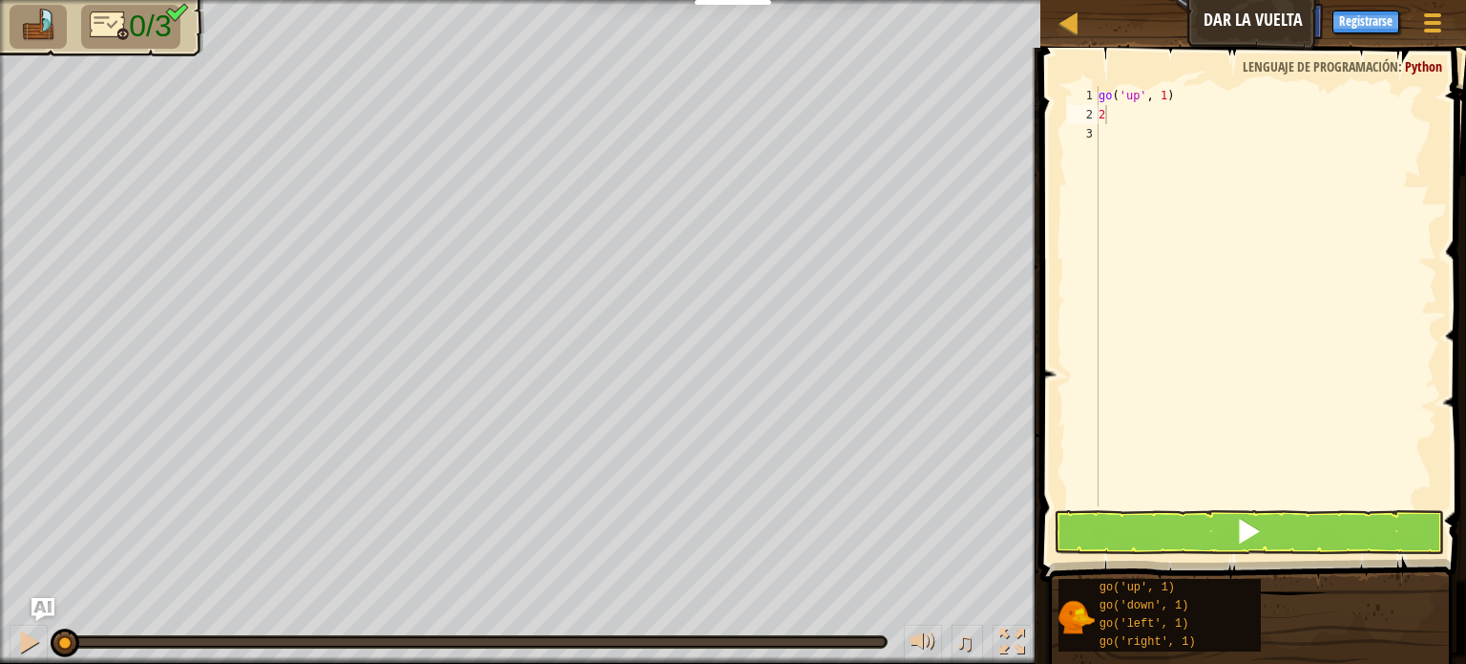
click at [1170, 83] on span at bounding box center [1255, 287] width 441 height 590
click at [1169, 100] on div "go ( 'up' , 1 ) 2" at bounding box center [1266, 315] width 343 height 458
type textarea "go('up', 2)"
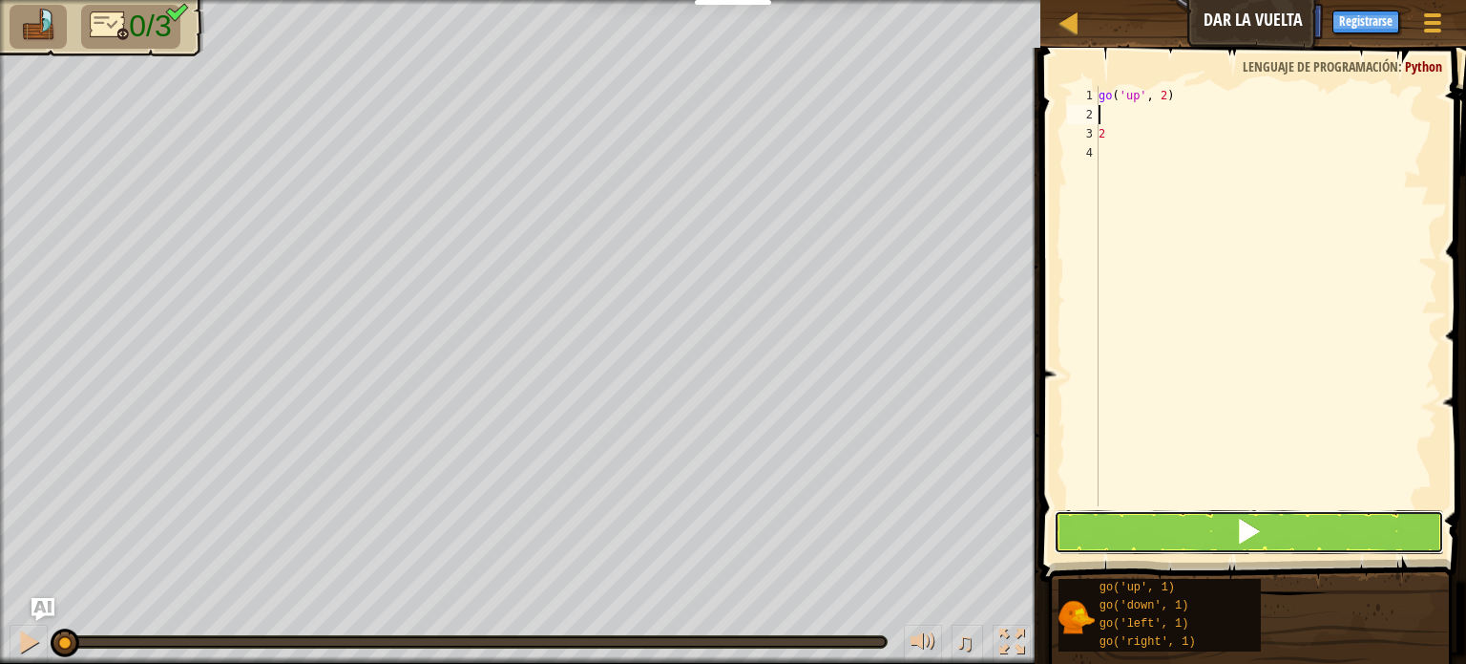
click at [1173, 528] on button at bounding box center [1249, 532] width 390 height 44
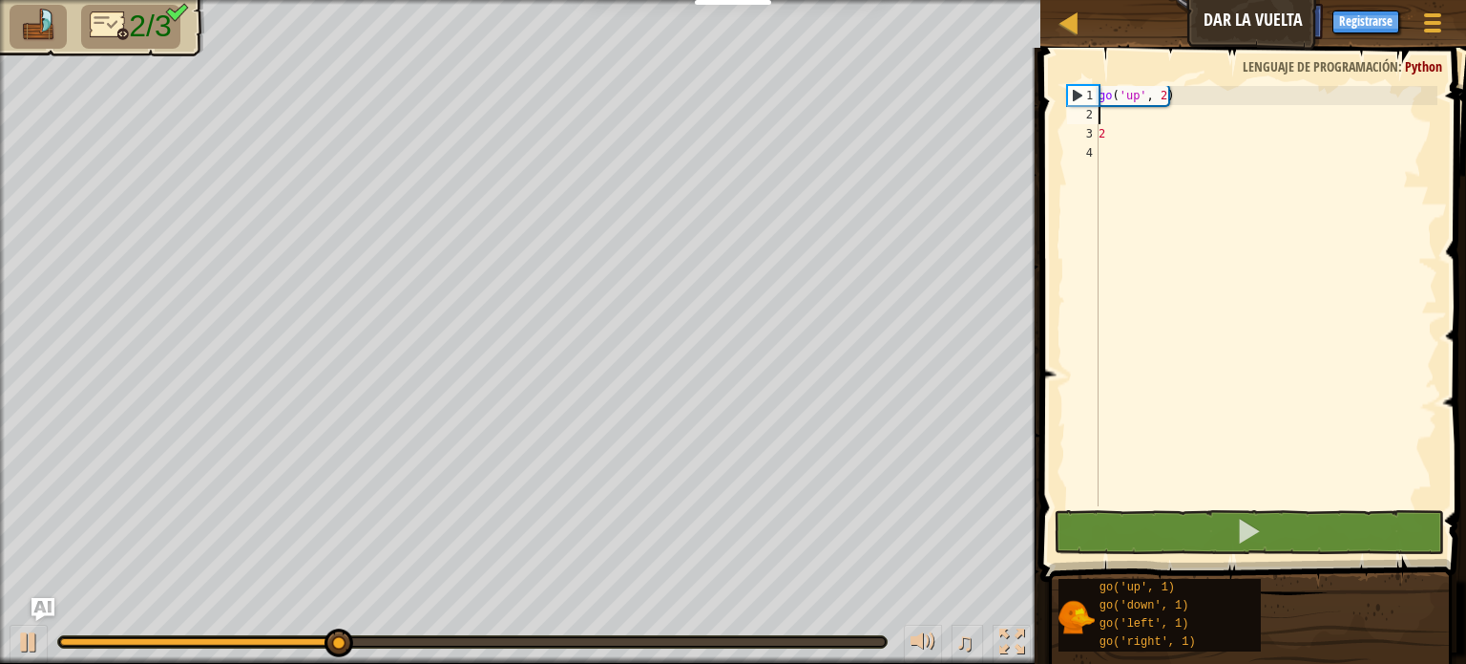
type textarea "G"
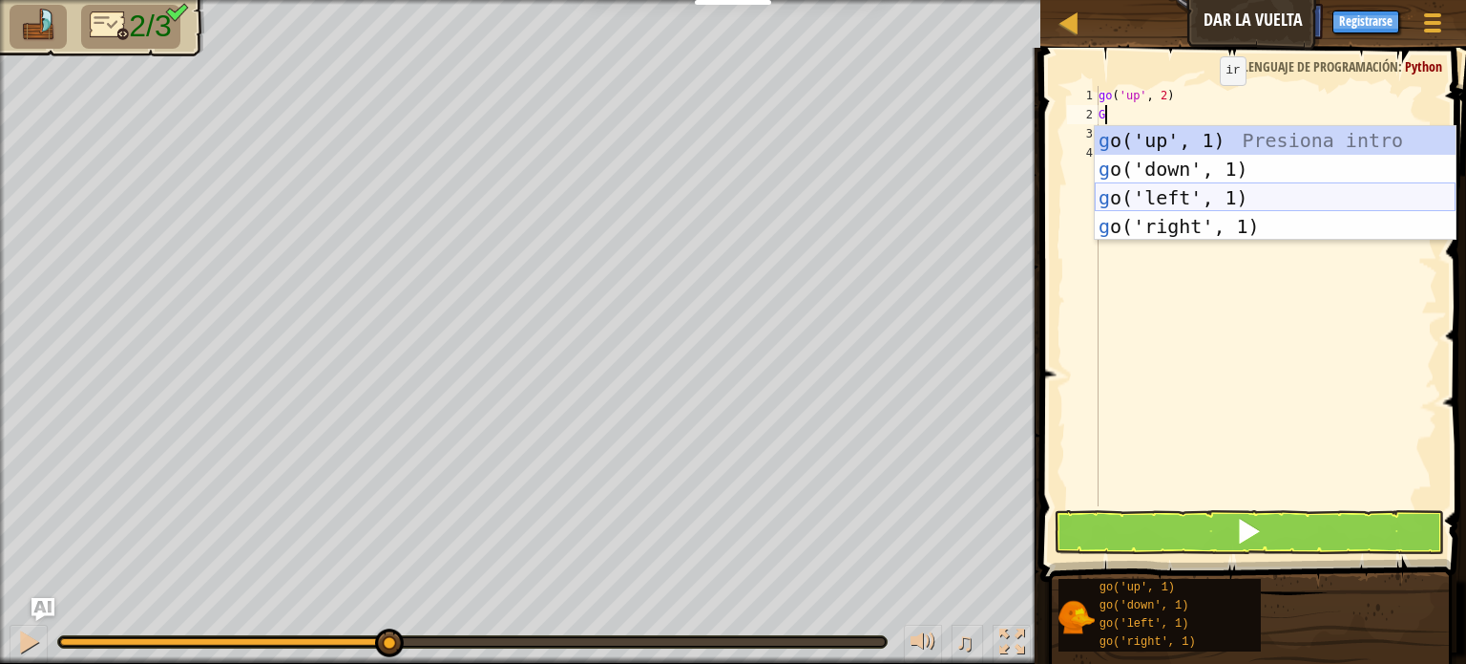
click at [1180, 190] on div "g o('up', 1) Presiona intro g o('down', 1) Presiona intro g o('left', 1) Presio…" at bounding box center [1275, 212] width 361 height 172
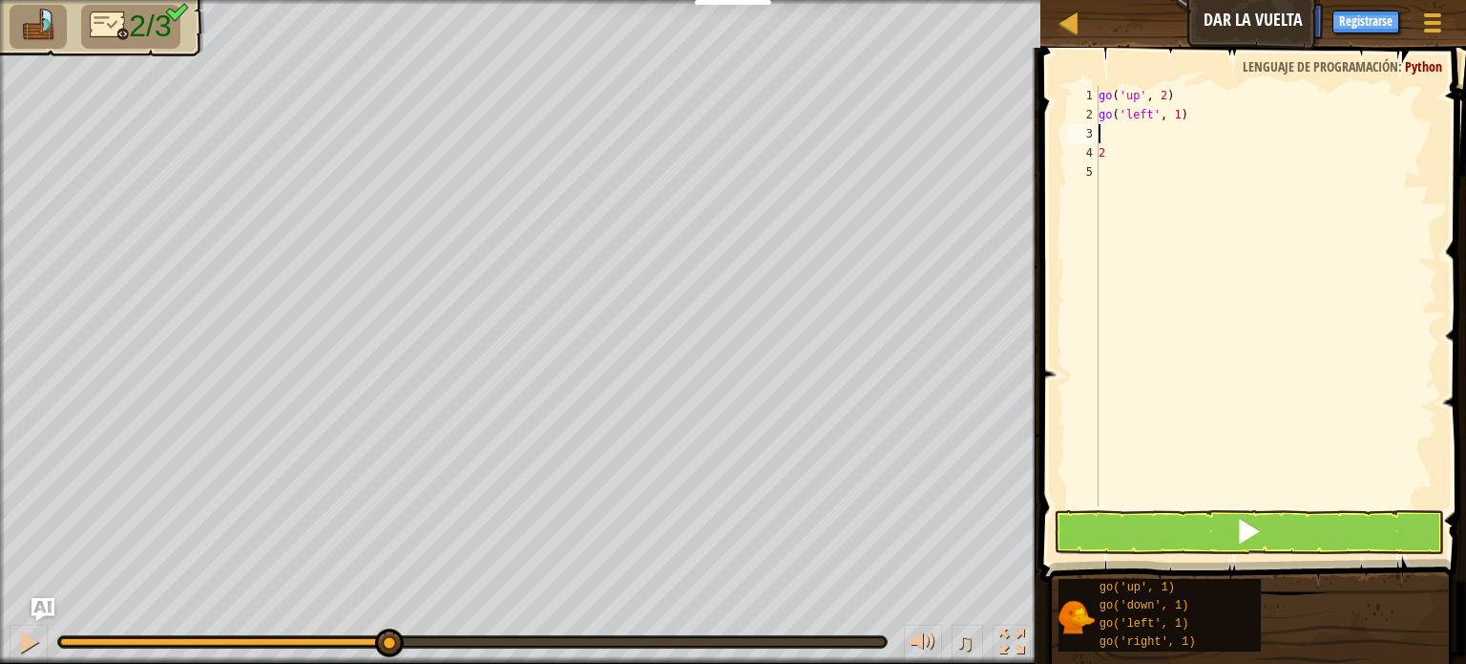
click at [1192, 115] on div "go ( 'up' , 2 ) go ( 'left' , 1 ) 2" at bounding box center [1266, 315] width 343 height 458
type textarea "go('left', 4)"
click at [1130, 552] on button at bounding box center [1249, 532] width 390 height 44
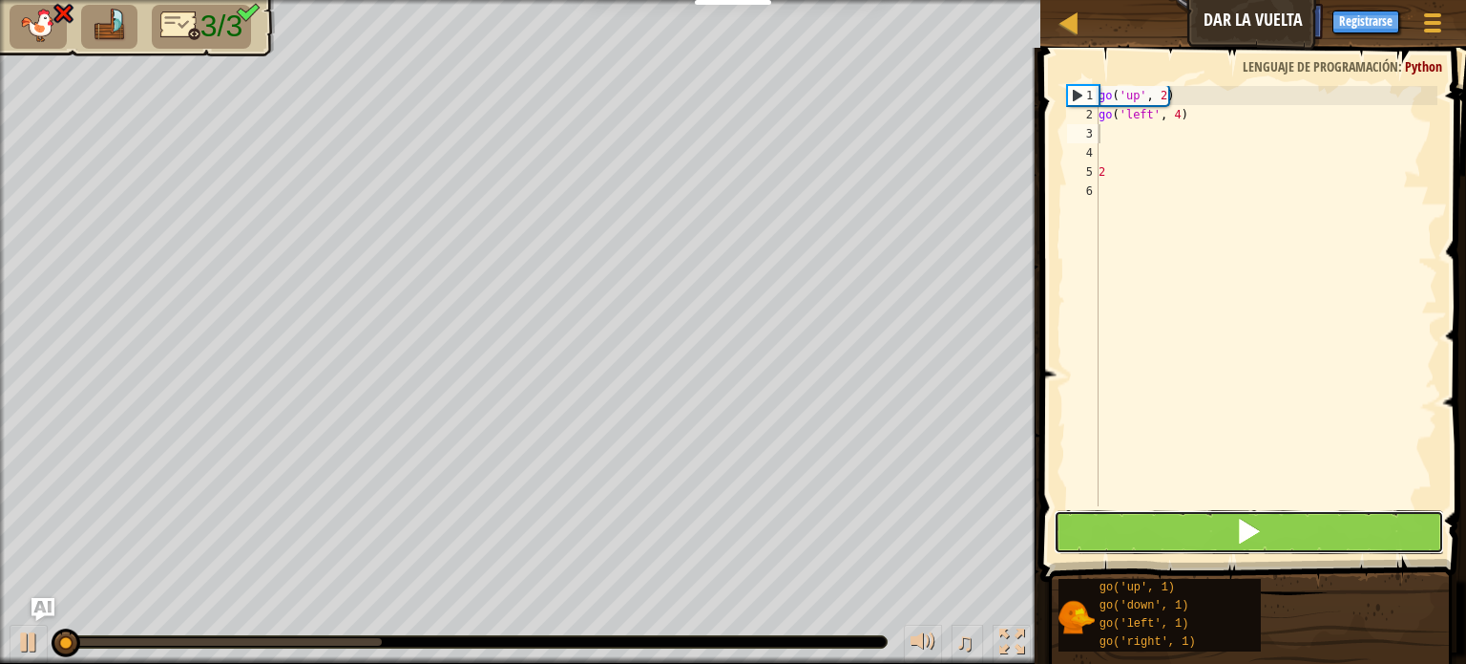
click at [1141, 540] on button at bounding box center [1249, 532] width 390 height 44
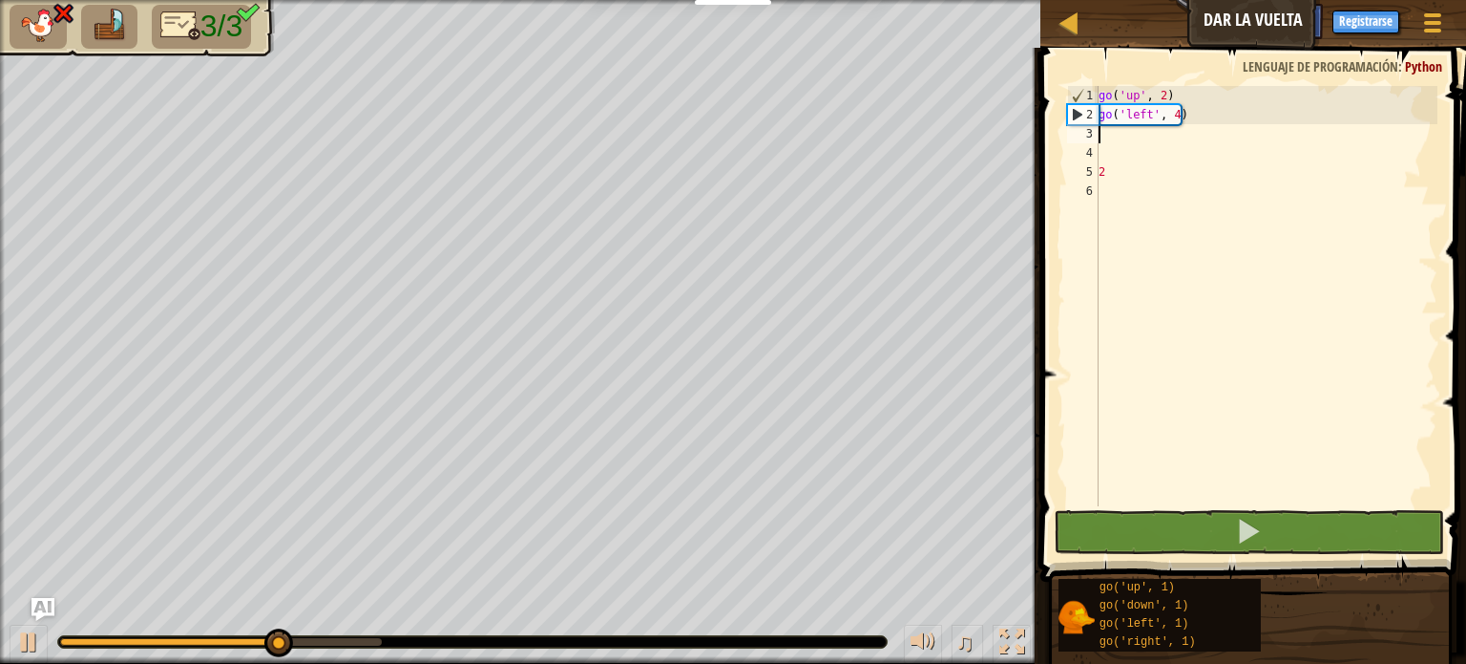
click at [1186, 115] on div "go ( 'up' , 2 ) go ( 'left' , 4 ) 2" at bounding box center [1266, 315] width 343 height 458
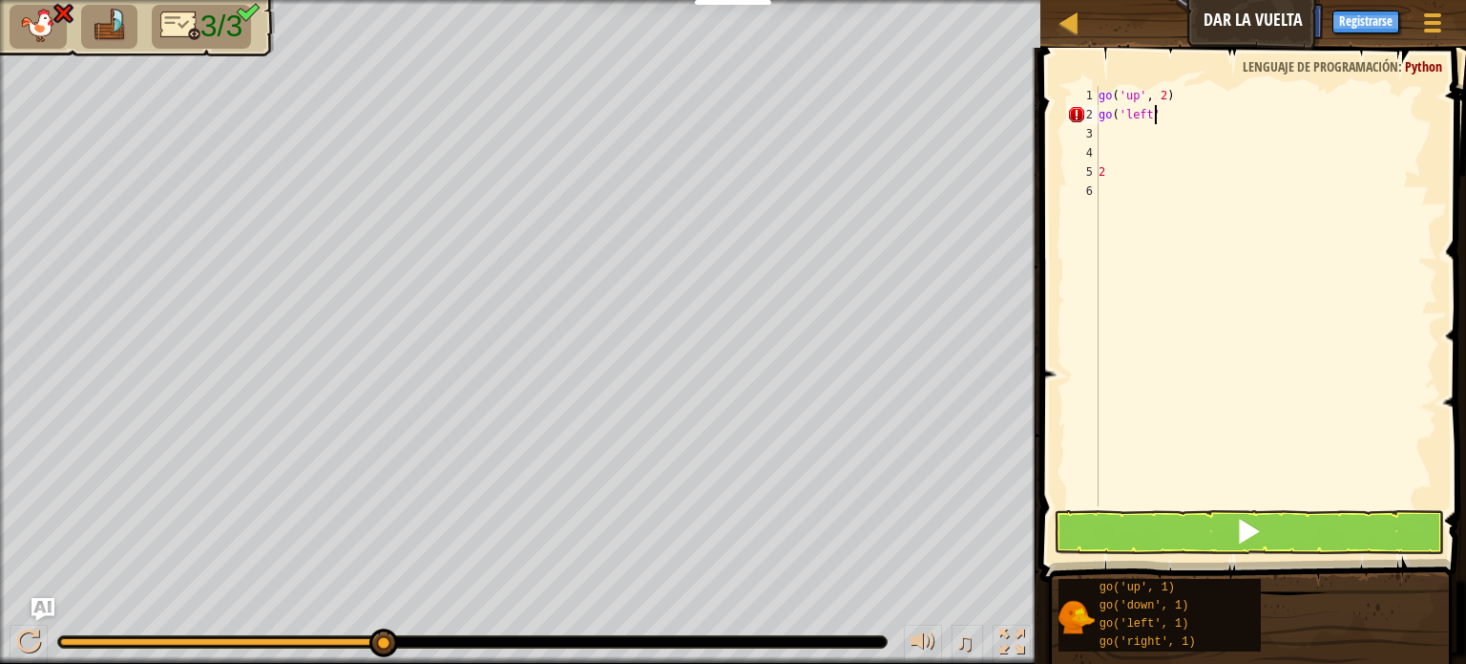
type textarea "g"
type textarea "G"
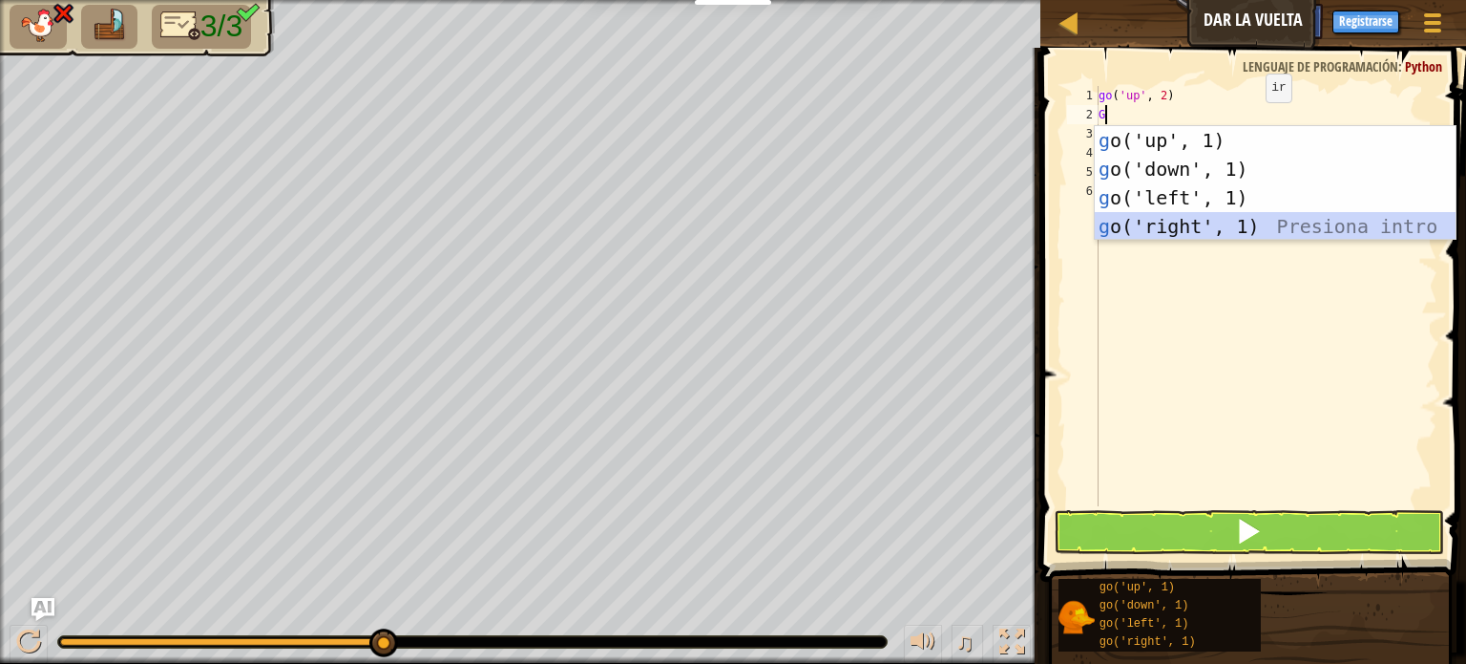
click at [1172, 236] on div "g o('up', 1) Presiona intro g o('down', 1) Presiona intro g o('left', 1) Presio…" at bounding box center [1275, 212] width 361 height 172
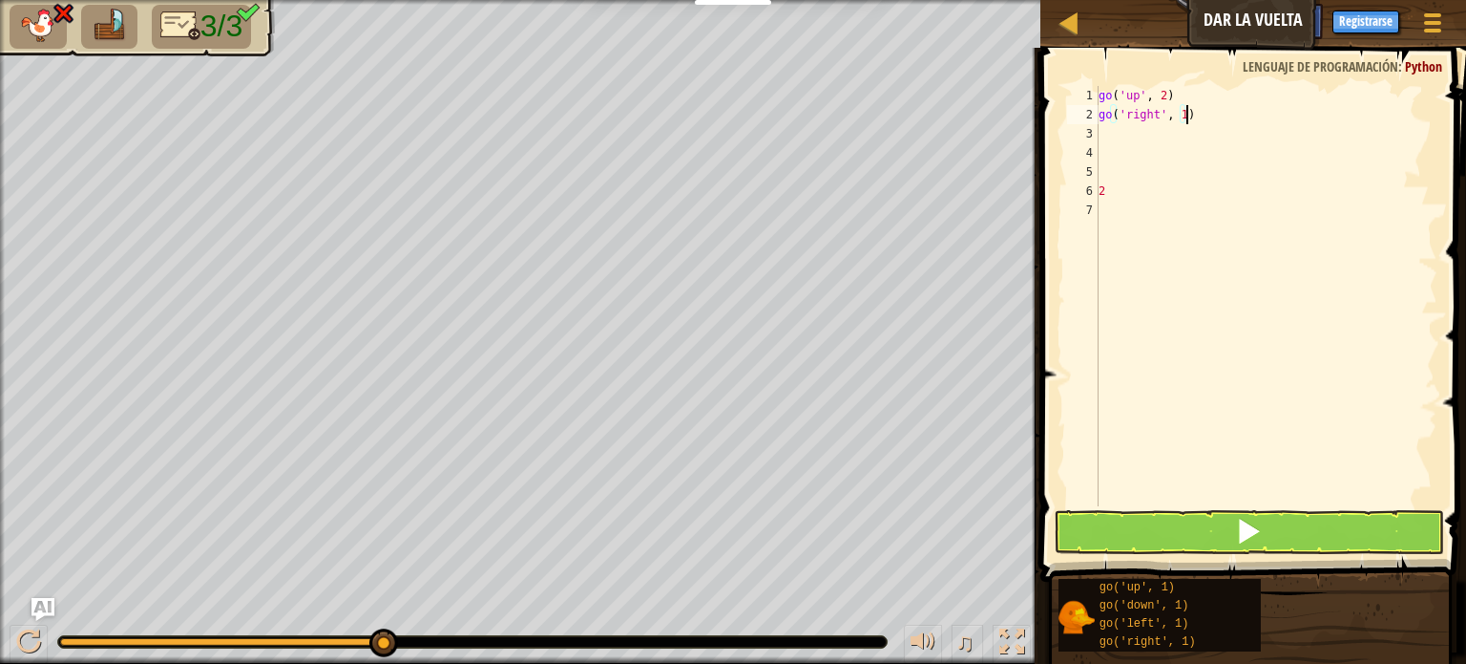
click at [1197, 110] on div "go ( 'up' , 2 ) go ( 'right' , 1 ) 2" at bounding box center [1266, 315] width 343 height 458
type textarea "go('right', 4)"
click at [1230, 539] on button at bounding box center [1249, 532] width 390 height 44
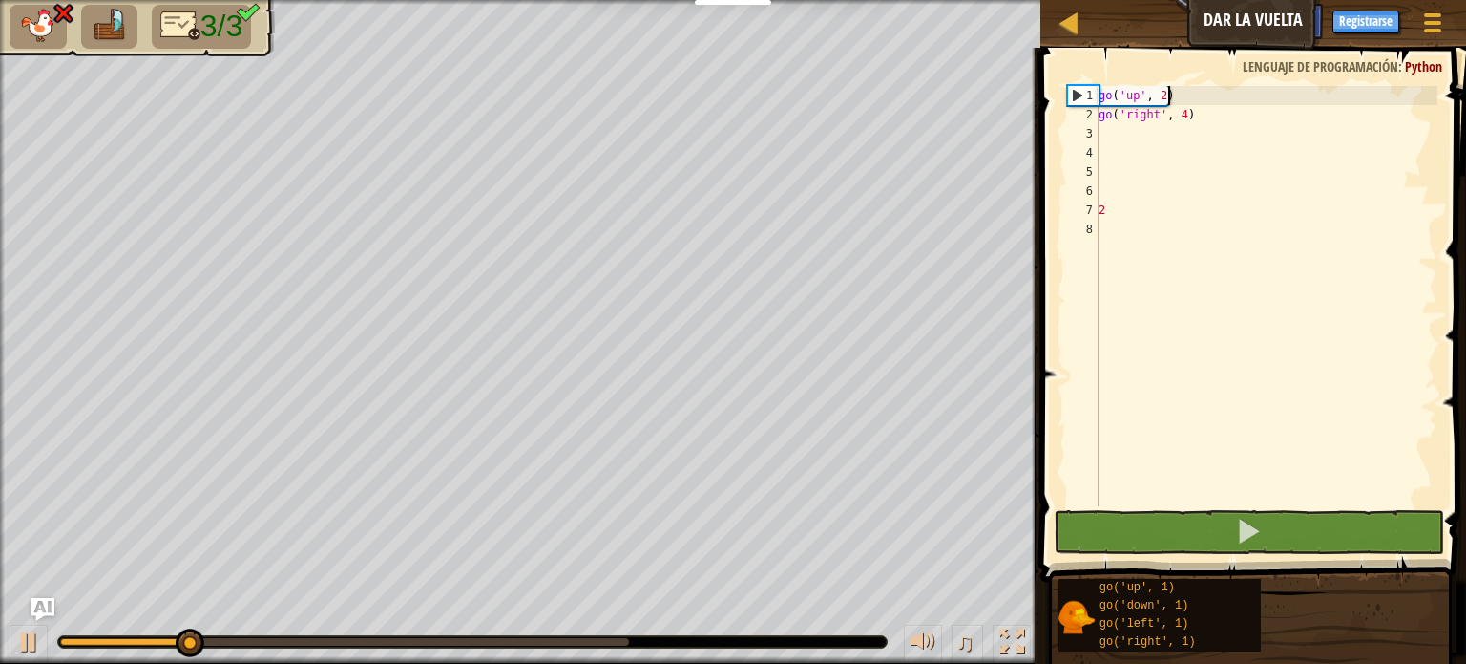
click at [1195, 104] on div "go ( 'up' , 2 ) go ( 'right' , 4 ) 2" at bounding box center [1266, 315] width 343 height 458
click at [1194, 123] on div "go ( 'up' , 2 ) go ( 'right' , 4 ) 2" at bounding box center [1266, 315] width 343 height 458
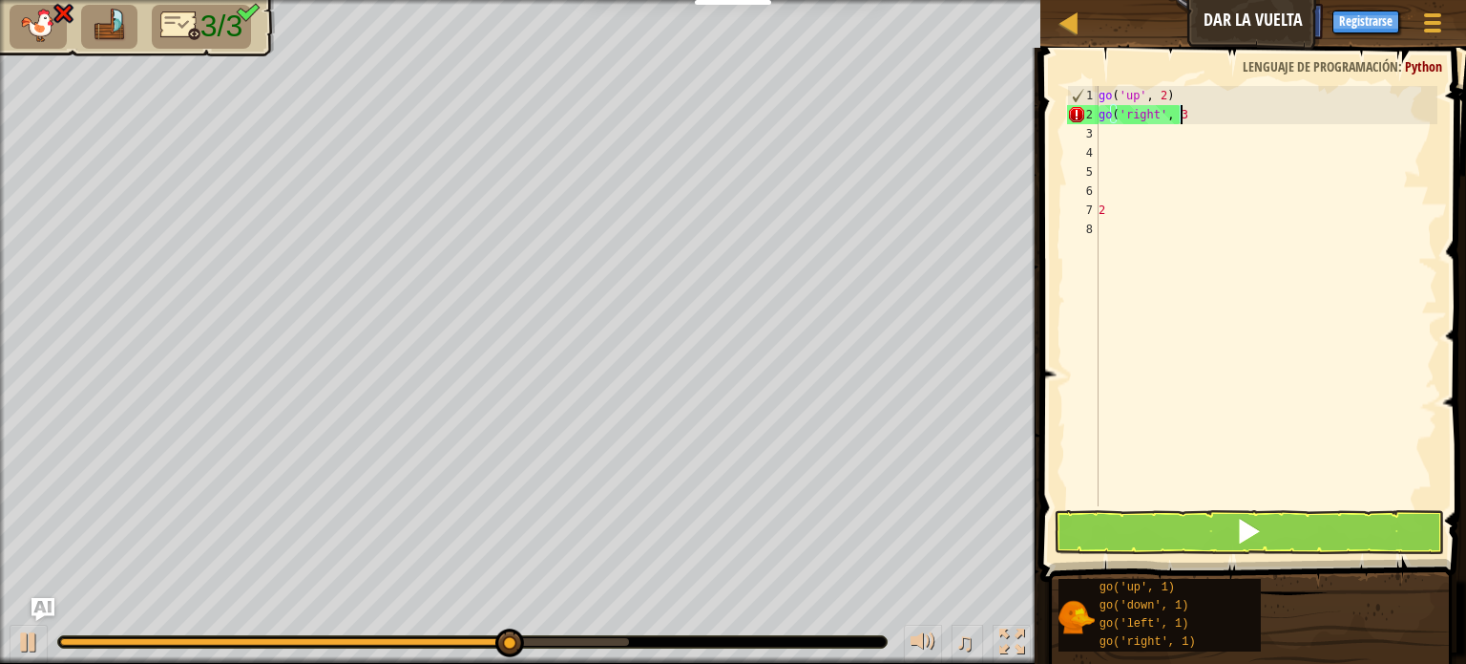
scroll to position [9, 5]
type textarea "go('right', ("
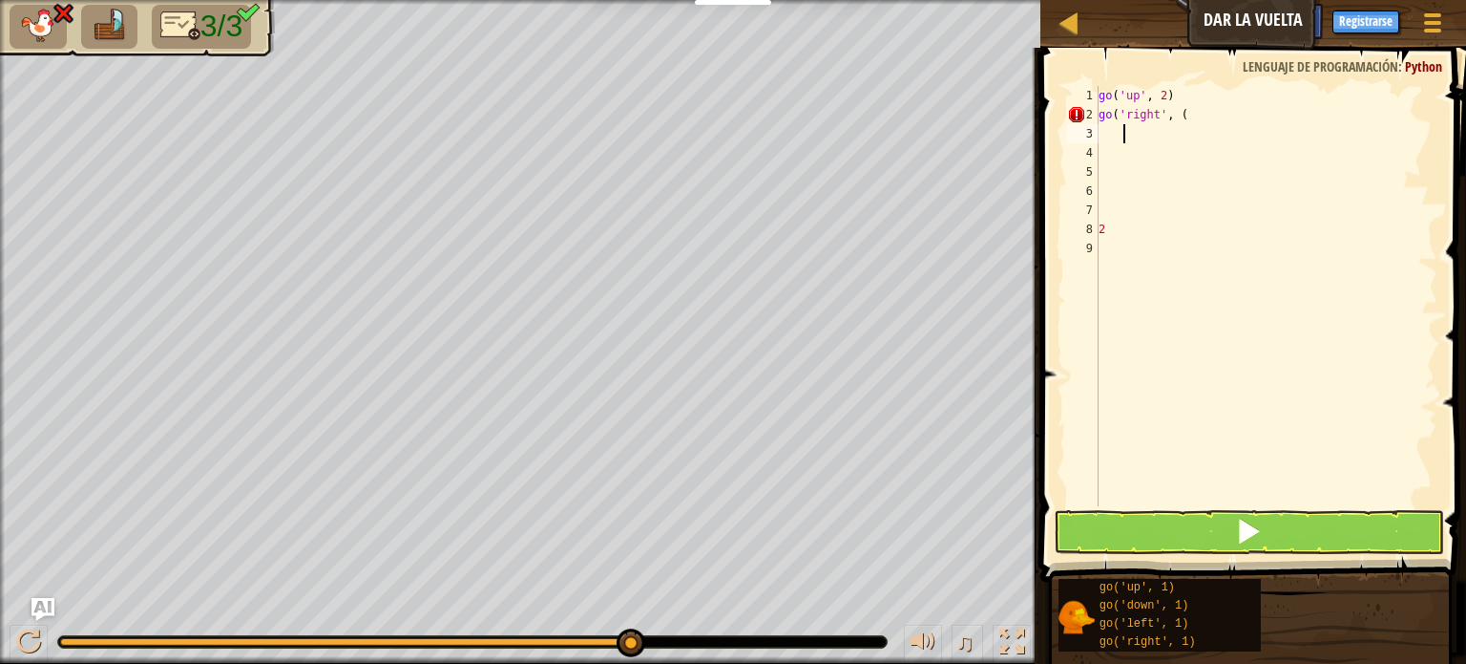
click at [1185, 112] on div "go ( 'up' , 2 ) go ( 'right' , ( 2" at bounding box center [1266, 315] width 343 height 458
type textarea "go('right', 3)"
click at [1243, 551] on button at bounding box center [1249, 532] width 390 height 44
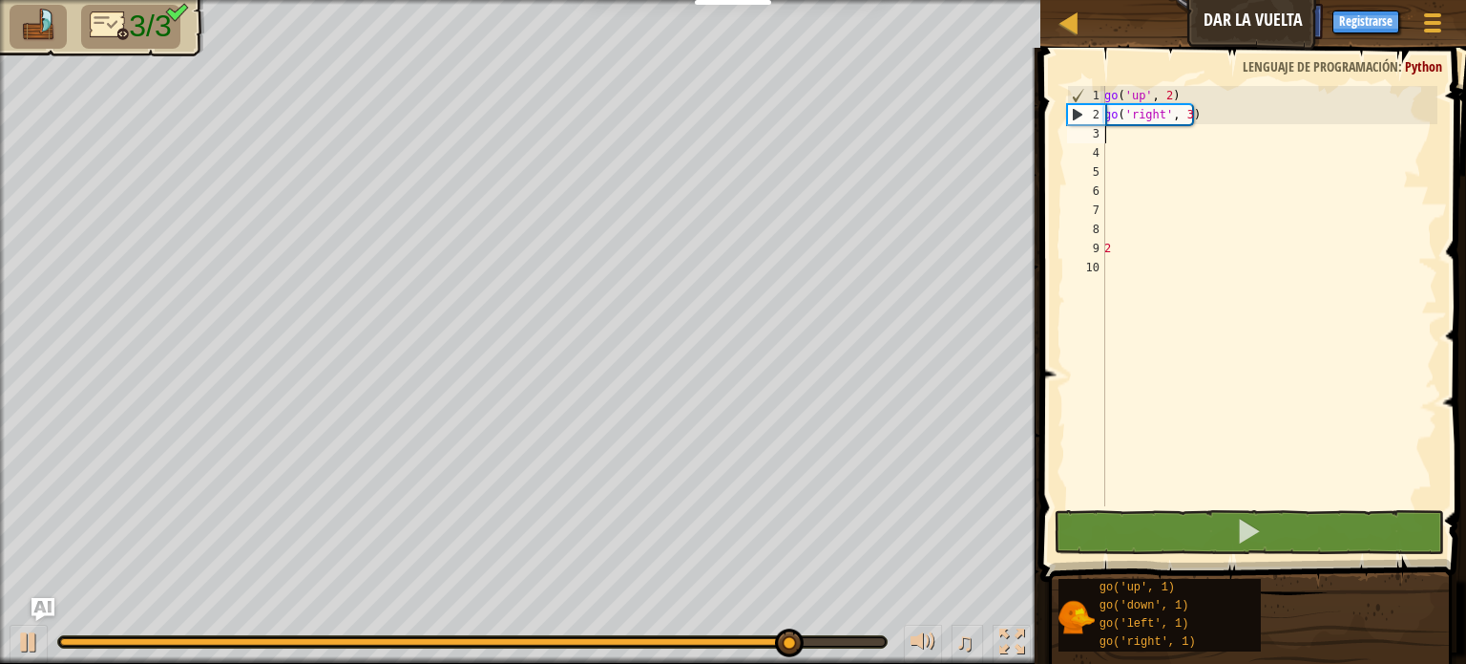
click at [1260, 218] on div "go ( 'up' , 2 ) go ( 'right' , 3 ) 2" at bounding box center [1269, 315] width 337 height 458
click at [1129, 137] on div "go ( 'up' , 2 ) go ( 'right' , 3 ) 2" at bounding box center [1269, 315] width 337 height 458
type textarea "G"
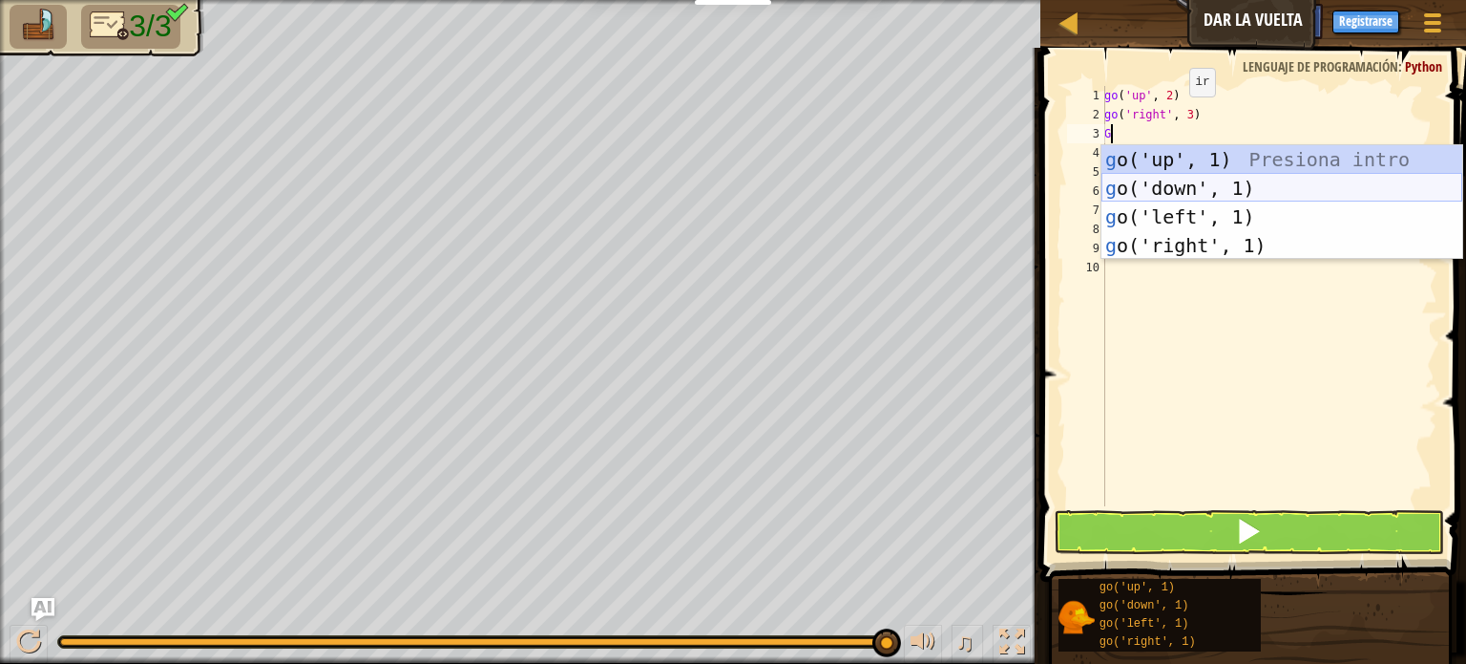
click at [1168, 193] on div "g o('up', 1) Presiona intro g o('down', 1) Presiona intro g o('left', 1) Presio…" at bounding box center [1282, 231] width 361 height 172
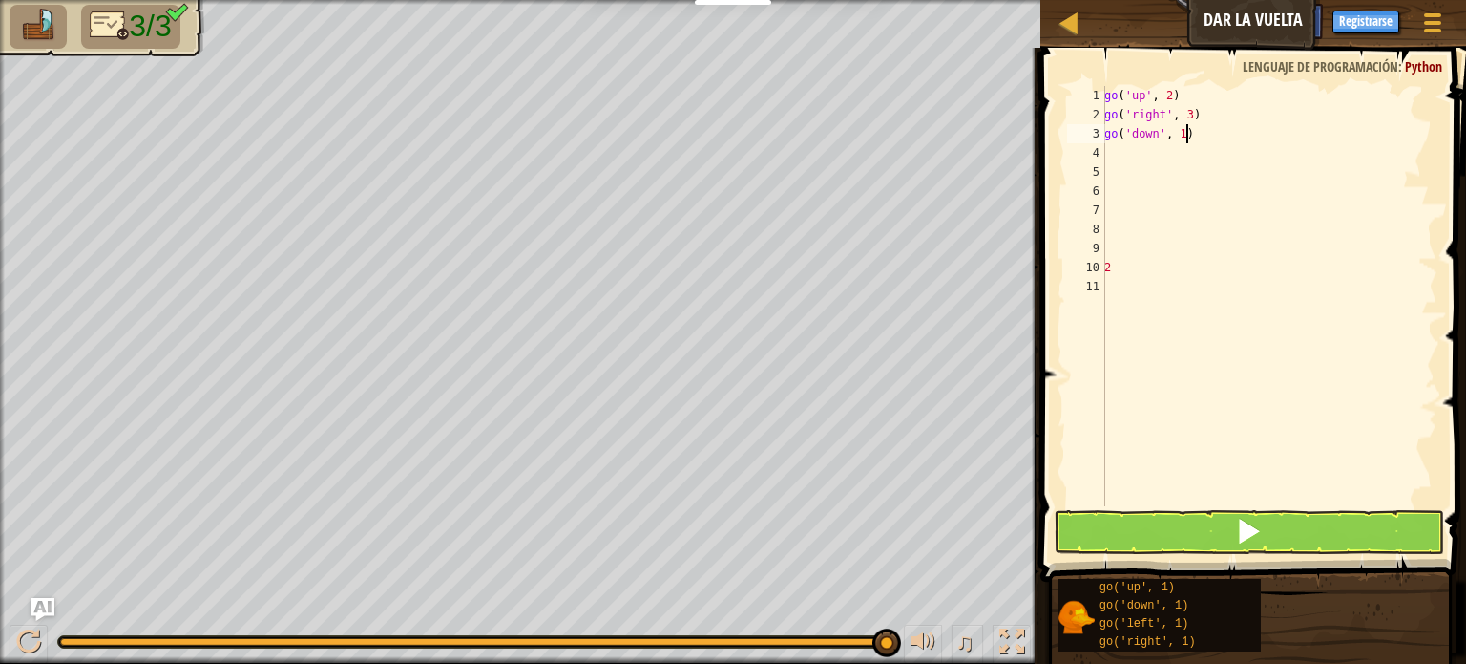
click at [1195, 132] on div "go ( 'up' , 2 ) go ( 'right' , 3 ) go ( 'down' , 1 ) 2" at bounding box center [1269, 315] width 337 height 458
type textarea "go('down', 9)"
click at [1181, 537] on button at bounding box center [1249, 532] width 390 height 44
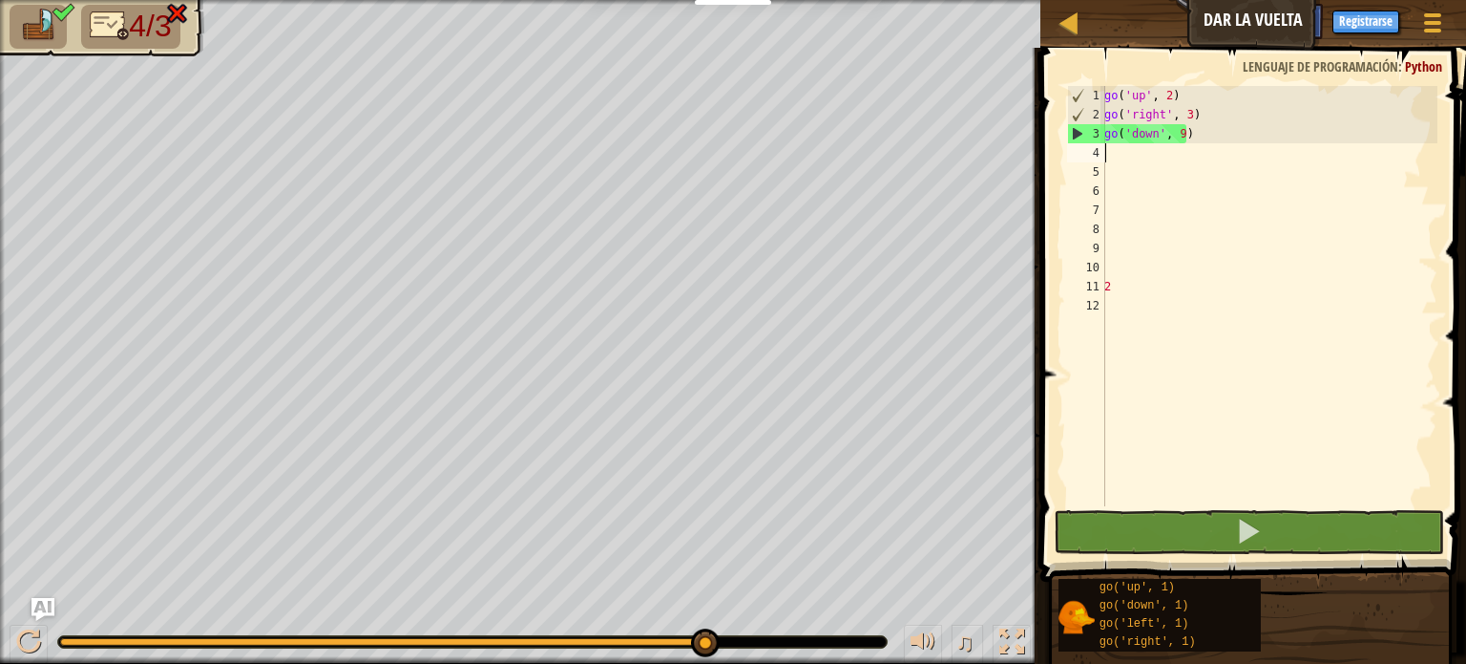
drag, startPoint x: 230, startPoint y: 634, endPoint x: 1466, endPoint y: 610, distance: 1235.7
click at [1451, 610] on div "Mapa Dar la vuelta Menú del Juego Registrarse Ask AI 1 הההההההההההההההההההההההה…" at bounding box center [733, 332] width 1466 height 664
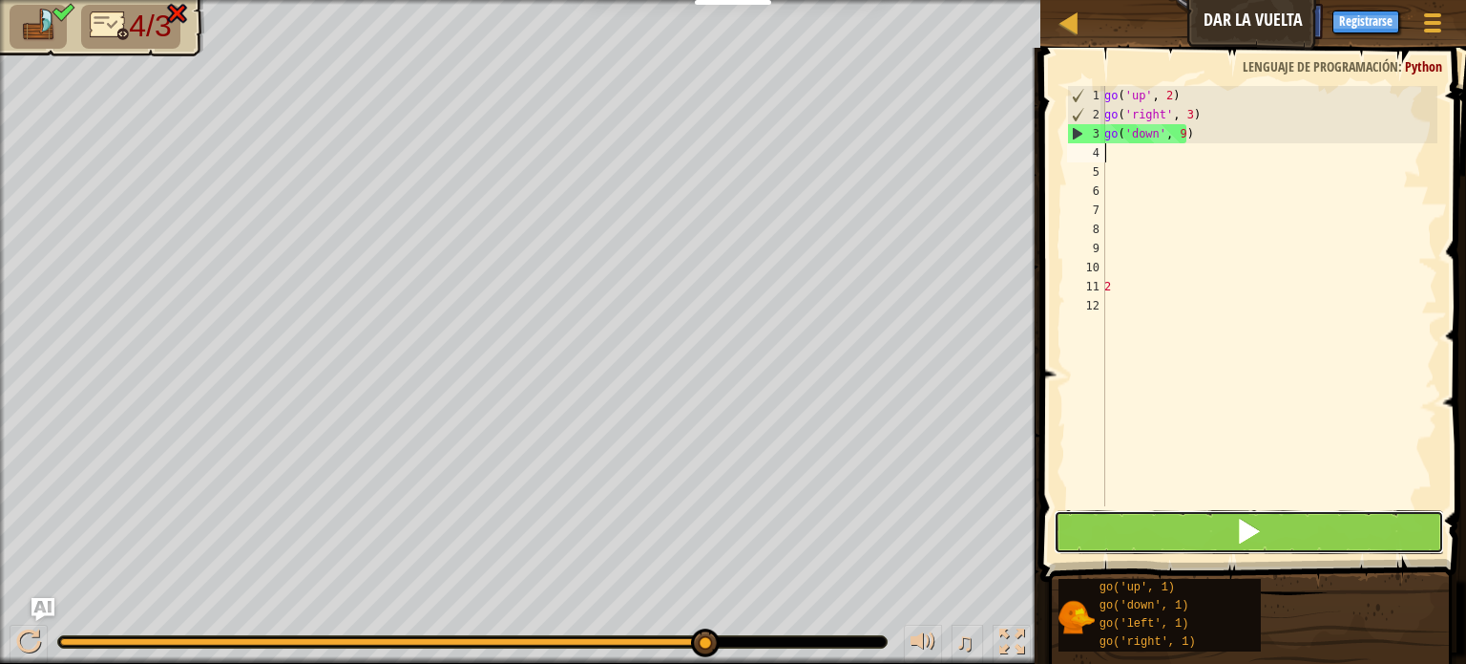
click at [1157, 537] on button at bounding box center [1249, 532] width 390 height 44
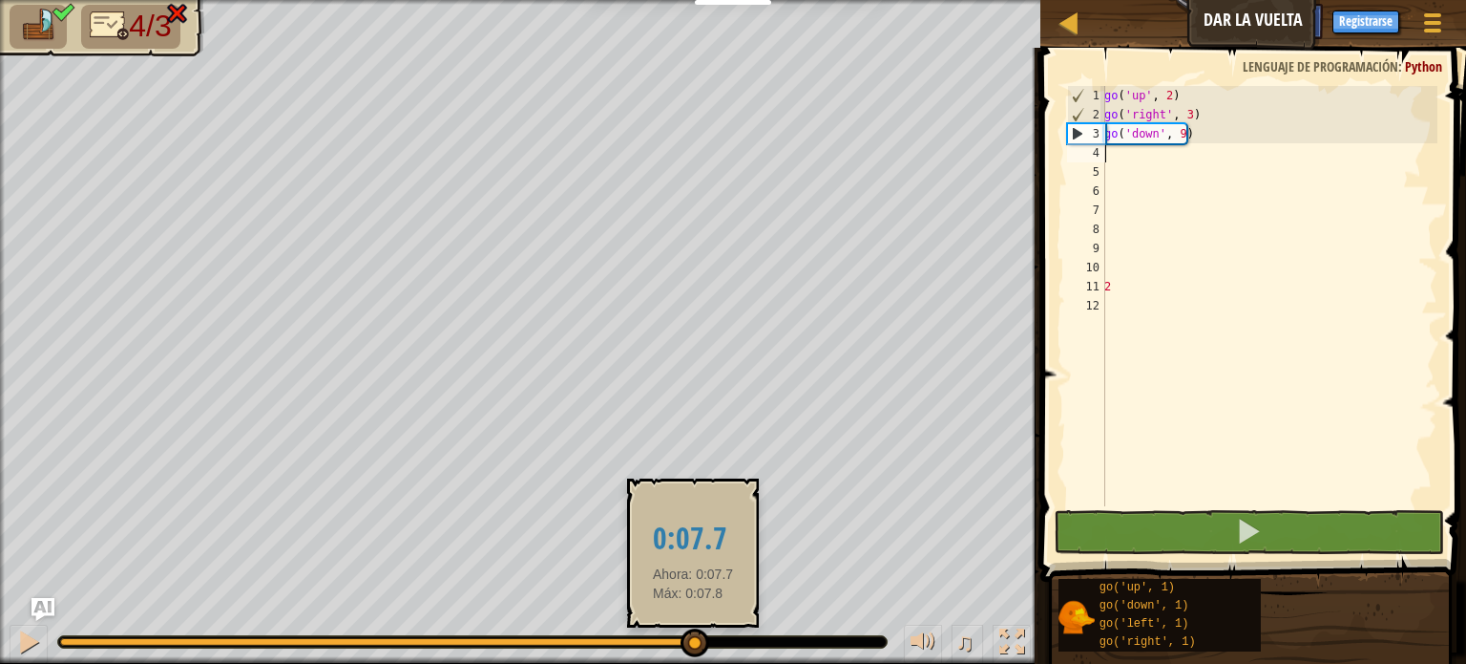
drag, startPoint x: 163, startPoint y: 633, endPoint x: 693, endPoint y: 648, distance: 530.1
click at [693, 652] on div at bounding box center [695, 642] width 29 height 29
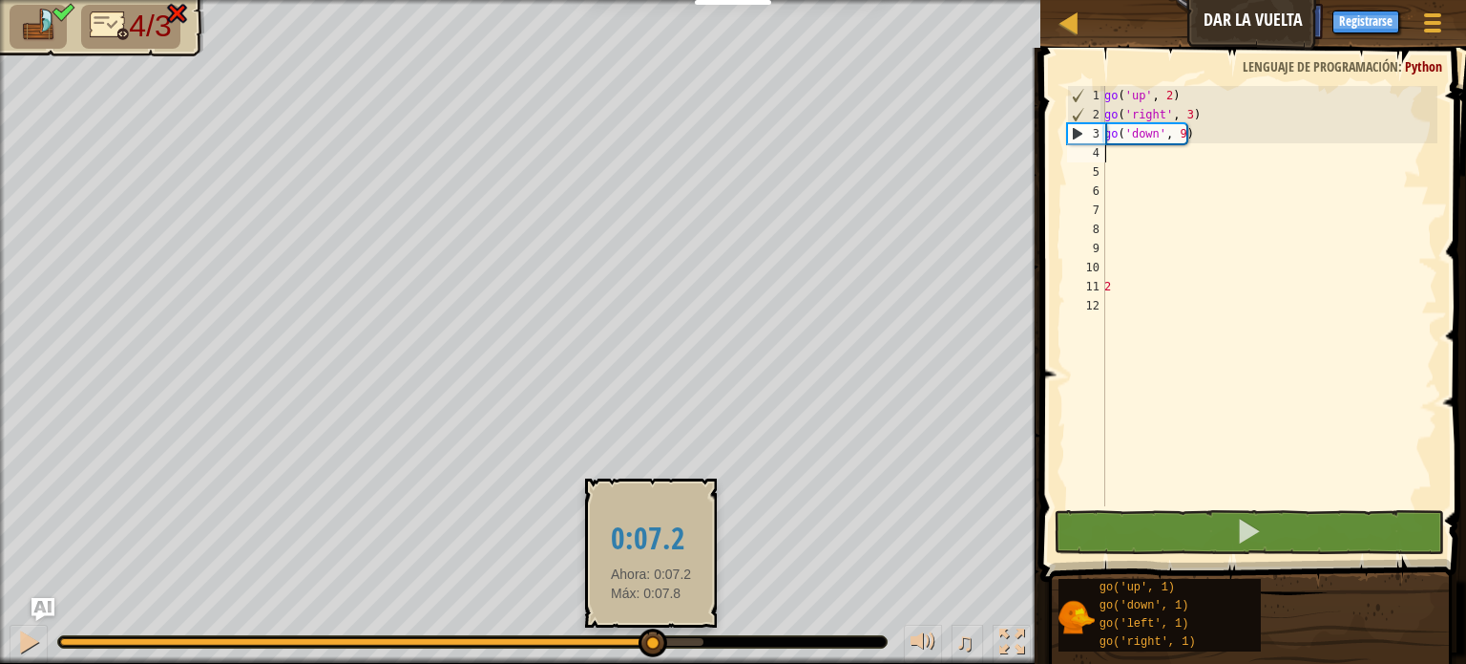
drag, startPoint x: 187, startPoint y: 636, endPoint x: 651, endPoint y: 632, distance: 464.0
click at [651, 632] on div at bounding box center [653, 642] width 29 height 29
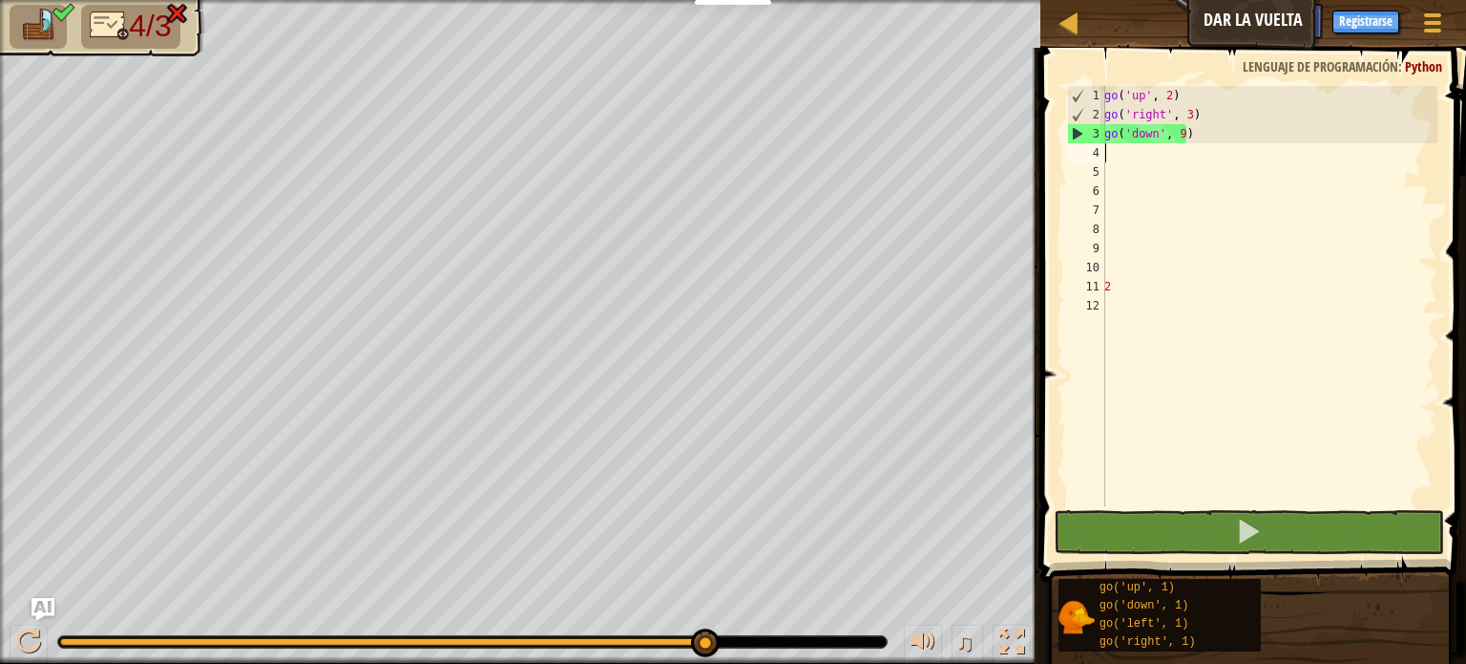
drag, startPoint x: 706, startPoint y: 639, endPoint x: 814, endPoint y: 608, distance: 113.0
click at [39, 639] on div at bounding box center [28, 641] width 25 height 25
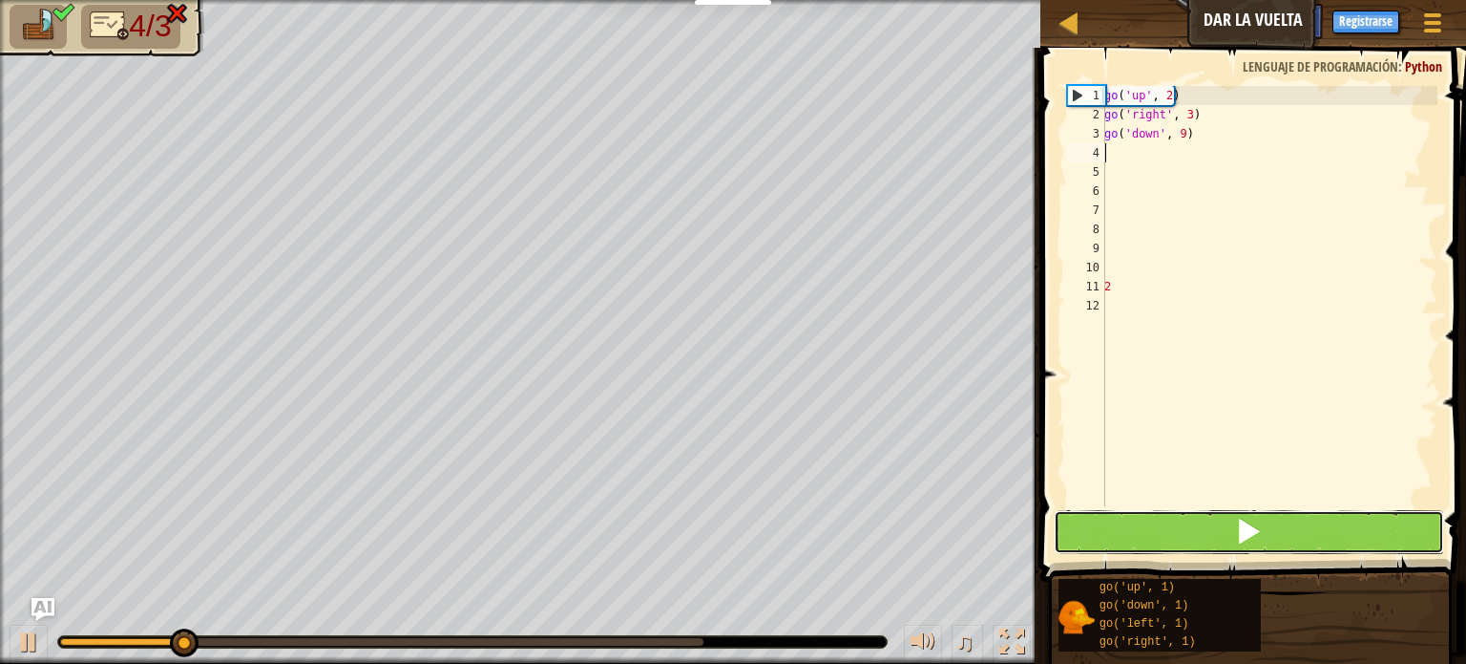
click at [1088, 518] on button at bounding box center [1249, 532] width 390 height 44
click at [1099, 518] on button at bounding box center [1249, 532] width 390 height 44
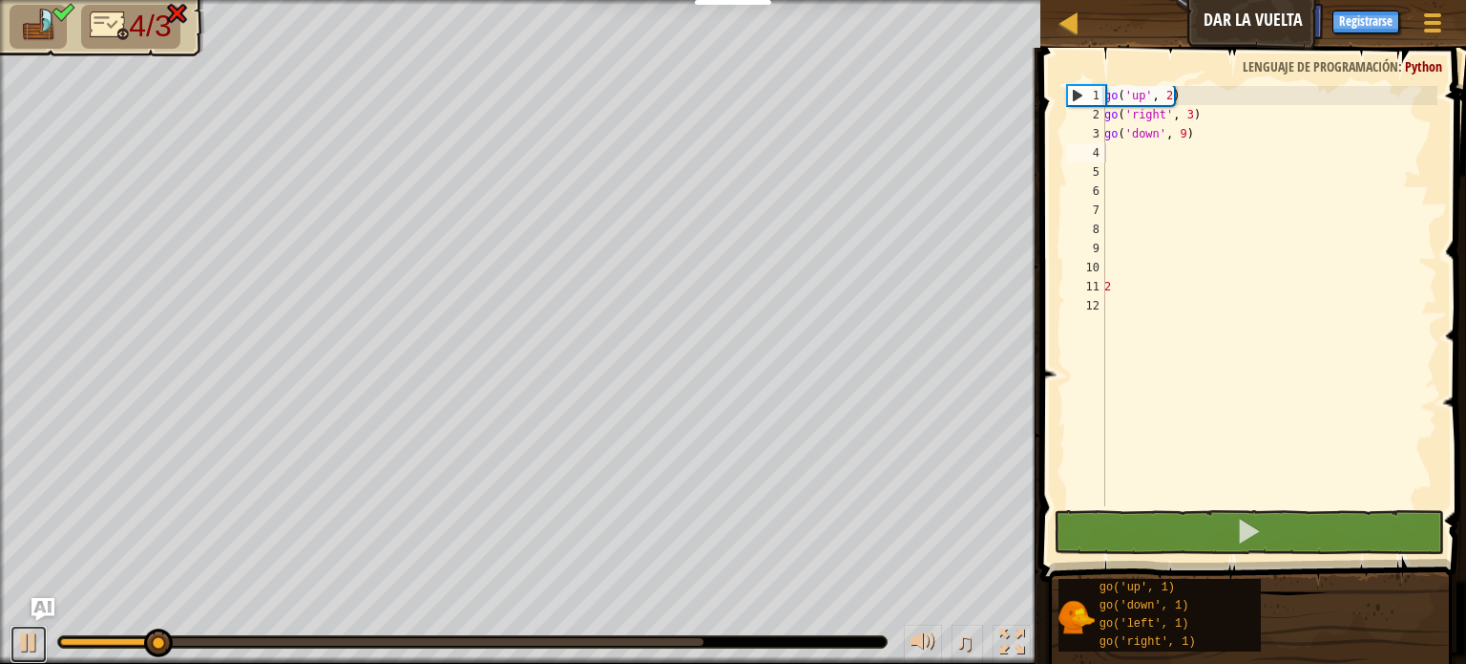
drag, startPoint x: 27, startPoint y: 629, endPoint x: 91, endPoint y: 624, distance: 64.1
click at [27, 629] on div at bounding box center [28, 641] width 25 height 25
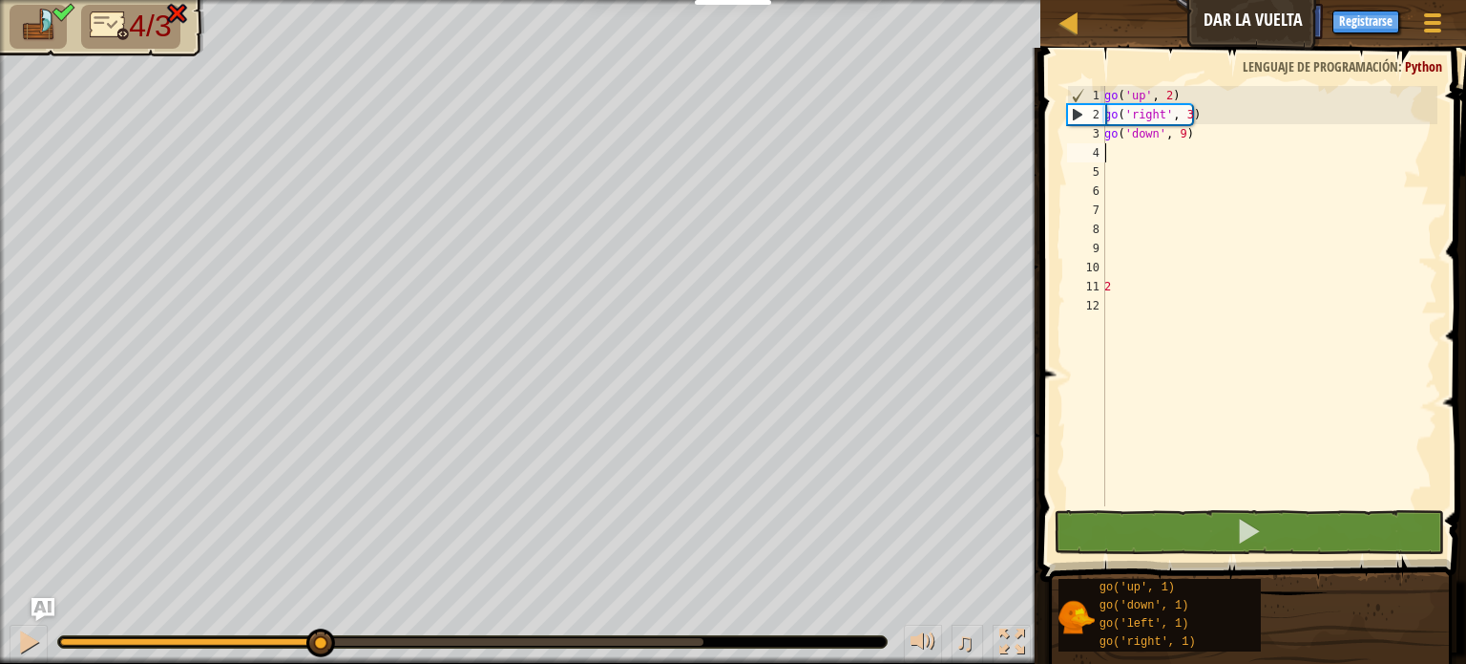
click at [317, 530] on div "4/3 ♫ Pato" at bounding box center [733, 332] width 1466 height 664
click at [1192, 139] on div "go ( 'up' , 2 ) go ( 'right' , 3 ) go ( 'down' , 9 ) 2" at bounding box center [1269, 315] width 337 height 458
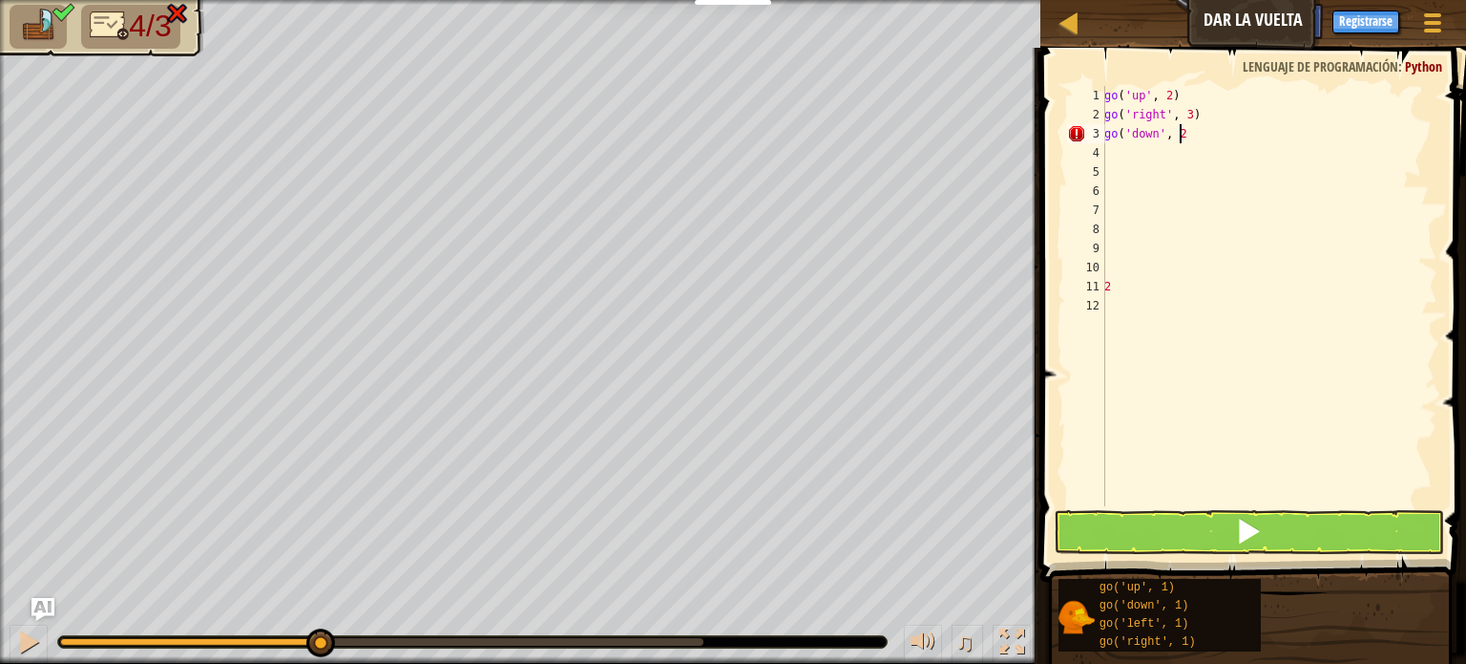
scroll to position [9, 5]
type textarea "go('down', 2)"
click at [1102, 539] on button at bounding box center [1249, 532] width 390 height 44
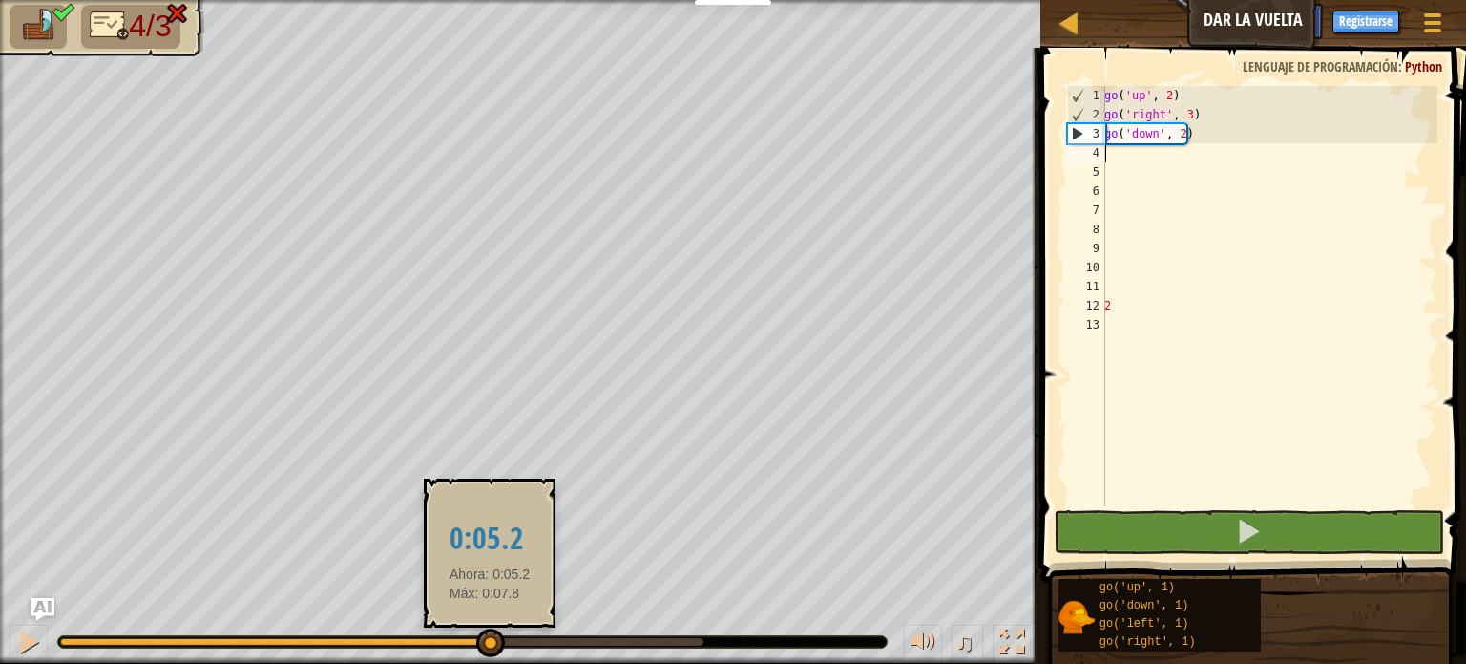
drag, startPoint x: 234, startPoint y: 636, endPoint x: 490, endPoint y: 641, distance: 255.9
click at [490, 641] on div at bounding box center [490, 642] width 29 height 29
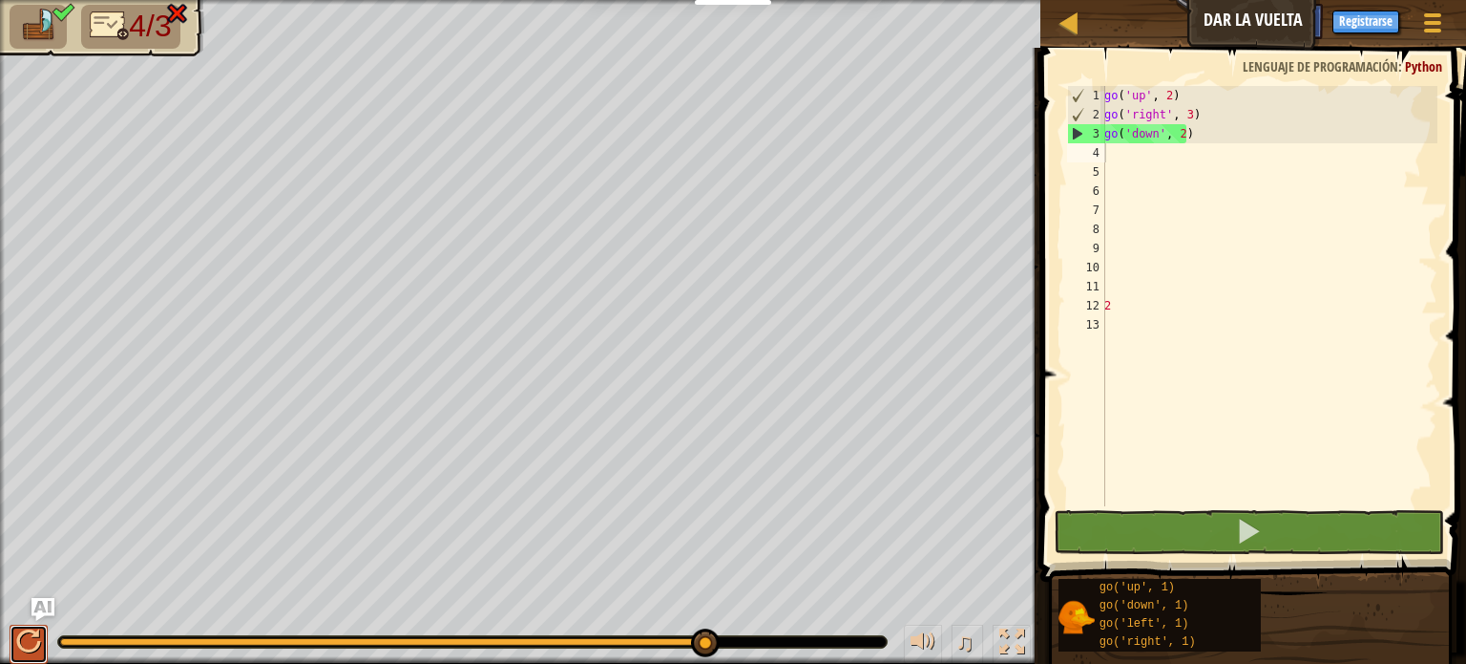
click at [21, 643] on div at bounding box center [28, 641] width 25 height 25
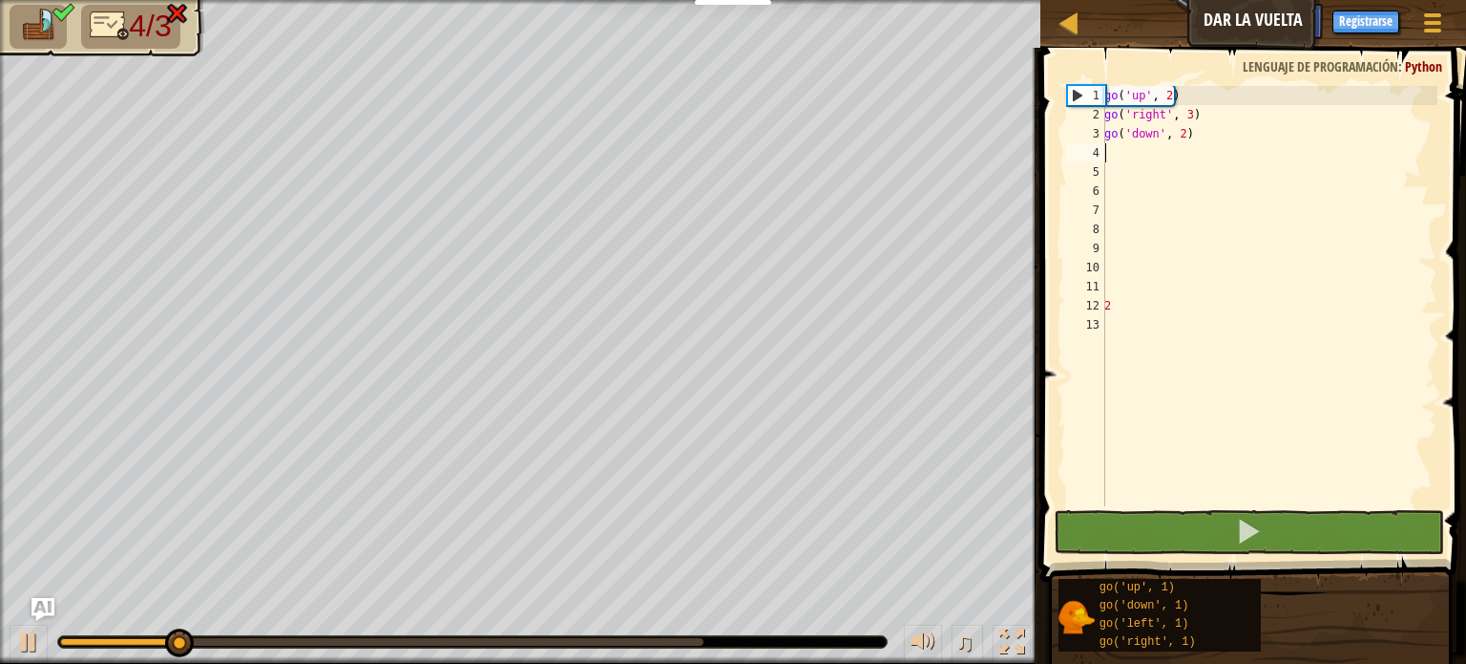
click at [1210, 557] on span at bounding box center [1255, 287] width 441 height 590
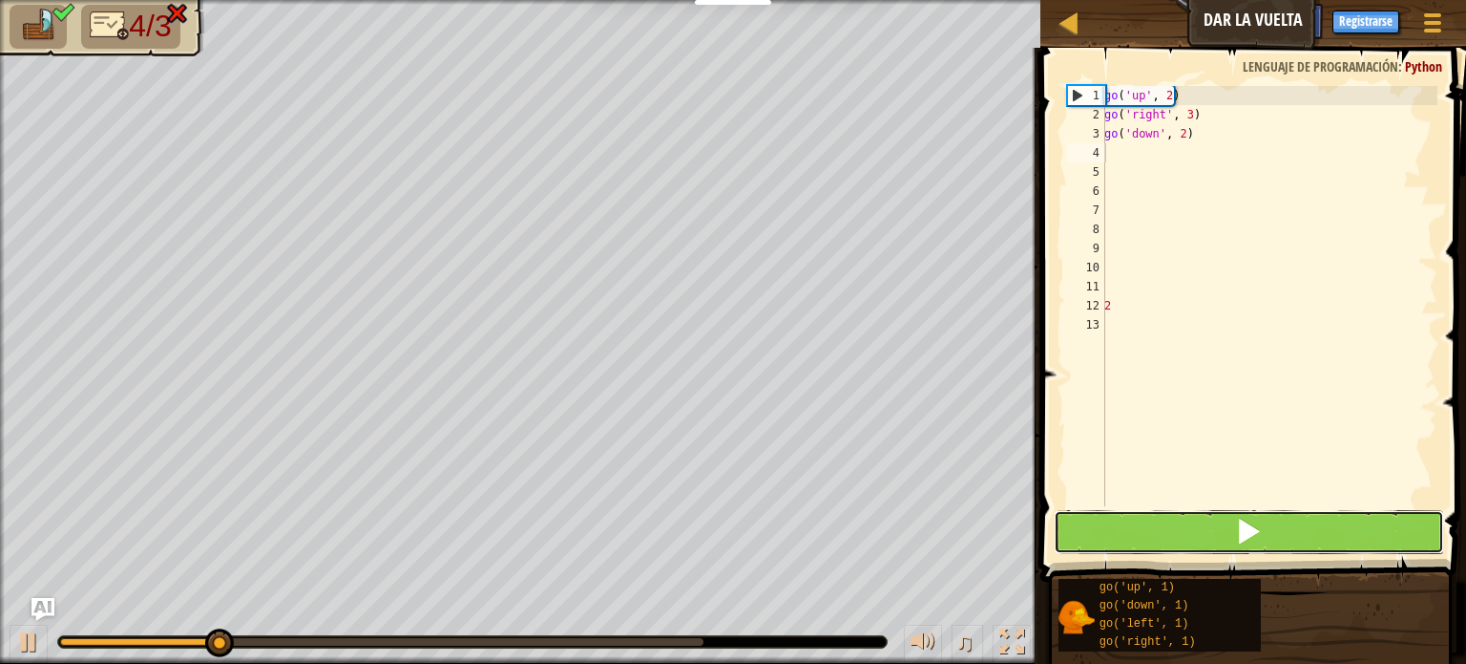
click at [1206, 550] on button at bounding box center [1249, 532] width 390 height 44
click at [1205, 538] on button at bounding box center [1249, 532] width 390 height 44
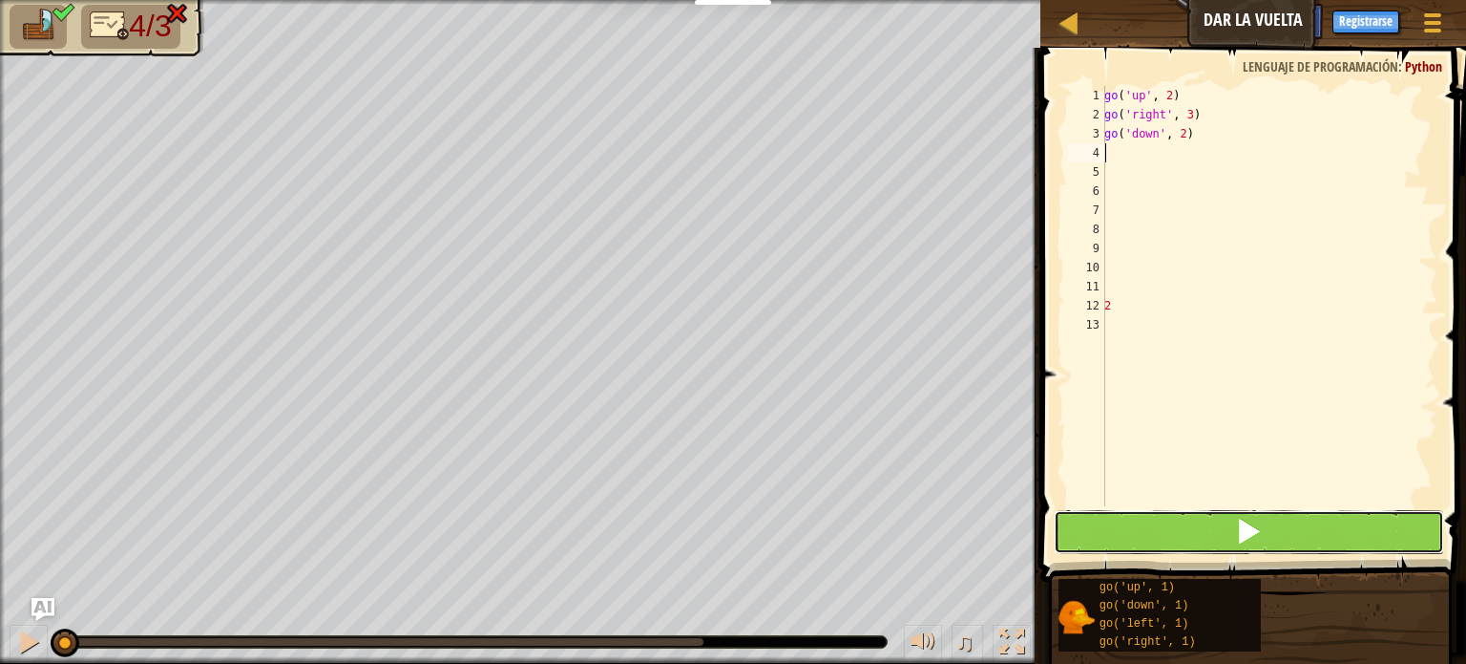
click at [1205, 538] on button at bounding box center [1249, 532] width 390 height 44
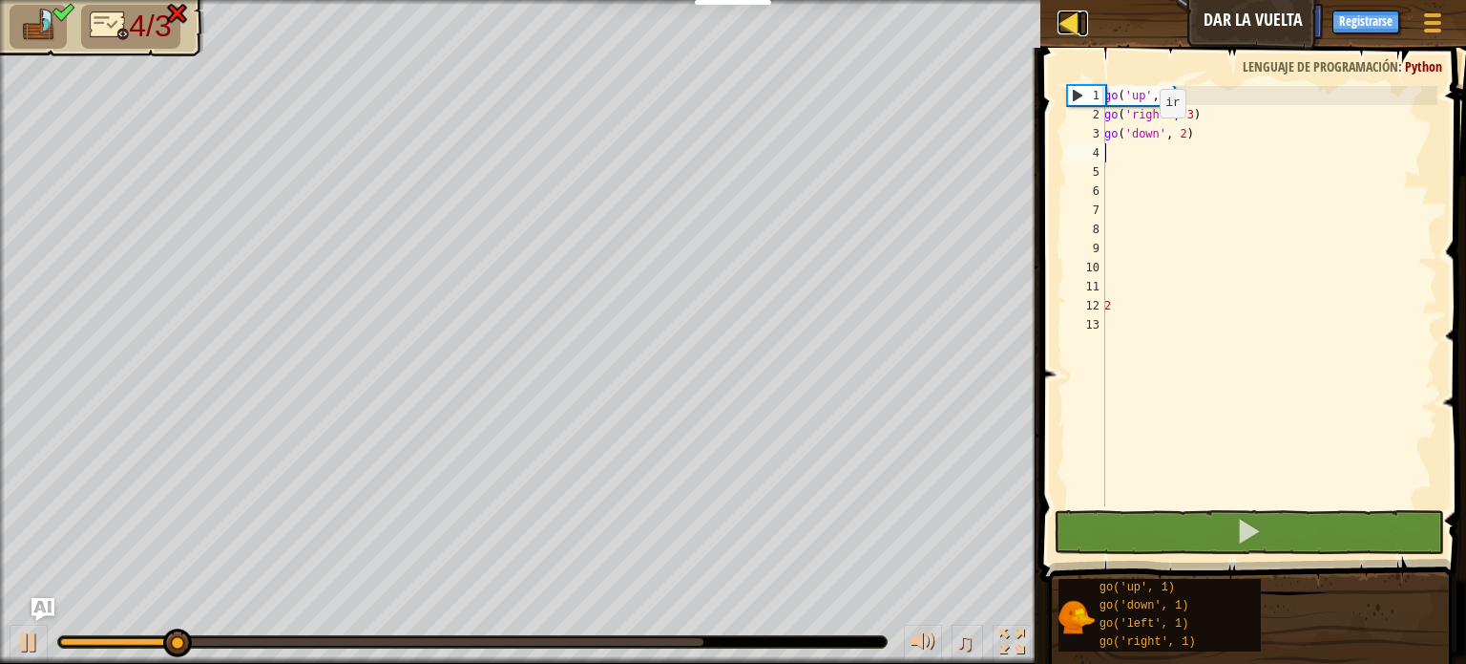
click at [1065, 11] on div at bounding box center [1070, 23] width 24 height 24
select select "es-ES"
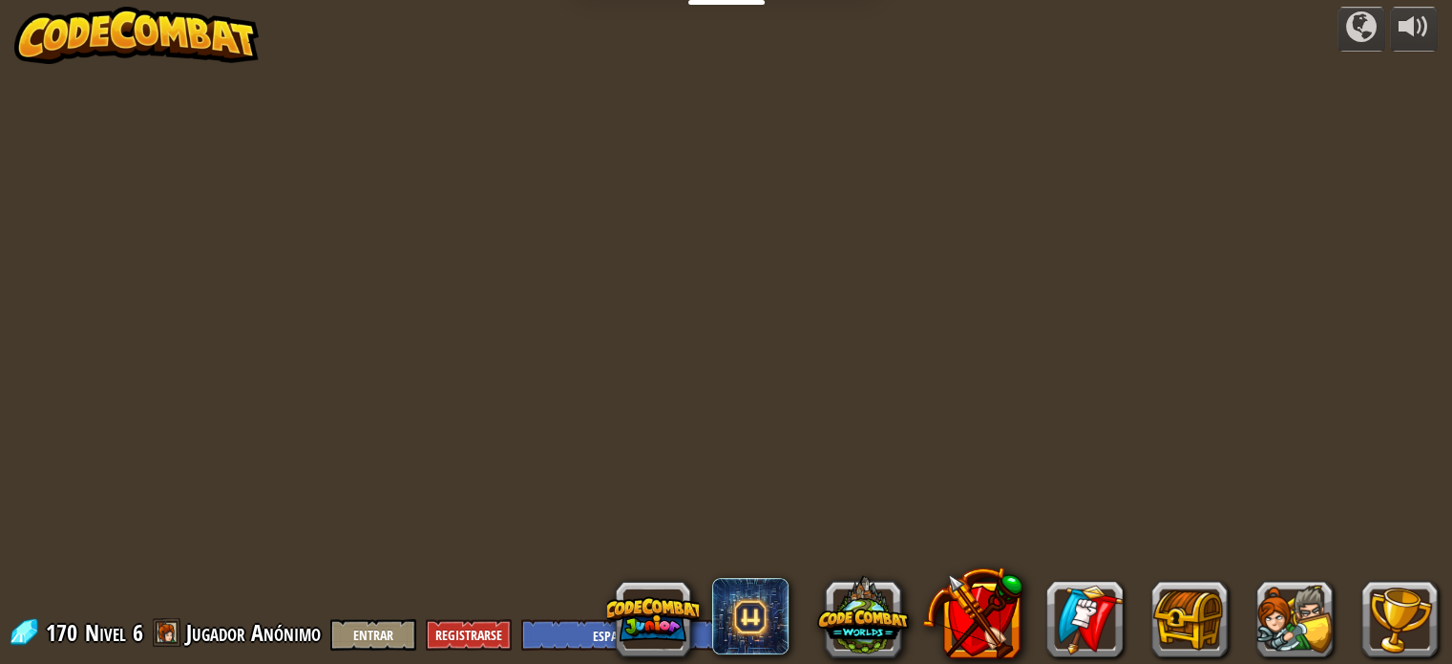
select select "es-ES"
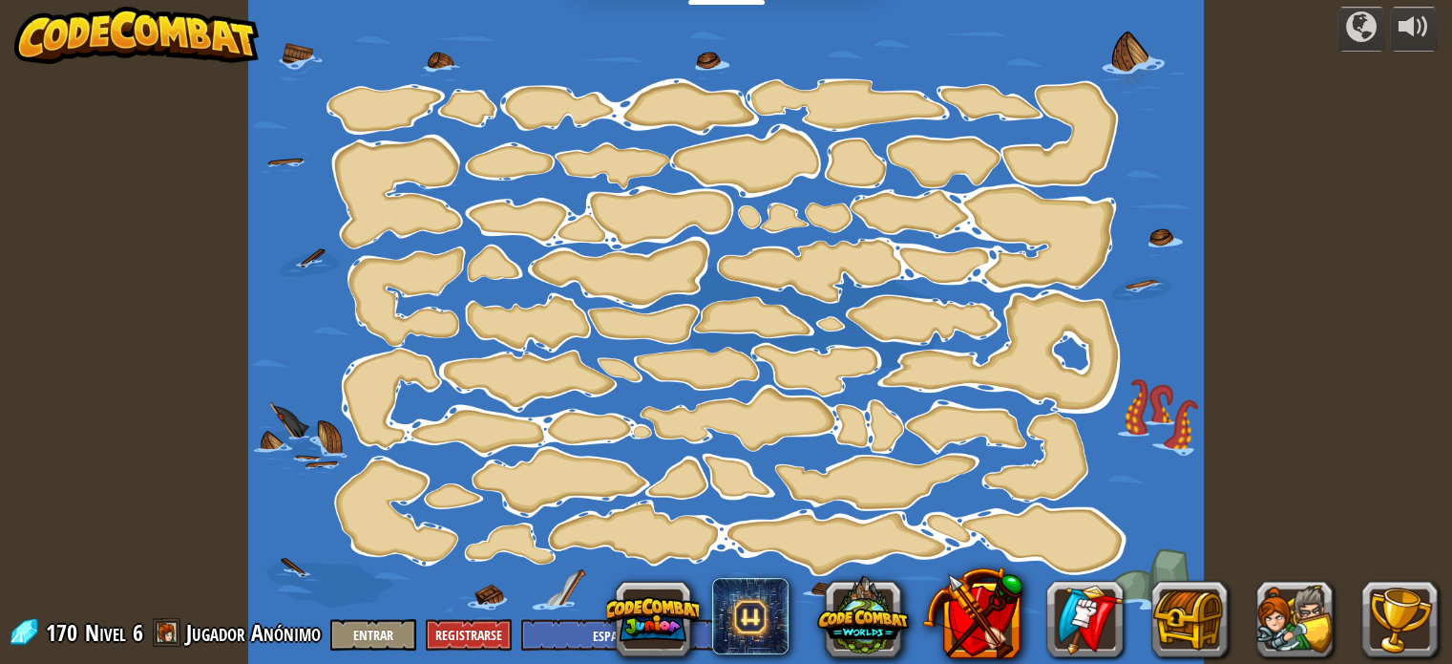
select select "es-ES"
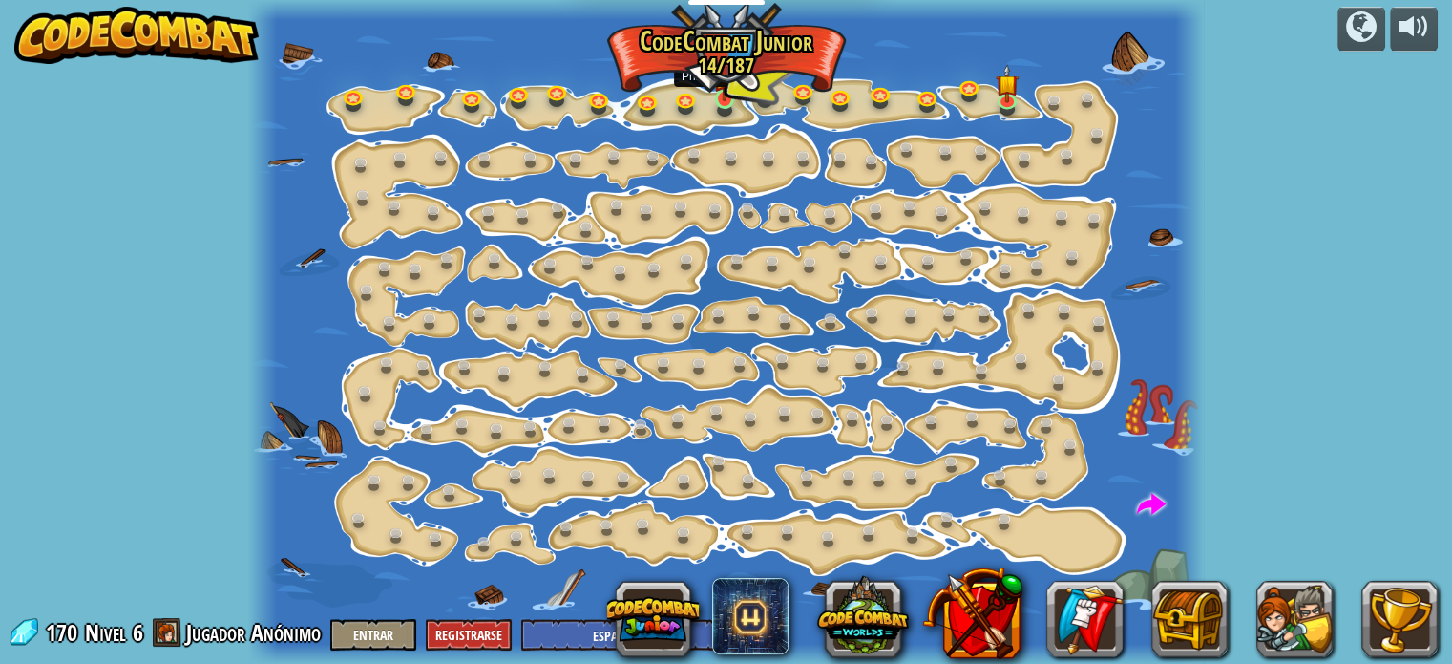
click at [732, 97] on img at bounding box center [724, 75] width 23 height 53
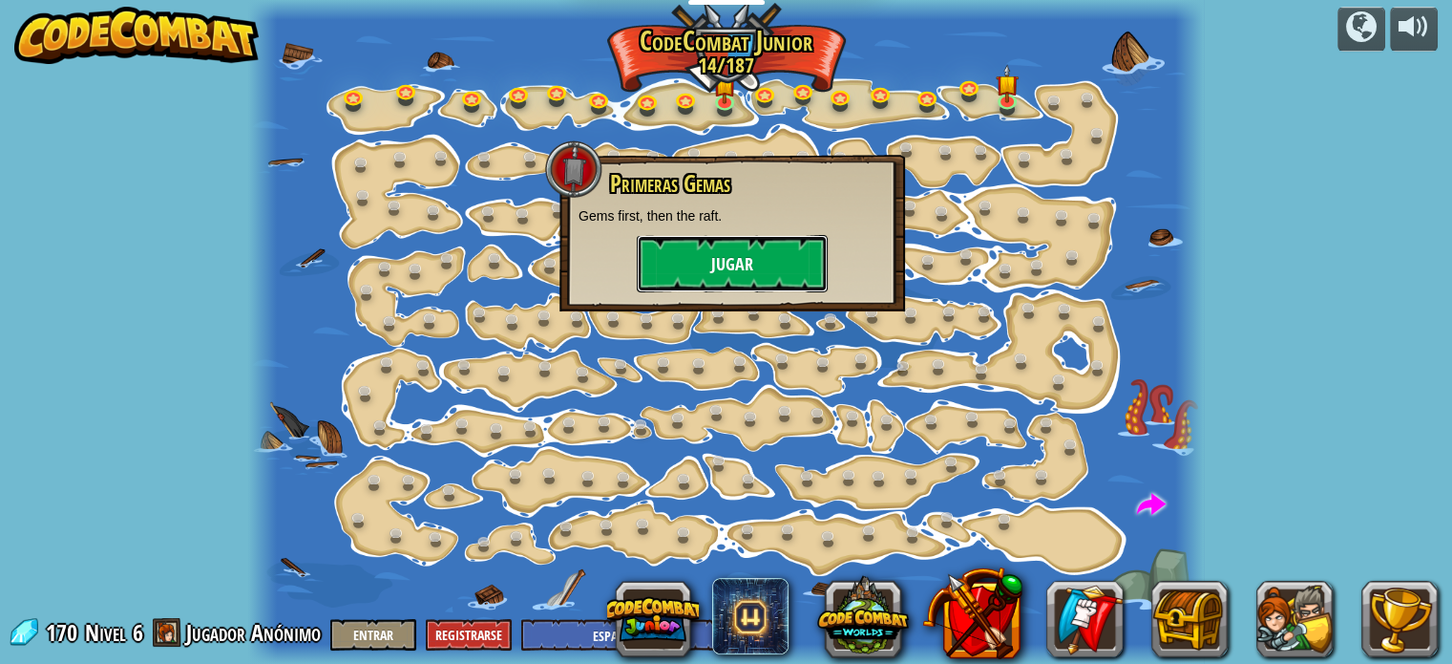
click at [707, 244] on button "Jugar" at bounding box center [732, 263] width 191 height 57
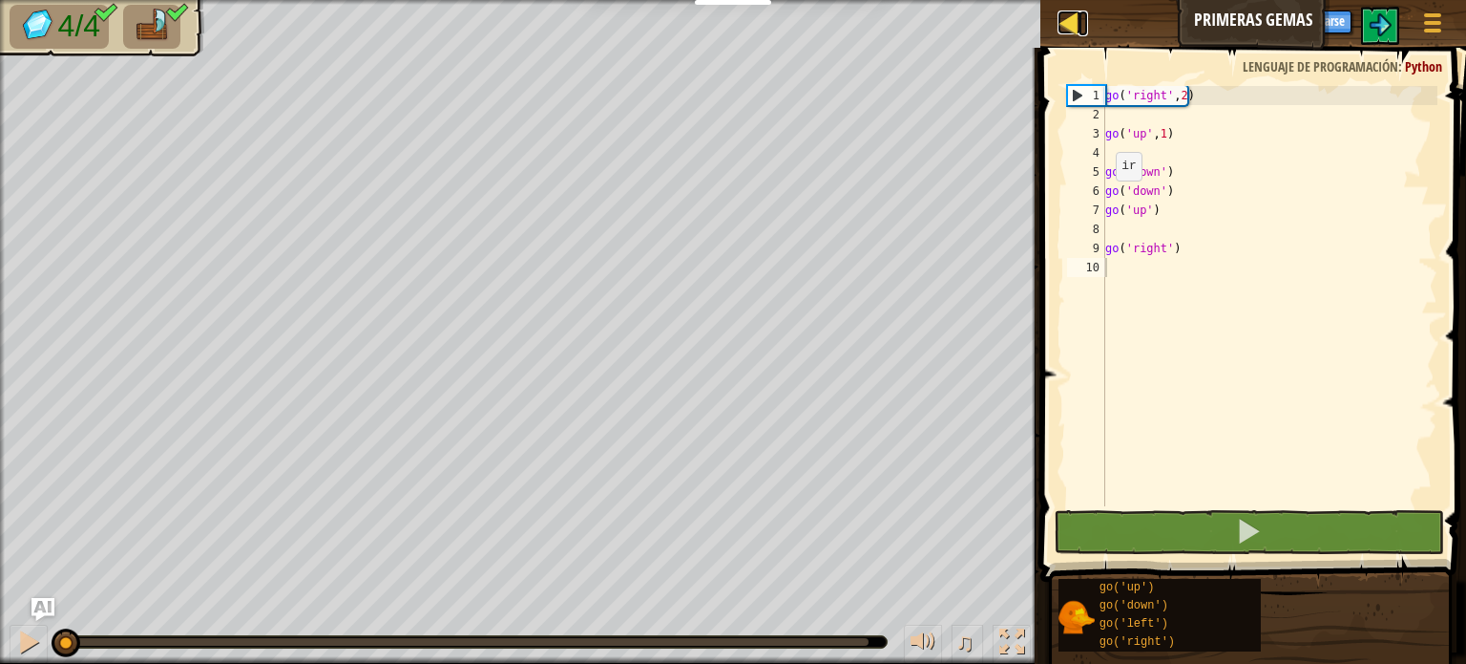
click at [1073, 18] on div at bounding box center [1070, 23] width 24 height 24
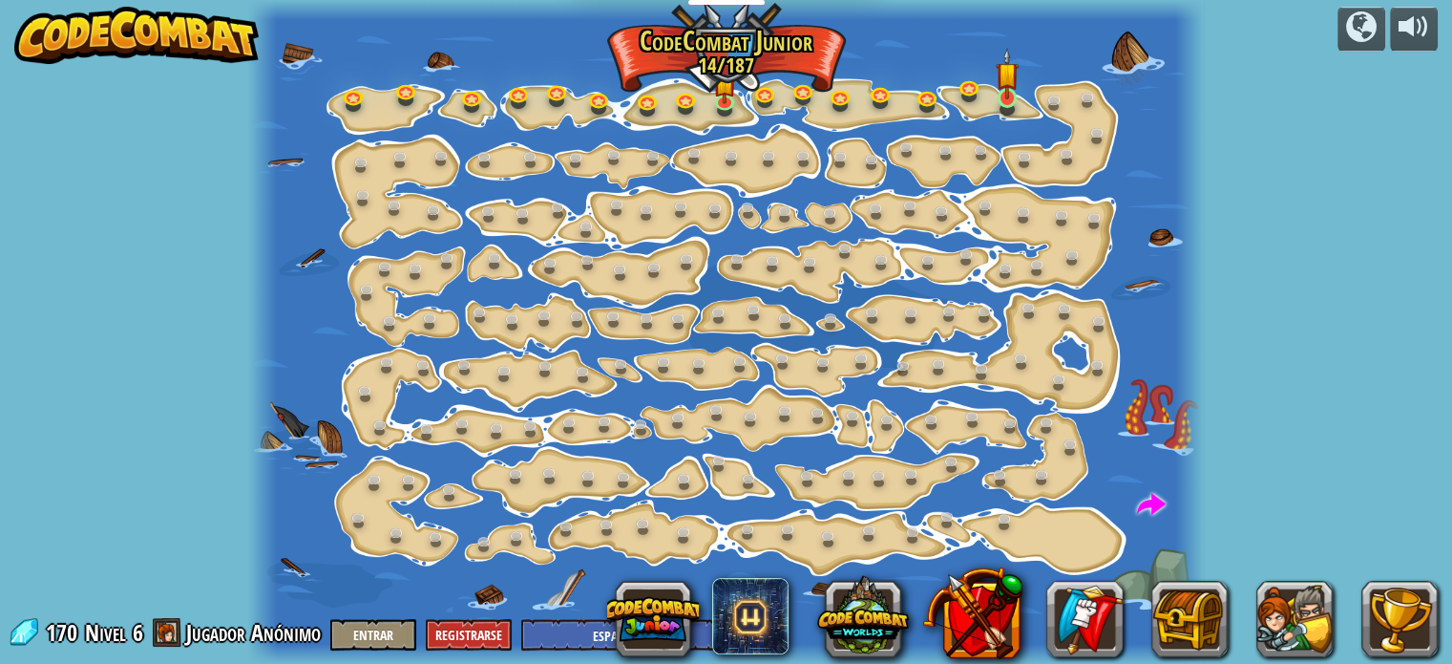
select select "es-ES"
click at [1010, 99] on link at bounding box center [1010, 100] width 38 height 38
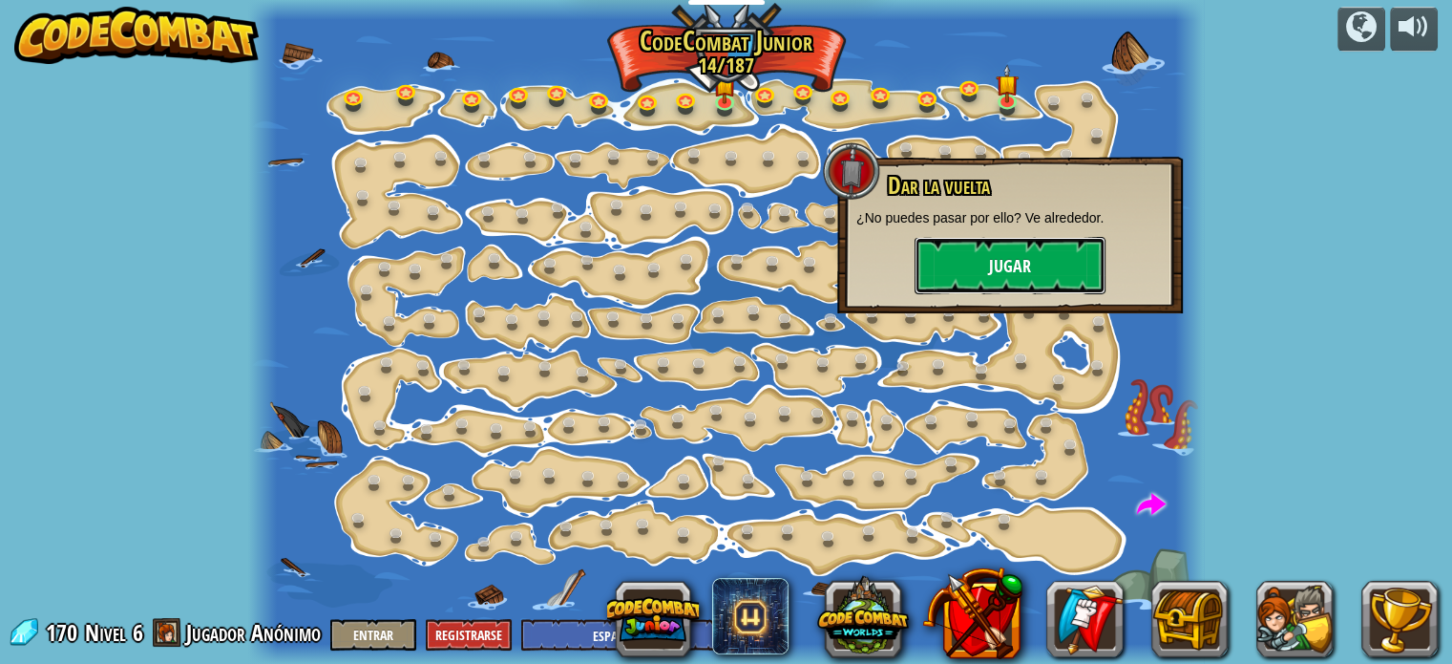
click at [1009, 240] on button "Jugar" at bounding box center [1010, 265] width 191 height 57
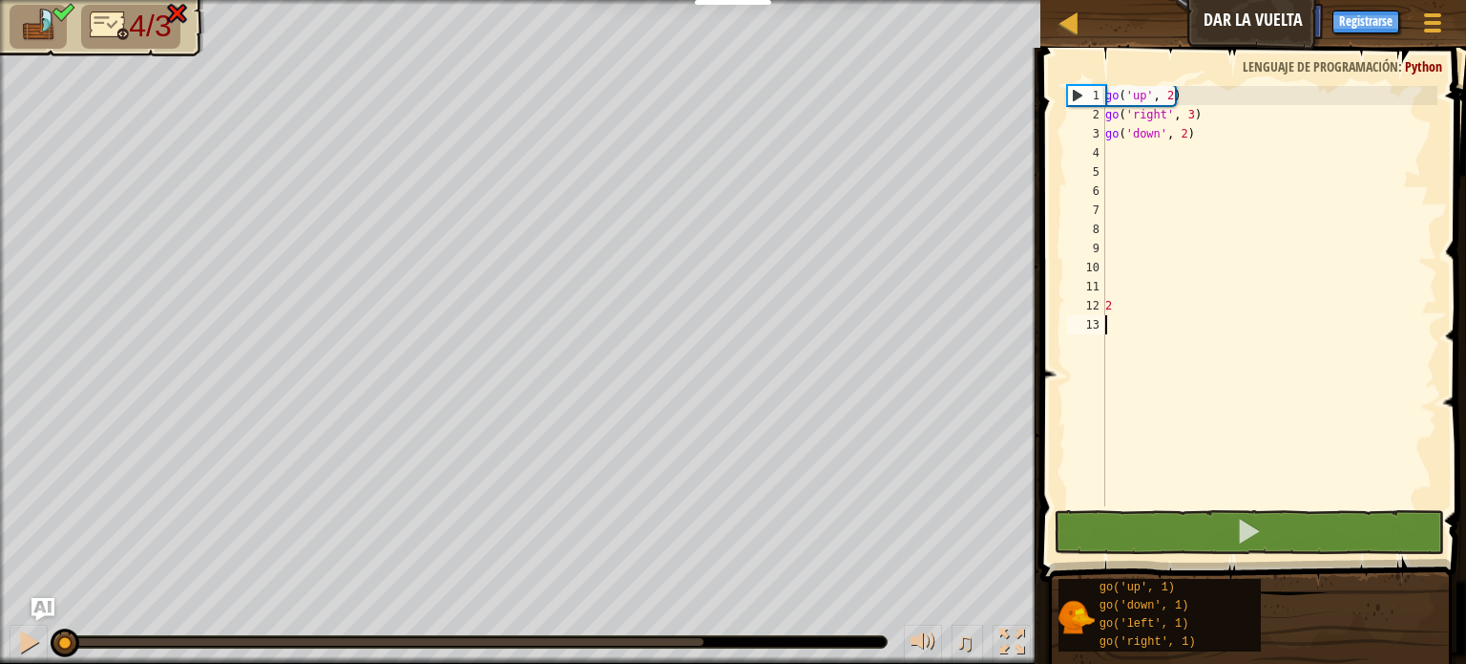
click at [158, 32] on span "4/3" at bounding box center [150, 26] width 42 height 34
click at [1214, 133] on div "go ( 'up' , 2 ) go ( 'right' , 3 ) go ( 'down' , 2 ) 2" at bounding box center [1270, 315] width 336 height 458
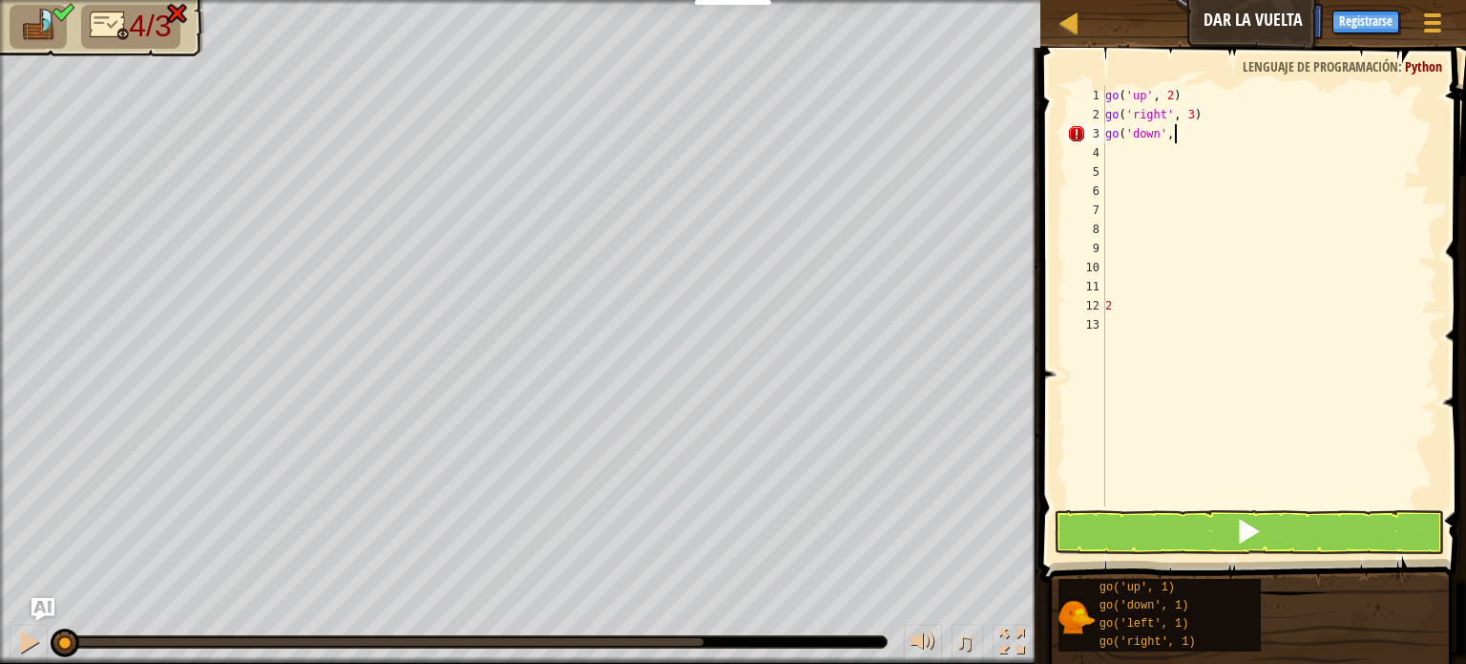
scroll to position [9, 5]
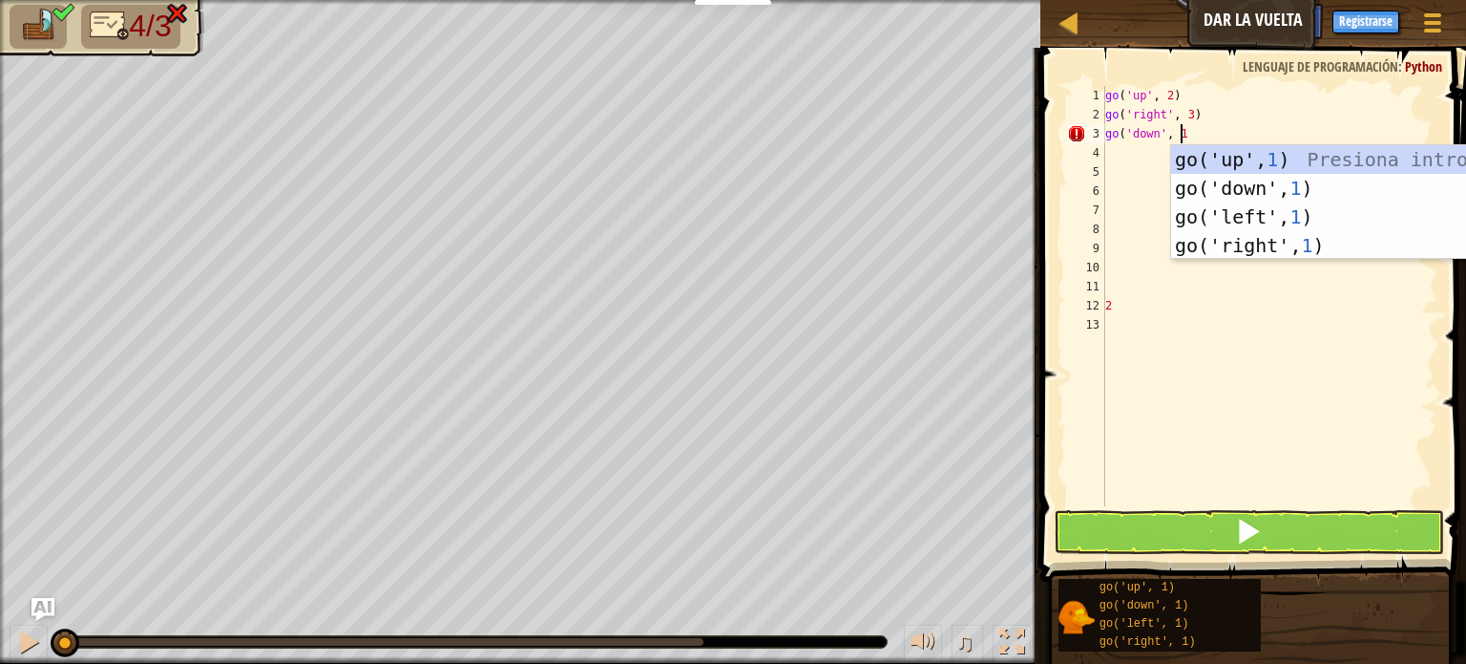
type textarea "go('down', 1)"
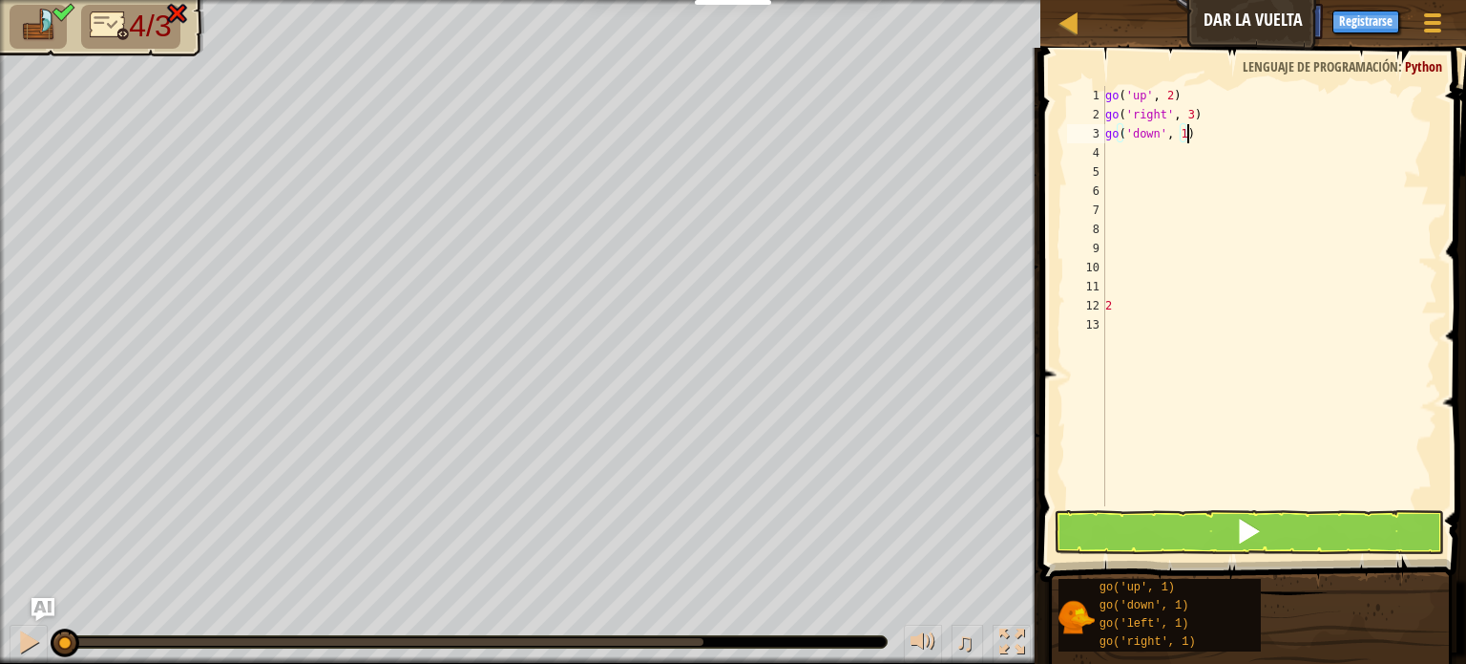
click at [1107, 163] on div "go ( 'up' , 2 ) go ( 'right' , 3 ) go ( 'down' , 1 ) 2" at bounding box center [1270, 315] width 336 height 458
click at [1107, 157] on div "go ( 'up' , 2 ) go ( 'right' , 3 ) go ( 'down' , 1 ) 2" at bounding box center [1270, 315] width 336 height 458
type textarea "G"
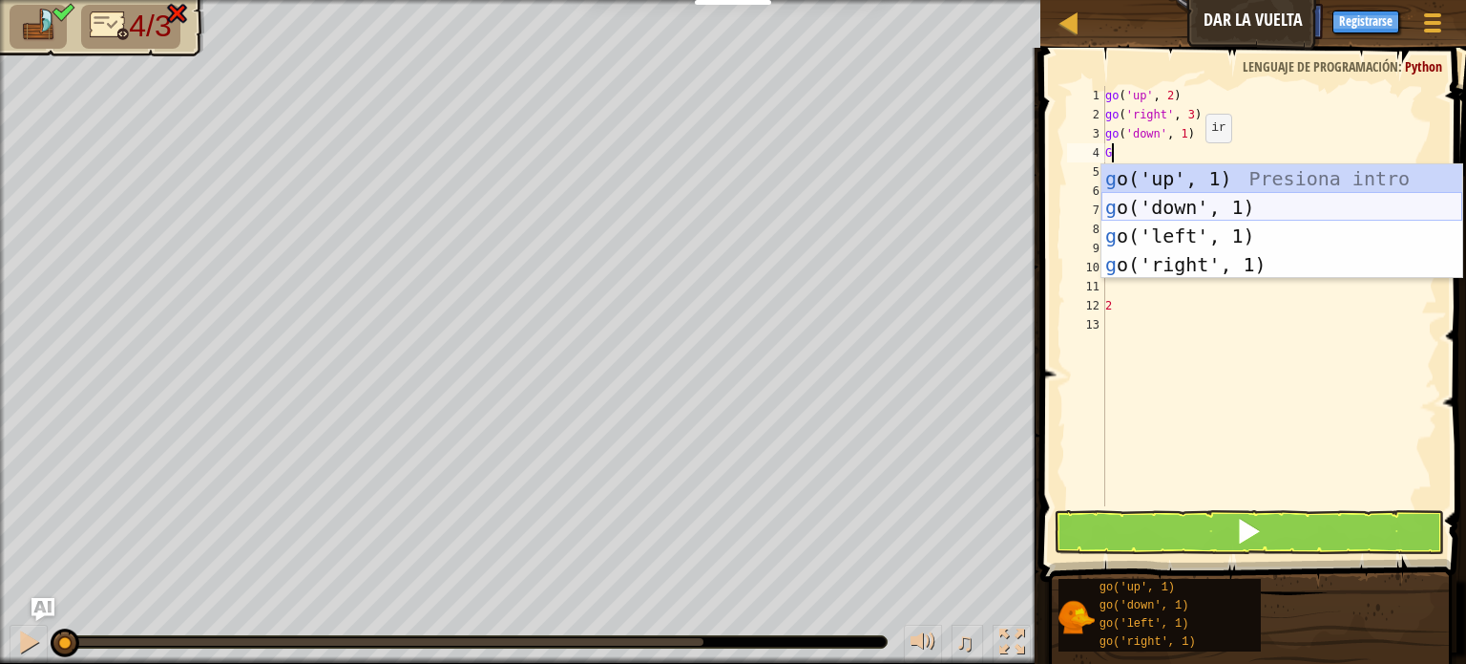
click at [1211, 209] on div "g o('up', 1) Presiona intro g o('down', 1) Presiona intro g o('left', 1) Presio…" at bounding box center [1282, 250] width 361 height 172
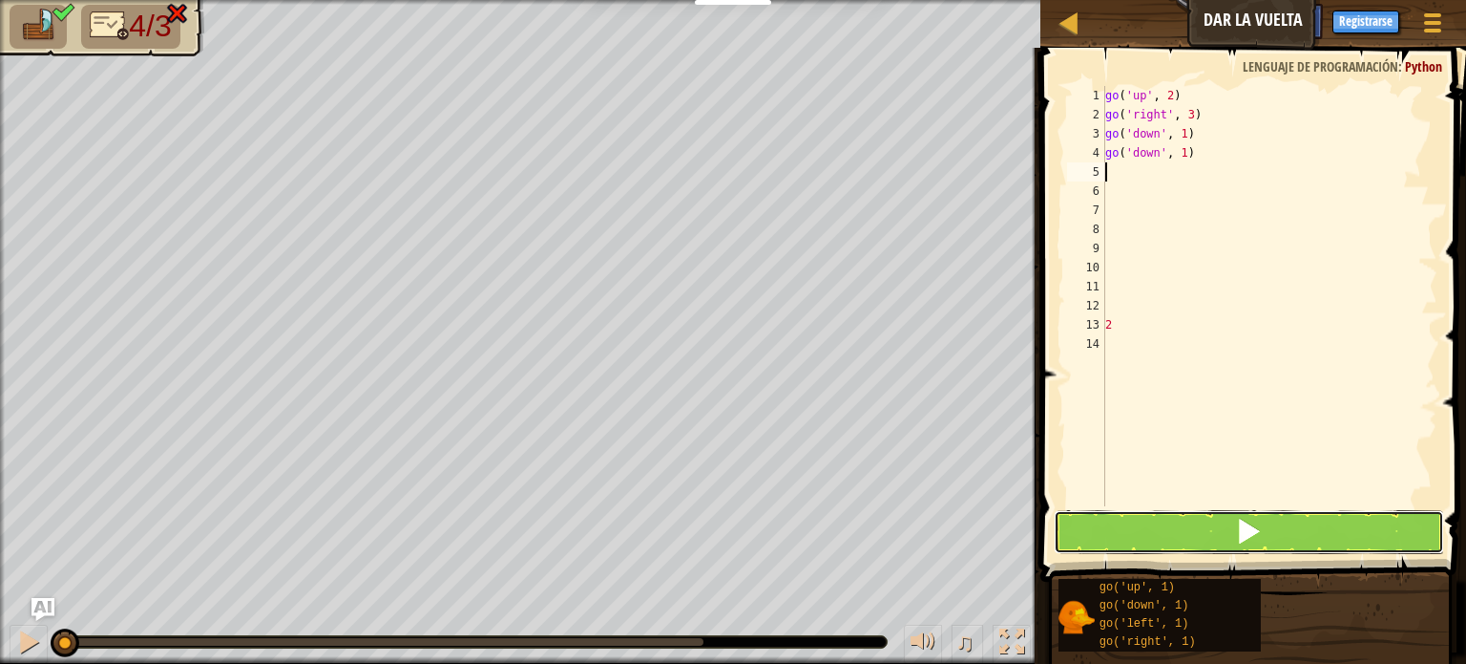
click at [1163, 531] on button at bounding box center [1249, 532] width 390 height 44
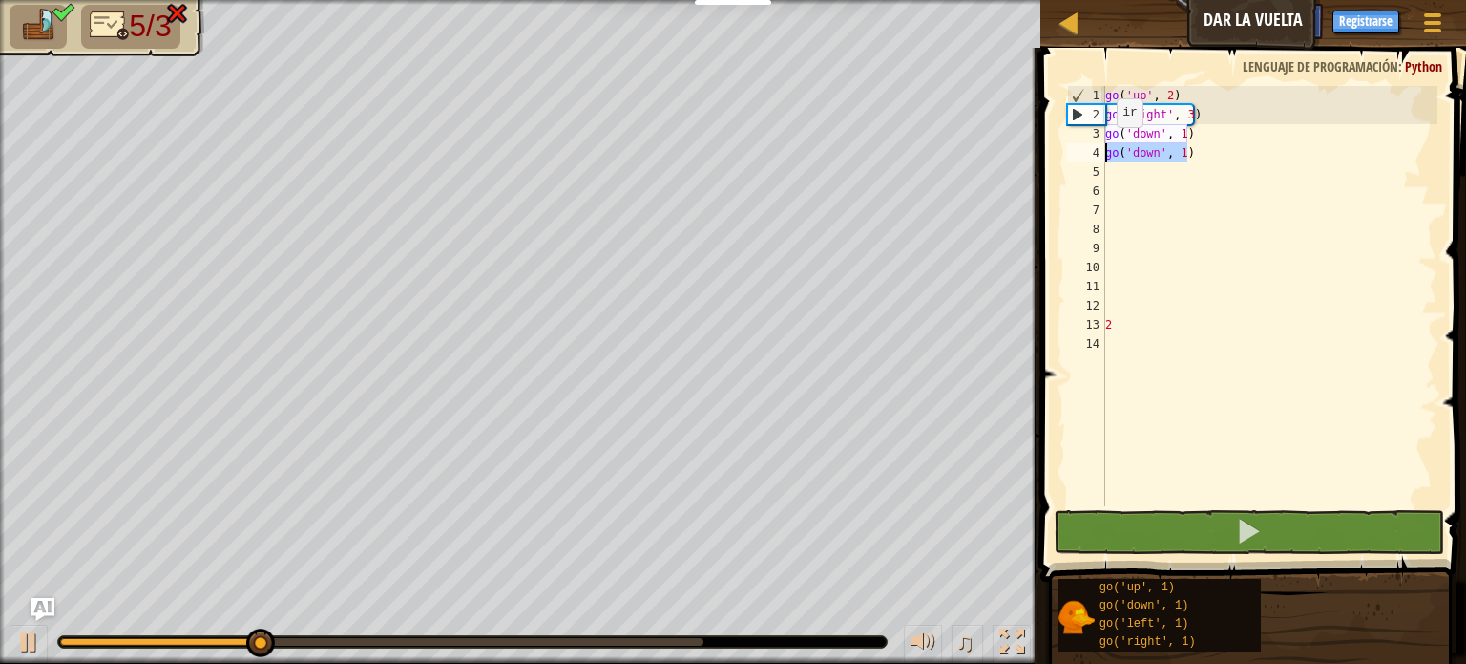
drag, startPoint x: 1194, startPoint y: 154, endPoint x: 1058, endPoint y: 159, distance: 136.6
click at [1061, 158] on div "1 2 3 4 5 6 7 8 9 10 11 12 13 14 go ( 'up' , 2 ) go ( 'right' , 3 ) go ( 'down'…" at bounding box center [1251, 352] width 432 height 590
type textarea "go('down', 1)"
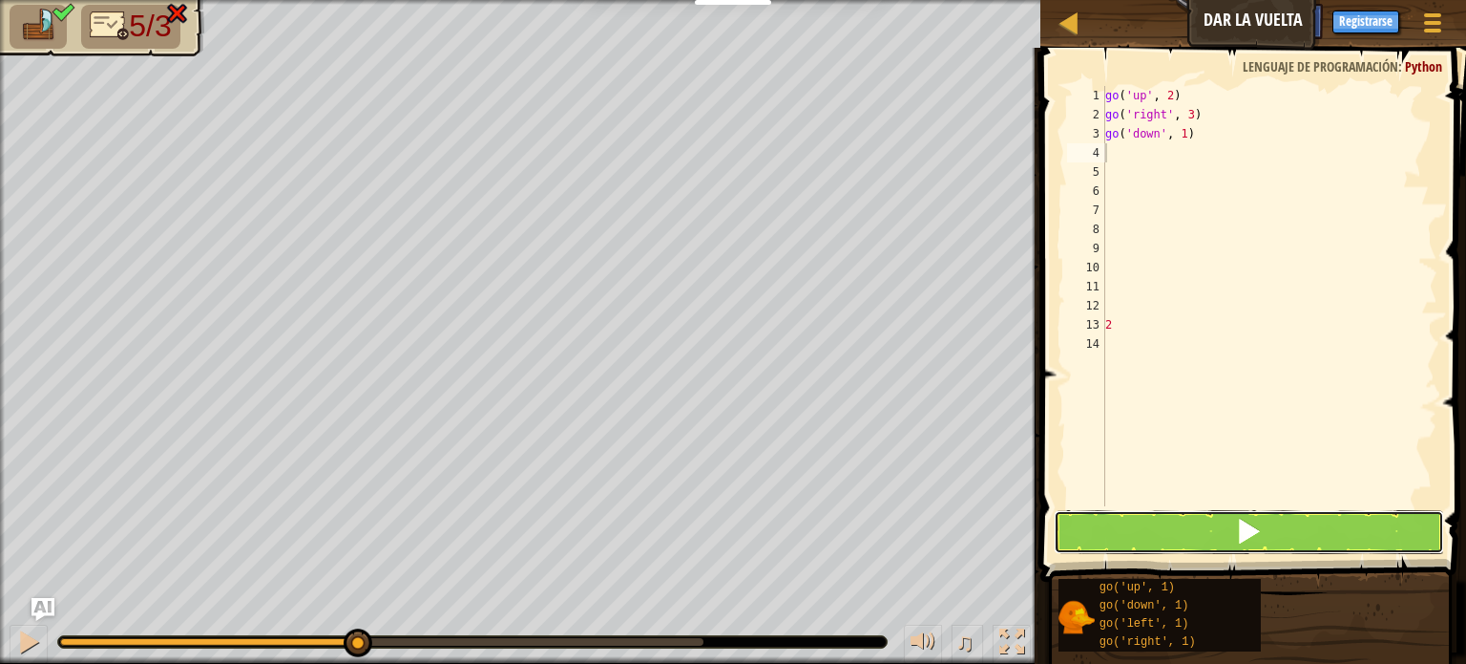
click at [1183, 514] on button at bounding box center [1249, 532] width 390 height 44
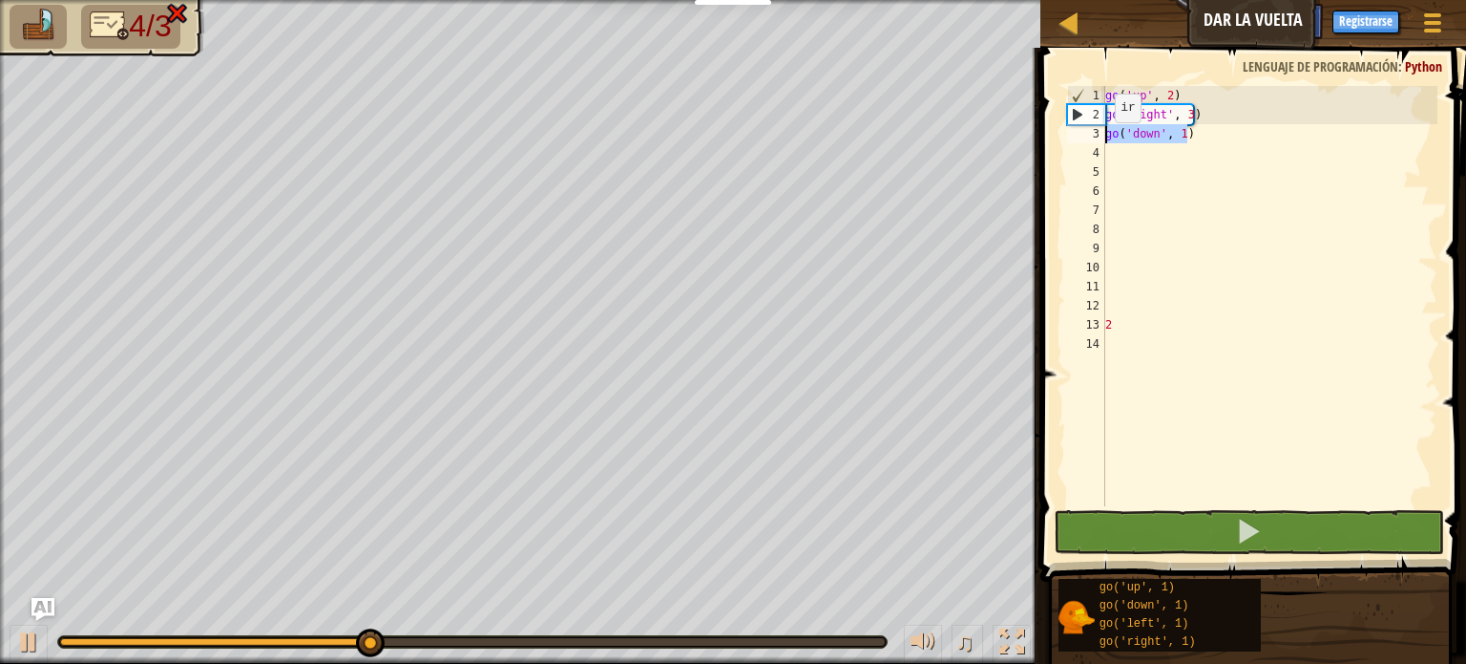
drag, startPoint x: 1195, startPoint y: 137, endPoint x: 1074, endPoint y: 140, distance: 121.3
click at [1074, 140] on div "1 2 3 4 5 6 7 8 9 10 11 12 13 14 go ( 'up' , 2 ) go ( 'right' , 3 ) go ( 'down'…" at bounding box center [1251, 296] width 374 height 420
type textarea "go('down', 1)"
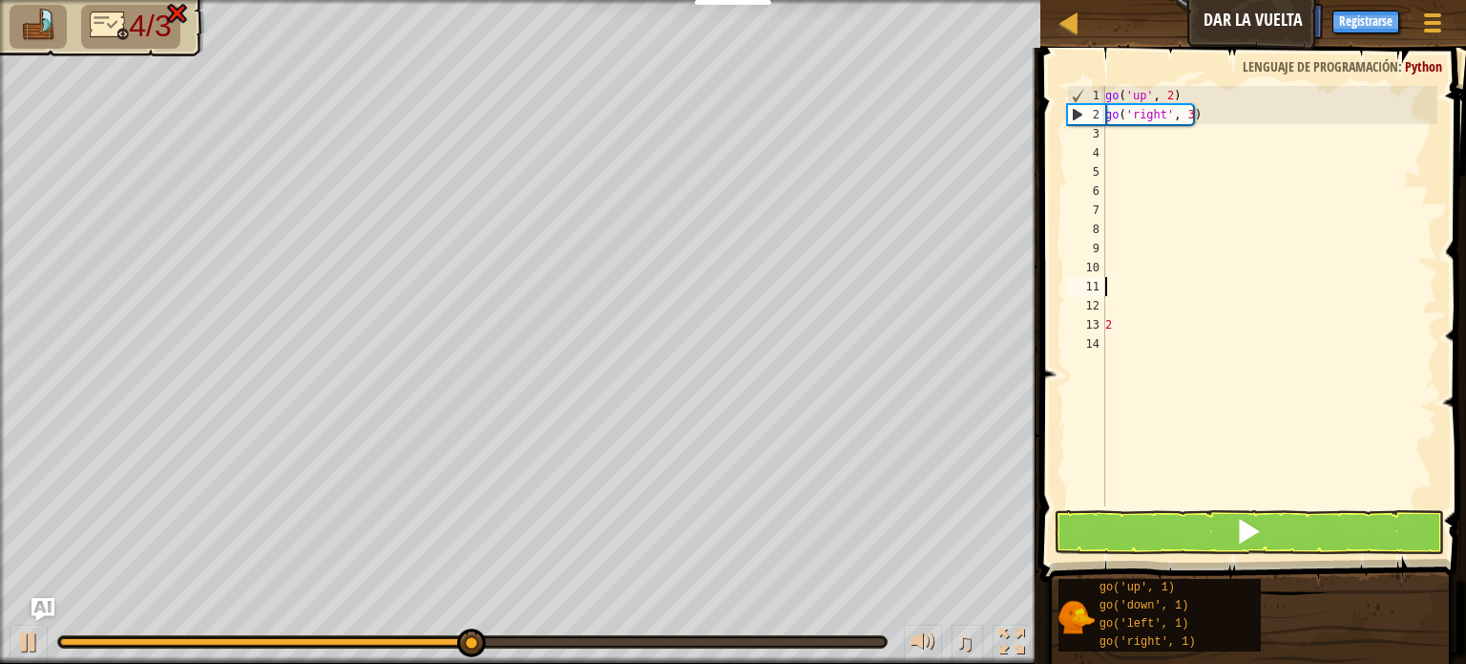
drag, startPoint x: 1372, startPoint y: 278, endPoint x: 1336, endPoint y: 274, distance: 36.5
click at [1354, 272] on div "go ( 'up' , 2 ) go ( 'right' , 3 ) 2" at bounding box center [1270, 315] width 336 height 458
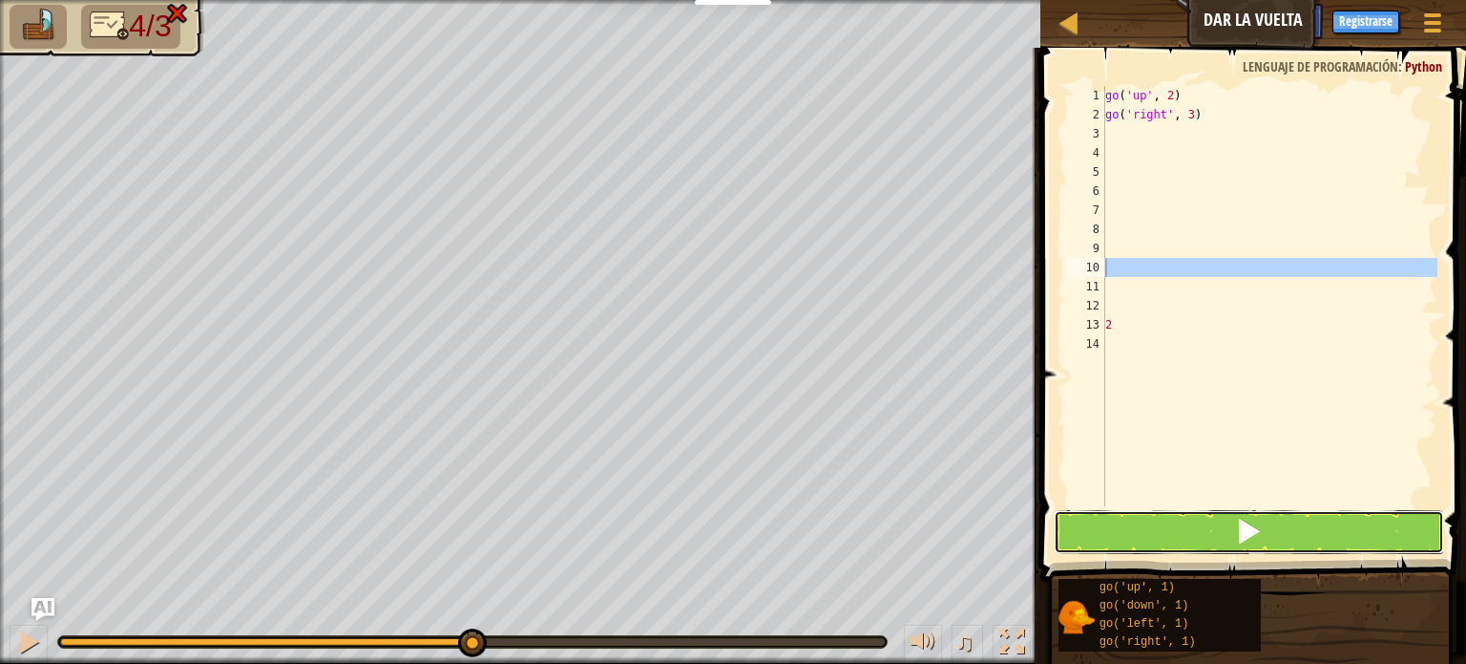
click at [1163, 545] on button at bounding box center [1249, 532] width 390 height 44
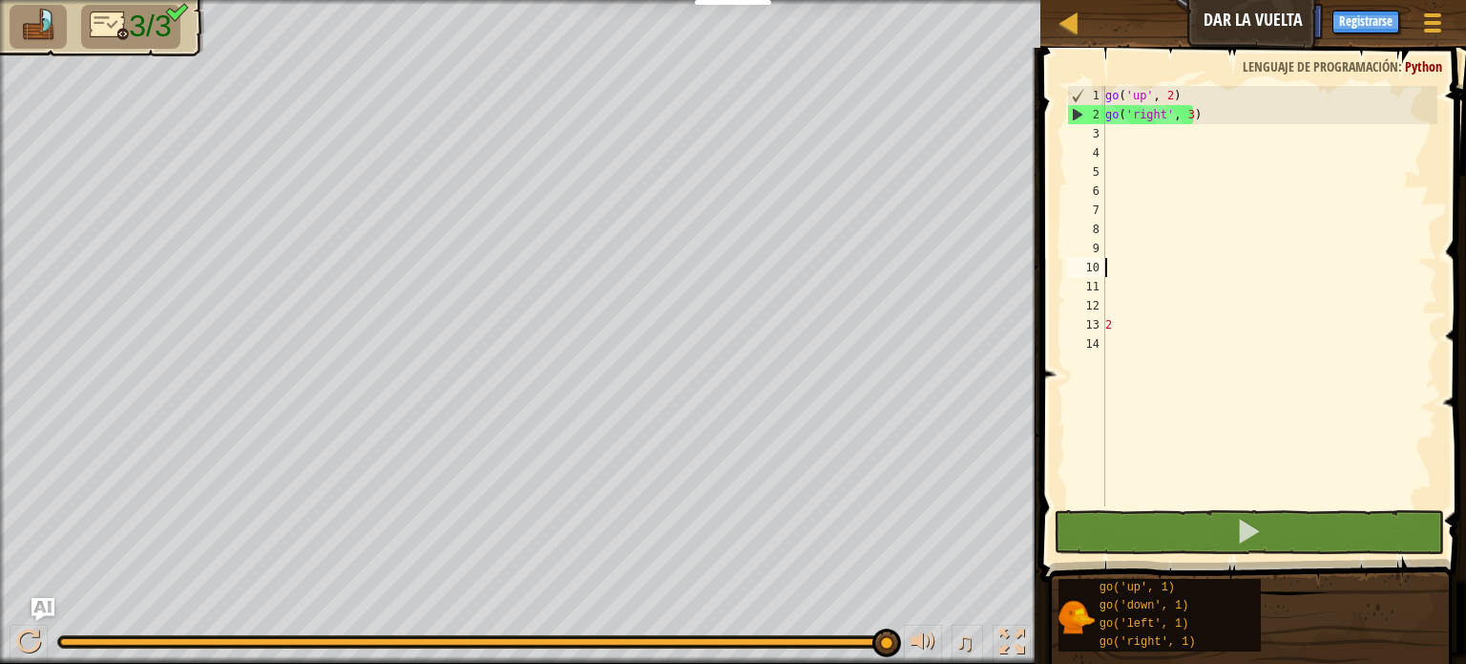
click at [1139, 317] on div "go ( 'up' , 2 ) go ( 'right' , 3 ) 2" at bounding box center [1270, 315] width 336 height 458
type textarea "2"
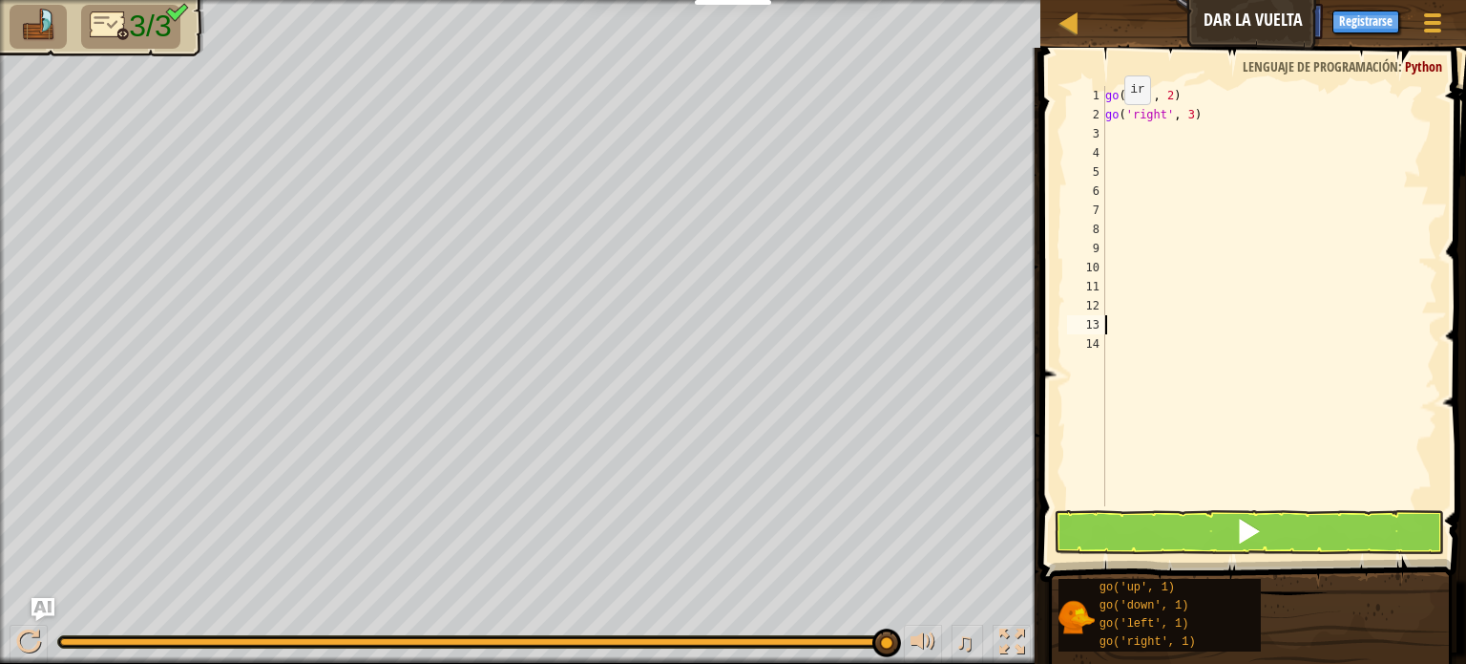
click at [1115, 122] on div "go ( 'up' , 2 ) go ( 'right' , 3 )" at bounding box center [1270, 315] width 336 height 458
type textarea "go('right', 3)"
click at [1110, 128] on div "go ( 'up' , 2 ) go ( 'right' , 3 )" at bounding box center [1270, 315] width 336 height 458
type textarea "G"
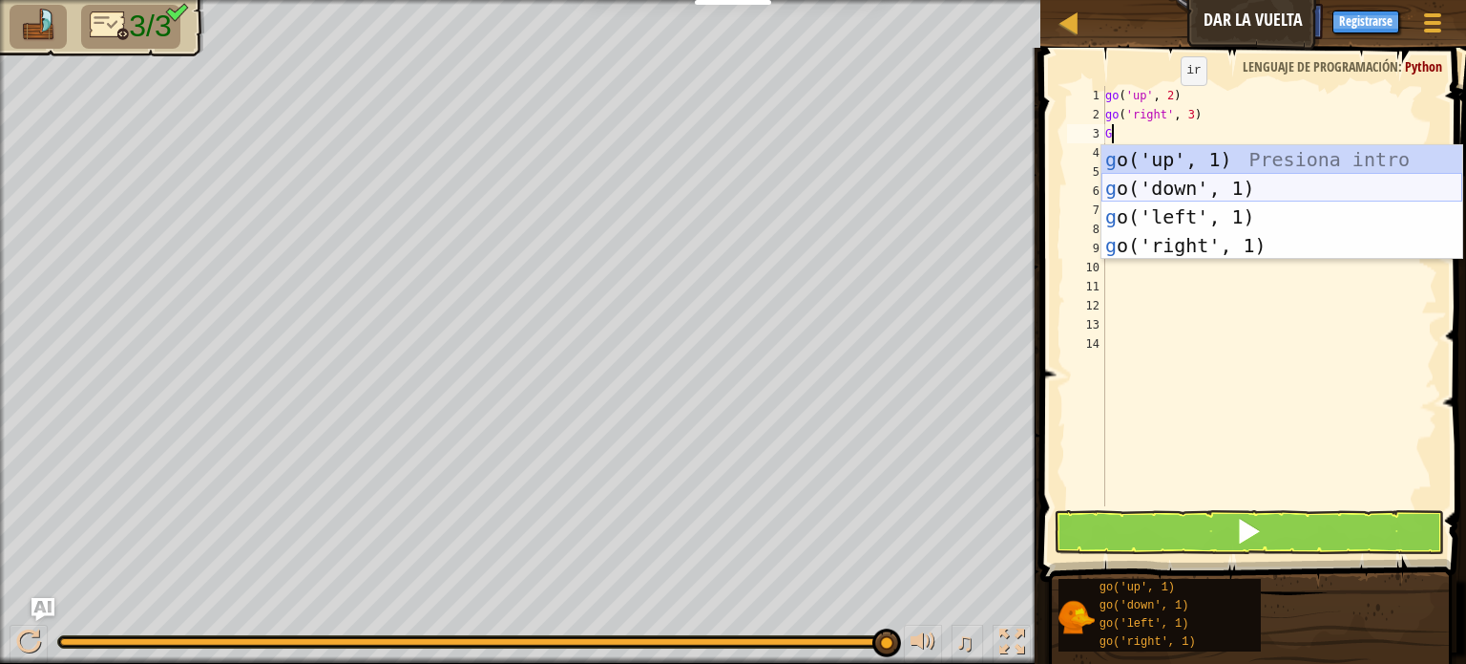
click at [1185, 198] on div "g o('up', 1) Presiona intro g o('down', 1) Presiona intro g o('left', 1) Presio…" at bounding box center [1282, 231] width 361 height 172
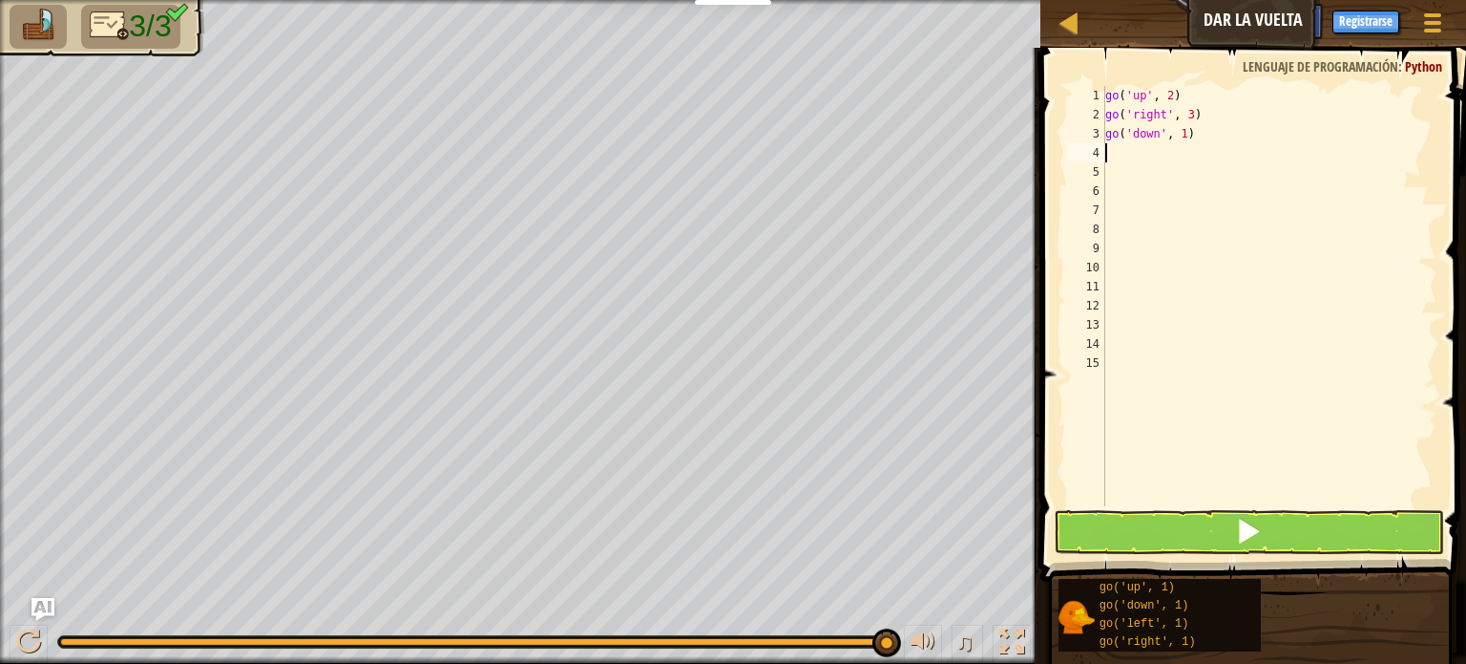
click at [1199, 137] on div "go ( 'up' , 2 ) go ( 'right' , 3 ) go ( 'down' , 1 )" at bounding box center [1270, 315] width 336 height 458
type textarea "go('down', 2)"
click at [1145, 526] on button at bounding box center [1249, 532] width 390 height 44
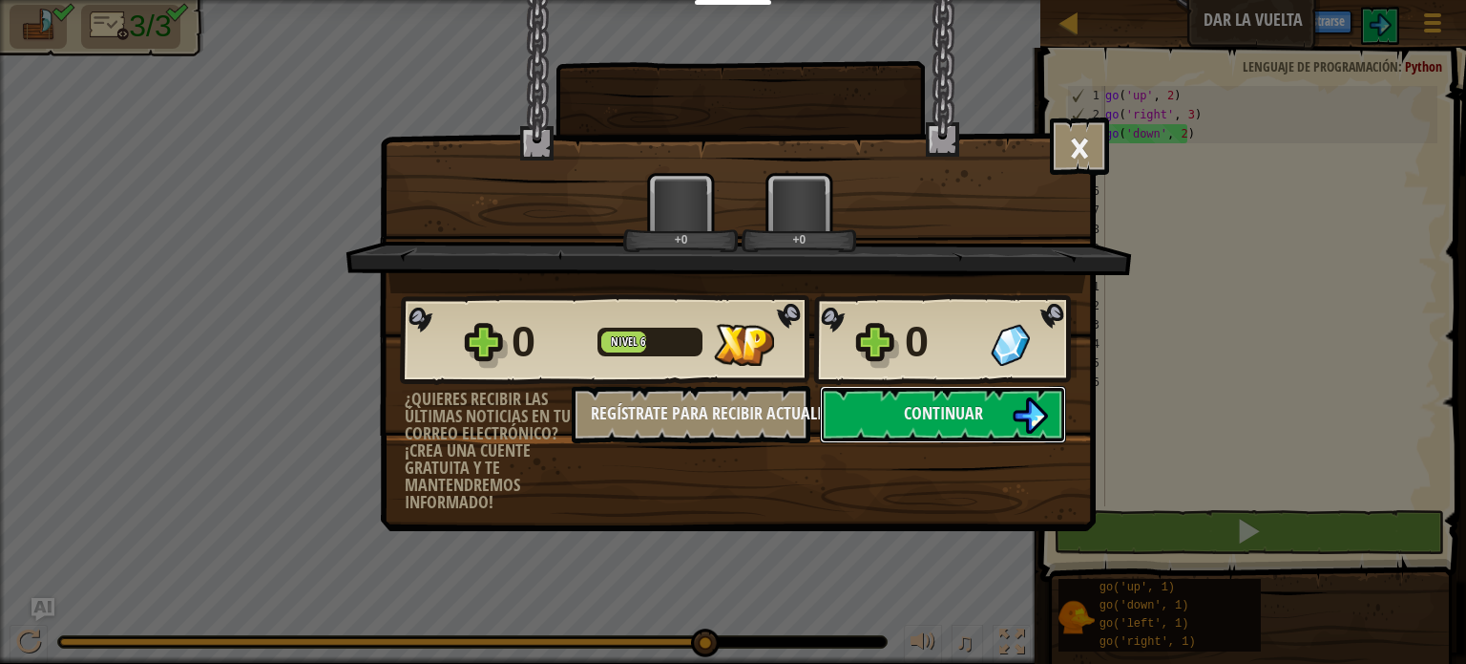
drag, startPoint x: 508, startPoint y: 641, endPoint x: 812, endPoint y: 598, distance: 307.6
click at [806, 2] on body "Estudiantes Crear Cuenta Gratis. Soluciones para escuelas y distritos Vista pre…" at bounding box center [733, 1] width 1466 height 2
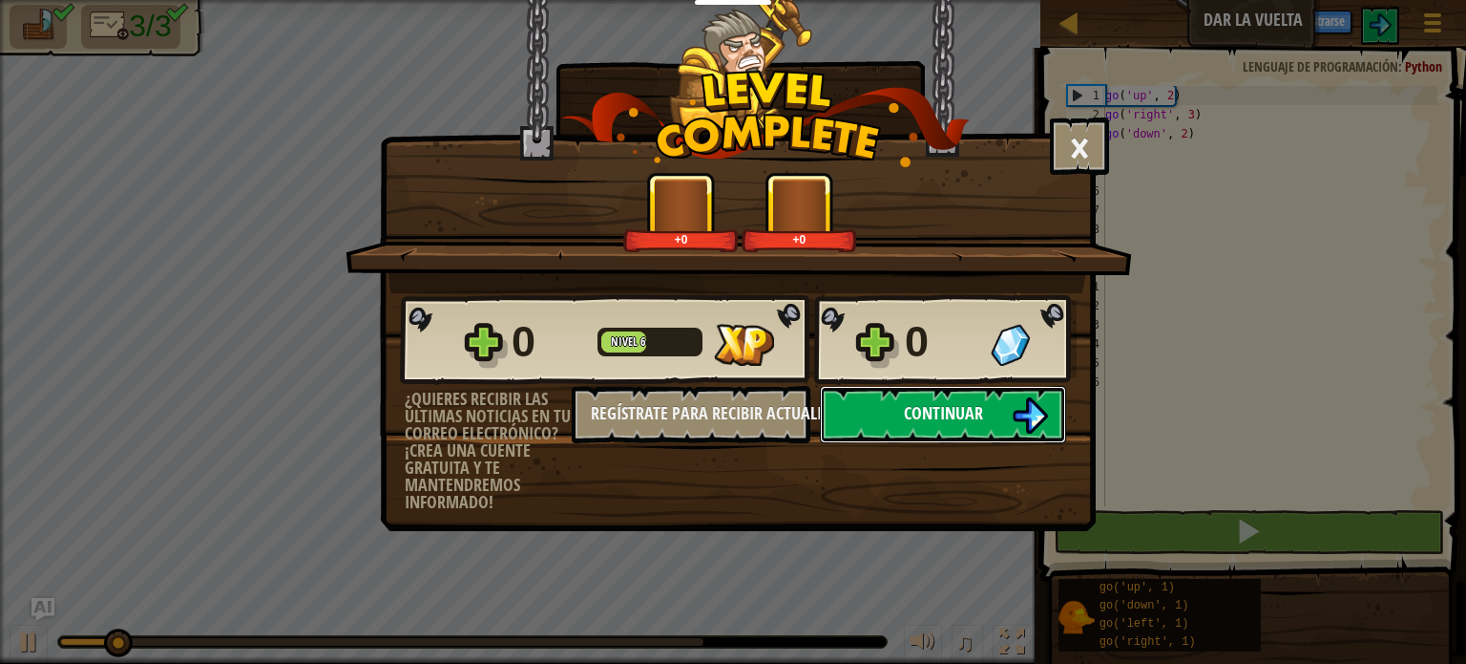
click at [855, 436] on button "Continuar" at bounding box center [943, 414] width 246 height 57
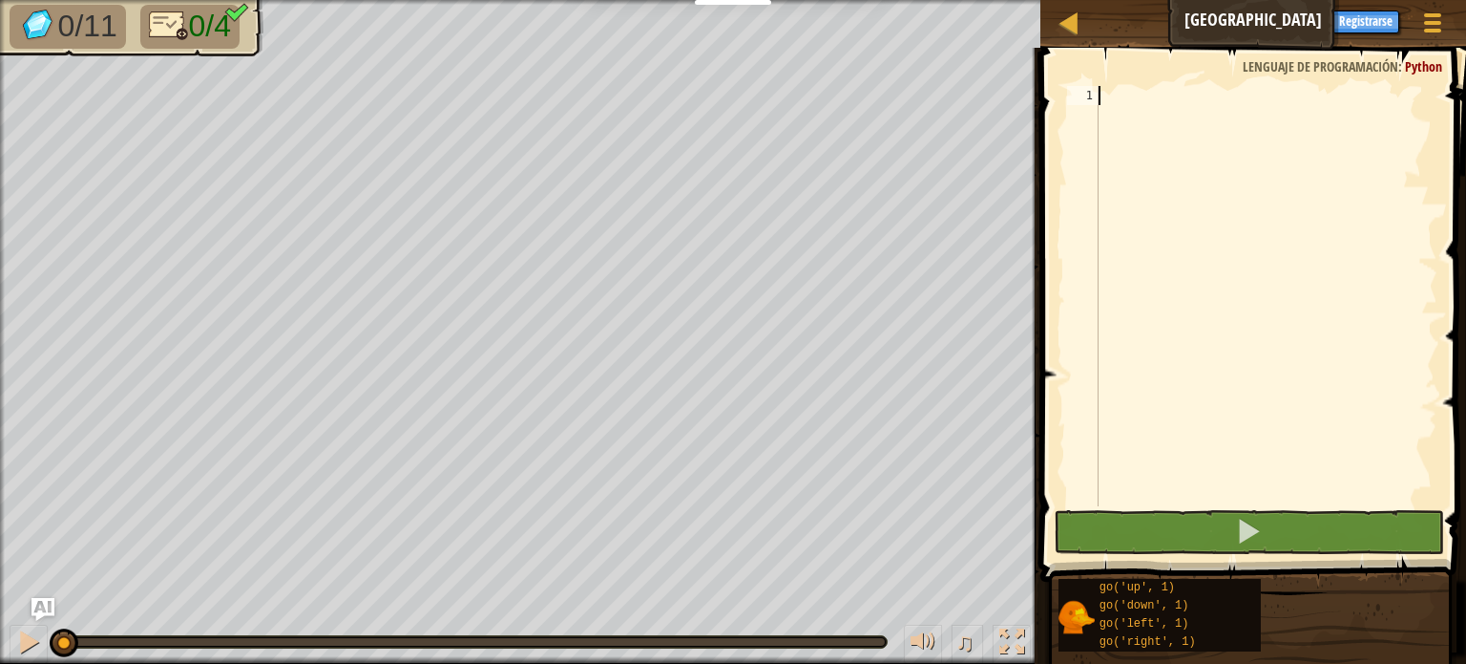
type textarea "G"
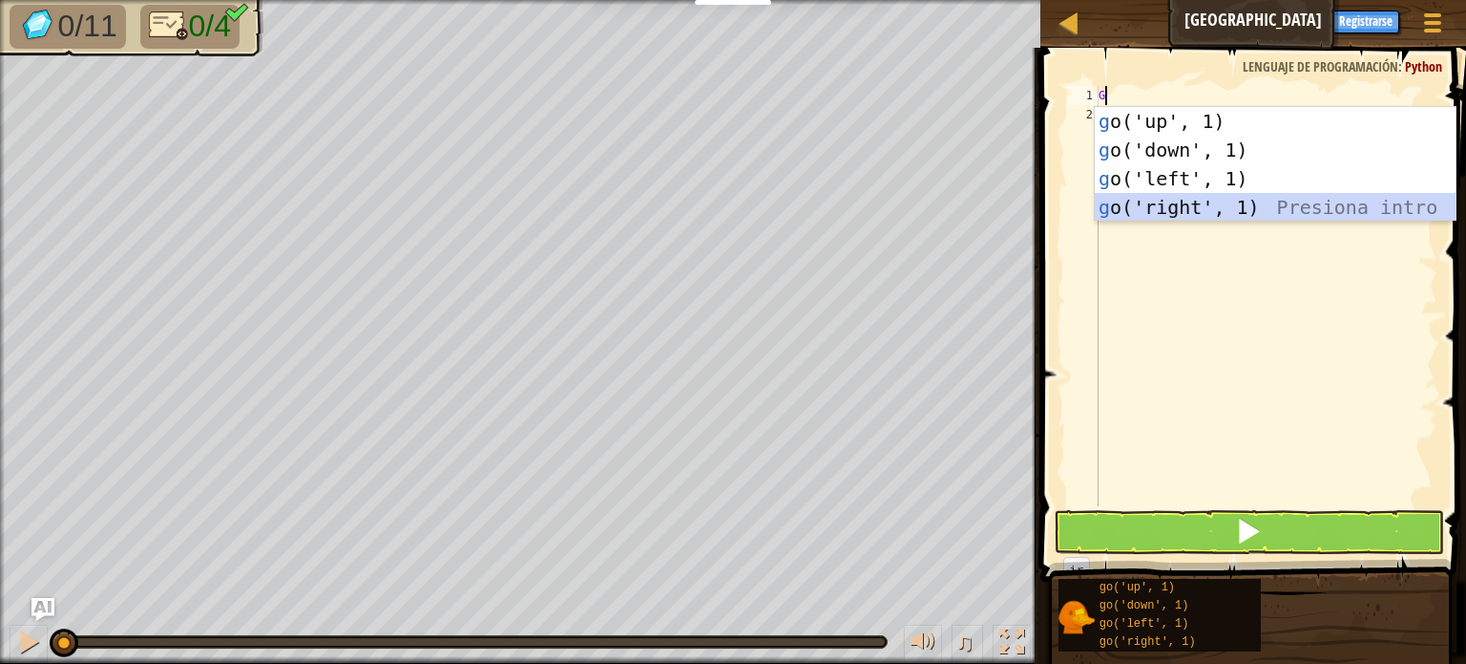
click at [1158, 201] on div "g o('up', 1) Presiona intro g o('down', 1) Presiona intro g o('left', 1) Presio…" at bounding box center [1275, 193] width 361 height 172
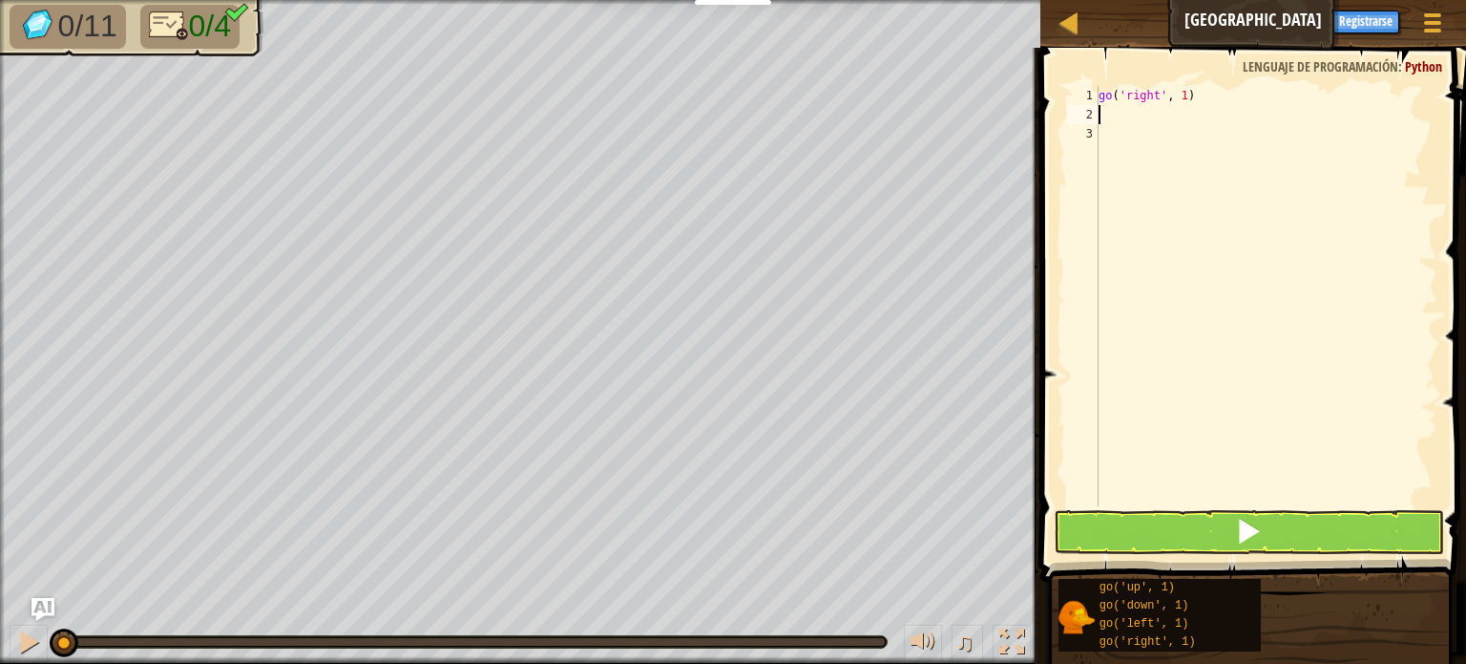
click at [1192, 102] on div "go ( 'right' , 1 )" at bounding box center [1266, 315] width 343 height 458
type textarea "go('right', 3)"
click at [1161, 544] on button at bounding box center [1249, 532] width 390 height 44
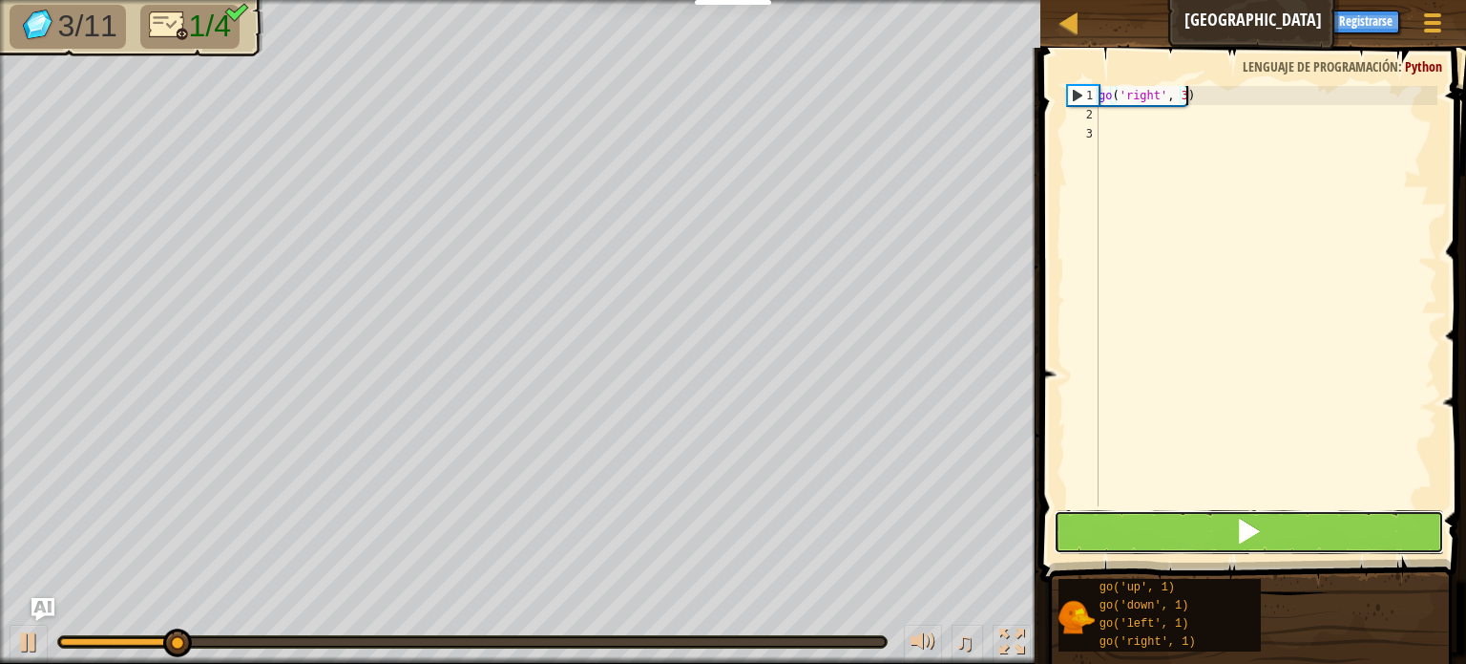
click at [1151, 534] on button at bounding box center [1249, 532] width 390 height 44
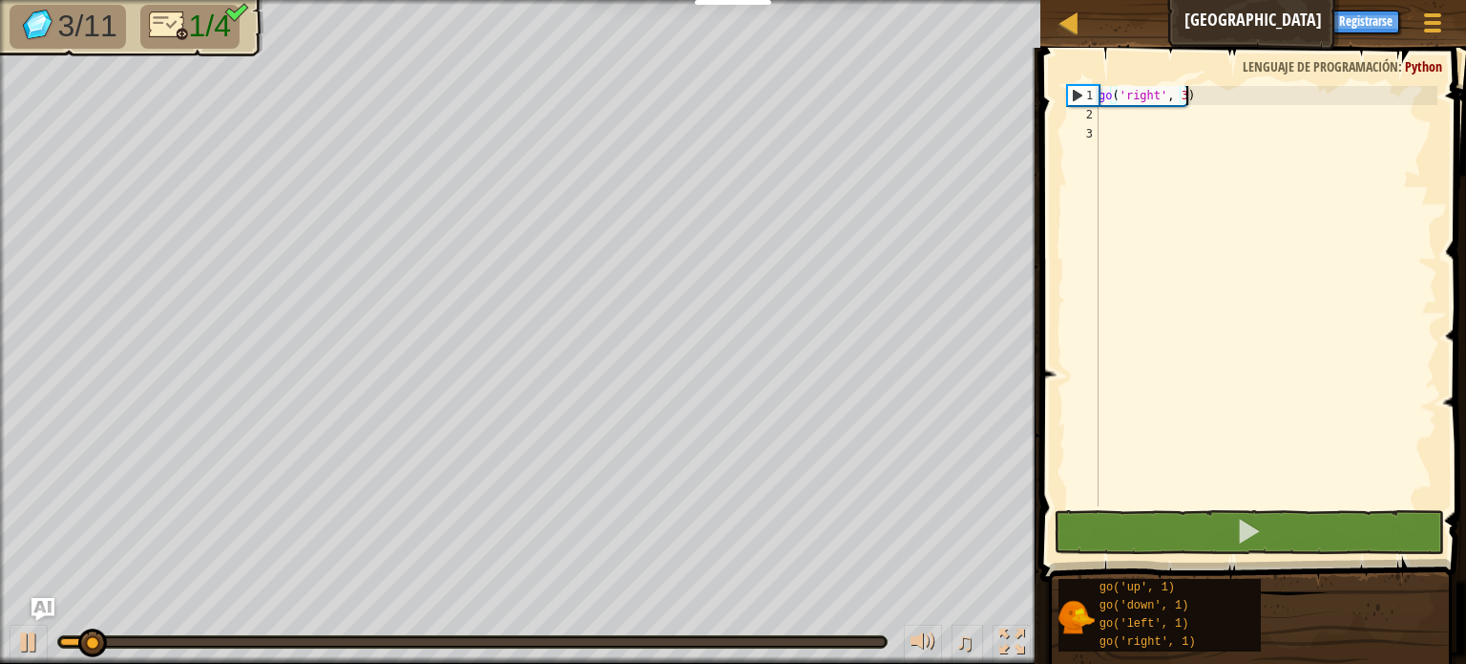
click at [1116, 124] on div "go ( 'right' , 3 )" at bounding box center [1266, 315] width 343 height 458
click at [1115, 117] on div "go ( 'right' , 3 )" at bounding box center [1266, 315] width 343 height 458
type textarea "G"
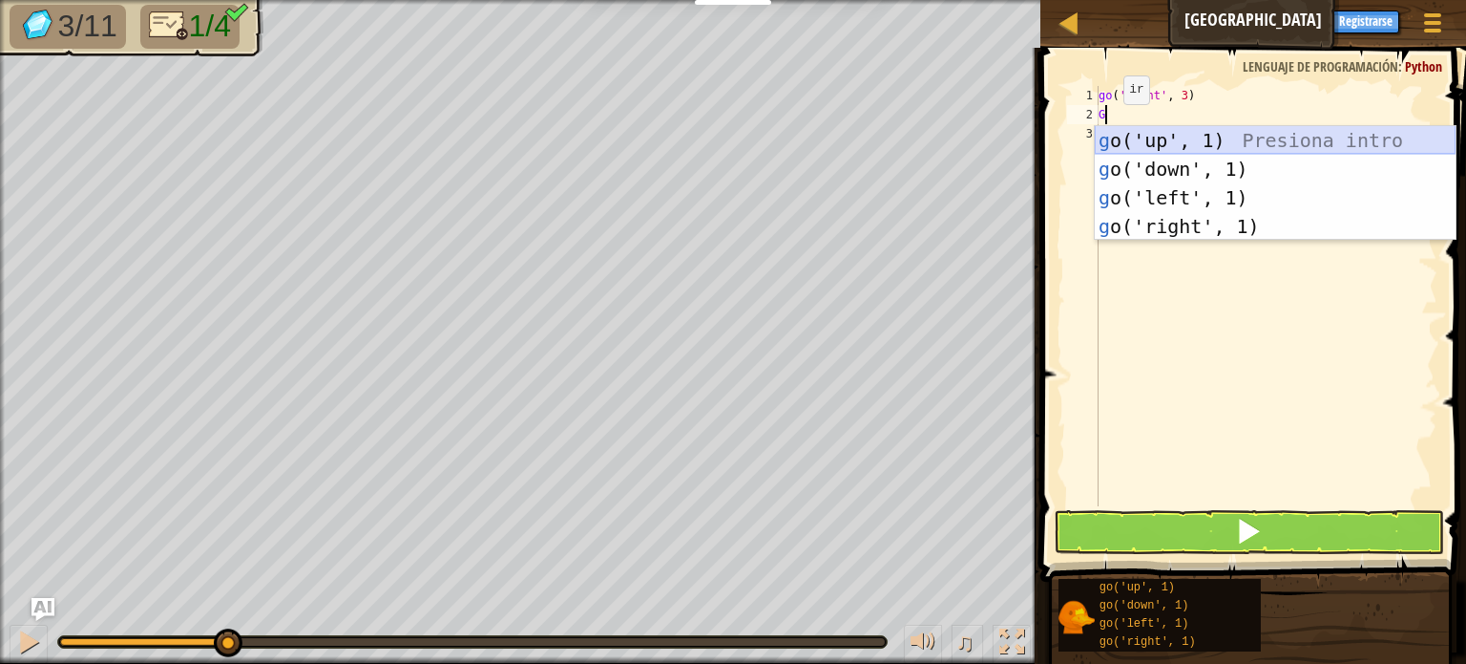
click at [1130, 133] on div "g o('up', 1) Presiona intro g o('down', 1) Presiona intro g o('left', 1) Presio…" at bounding box center [1275, 212] width 361 height 172
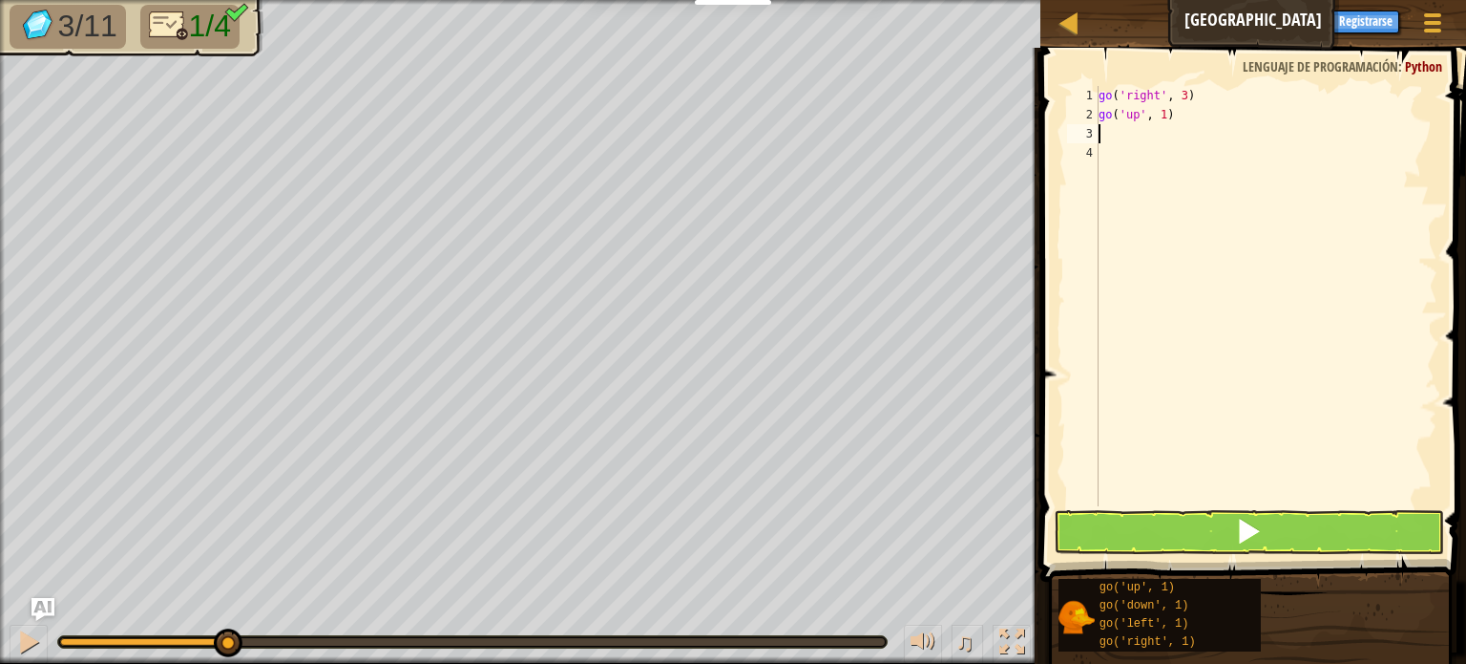
type textarea "3"
click at [1179, 117] on div "go ( 'right' , 3 ) go ( 'up' , 1 )" at bounding box center [1266, 315] width 343 height 458
type textarea "go('up', 3)"
drag, startPoint x: 1100, startPoint y: 330, endPoint x: 1058, endPoint y: 179, distance: 156.6
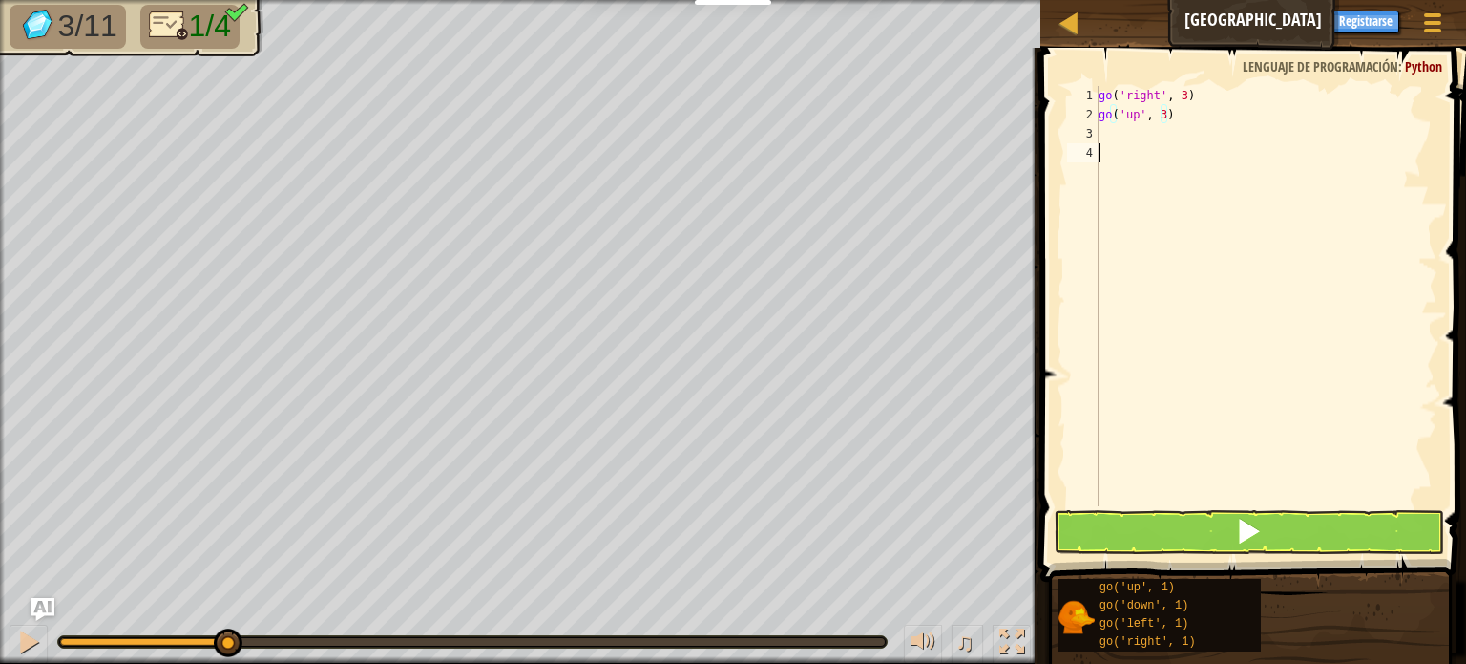
click at [1096, 314] on div "go('up', 3) 1 2 3 4 go ( 'right' , 3 ) go ( 'up' , 3 ) הההההההההההההההההההההההה…" at bounding box center [1251, 296] width 374 height 420
click at [1122, 127] on div "go ( 'right' , 3 ) go ( 'up' , 3 )" at bounding box center [1266, 315] width 343 height 458
type textarea "G"
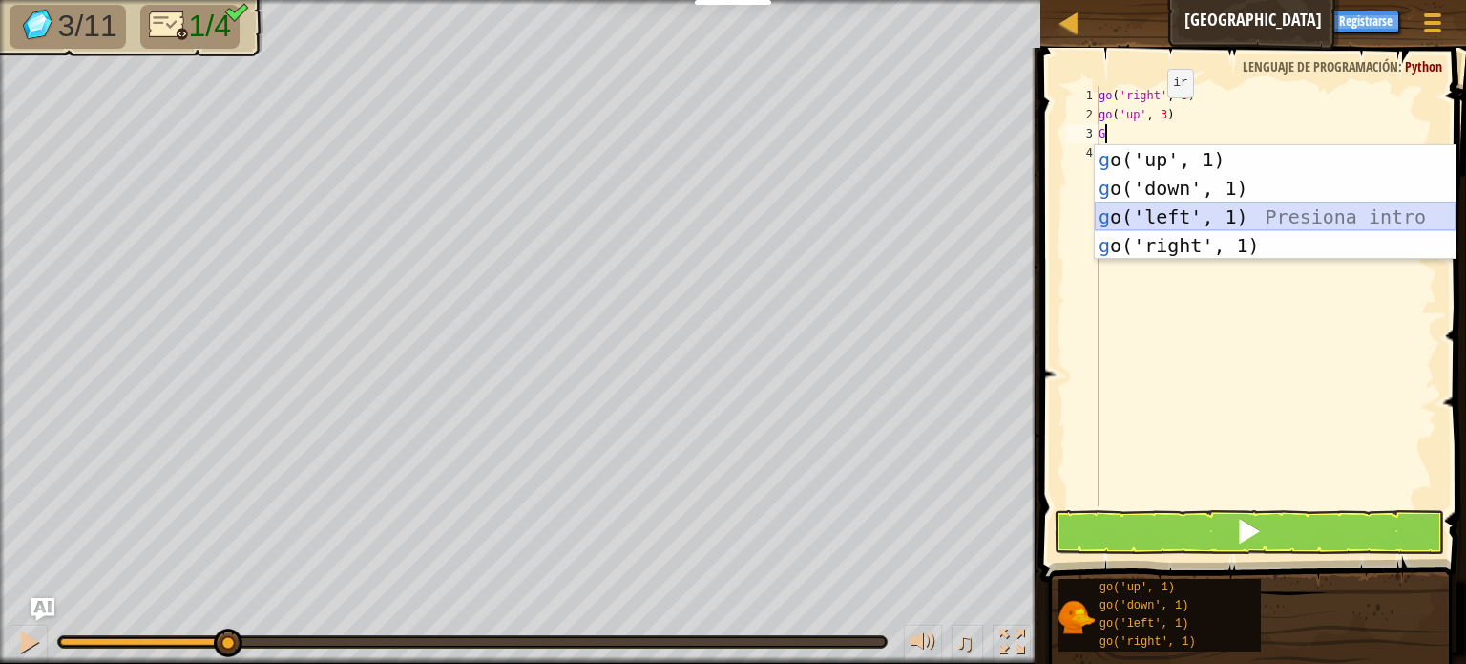
click at [1167, 218] on div "g o('up', 1) Presiona intro g o('down', 1) Presiona intro g o('left', 1) Presio…" at bounding box center [1275, 231] width 361 height 172
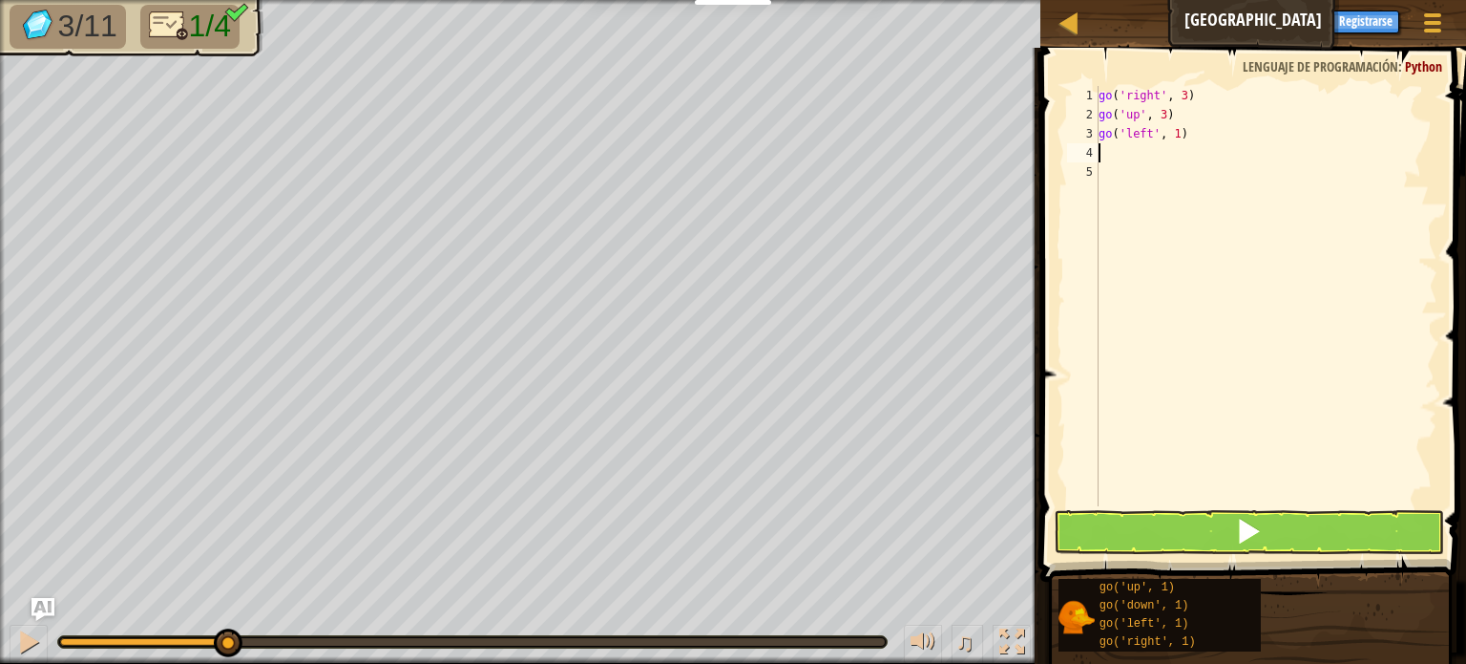
click at [1194, 133] on div "go ( 'right' , 3 ) go ( 'up' , 3 ) go ( 'left' , 1 )" at bounding box center [1266, 315] width 343 height 458
click at [1138, 140] on div "go ( 'right' , 3 ) go ( 'up' , 3 ) go ( 'left' , 3 )" at bounding box center [1266, 315] width 343 height 458
click at [1127, 140] on div "go ( 'right' , 3 ) go ( 'up' , 3 ) go ( 'left' , 3 )" at bounding box center [1266, 315] width 343 height 458
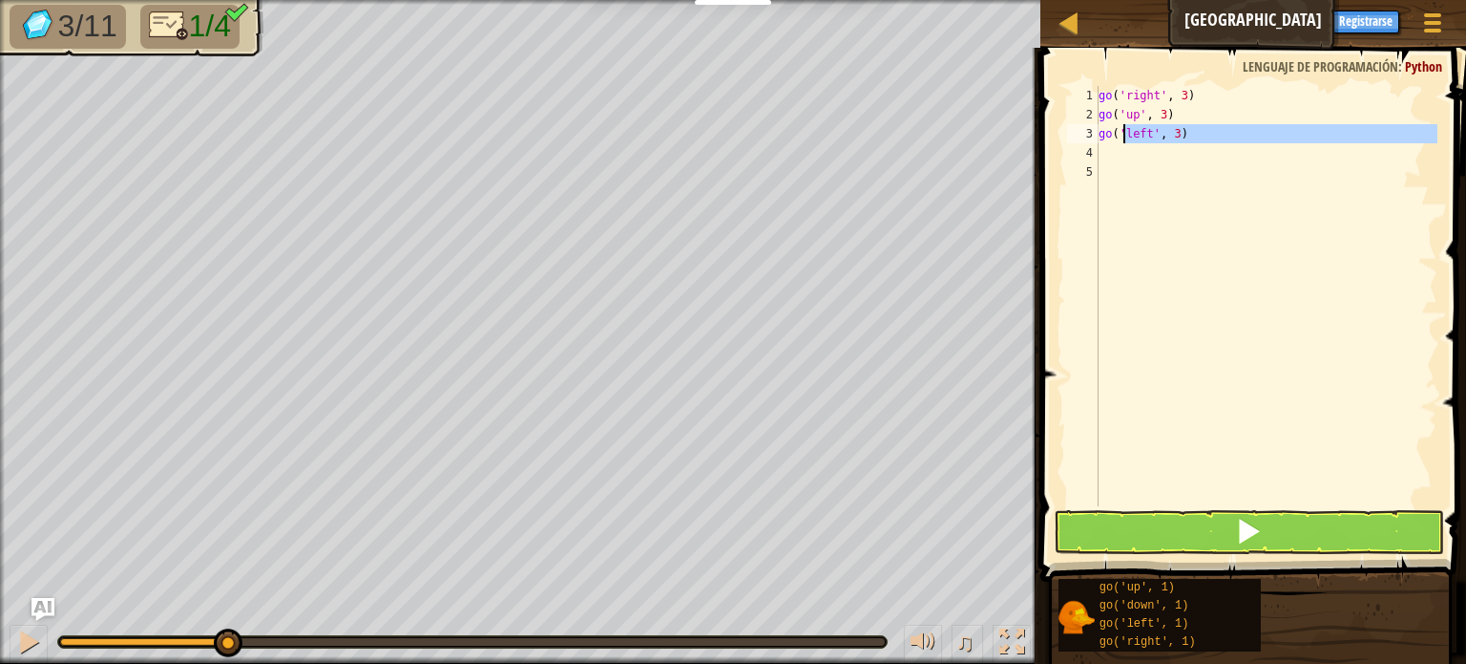
type textarea "go('left', 3)"
click at [1107, 152] on div "go ( 'right' , 3 ) go ( 'up' , 3 ) go ( 'left' , 3 )" at bounding box center [1266, 296] width 343 height 420
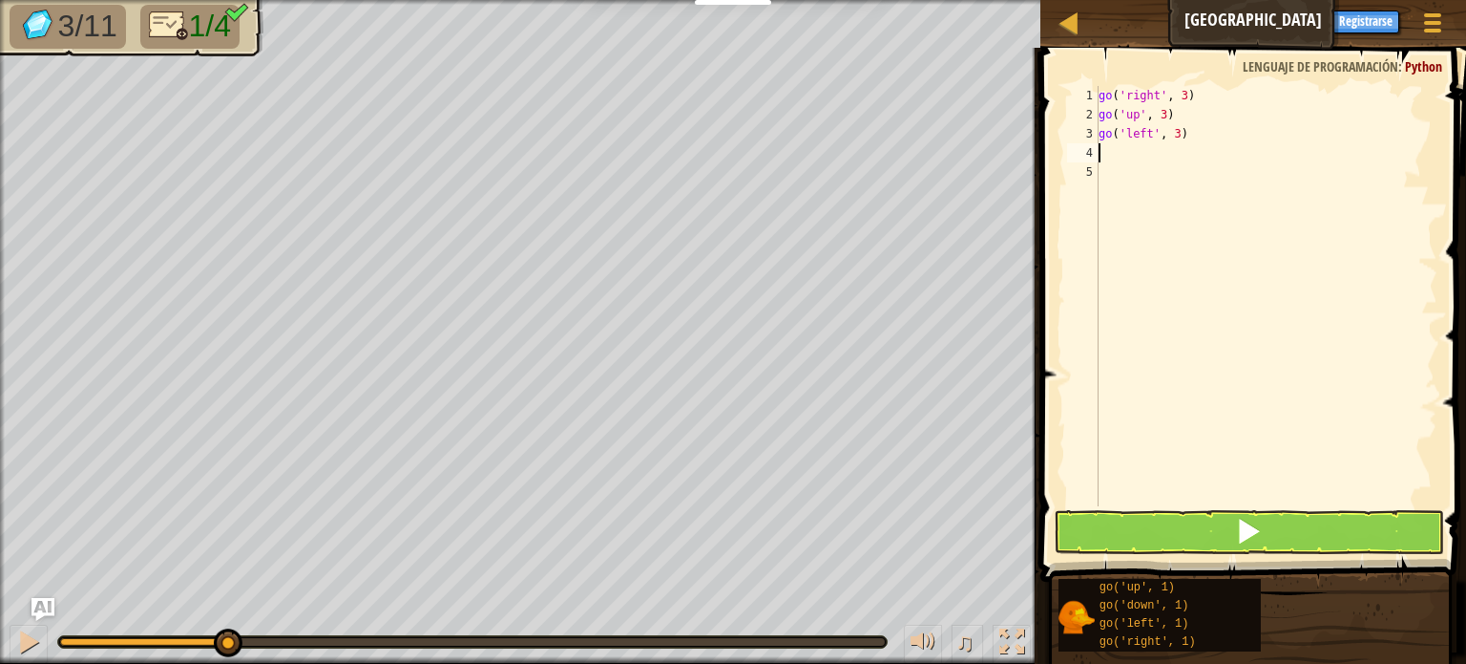
type textarea "G"
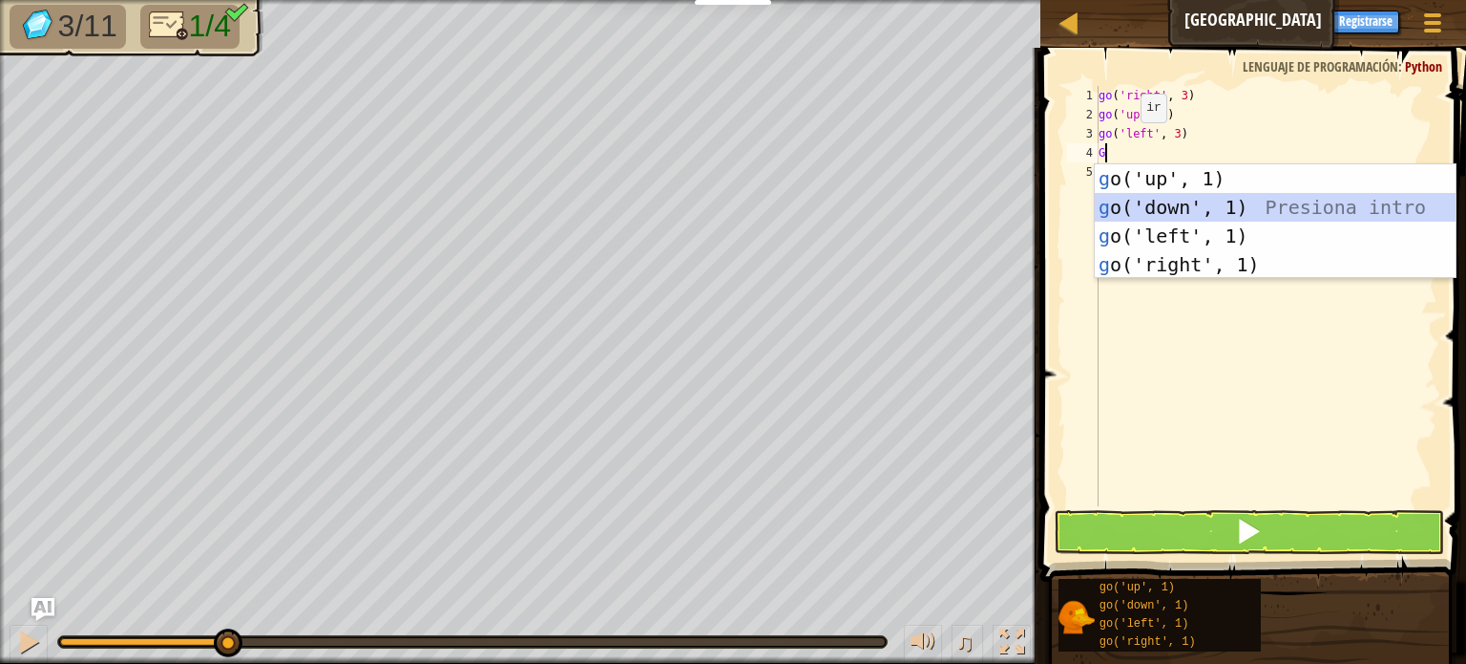
click at [1151, 213] on div "g o('up', 1) Presiona intro g o('down', 1) Presiona intro g o('left', 1) Presio…" at bounding box center [1275, 250] width 361 height 172
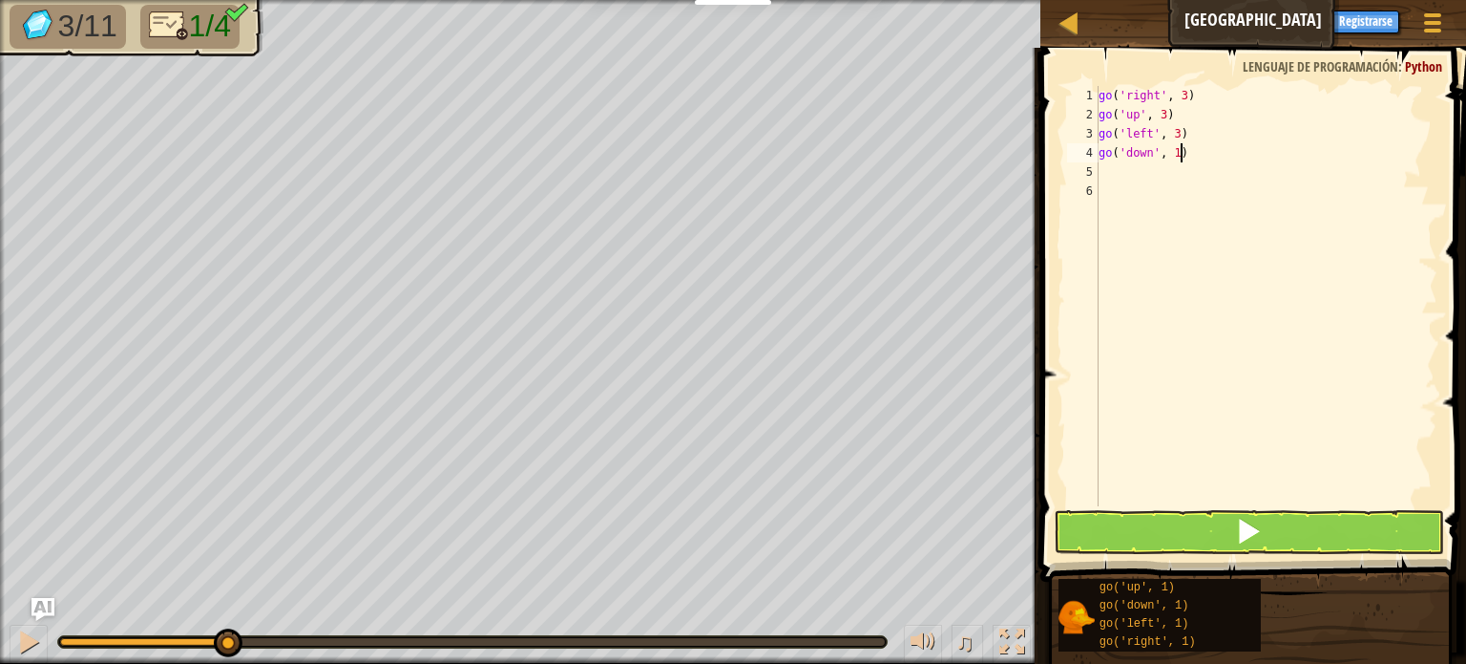
click at [1191, 154] on div "go ( 'right' , 3 ) go ( 'up' , 3 ) go ( 'left' , 3 ) go ( 'down' , 1 )" at bounding box center [1266, 315] width 343 height 458
type textarea "go('down', 3)"
click at [1198, 544] on button at bounding box center [1249, 532] width 390 height 44
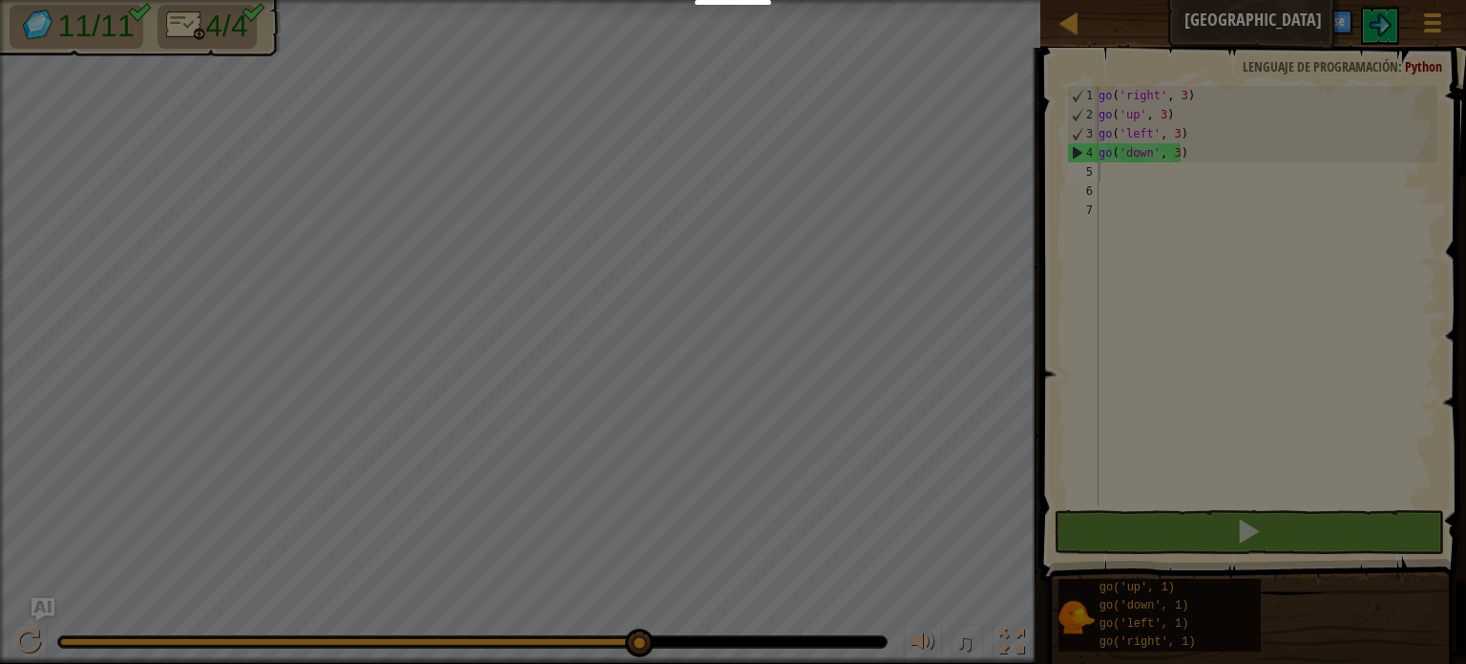
drag, startPoint x: 144, startPoint y: 641, endPoint x: 1099, endPoint y: 667, distance: 955.1
click at [1099, 2] on html "Estudiantes Crear Cuenta Gratis. Soluciones para escuelas y distritos Vista pre…" at bounding box center [733, 1] width 1466 height 2
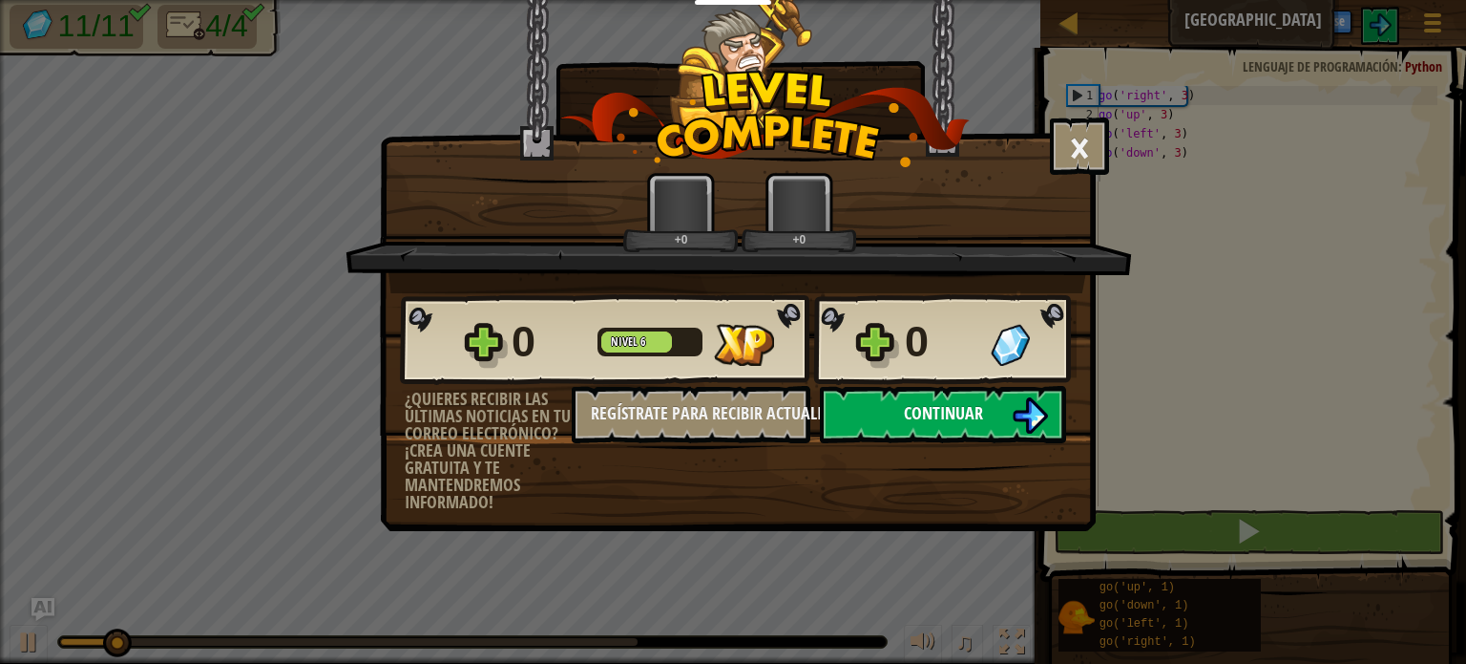
click at [868, 425] on button "Continuar" at bounding box center [943, 414] width 246 height 57
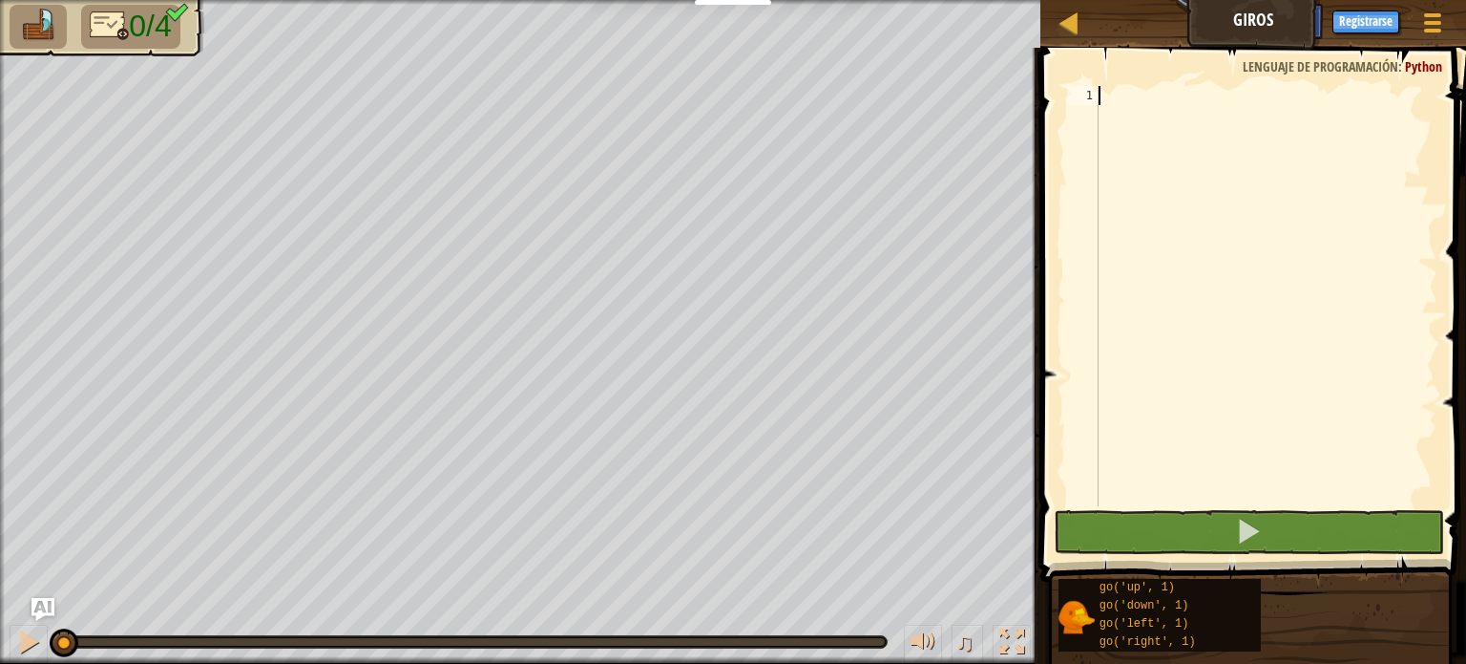
type textarea "G"
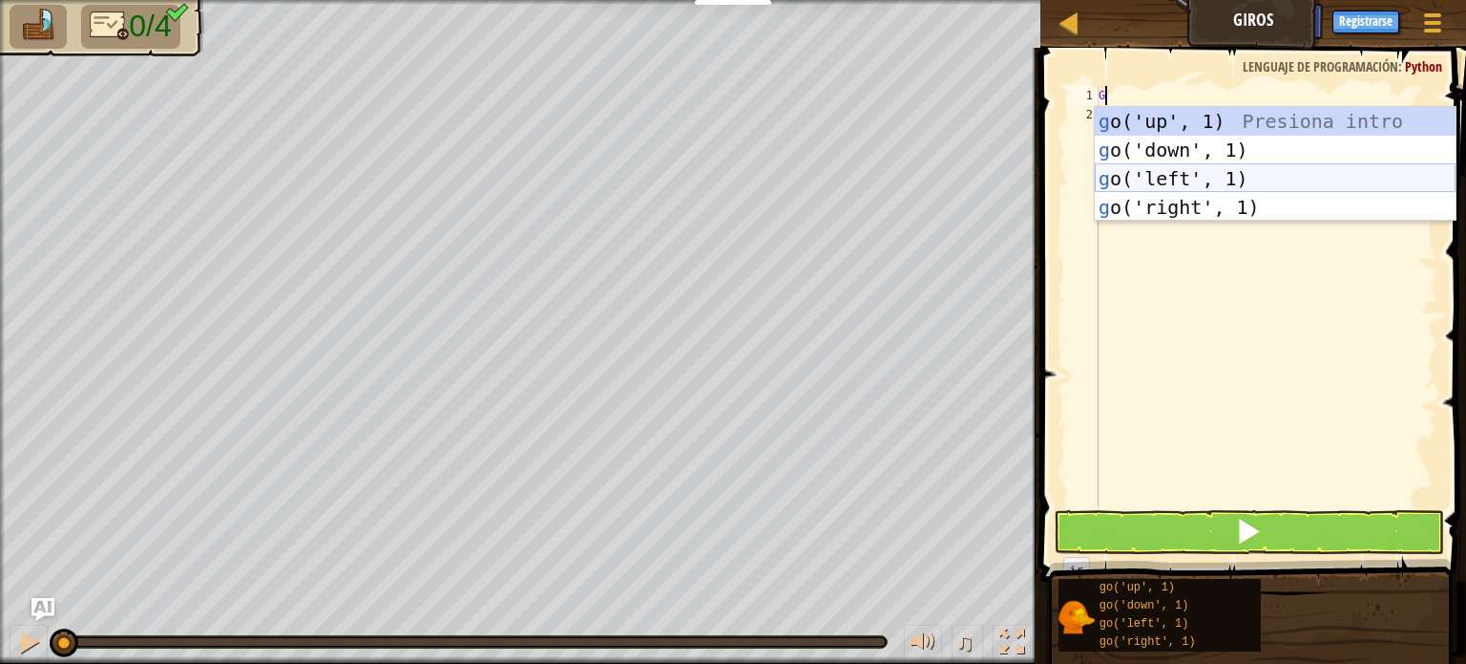
click at [1169, 183] on div "g o('up', 1) Presiona intro g o('down', 1) Presiona intro g o('left', 1) Presio…" at bounding box center [1275, 193] width 361 height 172
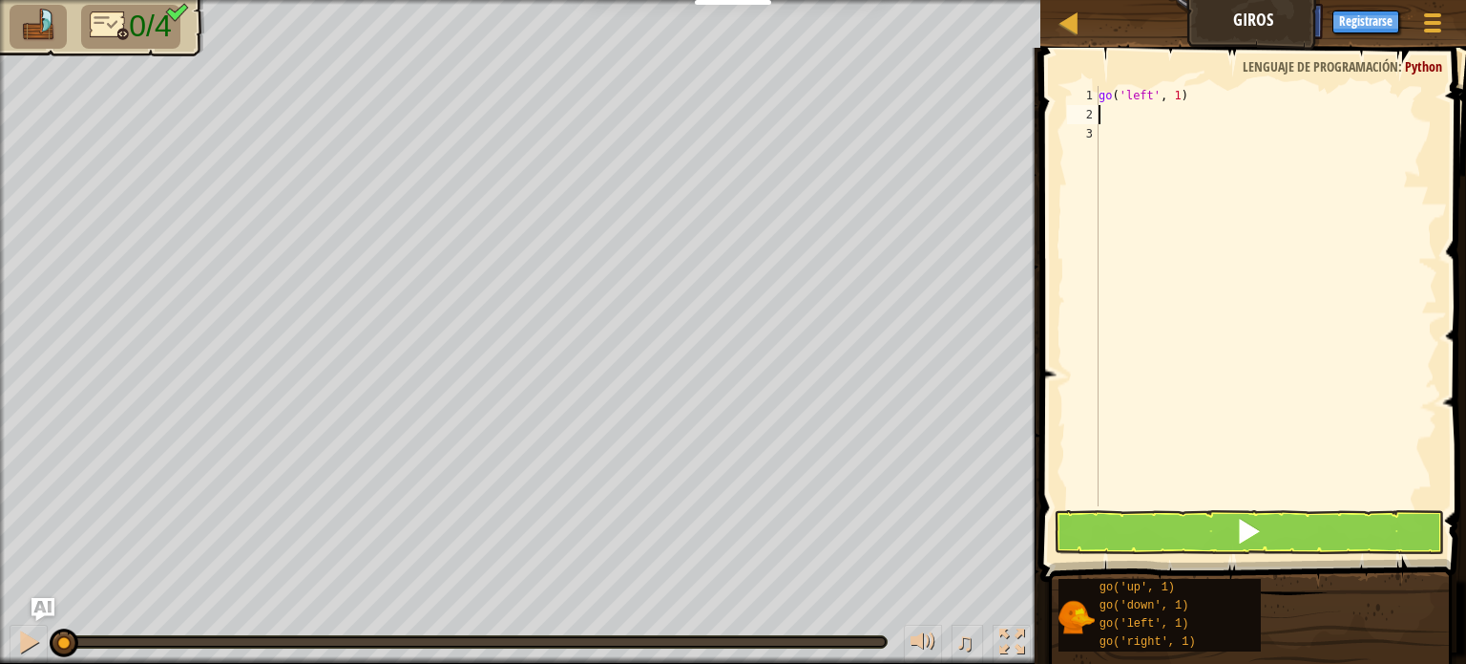
click at [1183, 93] on div "go ( 'left' , 1 )" at bounding box center [1266, 315] width 343 height 458
type textarea "go('left', 2)"
click at [1111, 107] on div "go ( 'left' , 2 )" at bounding box center [1266, 315] width 343 height 458
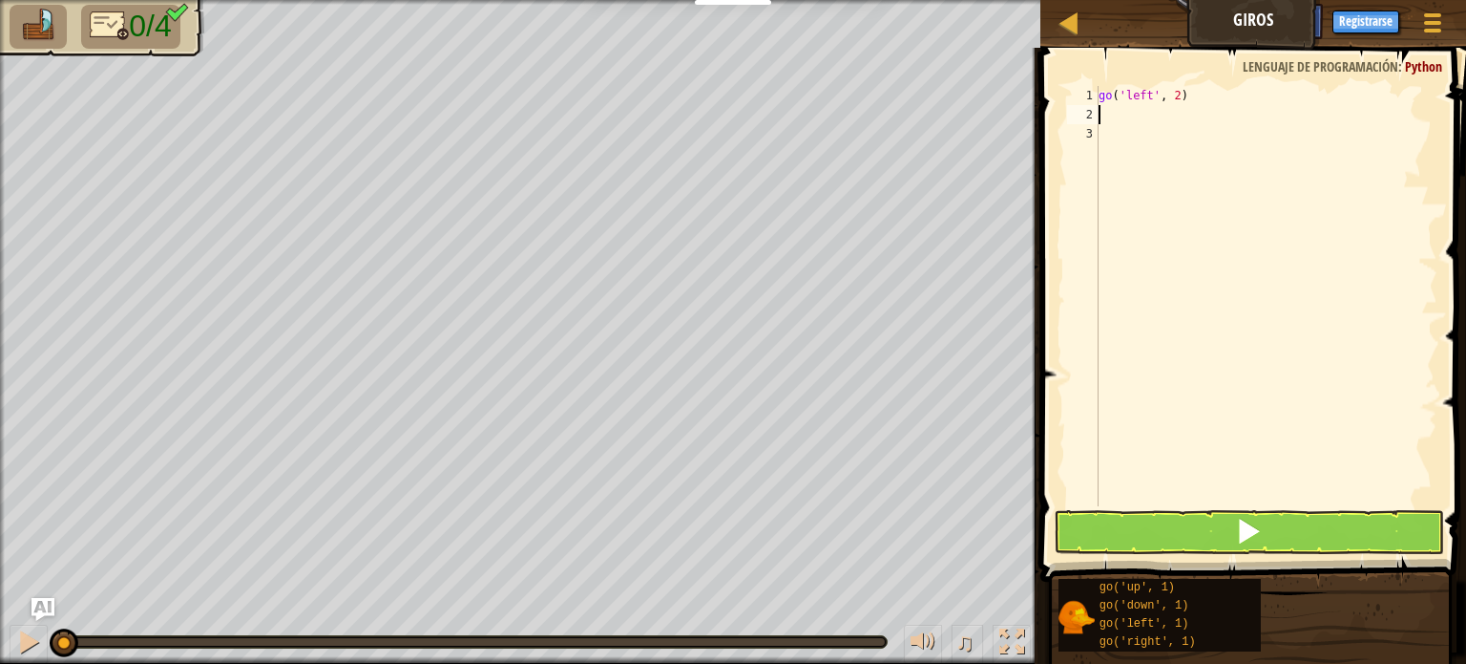
type textarea "G"
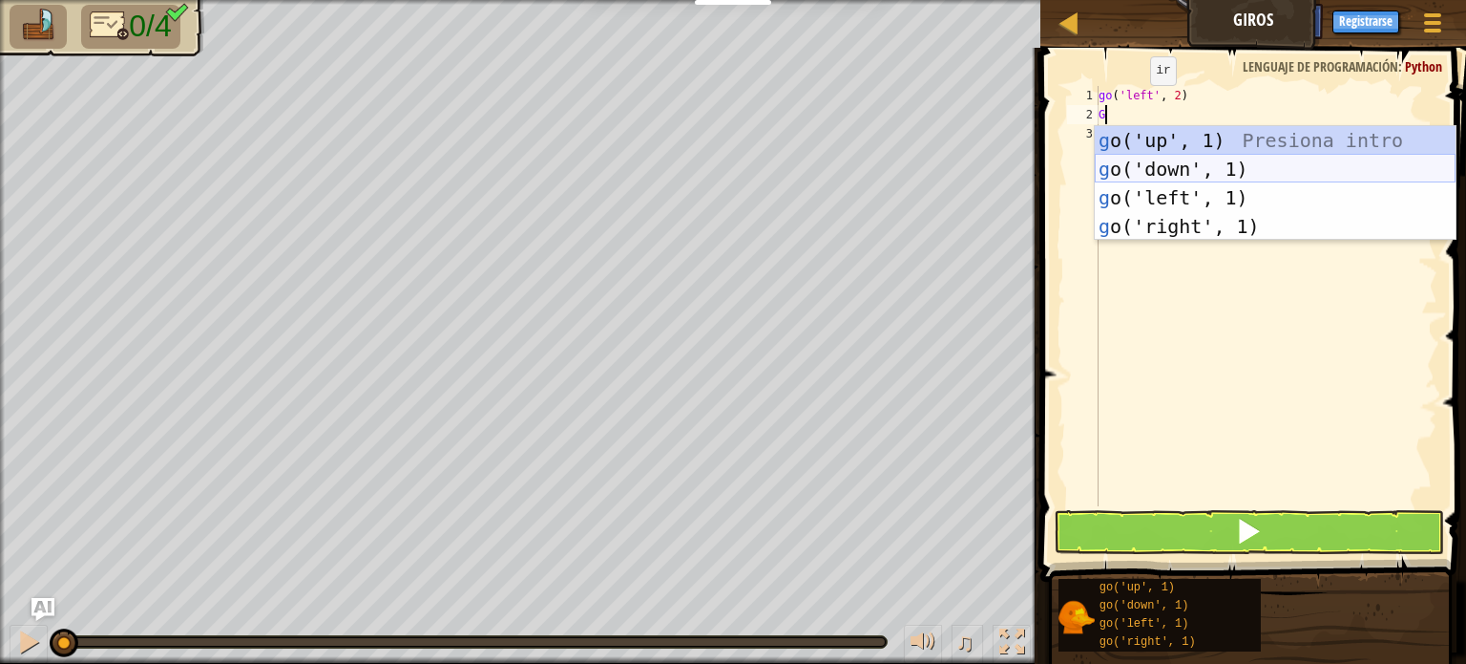
click at [1201, 170] on div "g o('up', 1) Presiona intro g o('down', 1) Presiona intro g o('left', 1) Presio…" at bounding box center [1275, 212] width 361 height 172
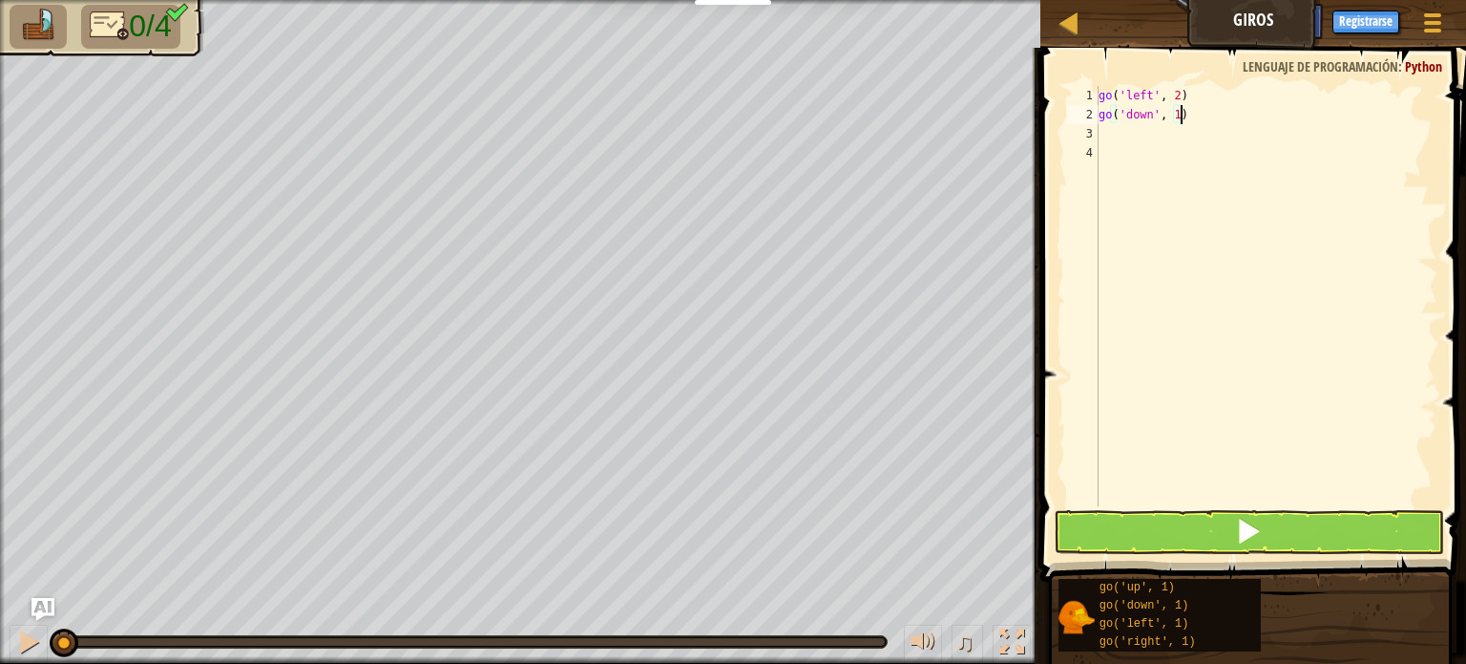
click at [1189, 110] on div "go ( 'left' , 2 ) go ( 'down' , 1 )" at bounding box center [1266, 315] width 343 height 458
click at [1138, 532] on button at bounding box center [1249, 532] width 390 height 44
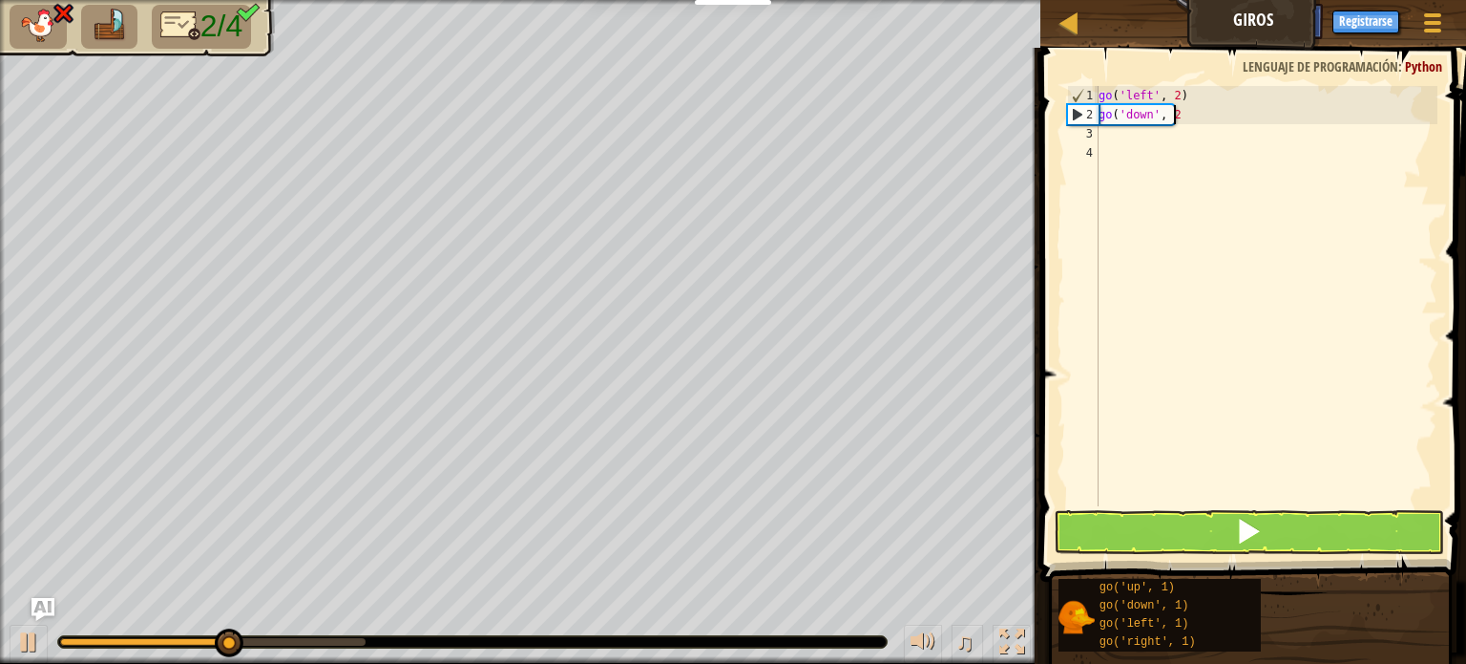
type textarea "go('down', 2)"
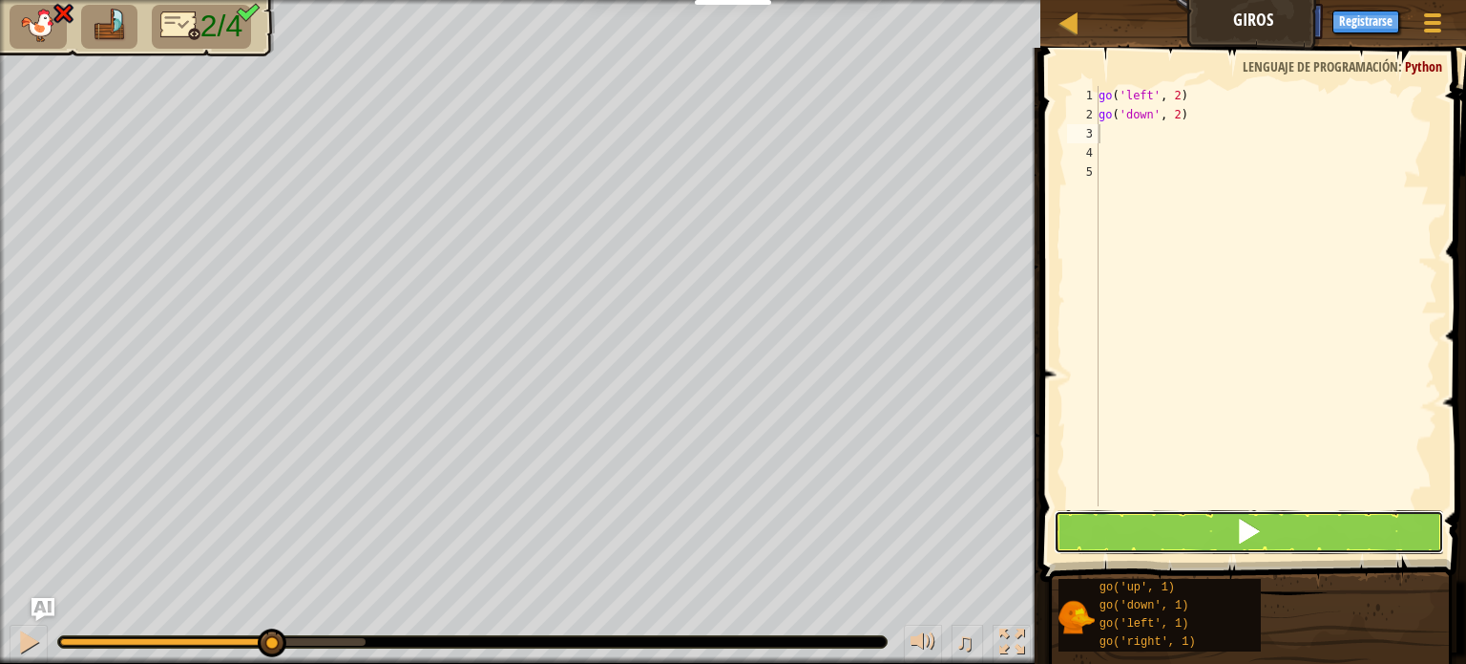
click at [1203, 531] on button at bounding box center [1249, 532] width 390 height 44
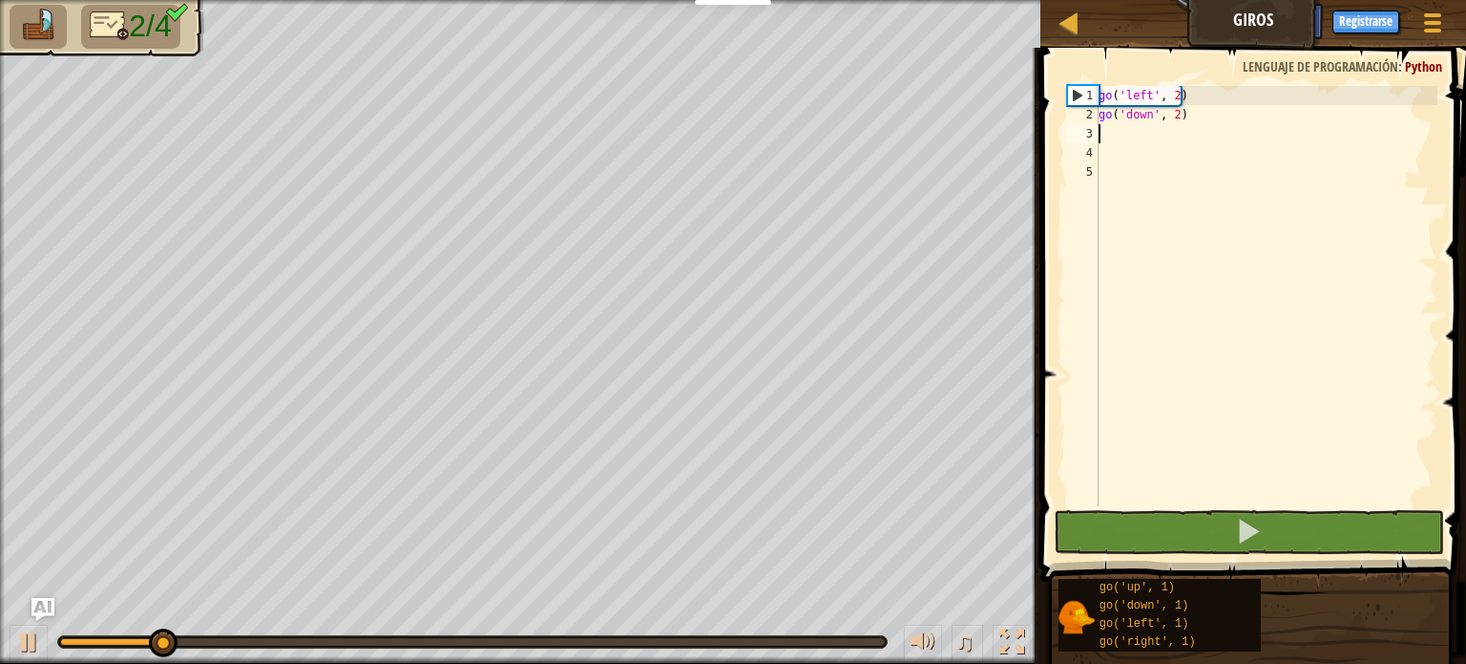
type textarea "G"
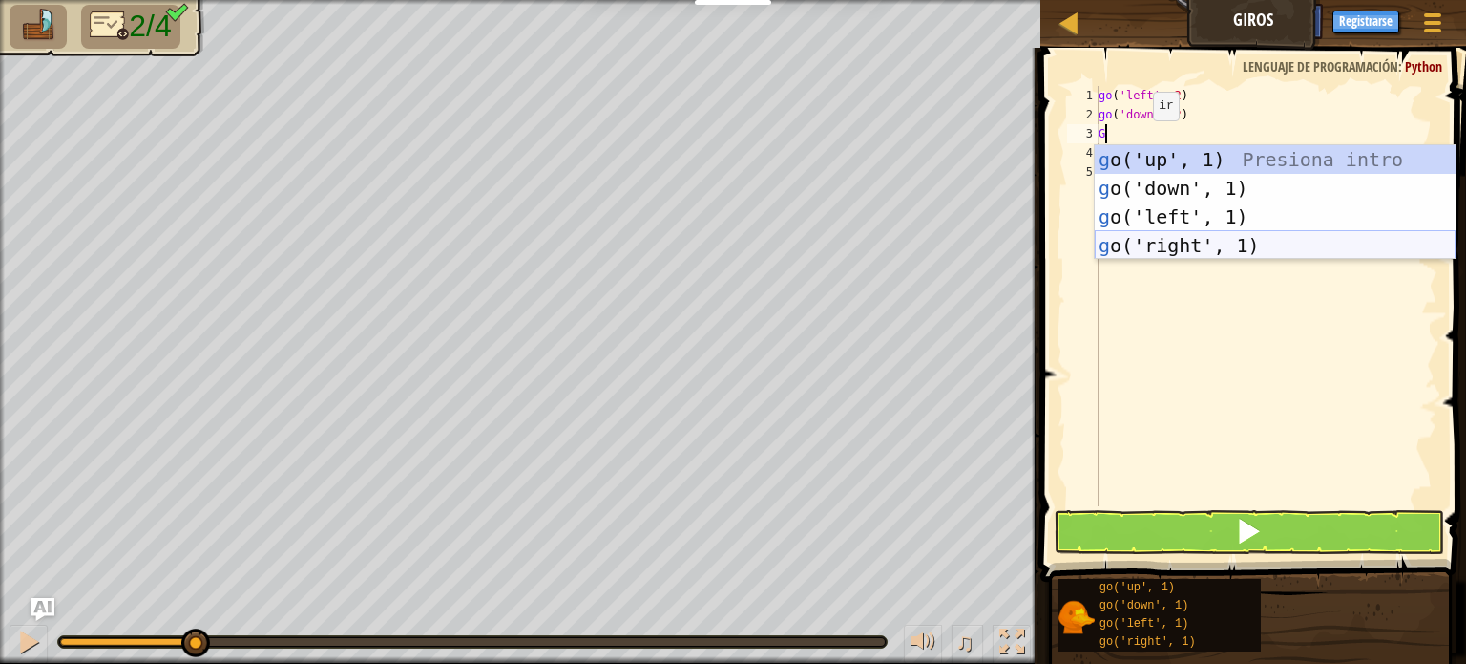
click at [1150, 248] on div "g o('up', 1) Presiona intro g o('down', 1) Presiona intro g o('left', 1) Presio…" at bounding box center [1275, 231] width 361 height 172
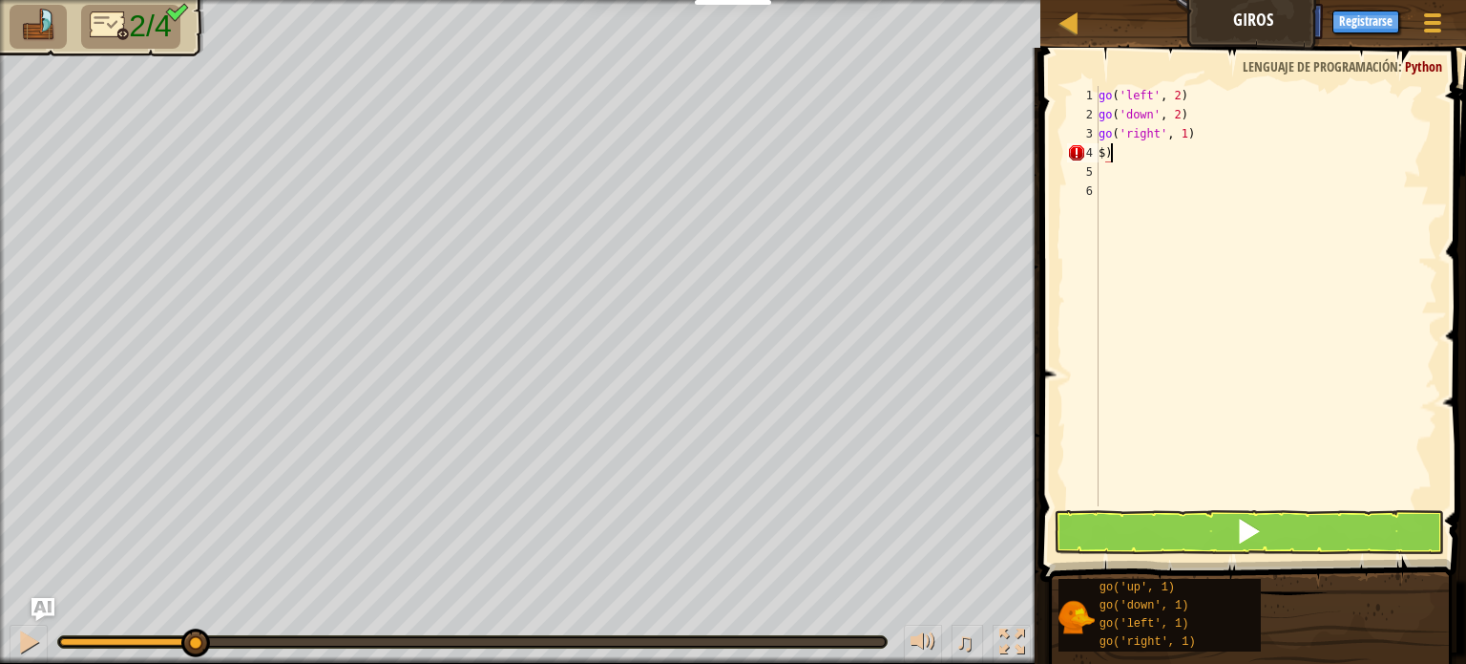
type textarea "$"
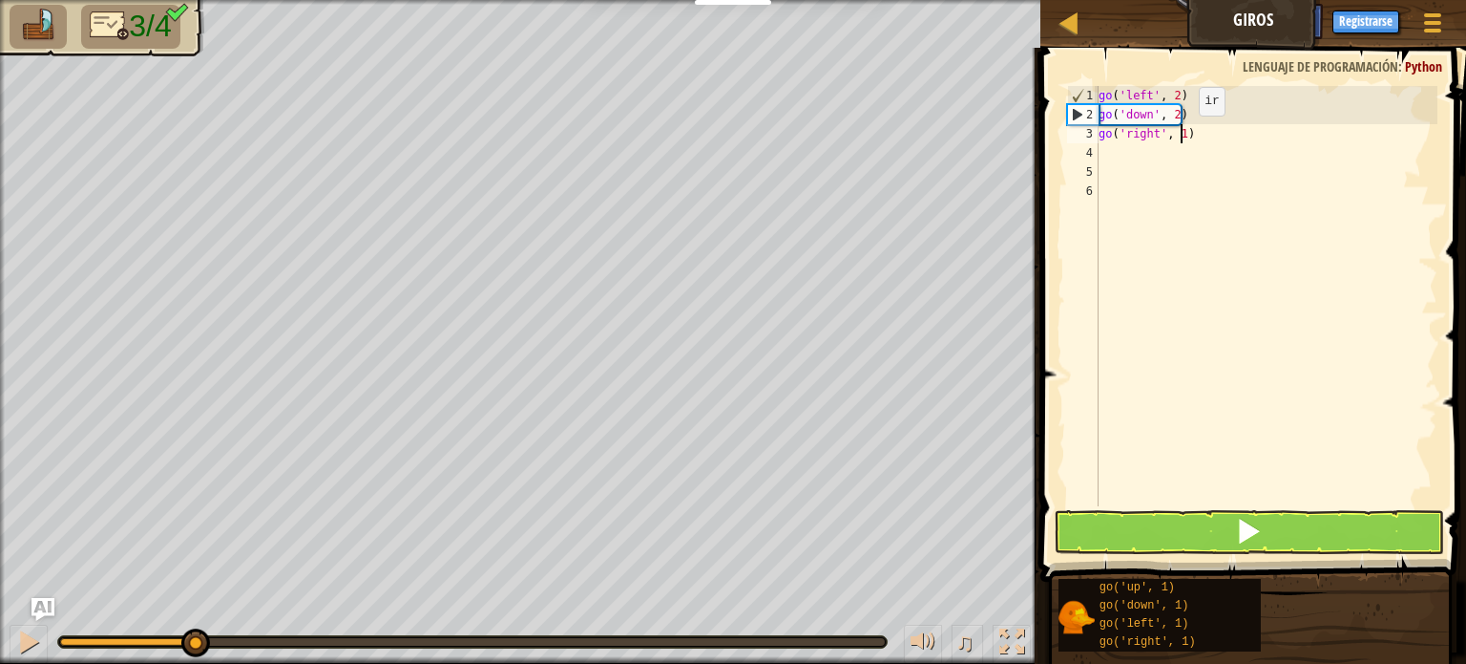
click at [1183, 135] on div "go ( 'left' , 2 ) go ( 'down' , 2 ) go ( 'right' , 1 )" at bounding box center [1266, 315] width 343 height 458
click at [1199, 135] on div "go ( 'left' , 2 ) go ( 'down' , 2 ) go ( 'right' , 1 )" at bounding box center [1266, 315] width 343 height 458
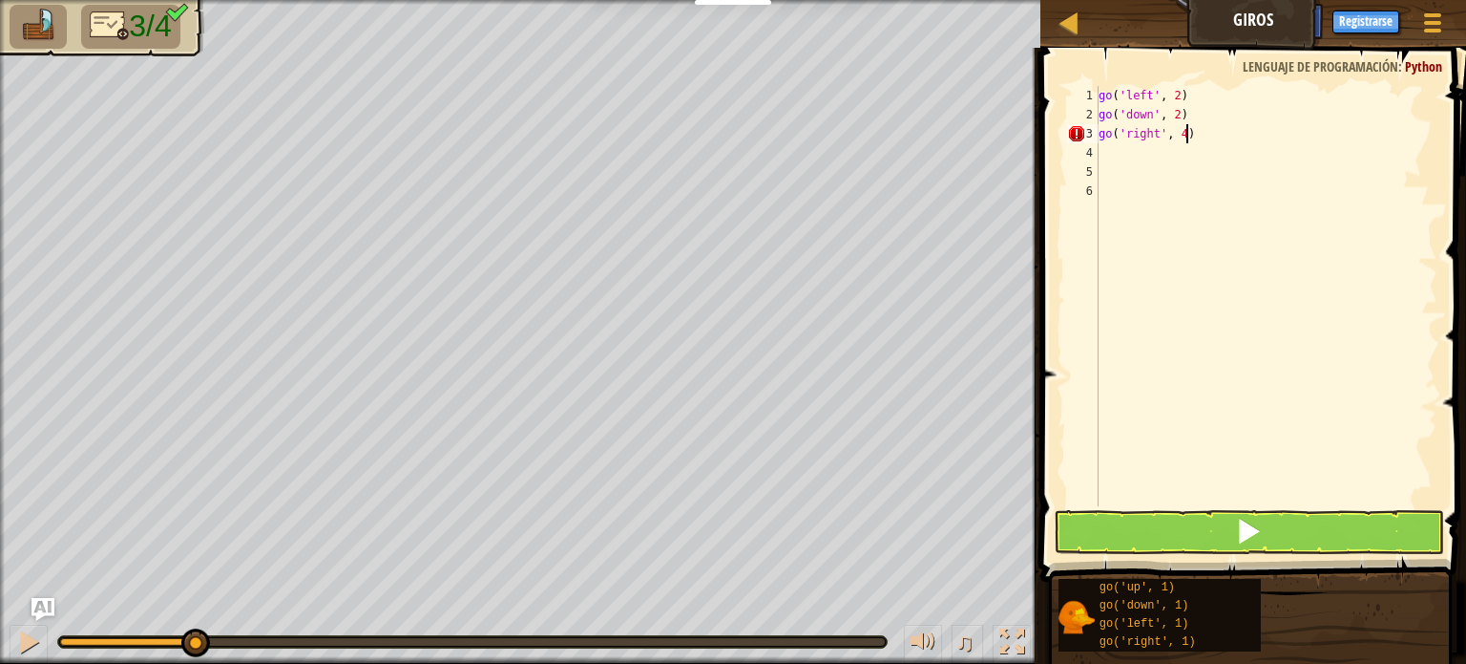
scroll to position [9, 6]
type textarea "go('right', 4)"
click at [1222, 538] on button at bounding box center [1249, 532] width 390 height 44
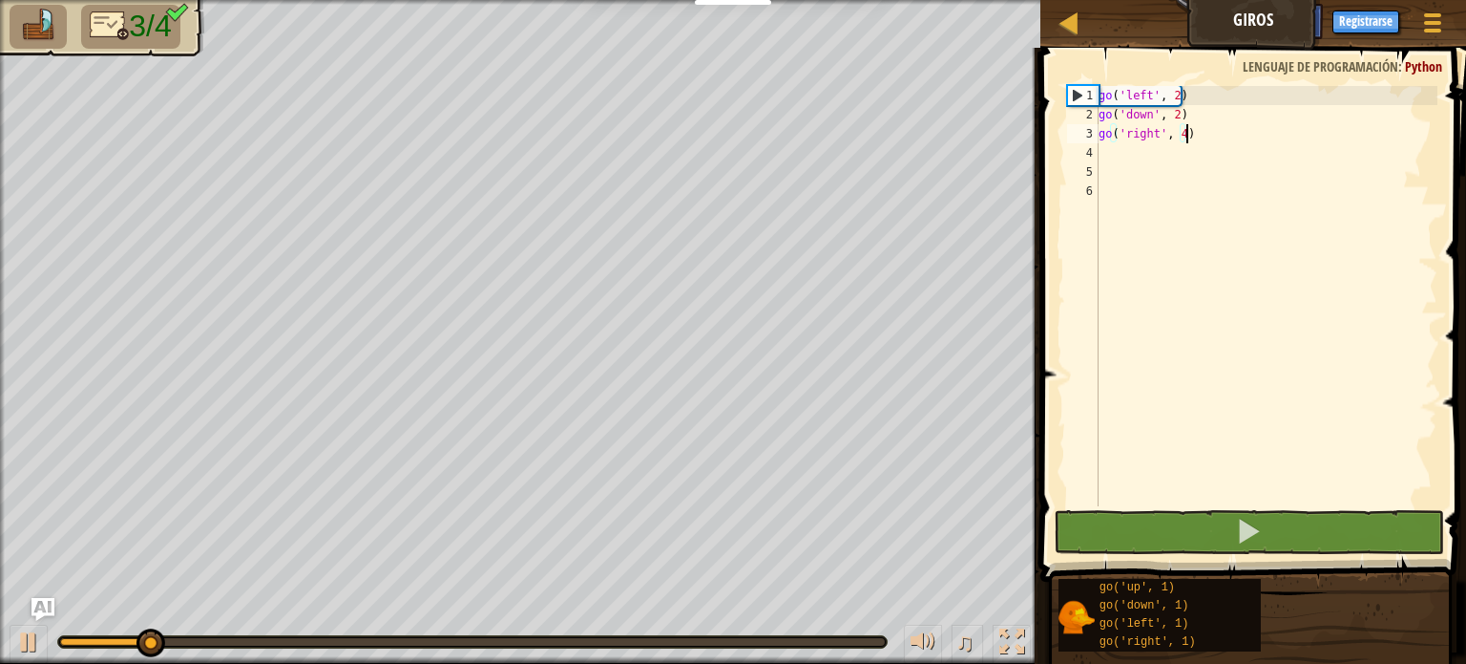
click at [1111, 150] on div "go ( 'left' , 2 ) go ( 'down' , 2 ) go ( 'right' , 4 )" at bounding box center [1266, 315] width 343 height 458
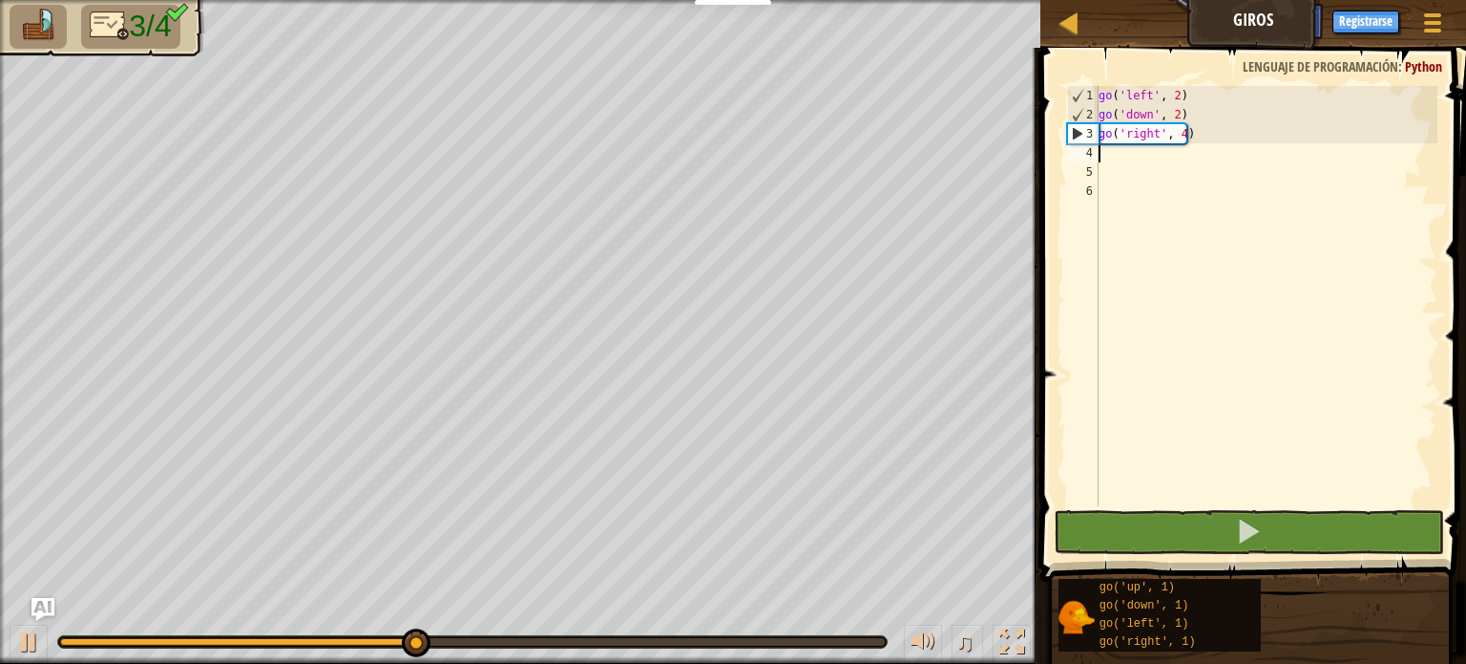
type textarea "G"
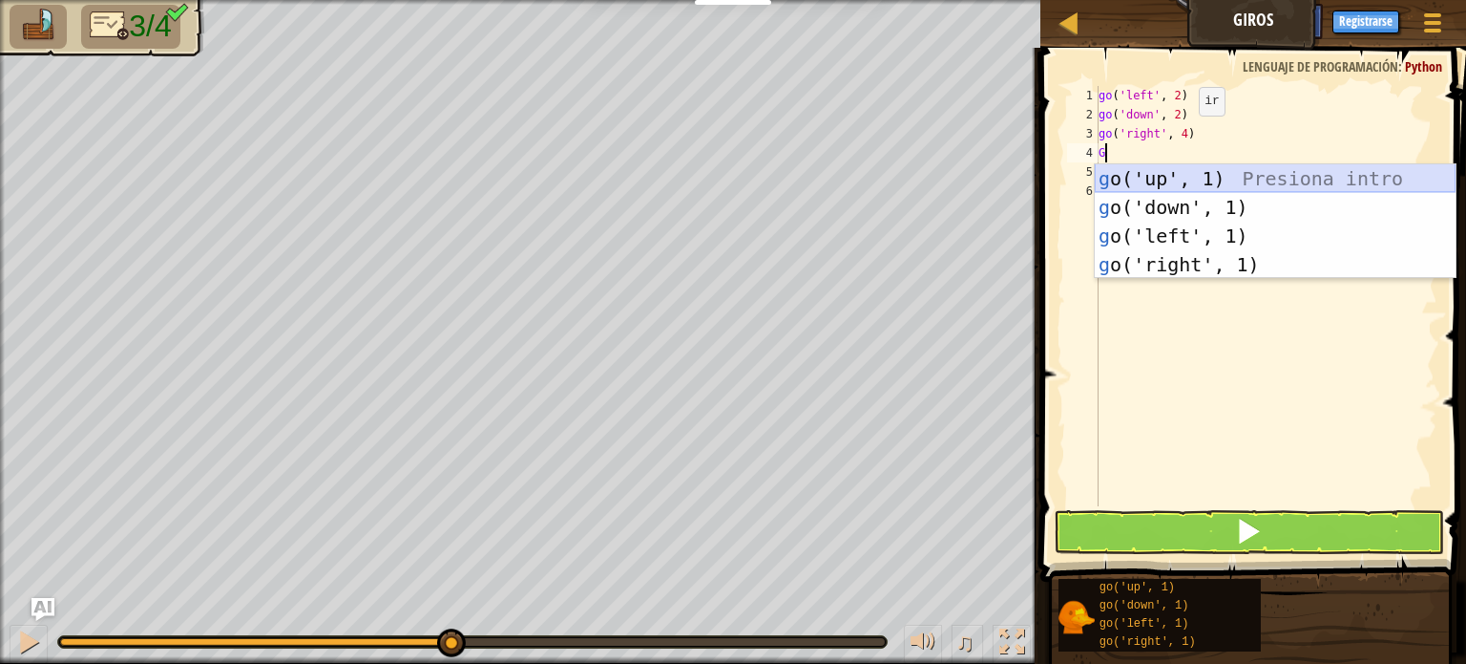
click at [1140, 174] on div "g o('up', 1) Presiona intro g o('down', 1) Presiona intro g o('left', 1) Presio…" at bounding box center [1275, 250] width 361 height 172
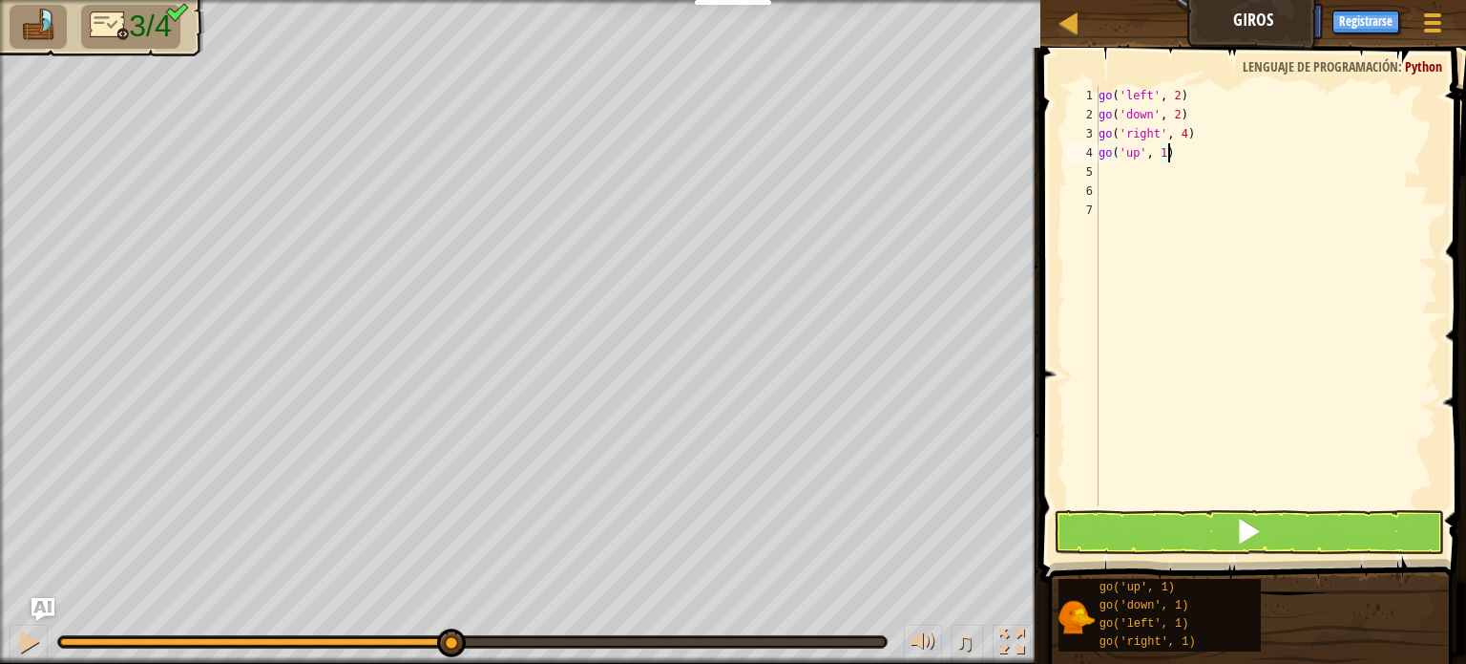
click at [1177, 156] on div "go ( 'left' , 2 ) go ( 'down' , 2 ) go ( 'right' , 4 ) go ( 'up' , 1 )" at bounding box center [1266, 315] width 343 height 458
type textarea "go('up', 3)"
click at [1172, 517] on button at bounding box center [1249, 532] width 390 height 44
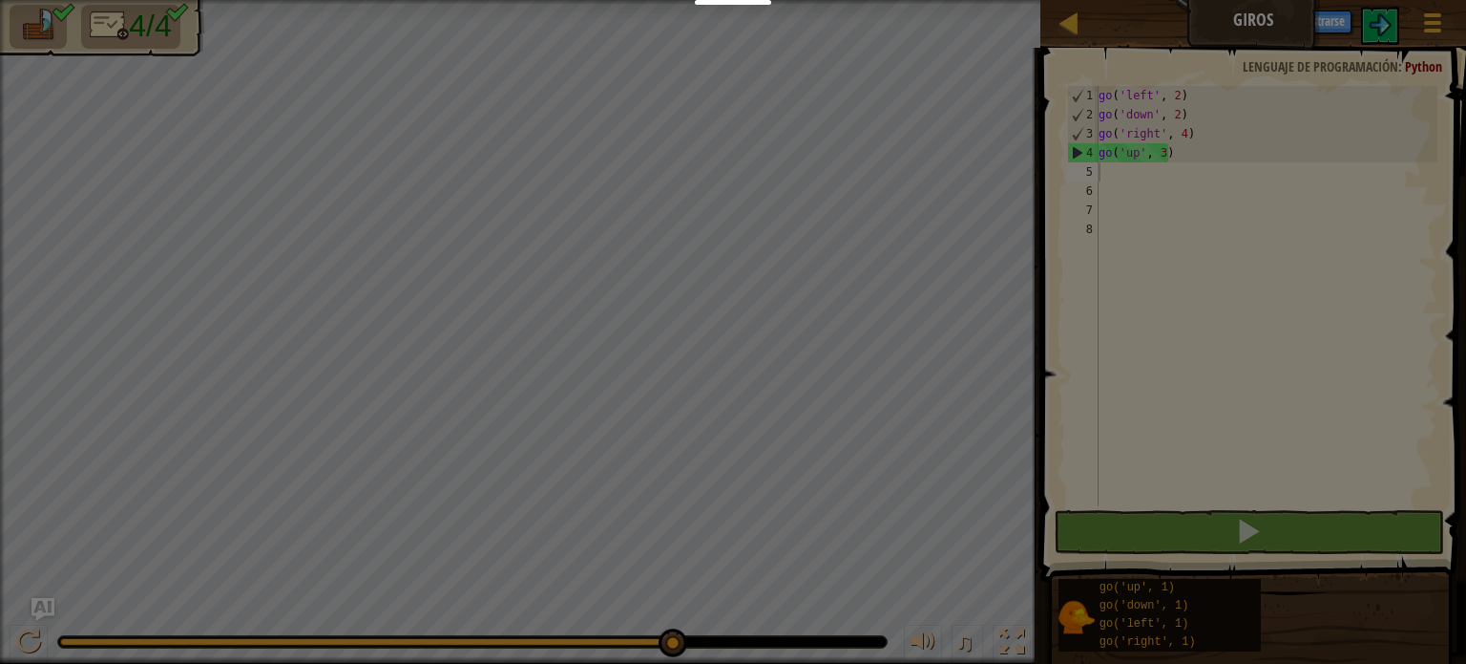
drag, startPoint x: 161, startPoint y: 642, endPoint x: 1207, endPoint y: 443, distance: 1064.1
click at [1207, 2] on body "Estudiantes Crear Cuenta Gratis. Soluciones para escuelas y distritos Vista pre…" at bounding box center [733, 1] width 1466 height 2
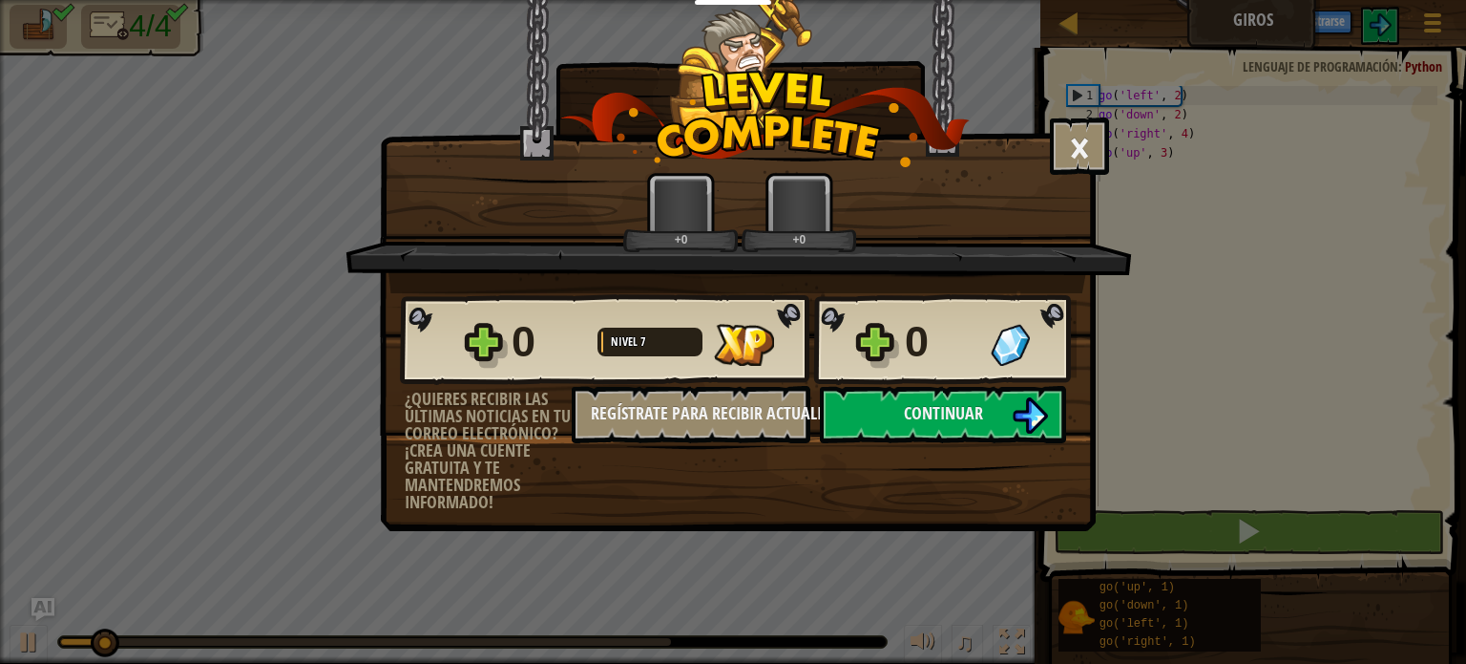
click at [940, 443] on div "0 Nivel 7 0 ¿Quieres recibir las últimas noticias en tu correo electrónico? ¡Cr…" at bounding box center [738, 402] width 714 height 218
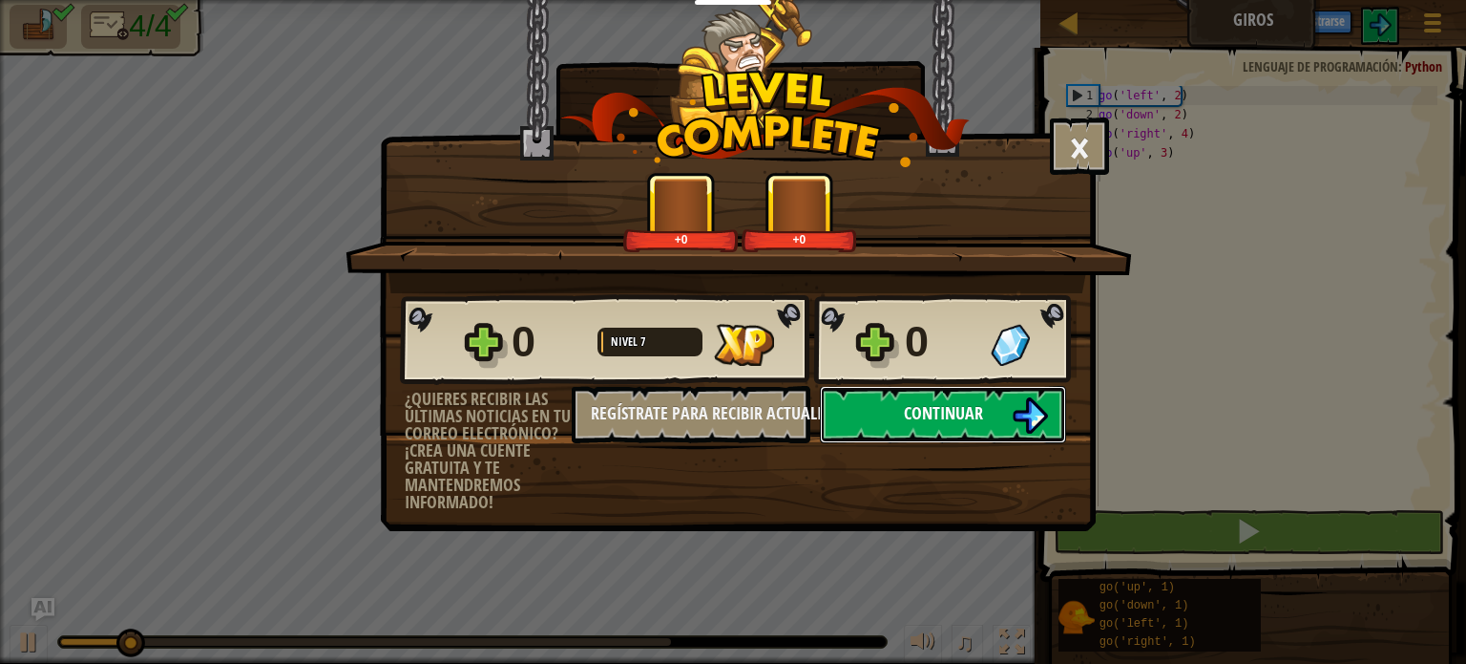
click at [947, 420] on span "Continuar" at bounding box center [943, 413] width 79 height 24
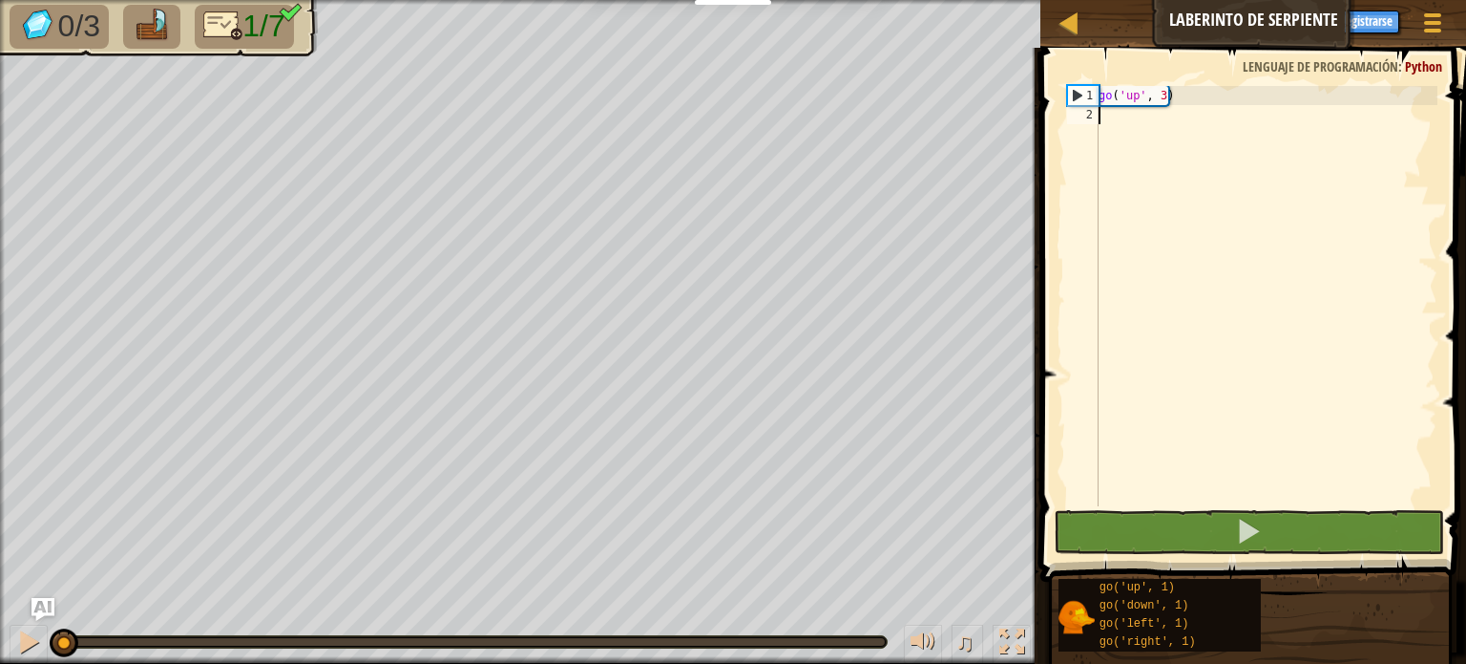
type textarea "G"
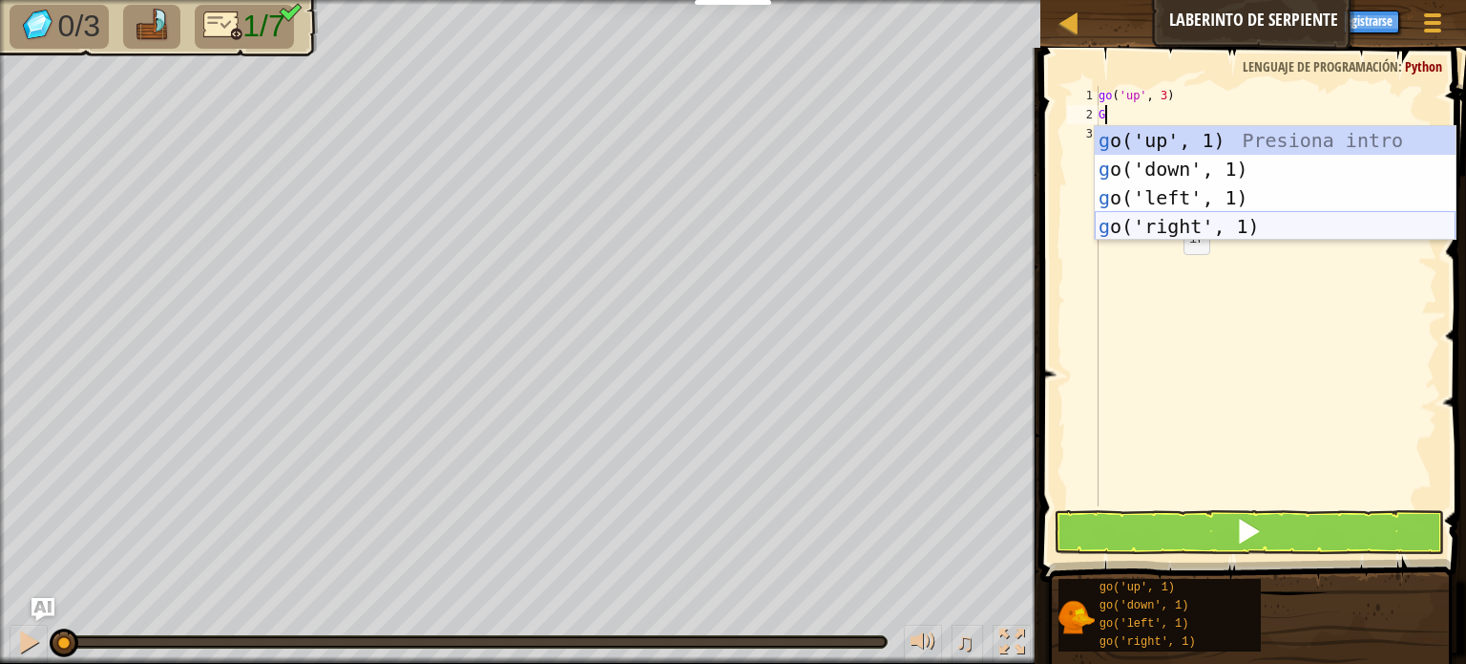
click at [1190, 220] on div "g o('up', 1) Presiona intro g o('down', 1) Presiona intro g o('left', 1) Presio…" at bounding box center [1275, 212] width 361 height 172
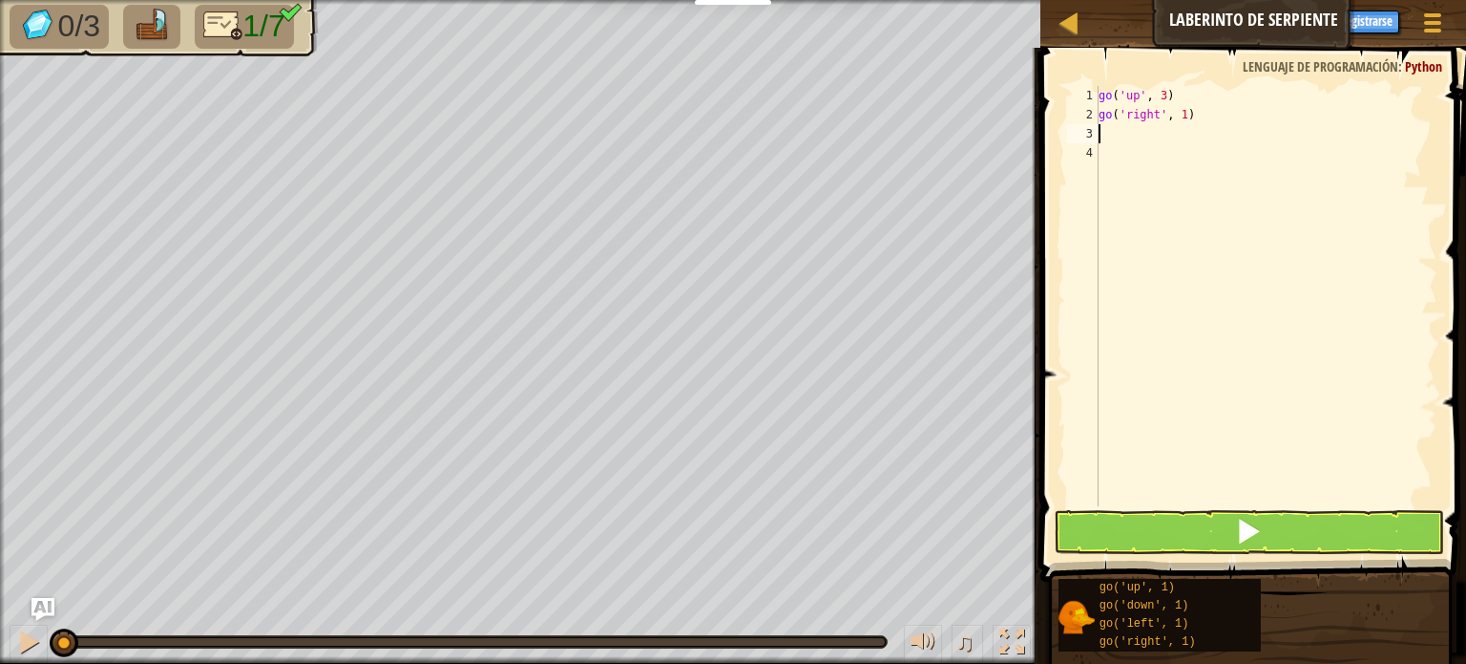
click at [1207, 120] on div "go ( 'up' , 3 ) go ( 'right' , 1 )" at bounding box center [1266, 315] width 343 height 458
type textarea "go('right', 2)"
type textarea "G"
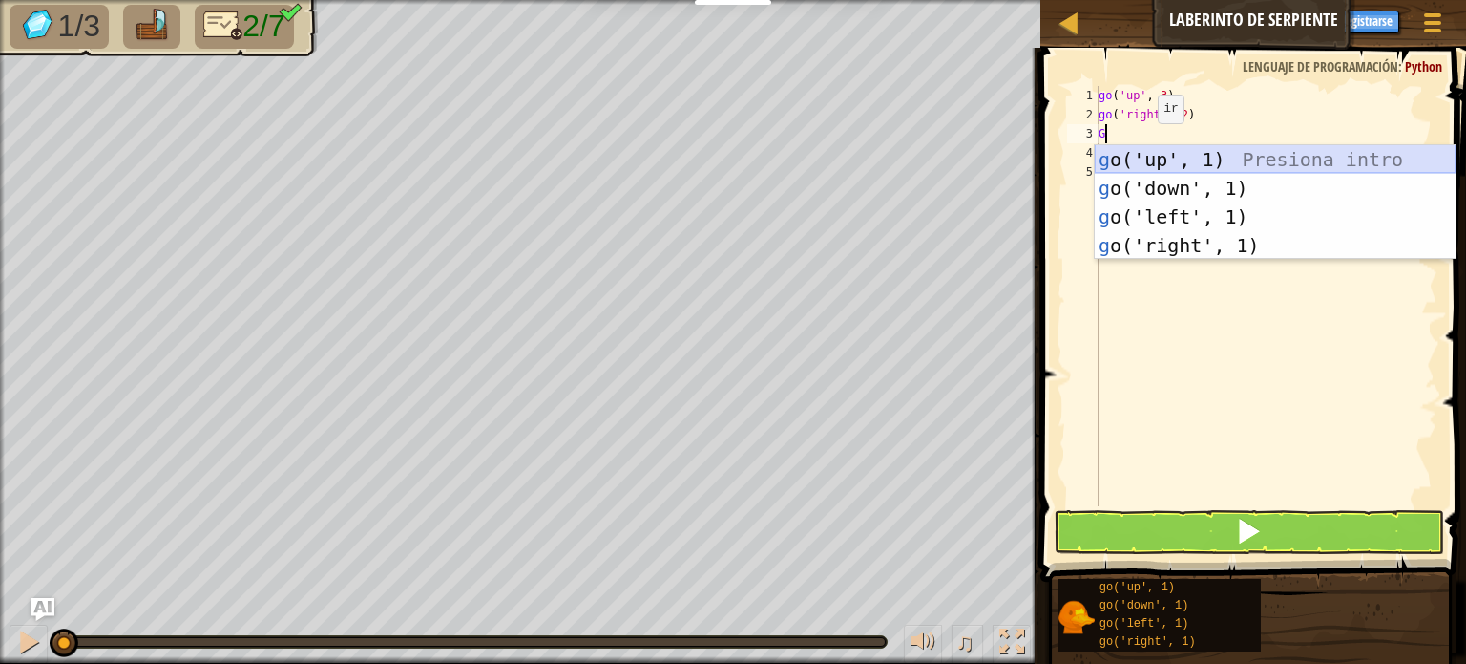
click at [1176, 150] on div "g o('up', 1) Presiona intro g o('down', 1) Presiona intro g o('left', 1) Presio…" at bounding box center [1275, 231] width 361 height 172
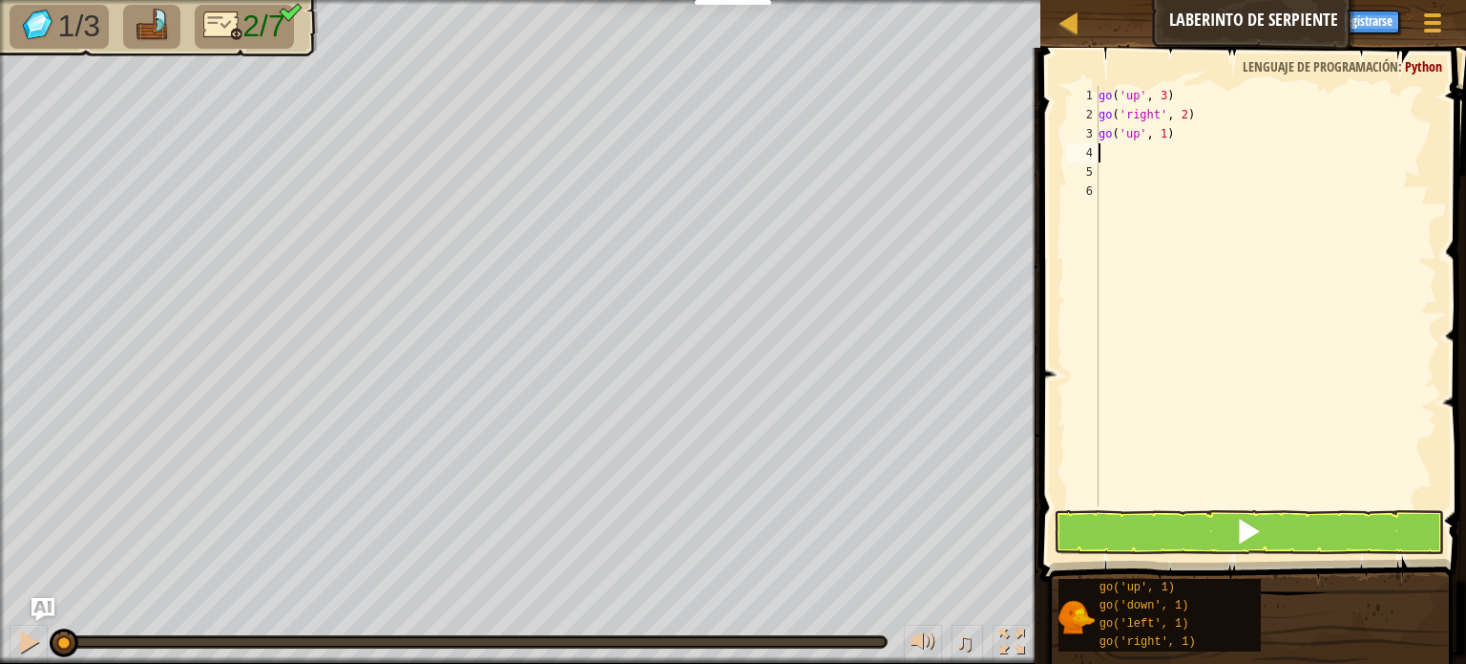
type textarea "G"
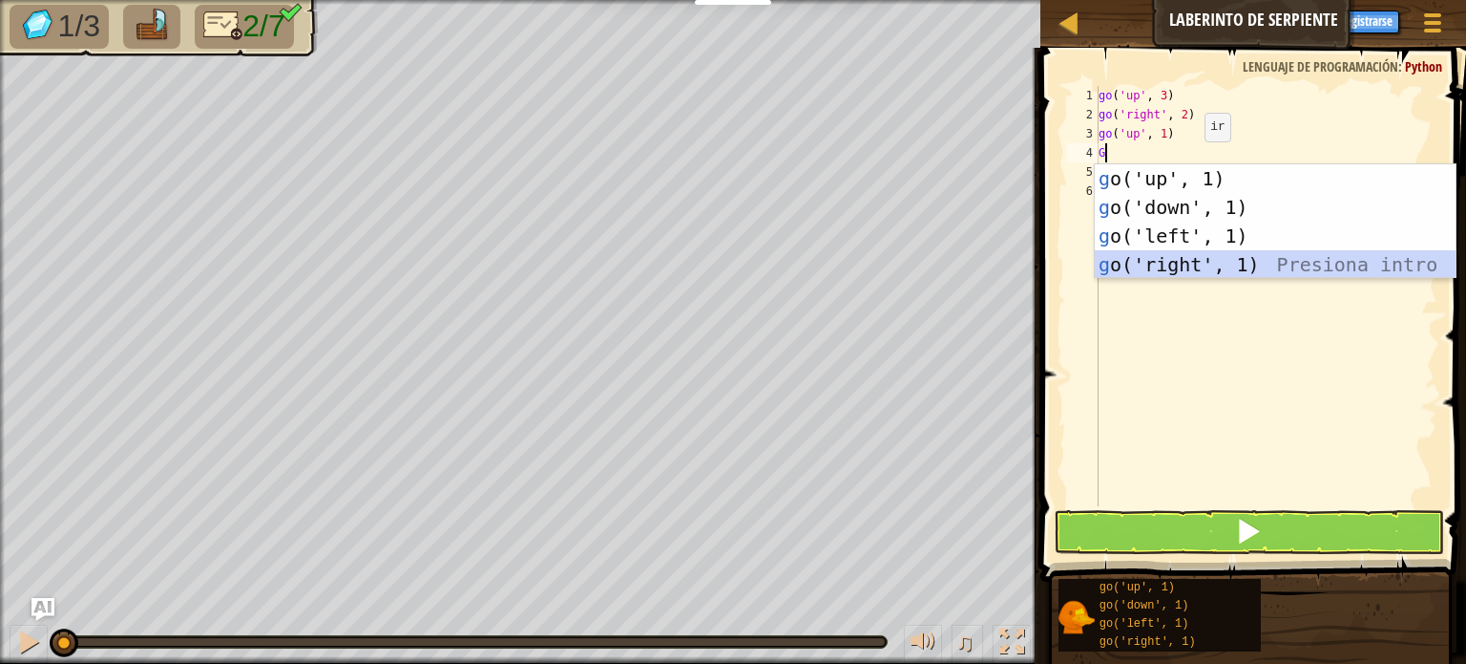
click at [1158, 264] on div "g o('up', 1) Presiona intro g o('down', 1) Presiona intro g o('left', 1) Presio…" at bounding box center [1275, 250] width 361 height 172
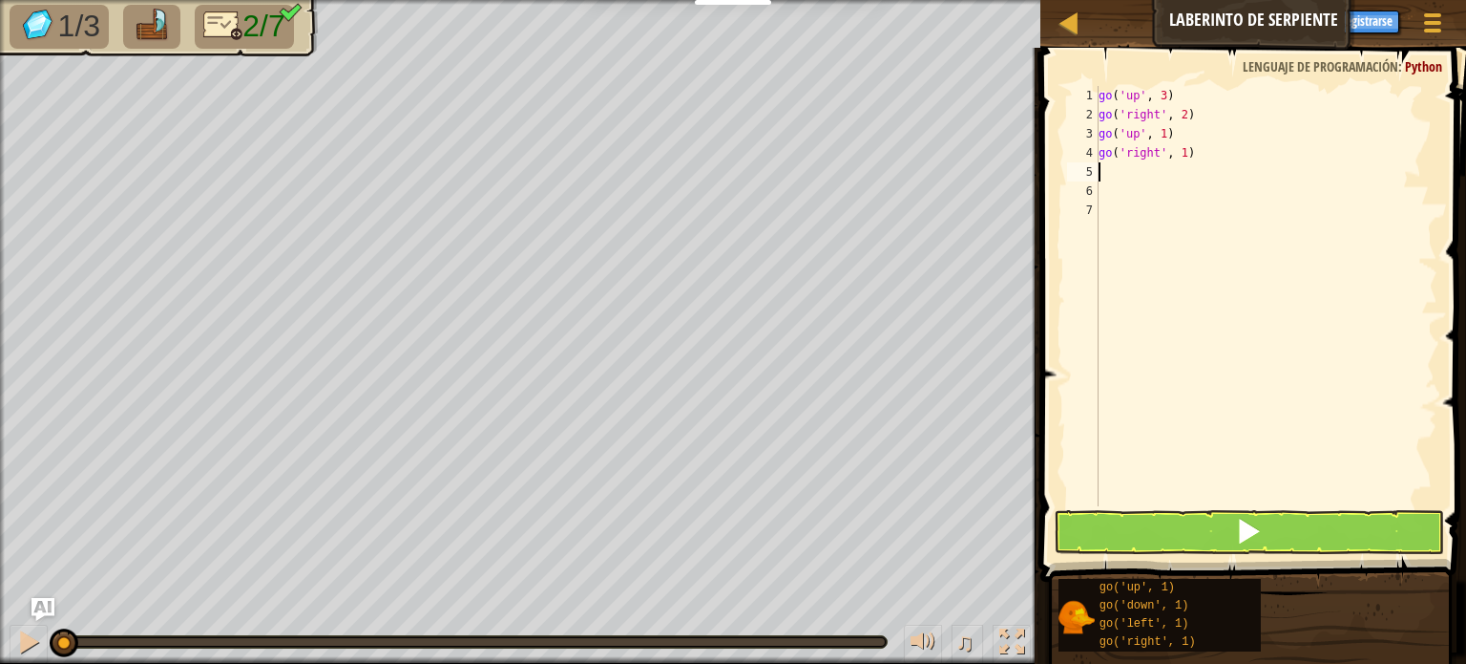
click at [1191, 147] on div "go ( 'up' , 3 ) go ( 'right' , 2 ) go ( 'up' , 1 ) go ( 'right' , 1 )" at bounding box center [1266, 315] width 343 height 458
type textarea "go('right', 3)"
click at [1160, 205] on div "go ( 'up' , 3 ) go ( 'right' , 2 ) go ( 'up' , 1 ) go ( 'right' , 3 )" at bounding box center [1266, 315] width 343 height 458
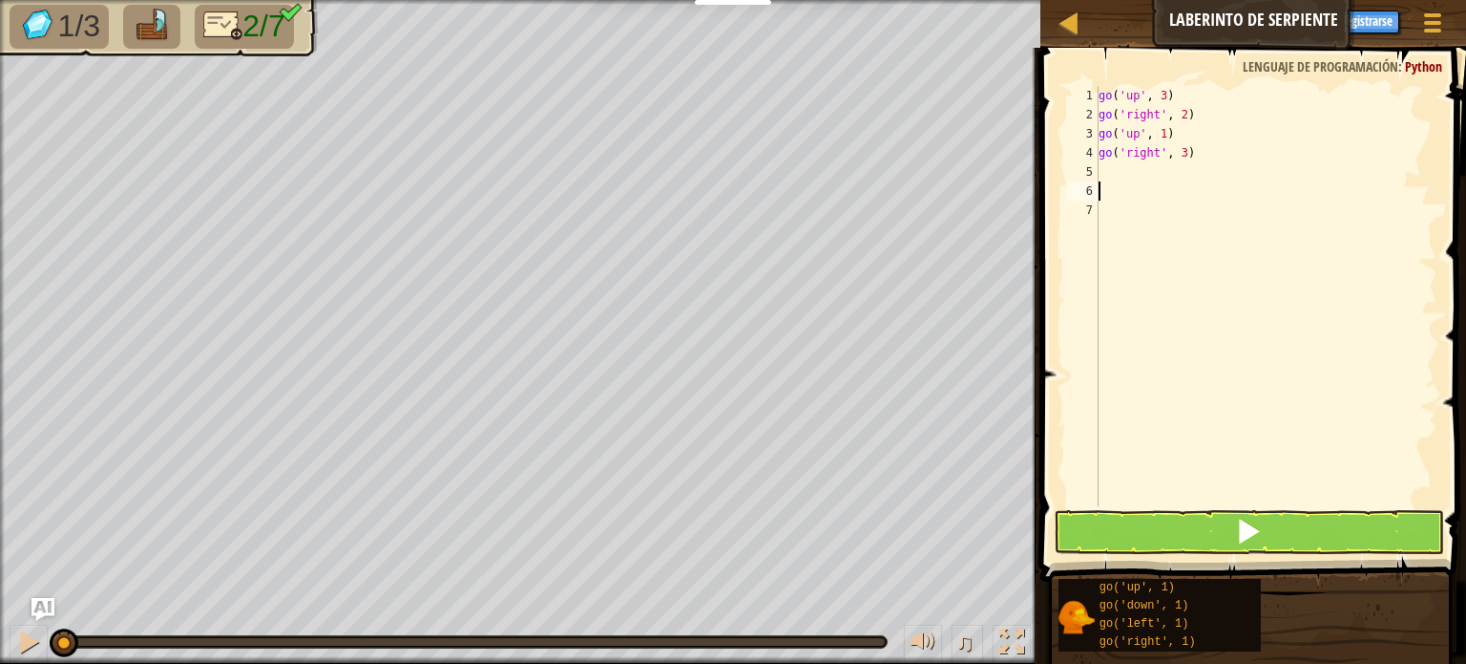
click at [1115, 194] on div "go ( 'up' , 3 ) go ( 'right' , 2 ) go ( 'up' , 1 ) go ( 'right' , 3 )" at bounding box center [1266, 315] width 343 height 458
click at [1114, 183] on div "go ( 'up' , 3 ) go ( 'right' , 2 ) go ( 'up' , 1 ) go ( 'right' , 3 )" at bounding box center [1266, 315] width 343 height 458
click at [1110, 182] on div "go ( 'up' , 3 ) go ( 'right' , 2 ) go ( 'up' , 1 ) go ( 'right' , 3 )" at bounding box center [1266, 315] width 343 height 458
click at [1107, 170] on div "go ( 'up' , 3 ) go ( 'right' , 2 ) go ( 'up' , 1 ) go ( 'right' , 3 )" at bounding box center [1266, 315] width 343 height 458
type textarea "G"
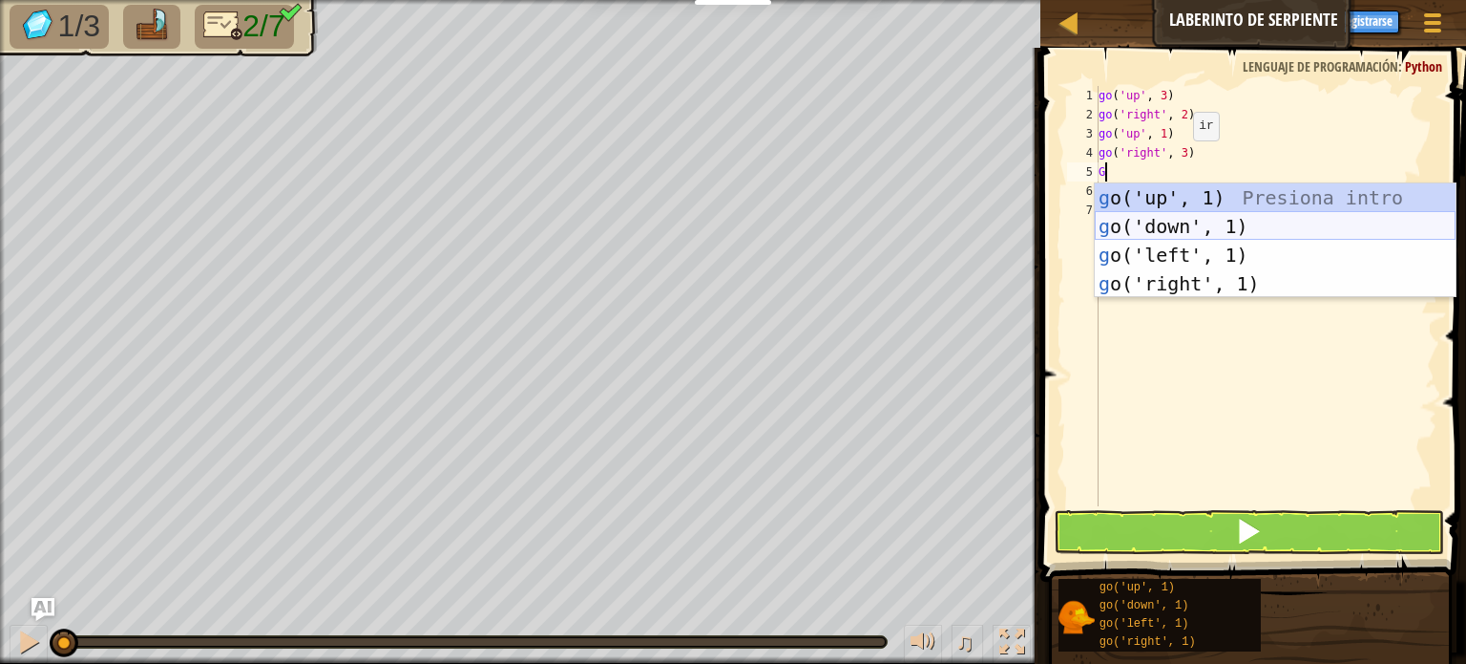
click at [1150, 224] on div "g o('up', 1) Presiona intro g o('down', 1) Presiona intro g o('left', 1) Presio…" at bounding box center [1275, 269] width 361 height 172
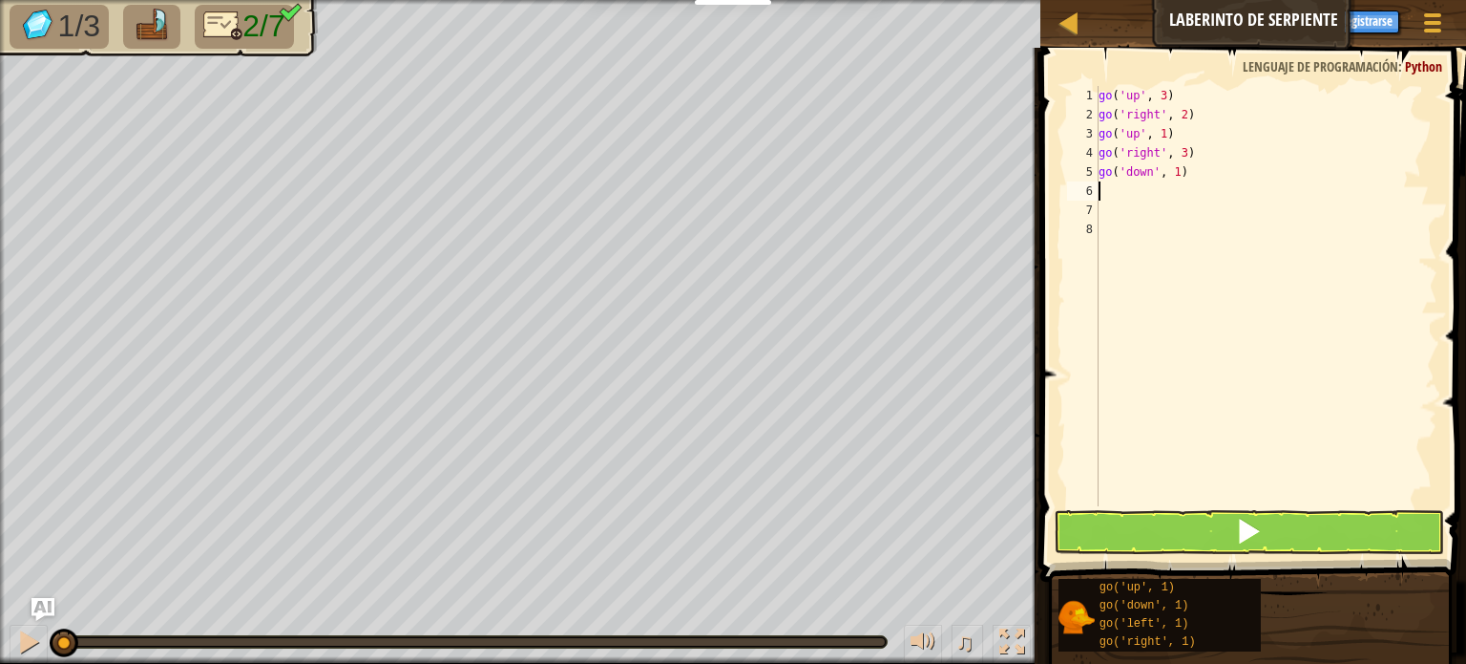
click at [1185, 178] on div "go ( 'up' , 3 ) go ( 'right' , 2 ) go ( 'up' , 1 ) go ( 'right' , 3 ) go ( 'dow…" at bounding box center [1266, 315] width 343 height 458
type textarea "go('down', 2)"
click at [1234, 204] on div "go ( 'up' , 3 ) go ( 'right' , 2 ) go ( 'up' , 1 ) go ( 'right' , 3 ) go ( 'dow…" at bounding box center [1266, 315] width 343 height 458
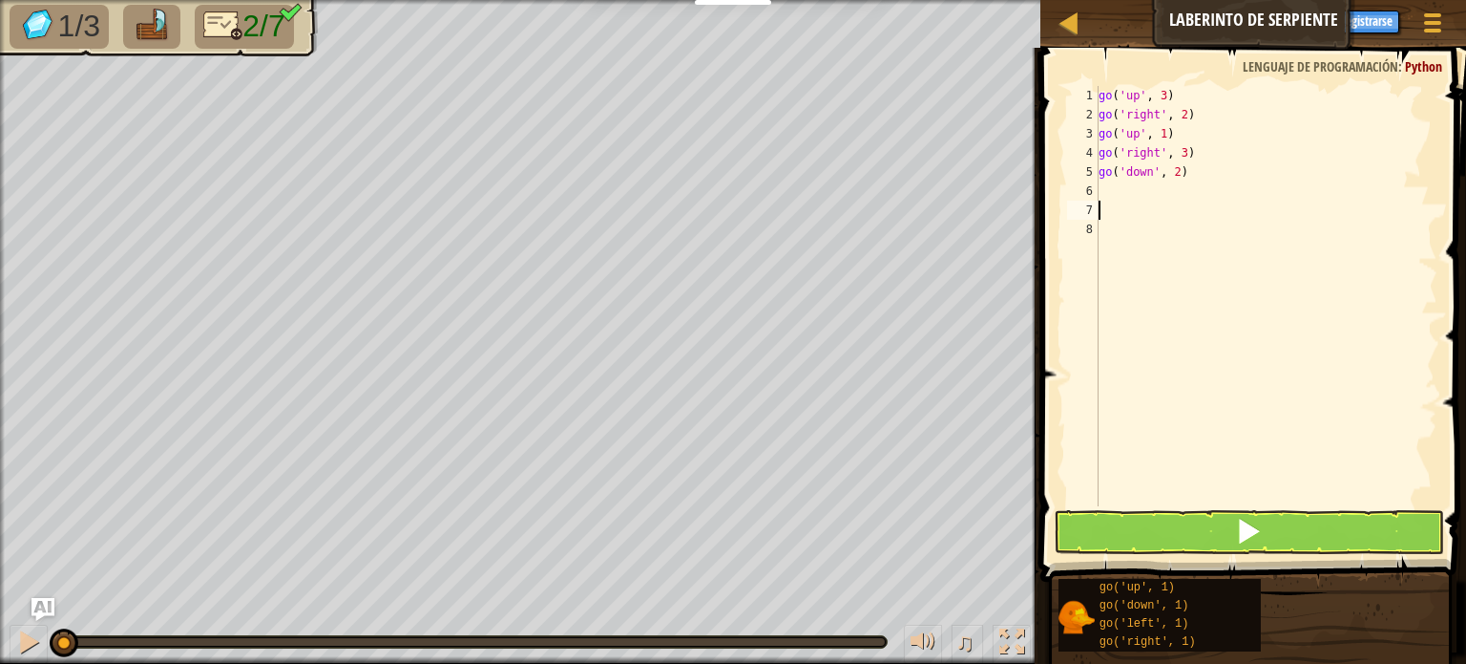
click at [1133, 193] on div "go ( 'up' , 3 ) go ( 'right' , 2 ) go ( 'up' , 1 ) go ( 'right' , 3 ) go ( 'dow…" at bounding box center [1266, 315] width 343 height 458
type textarea "G"
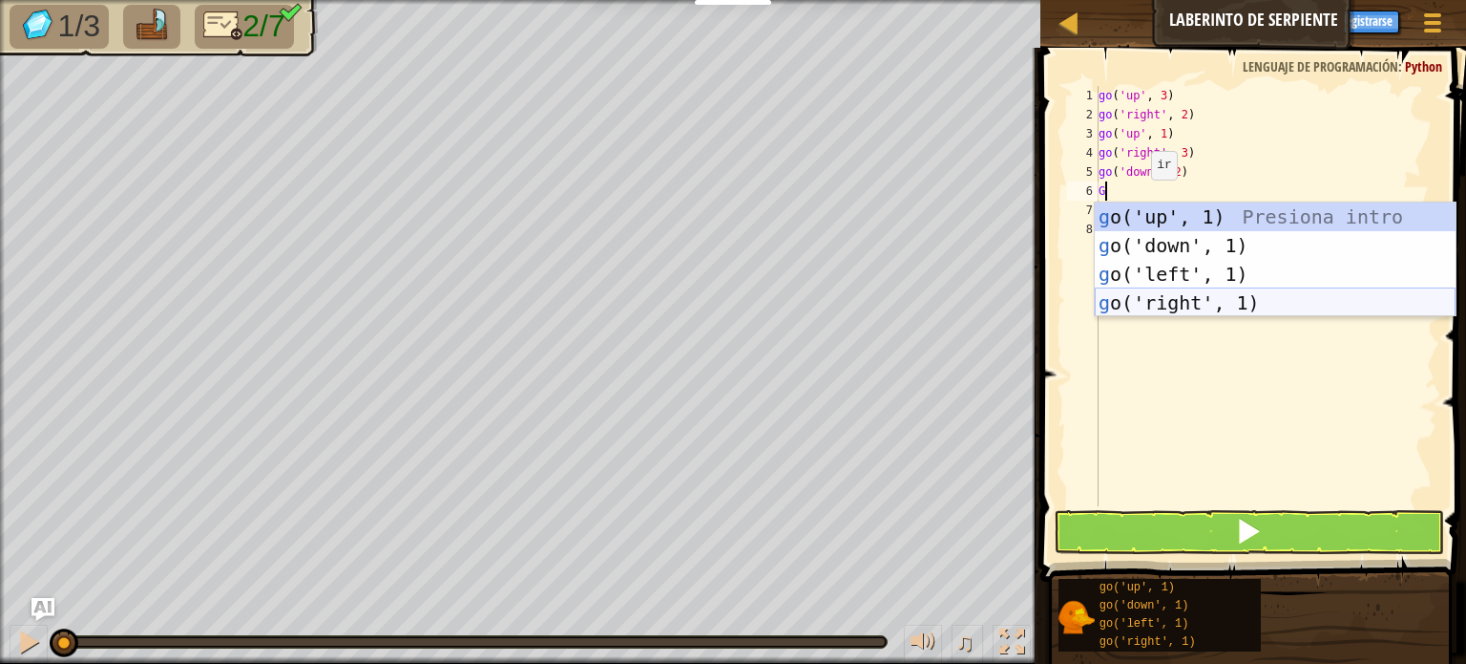
click at [1153, 299] on div "g o('up', 1) Presiona intro g o('down', 1) Presiona intro g o('left', 1) Presio…" at bounding box center [1275, 288] width 361 height 172
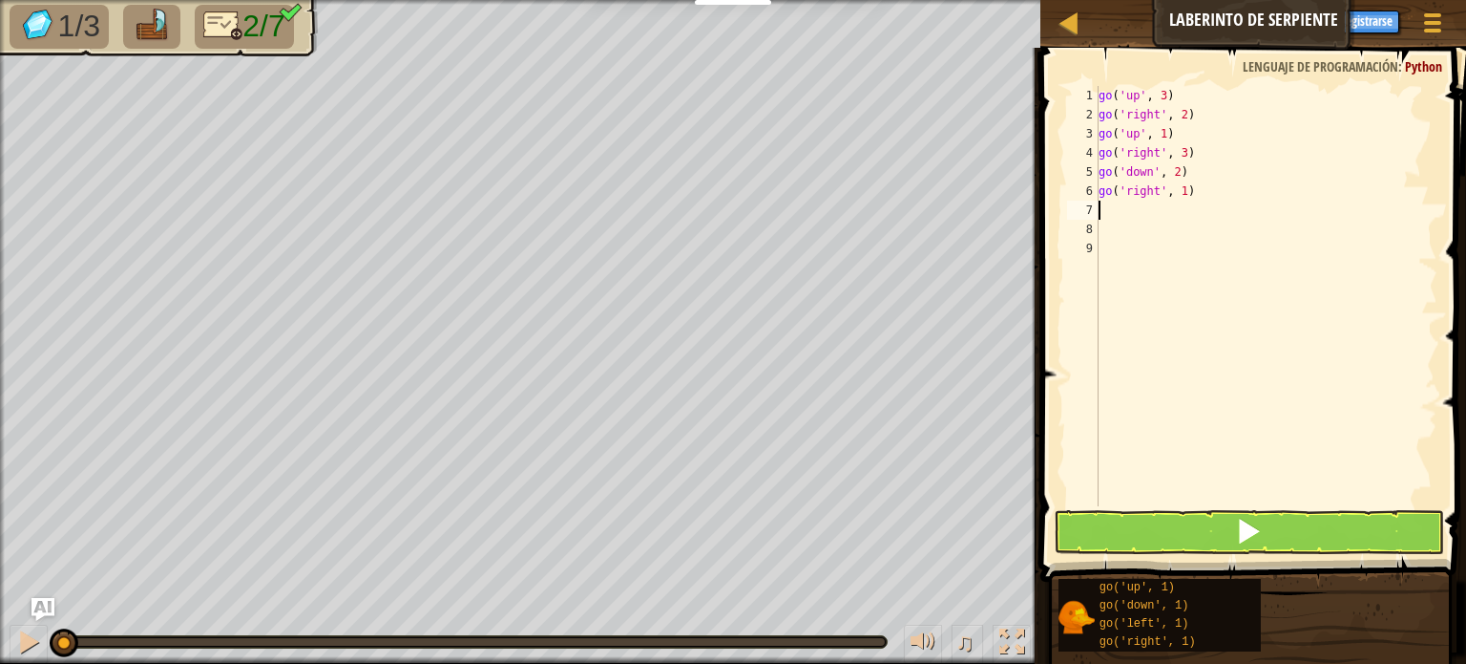
click at [1193, 197] on div "go ( 'up' , 3 ) go ( 'right' , 2 ) go ( 'up' , 1 ) go ( 'right' , 3 ) go ( 'dow…" at bounding box center [1266, 315] width 343 height 458
type textarea "go('right', 2)"
click at [1112, 212] on div "go ( 'up' , 3 ) go ( 'right' , 2 ) go ( 'up' , 1 ) go ( 'right' , 3 ) go ( 'dow…" at bounding box center [1266, 315] width 343 height 458
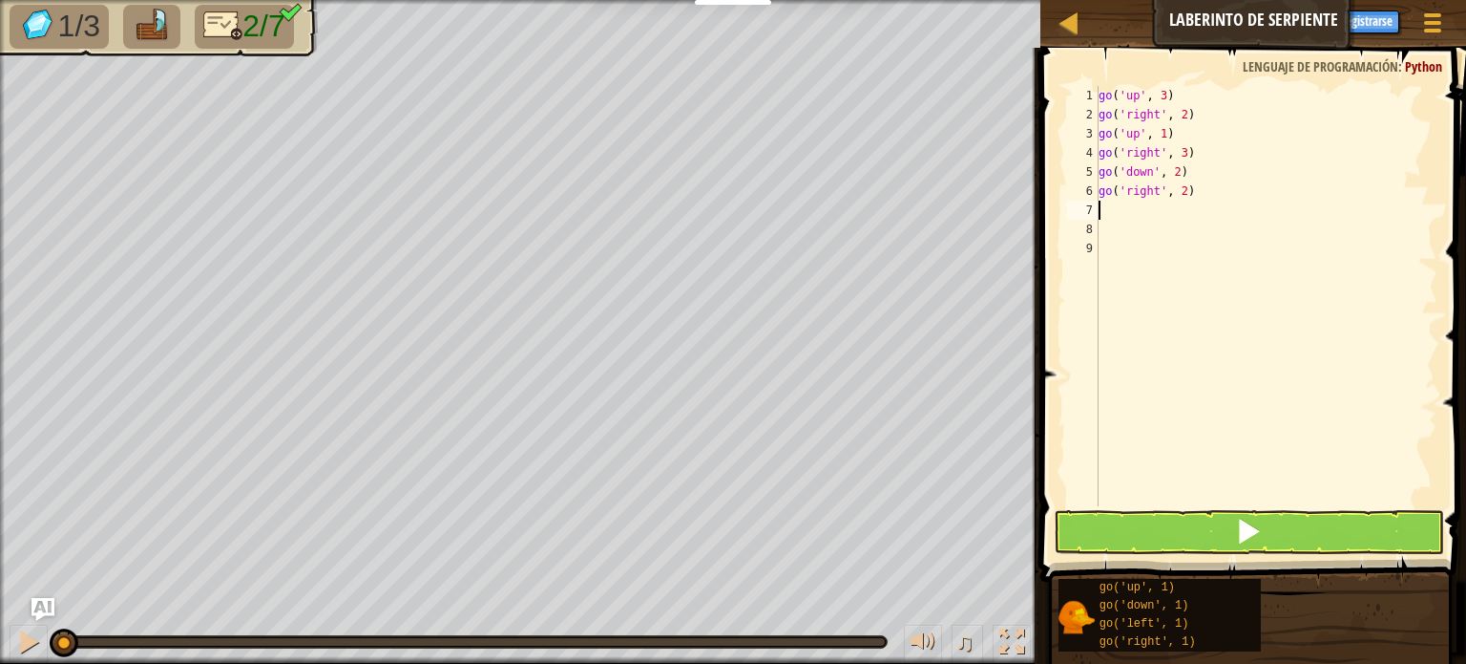
scroll to position [9, 0]
type textarea "G"
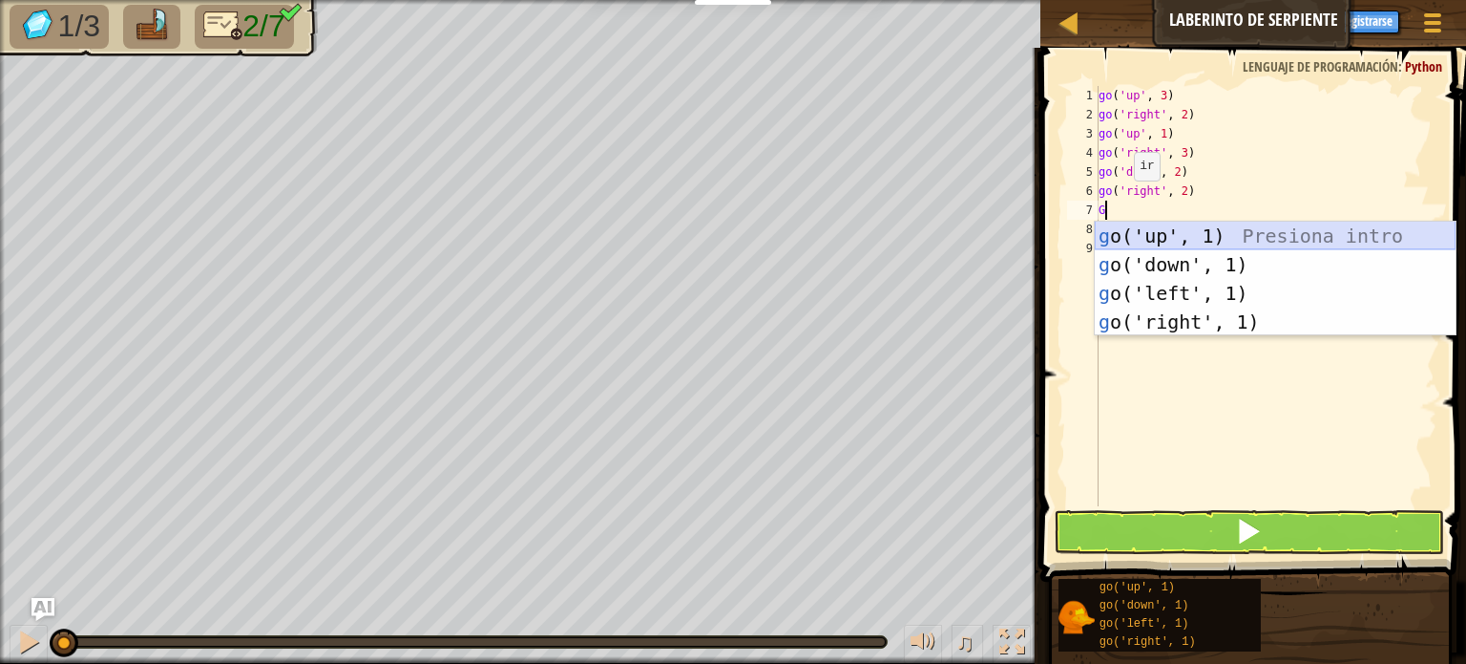
click at [1178, 232] on div "g o('up', 1) Presiona intro g o('down', 1) Presiona intro g o('left', 1) Presio…" at bounding box center [1275, 307] width 361 height 172
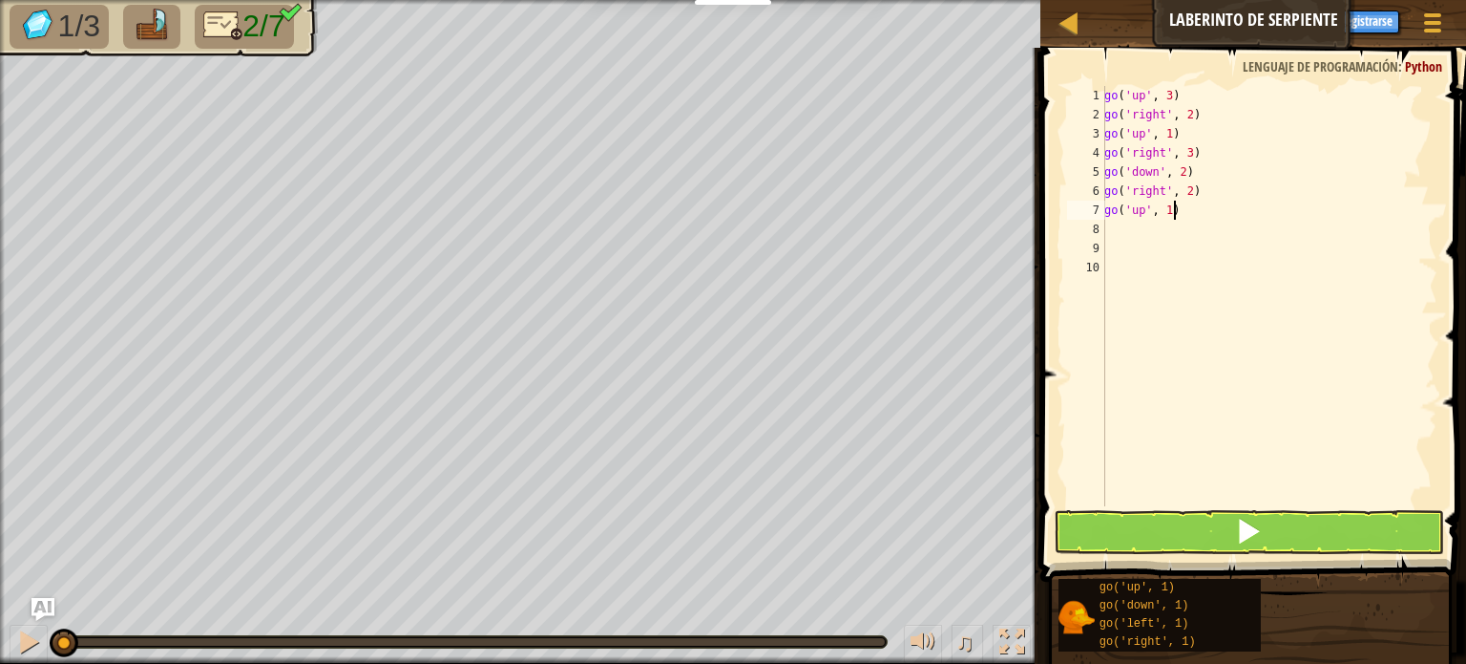
click at [1188, 219] on div "go ( 'up' , 3 ) go ( 'right' , 2 ) go ( 'up' , 1 ) go ( 'right' , 3 ) go ( 'dow…" at bounding box center [1269, 315] width 337 height 458
type textarea "go('up', 9)"
click at [1154, 533] on button at bounding box center [1249, 532] width 390 height 44
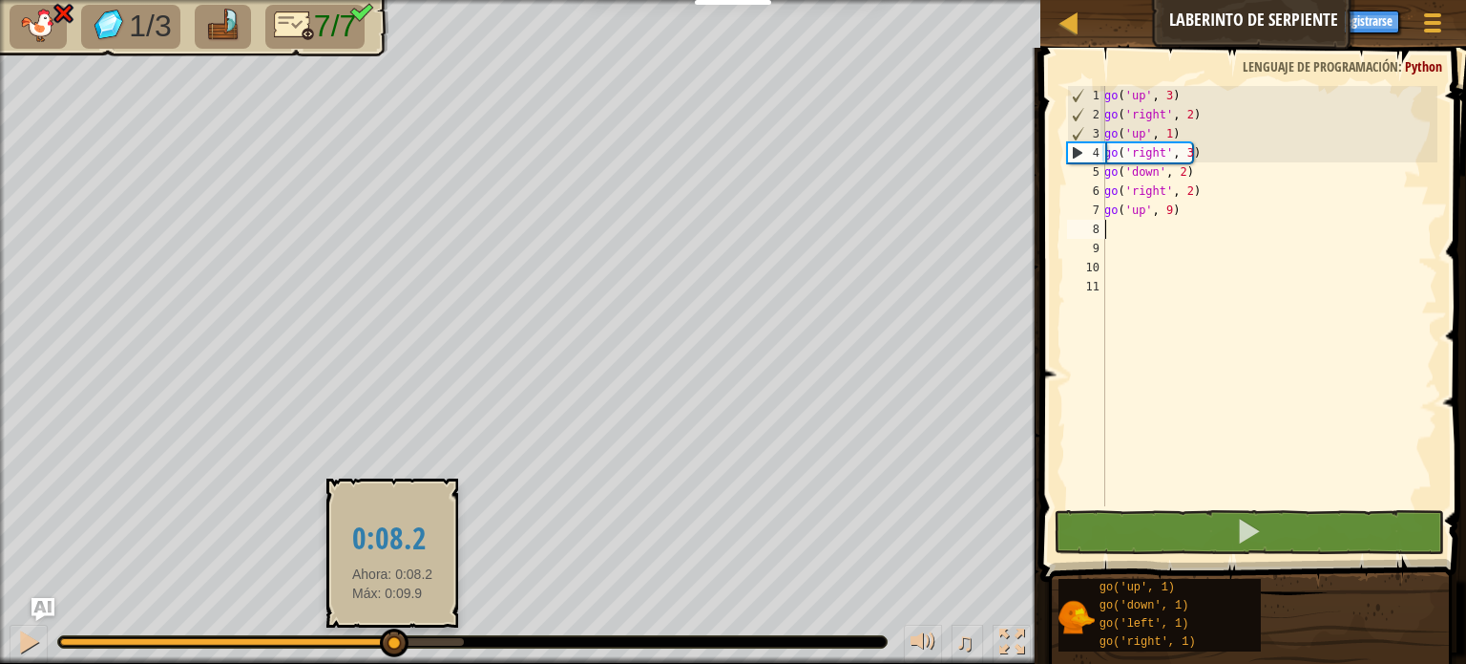
drag, startPoint x: 110, startPoint y: 637, endPoint x: 392, endPoint y: 622, distance: 283.0
click at [380, 637] on div at bounding box center [394, 642] width 29 height 29
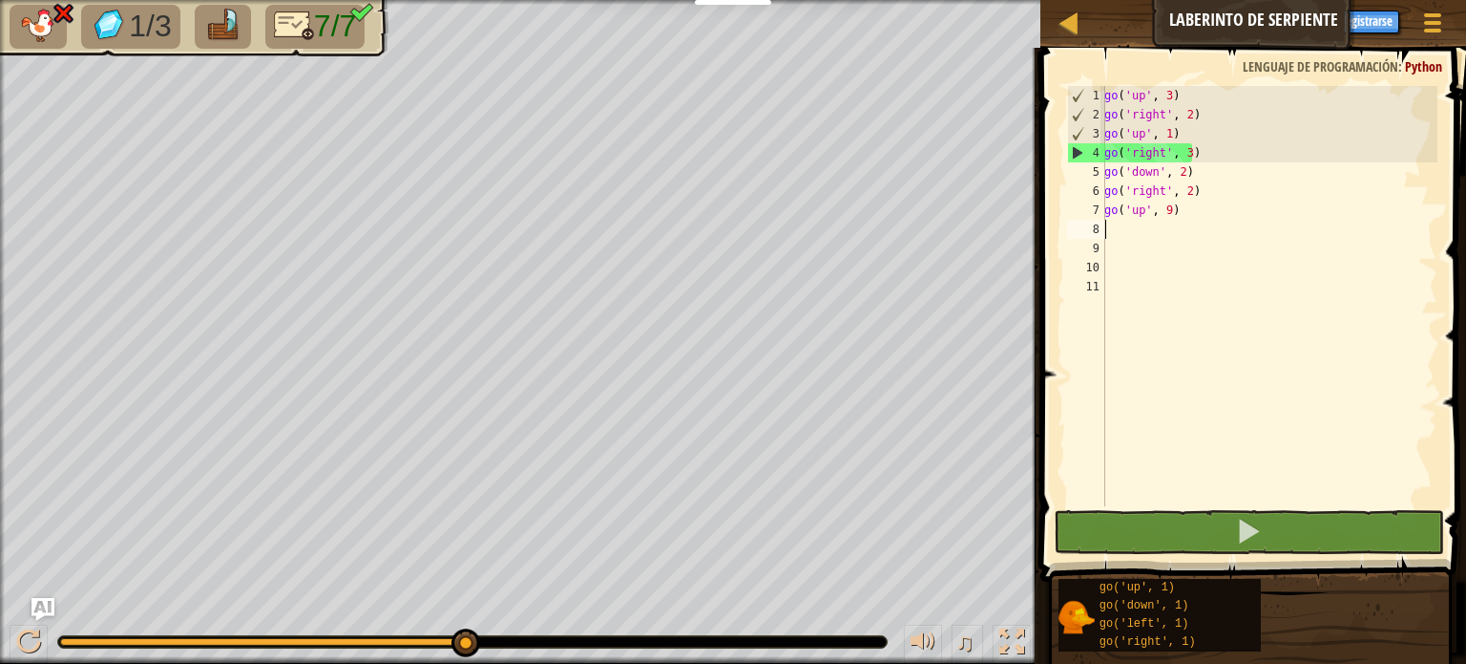
click at [1200, 292] on div "go ( 'up' , 3 ) go ( 'right' , 2 ) go ( 'up' , 1 ) go ( 'right' , 3 ) go ( 'dow…" at bounding box center [1269, 315] width 337 height 458
click at [1233, 178] on div "go ( 'up' , 3 ) go ( 'right' , 2 ) go ( 'up' , 1 ) go ( 'right' , 3 ) go ( 'dow…" at bounding box center [1269, 315] width 337 height 458
click at [1114, 144] on div "go ( 'up' , 3 ) go ( 'right' , 2 ) go ( 'up' , 1 ) go ( 'right' , 3 ) go ( 'dow…" at bounding box center [1269, 315] width 337 height 458
type textarea "go('right', 3)"
click at [1255, 224] on div "go ( 'up' , 3 ) go ( 'right' , 2 ) go ( 'up' , 1 ) go ( 'right' , 3 ) go ( 'dow…" at bounding box center [1269, 315] width 337 height 458
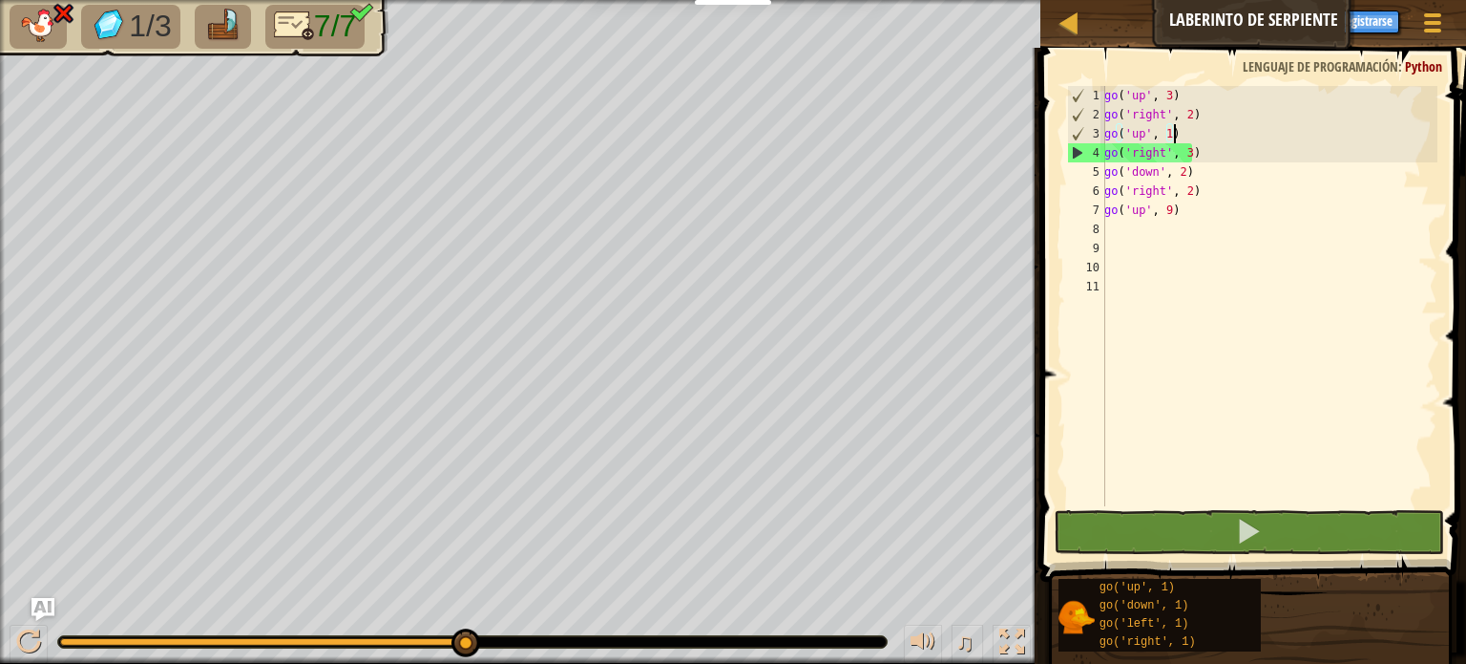
click at [1184, 137] on div "go ( 'up' , 3 ) go ( 'right' , 2 ) go ( 'up' , 1 ) go ( 'right' , 3 ) go ( 'dow…" at bounding box center [1269, 315] width 337 height 458
type textarea "go('up', 1)"
drag, startPoint x: 1203, startPoint y: 140, endPoint x: 1209, endPoint y: 156, distance: 16.3
click at [1204, 142] on div "go ( 'up' , 3 ) go ( 'right' , 2 ) go ( 'up' , 1 ) go ( 'right' , 3 ) go ( 'dow…" at bounding box center [1269, 315] width 337 height 458
click at [1242, 252] on div "go ( 'up' , 3 ) go ( 'right' , 2 ) go ( 'up' , 1 ) go ( 'right' , 3 ) go ( 'dow…" at bounding box center [1269, 315] width 337 height 458
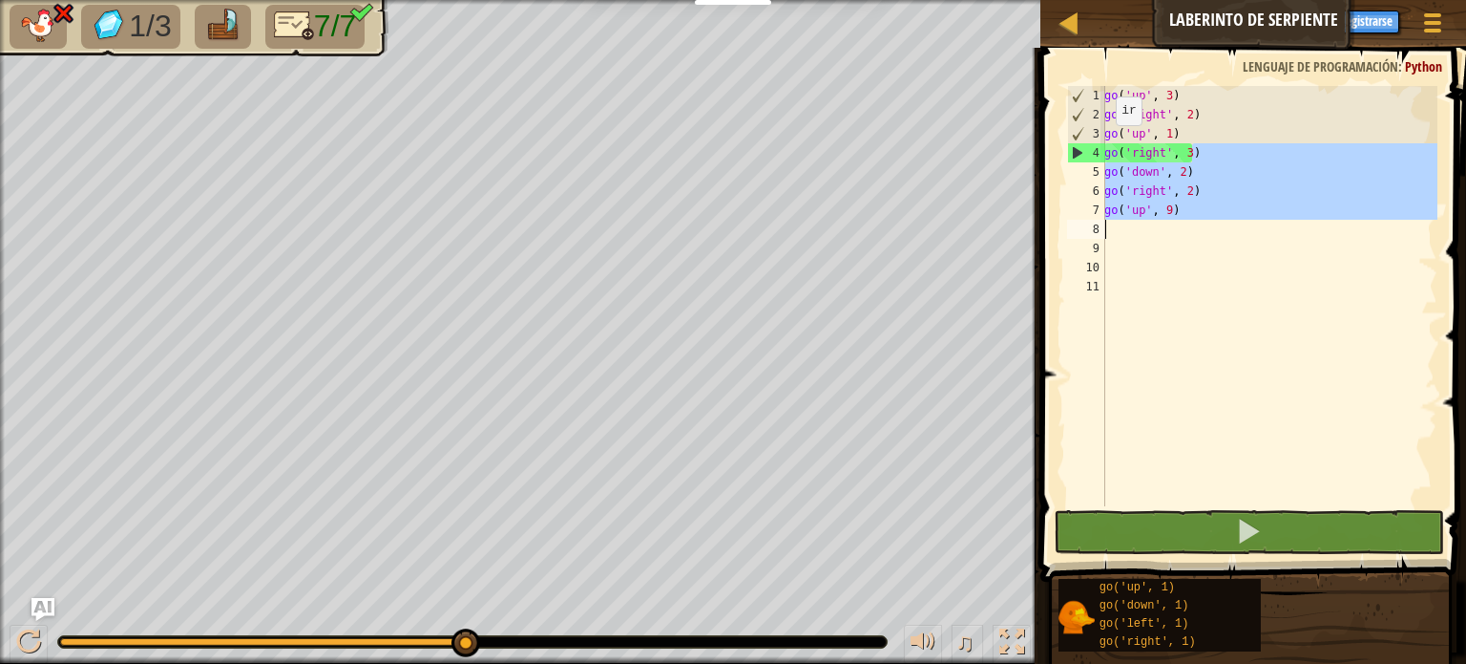
drag, startPoint x: 1218, startPoint y: 157, endPoint x: 1097, endPoint y: 229, distance: 141.3
click at [1097, 229] on div "1 2 3 4 5 6 7 8 9 10 11 go ( 'up' , 3 ) go ( 'right' , 2 ) go ( 'up' , 1 ) go (…" at bounding box center [1251, 296] width 374 height 420
type textarea "go('up', 9)"
click at [1131, 236] on div "go ( 'up' , 3 ) go ( 'right' , 2 ) go ( 'up' , 1 ) go ( 'right' , 3 ) go ( 'dow…" at bounding box center [1269, 296] width 337 height 420
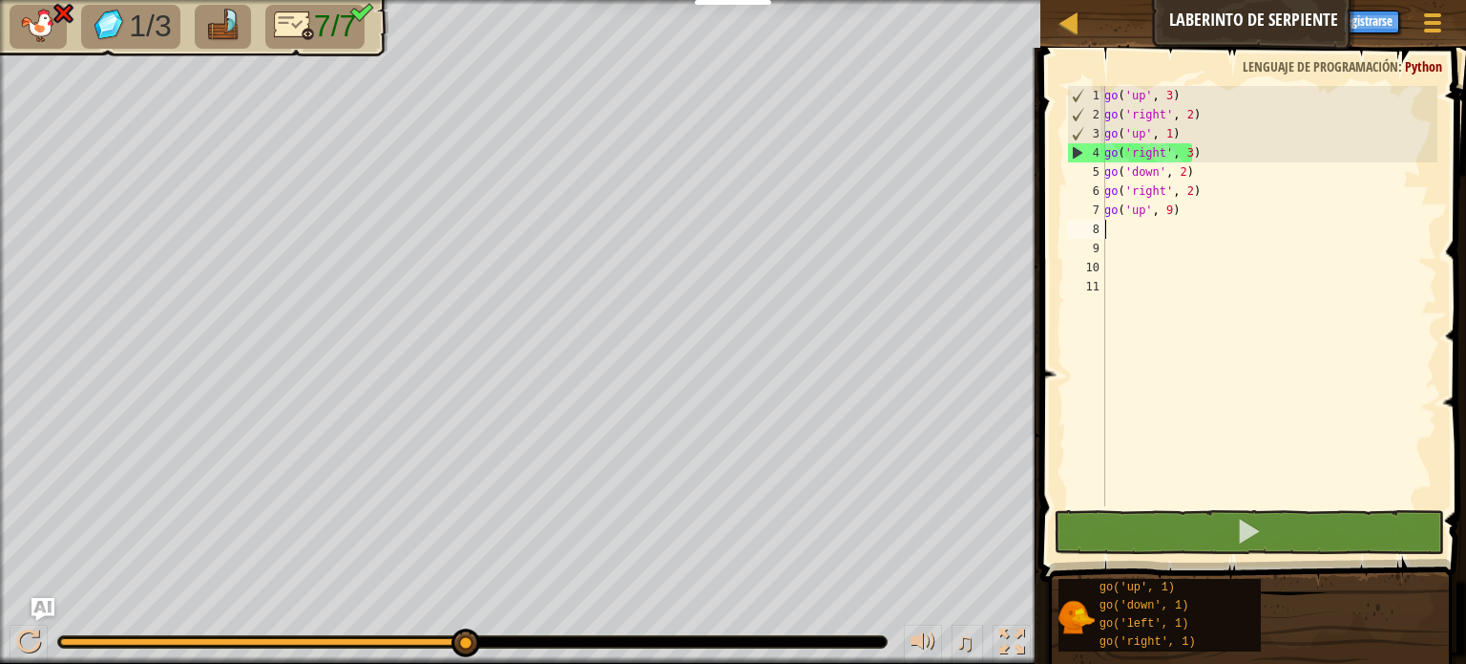
paste textarea "go('right', 2)"
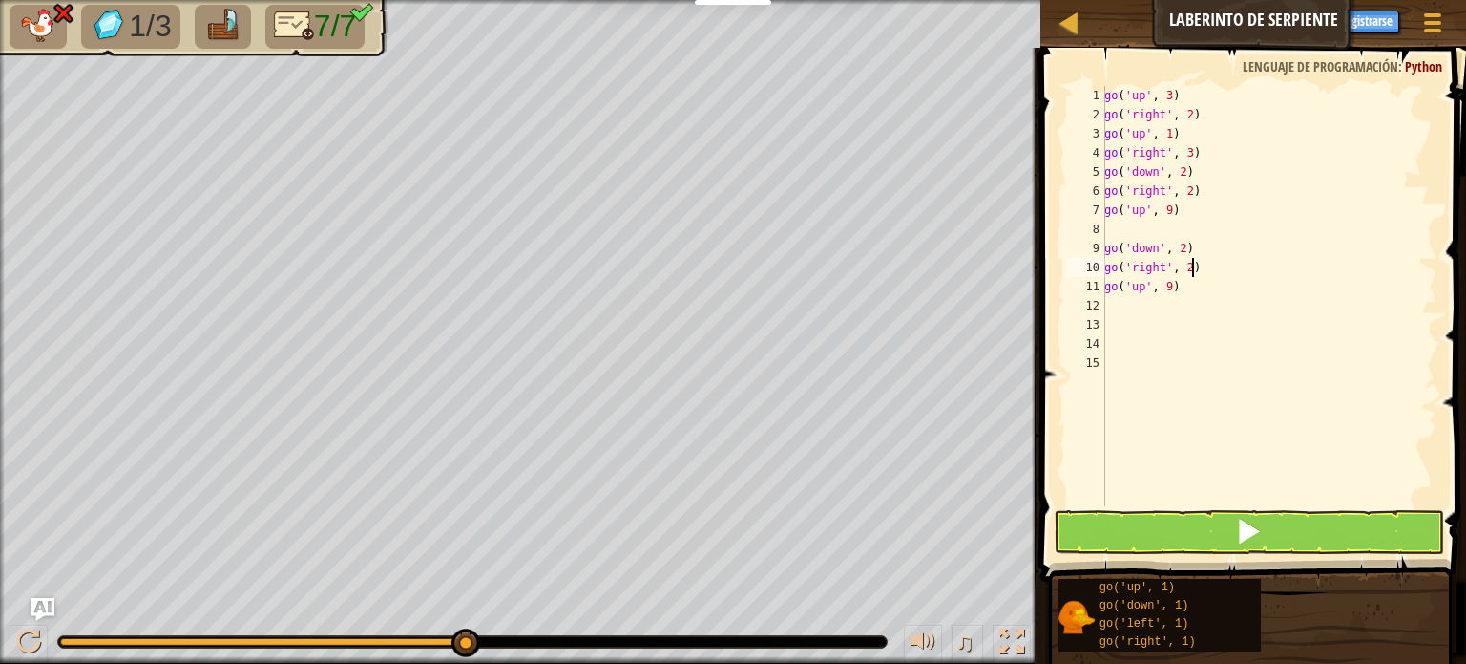
click at [1272, 274] on div "go ( 'up' , 3 ) go ( 'right' , 2 ) go ( 'up' , 1 ) go ( 'right' , 3 ) go ( 'dow…" at bounding box center [1269, 315] width 337 height 458
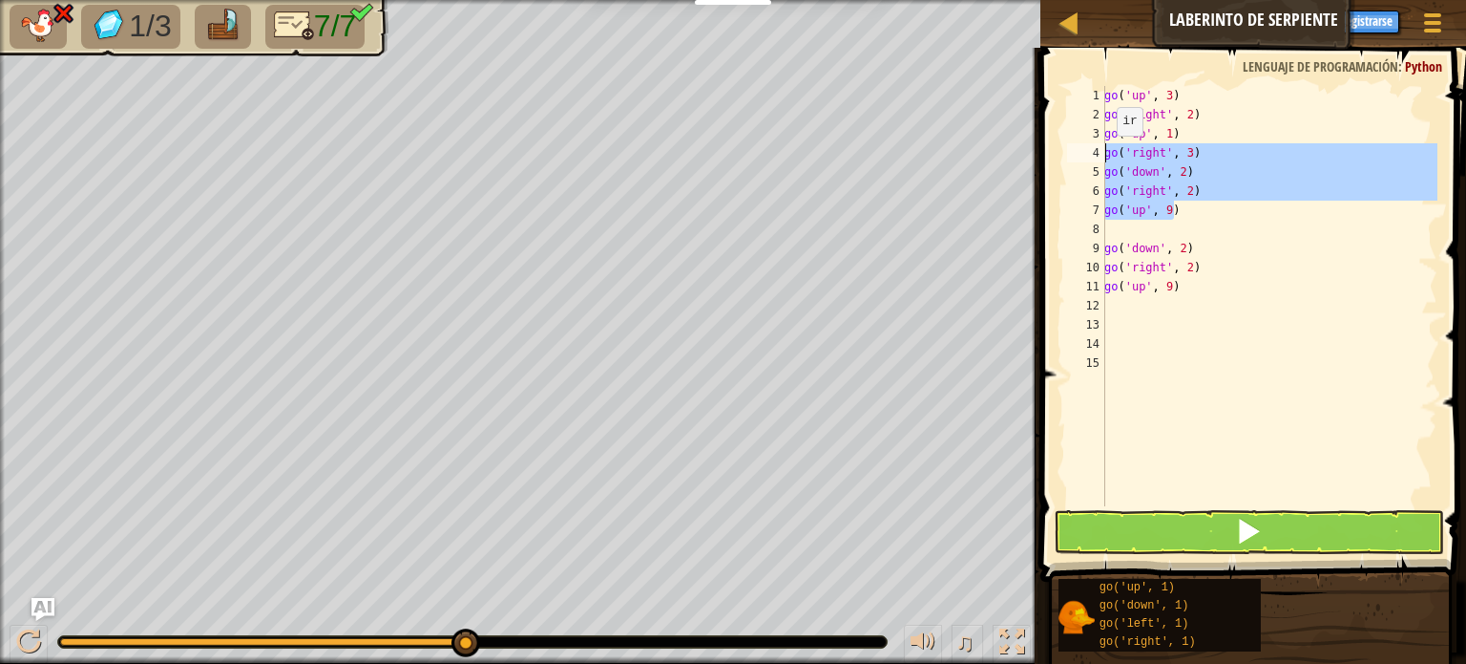
drag, startPoint x: 1210, startPoint y: 209, endPoint x: 1107, endPoint y: 155, distance: 116.6
click at [1107, 155] on div "go ( 'up' , 3 ) go ( 'right' , 2 ) go ( 'up' , 1 ) go ( 'right' , 3 ) go ( 'dow…" at bounding box center [1269, 315] width 337 height 458
type textarea "go('right', 3) go('down', 2)"
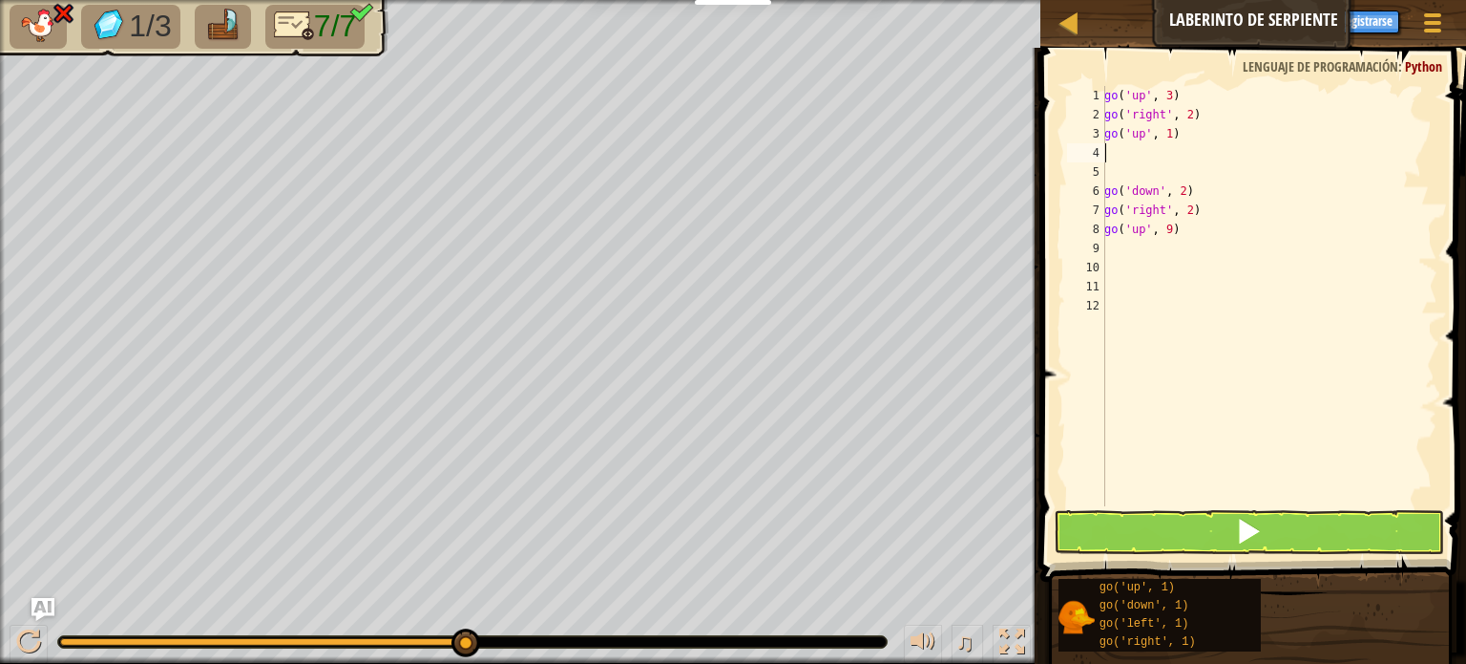
click at [1114, 151] on div "go ( 'up' , 3 ) go ( 'right' , 2 ) go ( 'up' , 1 ) go ( 'down' , 2 ) go ( 'righ…" at bounding box center [1269, 315] width 337 height 458
type textarea "G"
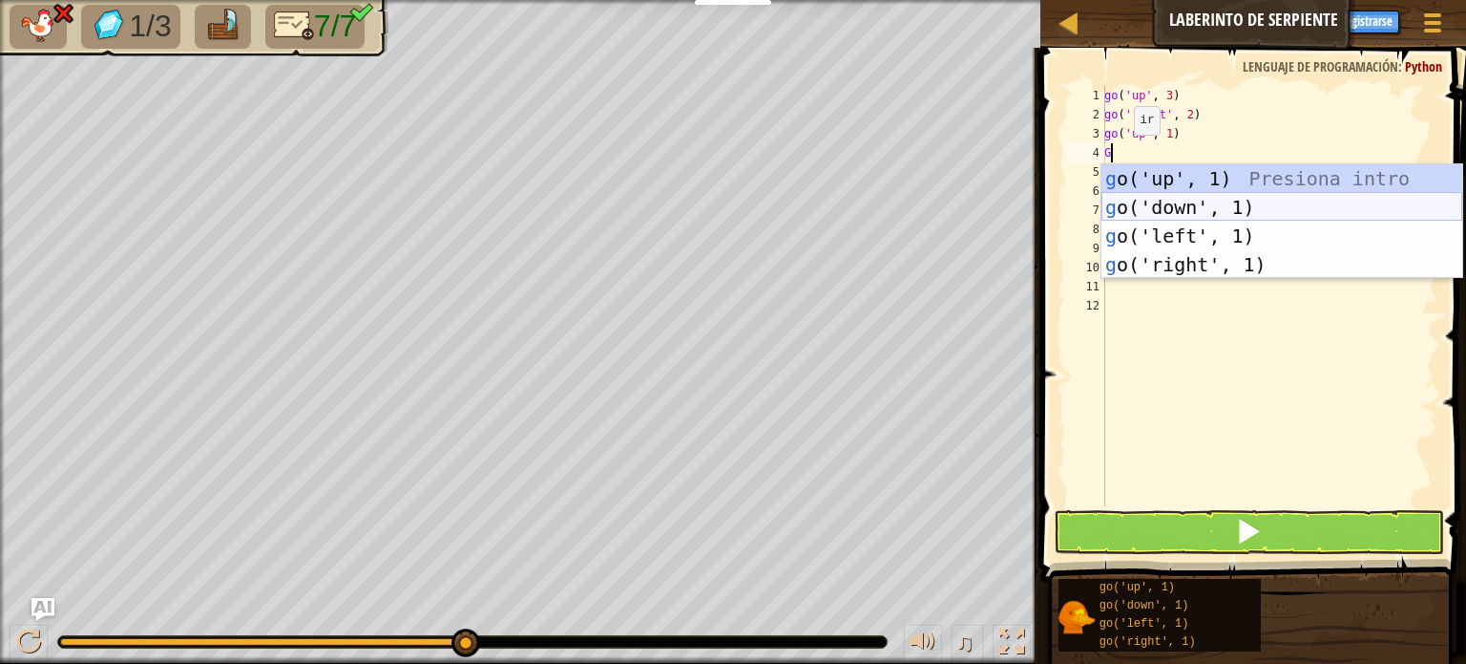
click at [1180, 200] on div "g o('up', 1) Presiona intro g o('down', 1) Presiona intro g o('left', 1) Presio…" at bounding box center [1282, 250] width 361 height 172
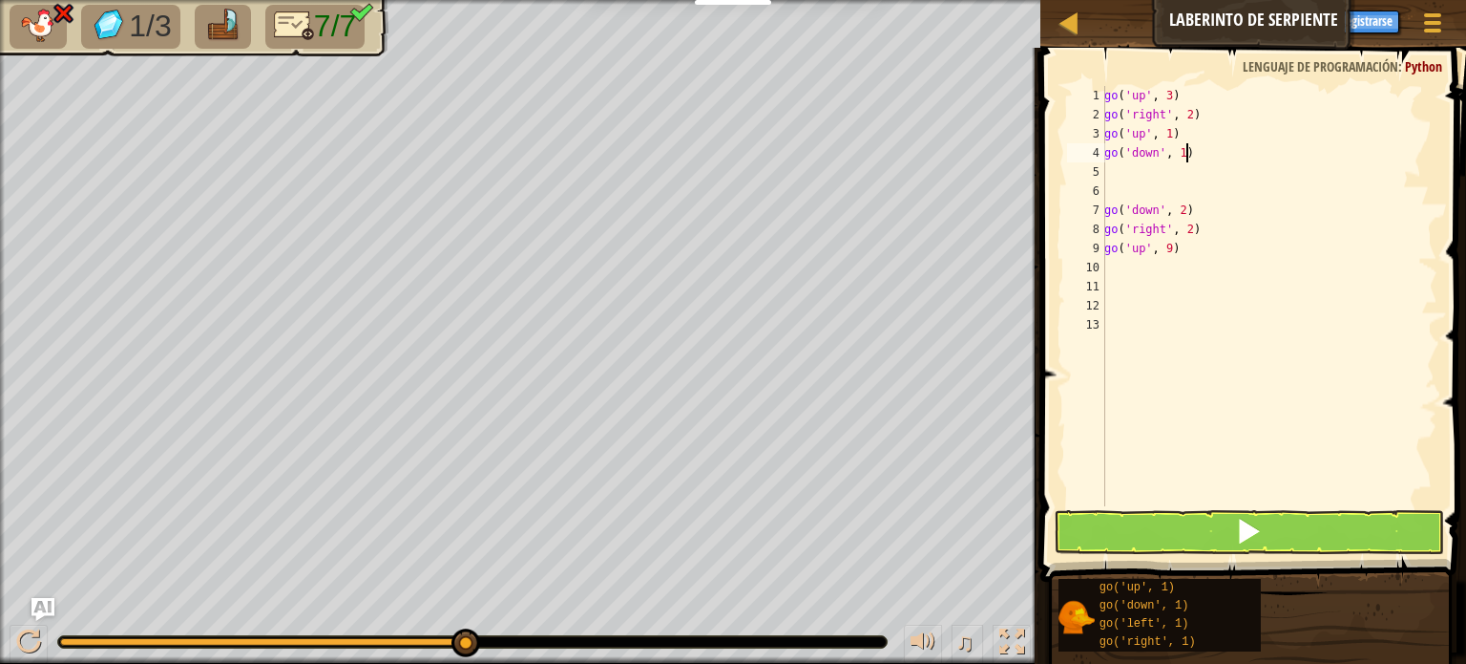
click at [1200, 154] on div "go ( 'up' , 3 ) go ( 'right' , 2 ) go ( 'up' , 1 ) go ( 'down' , 1 ) go ( 'down…" at bounding box center [1269, 315] width 337 height 458
click at [1305, 517] on button at bounding box center [1249, 532] width 390 height 44
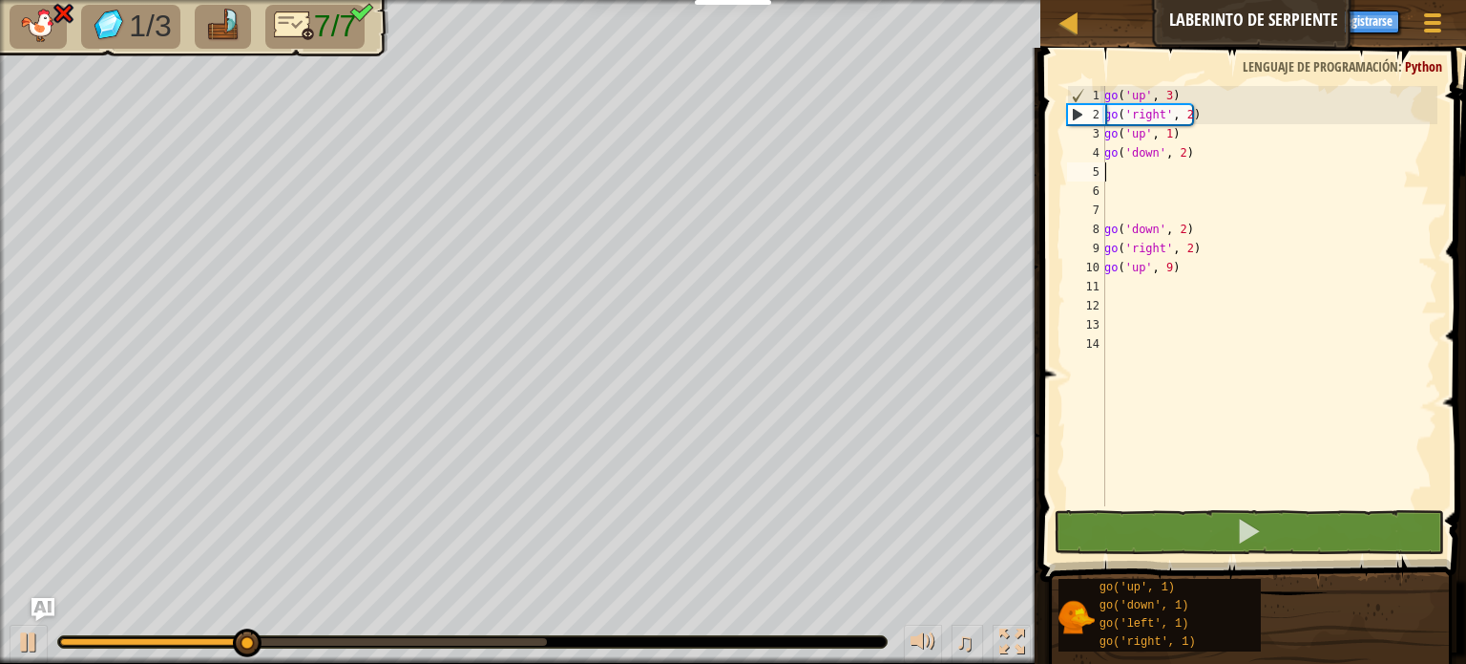
click at [1213, 274] on div "go ( 'up' , 3 ) go ( 'right' , 2 ) go ( 'up' , 1 ) go ( 'down' , 2 ) go ( 'down…" at bounding box center [1269, 315] width 337 height 458
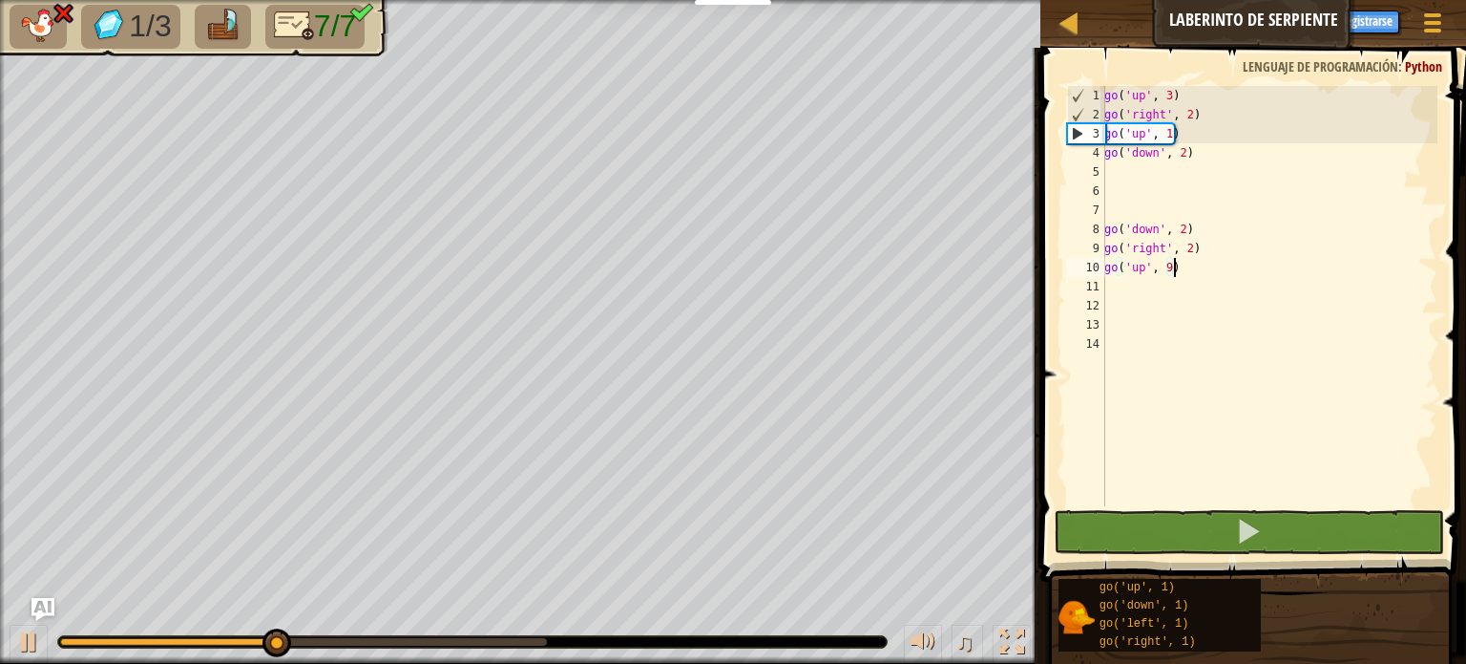
click at [1234, 265] on div "go ( 'up' , 3 ) go ( 'right' , 2 ) go ( 'up' , 1 ) go ( 'down' , 2 ) go ( 'down…" at bounding box center [1269, 315] width 337 height 458
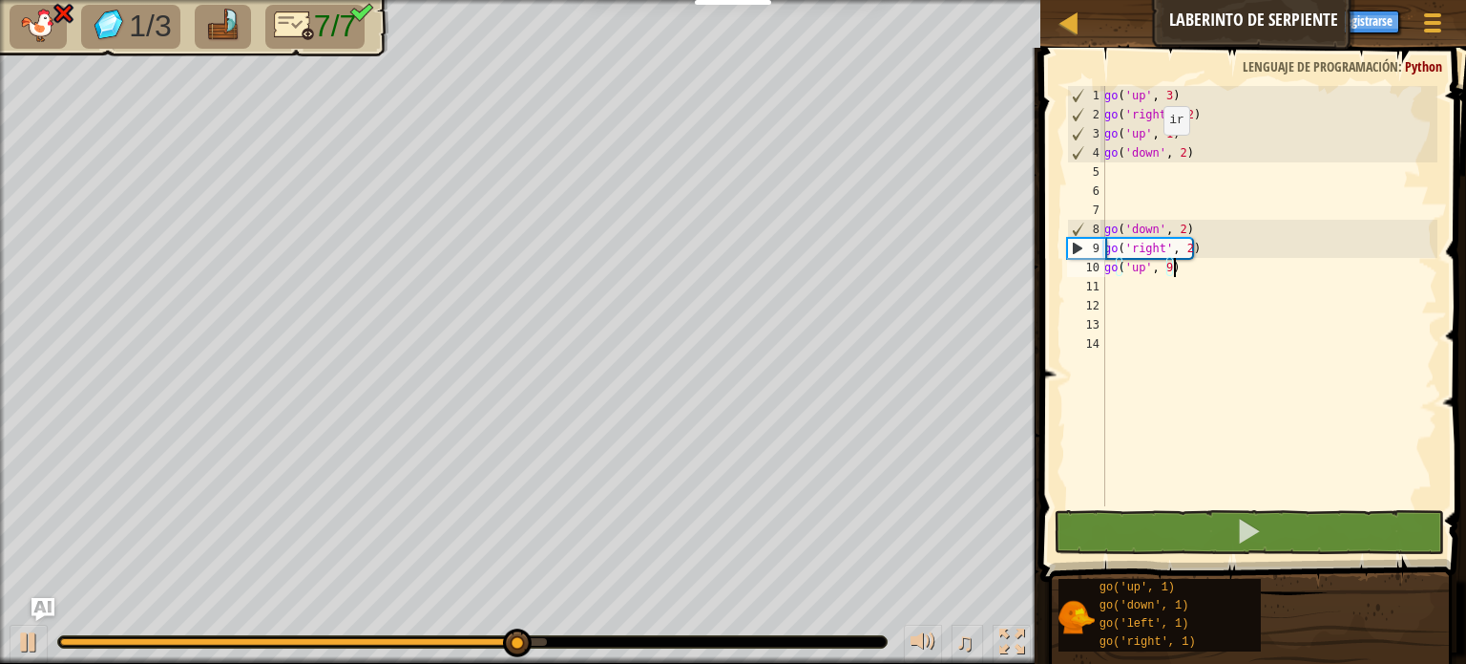
click at [1153, 153] on div "go ( 'up' , 3 ) go ( 'right' , 2 ) go ( 'up' , 1 ) go ( 'down' , 2 ) go ( 'down…" at bounding box center [1269, 315] width 337 height 458
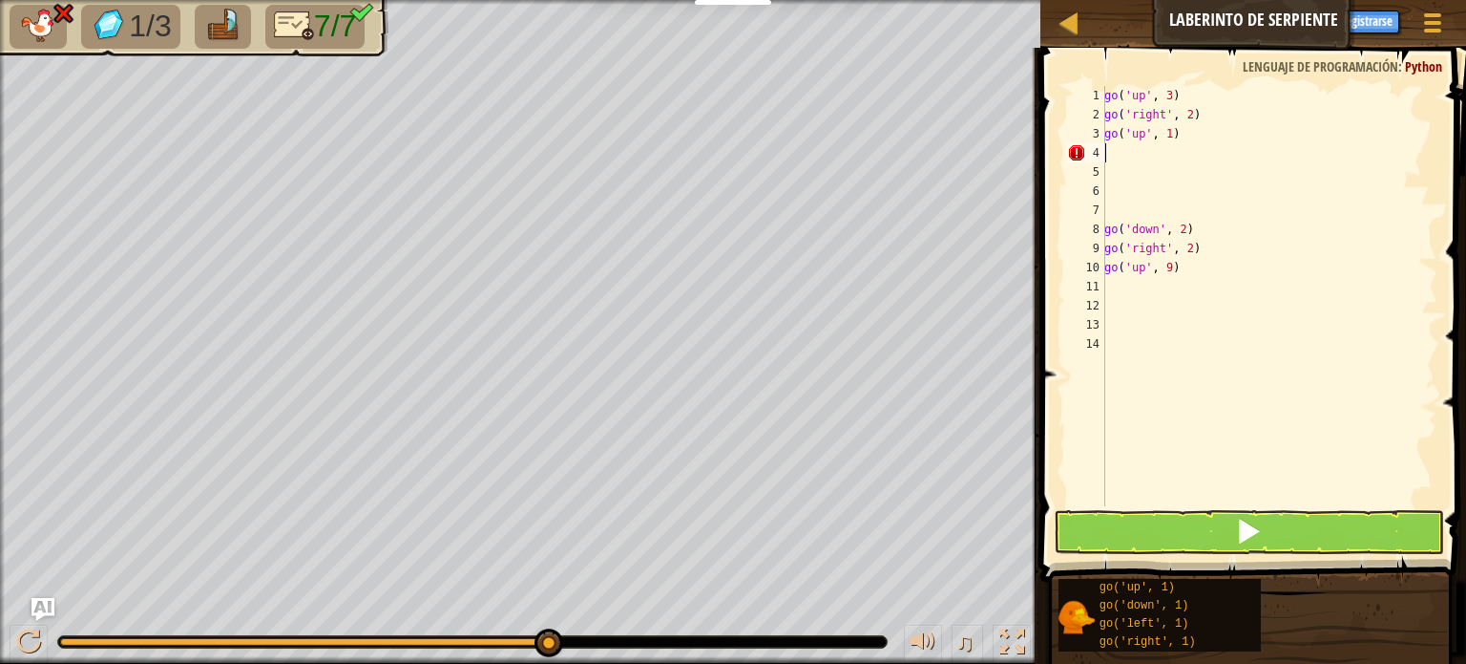
click at [1200, 186] on div "go ( 'up' , 3 ) go ( 'right' , 2 ) go ( 'up' , 1 ) go ( 'down' , 2 ) go ( 'righ…" at bounding box center [1269, 315] width 337 height 458
drag, startPoint x: 1188, startPoint y: 534, endPoint x: 1192, endPoint y: 523, distance: 11.2
click at [1188, 532] on button at bounding box center [1249, 532] width 390 height 44
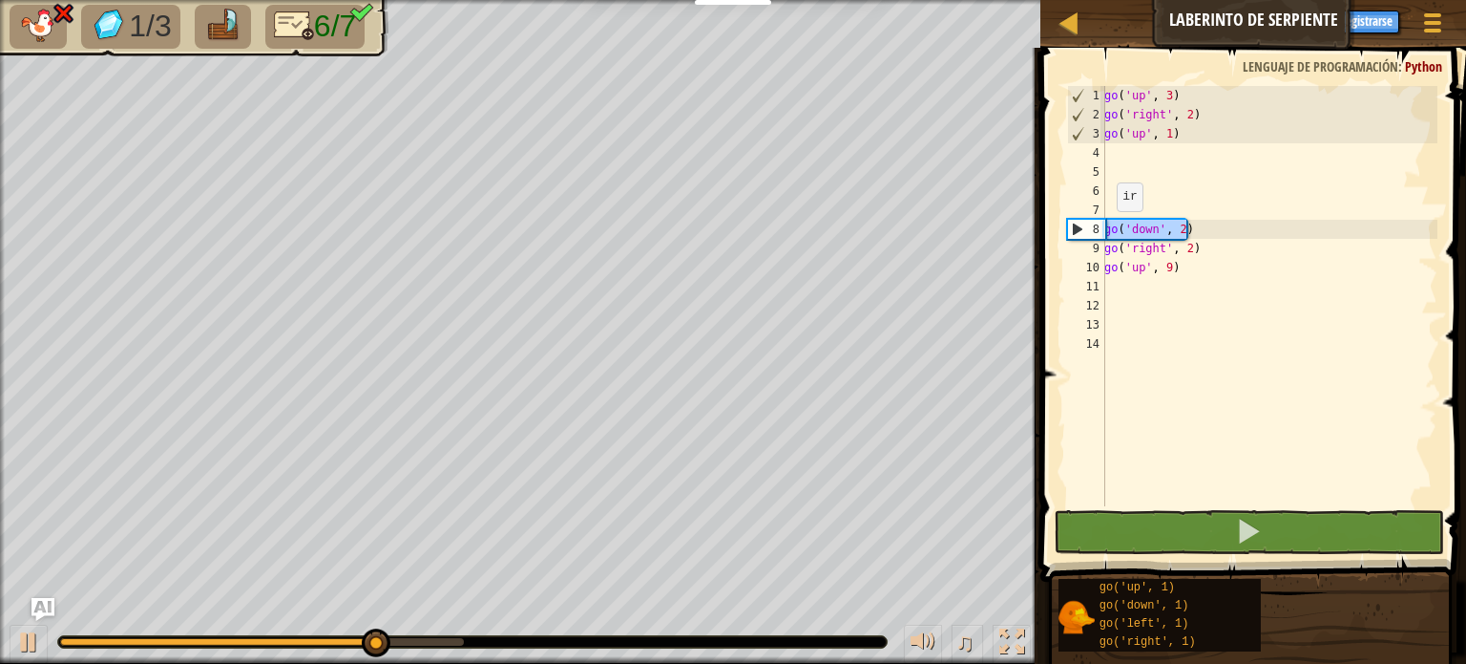
drag, startPoint x: 1188, startPoint y: 228, endPoint x: 1069, endPoint y: 217, distance: 118.9
click at [1076, 226] on div "1 2 3 4 5 6 7 8 9 10 11 12 13 14 go ( 'up' , 3 ) go ( 'right' , 2 ) go ( 'up' ,…" at bounding box center [1251, 296] width 374 height 420
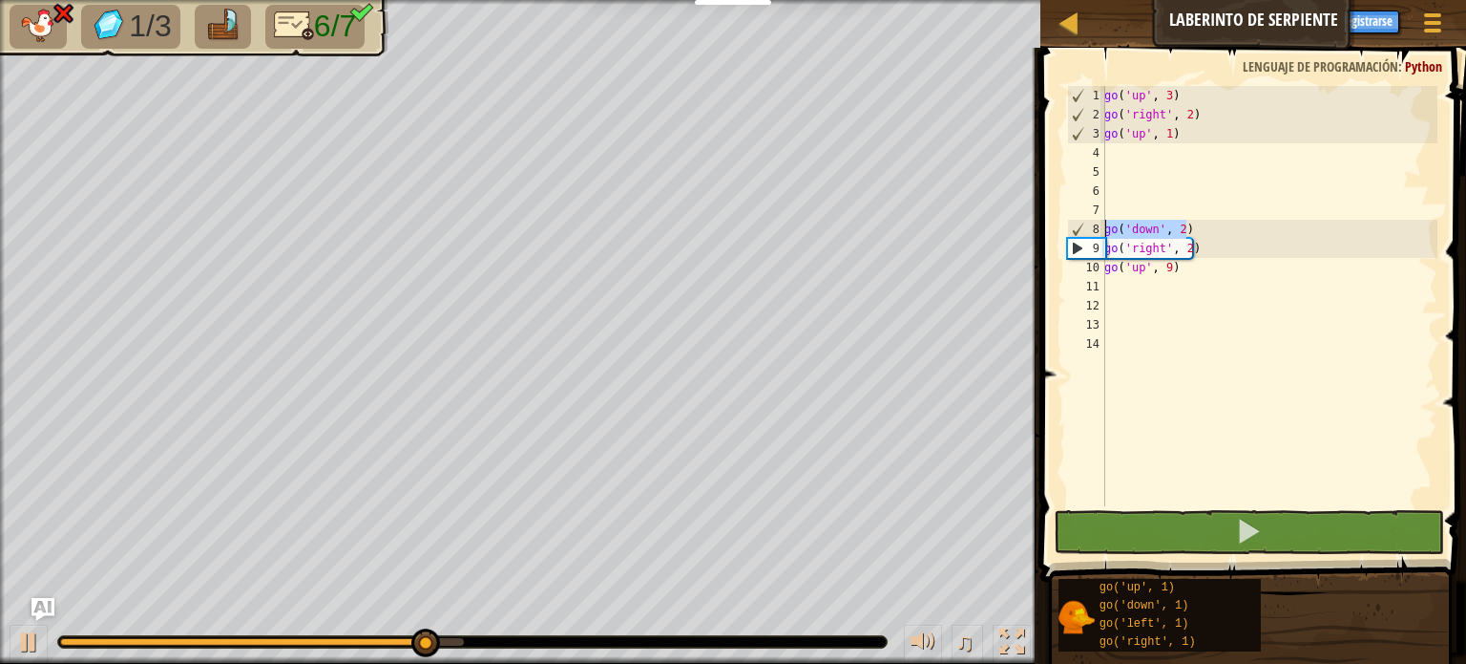
click at [1238, 201] on div "go ( 'up' , 3 ) go ( 'right' , 2 ) go ( 'up' , 1 ) go ( 'down' , 2 ) go ( 'righ…" at bounding box center [1269, 315] width 337 height 458
click at [1119, 170] on div "go ( 'up' , 3 ) go ( 'right' , 2 ) go ( 'up' , 1 ) go ( 'down' , 2 ) go ( 'righ…" at bounding box center [1269, 315] width 337 height 458
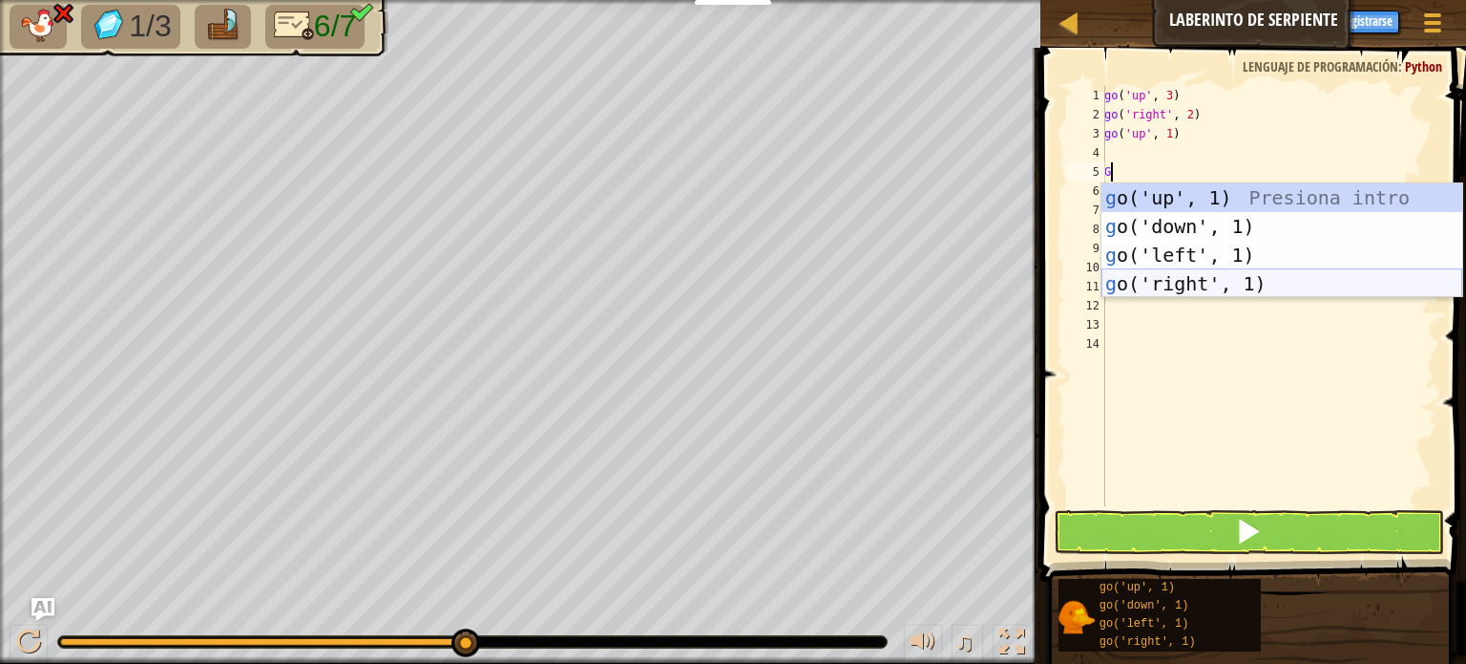
click at [1162, 283] on div "g o('up', 1) Presiona intro g o('down', 1) Presiona intro g o('left', 1) Presio…" at bounding box center [1282, 269] width 361 height 172
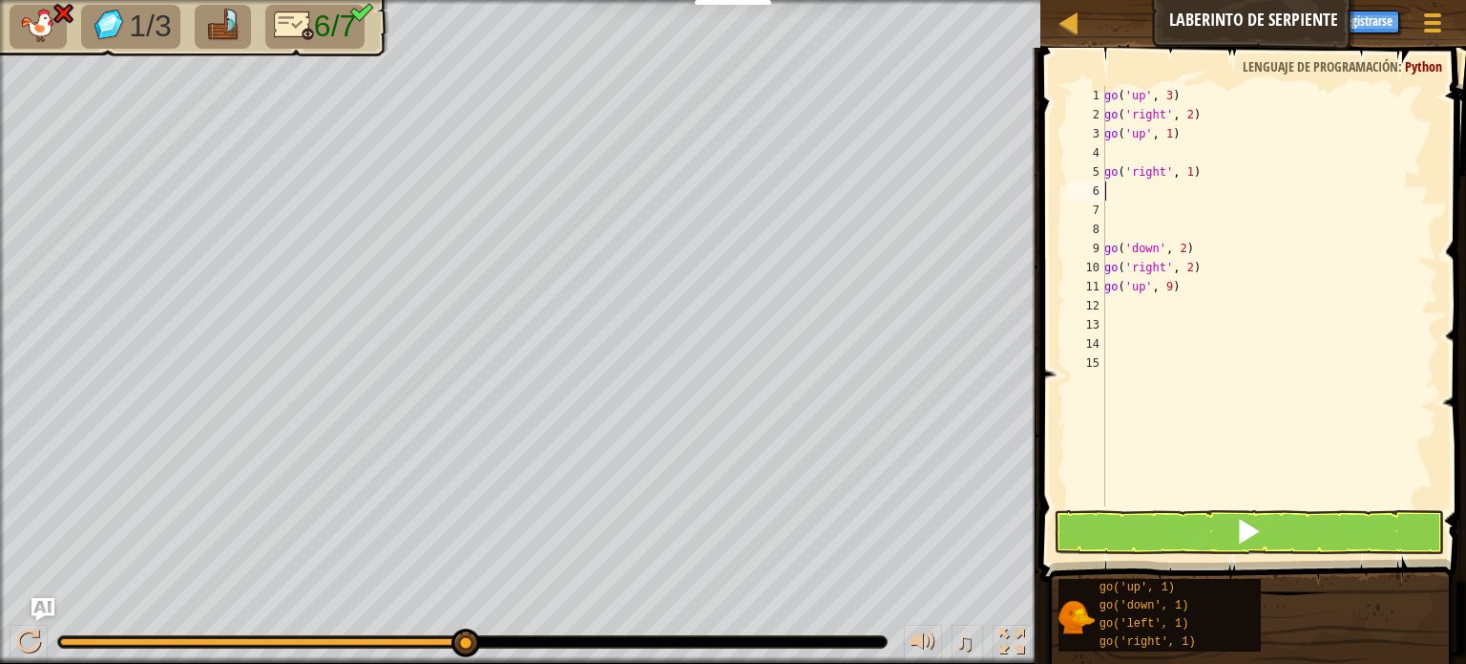
click at [1213, 171] on div "go ( 'up' , 3 ) go ( 'right' , 2 ) go ( 'up' , 1 ) go ( 'right' , 1 ) go ( 'dow…" at bounding box center [1269, 315] width 337 height 458
click at [1303, 312] on div "go ( 'up' , 3 ) go ( 'right' , 2 ) go ( 'up' , 1 ) go ( 'right' , 2 ) go ( 'dow…" at bounding box center [1269, 315] width 337 height 458
click at [1230, 518] on button at bounding box center [1249, 532] width 390 height 44
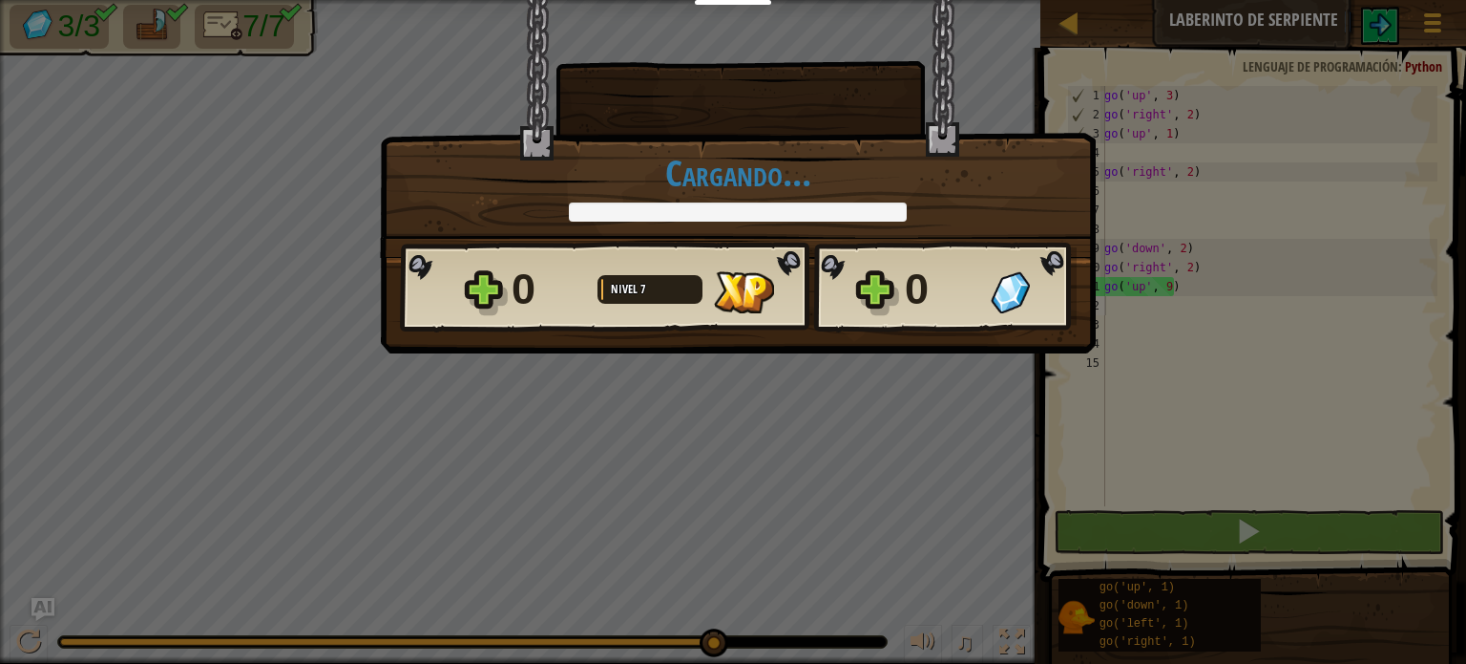
drag, startPoint x: 142, startPoint y: 631, endPoint x: 992, endPoint y: 552, distance: 853.4
click at [1035, 2] on body "Estudiantes Crear Cuenta Gratis. Soluciones para escuelas y distritos Vista pre…" at bounding box center [733, 1] width 1466 height 2
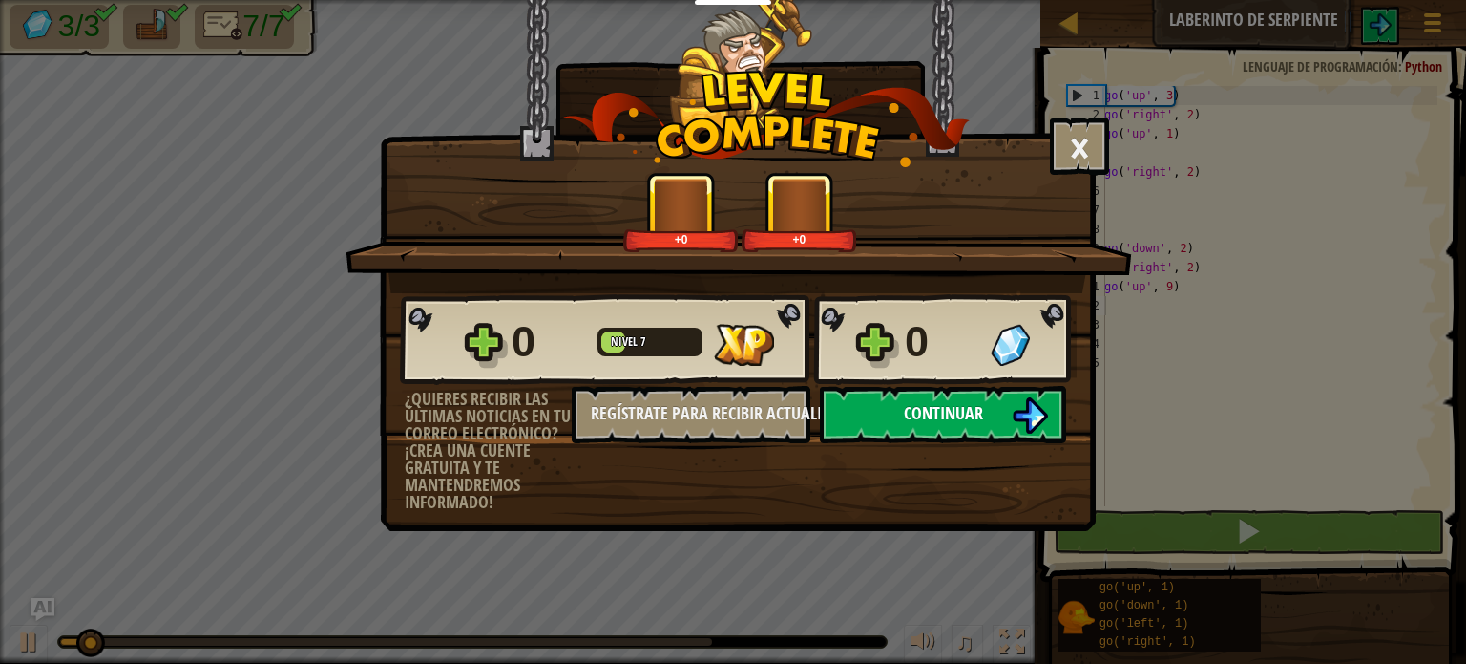
click at [930, 401] on span "Continuar" at bounding box center [943, 413] width 79 height 24
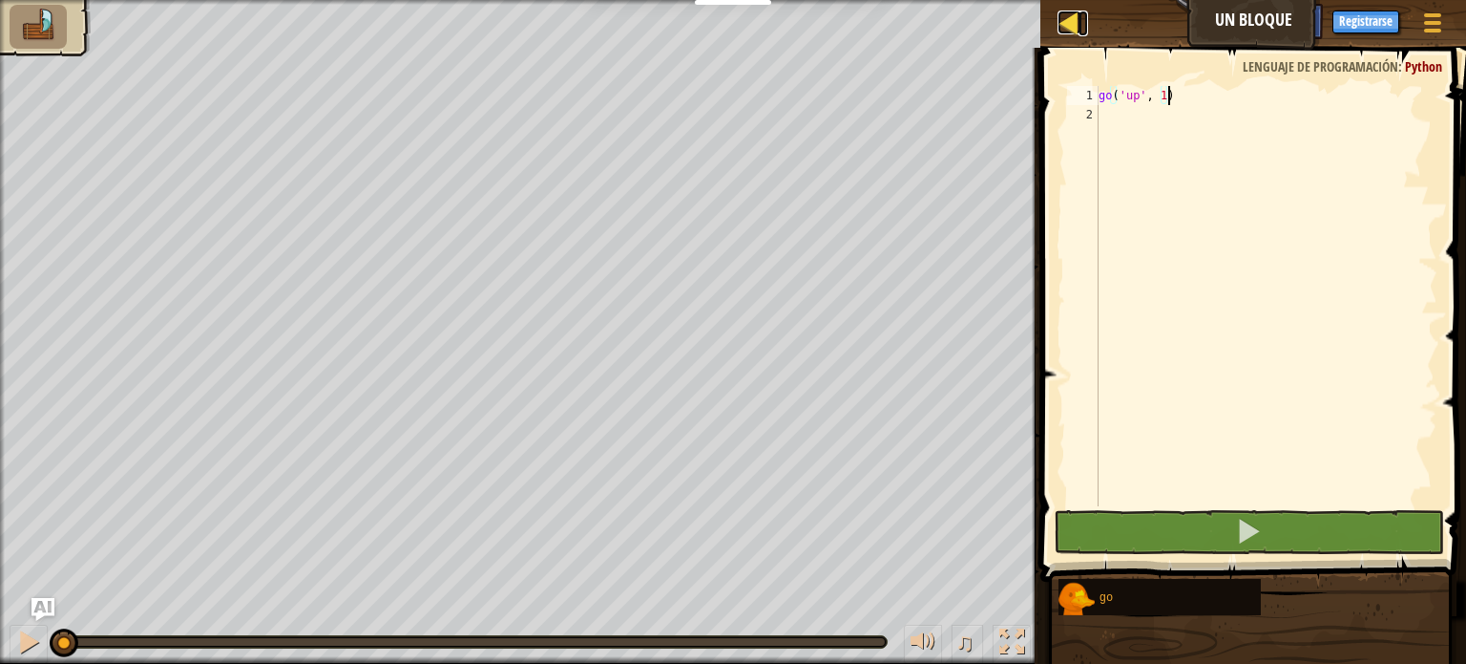
click at [1086, 24] on link "Mapa" at bounding box center [1084, 24] width 10 height 26
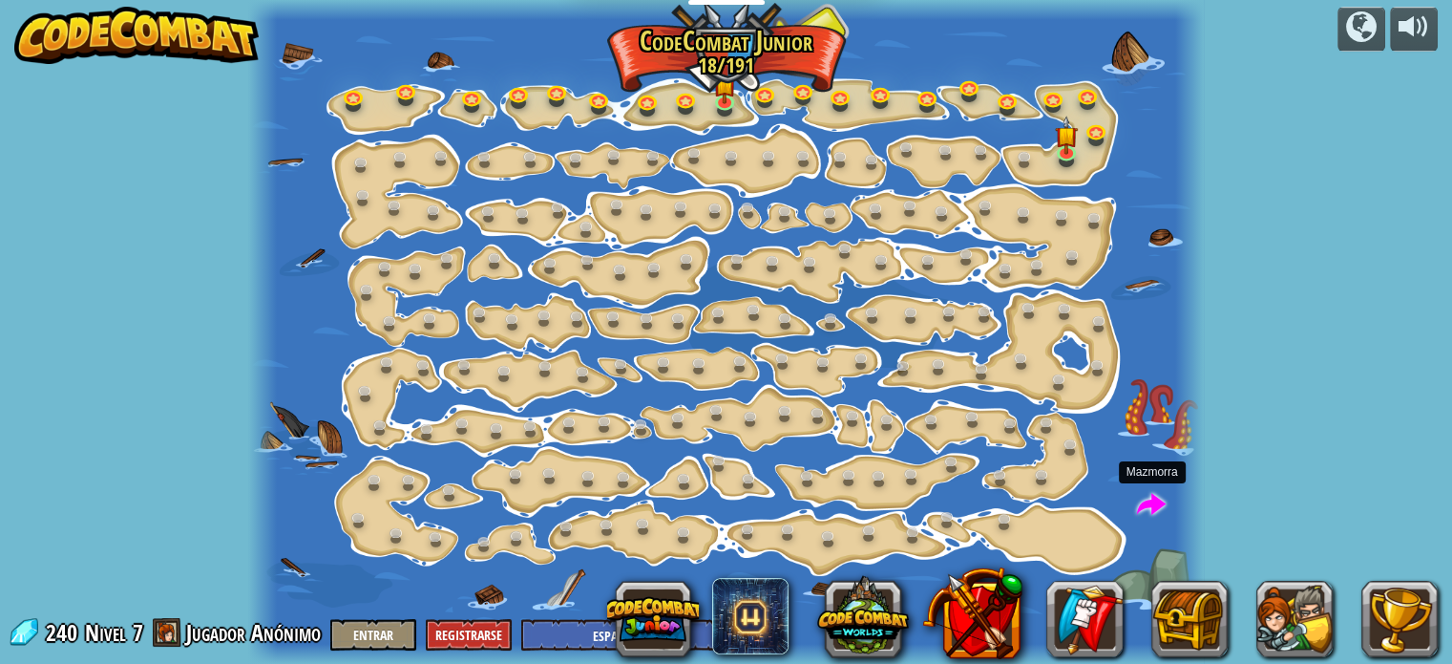
click at [1138, 487] on div at bounding box center [726, 332] width 957 height 664
click at [1150, 491] on span at bounding box center [1151, 505] width 29 height 29
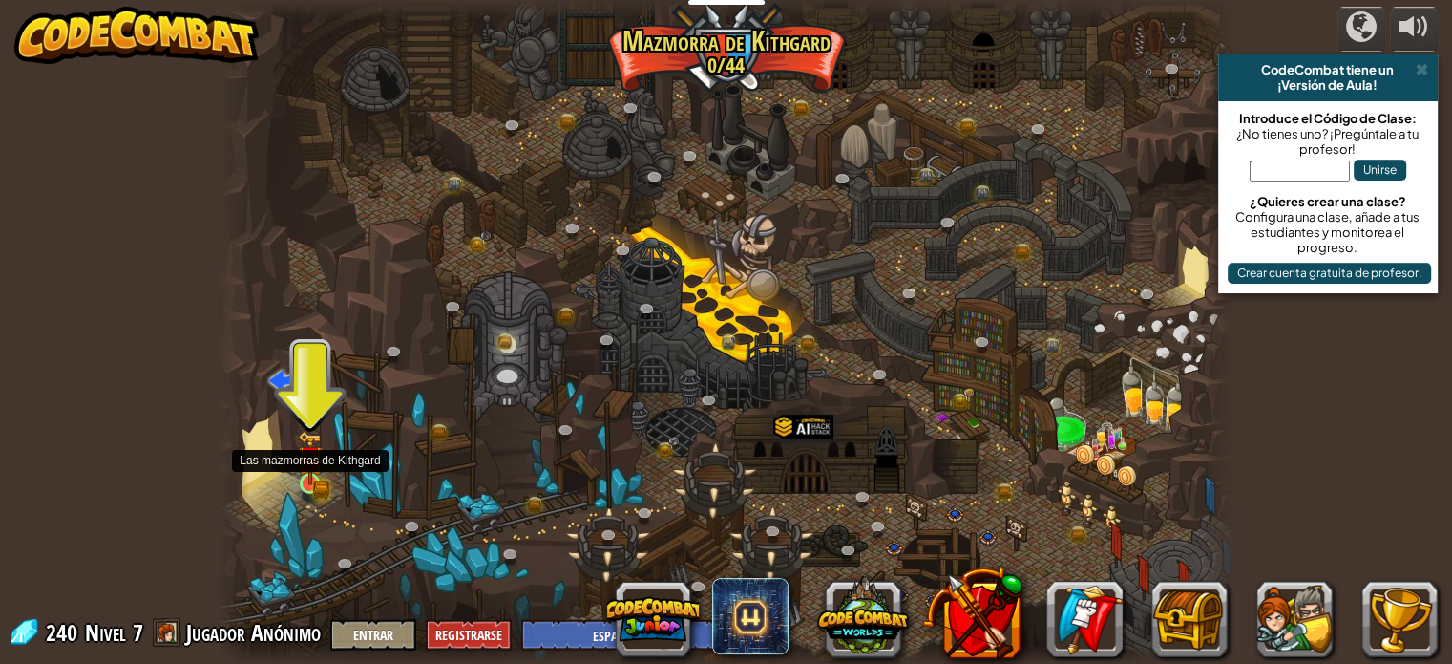
click at [319, 475] on img at bounding box center [310, 458] width 25 height 54
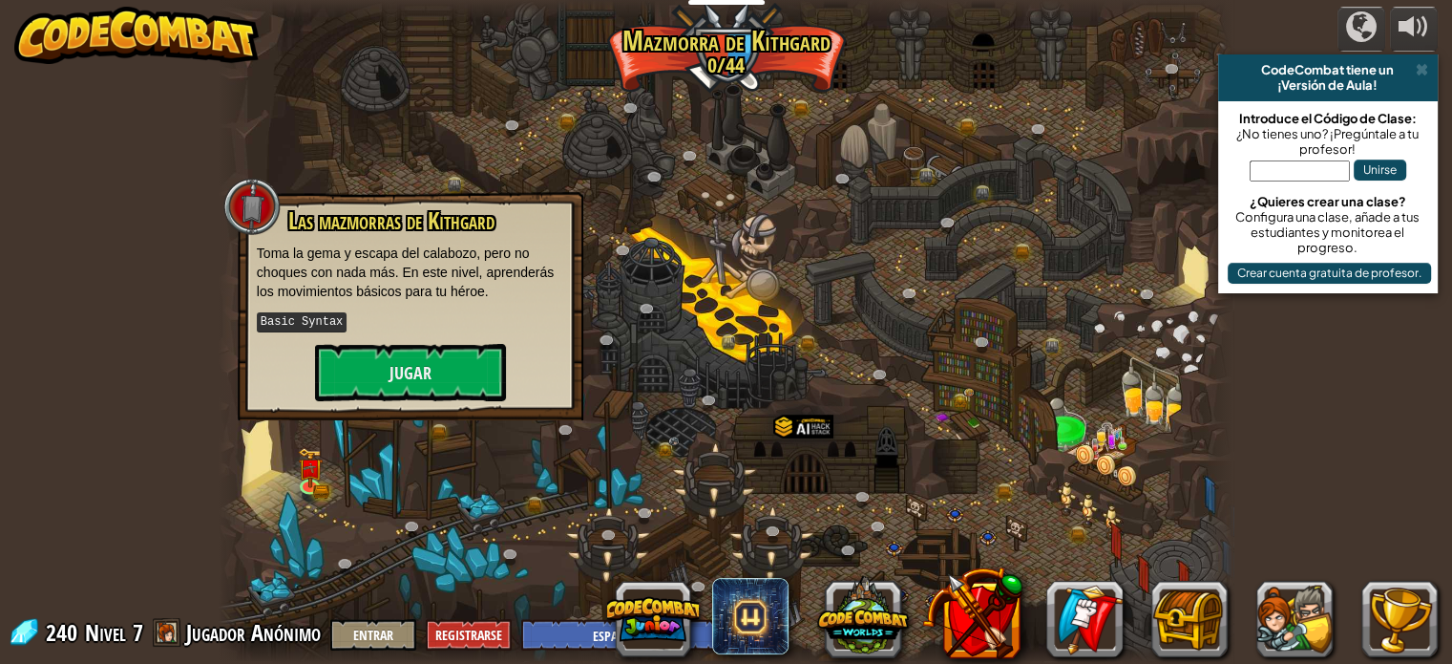
click at [407, 410] on div "Las mazmorras de Kithgard Toma la gema y escapa del calabozo, pero no choques c…" at bounding box center [411, 306] width 346 height 228
click at [411, 374] on button "Jugar" at bounding box center [410, 372] width 191 height 57
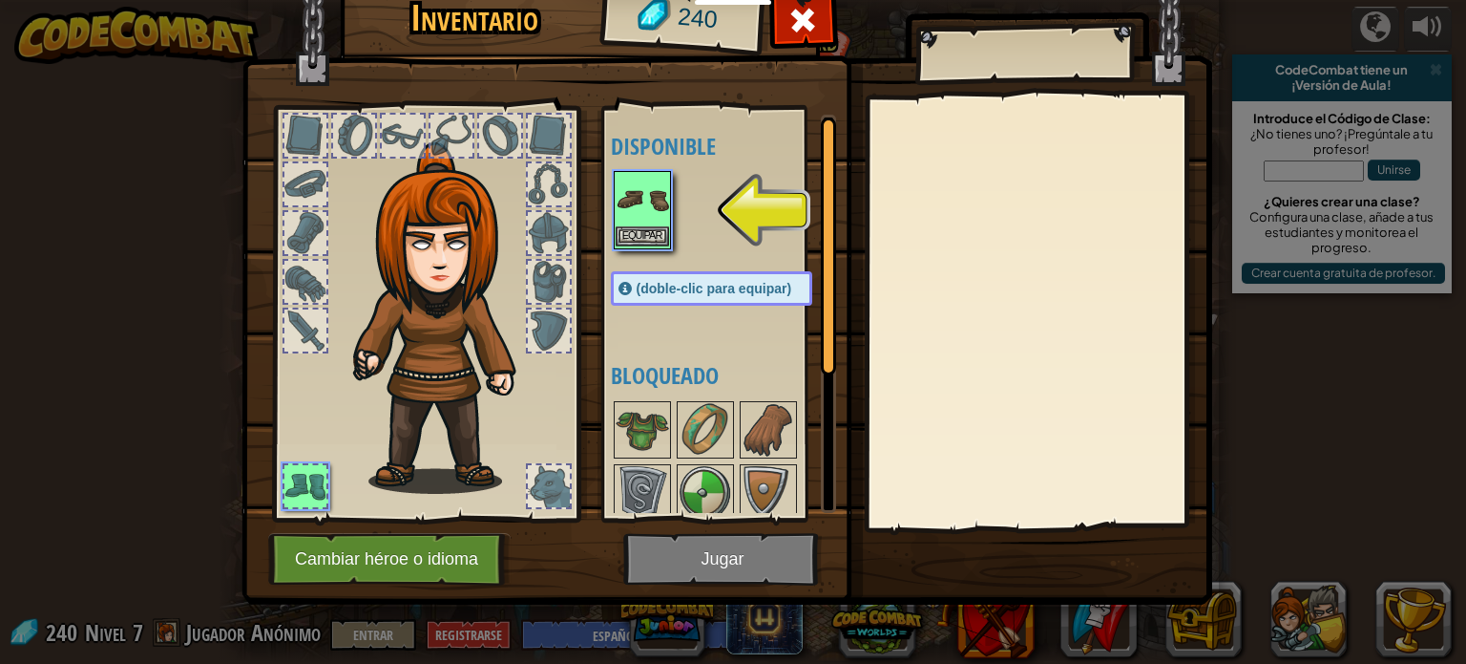
click at [645, 205] on img at bounding box center [642, 199] width 53 height 53
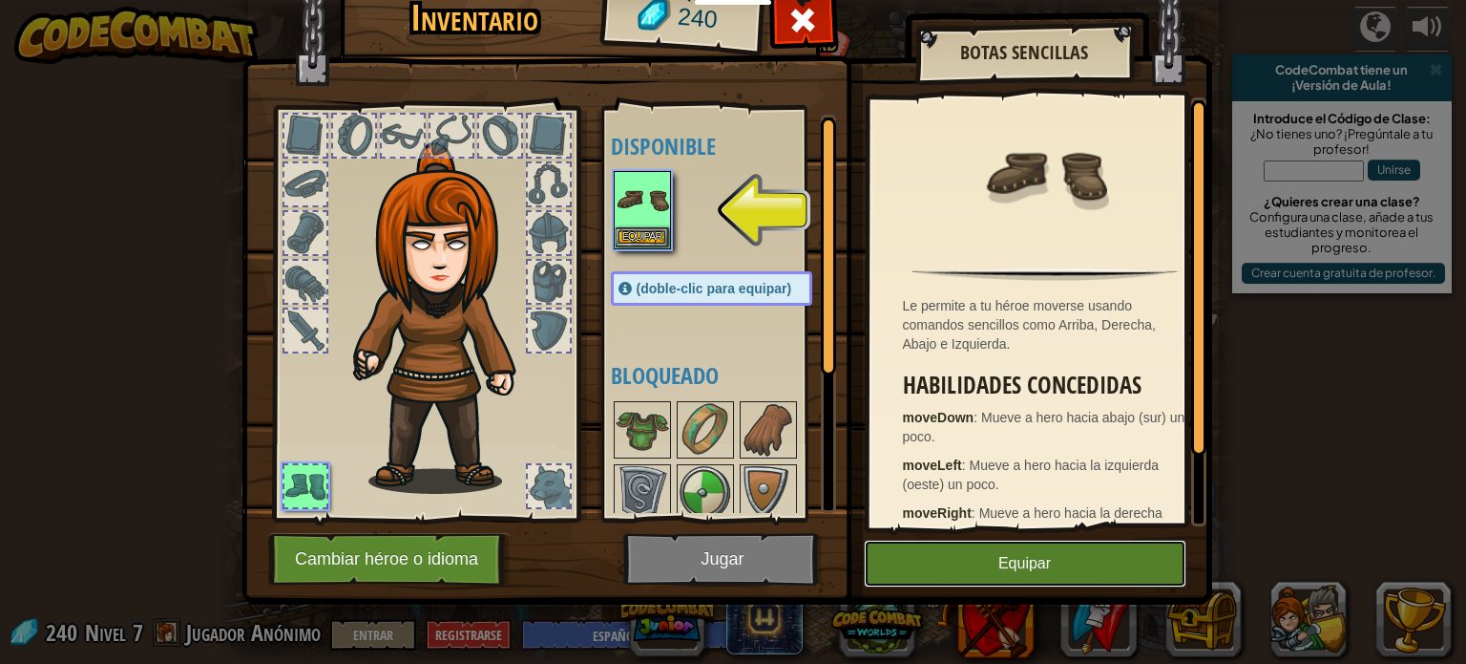
click at [1002, 541] on button "Equipar" at bounding box center [1025, 563] width 323 height 48
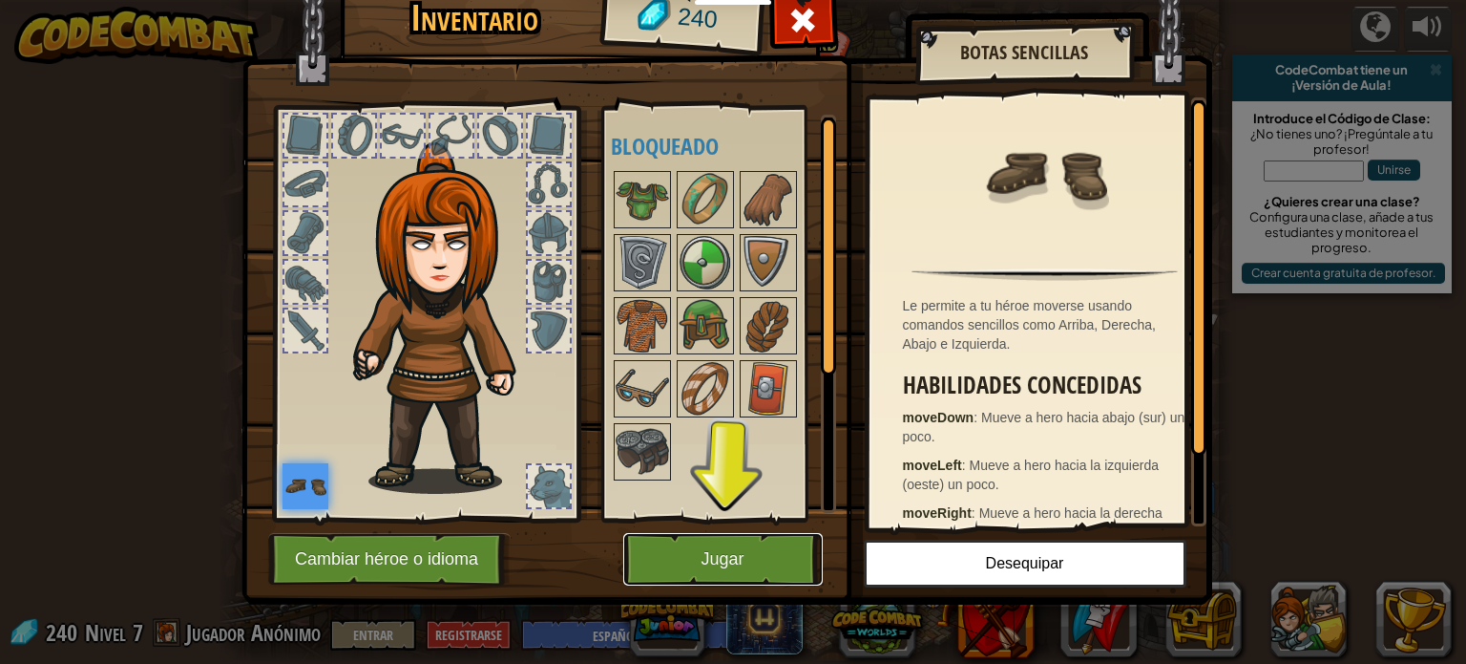
click at [733, 551] on button "Jugar" at bounding box center [723, 559] width 200 height 53
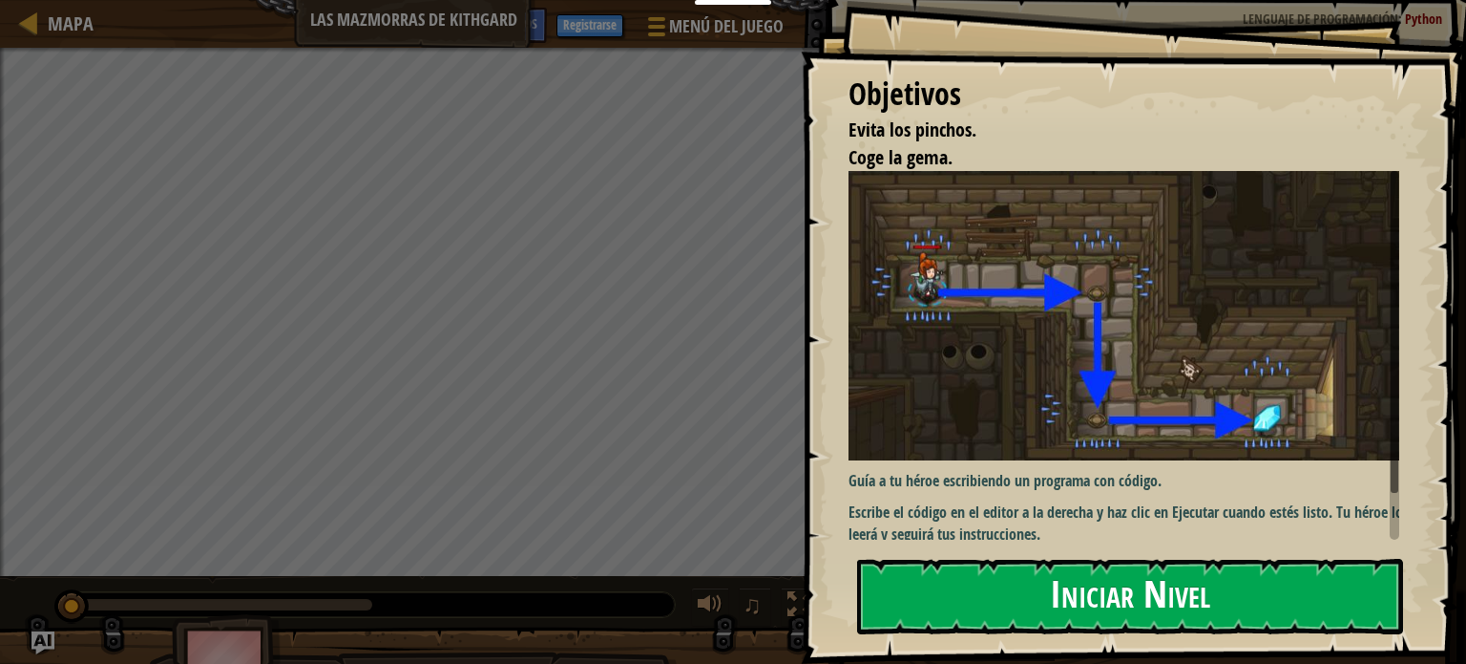
click at [1015, 601] on button "Iniciar Nivel" at bounding box center [1130, 596] width 546 height 75
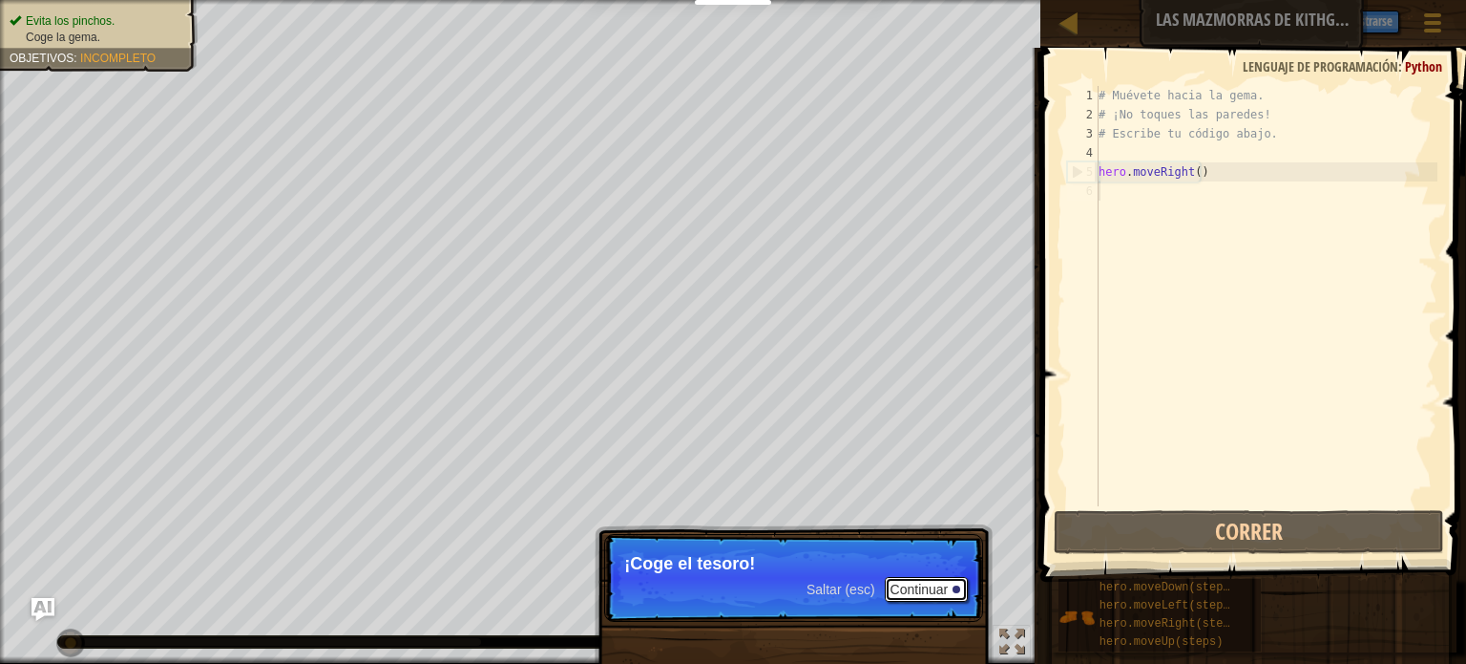
click at [934, 581] on button "Continuar" at bounding box center [927, 589] width 84 height 25
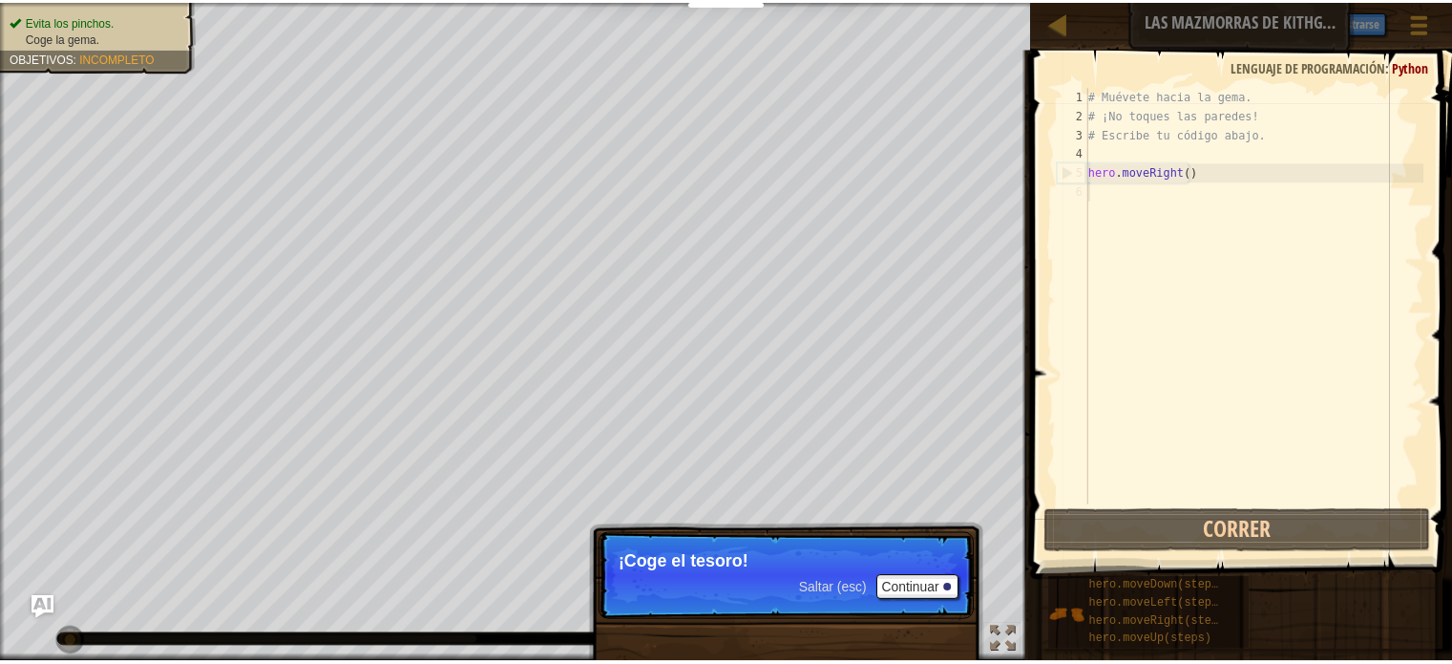
scroll to position [9, 0]
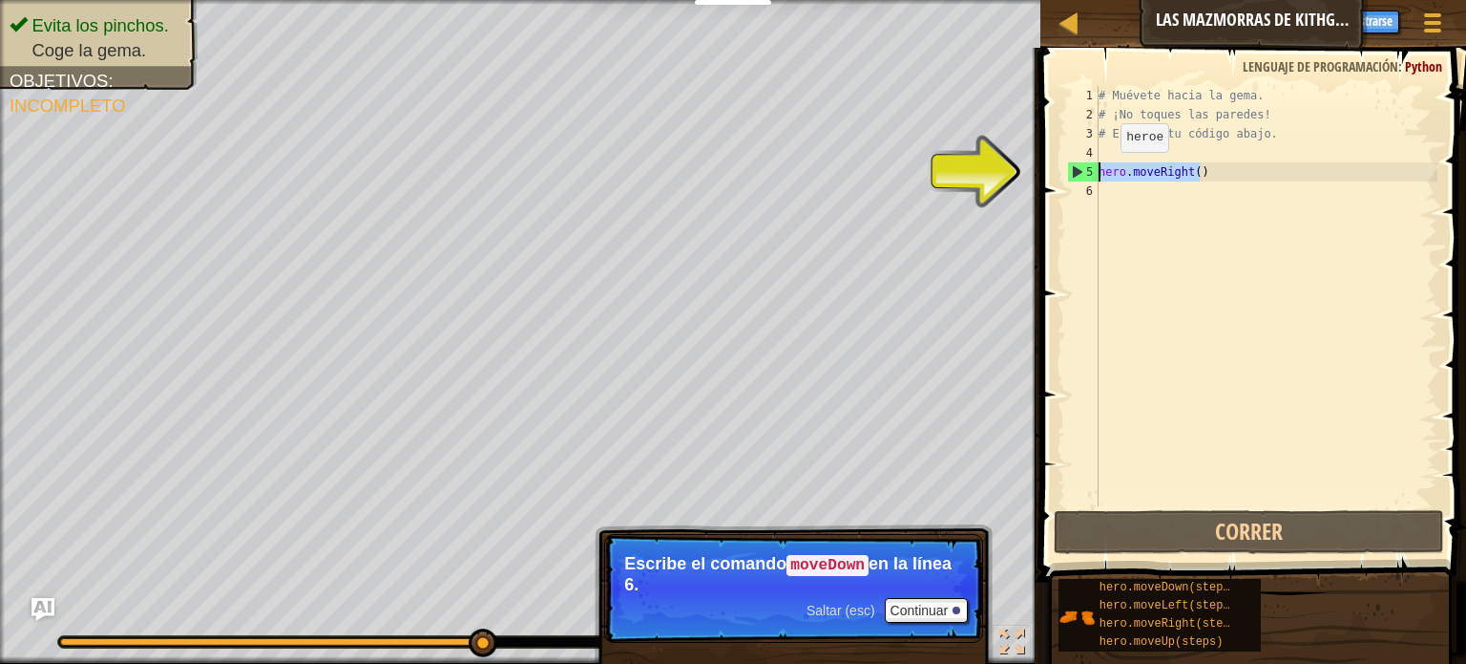
click at [1027, 174] on div "Mapa Las mazmorras de Kithgard Menú del Juego Hecho Registrarse Consejos Ask AI…" at bounding box center [733, 332] width 1466 height 664
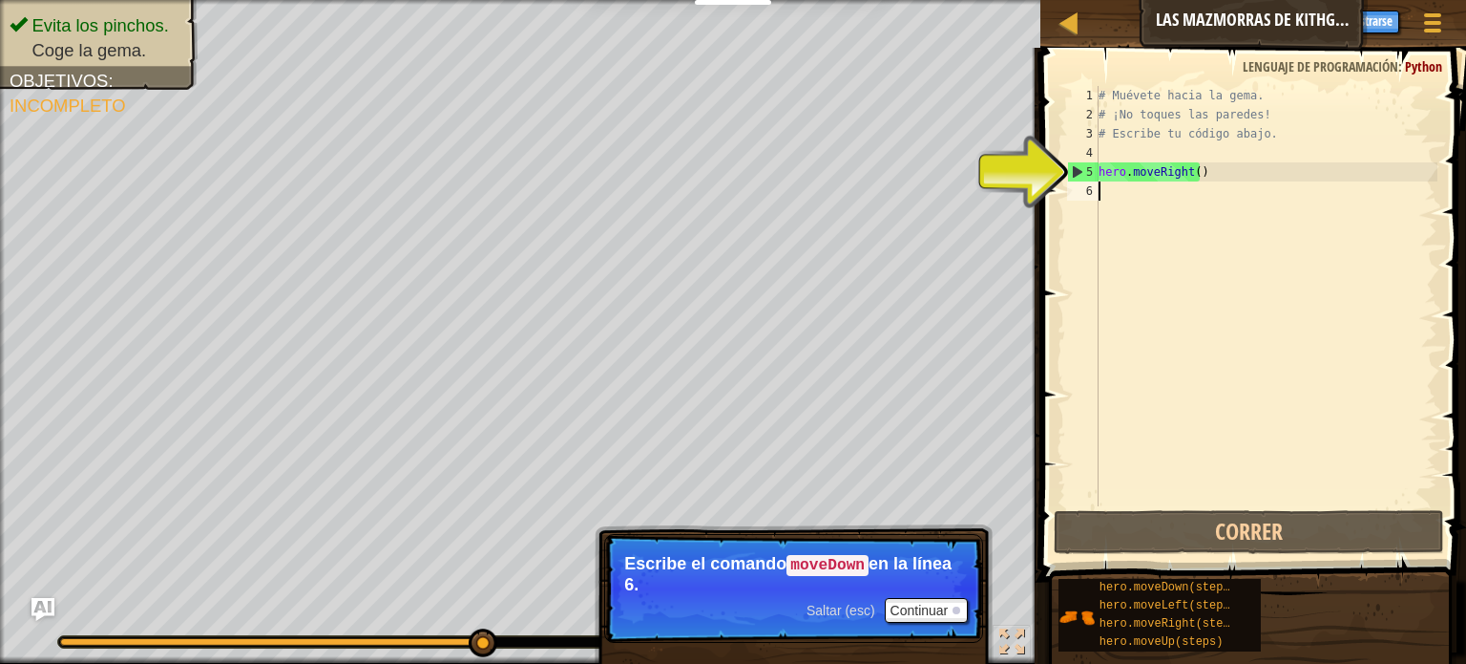
click at [1196, 196] on div "# Muévete hacia la gema. # ¡No toques las paredes! # Escribe tu código abajo. h…" at bounding box center [1266, 315] width 343 height 458
click at [1215, 180] on div "# Muévete hacia la gema. # ¡No toques las paredes! # Escribe tu código abajo. h…" at bounding box center [1266, 315] width 343 height 458
click at [1272, 266] on div "# Muévete hacia la gema. # ¡No toques las paredes! # Escribe tu código abajo. h…" at bounding box center [1266, 315] width 343 height 458
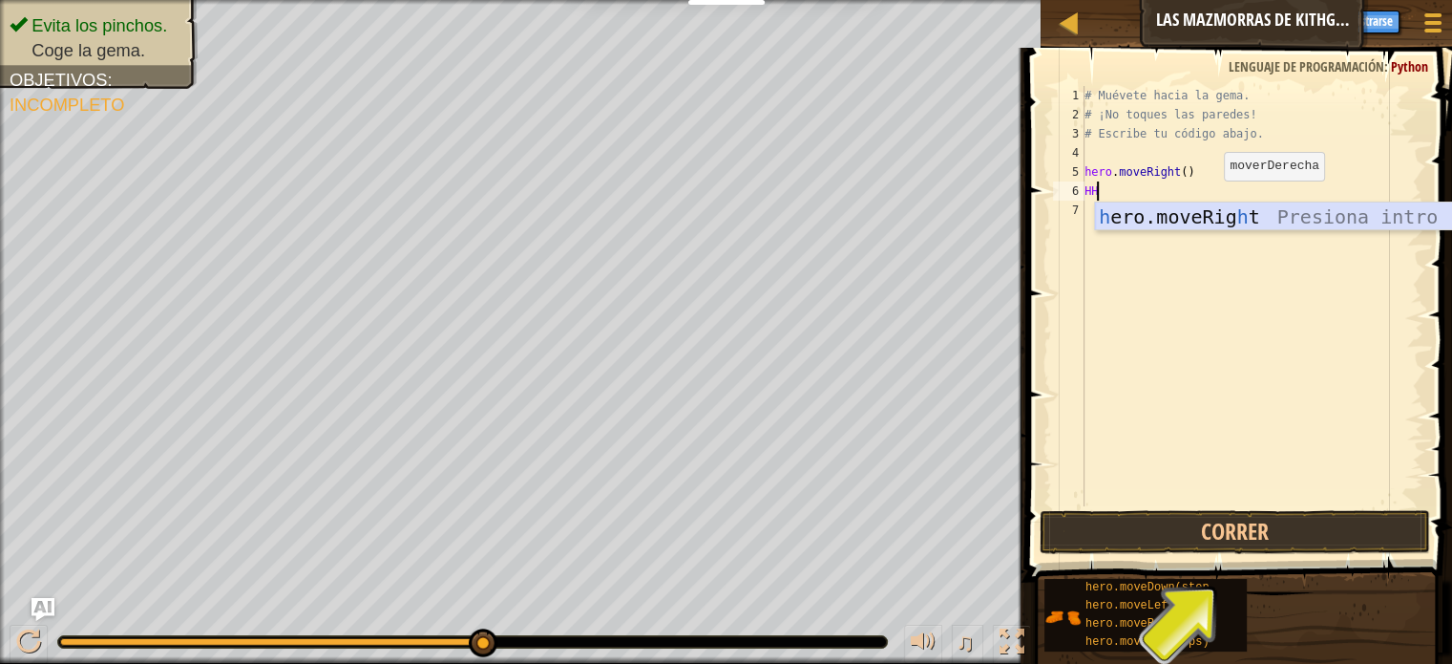
click at [1195, 211] on div "h ero.moveRig h t Presiona intro" at bounding box center [1275, 245] width 361 height 86
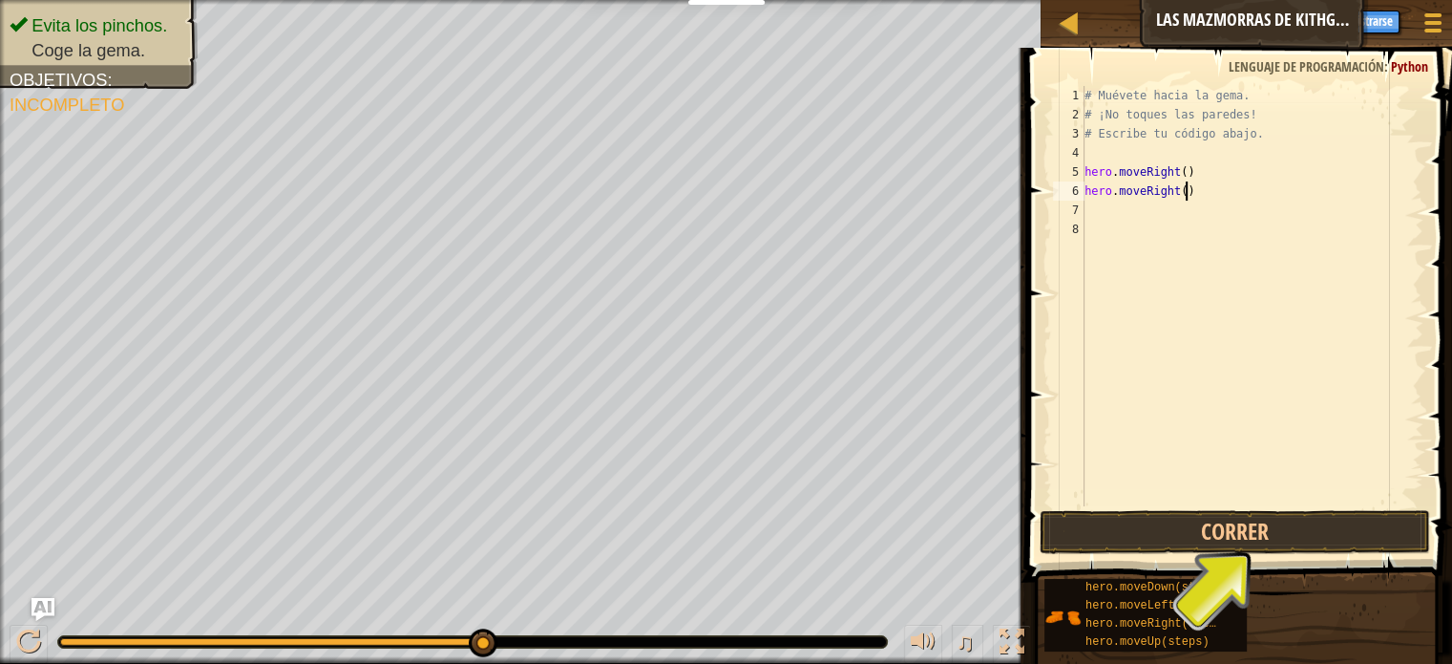
click at [1203, 194] on div "# Muévete hacia la gema. # ¡No toques las paredes! # Escribe tu código abajo. h…" at bounding box center [1252, 315] width 343 height 458
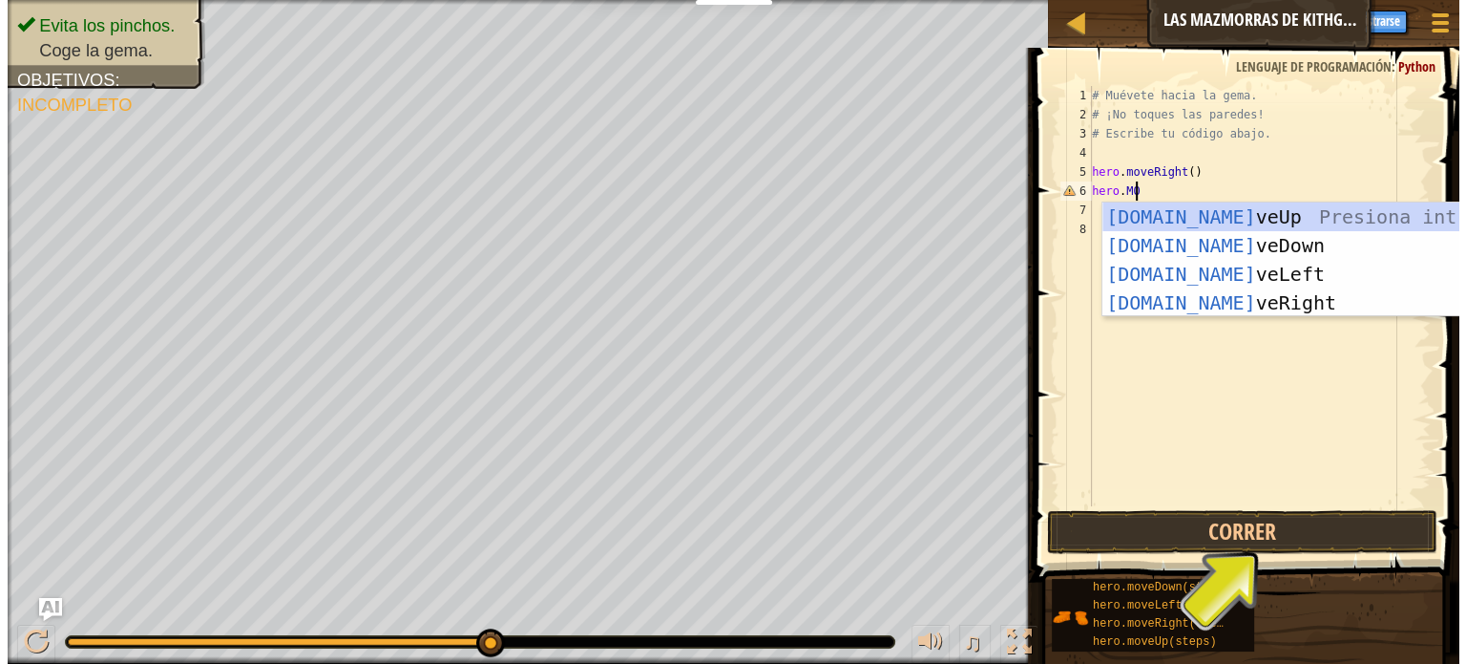
scroll to position [9, 3]
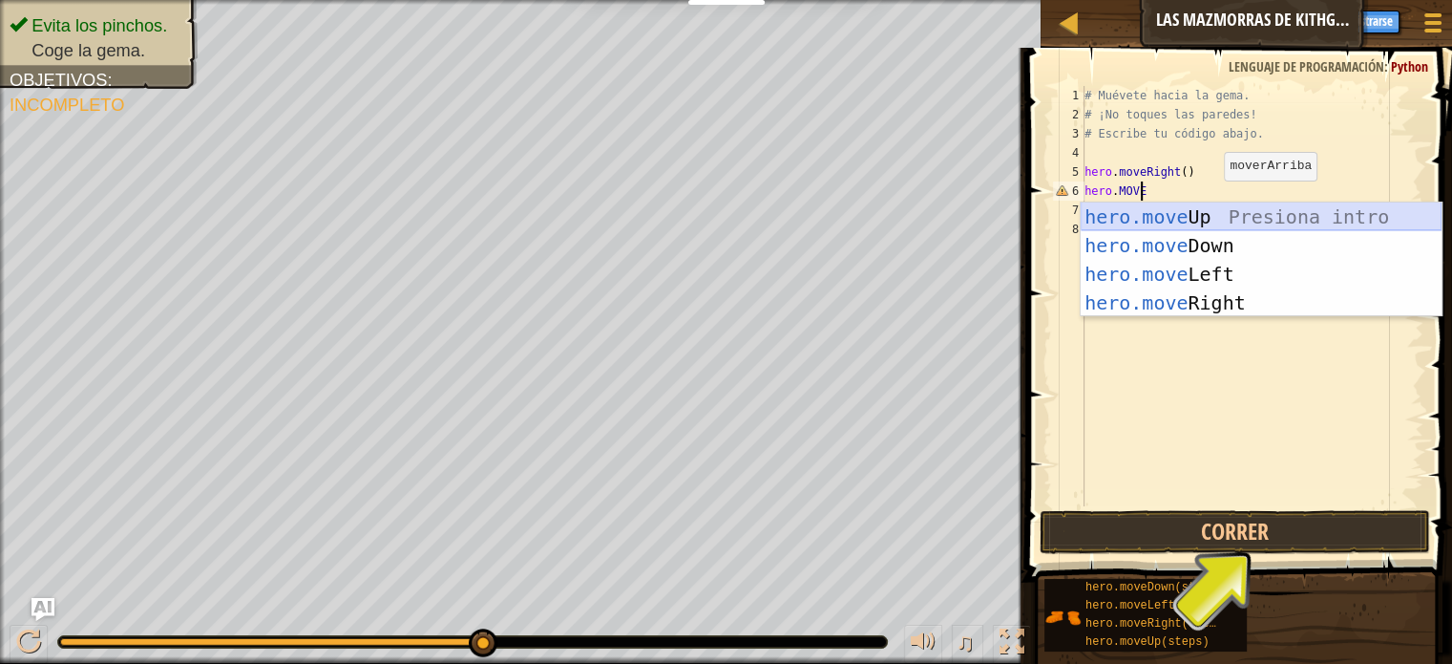
click at [1217, 219] on div "hero.move Up Presiona intro hero.move Down Presiona intro hero.move Left Presio…" at bounding box center [1261, 288] width 361 height 172
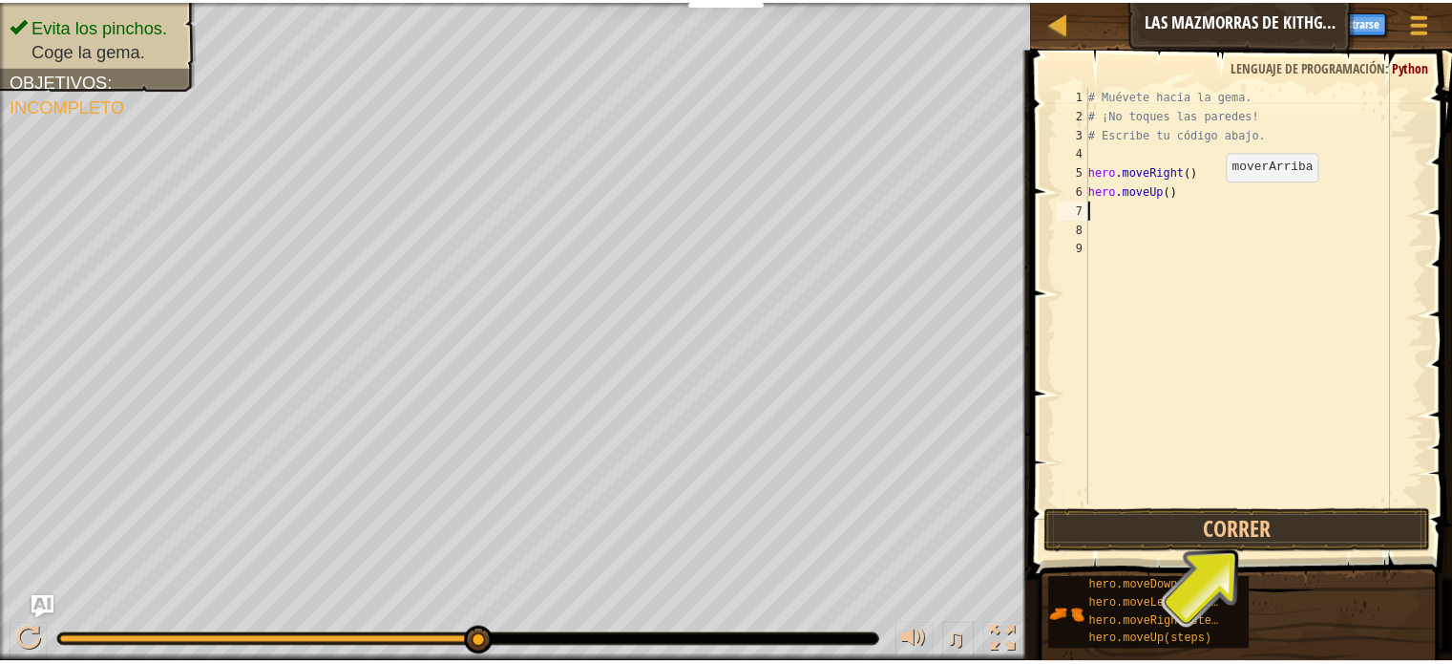
scroll to position [9, 0]
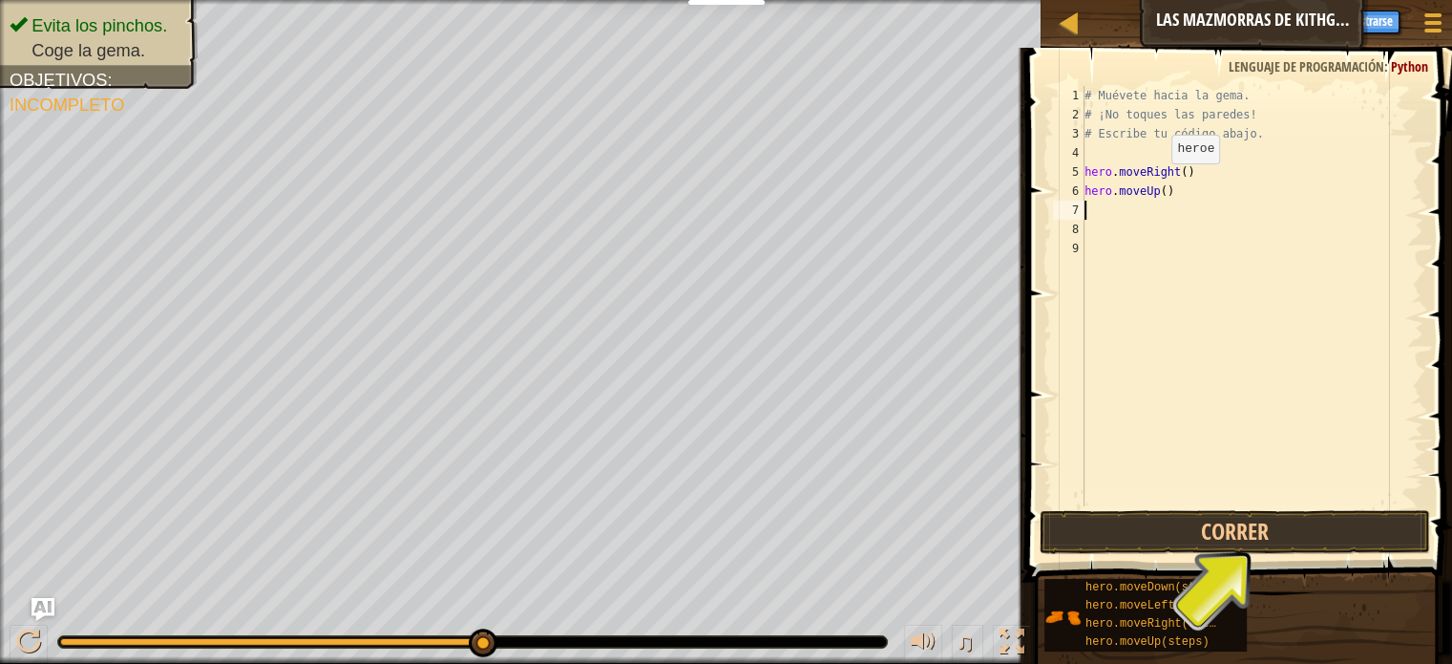
click at [1166, 187] on div "# Muévete hacia la gema. # ¡No toques las paredes! # Escribe tu código abajo. h…" at bounding box center [1252, 315] width 343 height 458
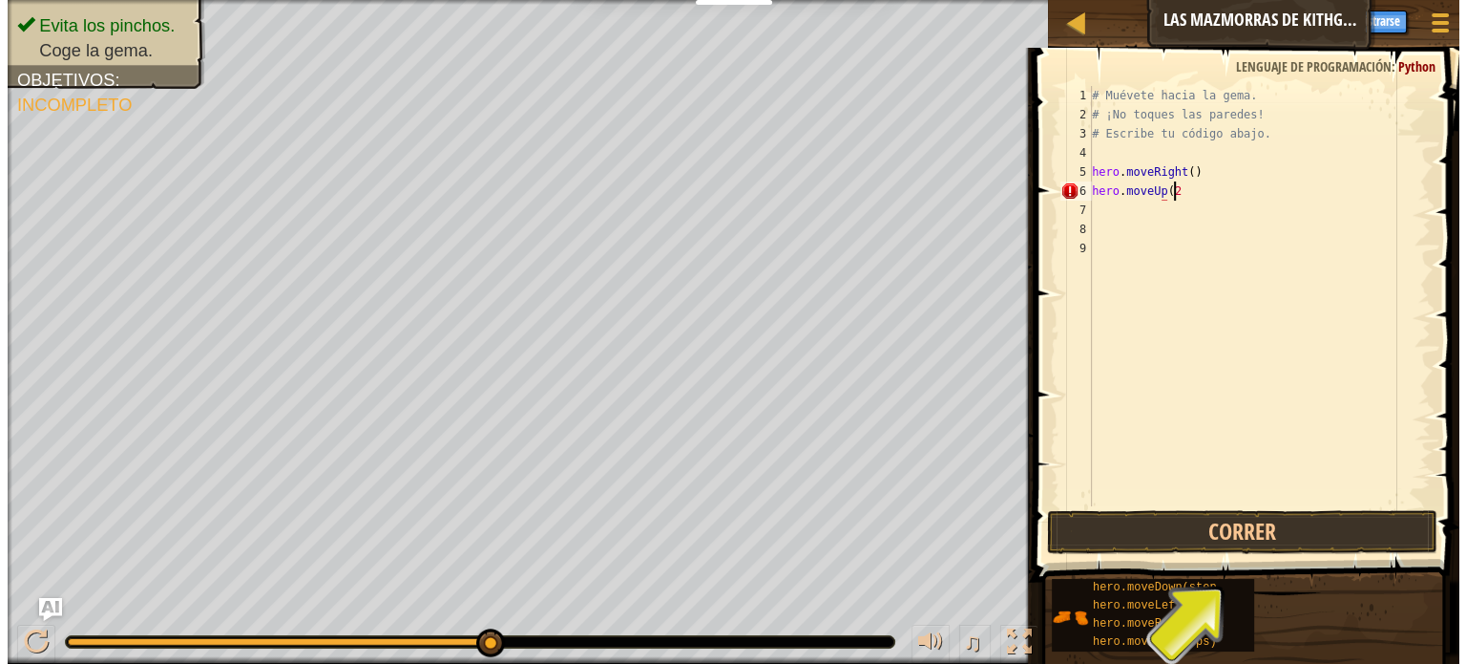
scroll to position [9, 5]
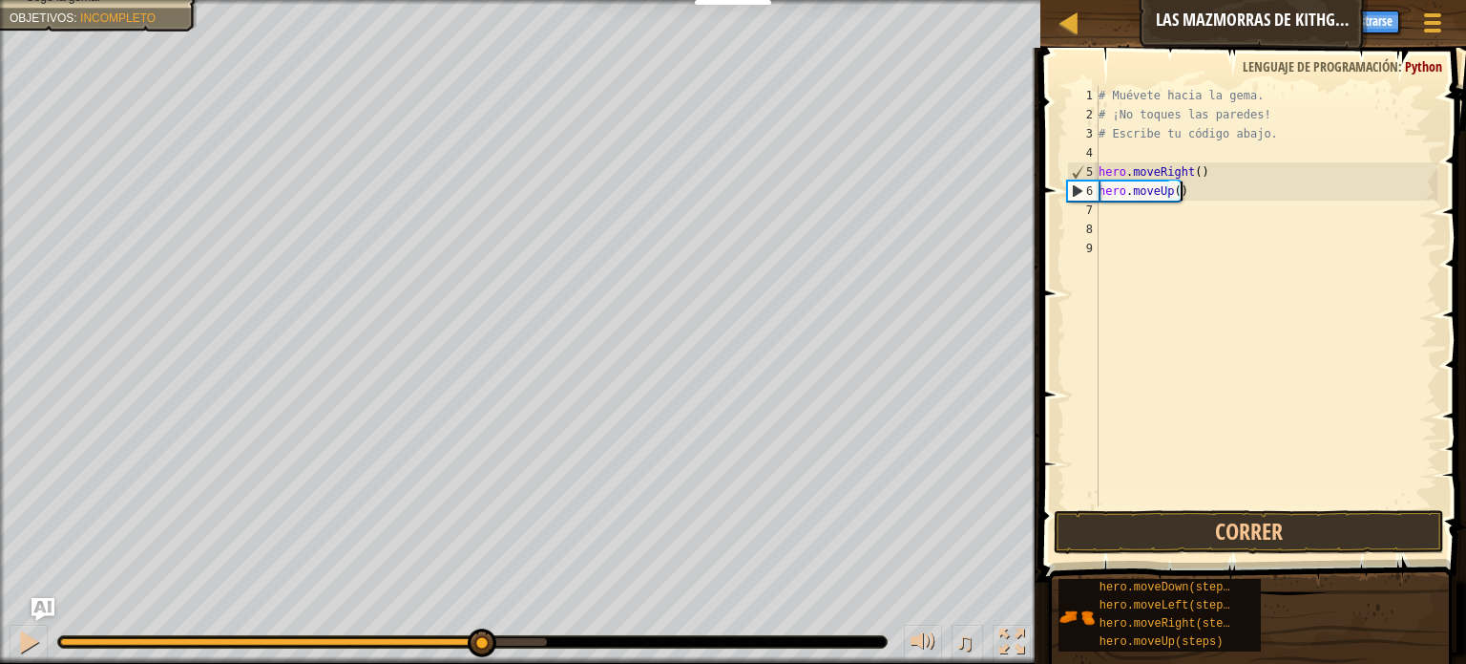
click at [1224, 310] on div "# Muévete hacia la gema. # ¡No toques las paredes! # Escribe tu código abajo. h…" at bounding box center [1266, 315] width 343 height 458
click at [1242, 318] on div "# Muévete hacia la gema. # ¡No toques las paredes! # Escribe tu código abajo. h…" at bounding box center [1266, 315] width 343 height 458
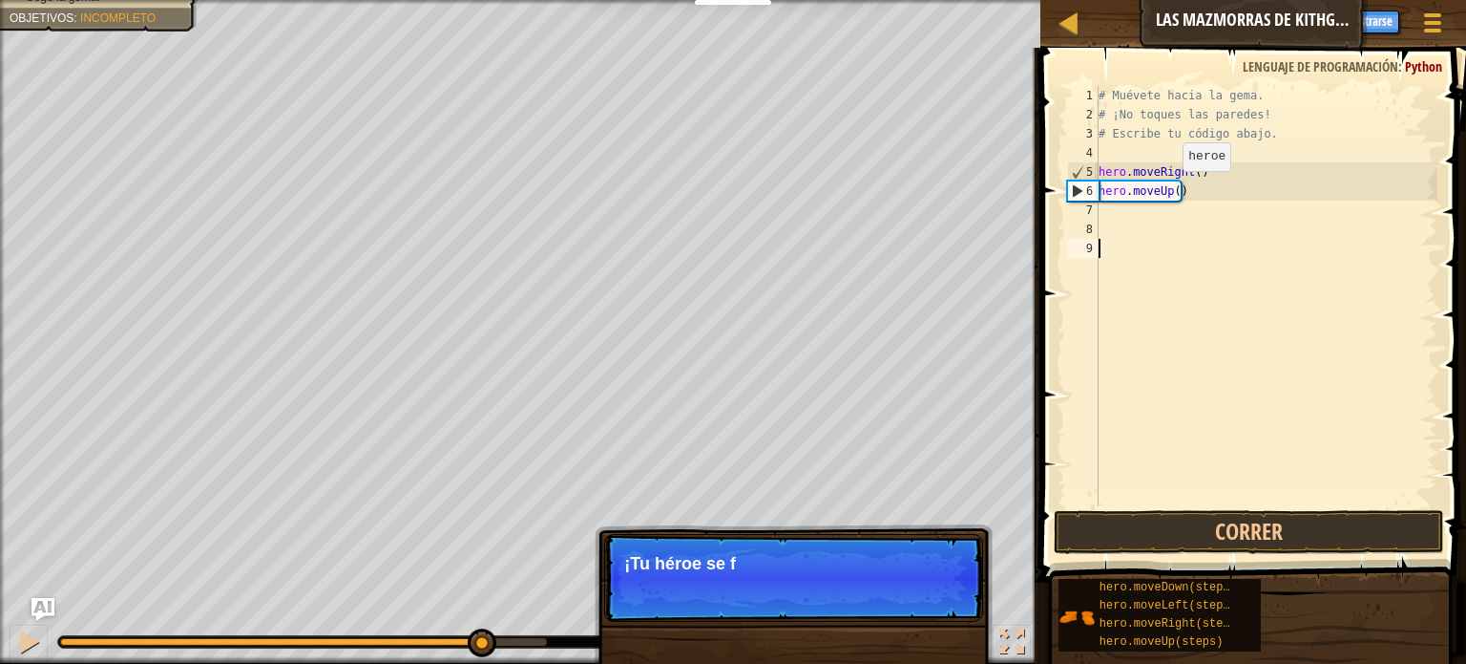
click at [1167, 190] on div "# Muévete hacia la gema. # ¡No toques las paredes! # Escribe tu código abajo. h…" at bounding box center [1266, 315] width 343 height 458
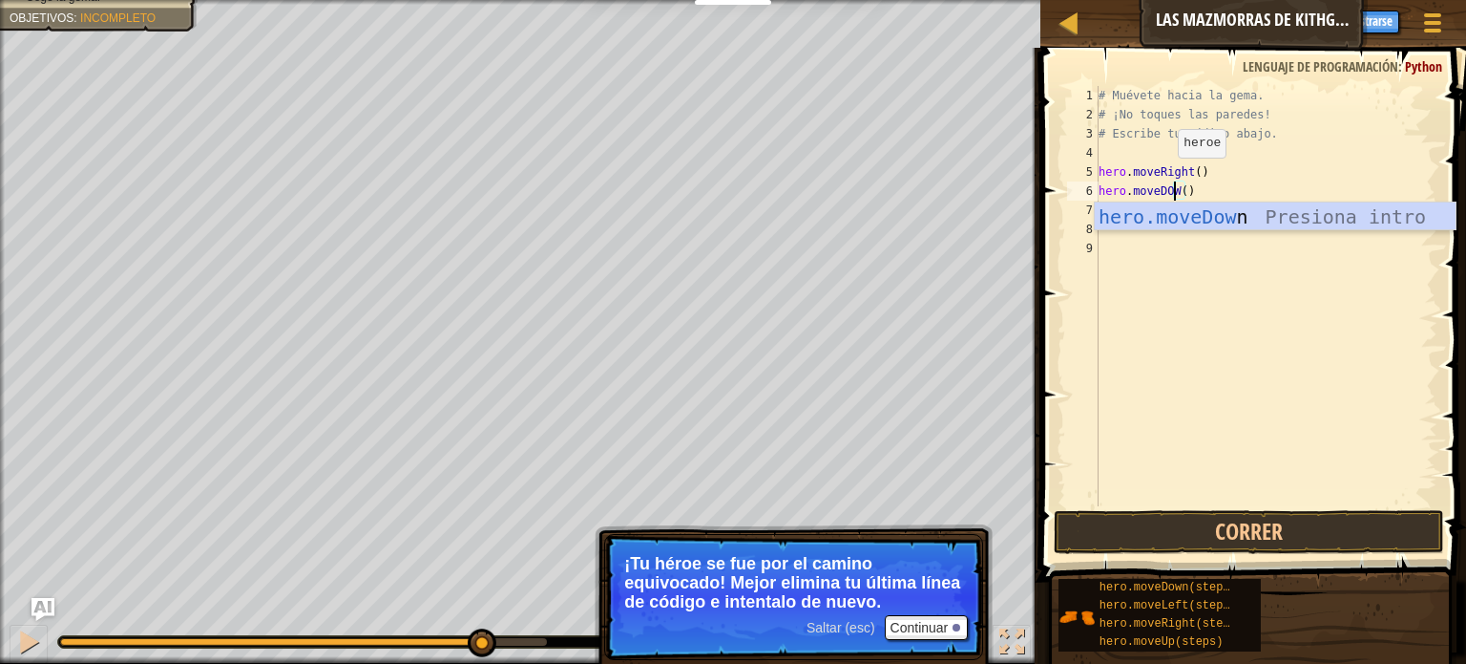
scroll to position [9, 6]
click at [1239, 213] on div "hero.moveDown Presiona intro" at bounding box center [1275, 245] width 361 height 86
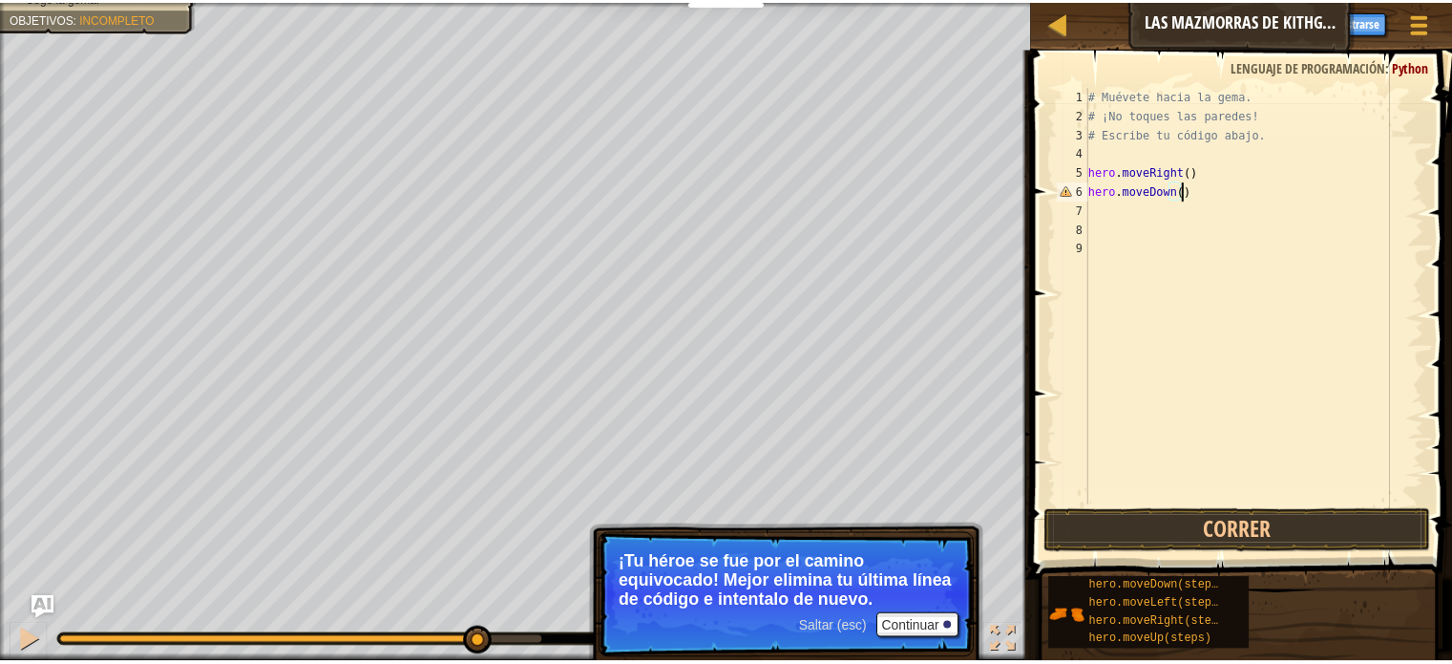
scroll to position [9, 0]
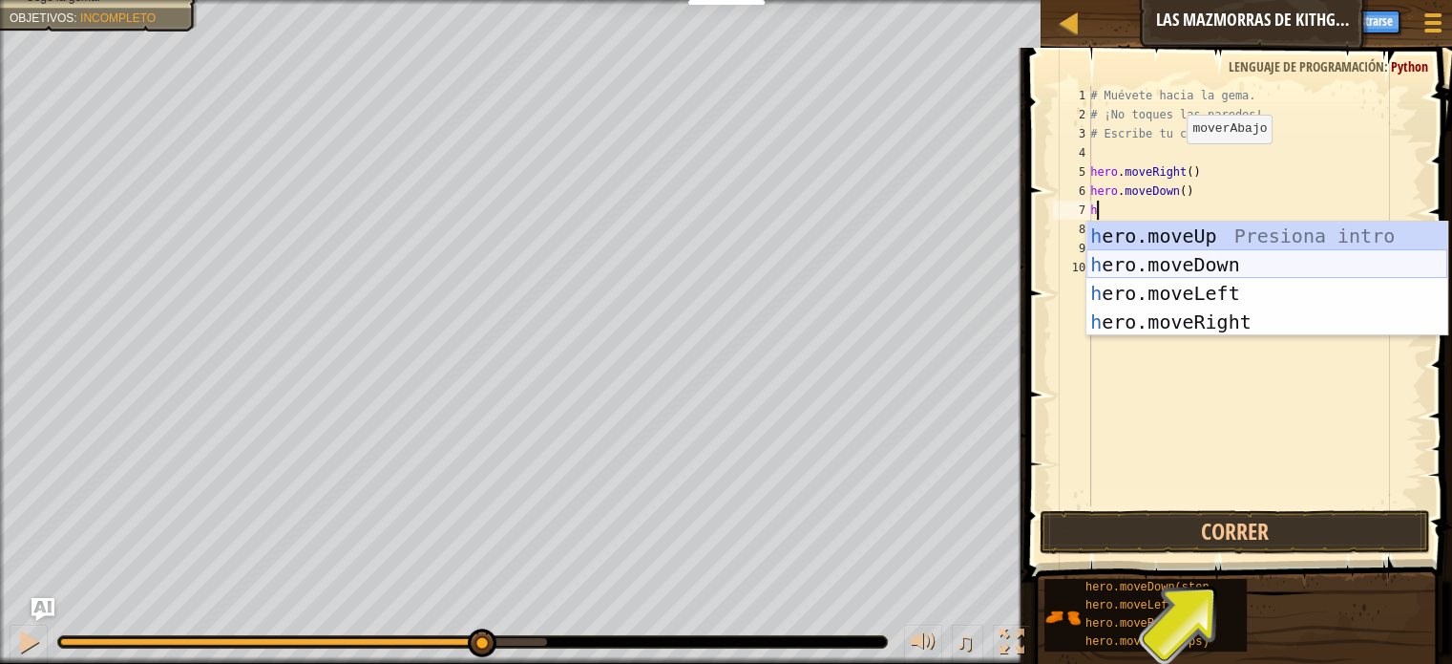
click at [1221, 259] on div "h ero.moveUp Presiona intro h ero.moveDown Presiona intro h ero.moveLeft Presio…" at bounding box center [1266, 307] width 361 height 172
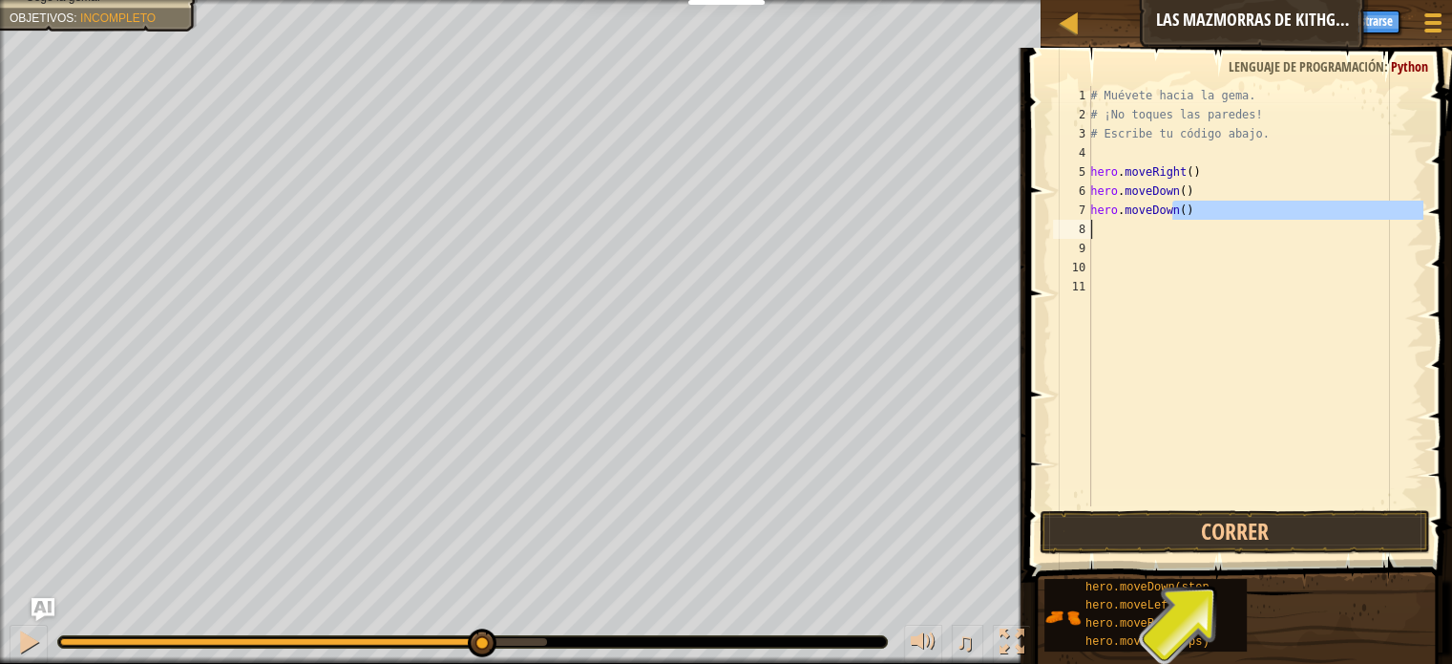
drag, startPoint x: 1189, startPoint y: 213, endPoint x: 1046, endPoint y: 227, distance: 143.0
click at [1046, 227] on div "1 2 3 4 5 6 7 8 9 10 11 # Muévete hacia la [PERSON_NAME]. # ¡No toques las [PER…" at bounding box center [1237, 352] width 432 height 590
drag, startPoint x: 1178, startPoint y: 214, endPoint x: 1124, endPoint y: 207, distance: 54.8
click at [1124, 207] on div "# Muévete hacia la [PERSON_NAME]. # ¡No toques las [PERSON_NAME]! # Escribe tu …" at bounding box center [1254, 315] width 337 height 458
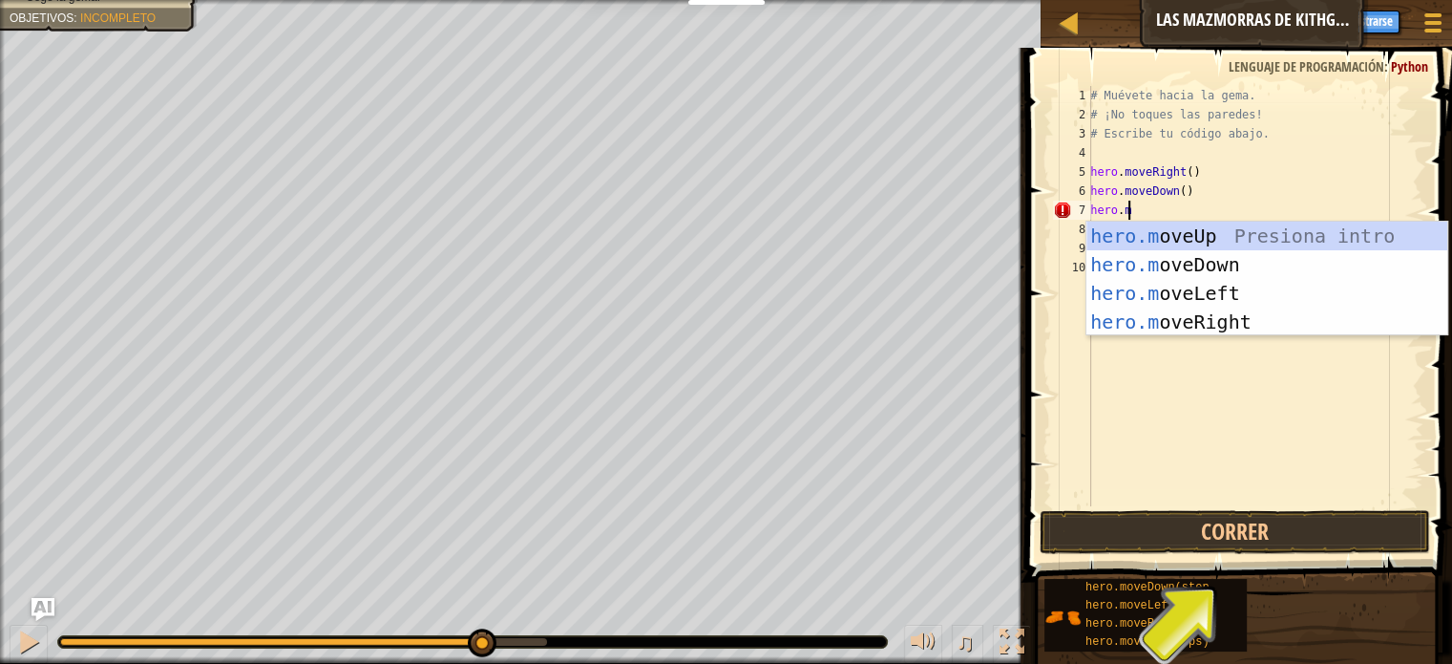
scroll to position [9, 1]
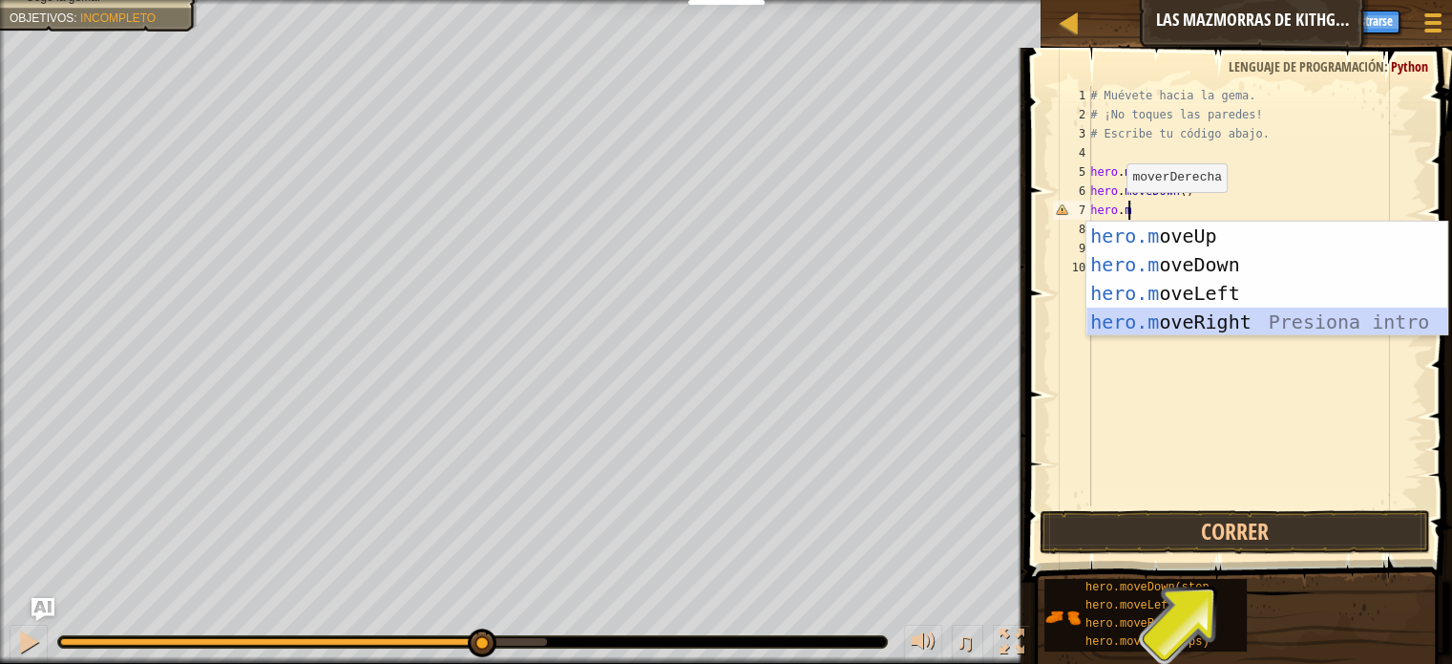
click at [1234, 324] on div "hero.m oveUp Presiona intro hero.m oveDown Presiona intro hero.m oveLeft Presio…" at bounding box center [1266, 307] width 361 height 172
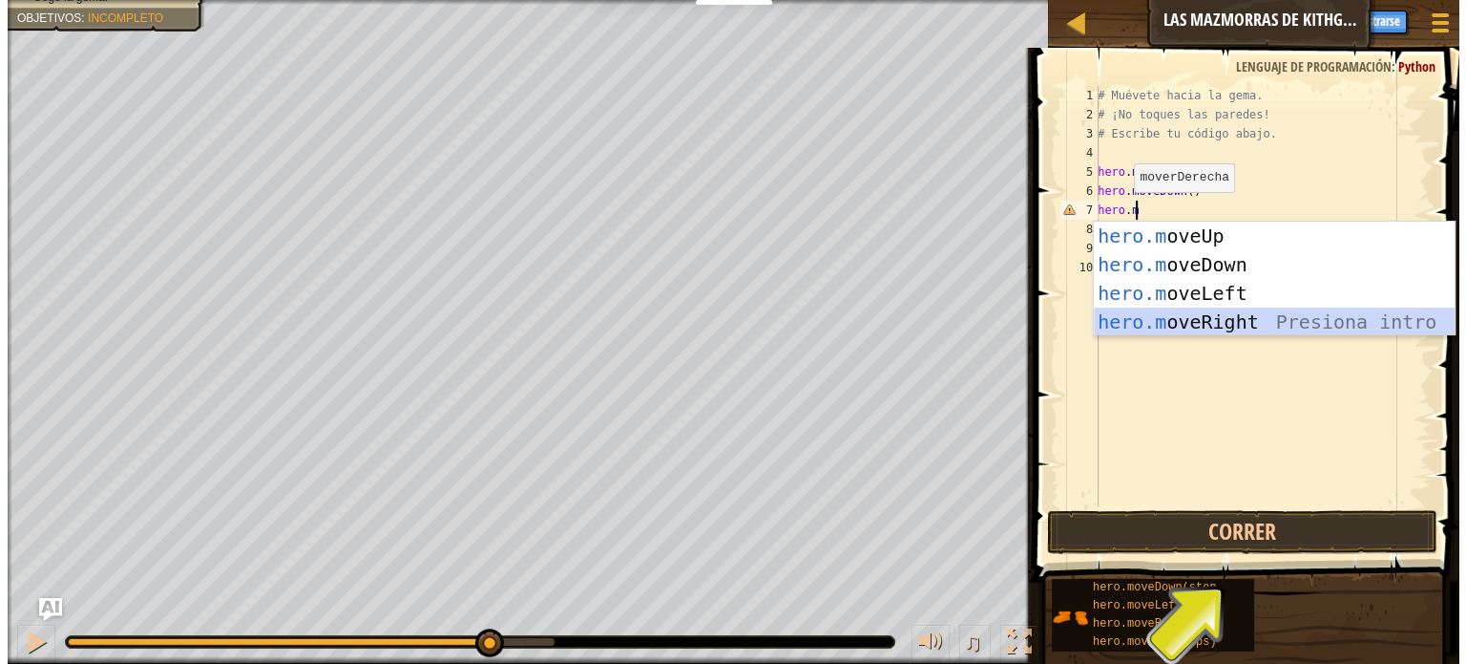
scroll to position [9, 0]
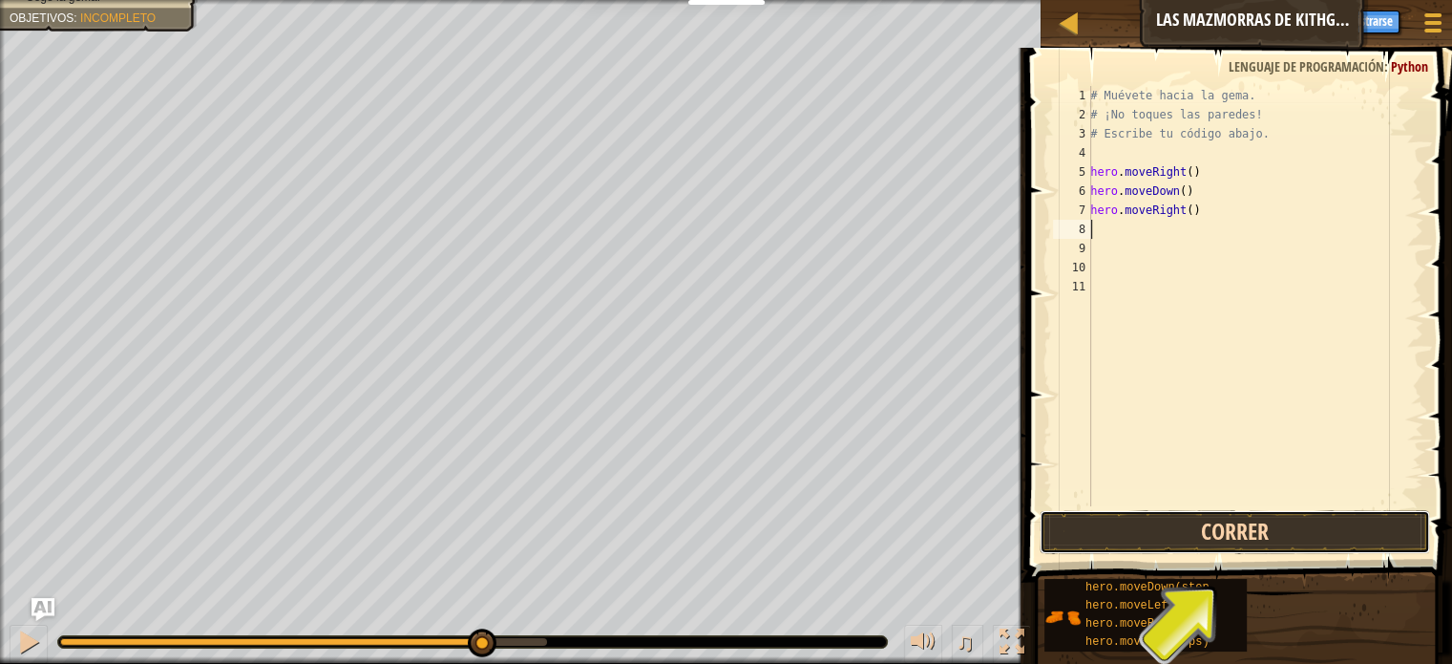
click at [1325, 538] on button "Correr" at bounding box center [1235, 532] width 390 height 44
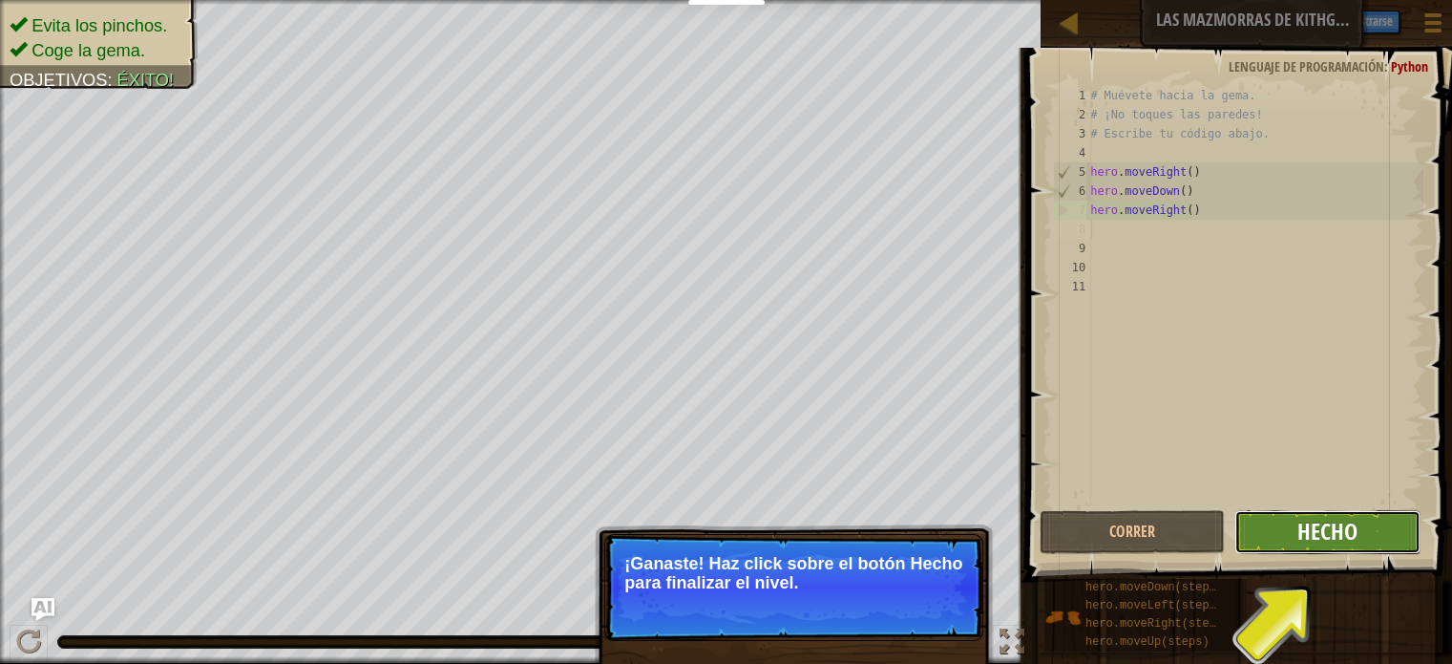
click at [1298, 538] on span "Hecho" at bounding box center [1327, 531] width 60 height 31
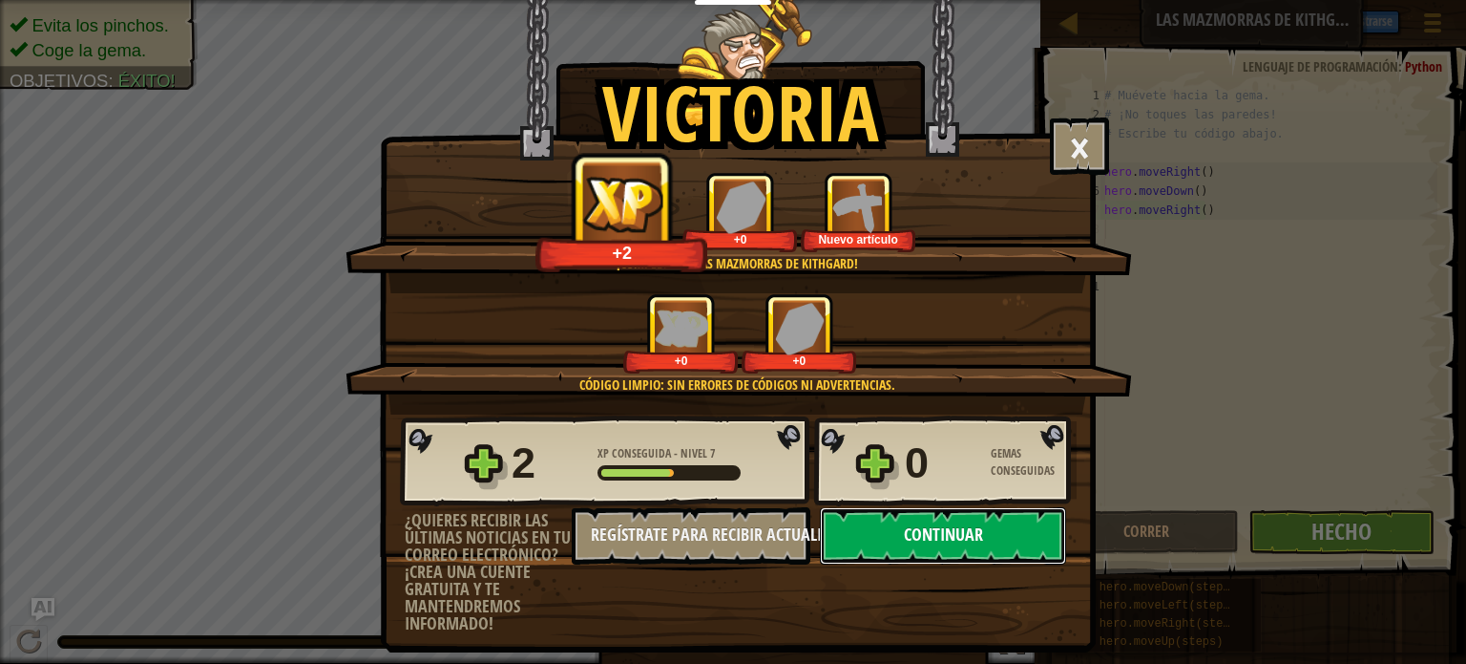
click at [963, 534] on button "Continuar" at bounding box center [943, 535] width 246 height 57
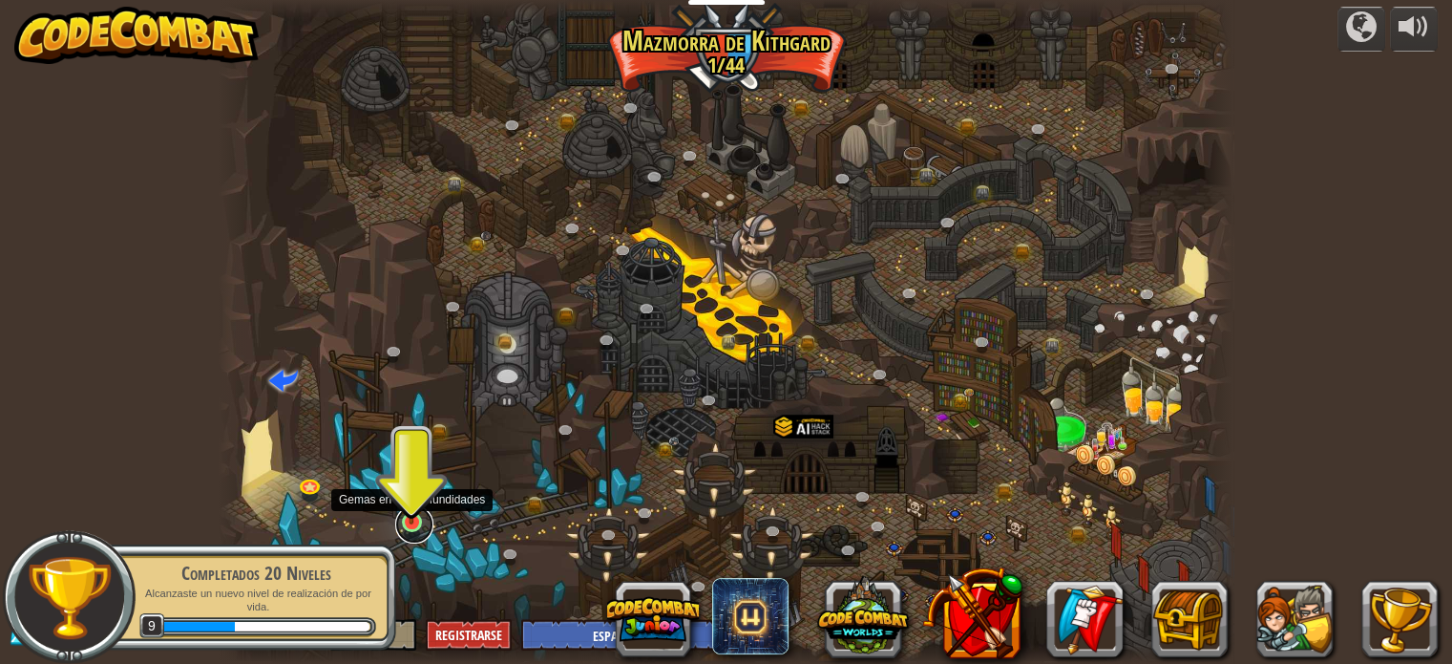
click at [426, 514] on link at bounding box center [414, 524] width 38 height 38
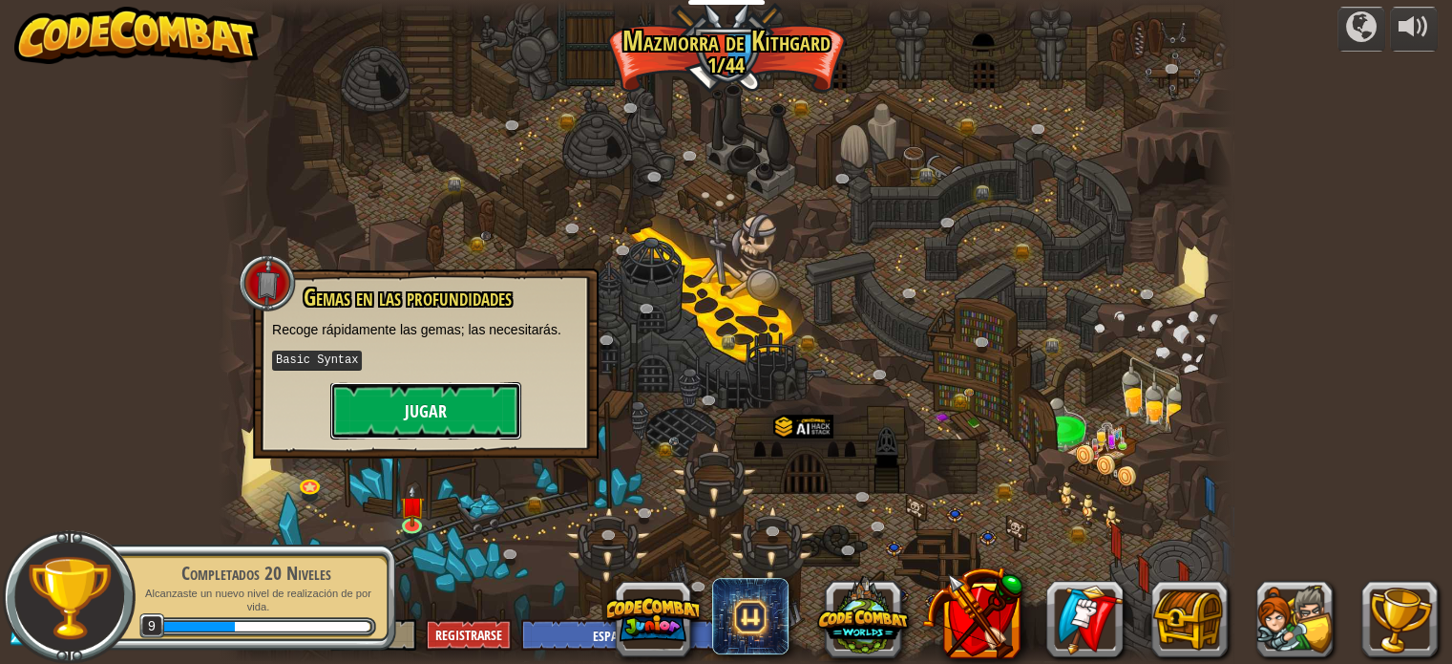
click at [420, 392] on button "Jugar" at bounding box center [425, 410] width 191 height 57
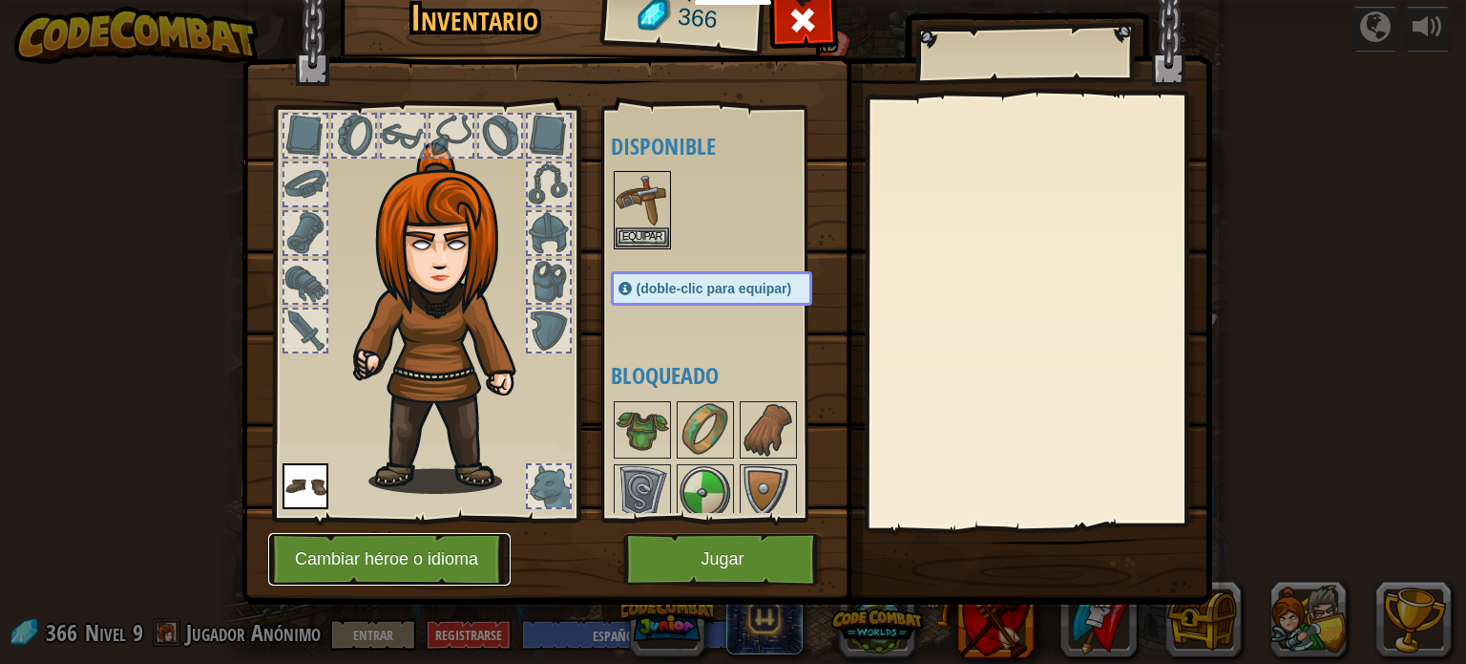
click at [359, 563] on button "Cambiar héroe o idioma" at bounding box center [389, 559] width 243 height 53
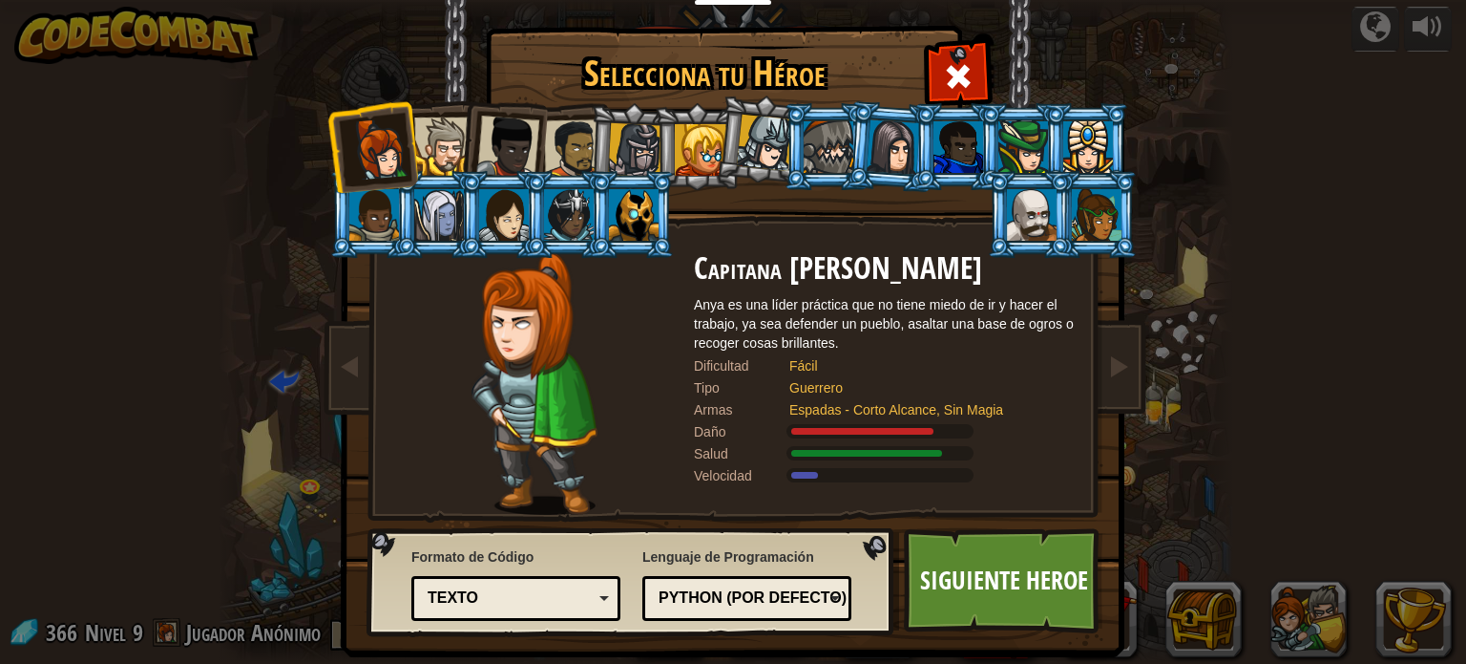
click at [479, 214] on div at bounding box center [504, 215] width 50 height 52
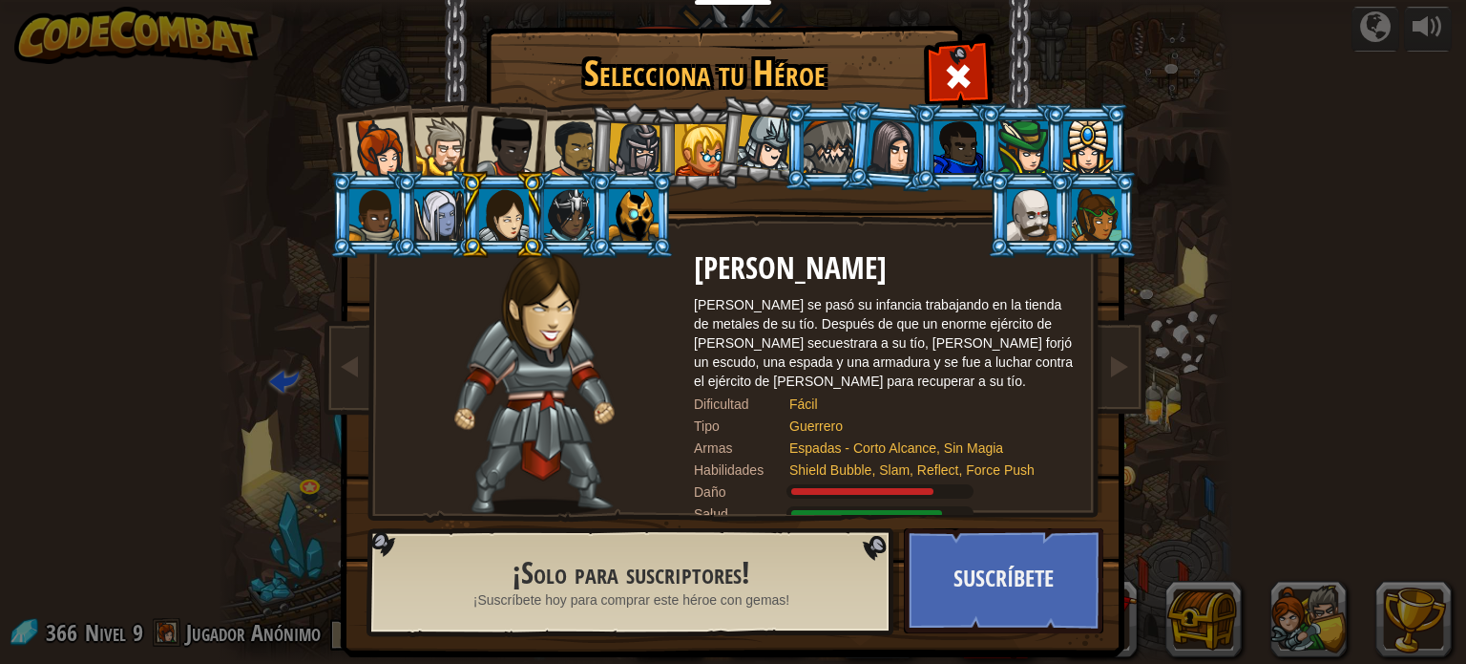
click at [416, 210] on div at bounding box center [439, 215] width 50 height 52
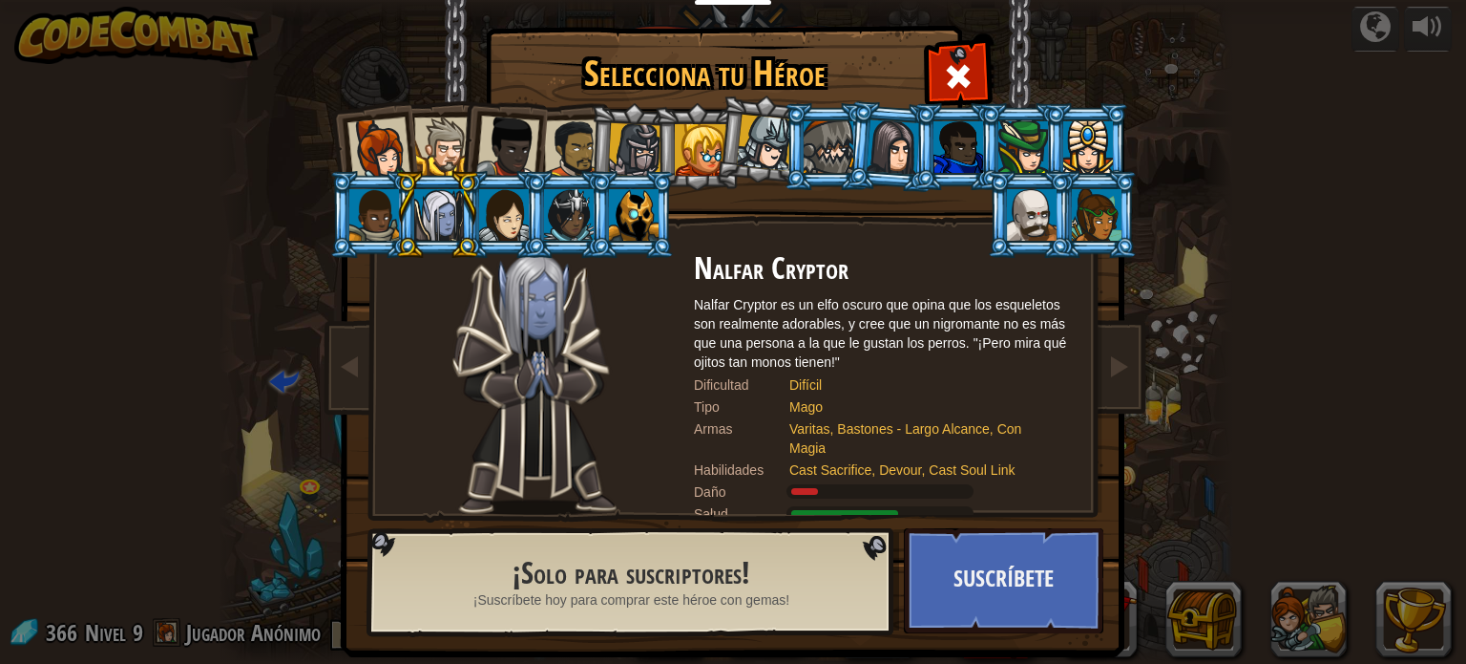
click at [814, 149] on div at bounding box center [829, 147] width 50 height 52
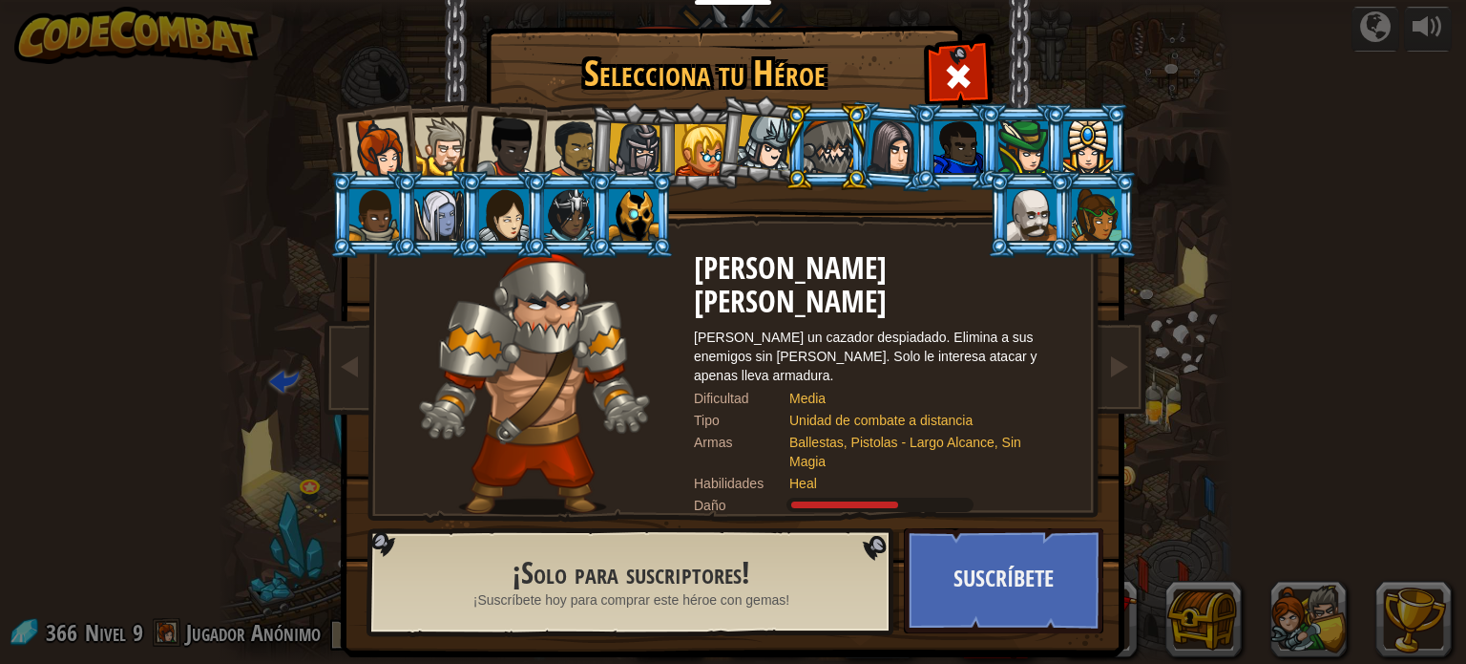
drag, startPoint x: 1023, startPoint y: 243, endPoint x: 1019, endPoint y: 232, distance: 12.4
click at [1023, 241] on li at bounding box center [1030, 214] width 86 height 87
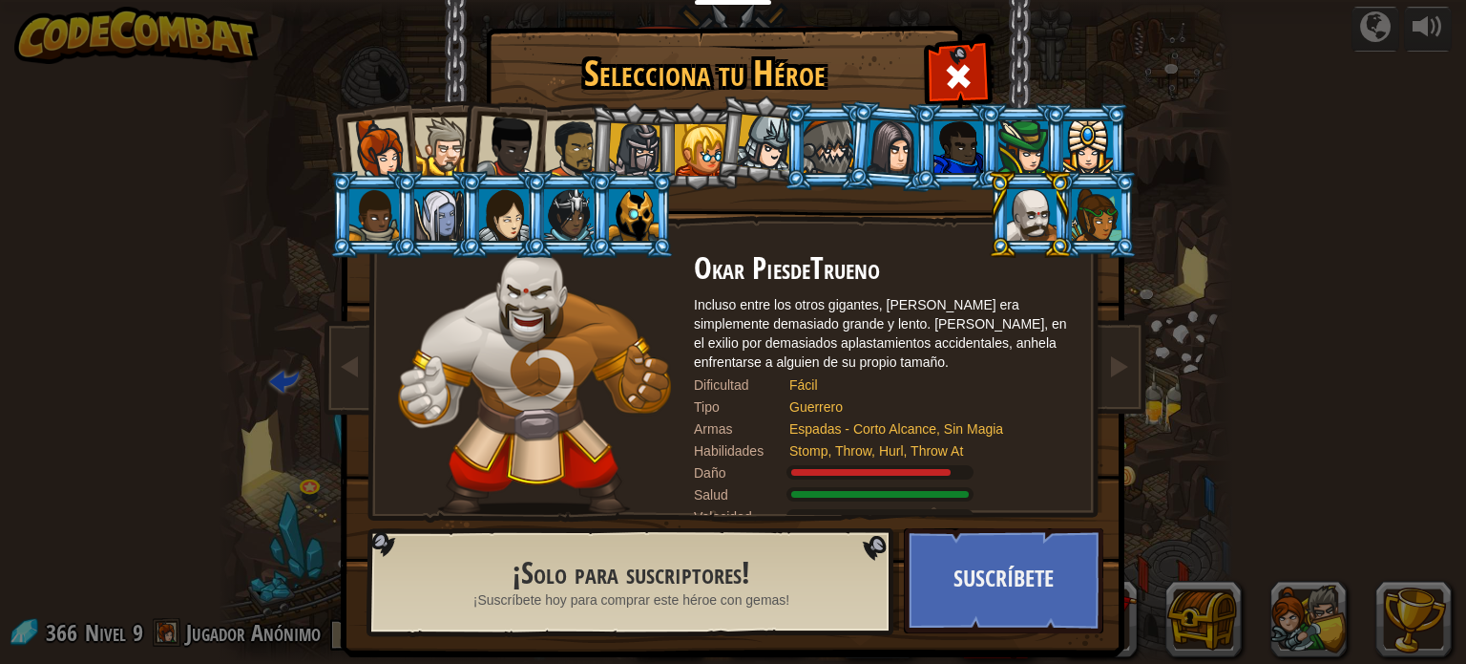
click at [461, 139] on li at bounding box center [502, 143] width 94 height 94
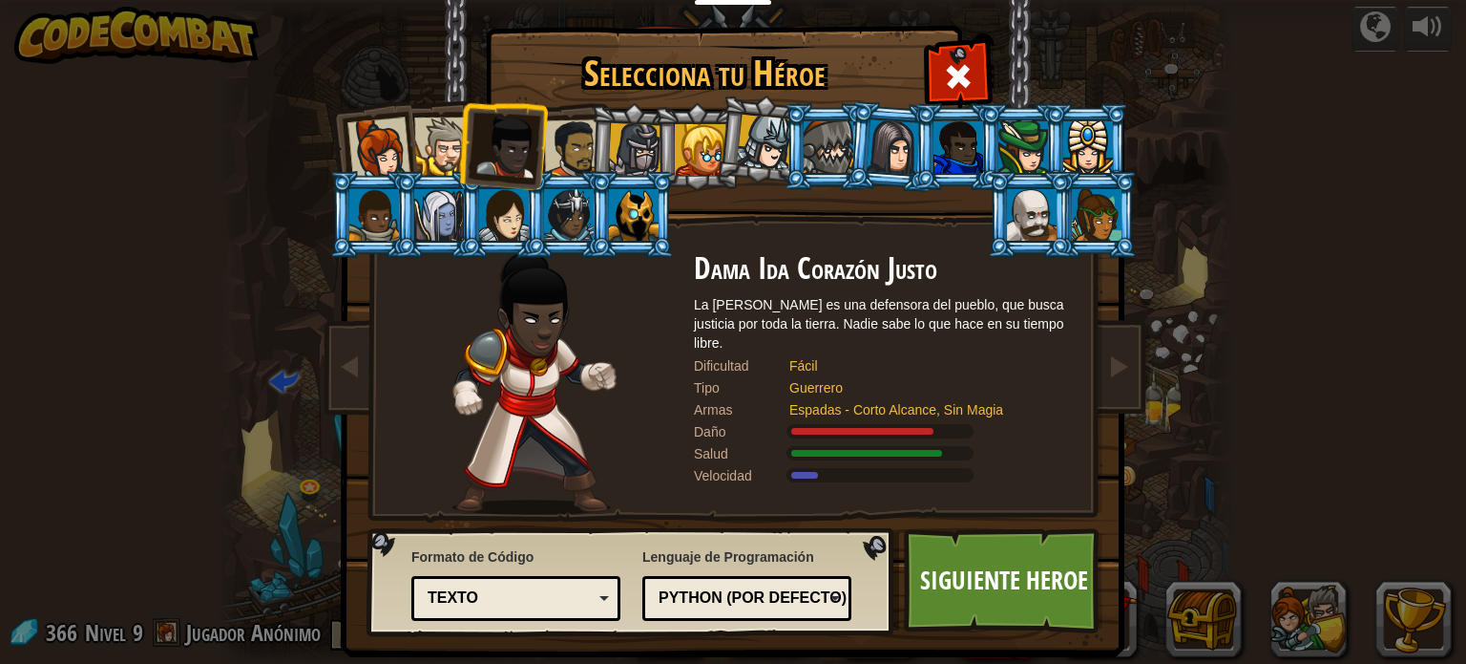
click at [1021, 212] on div at bounding box center [1032, 215] width 50 height 52
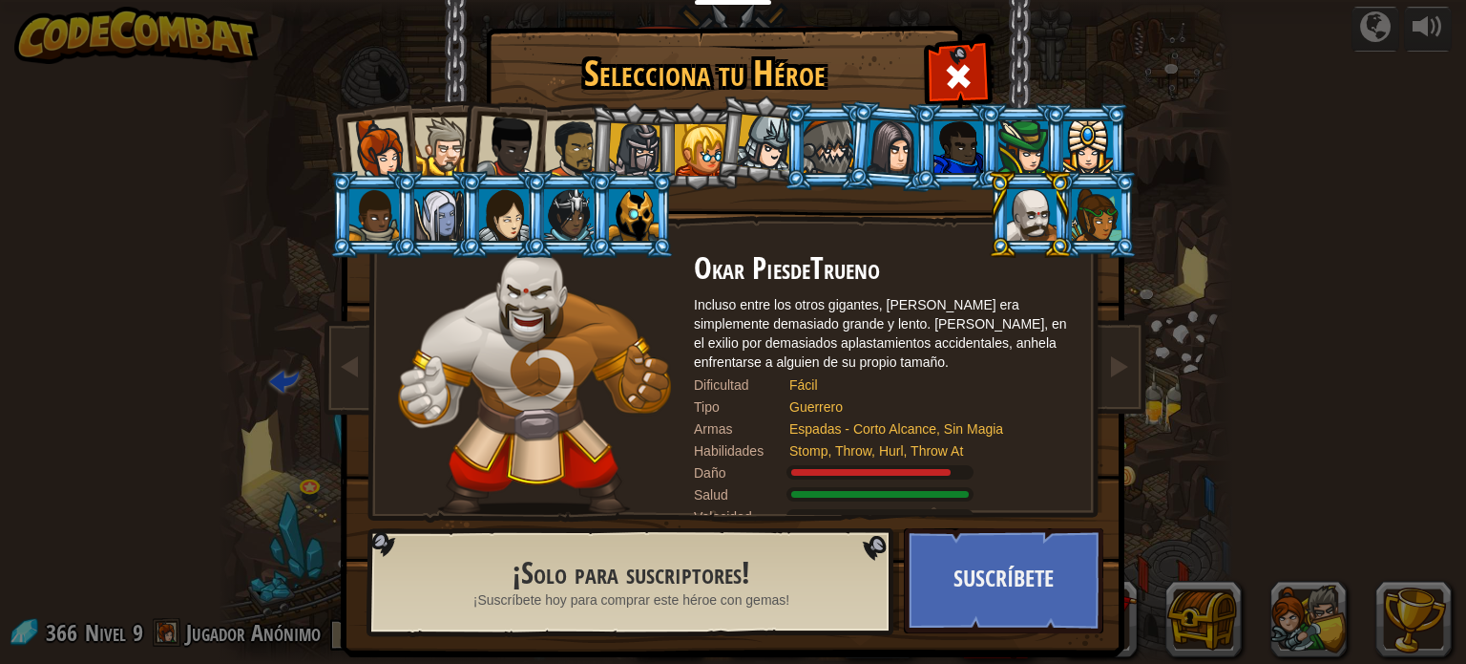
click at [509, 134] on div at bounding box center [507, 147] width 63 height 63
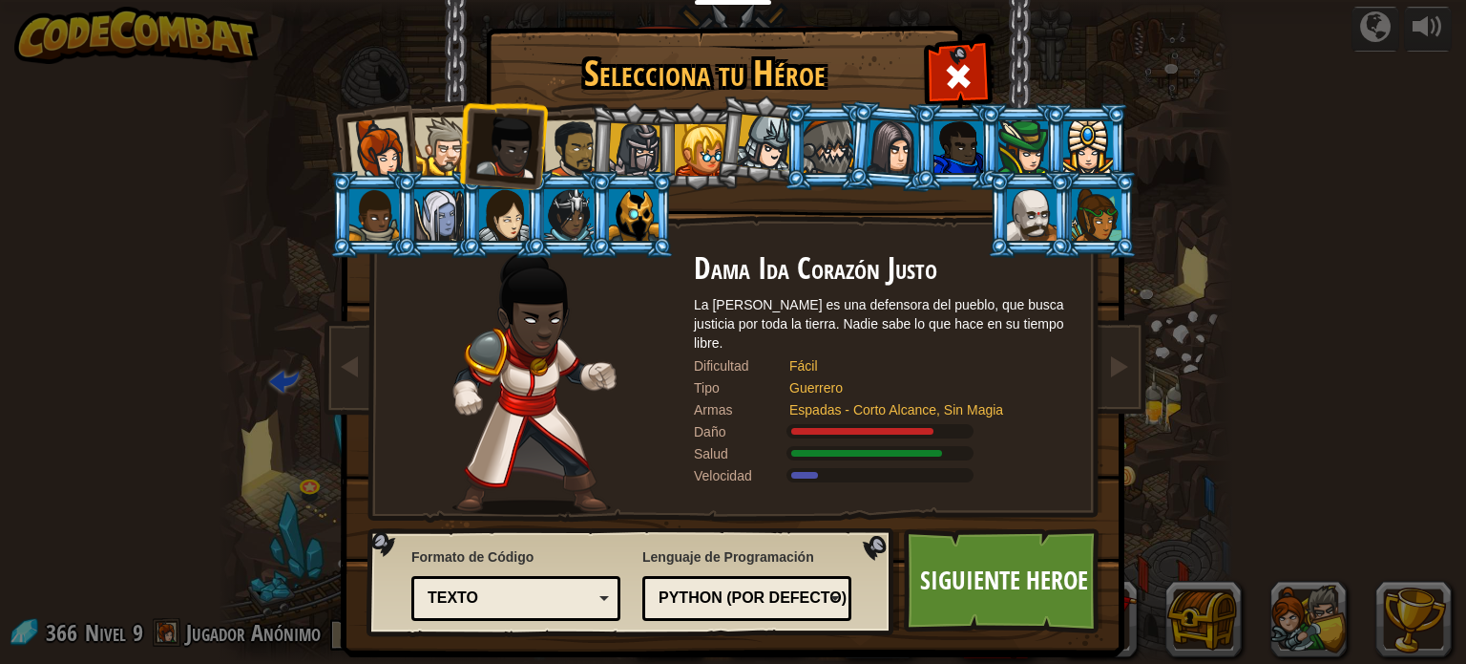
click at [573, 161] on div at bounding box center [573, 148] width 59 height 59
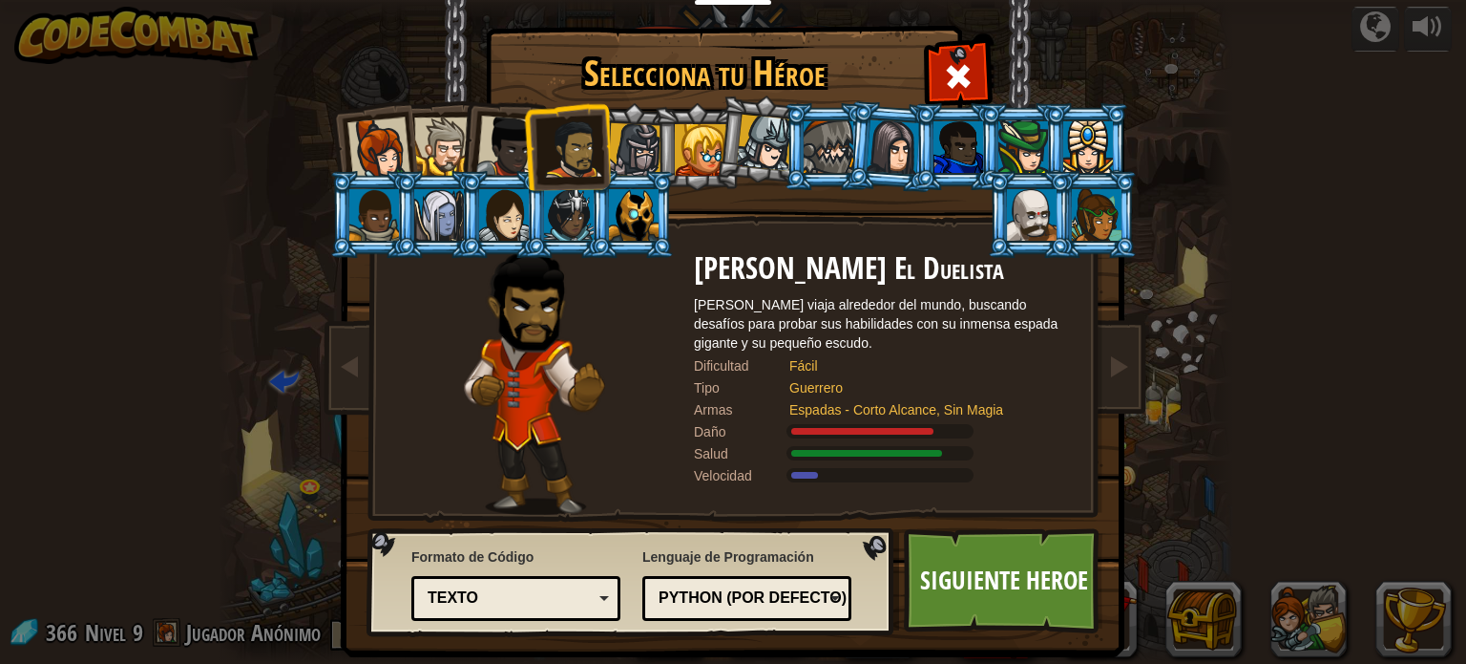
click at [470, 148] on li at bounding box center [502, 143] width 94 height 94
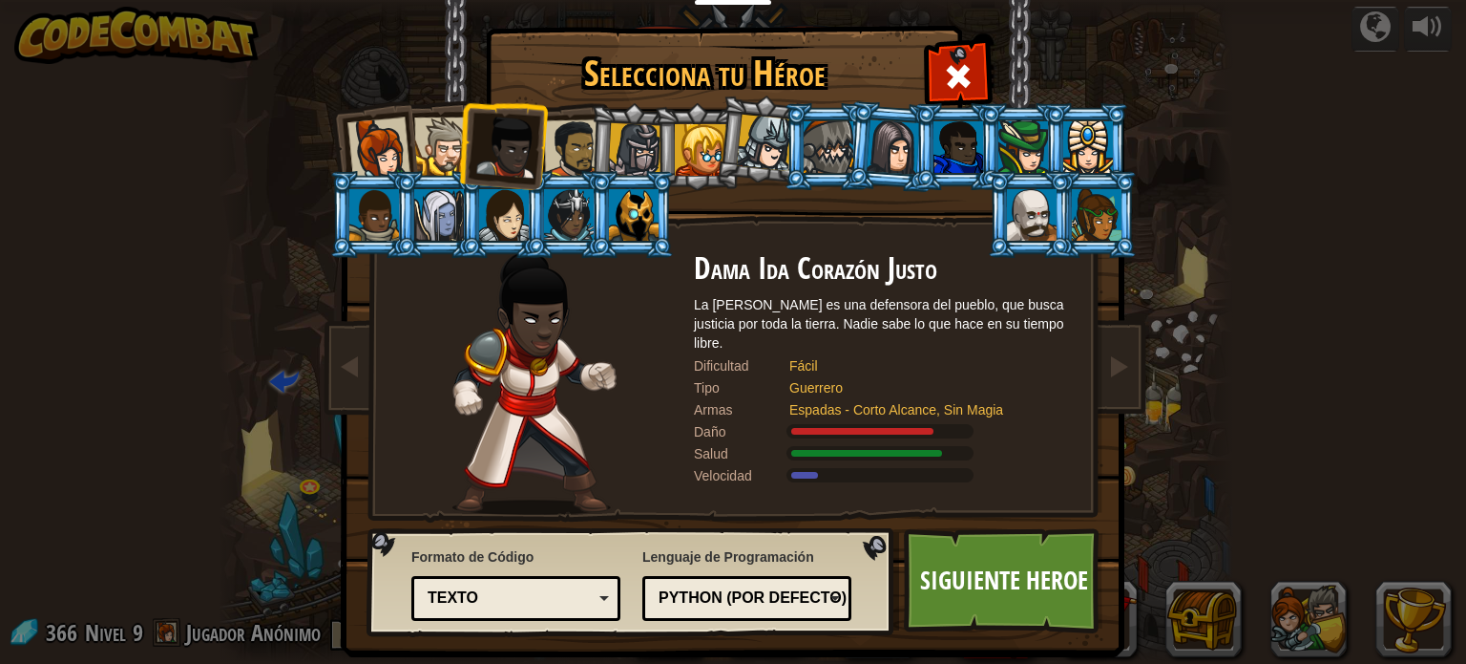
click at [462, 148] on li at bounding box center [502, 143] width 94 height 94
click at [447, 150] on div at bounding box center [443, 146] width 58 height 58
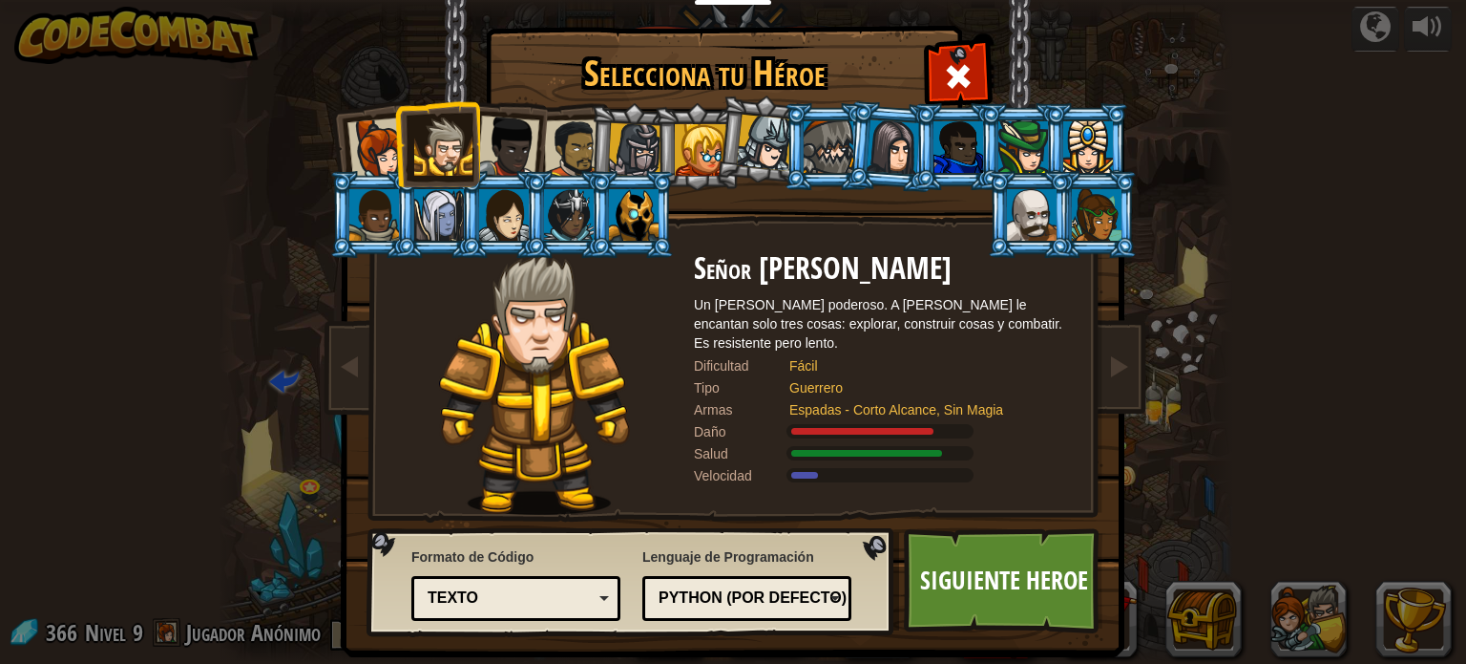
click at [514, 137] on div at bounding box center [507, 147] width 63 height 63
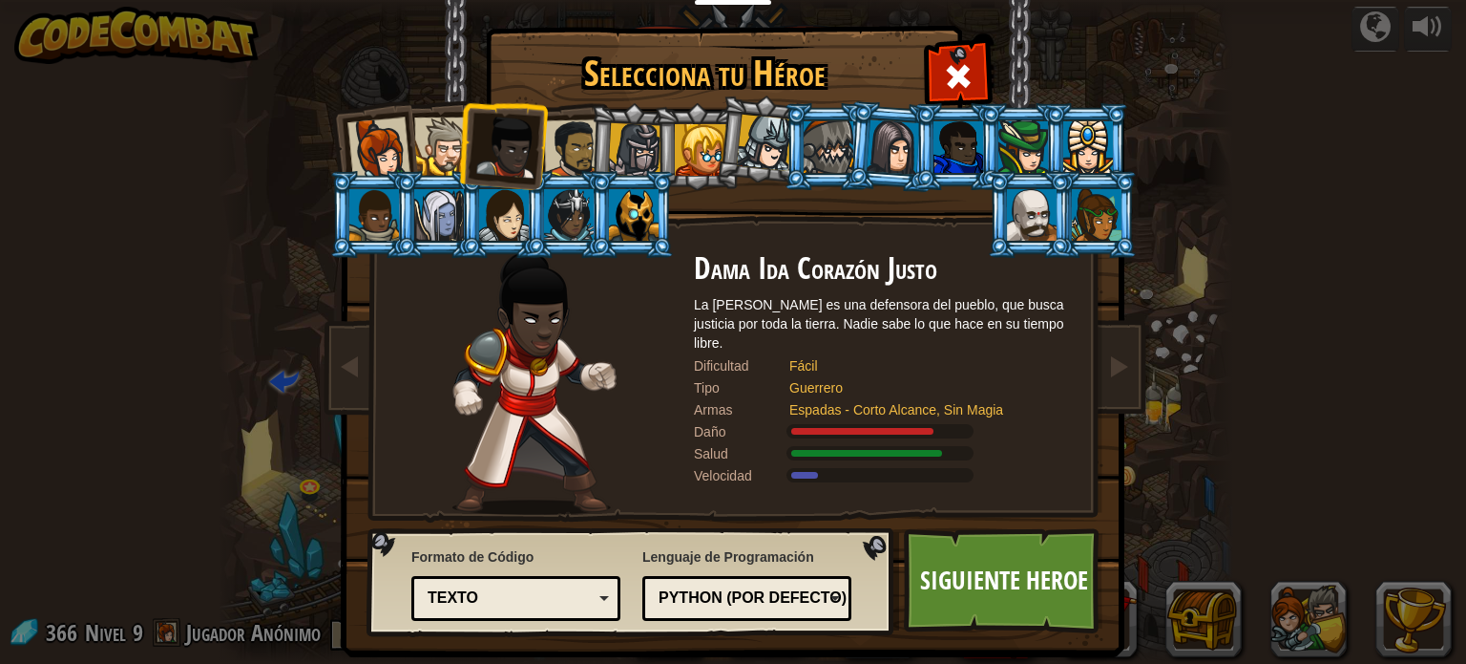
click at [555, 148] on div at bounding box center [573, 148] width 59 height 59
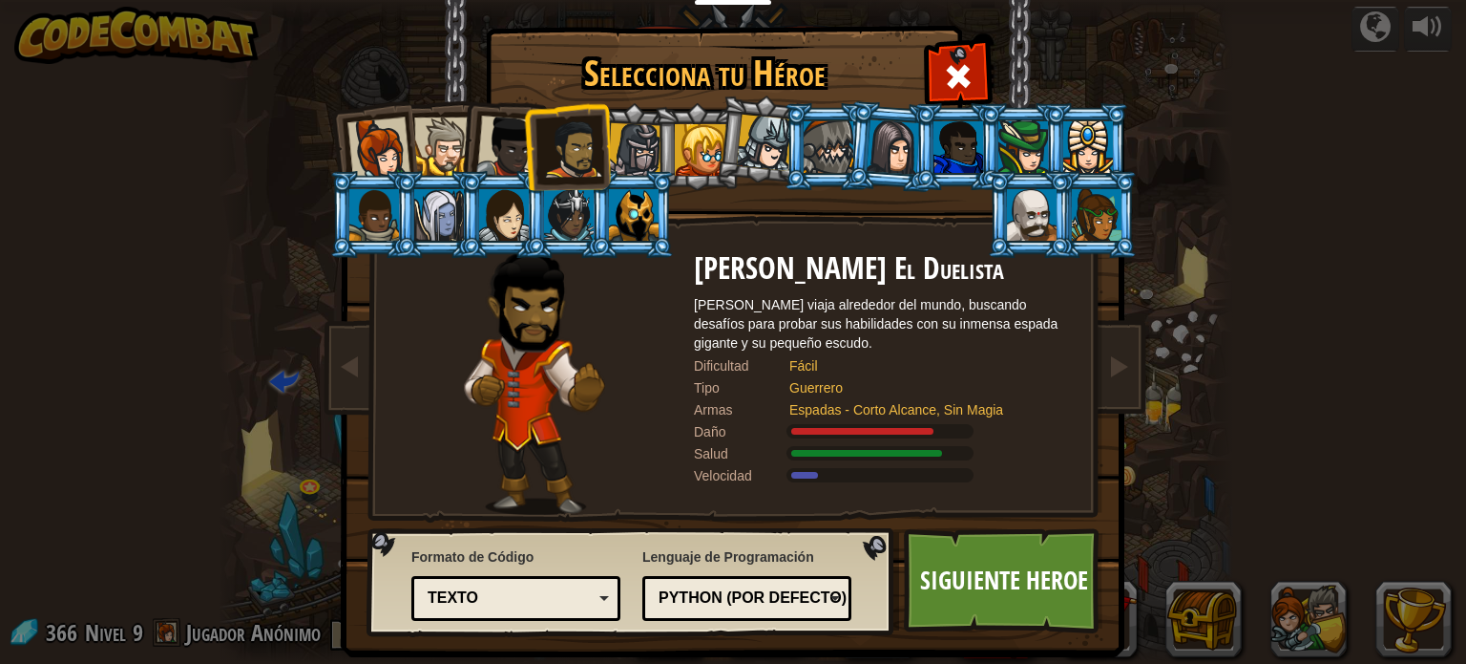
click at [451, 147] on div at bounding box center [443, 146] width 58 height 58
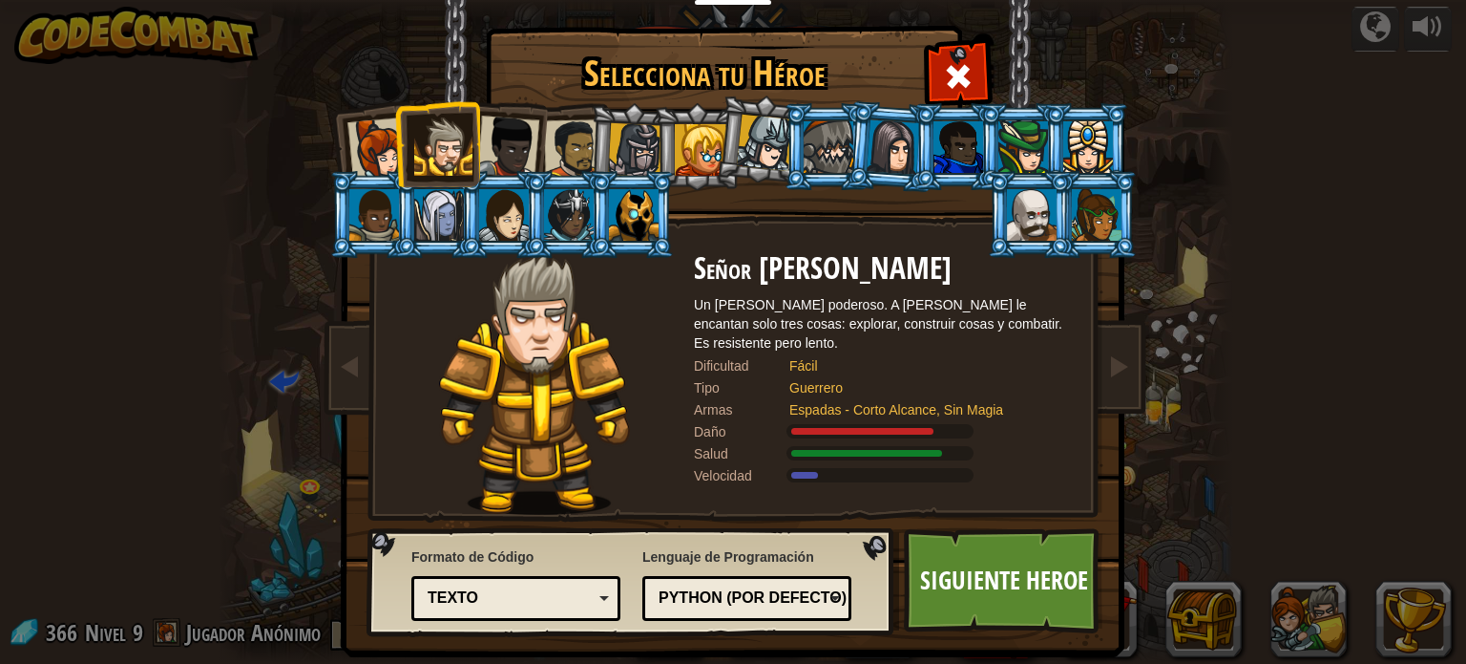
click at [573, 140] on div at bounding box center [573, 148] width 59 height 59
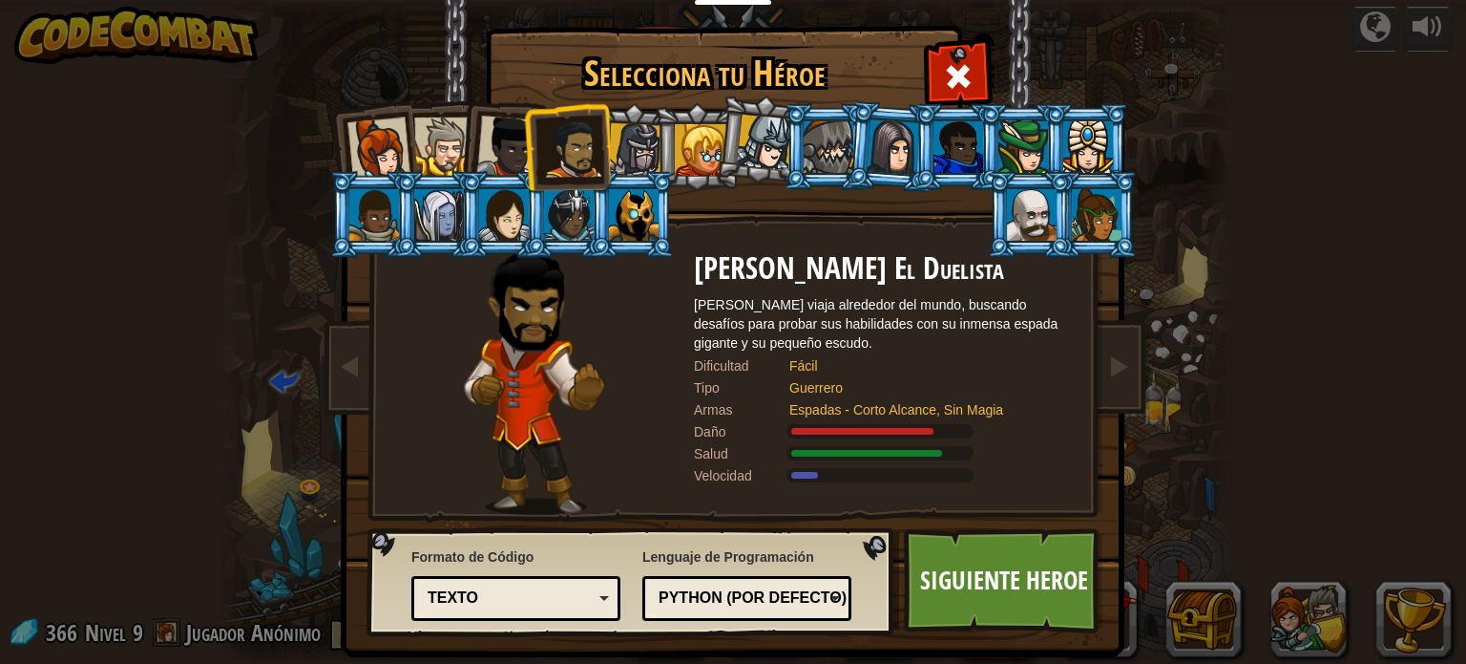
click at [506, 135] on div at bounding box center [507, 147] width 63 height 63
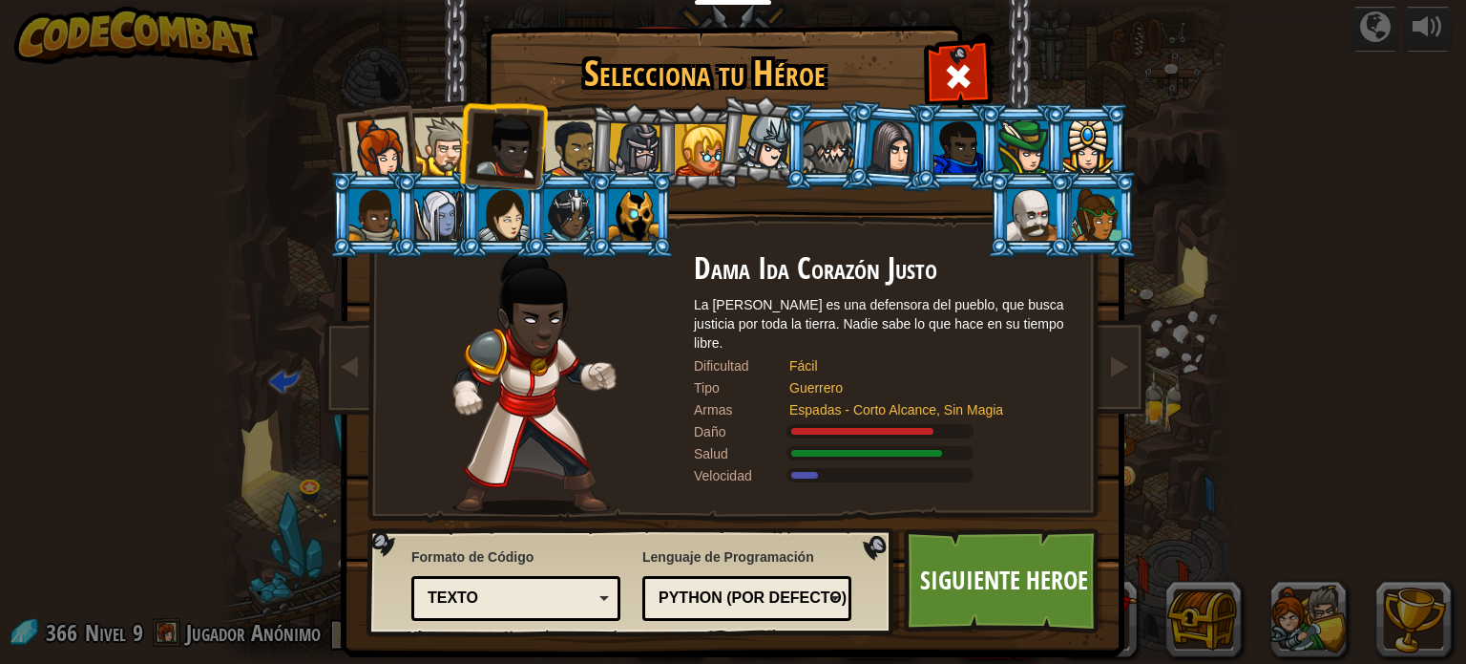
click at [580, 139] on div at bounding box center [573, 148] width 59 height 59
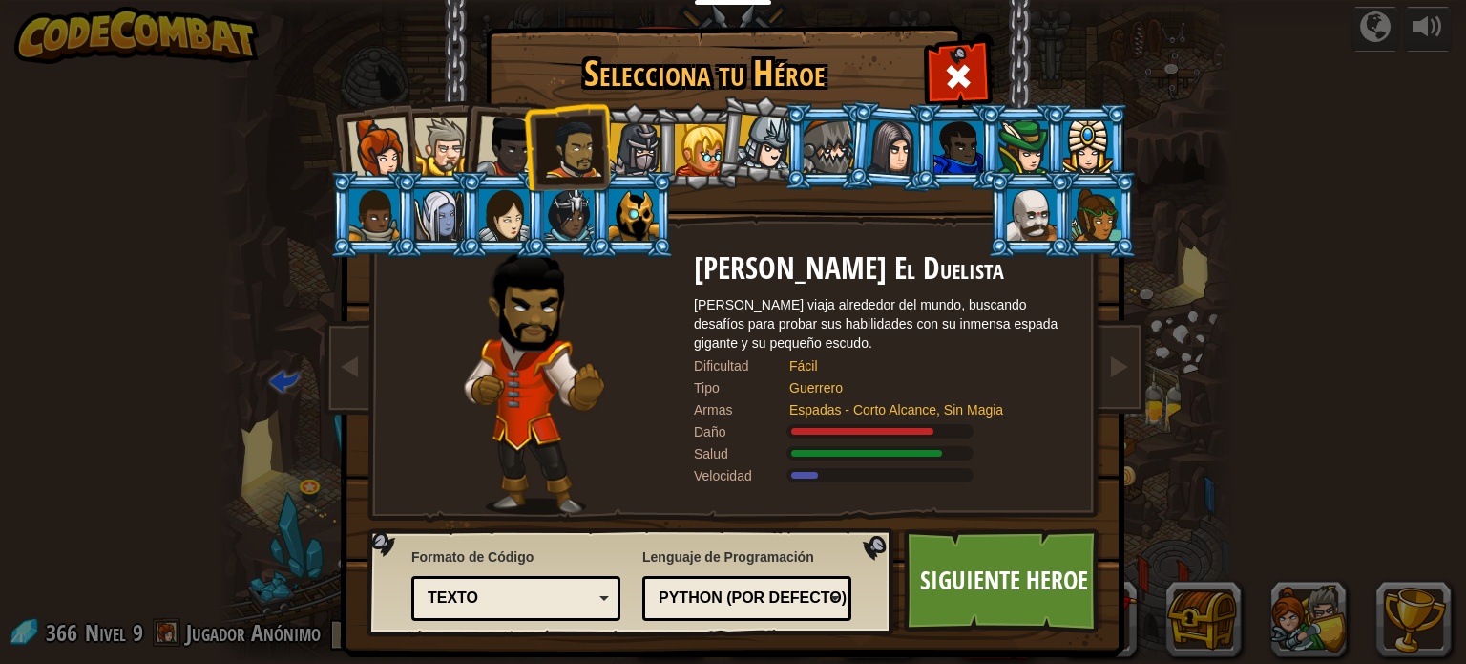
click at [630, 159] on div at bounding box center [635, 150] width 54 height 54
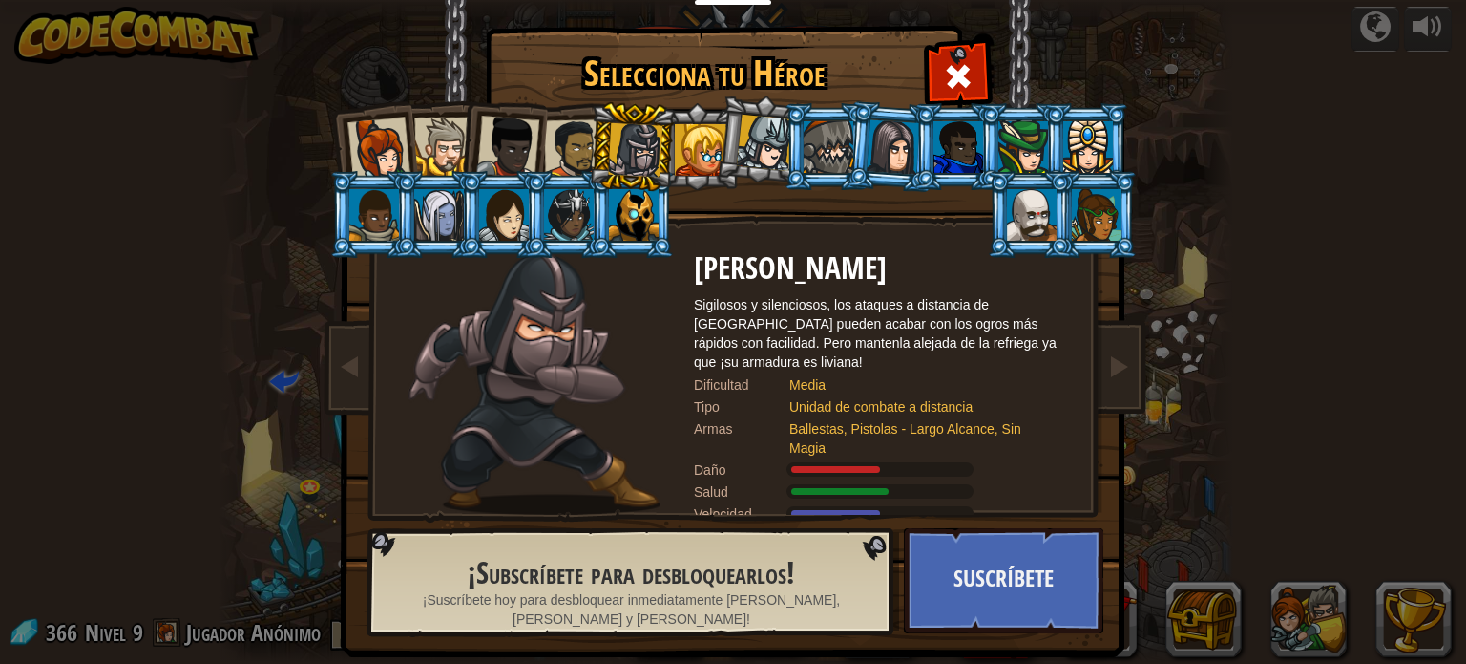
click at [444, 103] on ol at bounding box center [734, 103] width 788 height 0
click at [500, 149] on div at bounding box center [507, 147] width 63 height 63
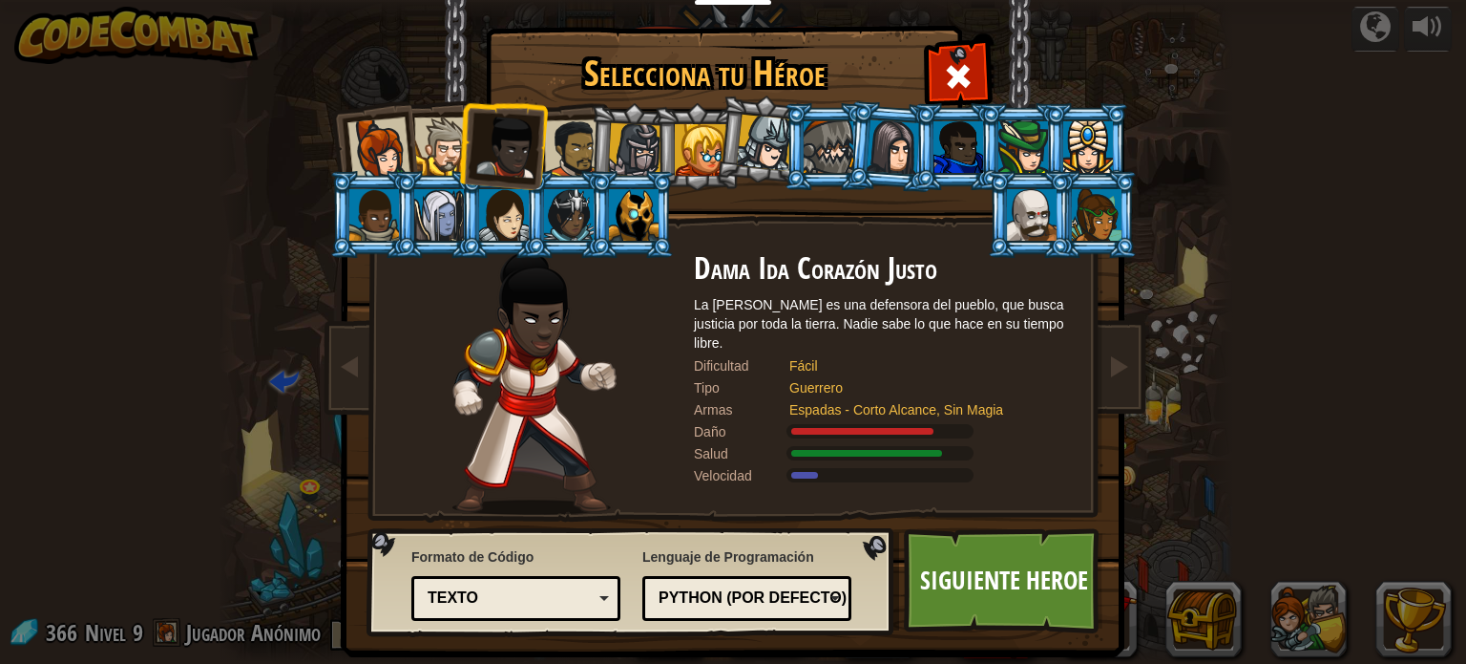
click at [555, 144] on div at bounding box center [573, 148] width 59 height 59
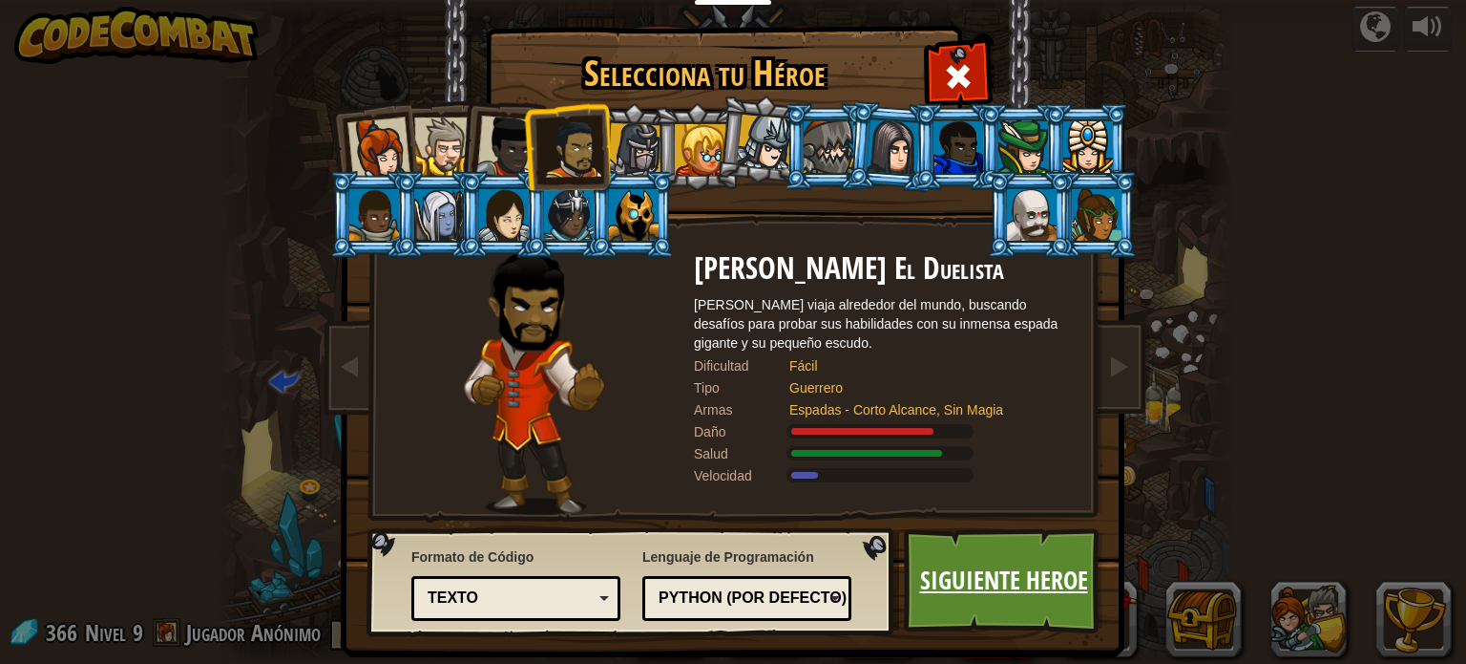
click at [957, 552] on link "Siguiente Heroe" at bounding box center [1004, 580] width 200 height 105
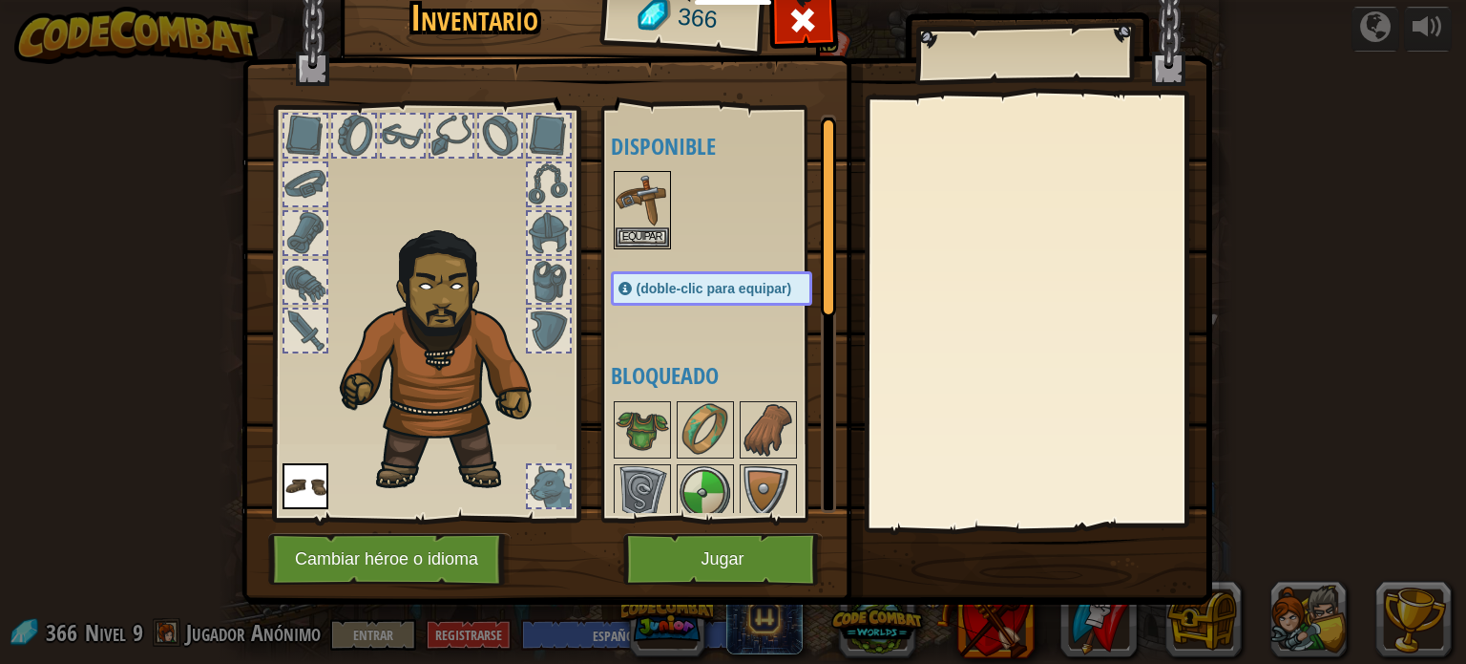
click at [959, 563] on img at bounding box center [727, 257] width 971 height 693
click at [785, 540] on button "Jugar" at bounding box center [723, 559] width 200 height 53
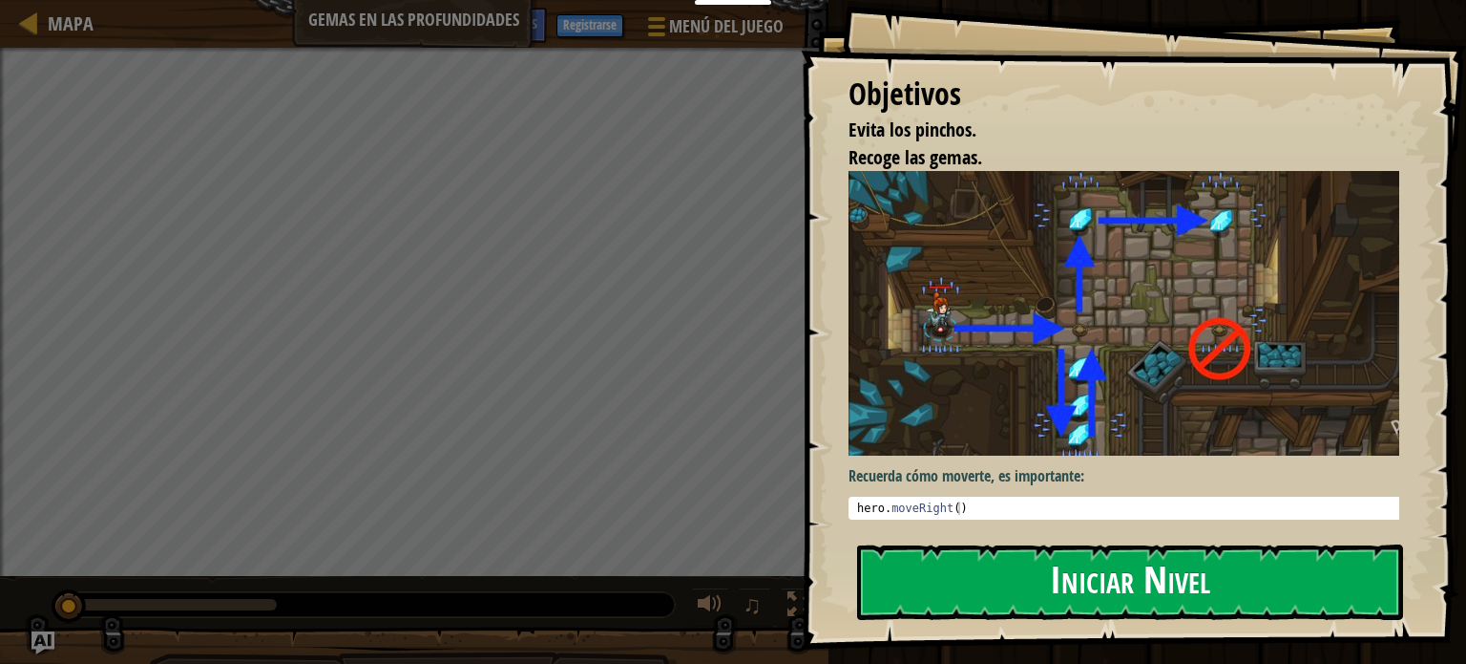
click at [1121, 582] on button "Iniciar Nivel" at bounding box center [1130, 581] width 546 height 75
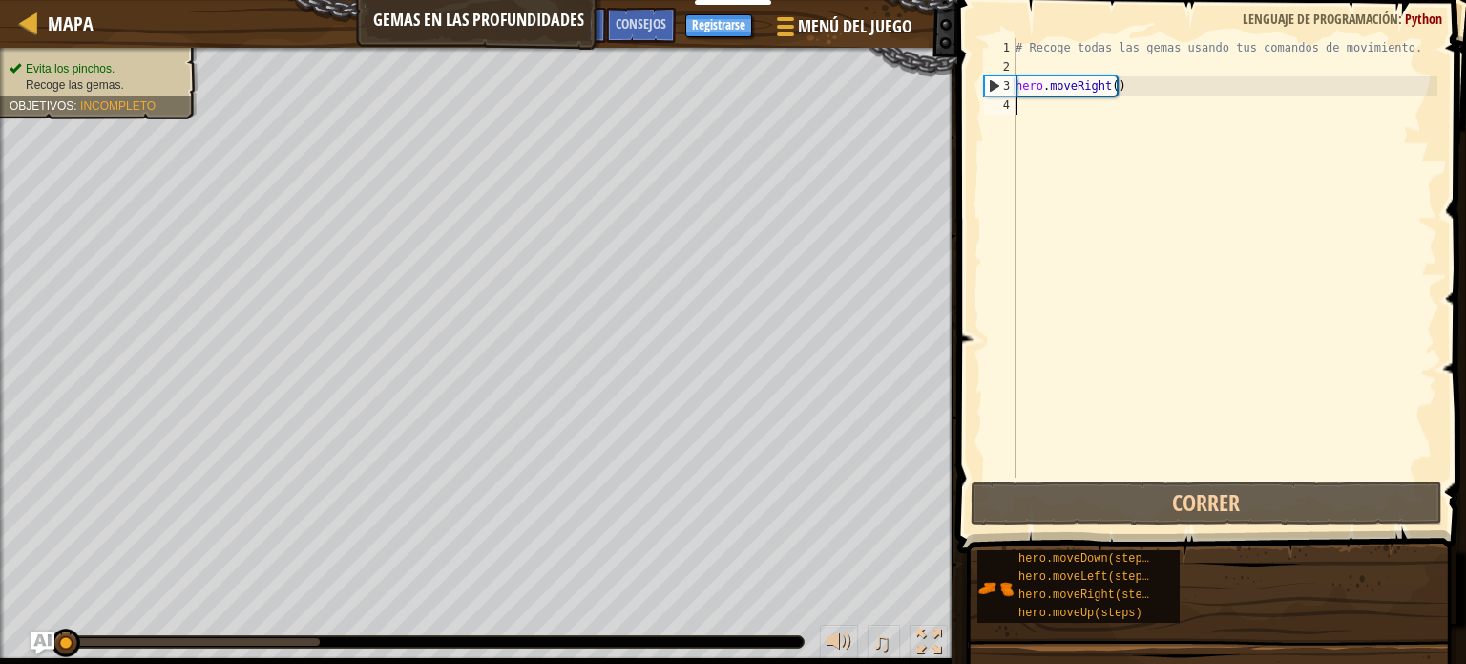
scroll to position [9, 0]
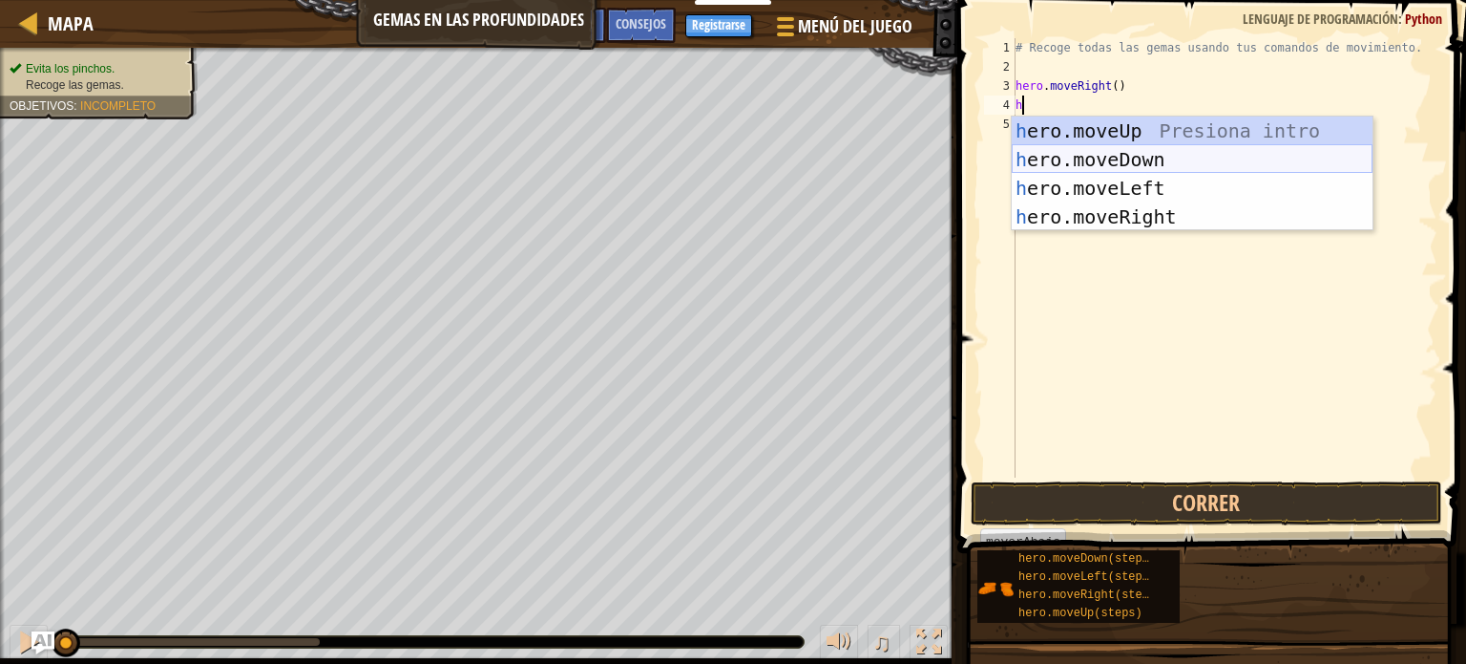
click at [1146, 161] on div "h ero.moveUp Presiona intro h ero.moveDown Presiona intro h ero.moveLeft Presio…" at bounding box center [1192, 202] width 361 height 172
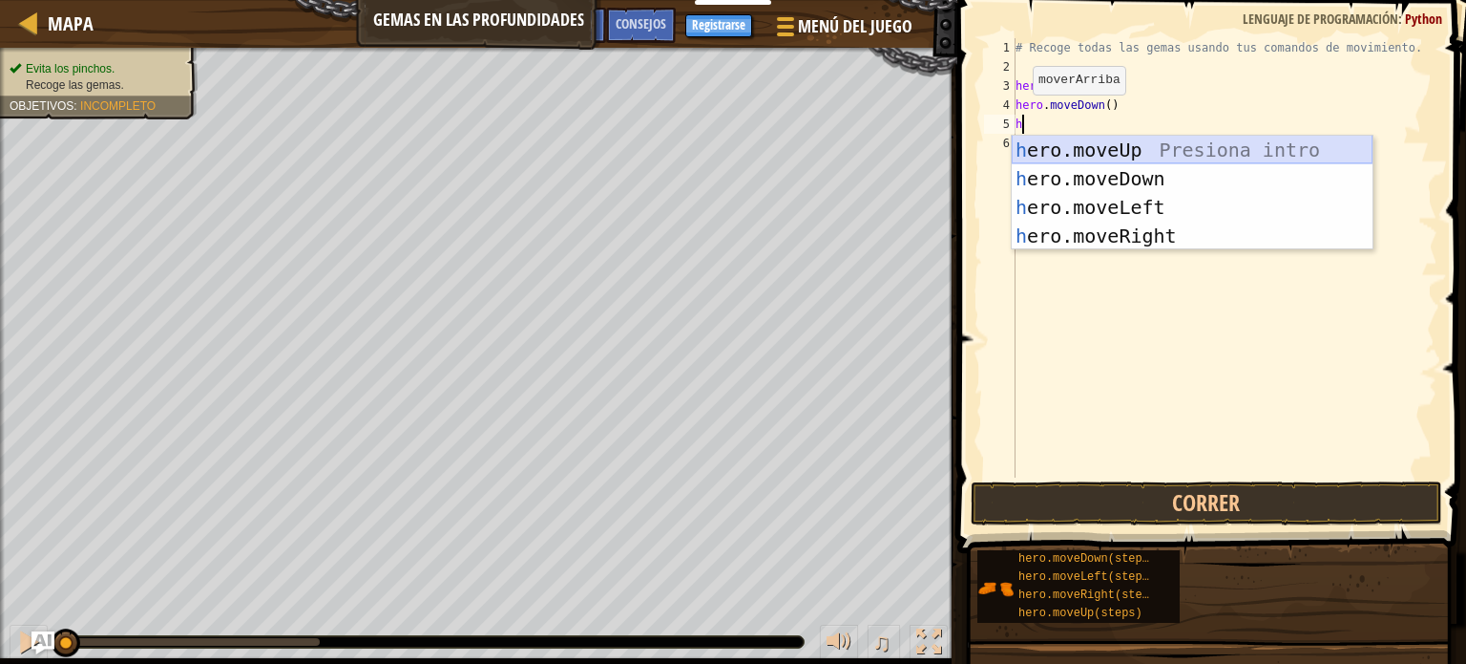
click at [1062, 137] on div "h ero.moveUp Presiona intro h ero.moveDown Presiona intro h ero.moveLeft Presio…" at bounding box center [1192, 222] width 361 height 172
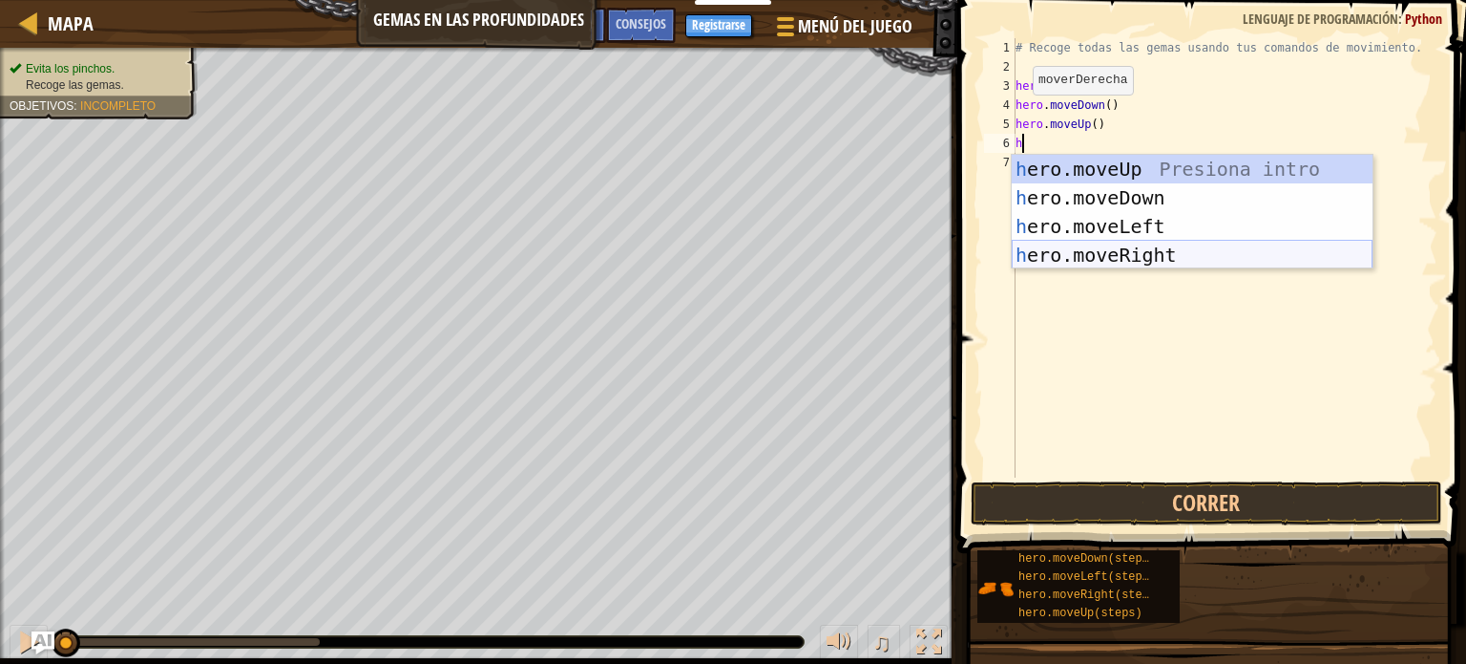
click at [1131, 262] on div "h ero.moveUp Presiona intro h ero.moveDown Presiona intro h ero.moveLeft Presio…" at bounding box center [1192, 241] width 361 height 172
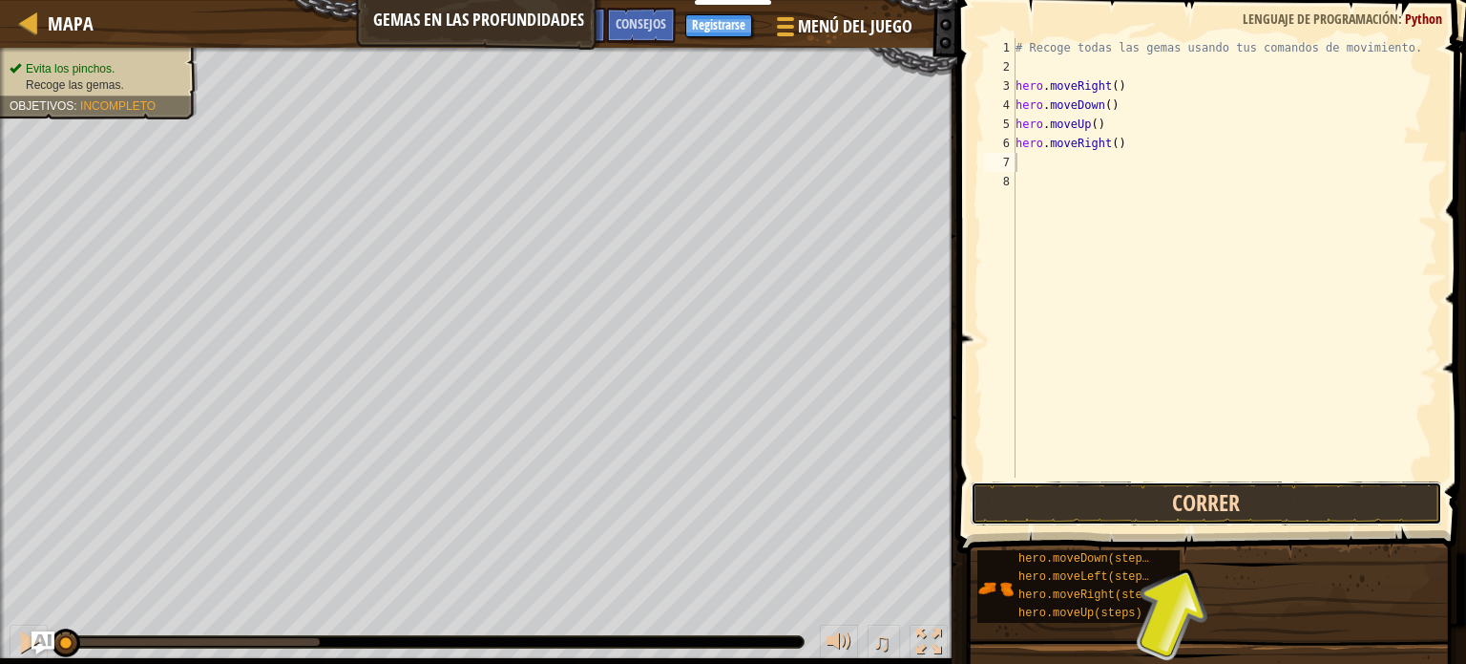
click at [1077, 507] on button "Correr" at bounding box center [1207, 503] width 472 height 44
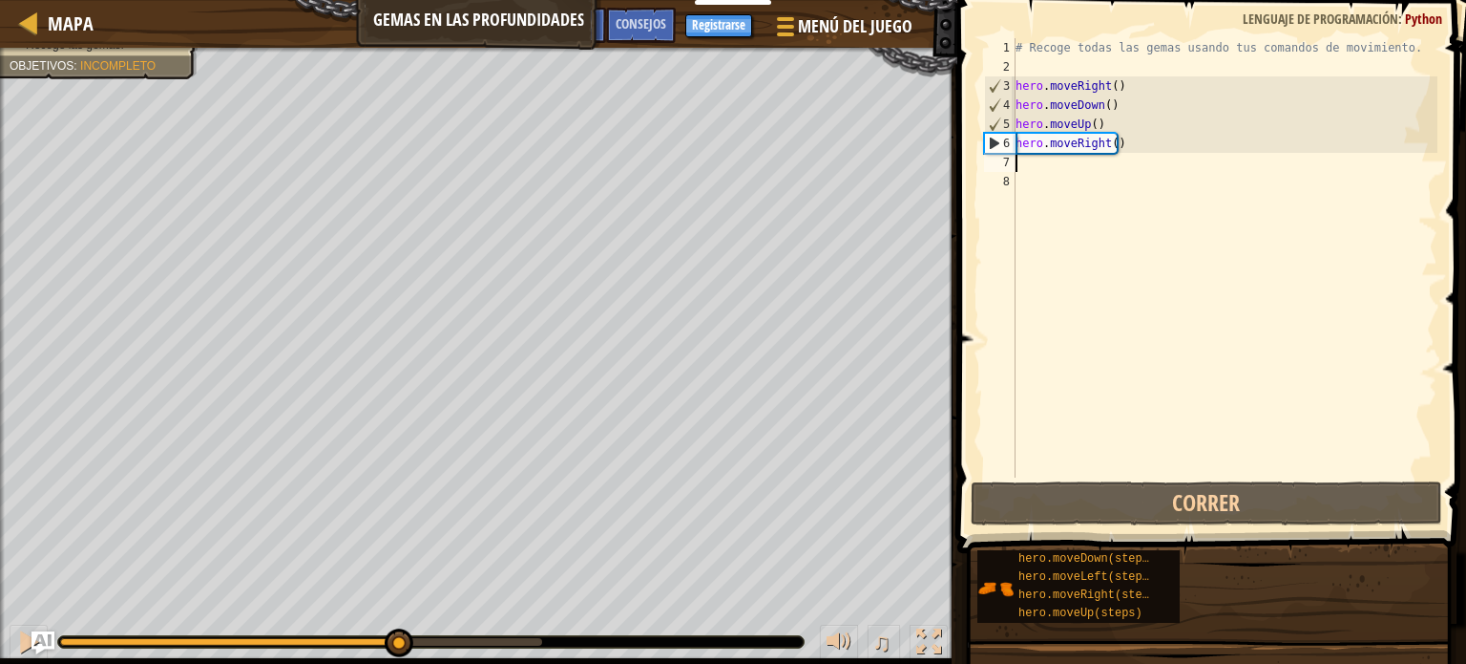
click at [317, 221] on div "Evita los [PERSON_NAME]. Recoge las gemas. Objetivos : Incompleto ♫ [PERSON_NAM…" at bounding box center [733, 356] width 1466 height 616
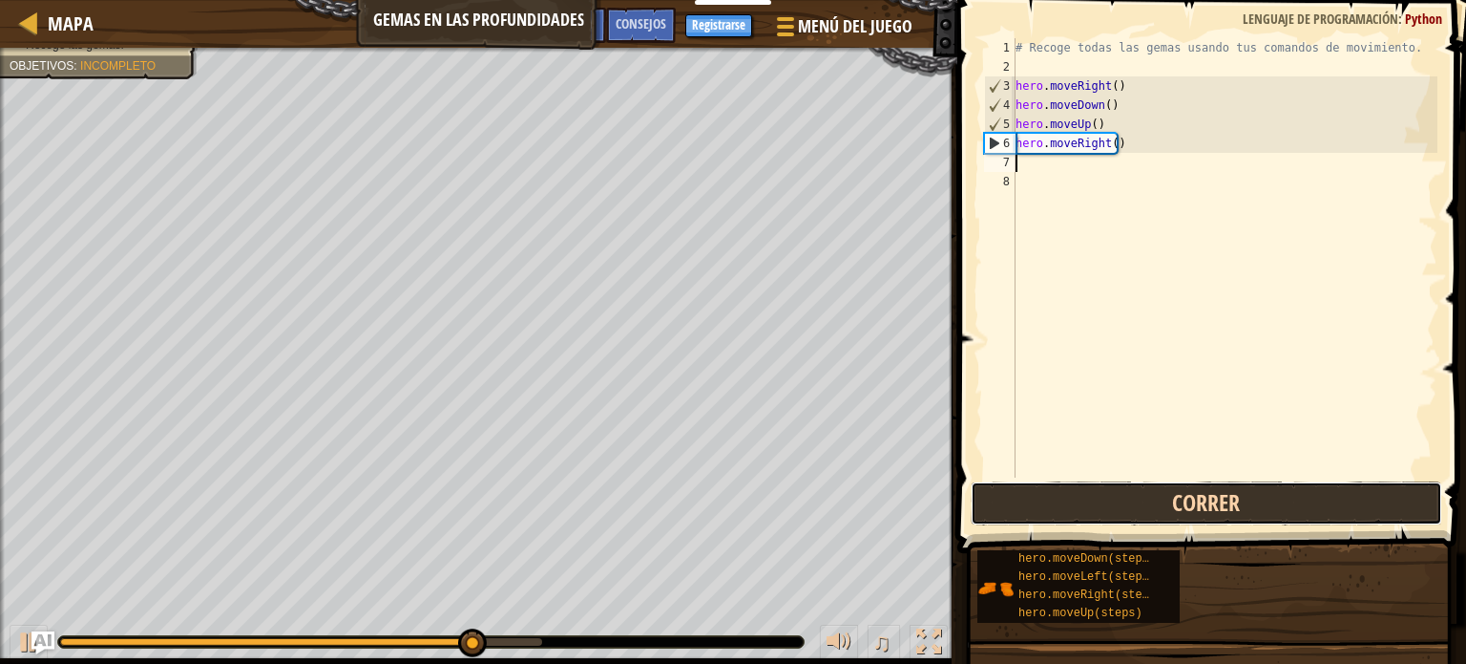
click at [1150, 493] on button "Correr" at bounding box center [1207, 503] width 472 height 44
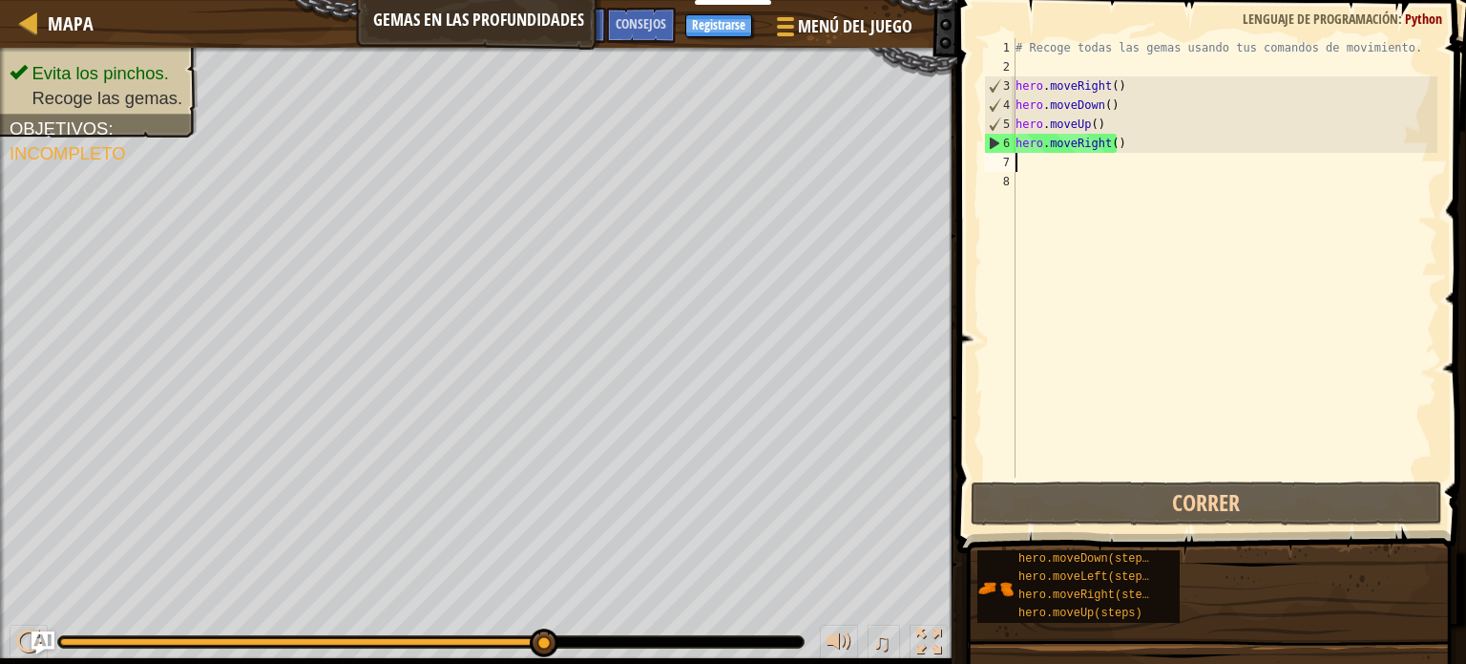
click at [1174, 205] on div "# Recoge todas las gemas usando tus comandos de movimiento. hero . moveRight ( …" at bounding box center [1225, 276] width 426 height 477
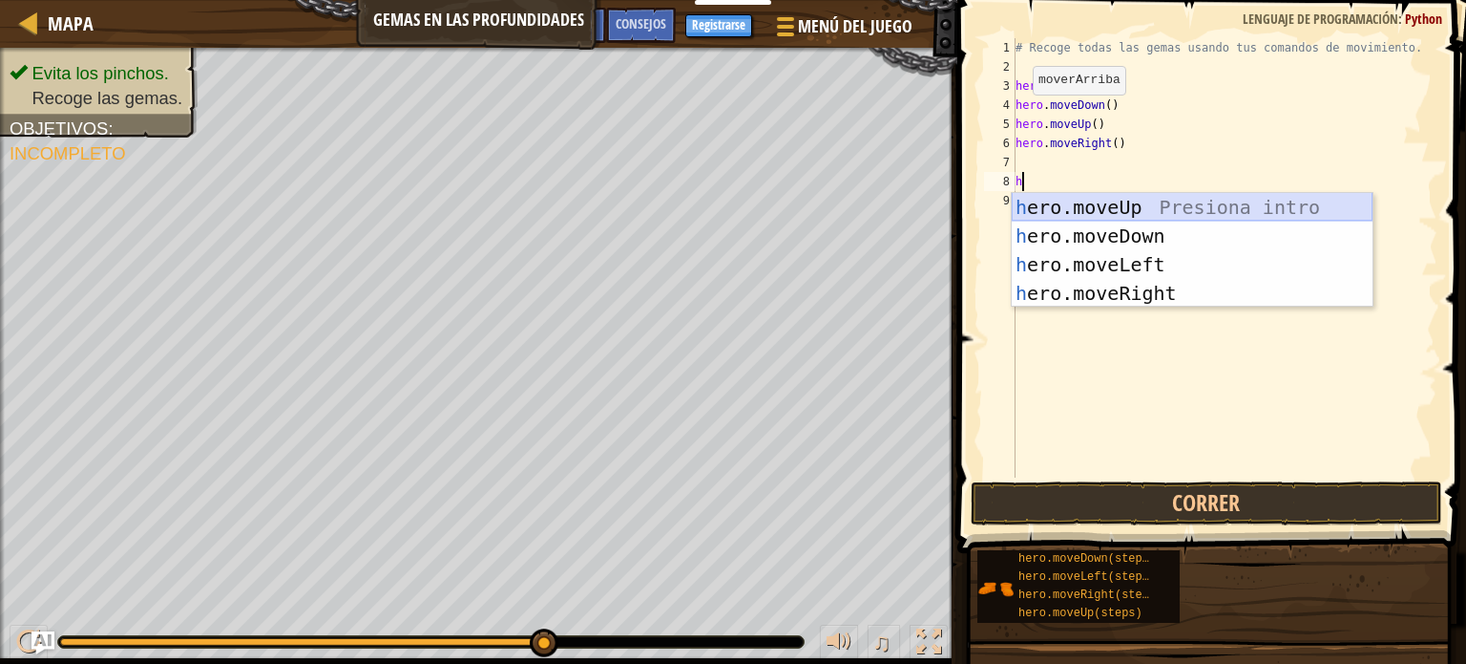
click at [1104, 209] on div "h ero.moveUp Presiona intro h ero.moveDown Presiona intro h ero.moveLeft Presio…" at bounding box center [1192, 279] width 361 height 172
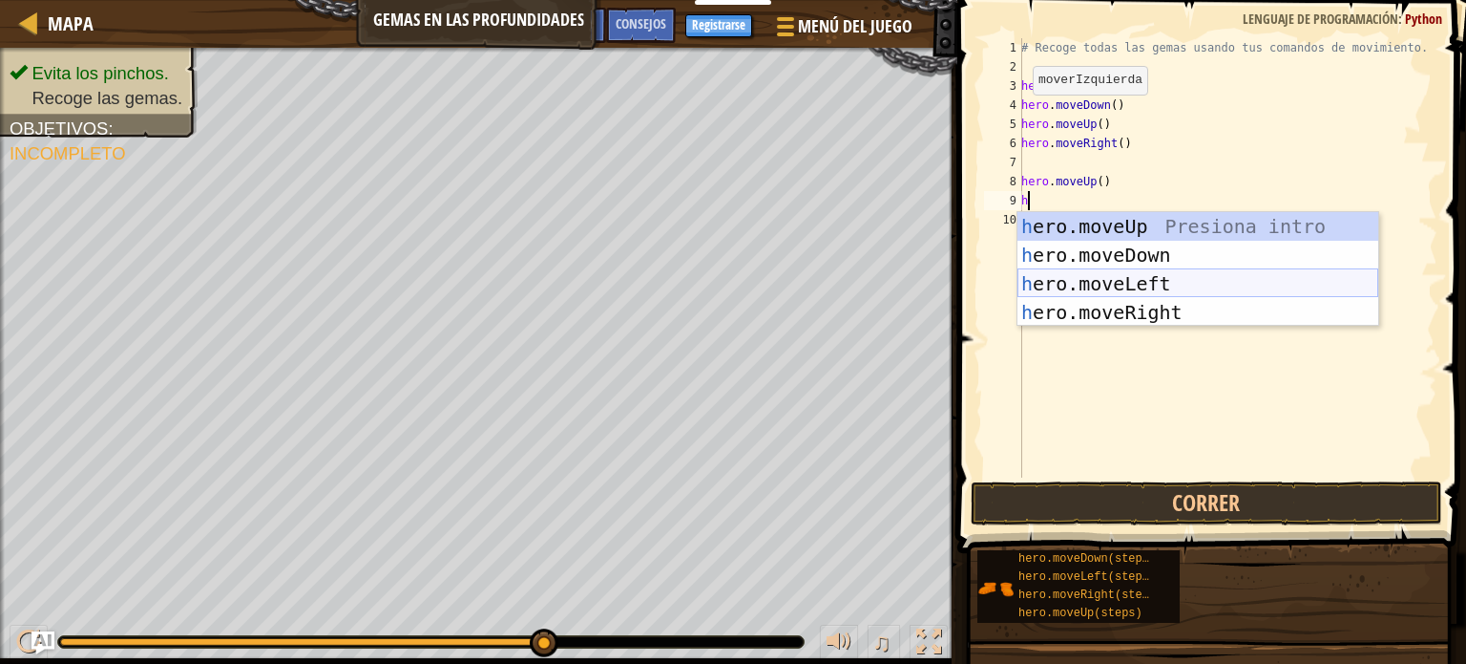
click at [1176, 293] on div "h ero.moveUp Presiona intro h ero.moveDown Presiona intro h ero.moveLeft Presio…" at bounding box center [1198, 298] width 361 height 172
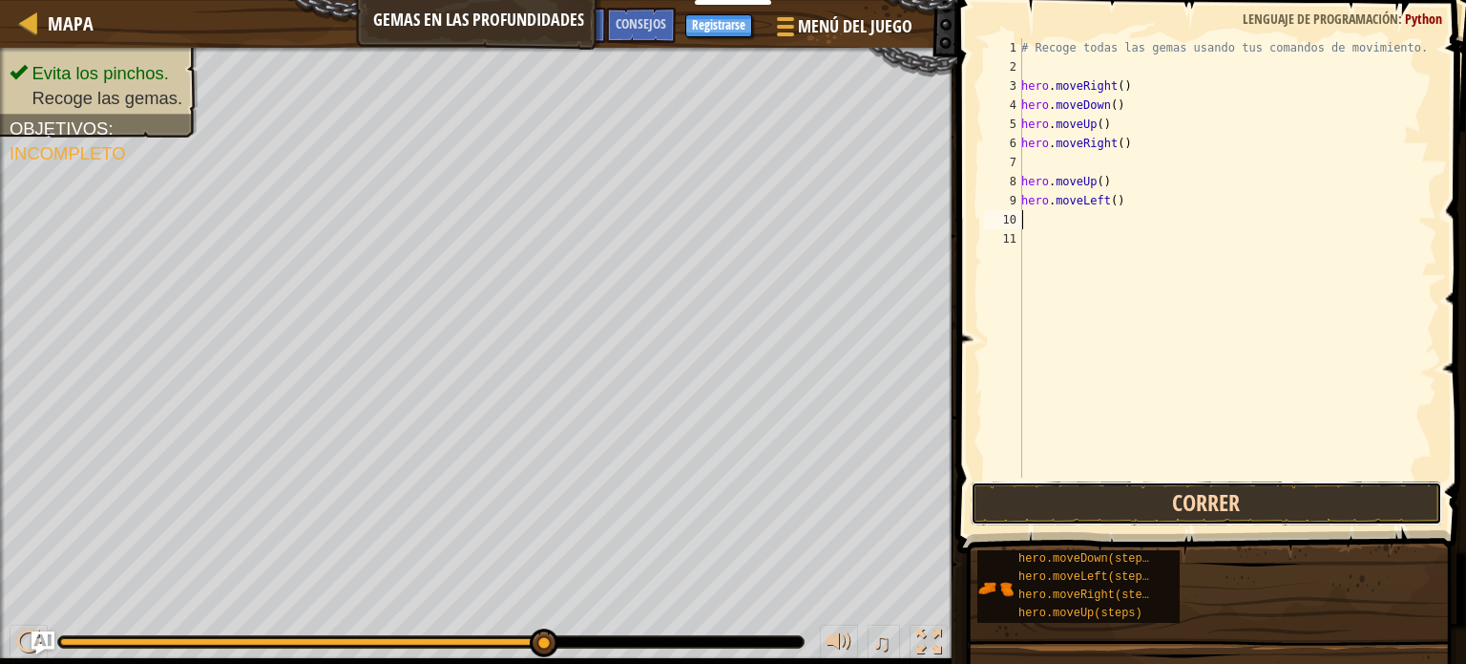
click at [1165, 506] on button "Correr" at bounding box center [1207, 503] width 472 height 44
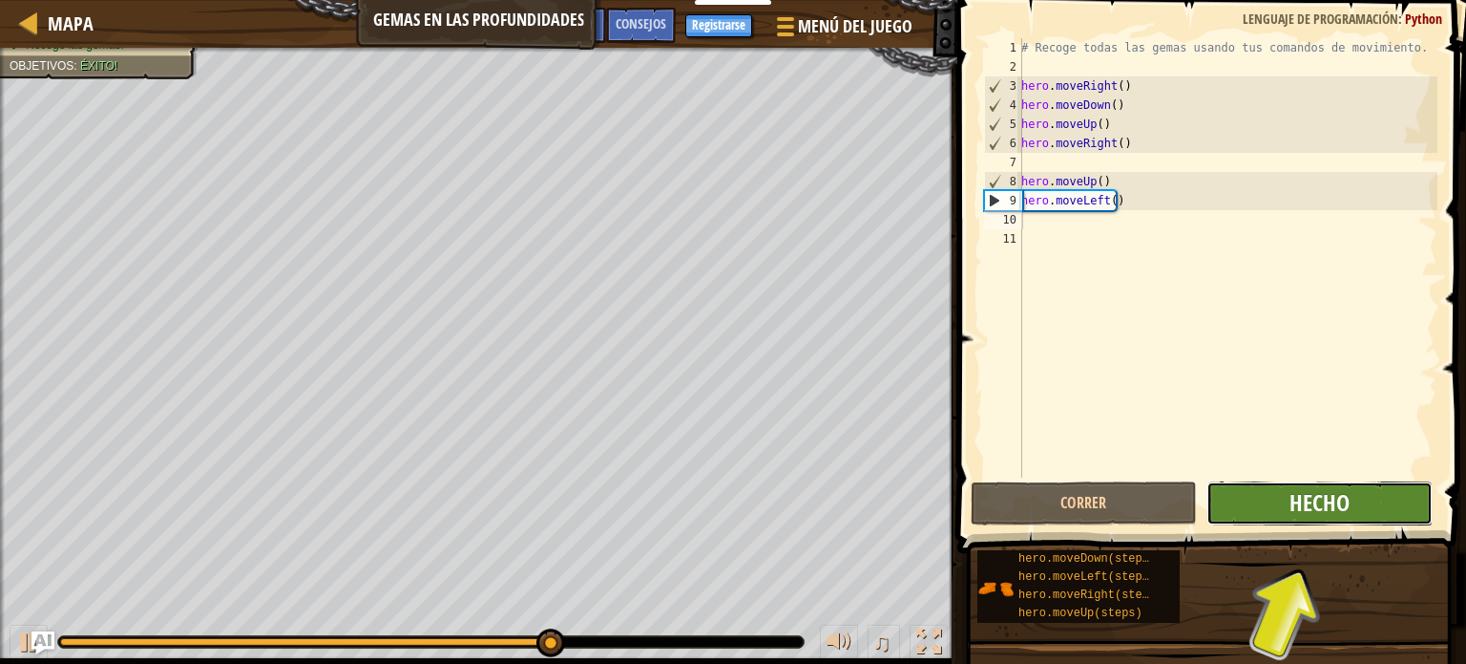
click at [1346, 508] on button "Hecho" at bounding box center [1320, 503] width 226 height 44
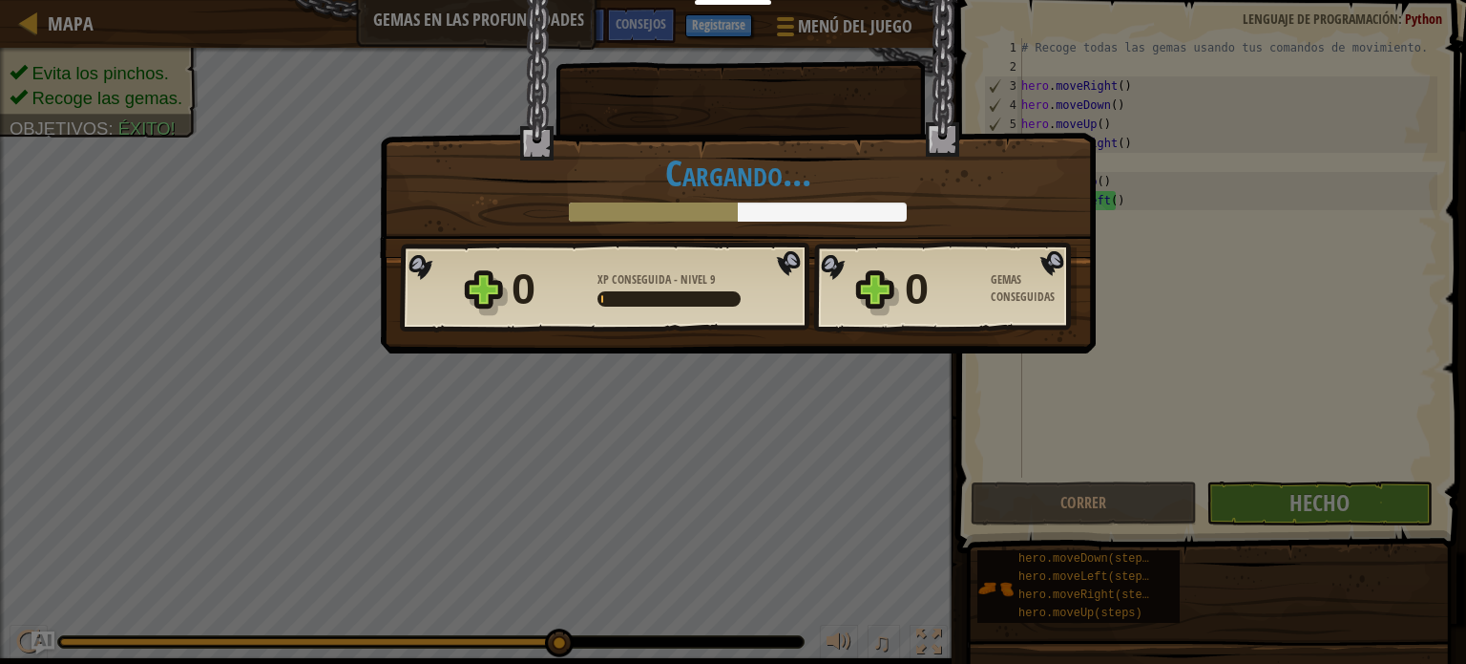
drag, startPoint x: 848, startPoint y: 488, endPoint x: 826, endPoint y: 476, distance: 24.8
click at [843, 487] on div "Victoria × Encontrarás un uso para esas gemas pronto. Puntúa este nivel: Cargan…" at bounding box center [733, 332] width 1466 height 664
drag, startPoint x: 760, startPoint y: 475, endPoint x: 791, endPoint y: 469, distance: 31.1
click at [770, 474] on div "Victoria × Encontrarás un uso para esas gemas pronto. Puntúa este nivel: Cargan…" at bounding box center [733, 332] width 1466 height 664
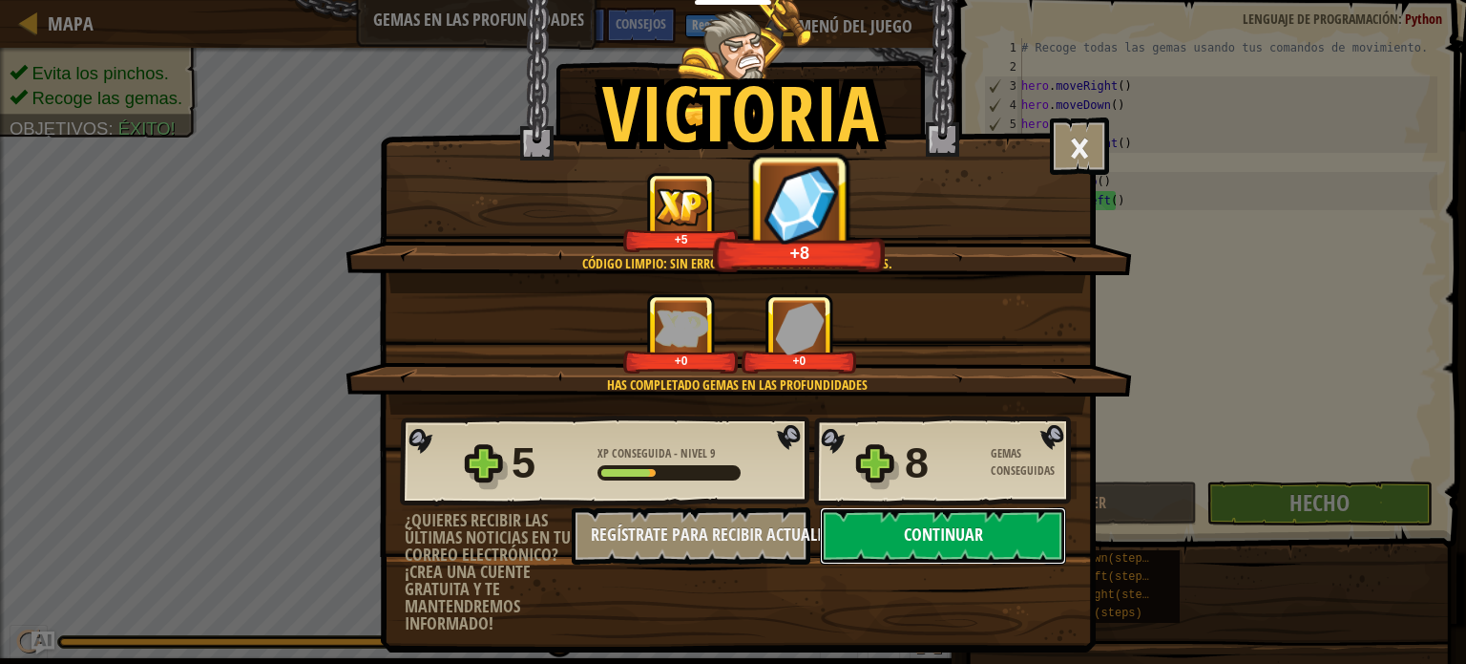
click at [897, 524] on button "Continuar" at bounding box center [943, 535] width 246 height 57
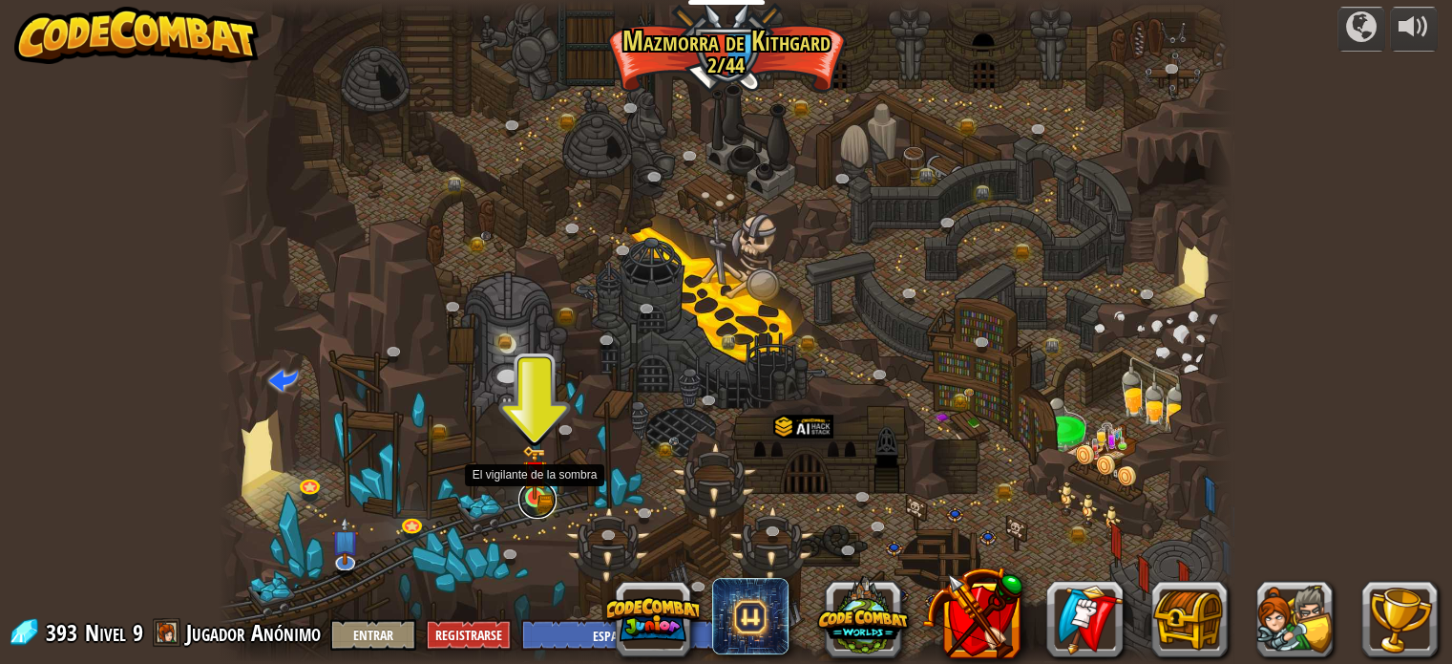
click at [531, 501] on link at bounding box center [537, 499] width 38 height 38
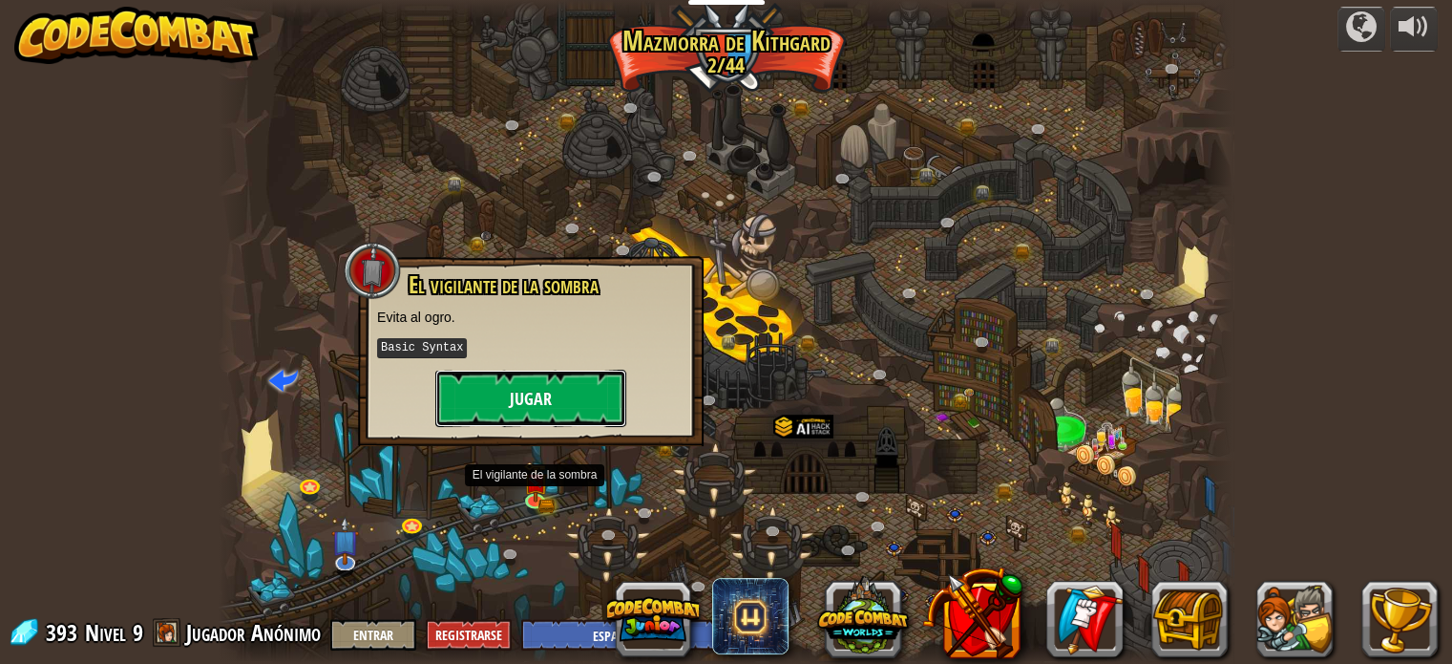
click at [557, 418] on button "Jugar" at bounding box center [530, 397] width 191 height 57
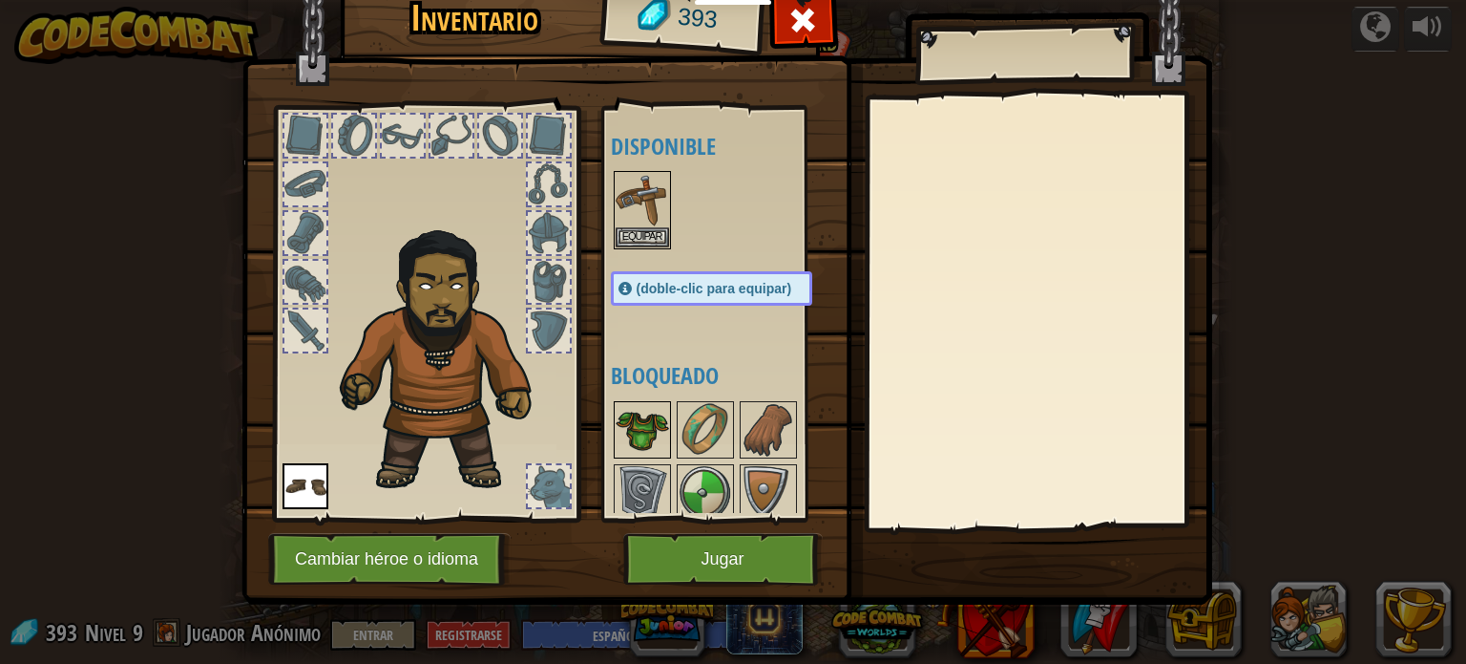
click at [644, 422] on img at bounding box center [642, 429] width 53 height 53
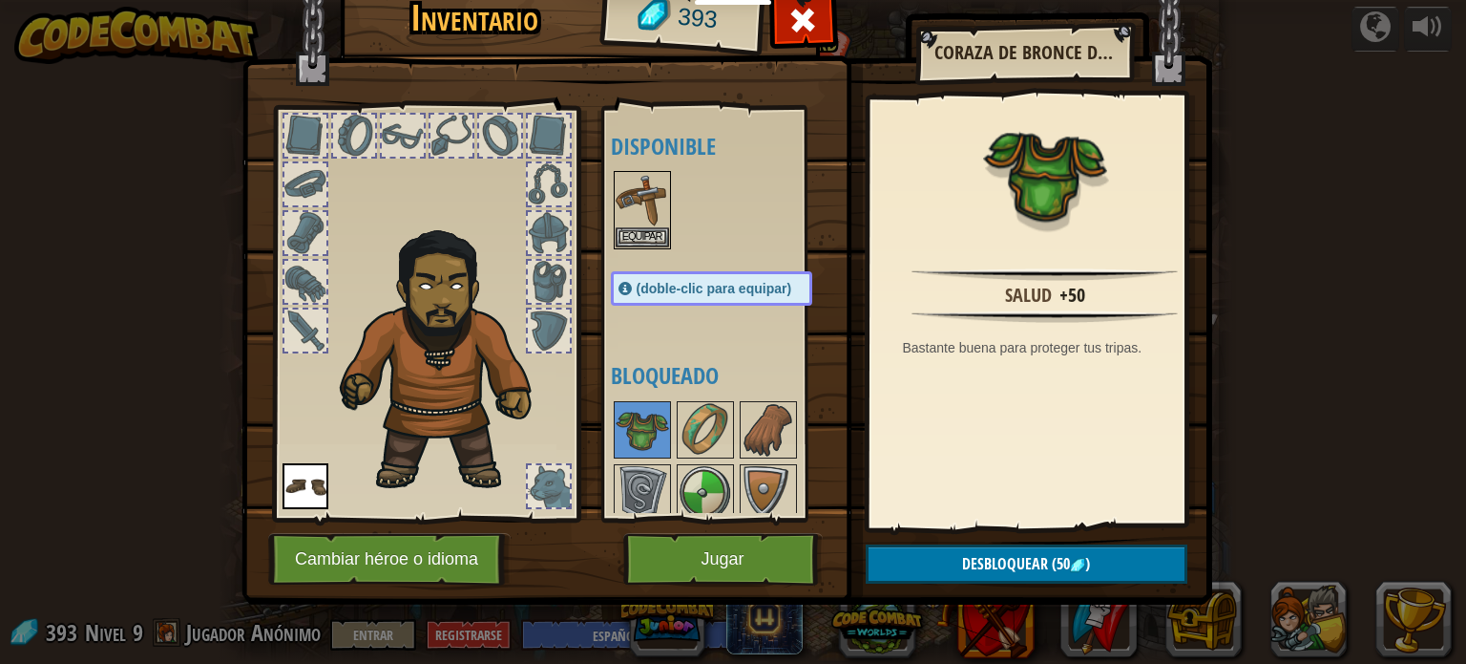
click at [1001, 595] on img at bounding box center [727, 257] width 971 height 693
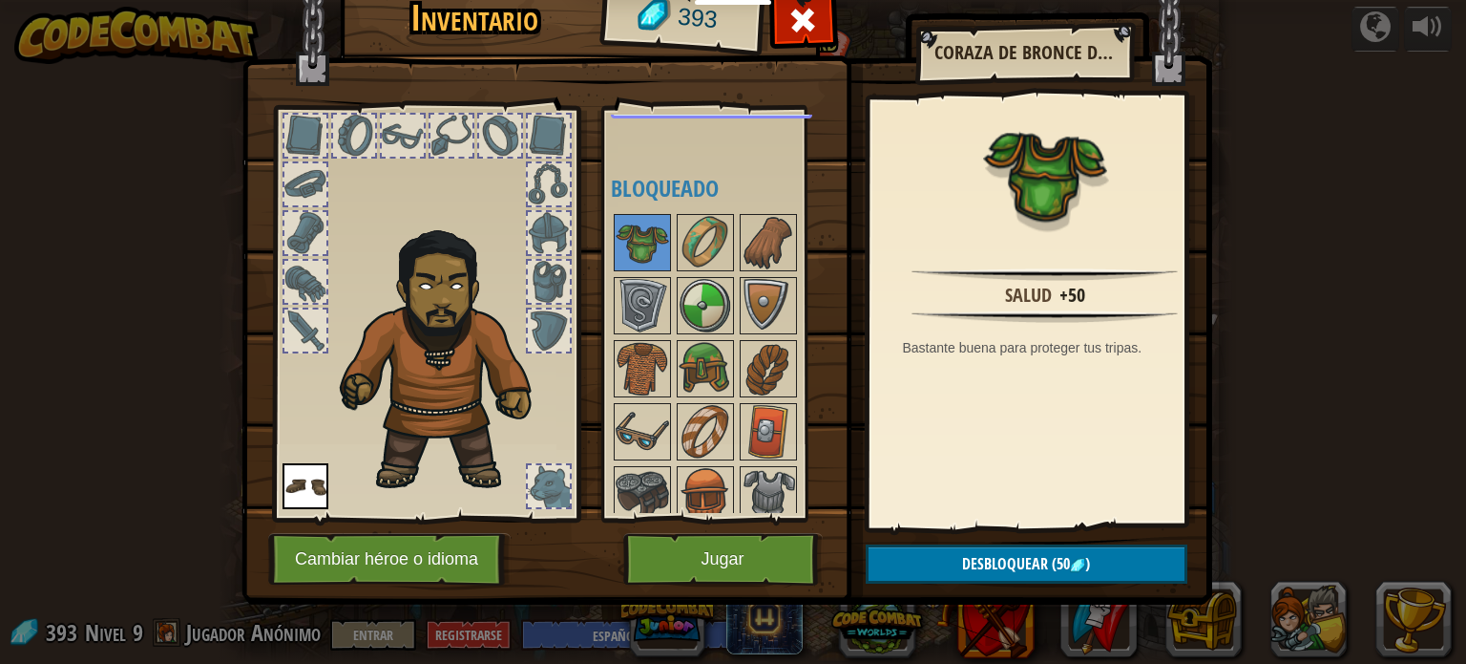
scroll to position [191, 0]
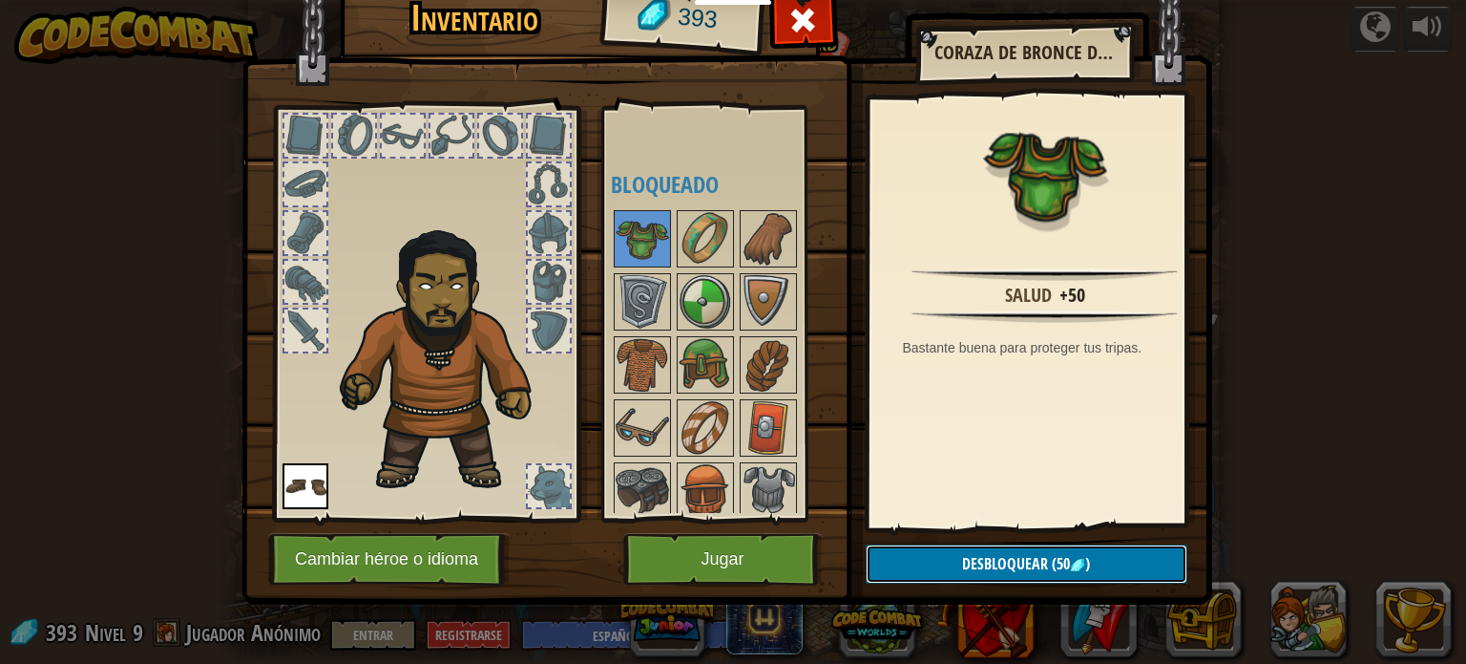
click at [950, 564] on button "Desbloquear (50 )" at bounding box center [1027, 563] width 322 height 39
click at [910, 562] on button "Confirmar" at bounding box center [1027, 563] width 322 height 39
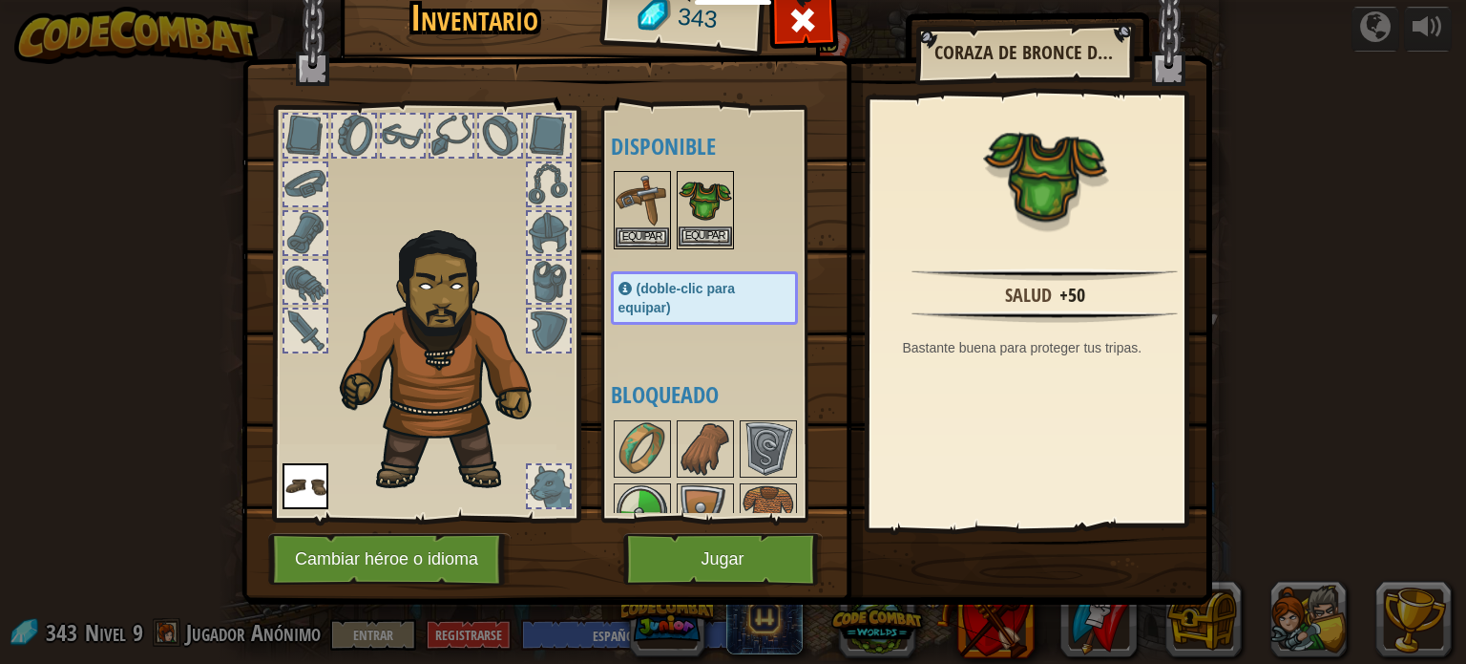
click at [706, 205] on img at bounding box center [705, 199] width 53 height 53
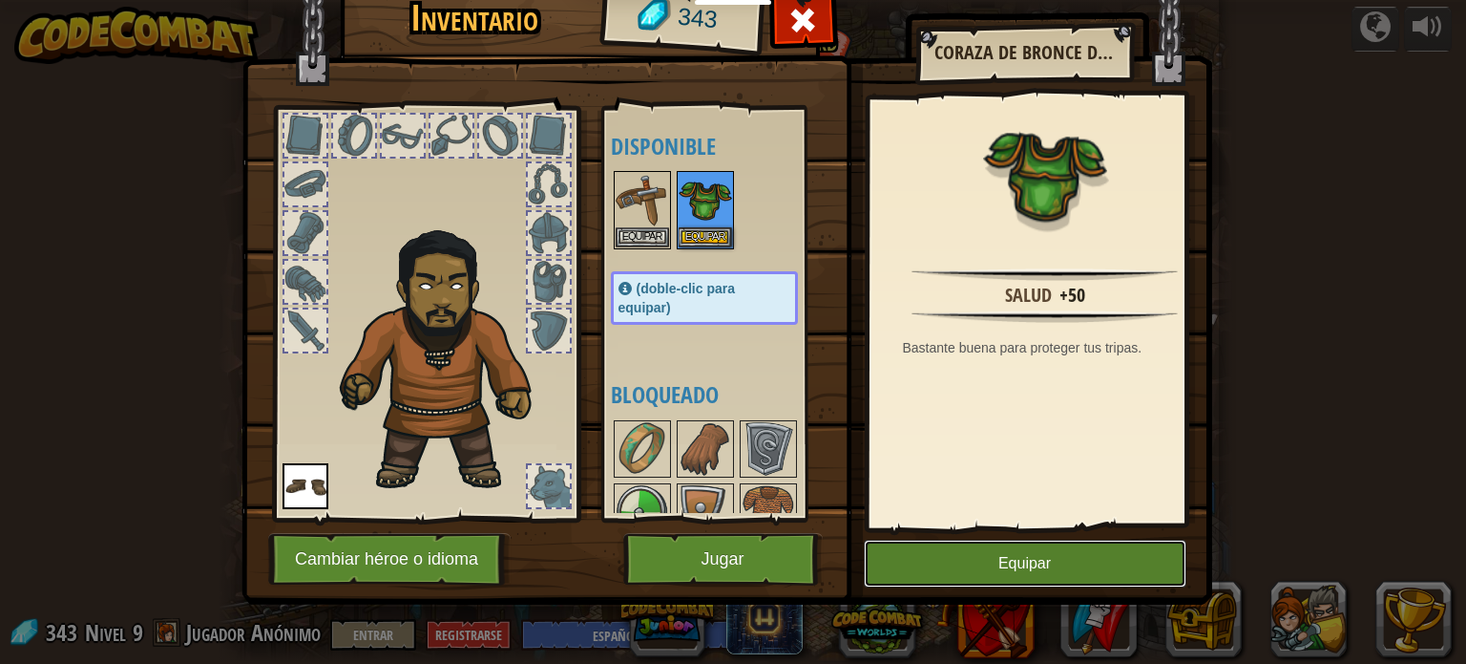
click at [1011, 561] on button "Equipar" at bounding box center [1025, 563] width 323 height 48
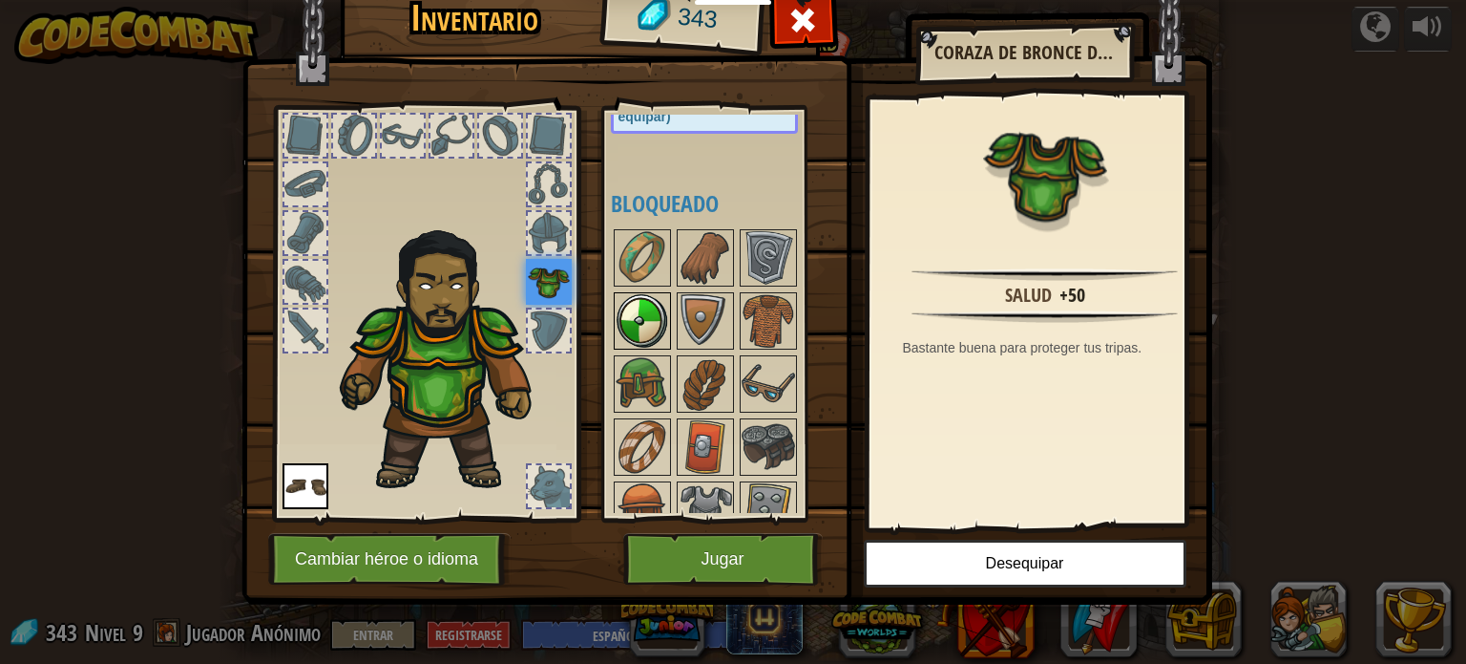
drag, startPoint x: 649, startPoint y: 297, endPoint x: 639, endPoint y: 295, distance: 10.7
click at [639, 295] on img at bounding box center [642, 320] width 53 height 53
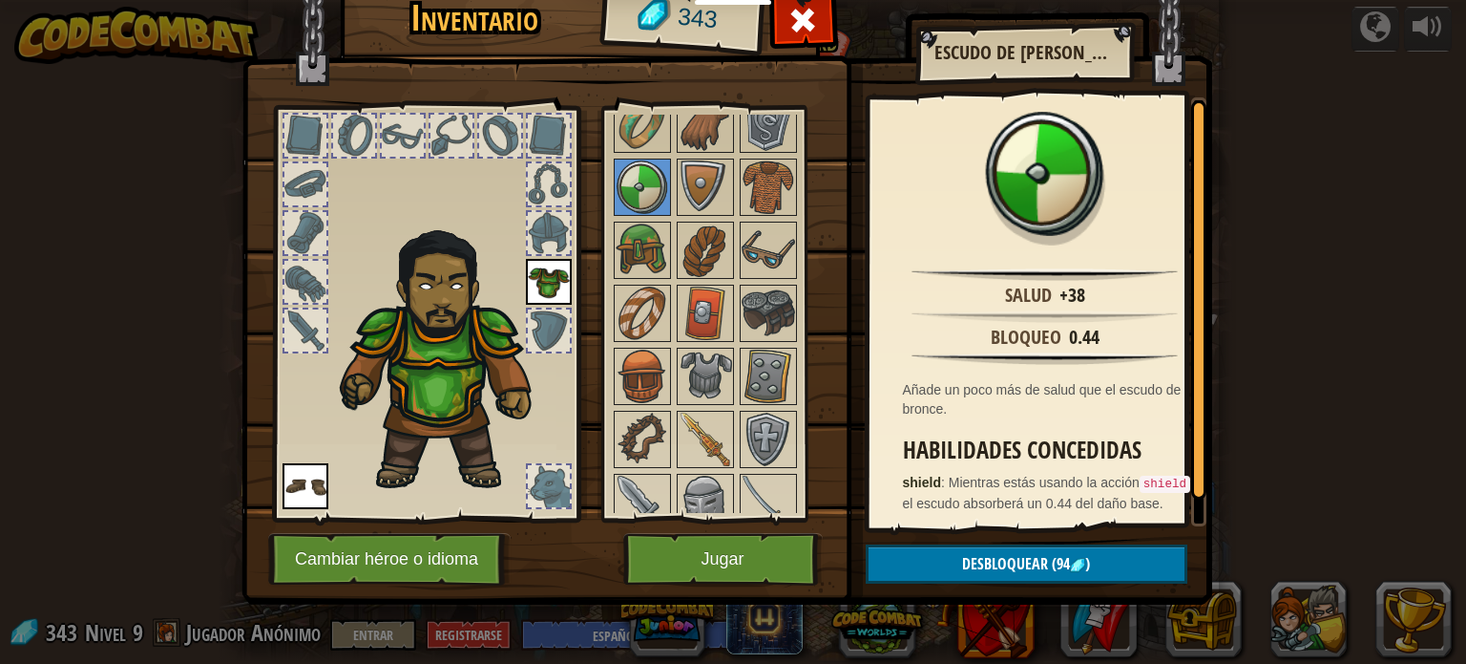
scroll to position [382, 0]
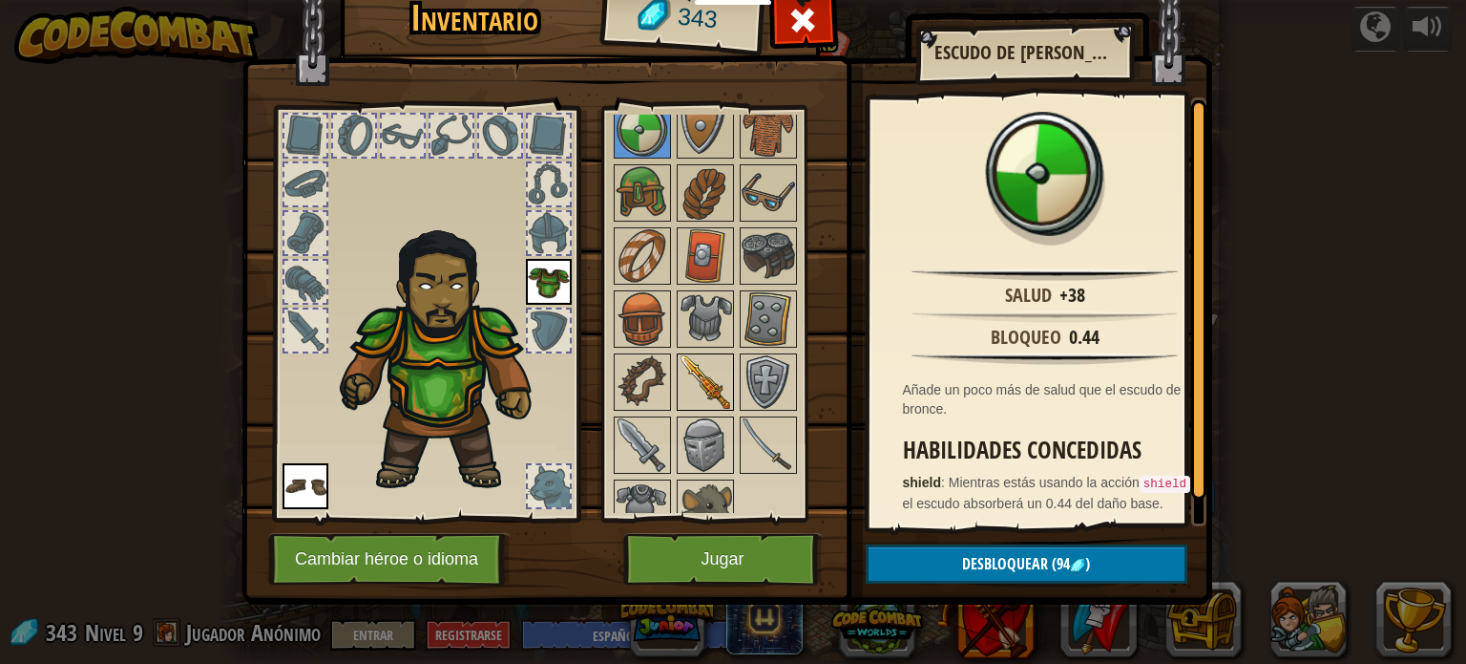
click at [710, 369] on img at bounding box center [705, 381] width 53 height 53
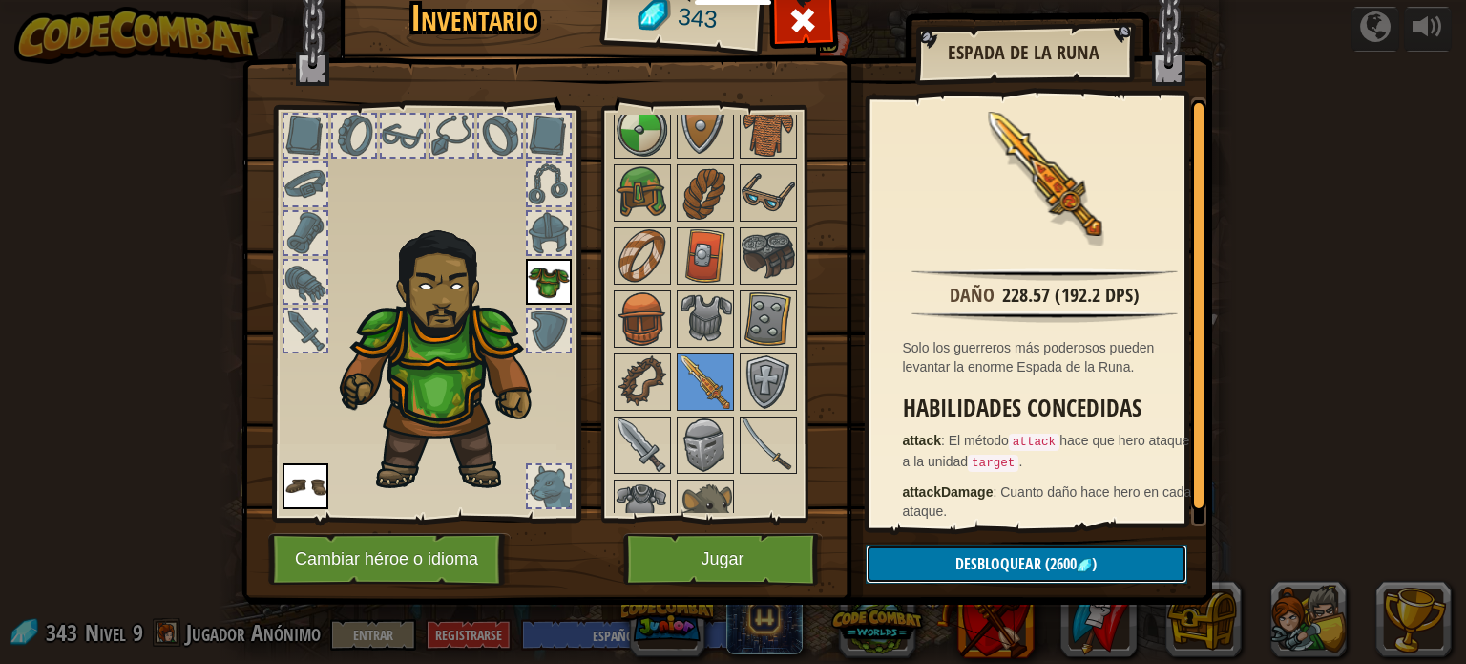
click at [1026, 556] on span "Desbloquear" at bounding box center [999, 563] width 86 height 21
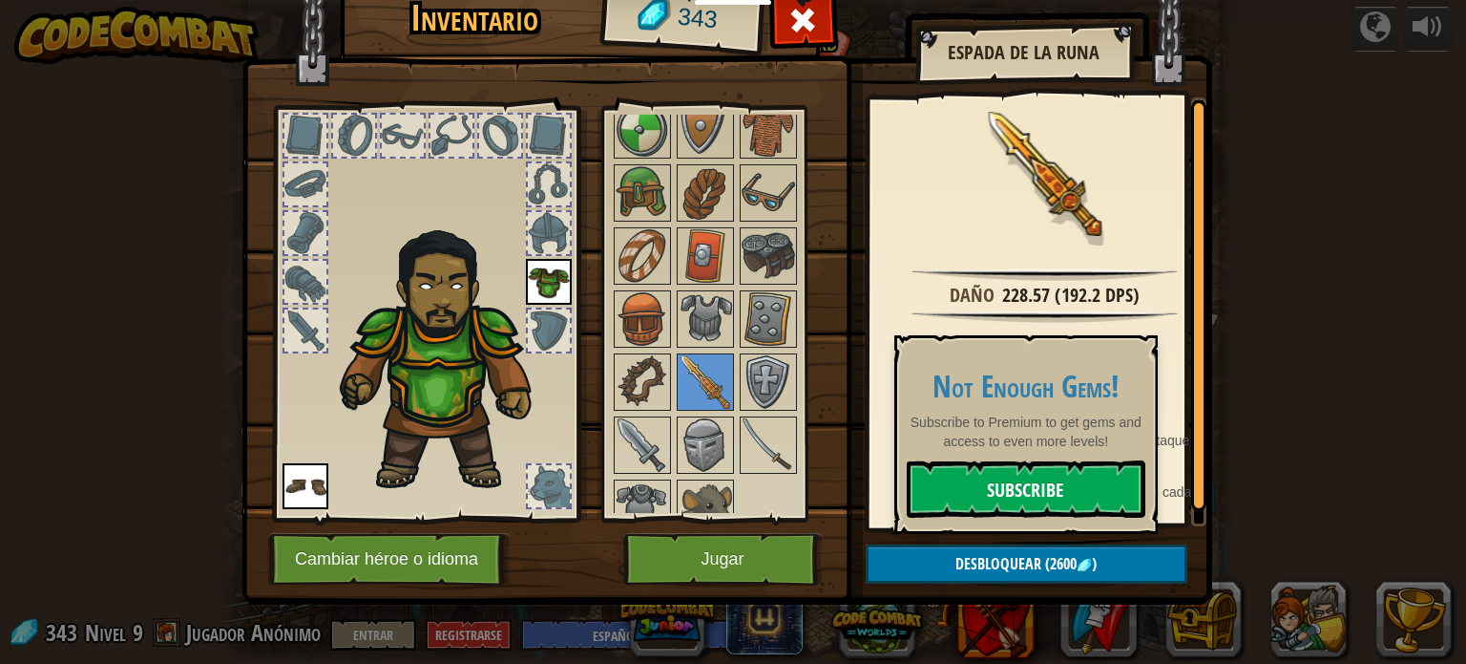
click at [1056, 469] on link "Subscribe" at bounding box center [1026, 488] width 239 height 57
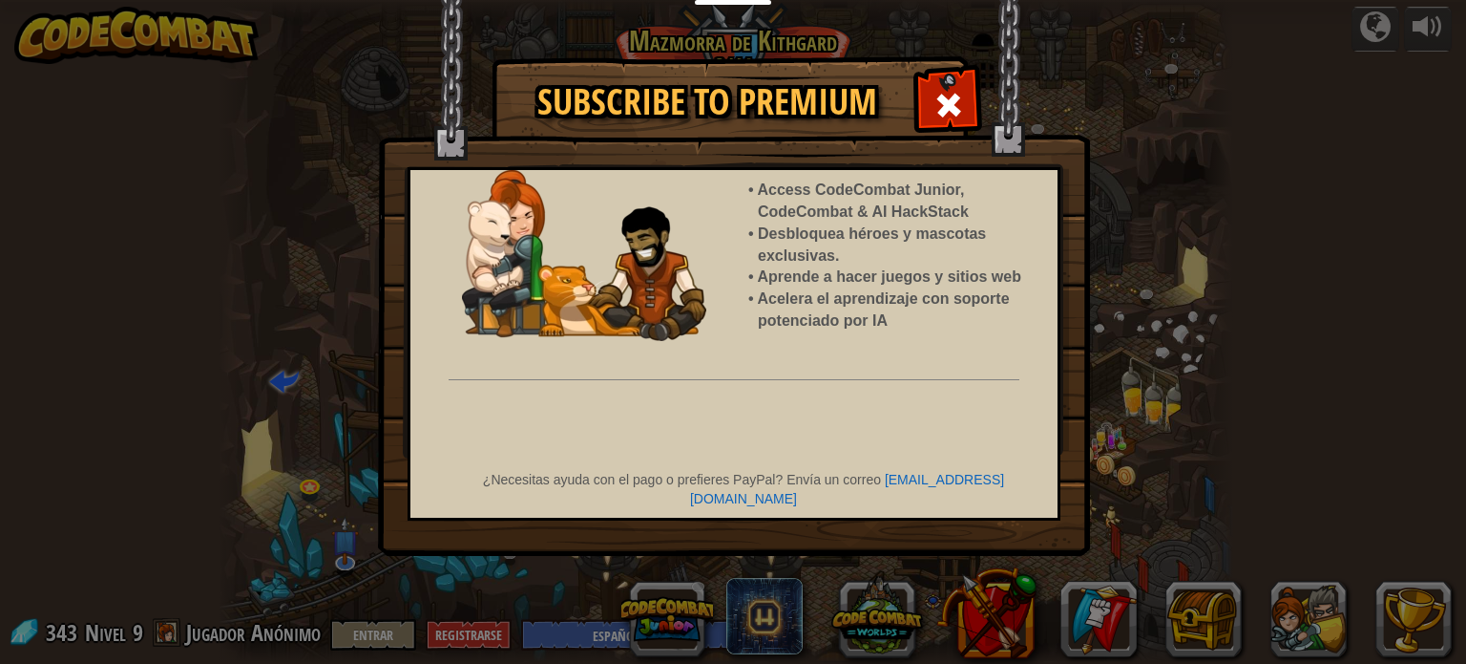
click at [904, 98] on img at bounding box center [734, 278] width 712 height 556
click at [918, 96] on img at bounding box center [734, 278] width 712 height 556
click at [942, 87] on div at bounding box center [948, 103] width 60 height 60
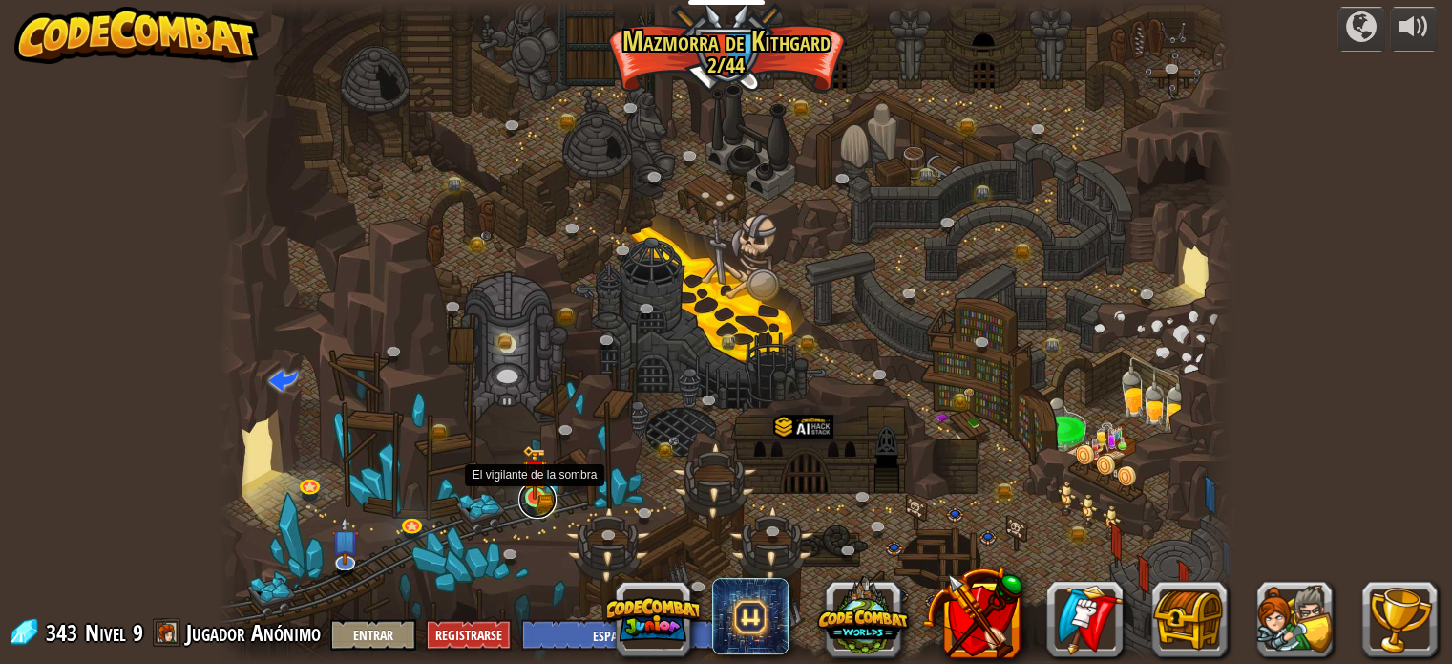
click at [548, 502] on link at bounding box center [537, 499] width 38 height 38
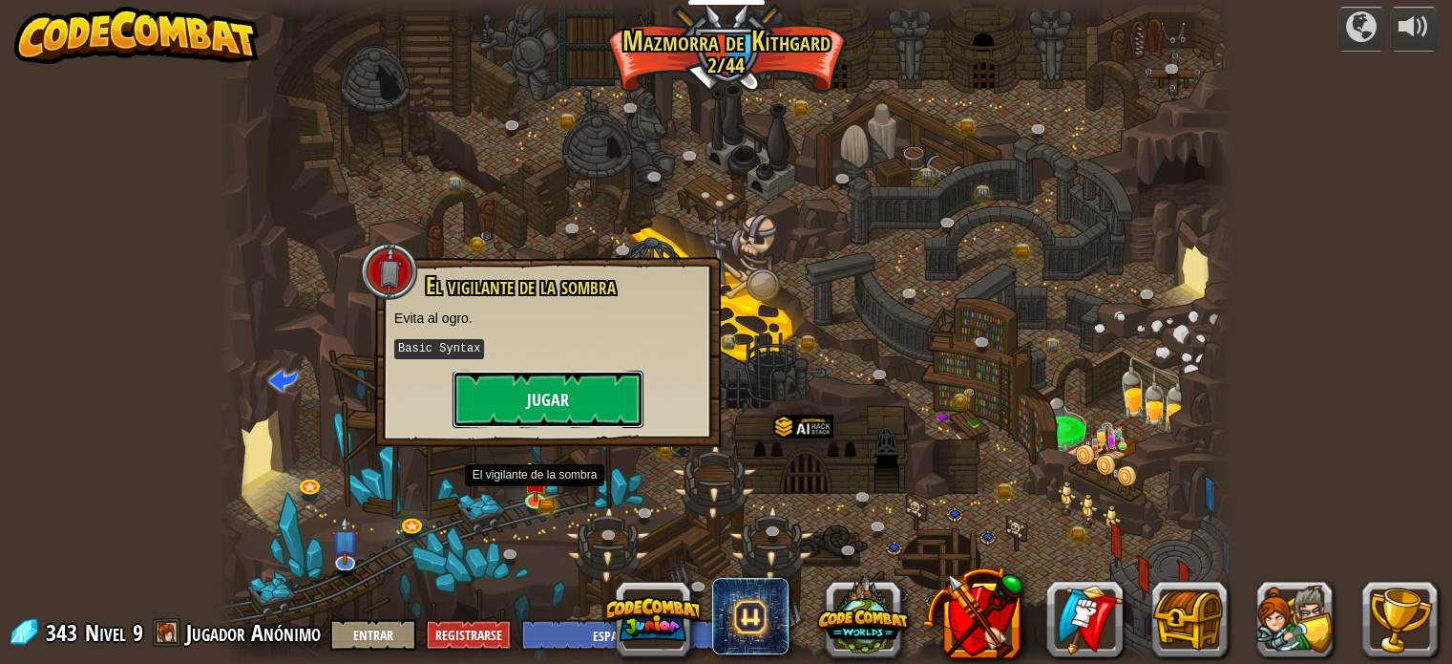
click at [483, 411] on button "Jugar" at bounding box center [548, 398] width 191 height 57
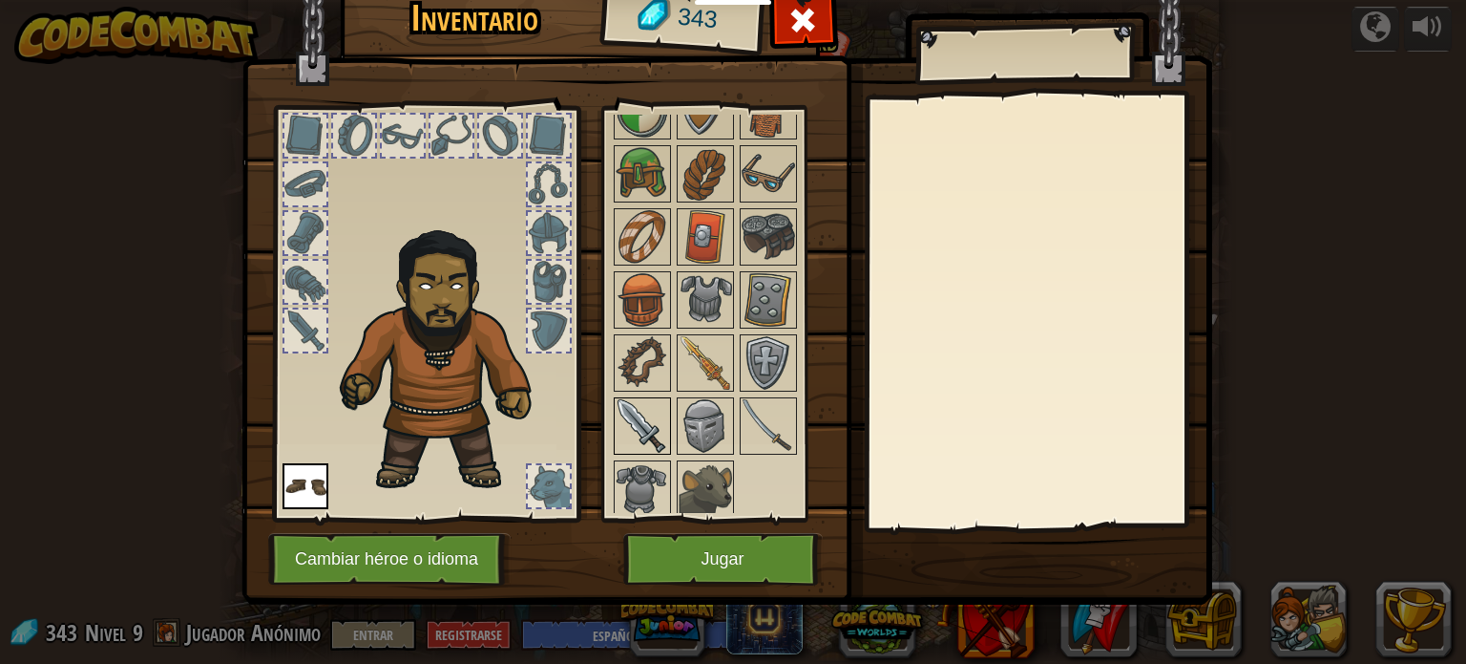
click at [645, 452] on img at bounding box center [642, 425] width 53 height 53
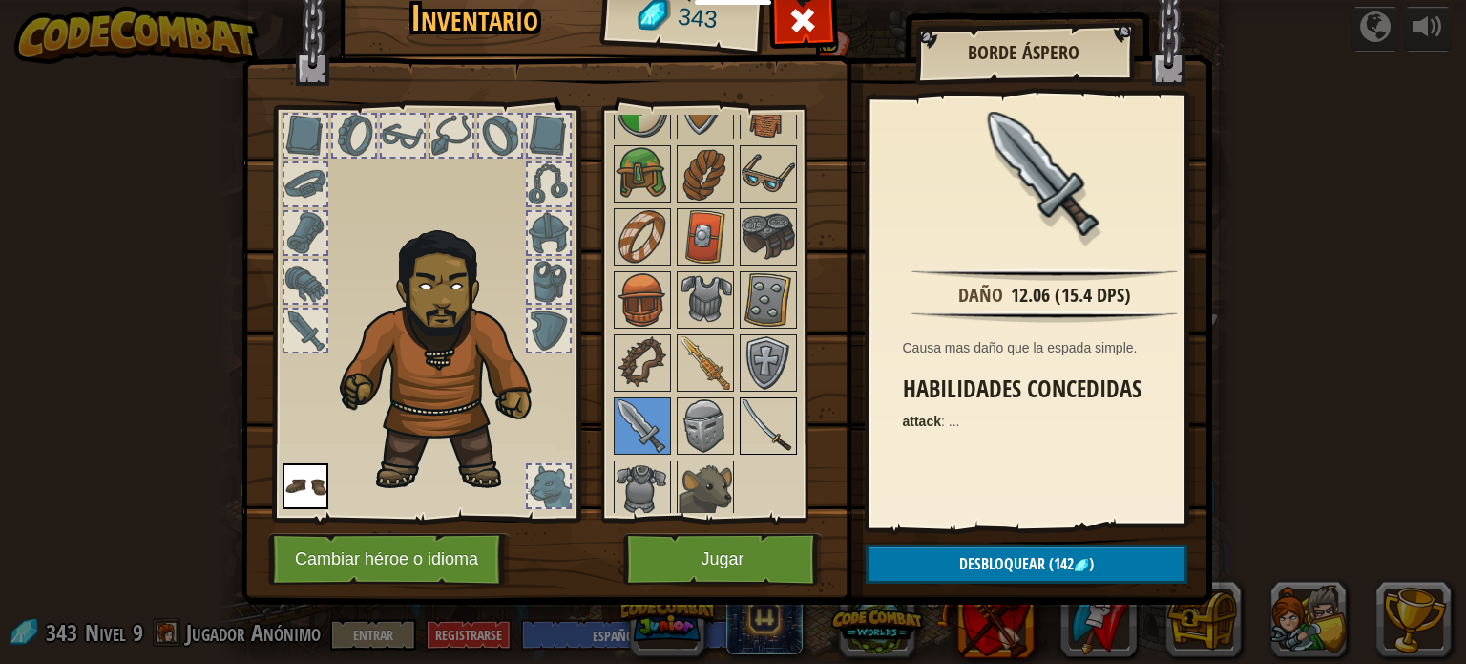
click at [767, 432] on img at bounding box center [768, 425] width 53 height 53
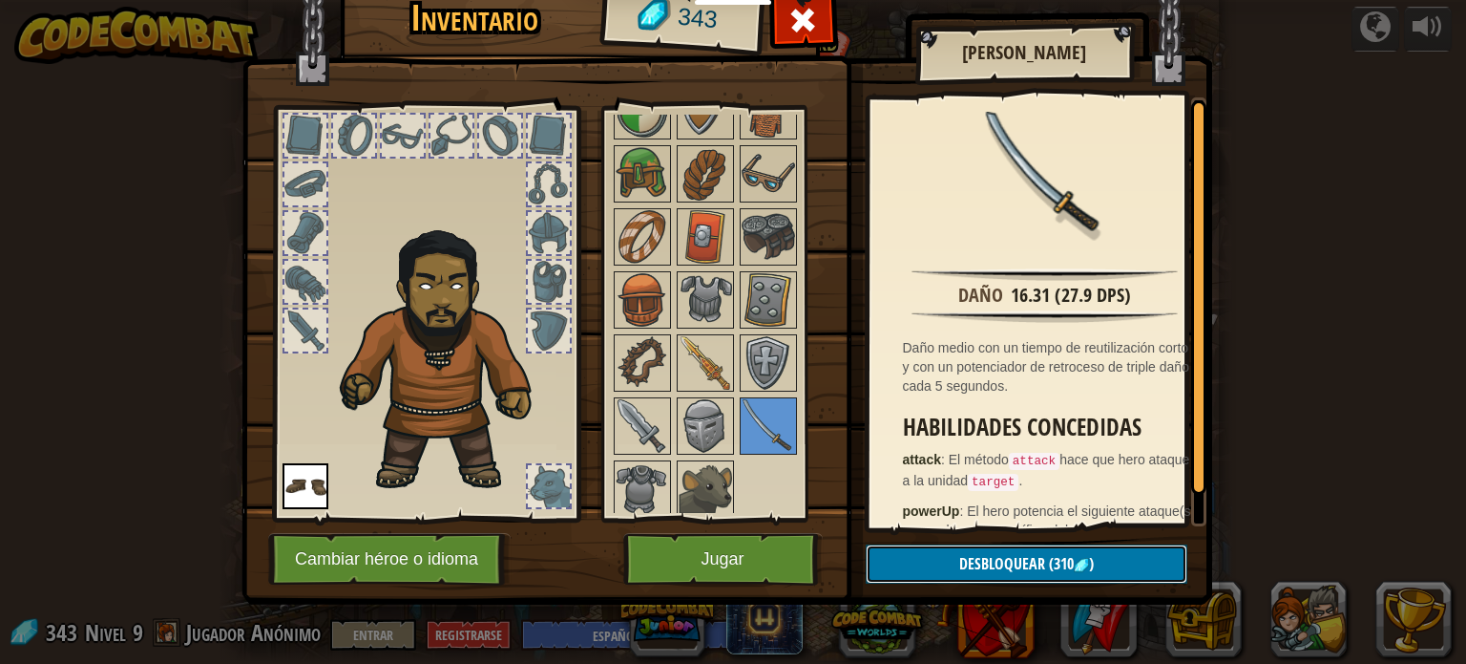
click at [1031, 567] on span "Desbloquear" at bounding box center [1003, 563] width 86 height 21
click at [995, 564] on button "Confirmar" at bounding box center [1027, 563] width 322 height 39
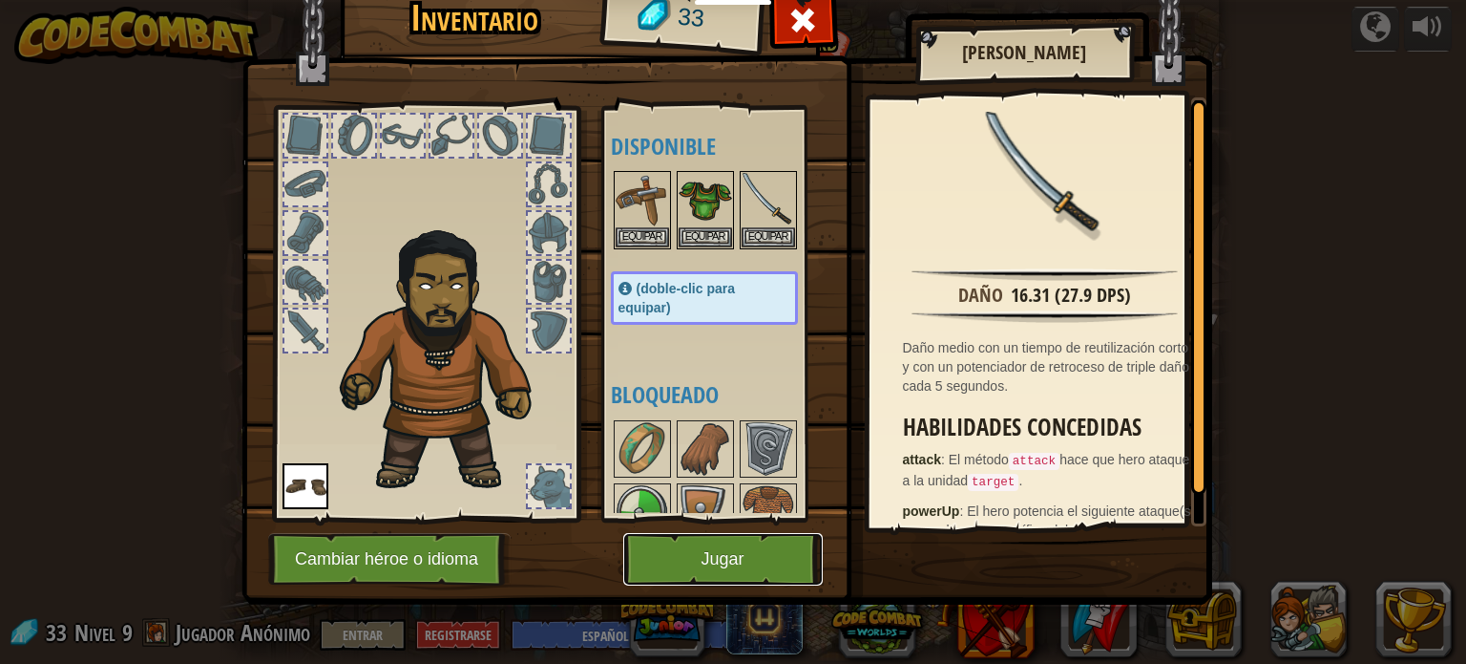
click at [725, 553] on button "Jugar" at bounding box center [723, 559] width 200 height 53
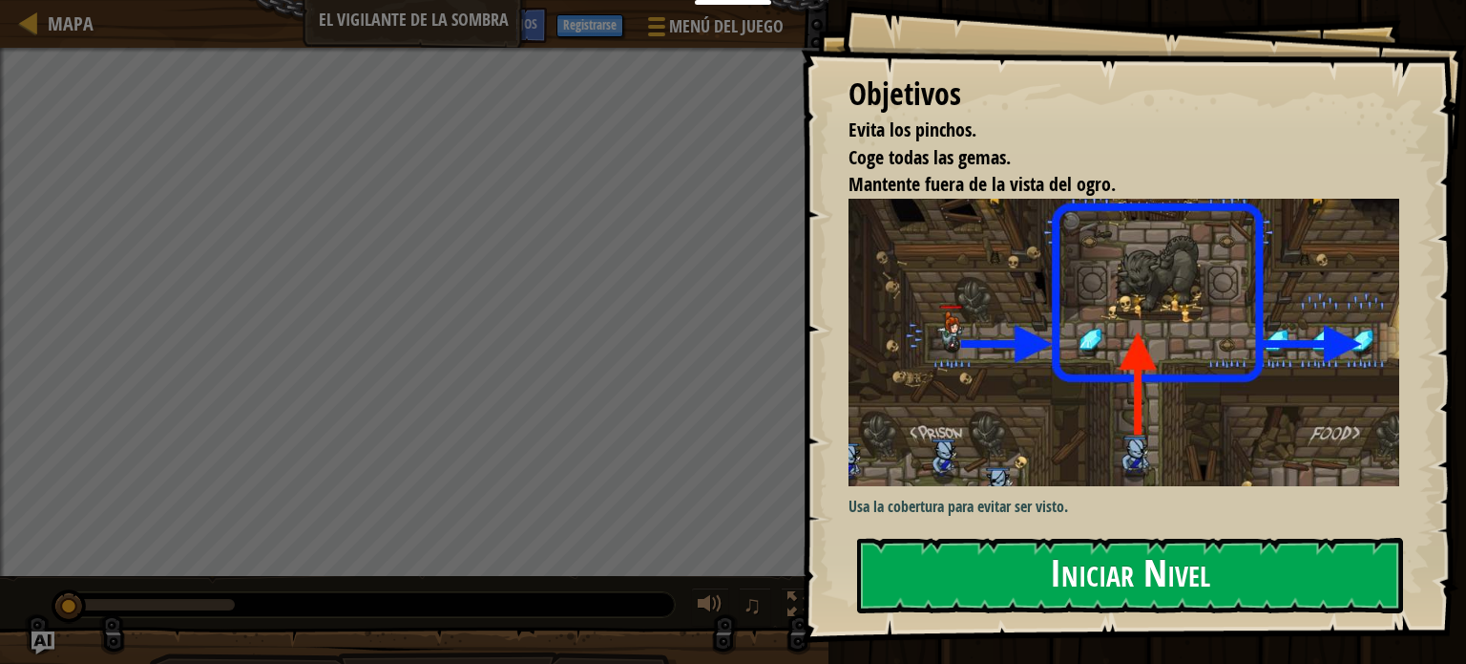
click at [1073, 562] on button "Iniciar Nivel" at bounding box center [1130, 575] width 546 height 75
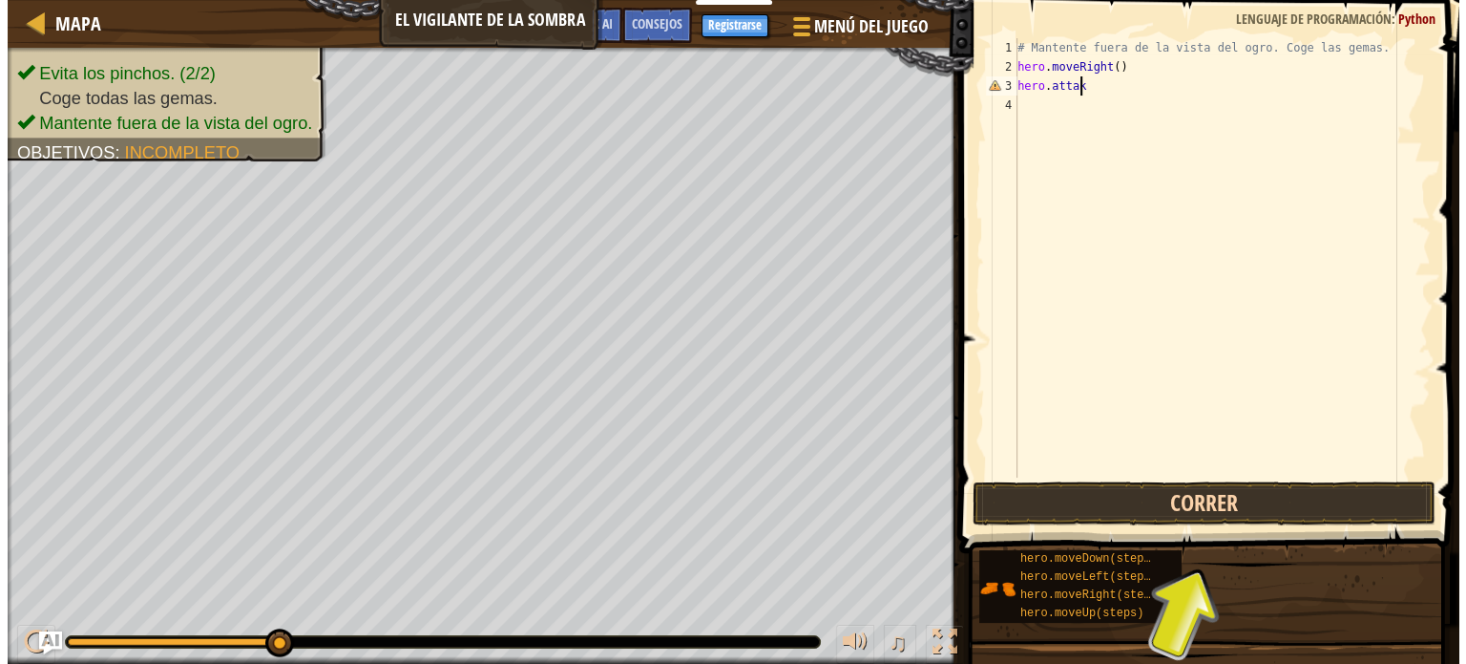
scroll to position [9, 4]
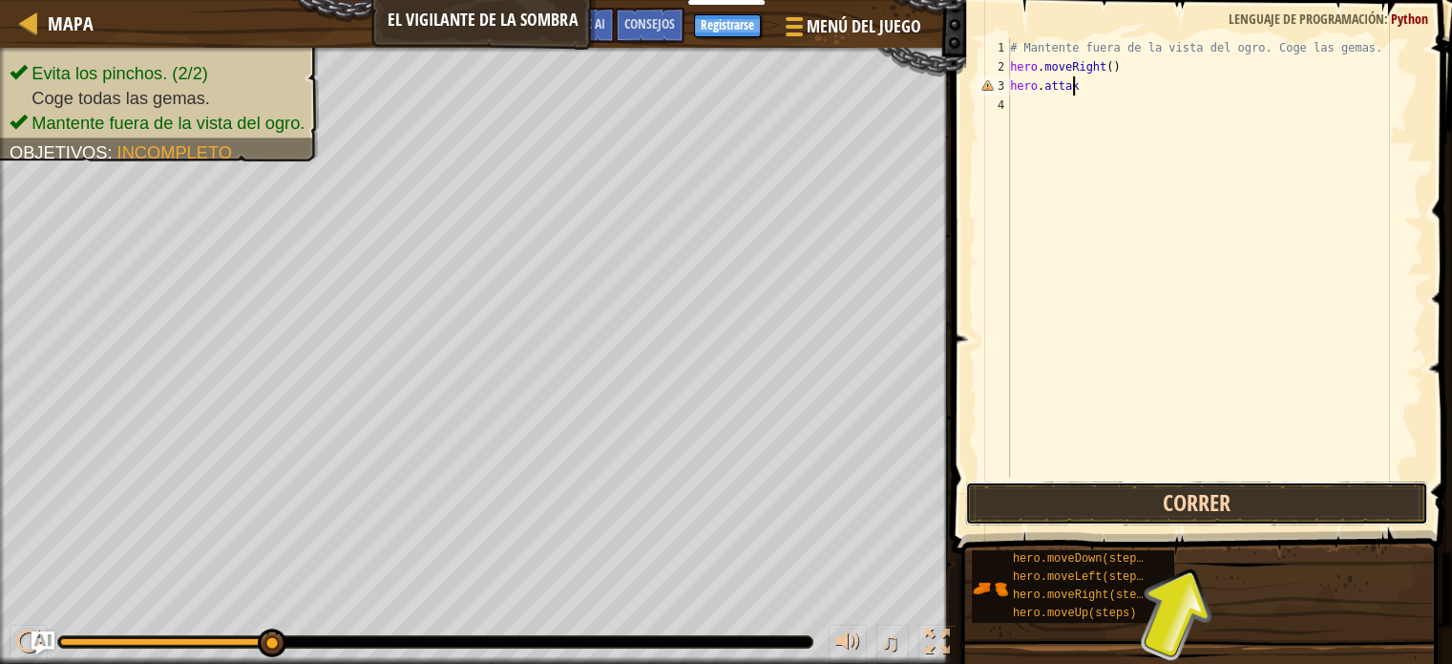
click at [1151, 514] on button "Correr" at bounding box center [1196, 503] width 463 height 44
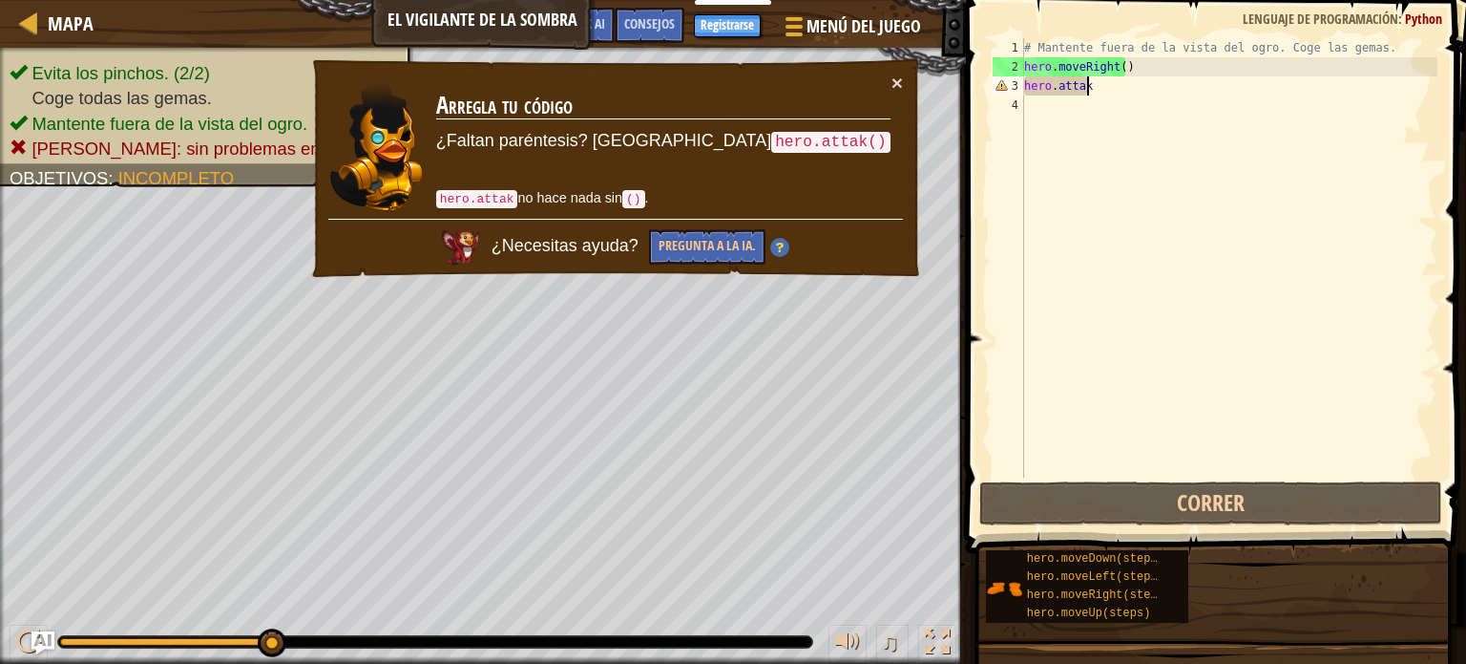
click at [1086, 88] on div "# Mantente fuera de la vista del ogro. Coge las gemas. hero . moveRight ( ) her…" at bounding box center [1229, 276] width 417 height 477
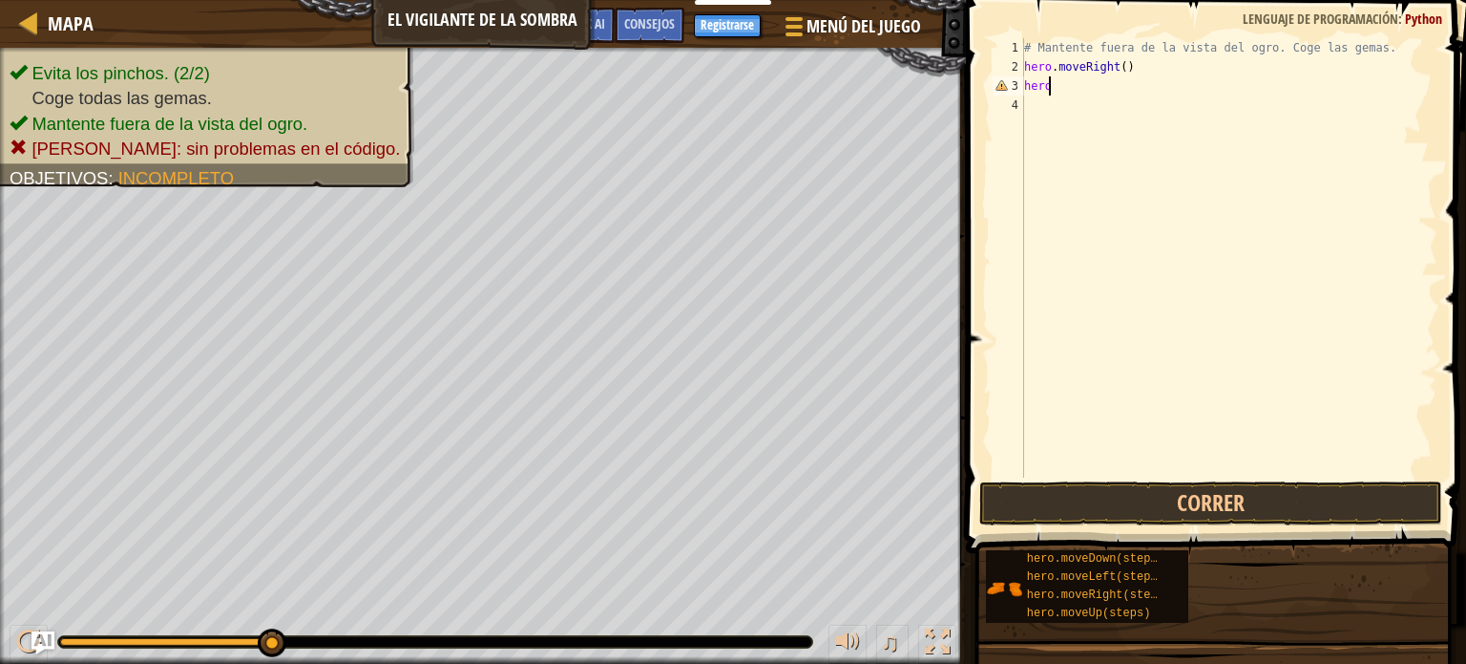
scroll to position [9, 0]
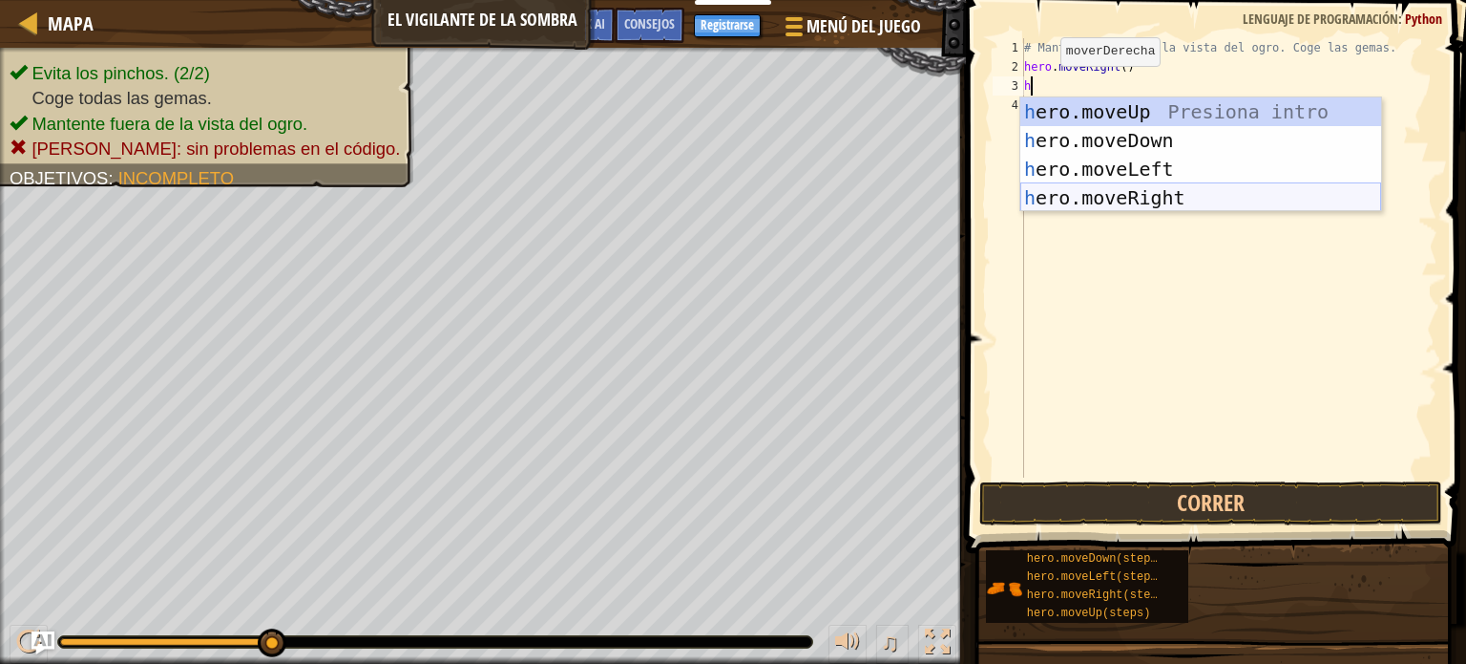
click at [1120, 190] on div "h ero.moveUp Presiona intro h ero.moveDown Presiona intro h ero.moveLeft Presio…" at bounding box center [1201, 183] width 361 height 172
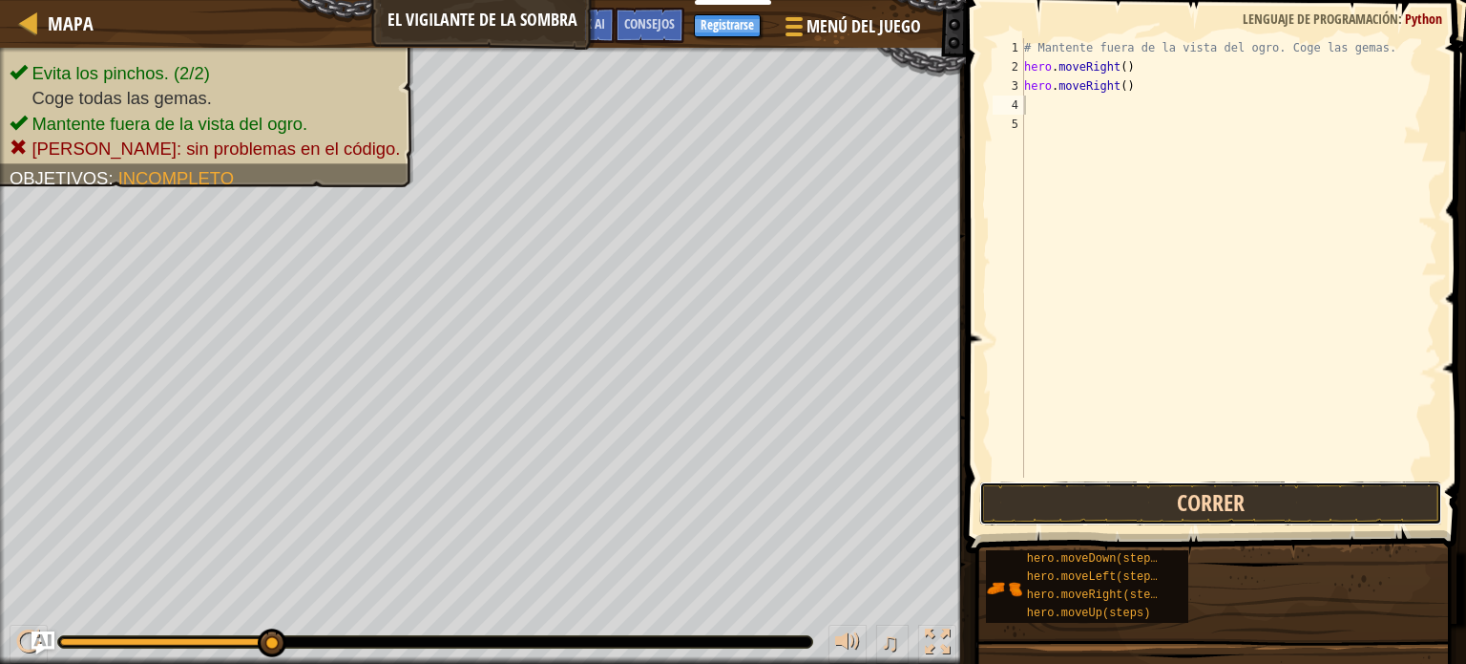
click at [1191, 508] on button "Correr" at bounding box center [1211, 503] width 463 height 44
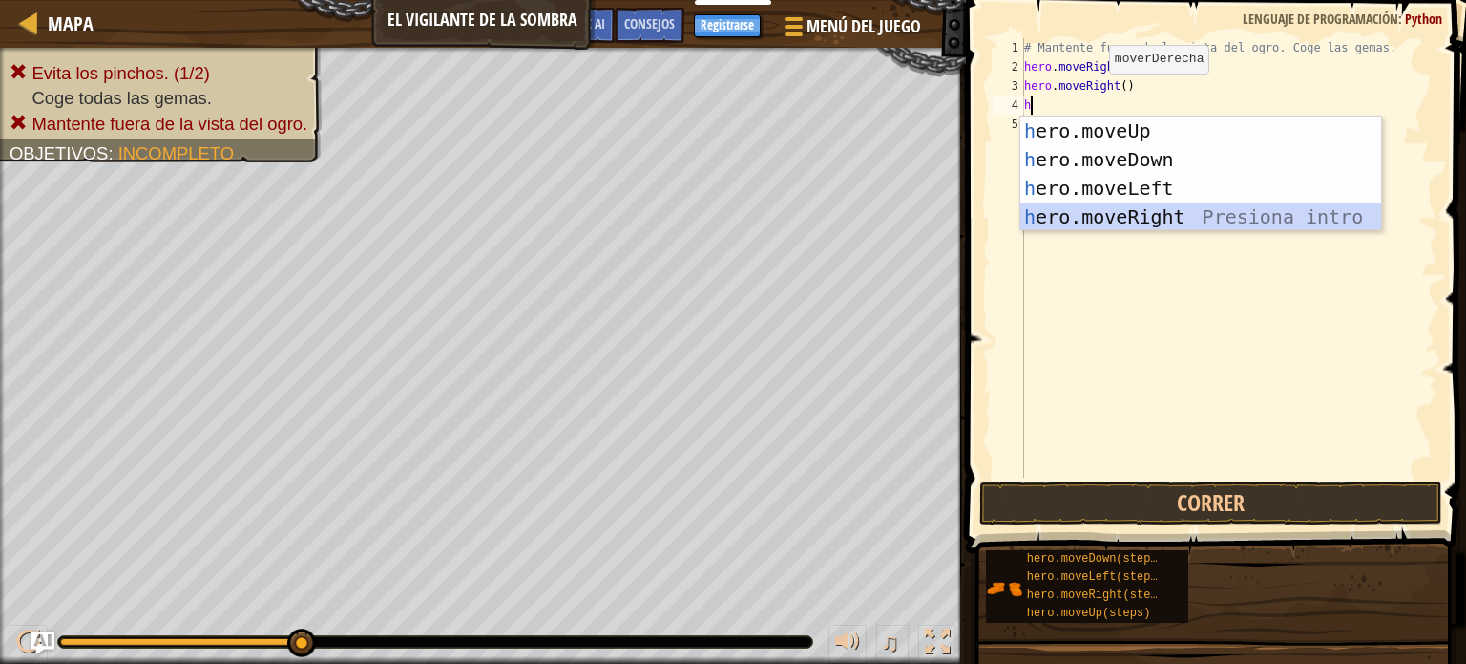
click at [1100, 226] on div "h ero.moveUp Presiona intro h ero.moveDown Presiona intro h ero.moveLeft Presio…" at bounding box center [1201, 202] width 361 height 172
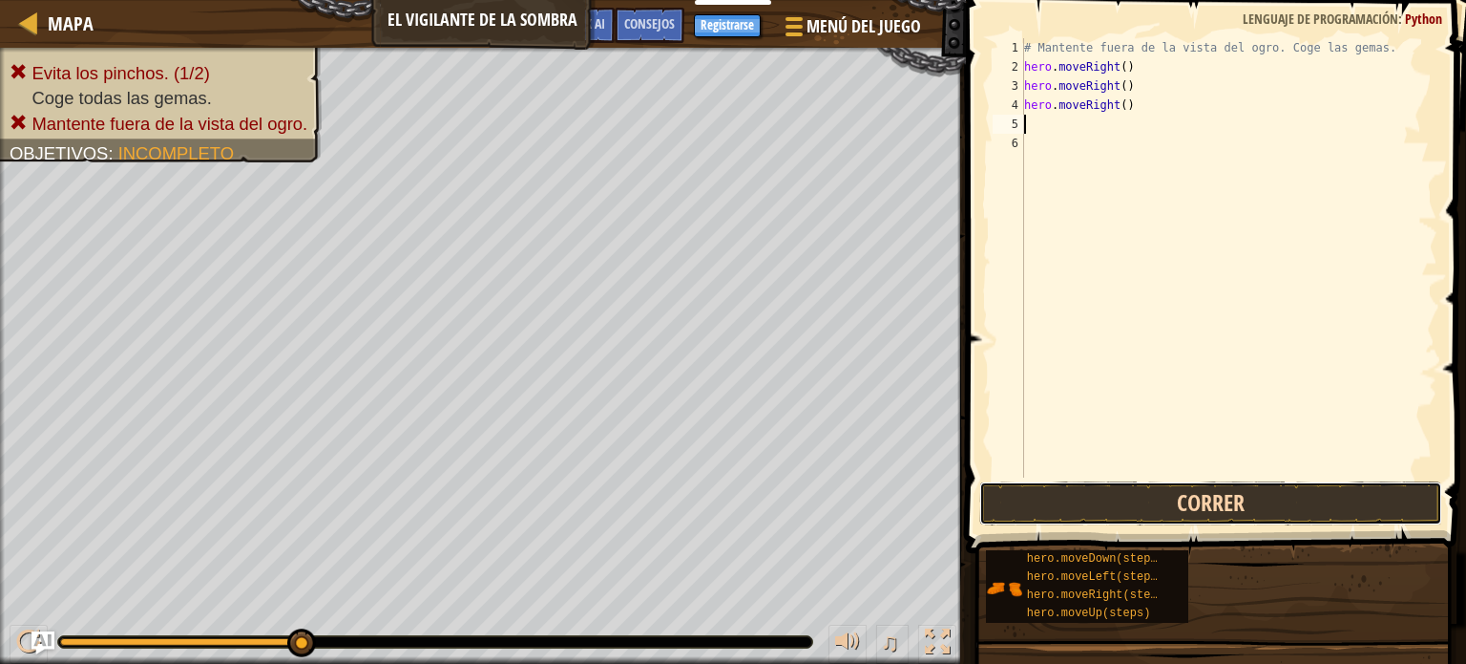
click at [1065, 498] on button "Correr" at bounding box center [1211, 503] width 463 height 44
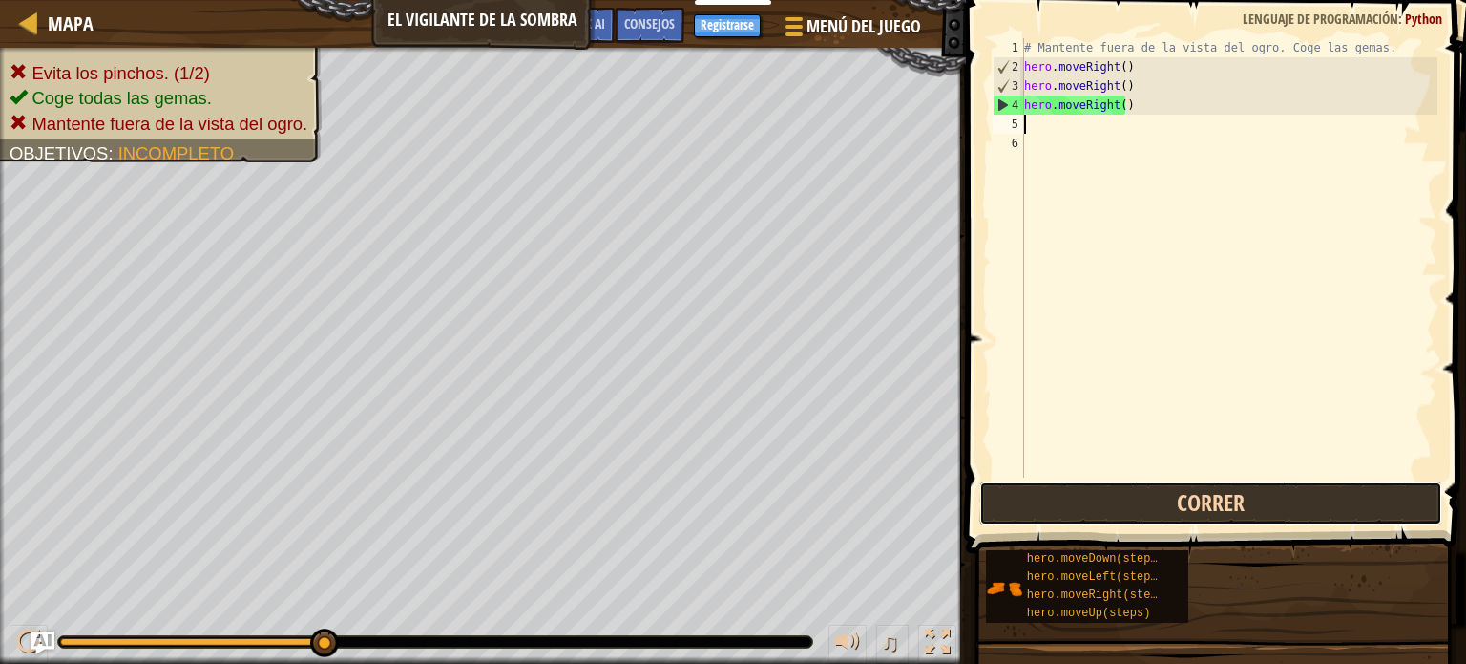
click at [1100, 496] on button "Correr" at bounding box center [1211, 503] width 463 height 44
click at [1109, 485] on button "Correr" at bounding box center [1211, 503] width 463 height 44
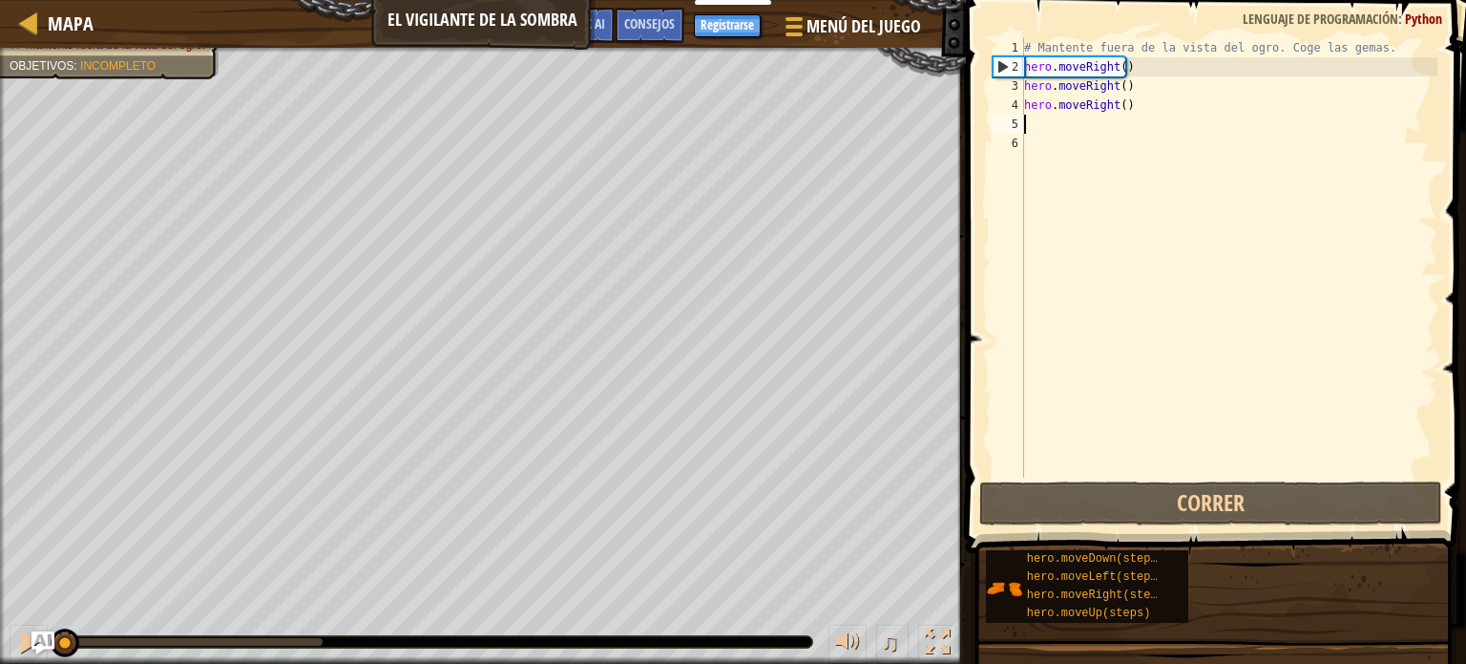
drag, startPoint x: 145, startPoint y: 632, endPoint x: 0, endPoint y: 576, distance: 155.7
click at [0, 540] on div "Evita los [PERSON_NAME]. (1/2) Coge todas las gemas. Mantente fuera de la vista…" at bounding box center [733, 356] width 1466 height 616
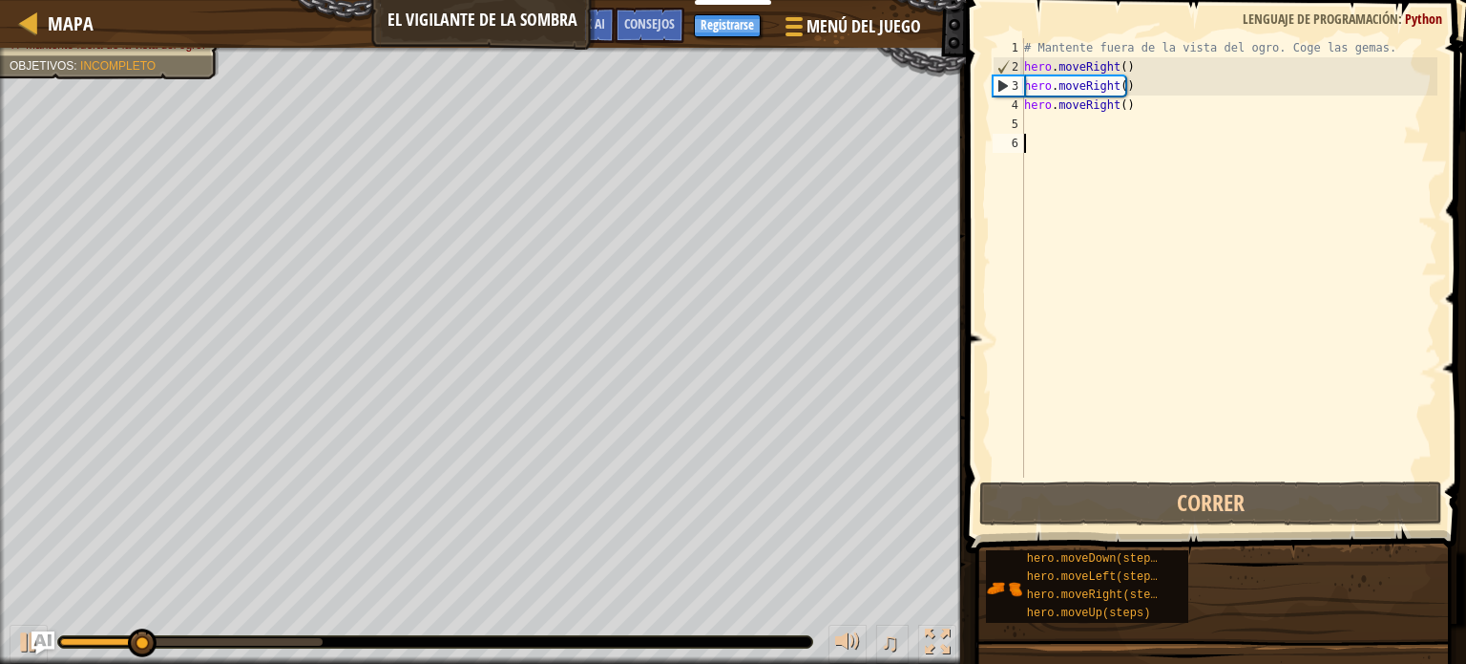
drag, startPoint x: 1118, startPoint y: 152, endPoint x: 1119, endPoint y: 162, distance: 10.5
click at [1123, 161] on div "# Mantente fuera de la vista del ogro. Coge las gemas. hero . moveRight ( ) her…" at bounding box center [1229, 276] width 417 height 477
drag, startPoint x: 1049, startPoint y: 142, endPoint x: 1031, endPoint y: 135, distance: 19.7
click at [1031, 135] on div "# Mantente fuera de la vista del ogro. Coge las gemas. hero . moveRight ( ) her…" at bounding box center [1229, 276] width 417 height 477
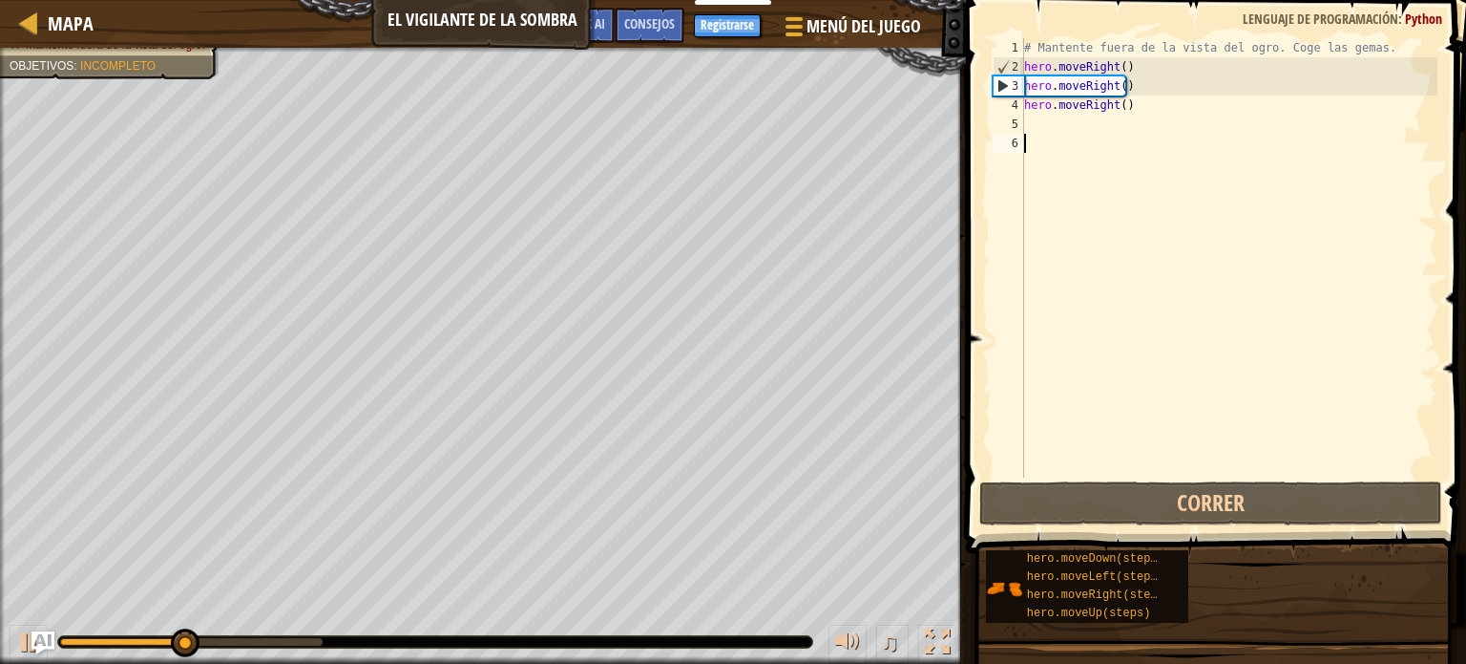
click at [1031, 120] on div "# Mantente fuera de la vista del ogro. Coge las gemas. hero . moveRight ( ) her…" at bounding box center [1229, 276] width 417 height 477
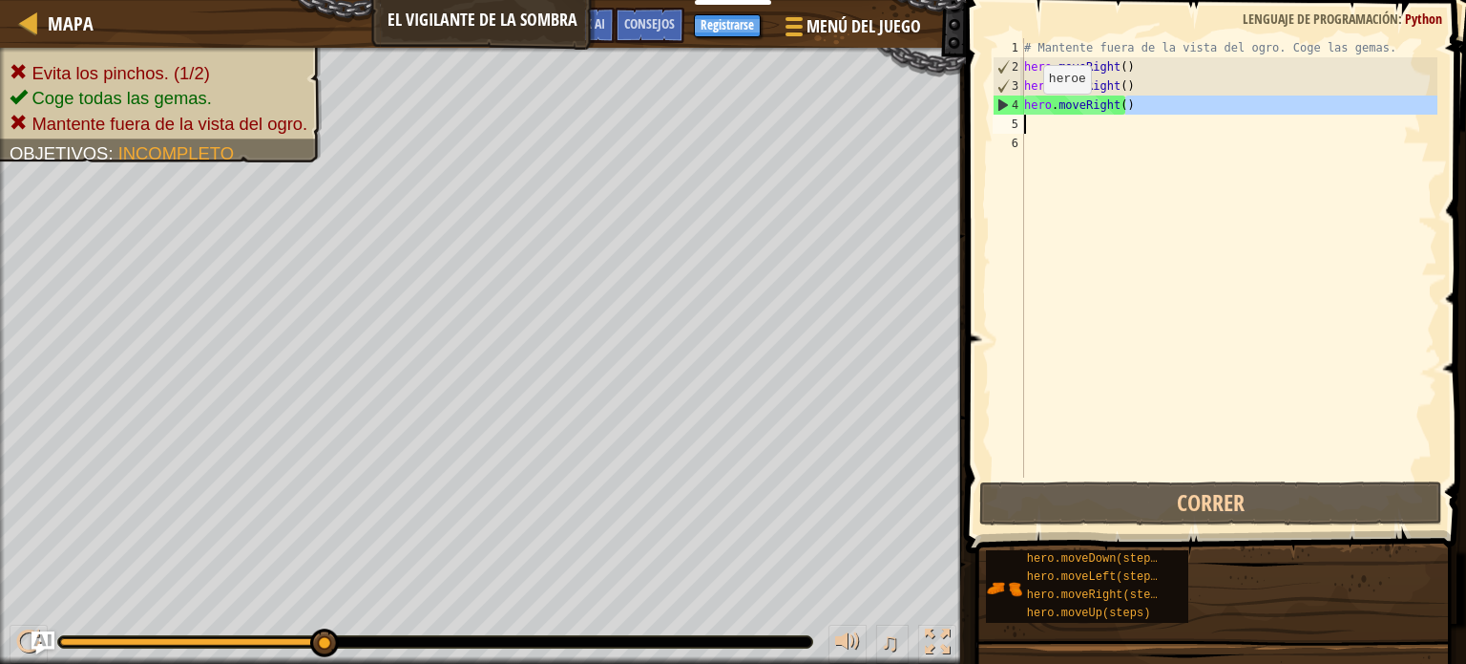
drag, startPoint x: 1128, startPoint y: 107, endPoint x: 957, endPoint y: 126, distance: 172.0
click at [960, 126] on div "Consejos 1 2 3 4 5 6 # Mantente fuera de la vista del ogro. Coge las gemas. her…" at bounding box center [1213, 332] width 506 height 664
